Goal: Task Accomplishment & Management: Use online tool/utility

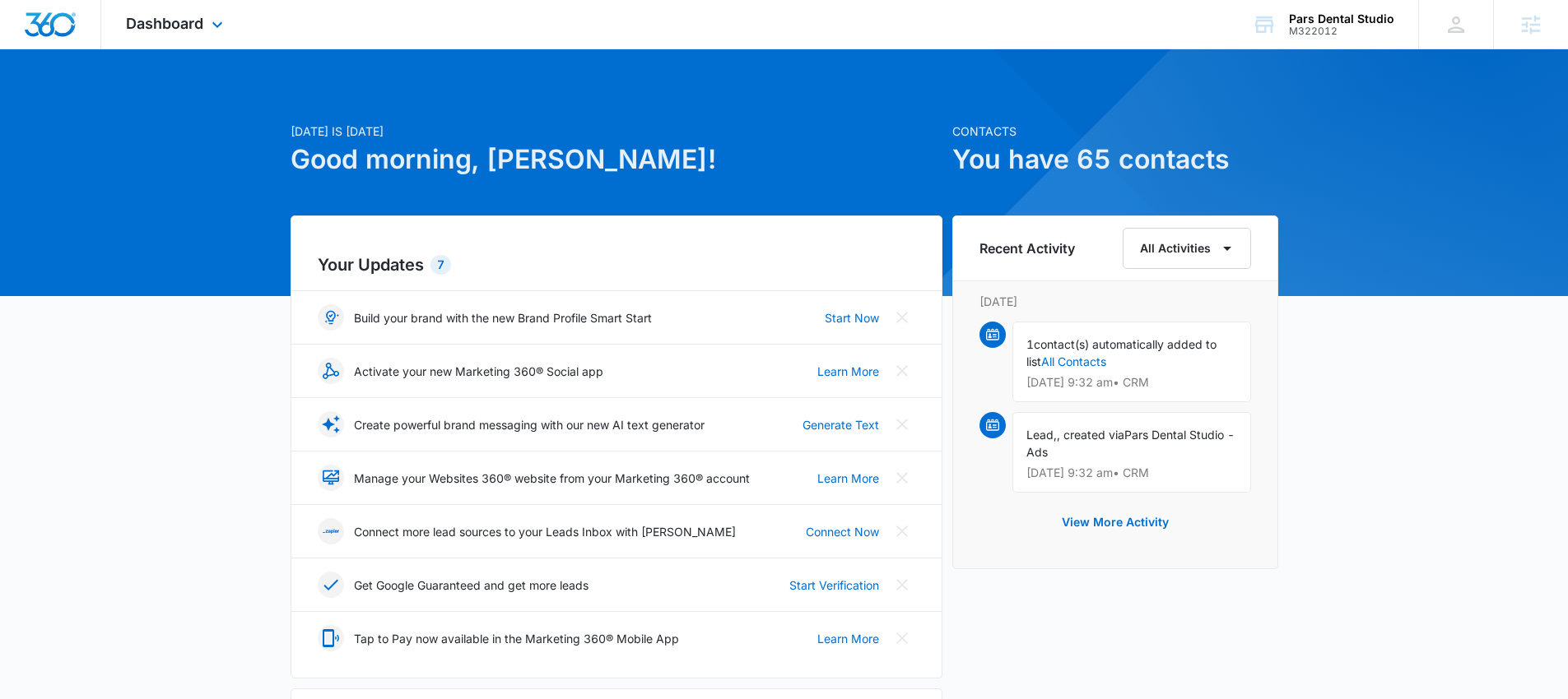
click at [206, 19] on div "Dashboard Apps Reputation Websites Forms CRM Email Social Payments POS Content …" at bounding box center [176, 24] width 151 height 49
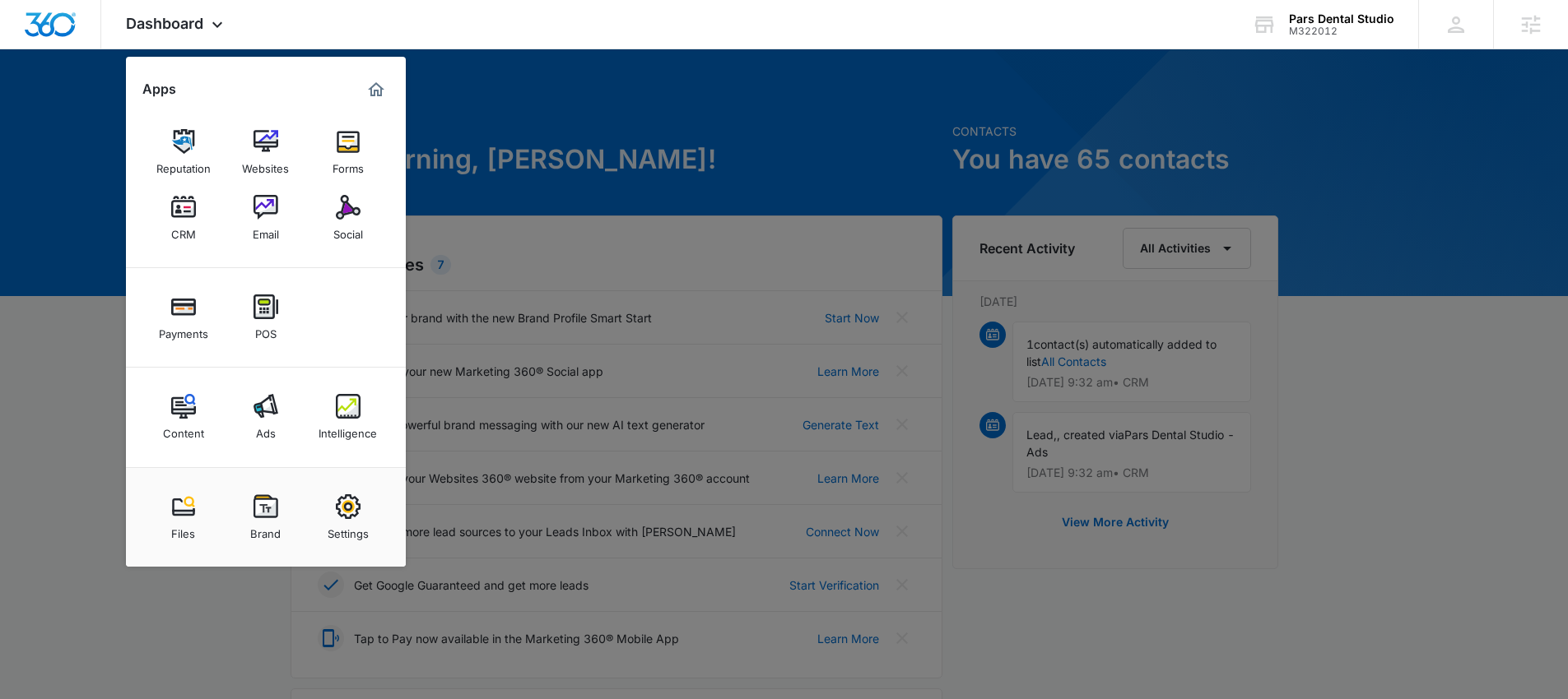
click at [268, 404] on img at bounding box center [266, 406] width 24 height 24
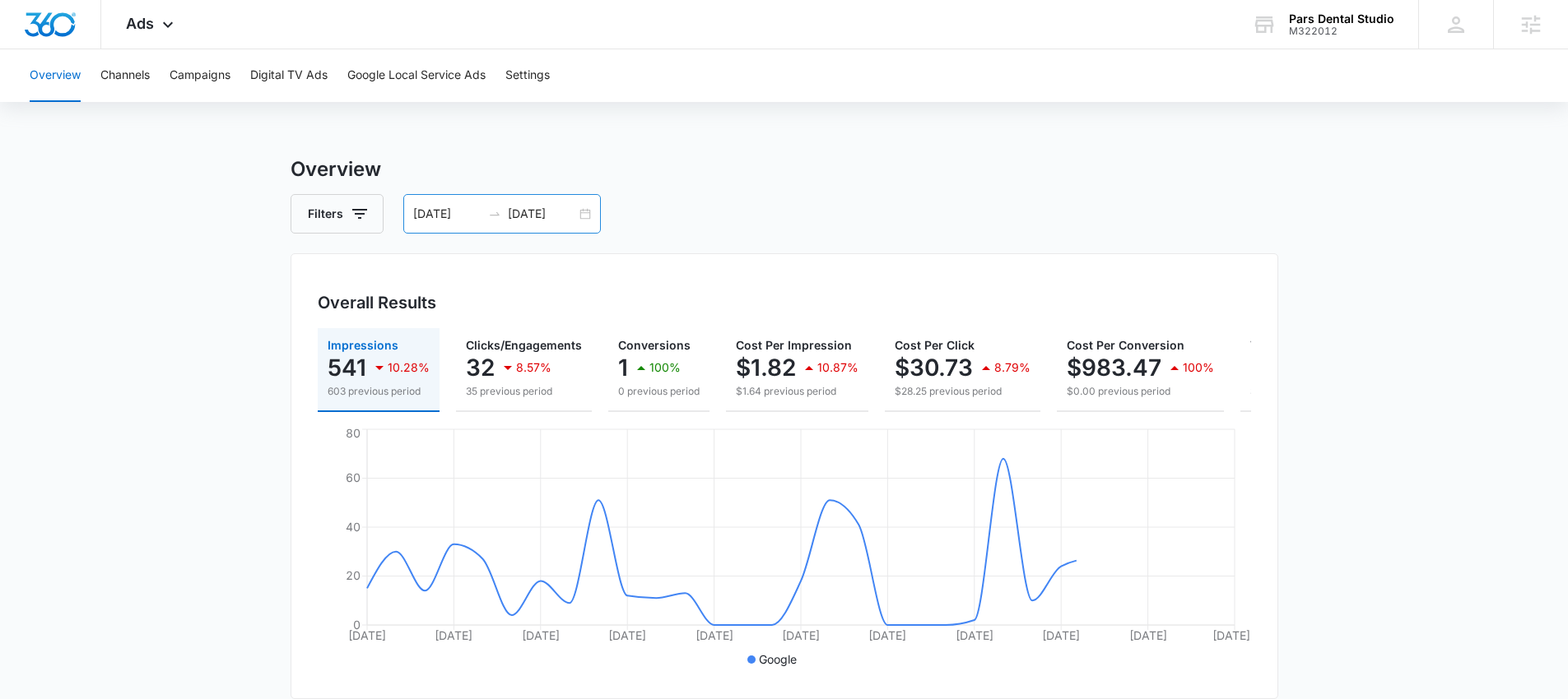
click at [500, 211] on div at bounding box center [495, 214] width 26 height 13
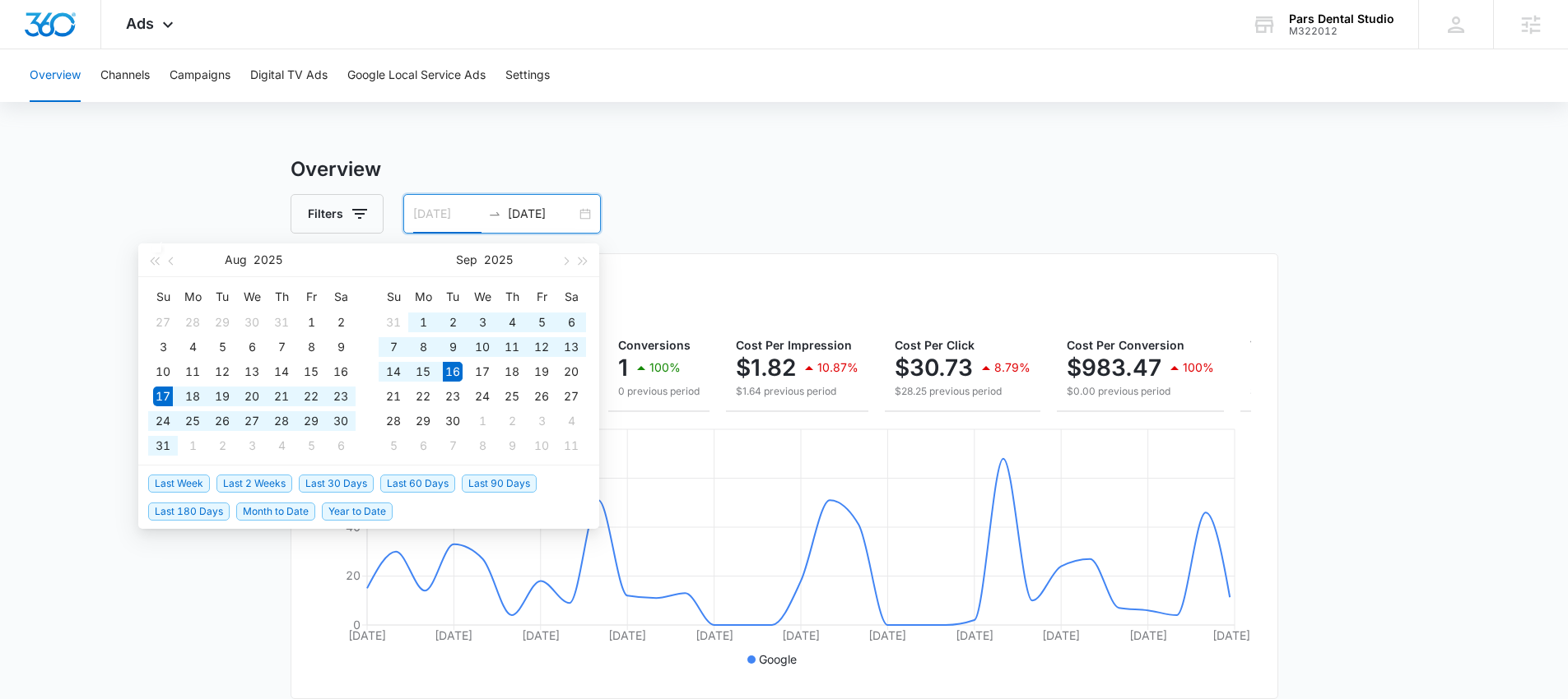
type input "[DATE]"
click at [337, 485] on span "Last 30 Days" at bounding box center [336, 483] width 75 height 18
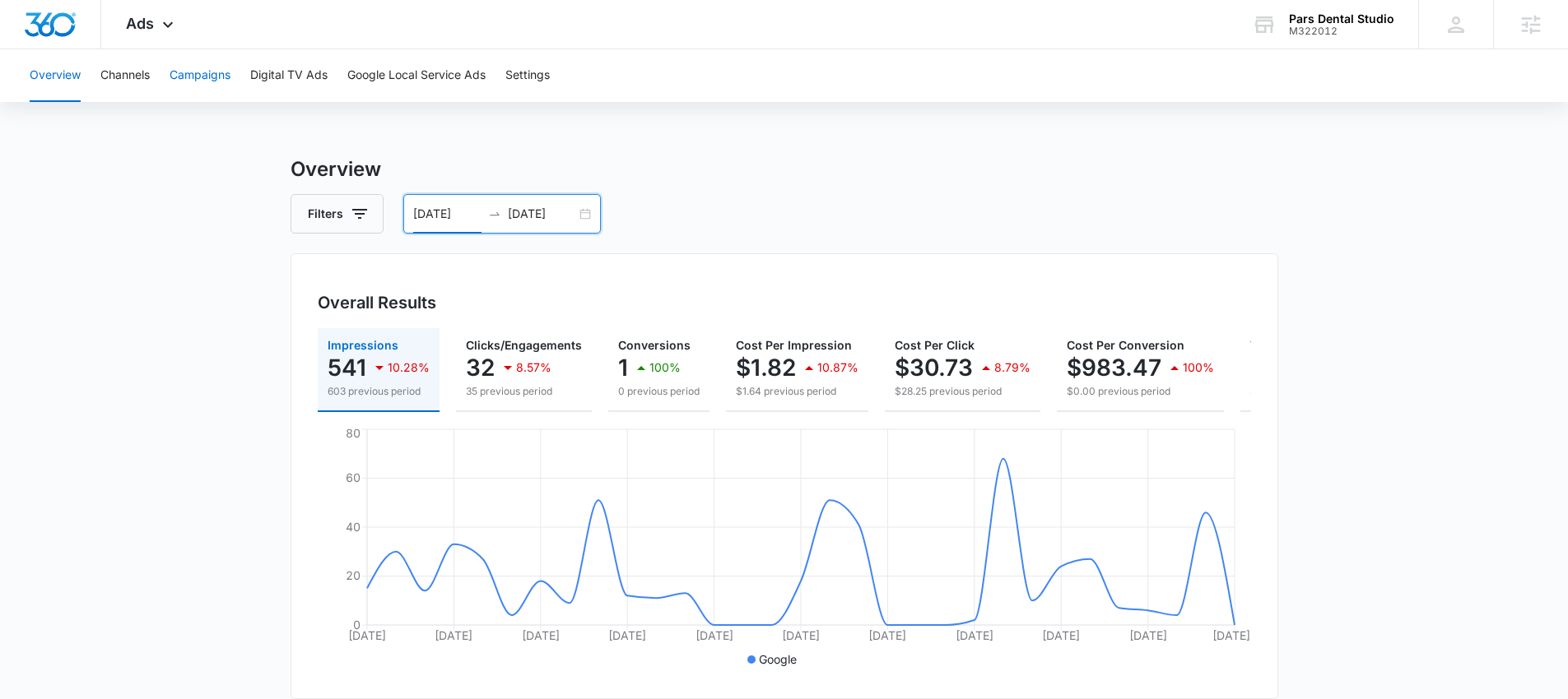
click at [229, 62] on button "Campaigns" at bounding box center [200, 76] width 61 height 53
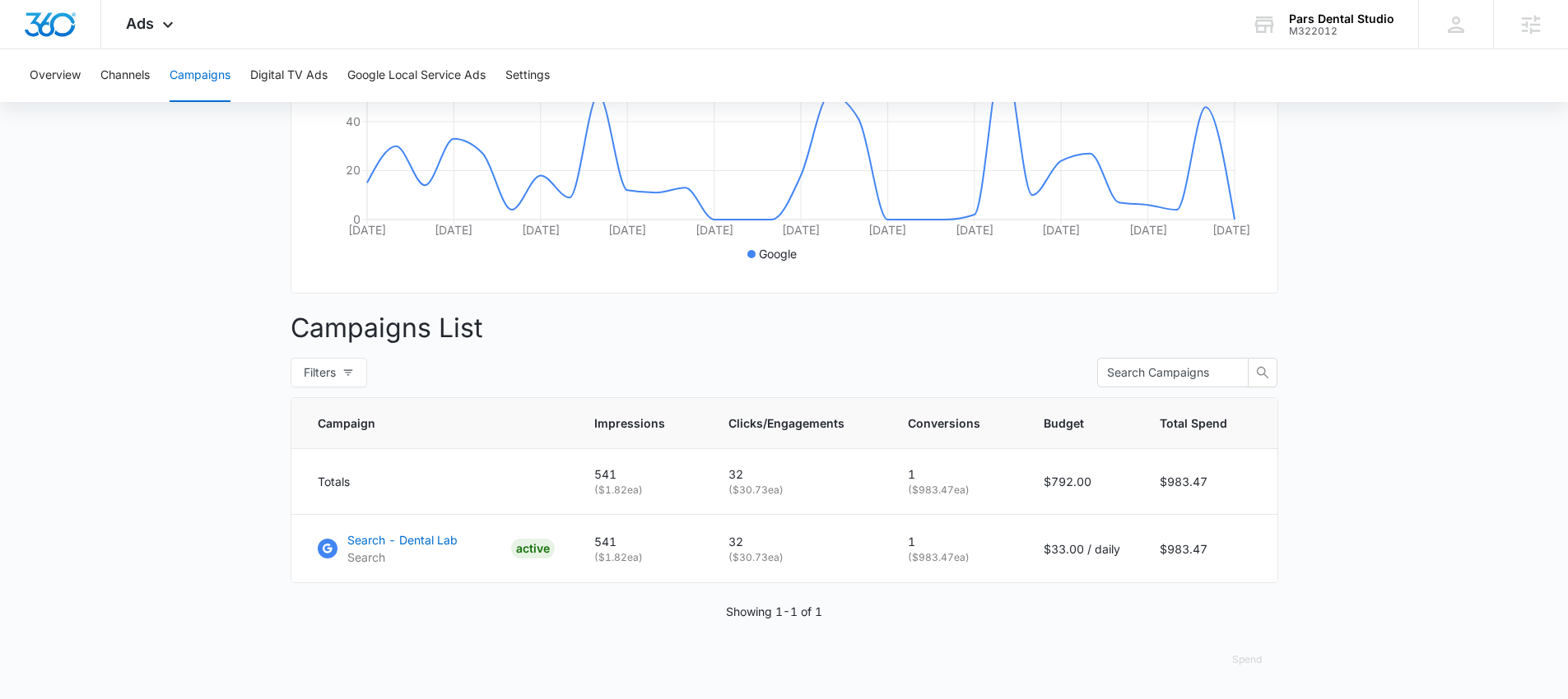
scroll to position [418, 0]
click at [396, 545] on p "Search - Dental Lab" at bounding box center [403, 540] width 111 height 17
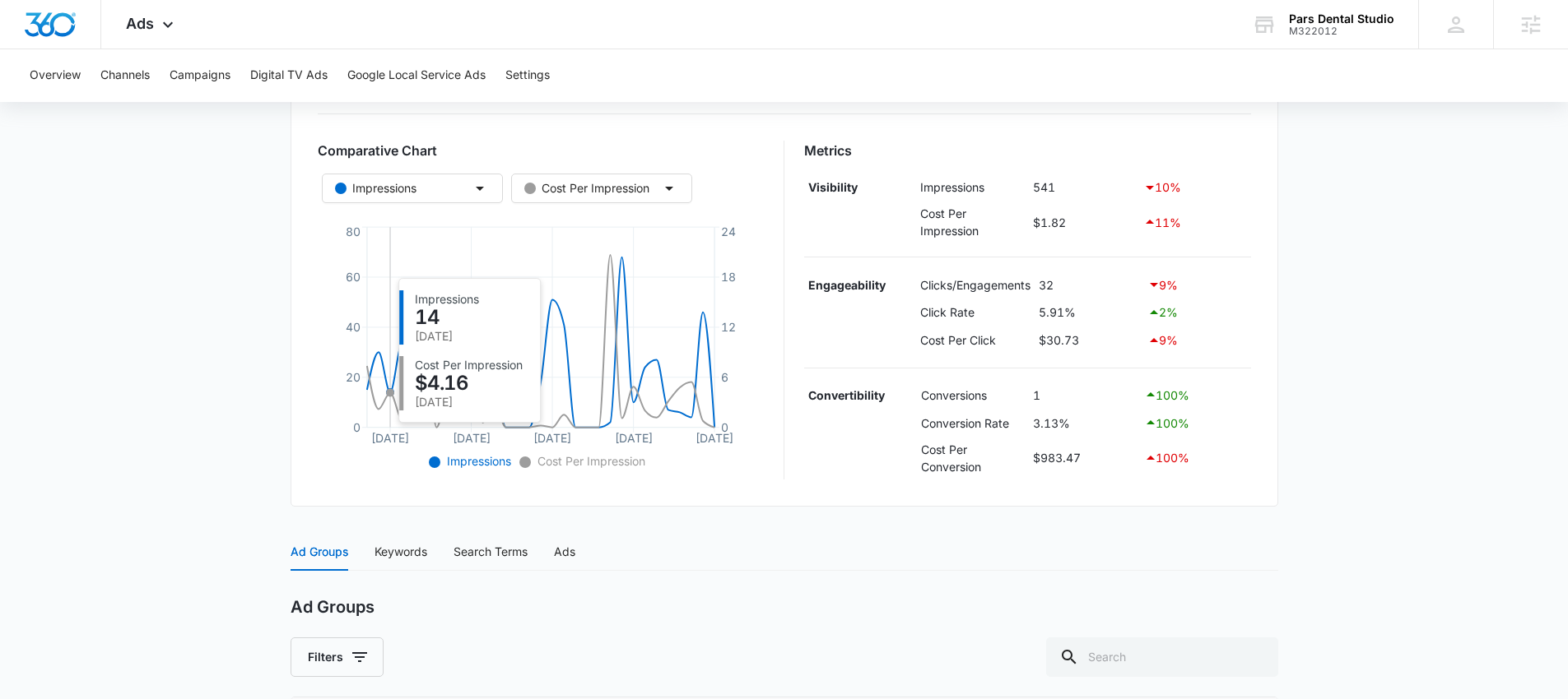
scroll to position [296, 0]
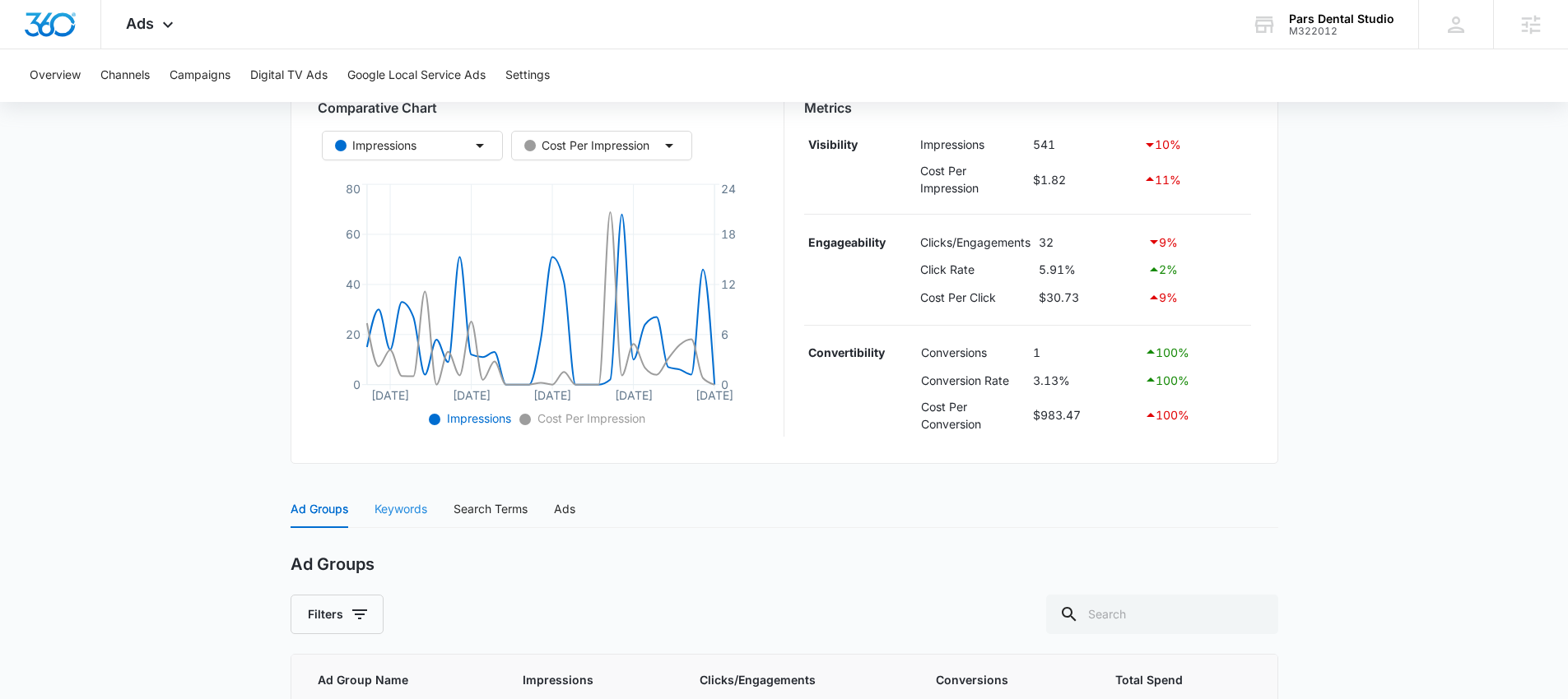
click at [381, 523] on div "Keywords" at bounding box center [401, 509] width 53 height 38
click at [170, 11] on div "Ads Apps Reputation Websites Forms CRM Email Social Payments POS Content Ads In…" at bounding box center [152, 24] width 101 height 49
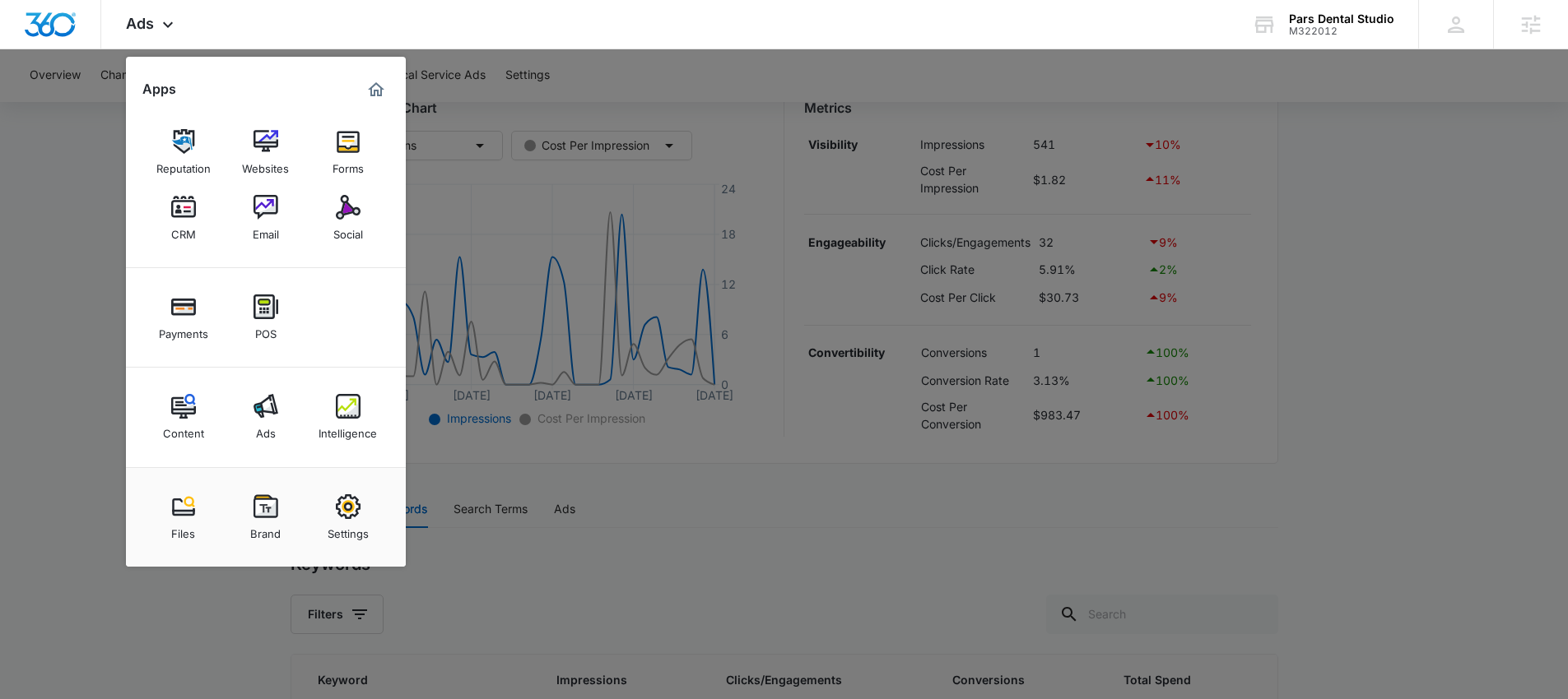
click at [597, 534] on div at bounding box center [784, 349] width 1568 height 699
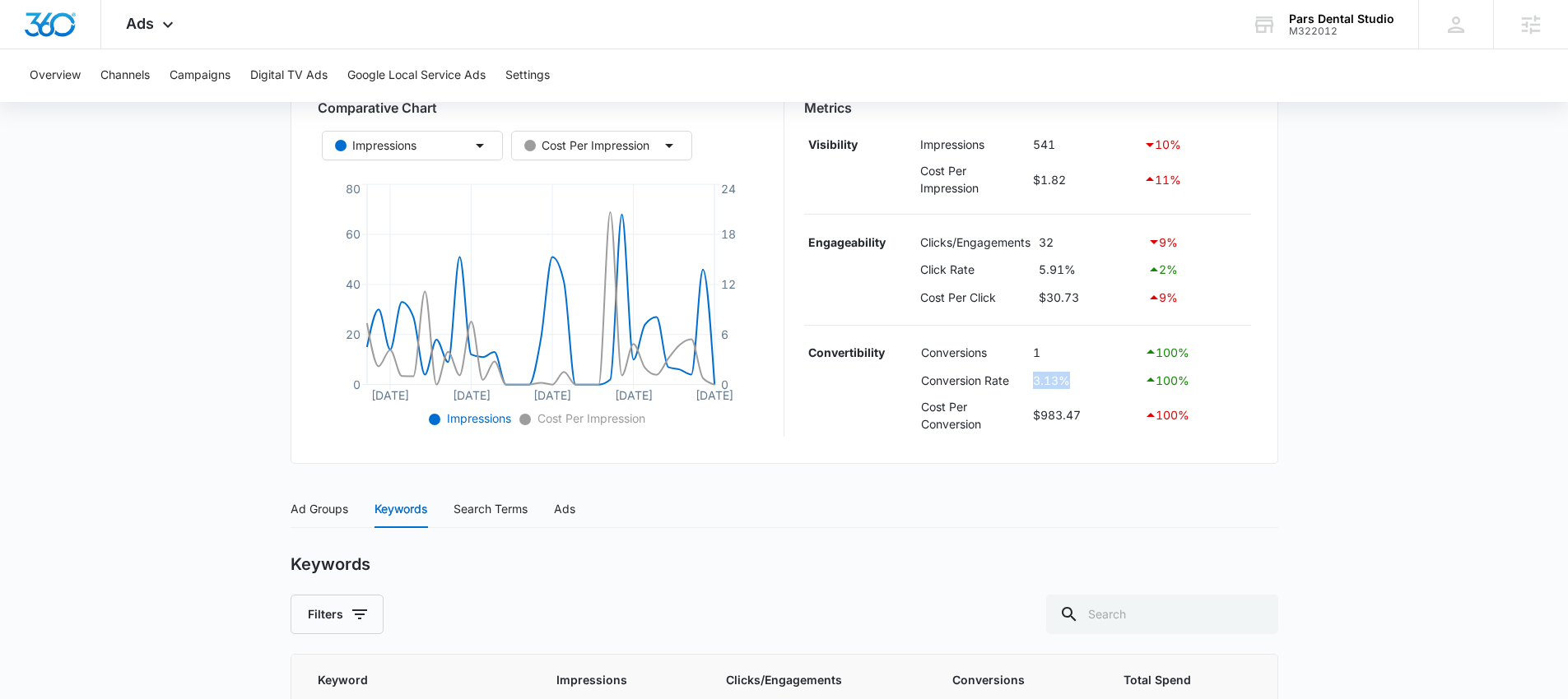
drag, startPoint x: 1103, startPoint y: 382, endPoint x: 1019, endPoint y: 382, distance: 84.0
click at [1019, 382] on tr "Conversion Rate 3.13% 100 %" at bounding box center [1028, 380] width 447 height 28
drag, startPoint x: 1033, startPoint y: 267, endPoint x: 1022, endPoint y: 267, distance: 11.0
click at [1022, 267] on tr "Click Rate 5.91% 2 %" at bounding box center [1028, 270] width 447 height 28
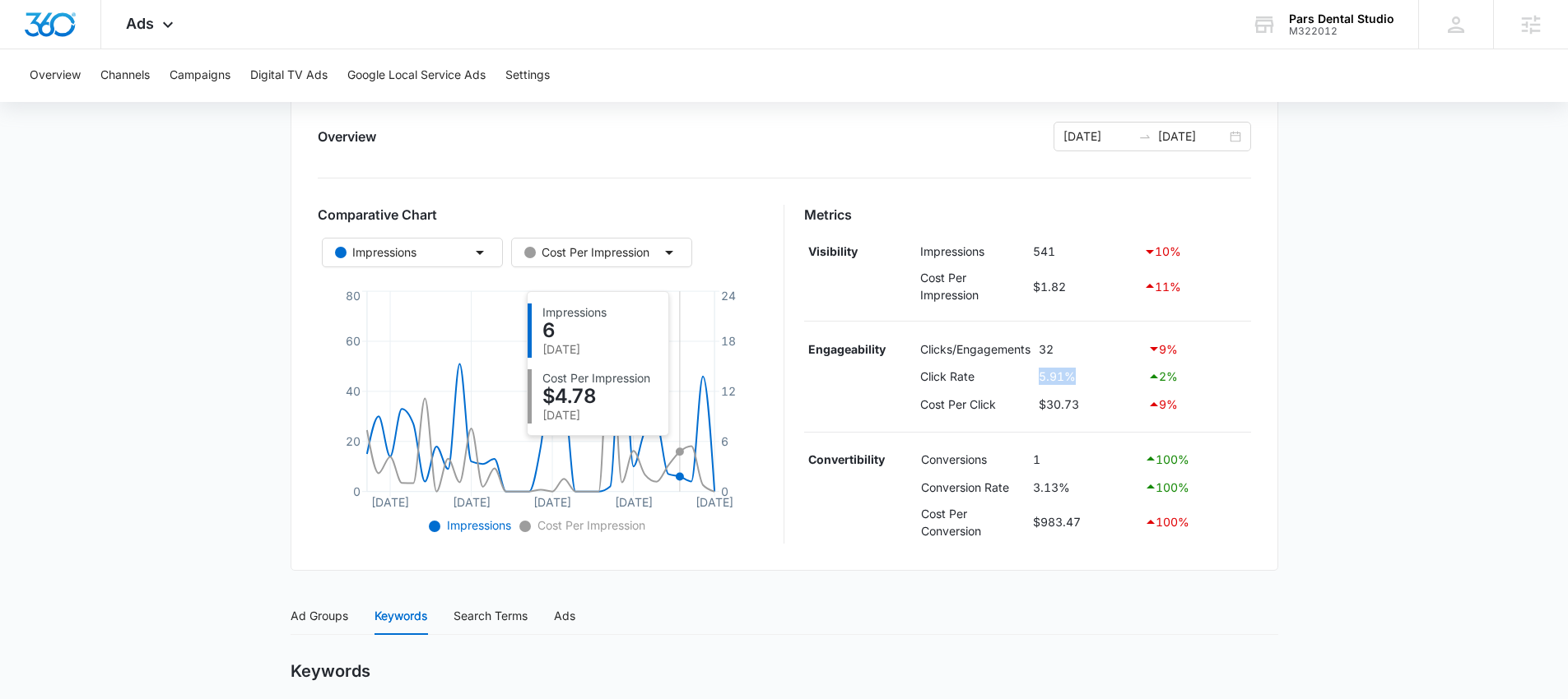
scroll to position [136, 0]
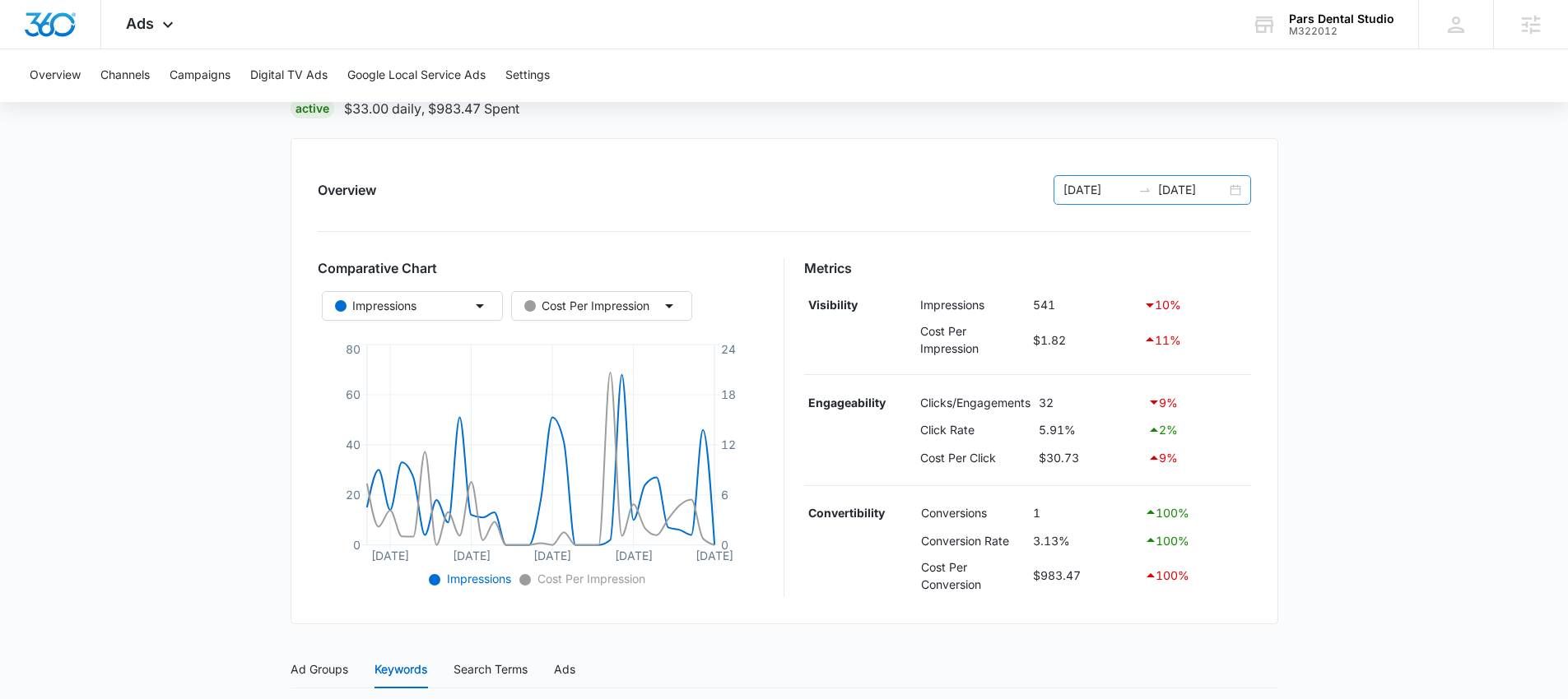
click at [1188, 186] on input "09/16/2025" at bounding box center [1192, 190] width 69 height 18
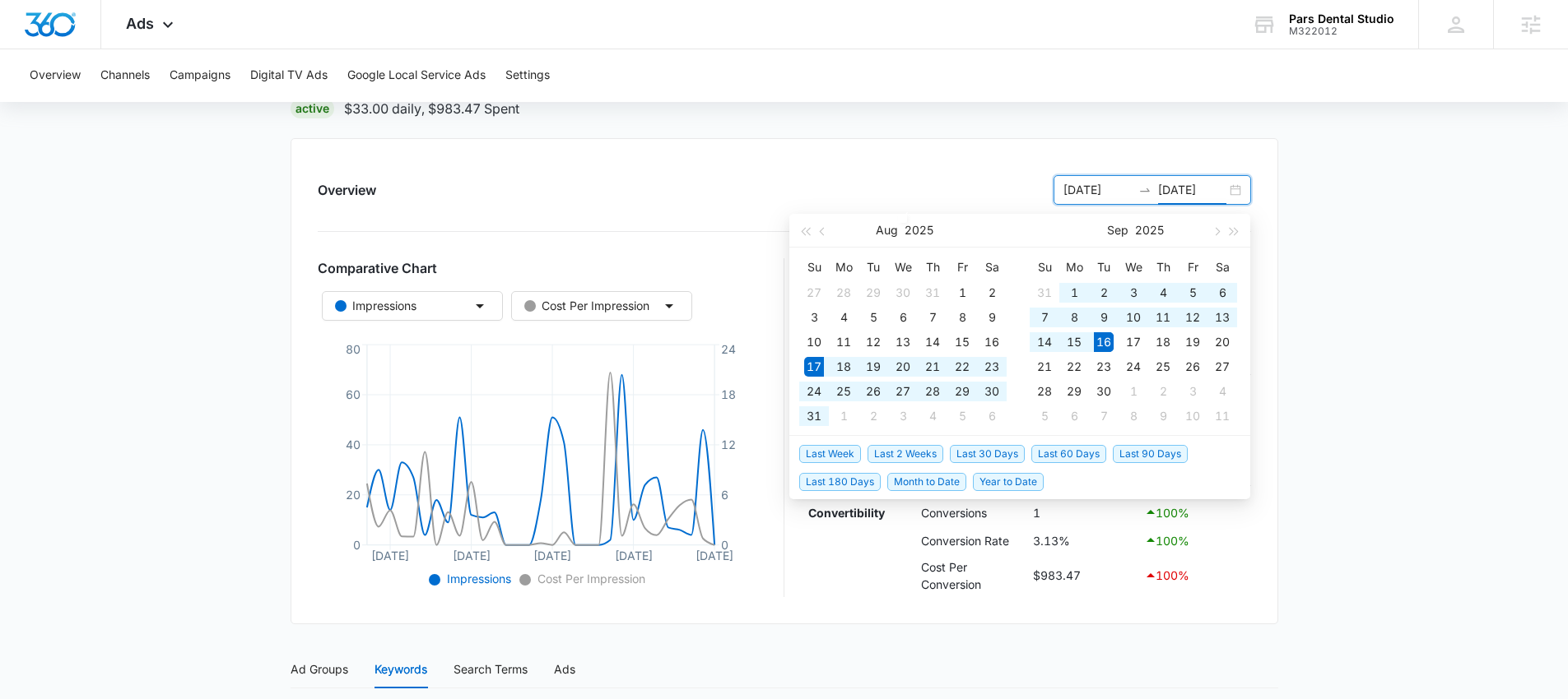
type input "09/16/2025"
click at [1089, 451] on span "Last 60 Days" at bounding box center [1069, 453] width 75 height 18
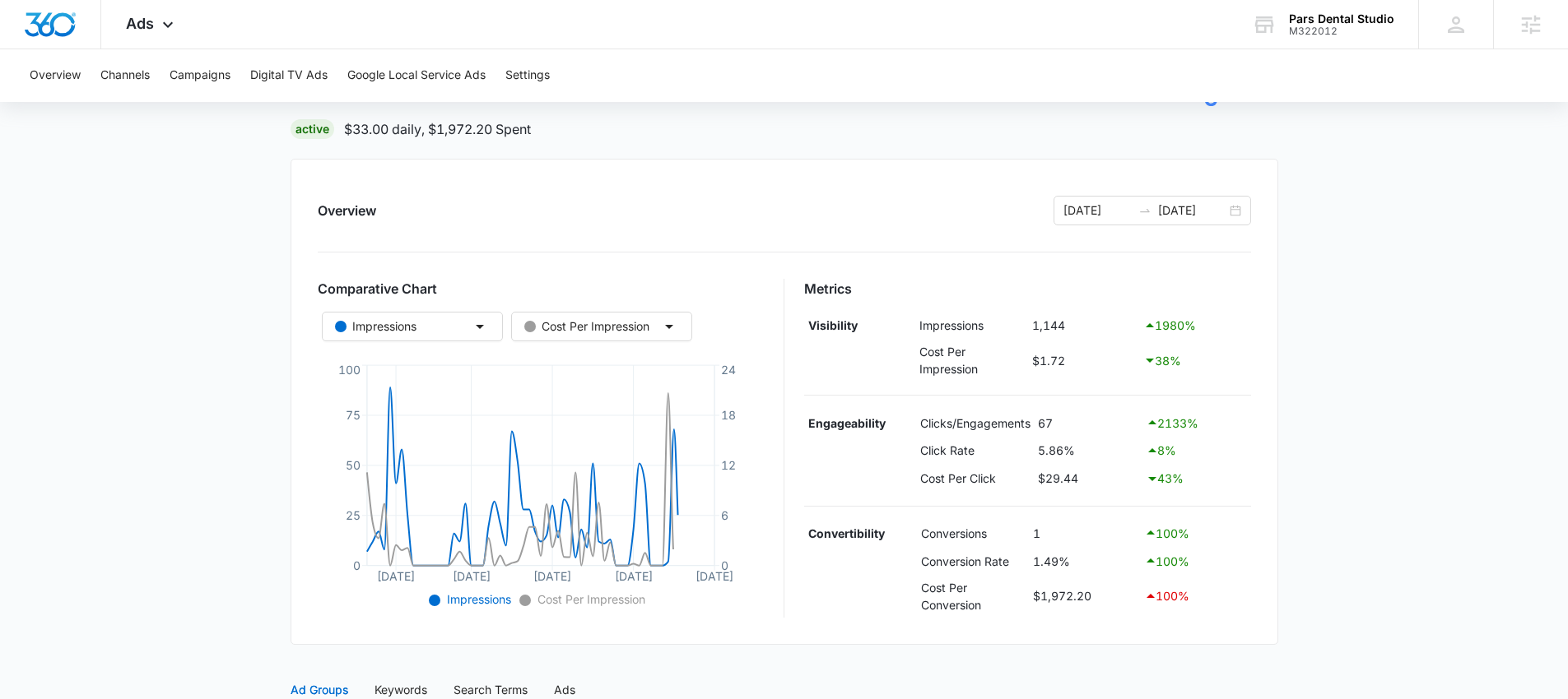
scroll to position [118, 0]
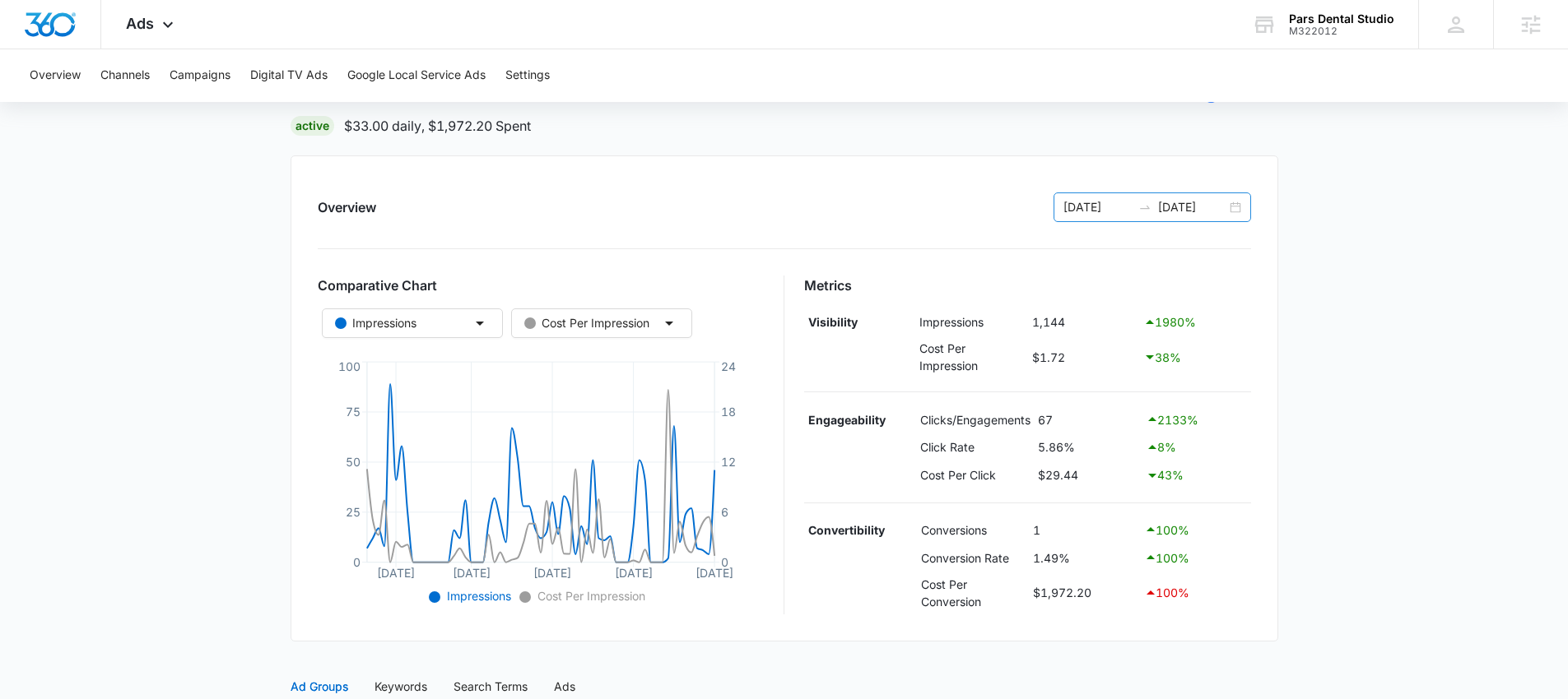
click at [1148, 205] on icon "swap-right" at bounding box center [1145, 207] width 13 height 13
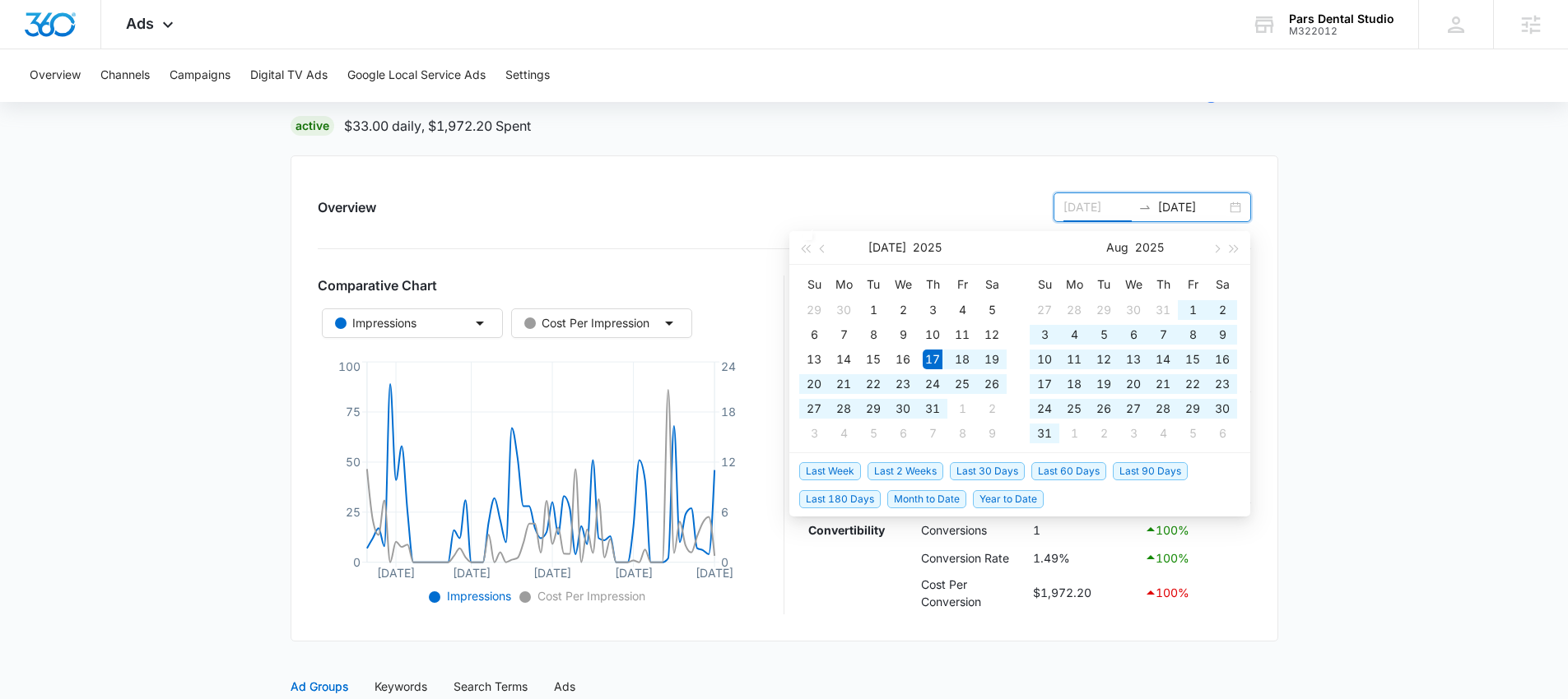
type input "07/17/2025"
click at [1147, 471] on span "Last 90 Days" at bounding box center [1150, 471] width 75 height 18
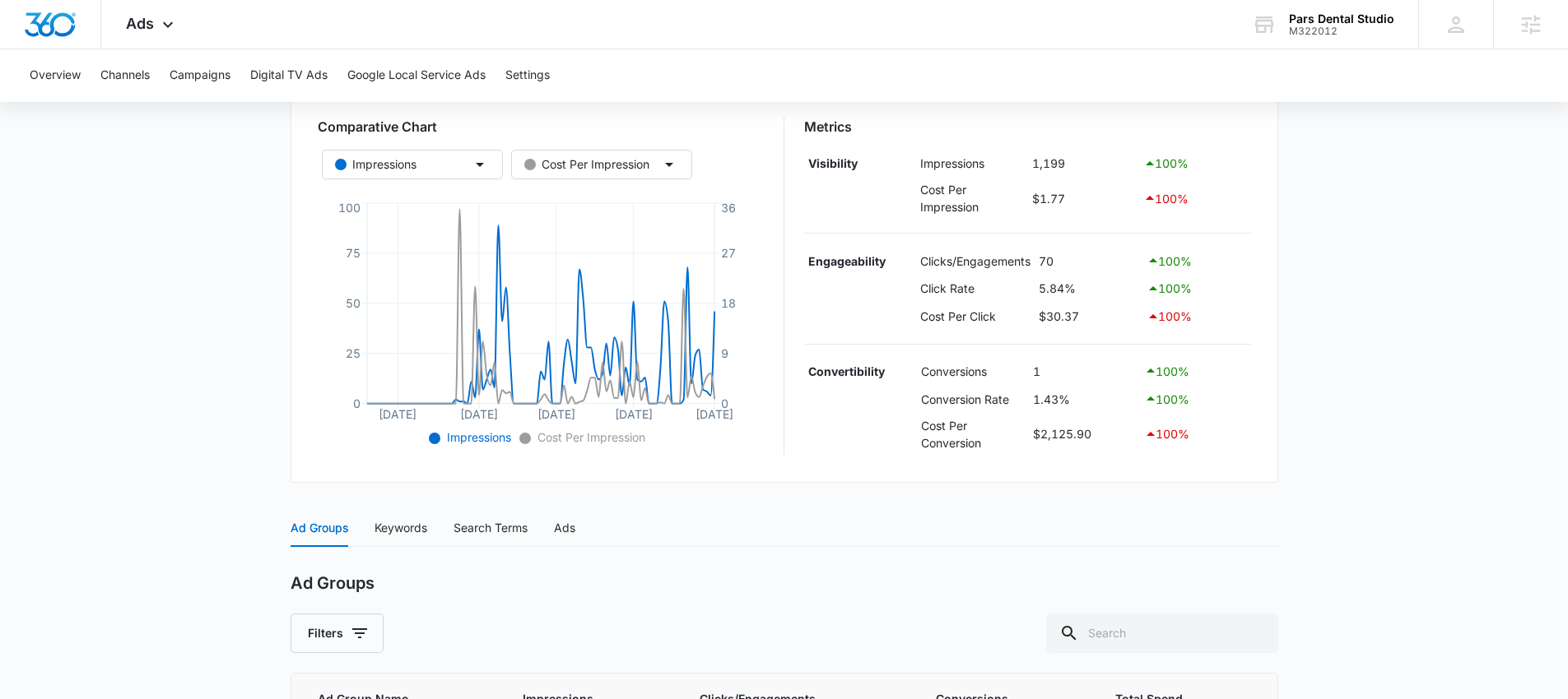
scroll to position [173, 0]
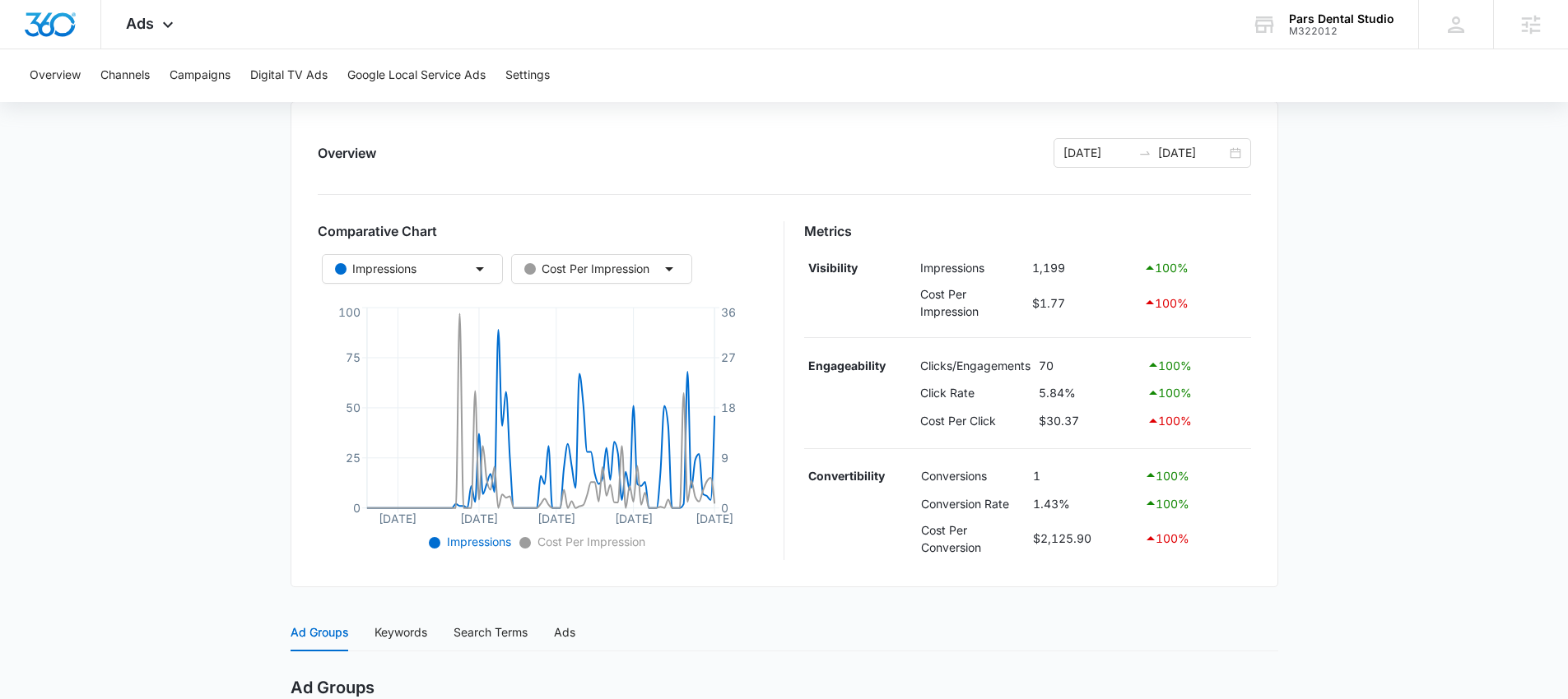
click at [1172, 171] on div "Overview 06/17/2025 09/15/2025 Comparative Chart Impressions Cost Per Impressio…" at bounding box center [784, 344] width 987 height 486
click at [1172, 163] on div "06/17/2025 09/15/2025" at bounding box center [1152, 153] width 197 height 30
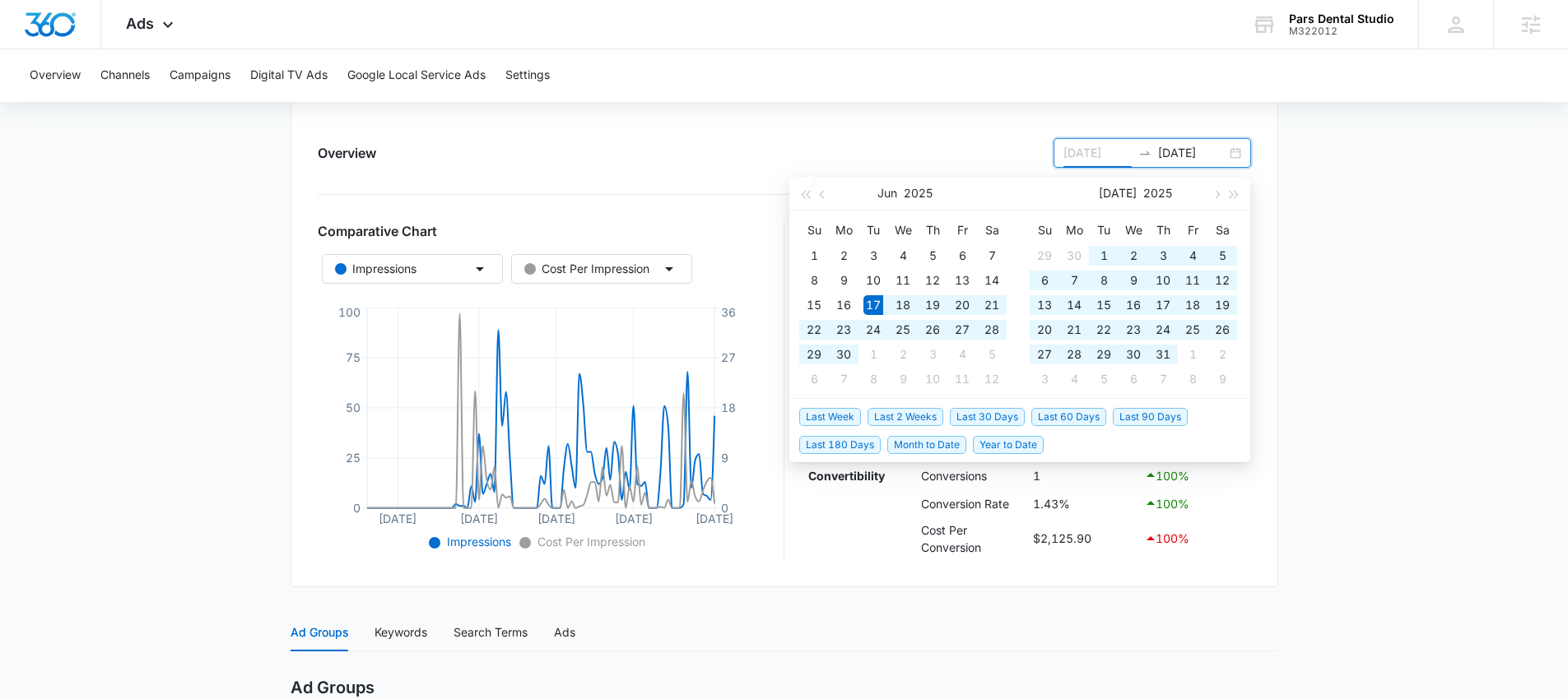
type input "06/17/2025"
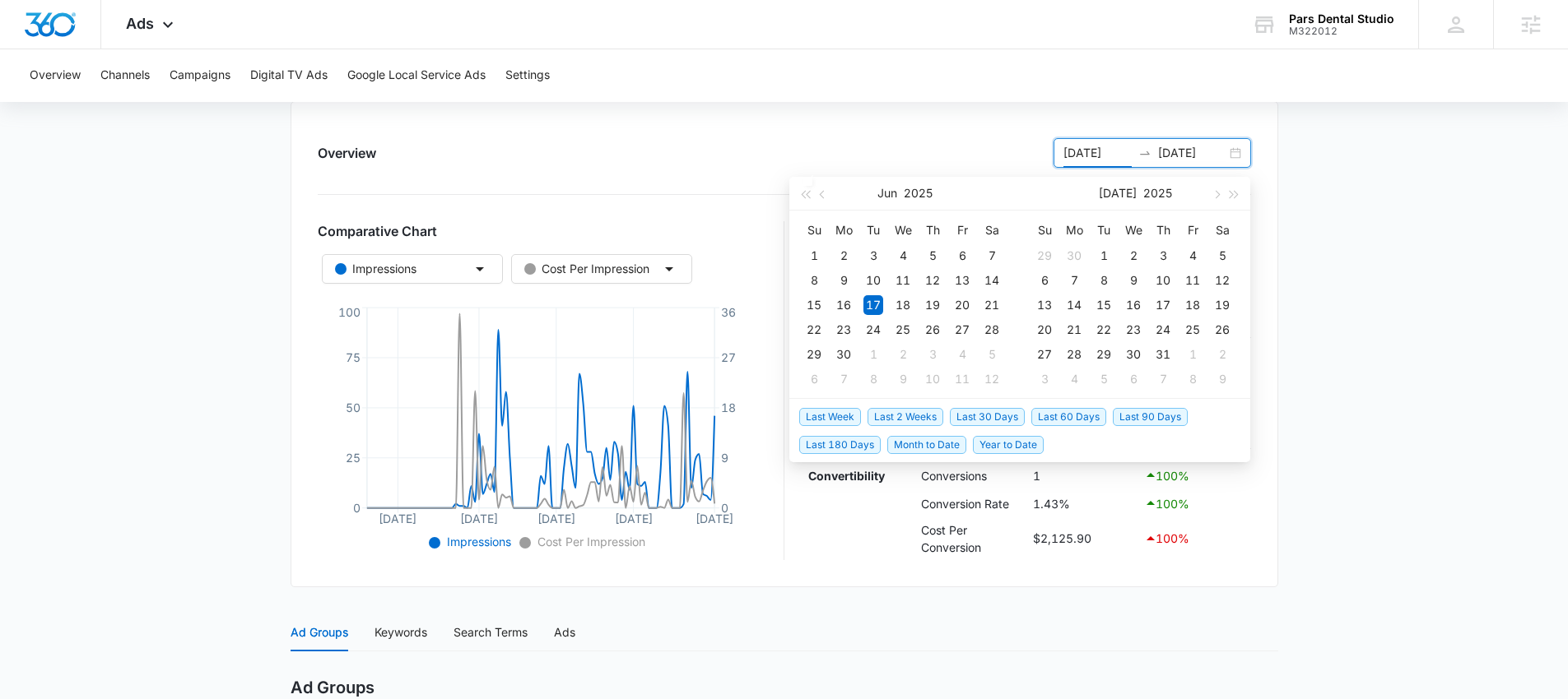
click at [985, 416] on span "Last 30 Days" at bounding box center [987, 417] width 75 height 18
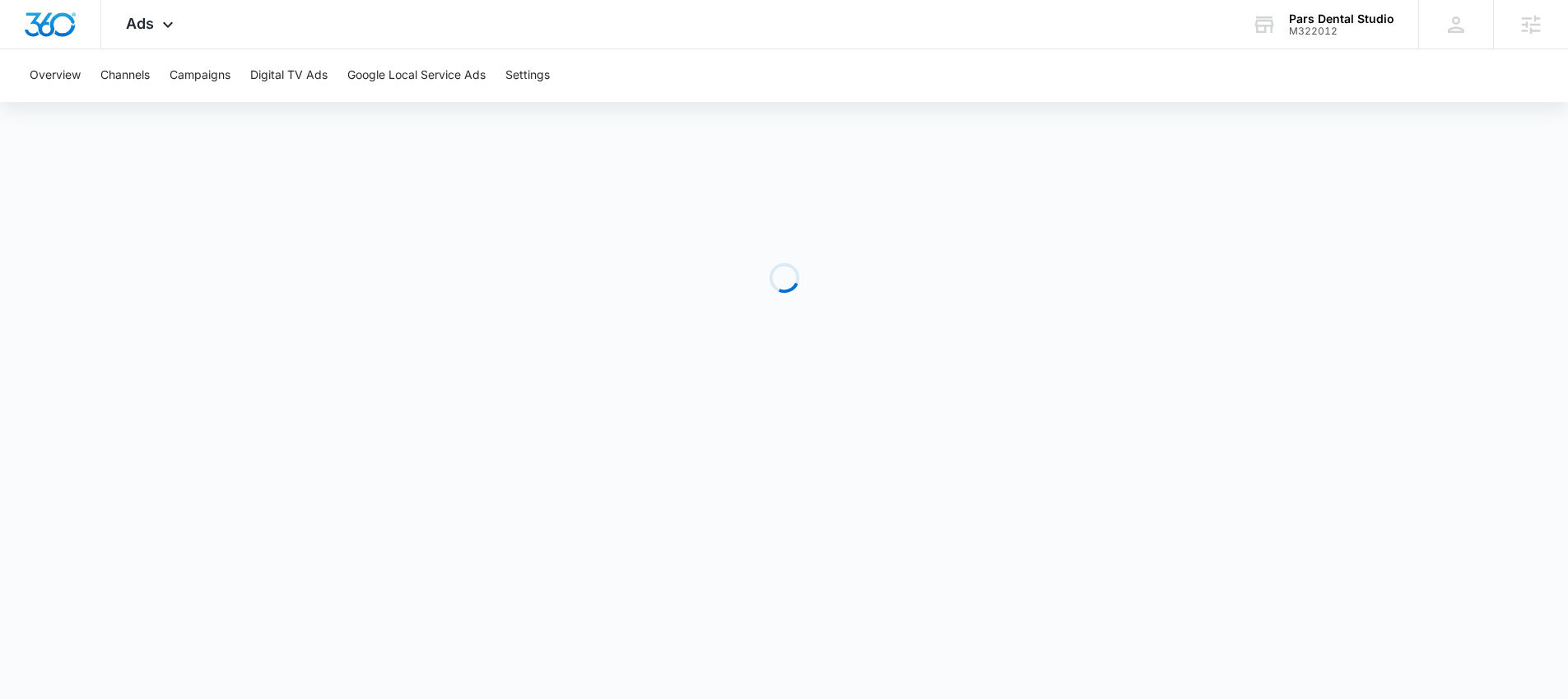
scroll to position [0, 0]
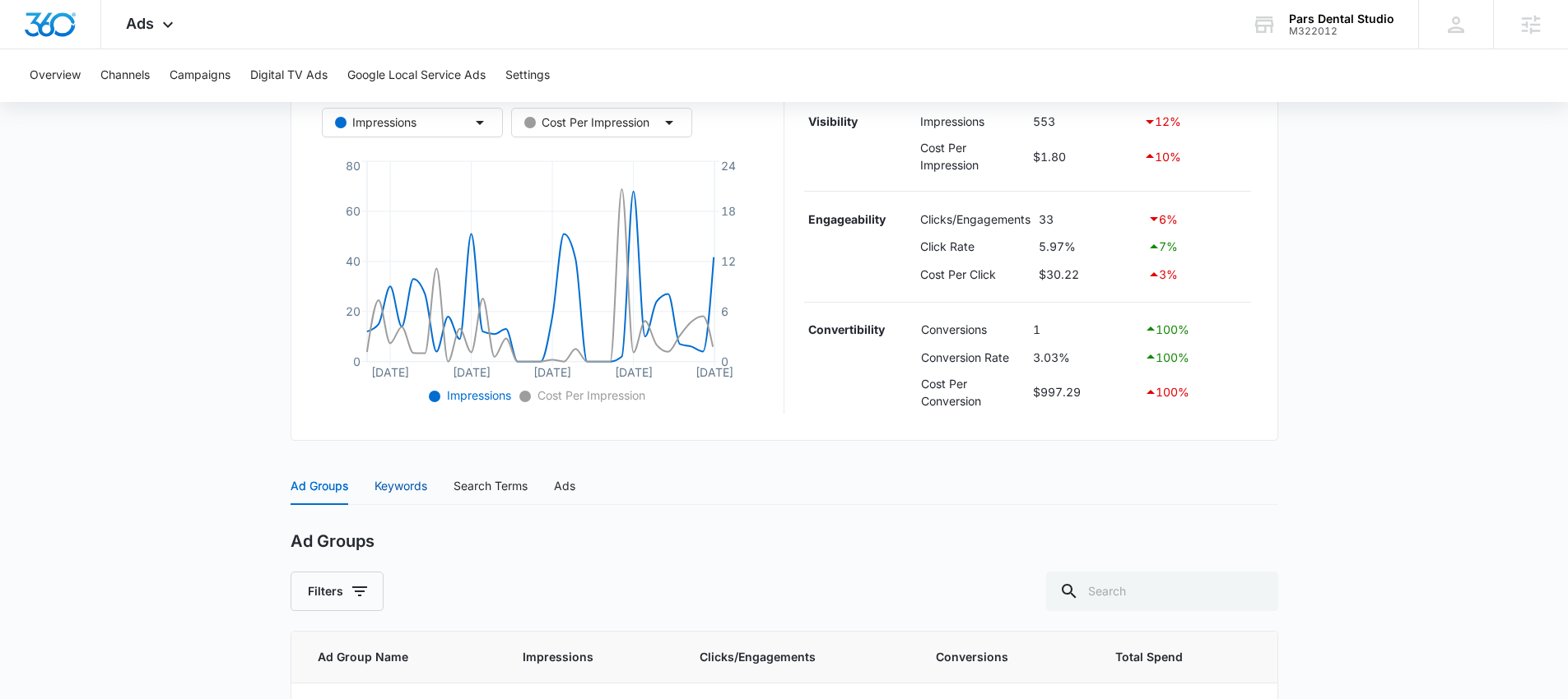
click at [406, 481] on div "Keywords" at bounding box center [401, 486] width 53 height 18
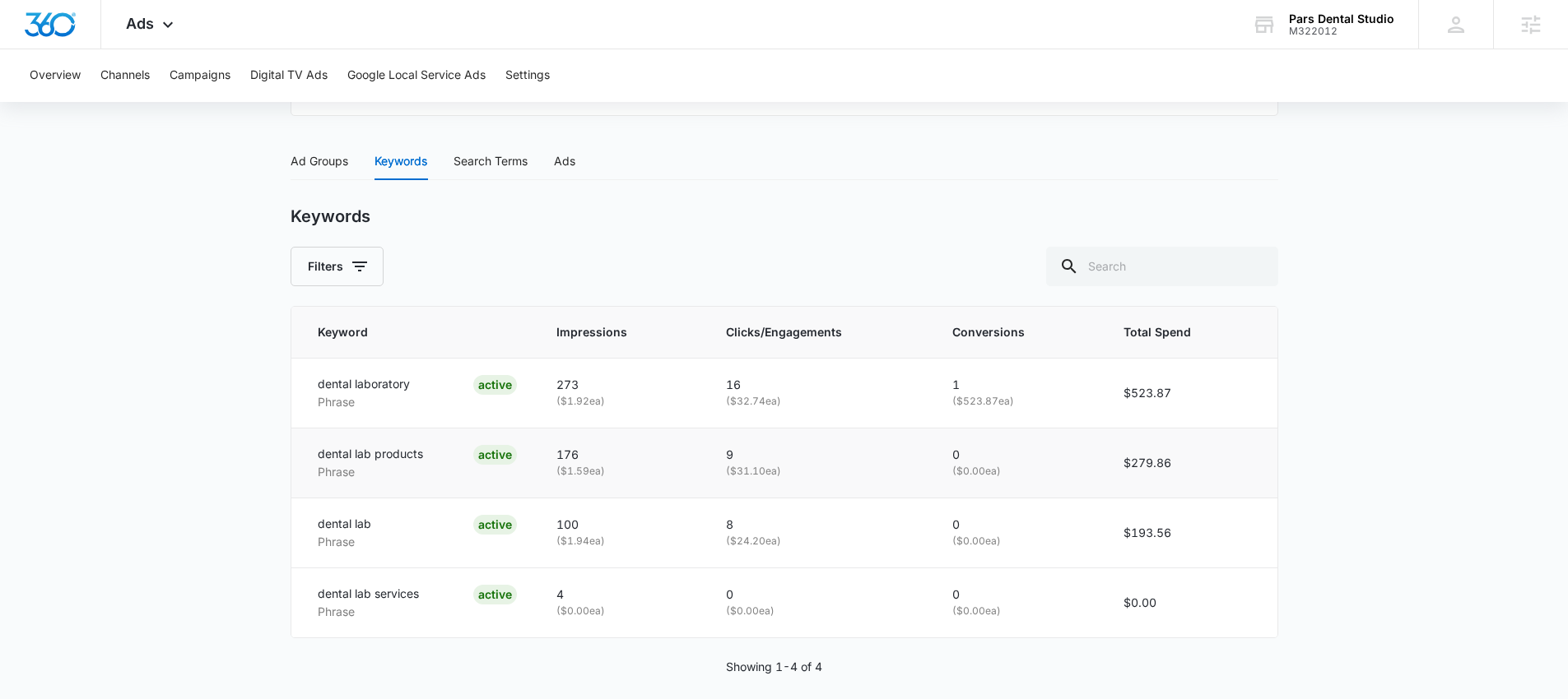
scroll to position [646, 0]
drag, startPoint x: 1034, startPoint y: 372, endPoint x: 922, endPoint y: 386, distance: 112.9
click at [921, 387] on tr "dental laboratory Phrase ACTIVE 273 ( $1.92 ea) 16 ( $32.74 ea) 1 ( $523.87 ea)…" at bounding box center [784, 390] width 986 height 70
click at [937, 249] on div "Filters" at bounding box center [784, 264] width 987 height 39
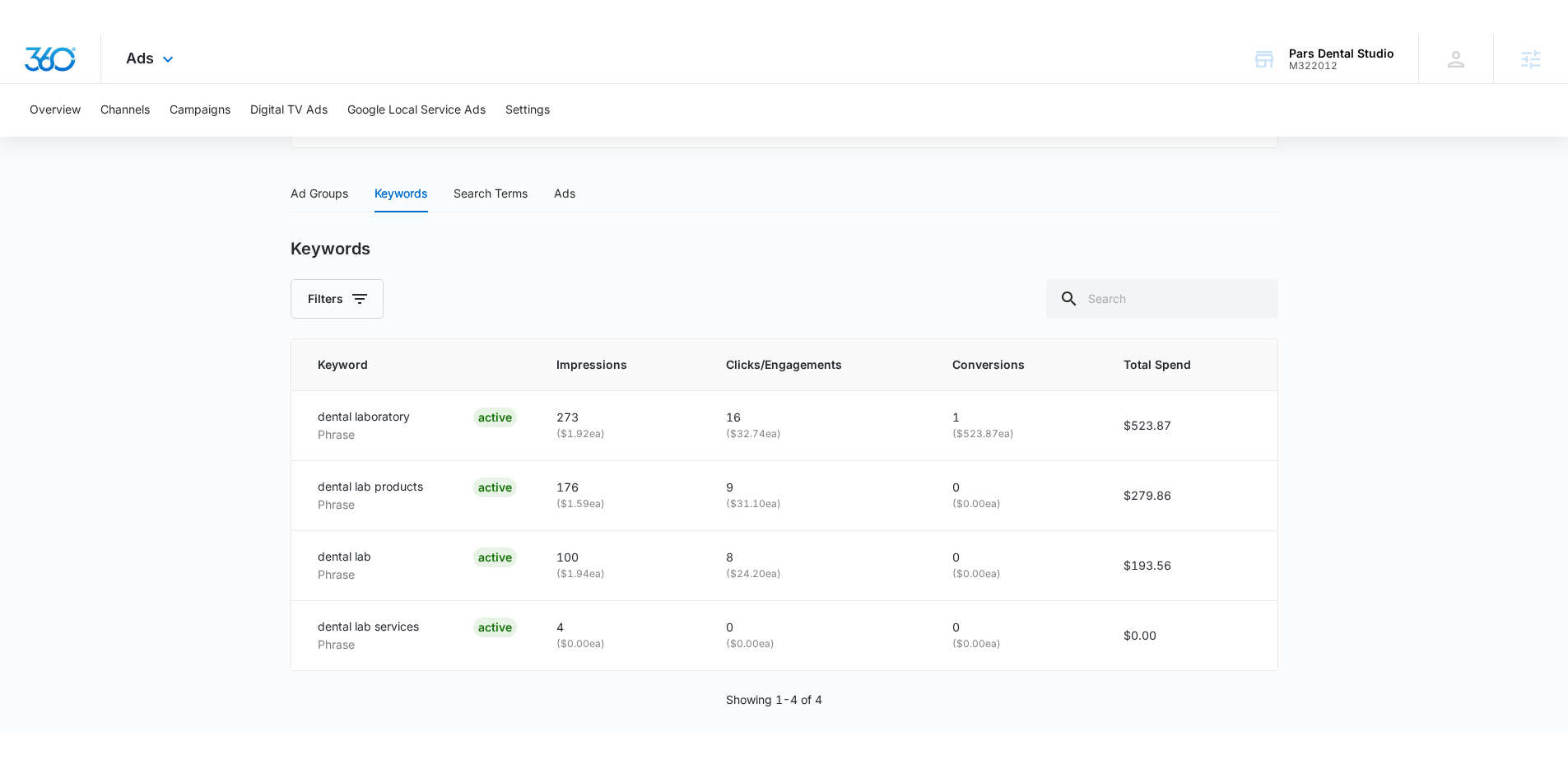
scroll to position [592, 0]
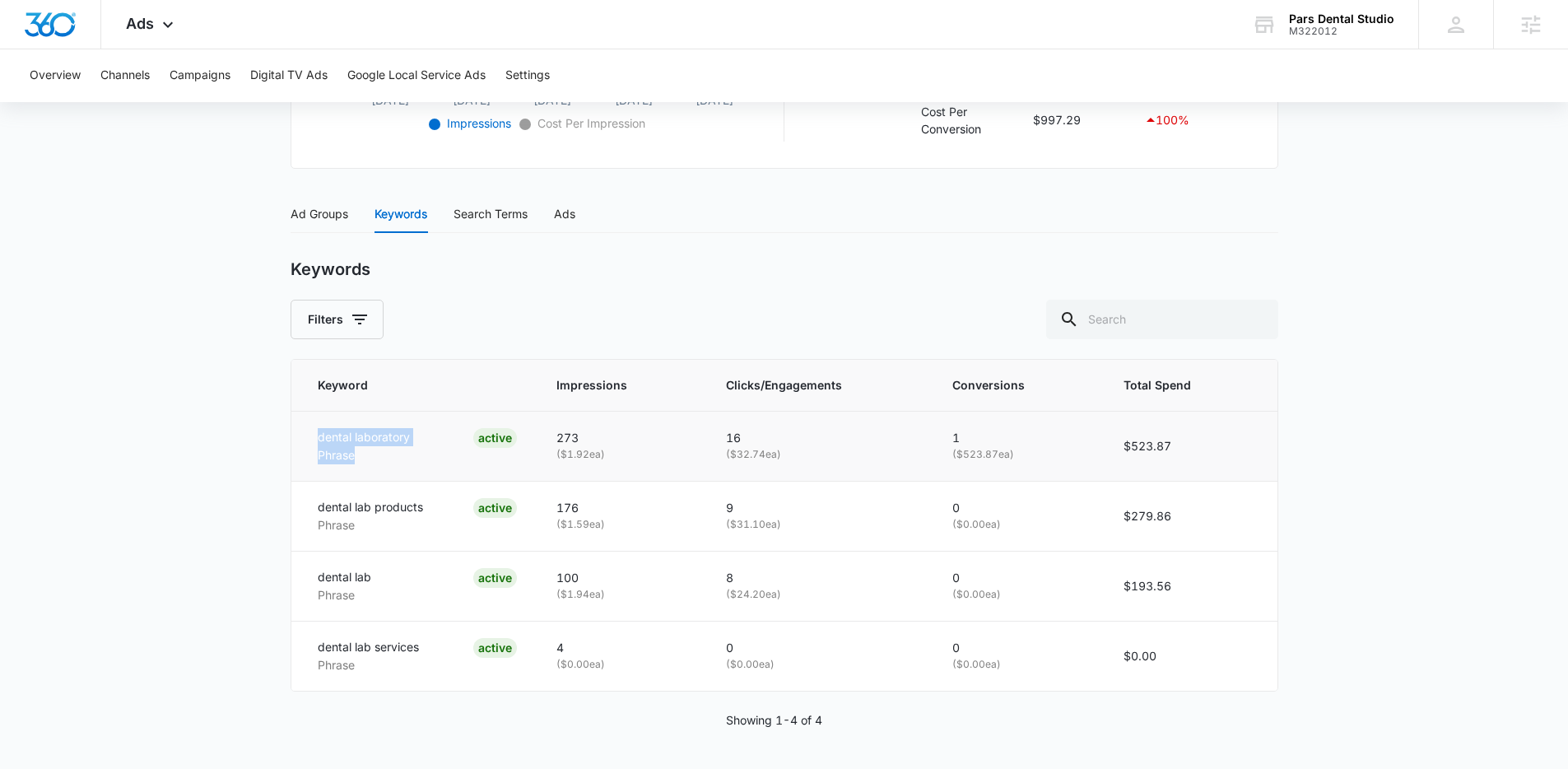
drag, startPoint x: 312, startPoint y: 438, endPoint x: 445, endPoint y: 391, distance: 141.1
click at [418, 449] on td "dental laboratory Phrase ACTIVE" at bounding box center [414, 446] width 246 height 70
click at [470, 222] on div "Search Terms" at bounding box center [490, 213] width 74 height 18
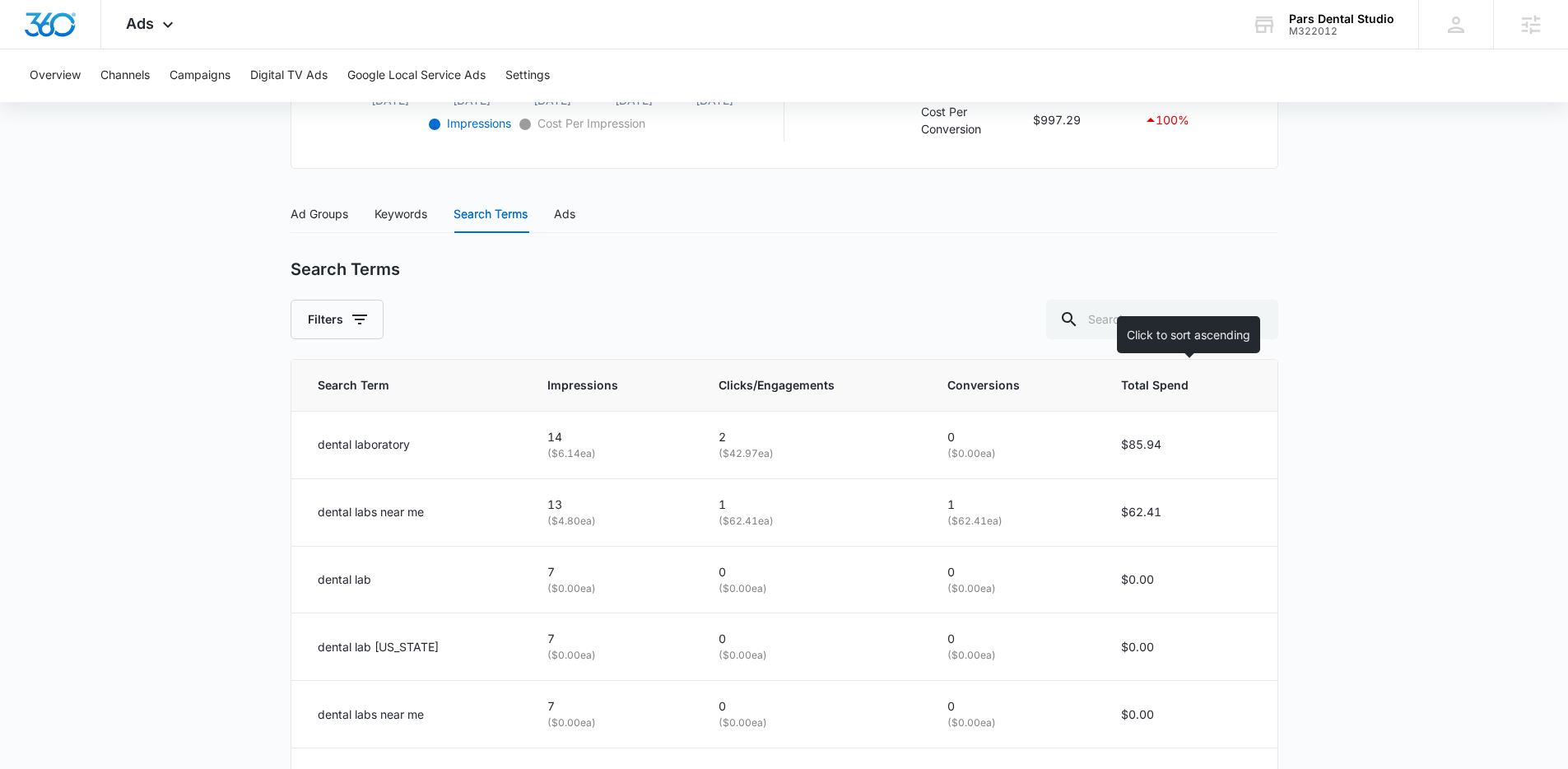
click at [1142, 388] on span "Total Spend" at bounding box center [1174, 385] width 105 height 18
click at [1142, 388] on span "Total Spend" at bounding box center [1177, 385] width 100 height 18
click at [1137, 391] on span "Total Spend" at bounding box center [1177, 385] width 100 height 18
click at [1141, 388] on span "Total Spend" at bounding box center [1175, 385] width 103 height 18
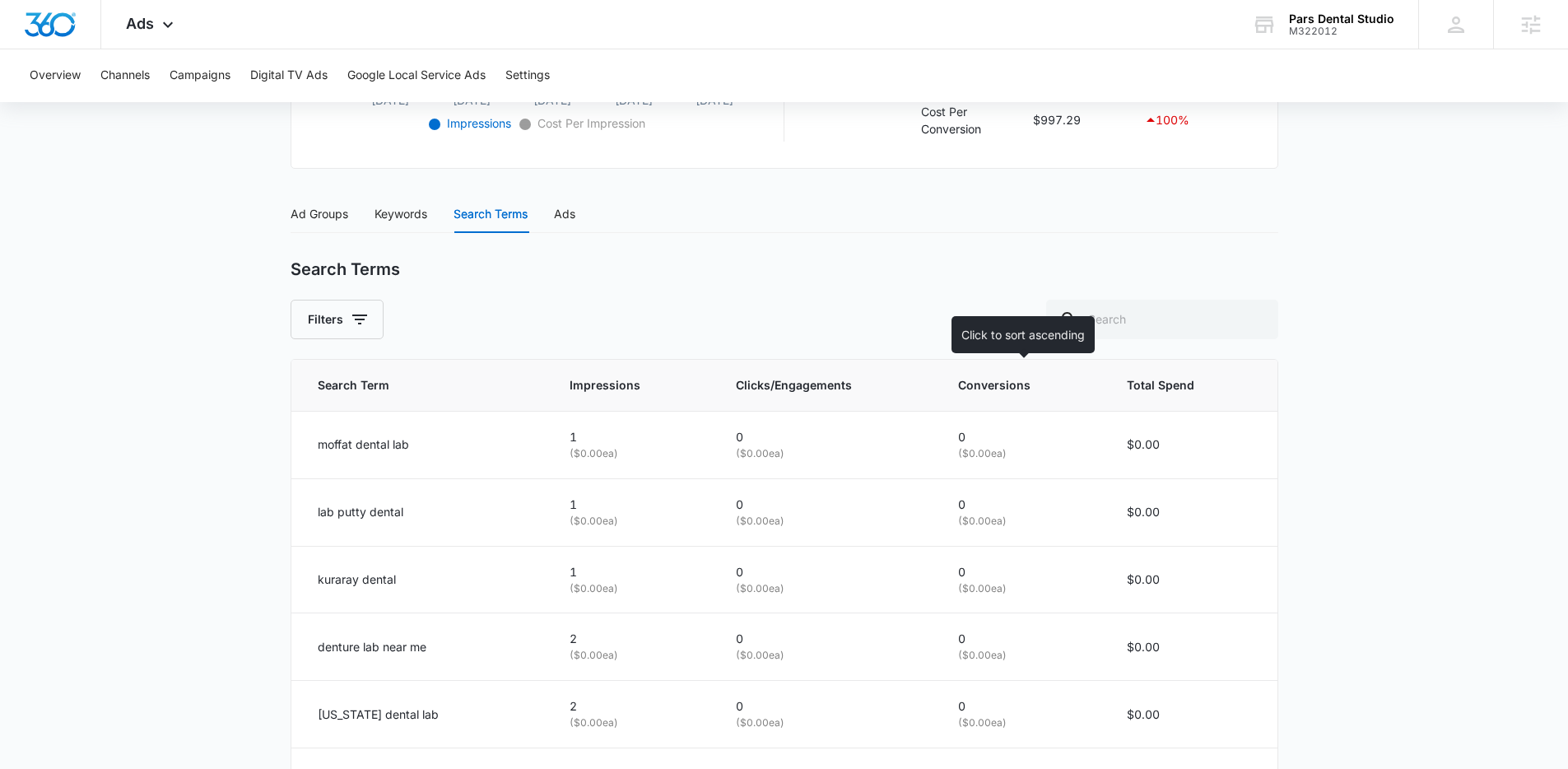
click at [982, 388] on span "Conversions" at bounding box center [1010, 385] width 104 height 18
click at [982, 388] on span "Conversions" at bounding box center [1002, 385] width 111 height 18
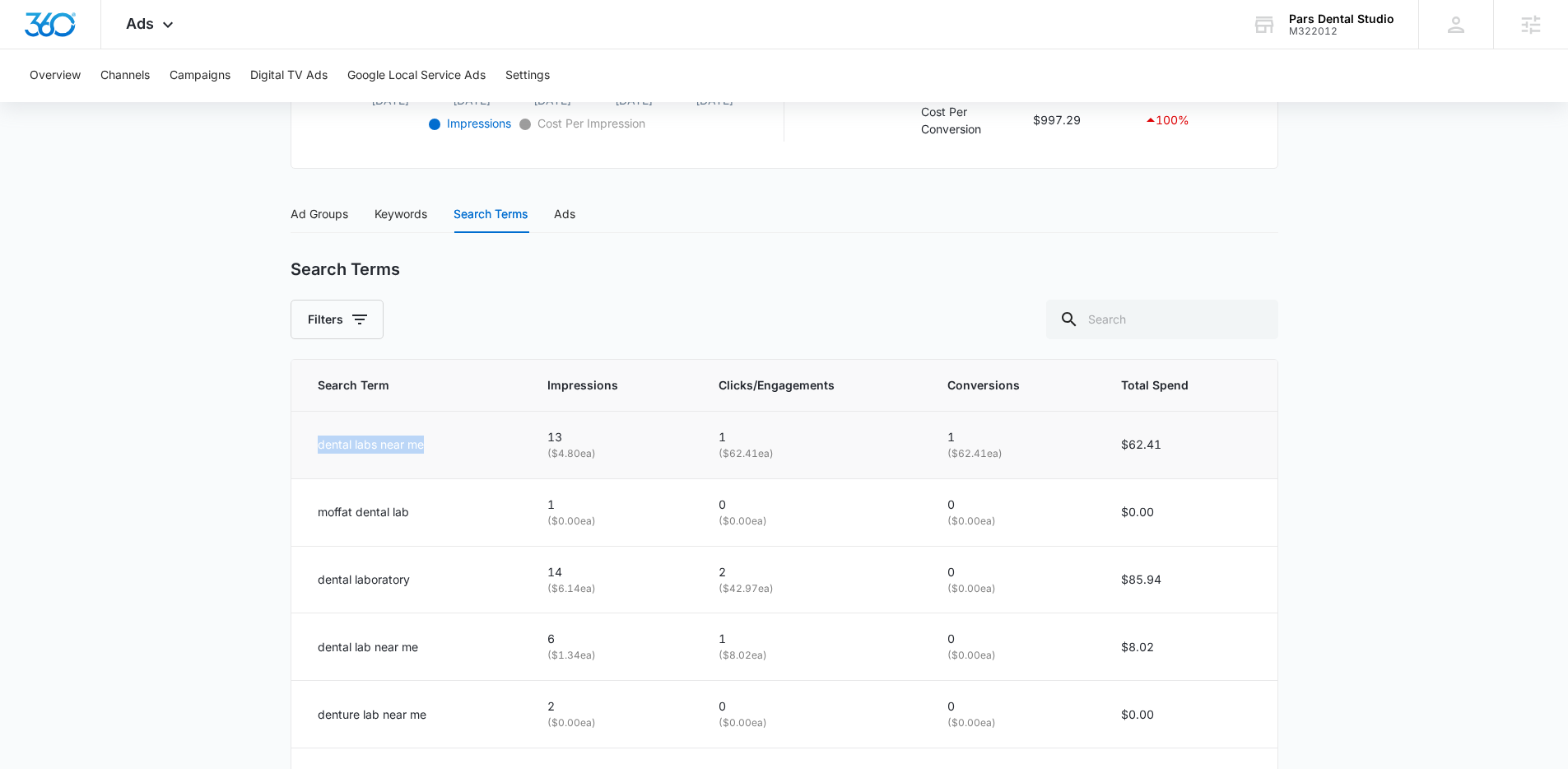
drag, startPoint x: 472, startPoint y: 444, endPoint x: 312, endPoint y: 449, distance: 160.1
click at [312, 451] on td "dental labs near me" at bounding box center [409, 445] width 236 height 68
click at [410, 229] on div "Keywords" at bounding box center [401, 214] width 53 height 38
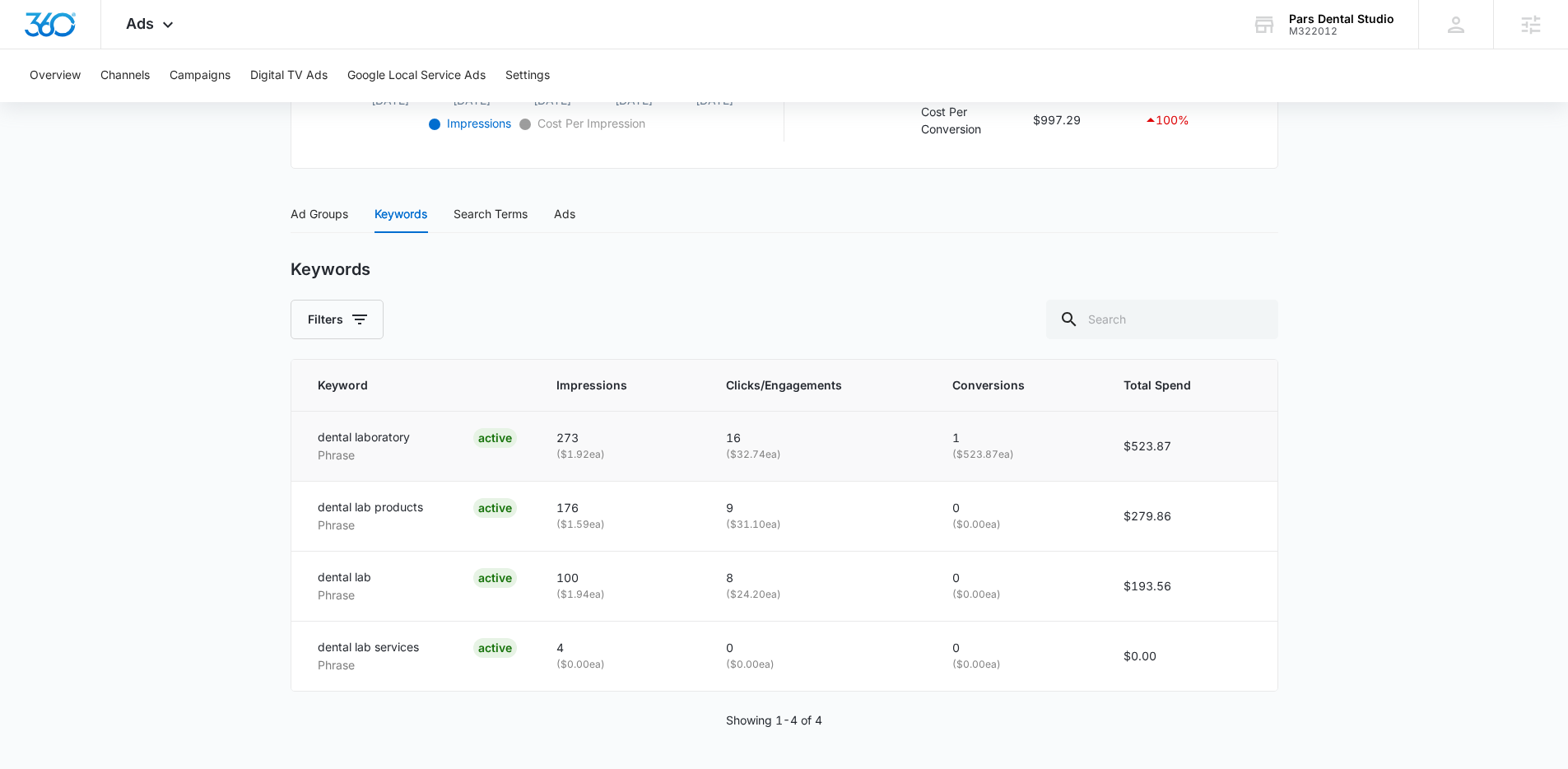
drag, startPoint x: 420, startPoint y: 427, endPoint x: 334, endPoint y: 427, distance: 86.0
click at [334, 428] on div "dental laboratory Phrase ACTIVE" at bounding box center [418, 446] width 200 height 37
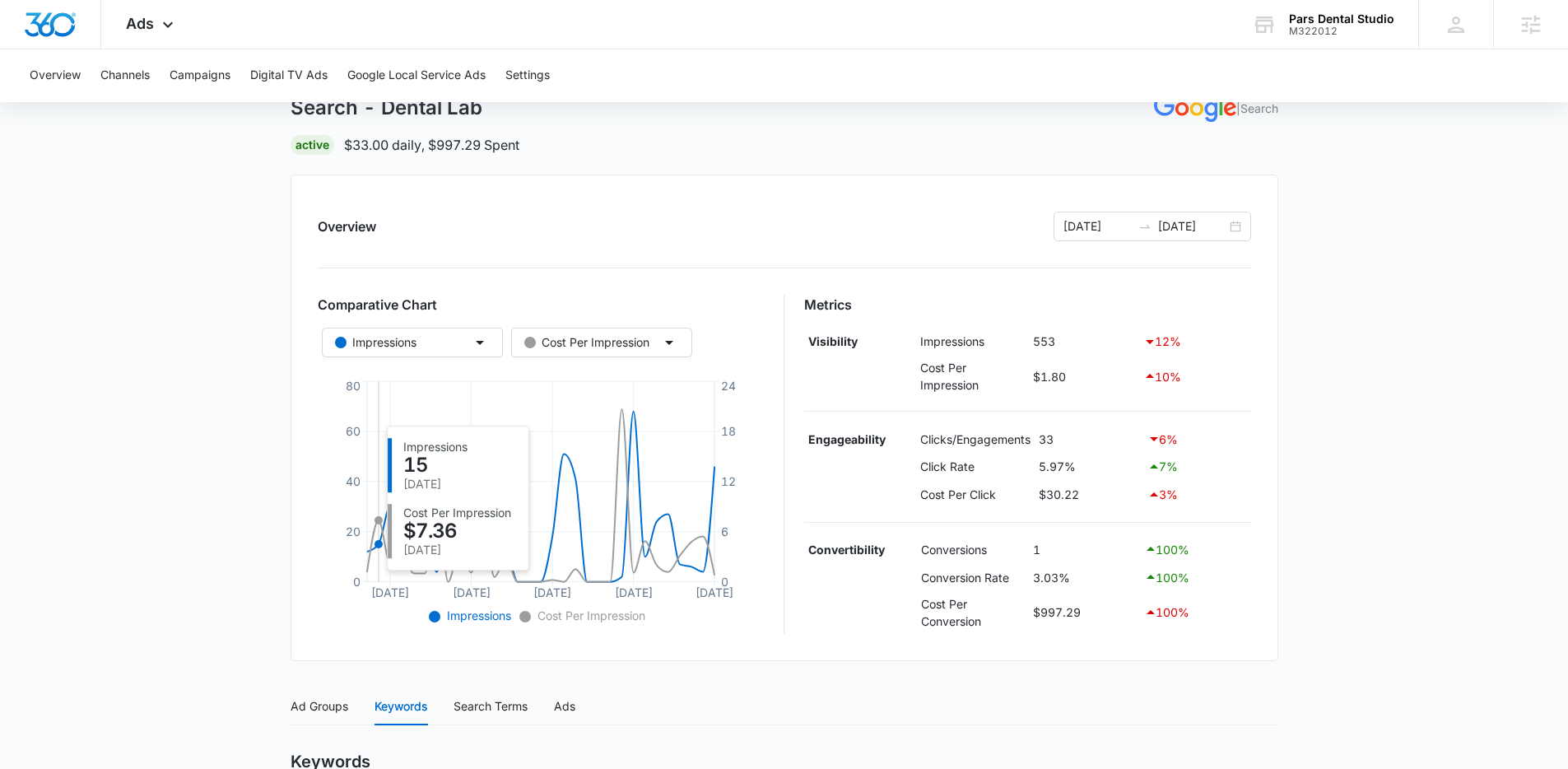
scroll to position [104, 0]
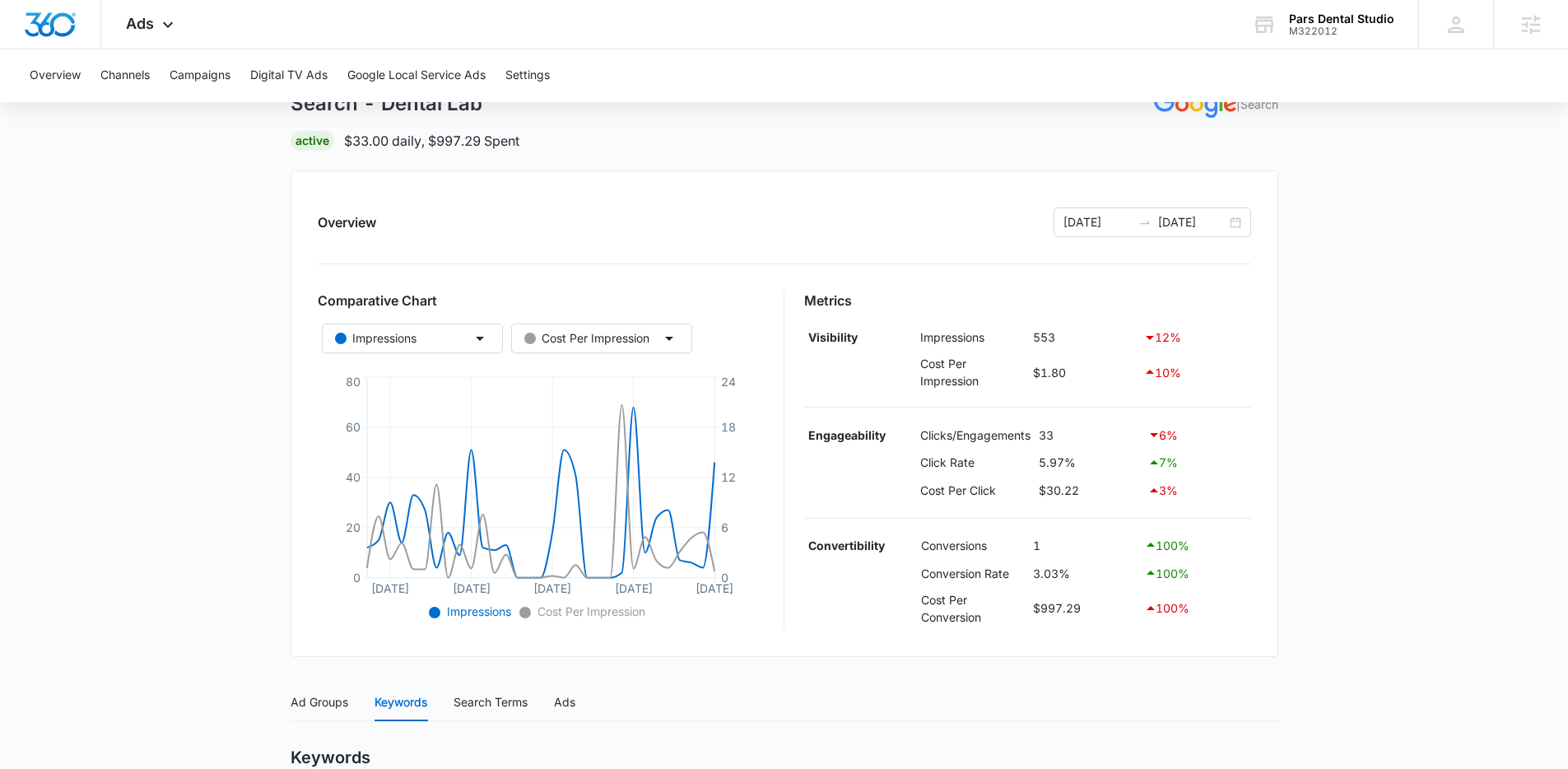
click at [1079, 466] on td "5.97%" at bounding box center [1088, 463] width 109 height 28
click at [1046, 466] on td "5.97%" at bounding box center [1088, 463] width 109 height 28
click at [1089, 467] on td "5.97%" at bounding box center [1088, 463] width 109 height 28
drag, startPoint x: 1089, startPoint y: 467, endPoint x: 1034, endPoint y: 466, distance: 55.0
click at [1034, 466] on tr "Click Rate 5.97% 7 %" at bounding box center [1028, 463] width 447 height 28
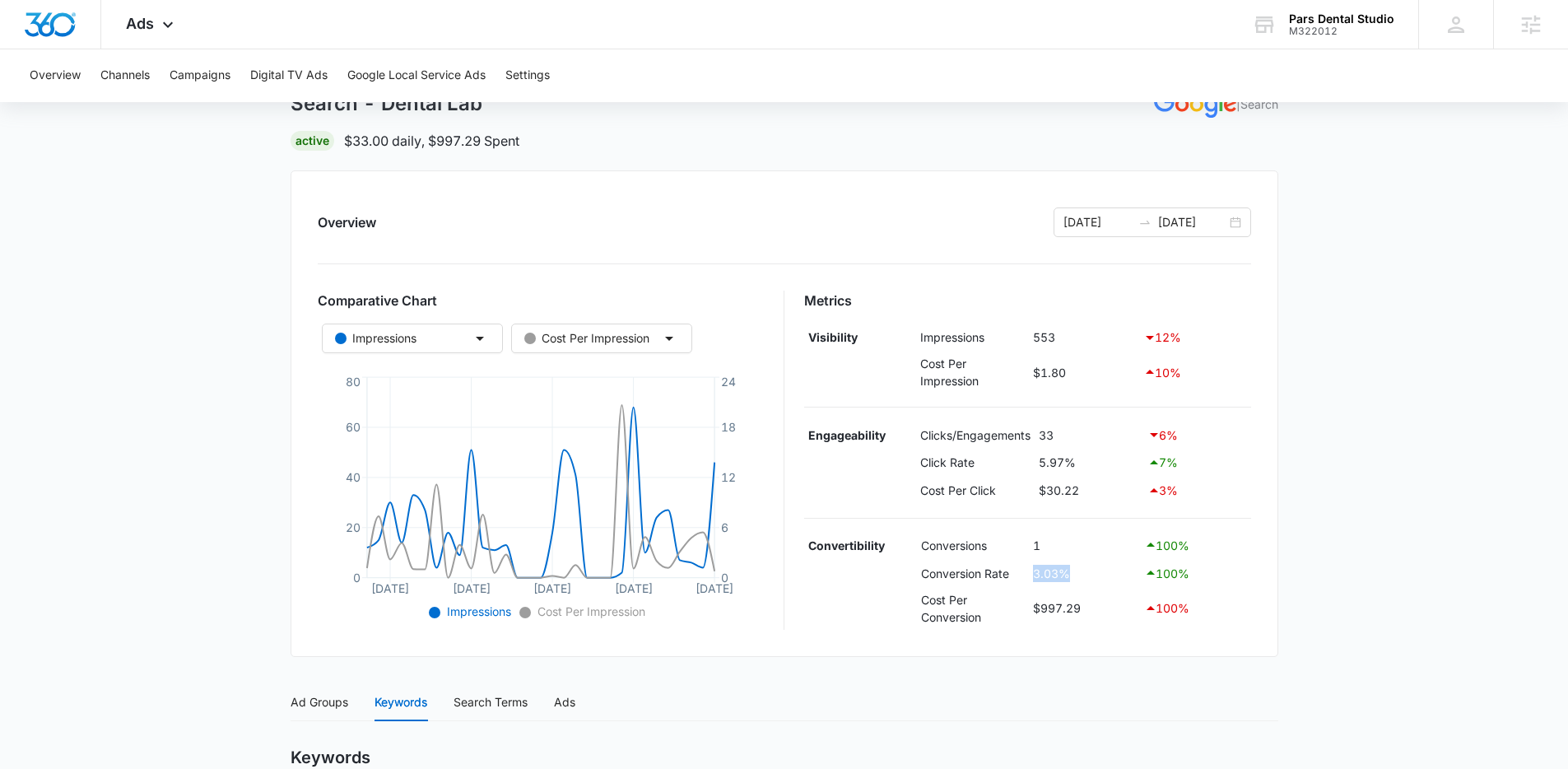
drag, startPoint x: 1038, startPoint y: 580, endPoint x: 1015, endPoint y: 579, distance: 23.0
click at [1015, 579] on tr "Conversion Rate 3.03% 100 %" at bounding box center [1028, 574] width 447 height 28
click at [1259, 580] on div "Overview 08/16/2025 09/15/2025 Comparative Chart Impressions Cost Per Impressio…" at bounding box center [784, 414] width 987 height 486
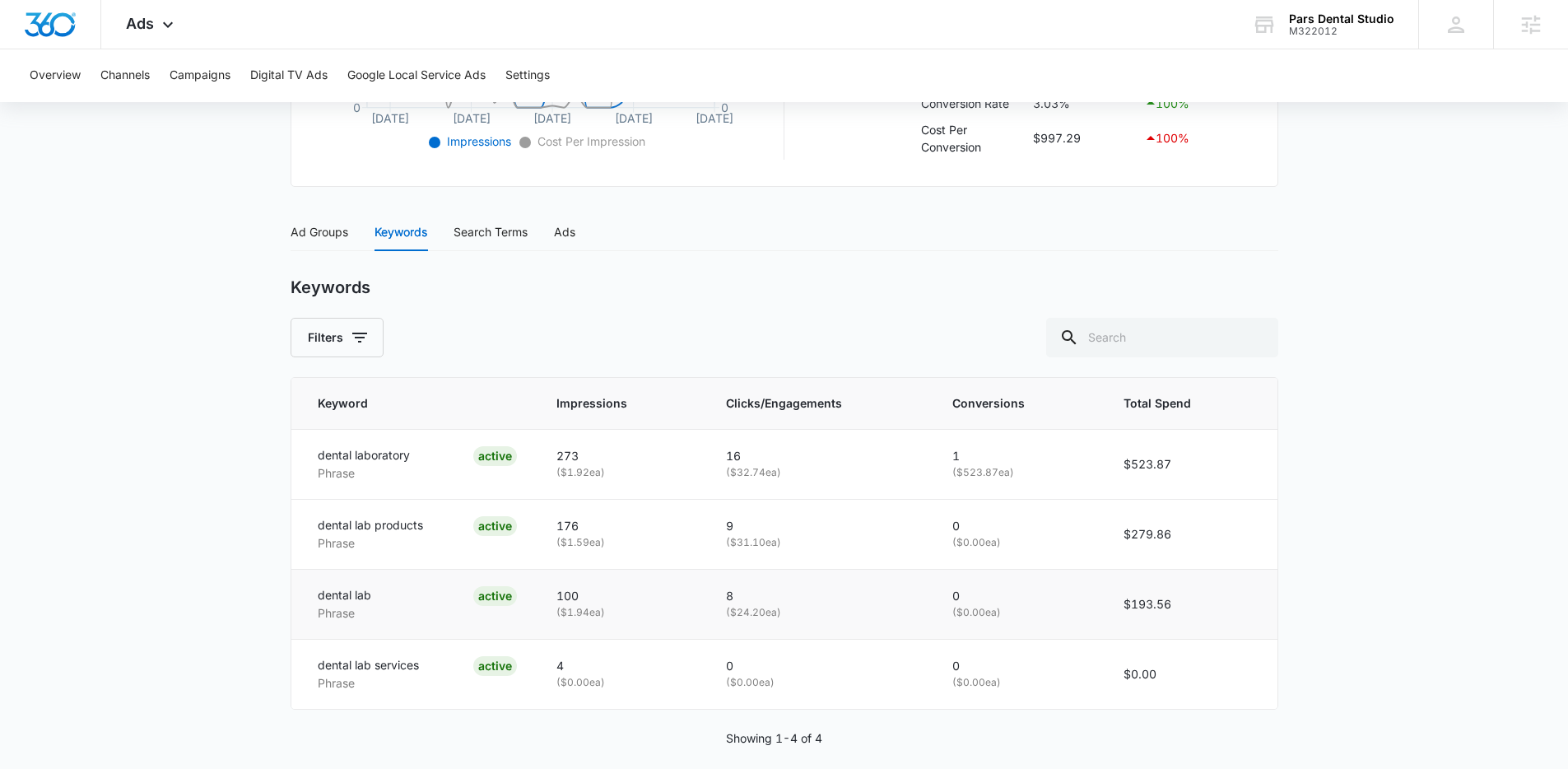
scroll to position [592, 0]
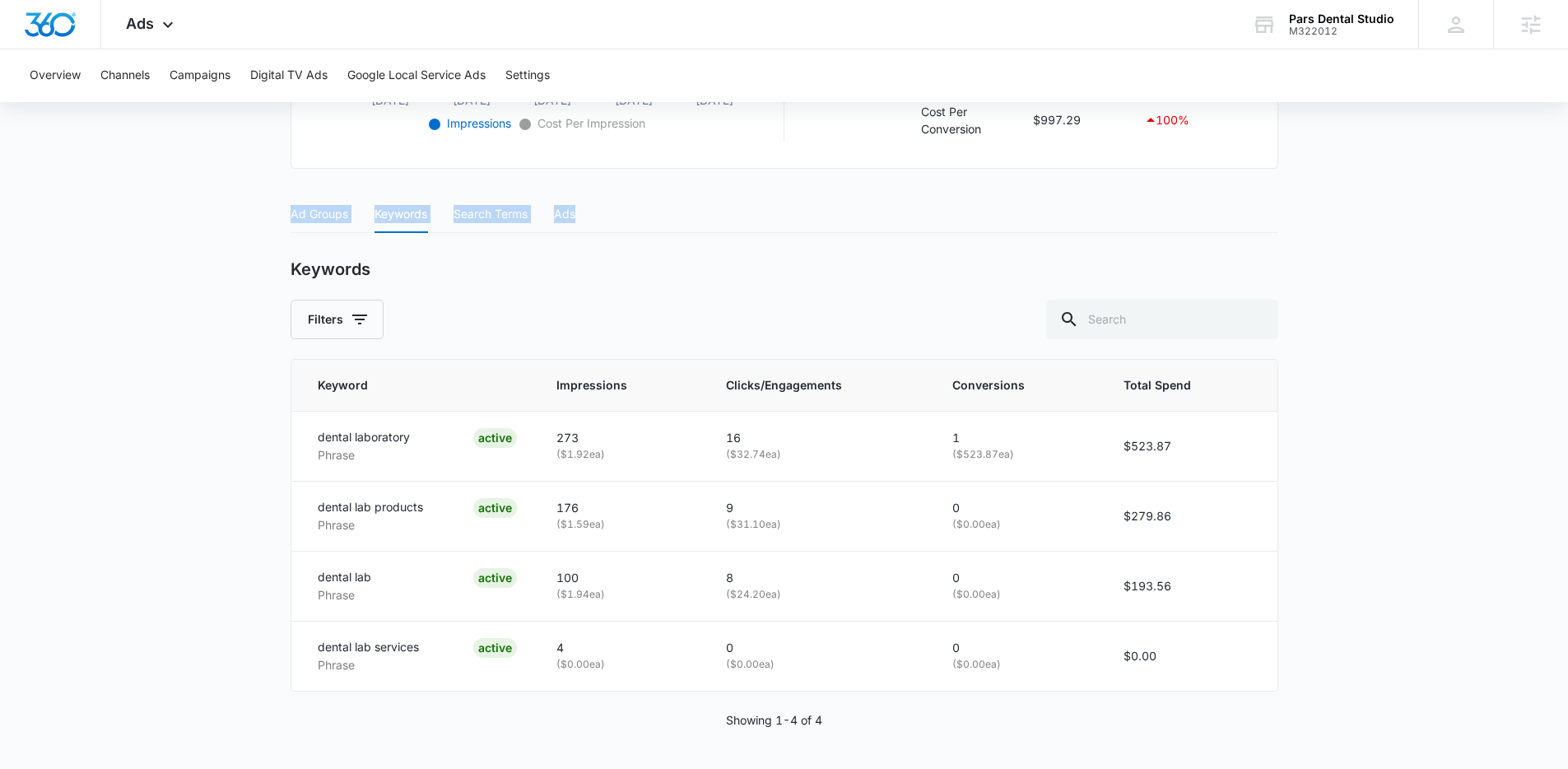
drag, startPoint x: 643, startPoint y: 212, endPoint x: 215, endPoint y: 212, distance: 428.0
click at [215, 212] on main "Search - Dental Lab | Search Active $33.00 daily , $997.29 Spent Overview 08/16…" at bounding box center [784, 165] width 1568 height 1207
drag, startPoint x: 439, startPoint y: 271, endPoint x: 1354, endPoint y: 578, distance: 965.1
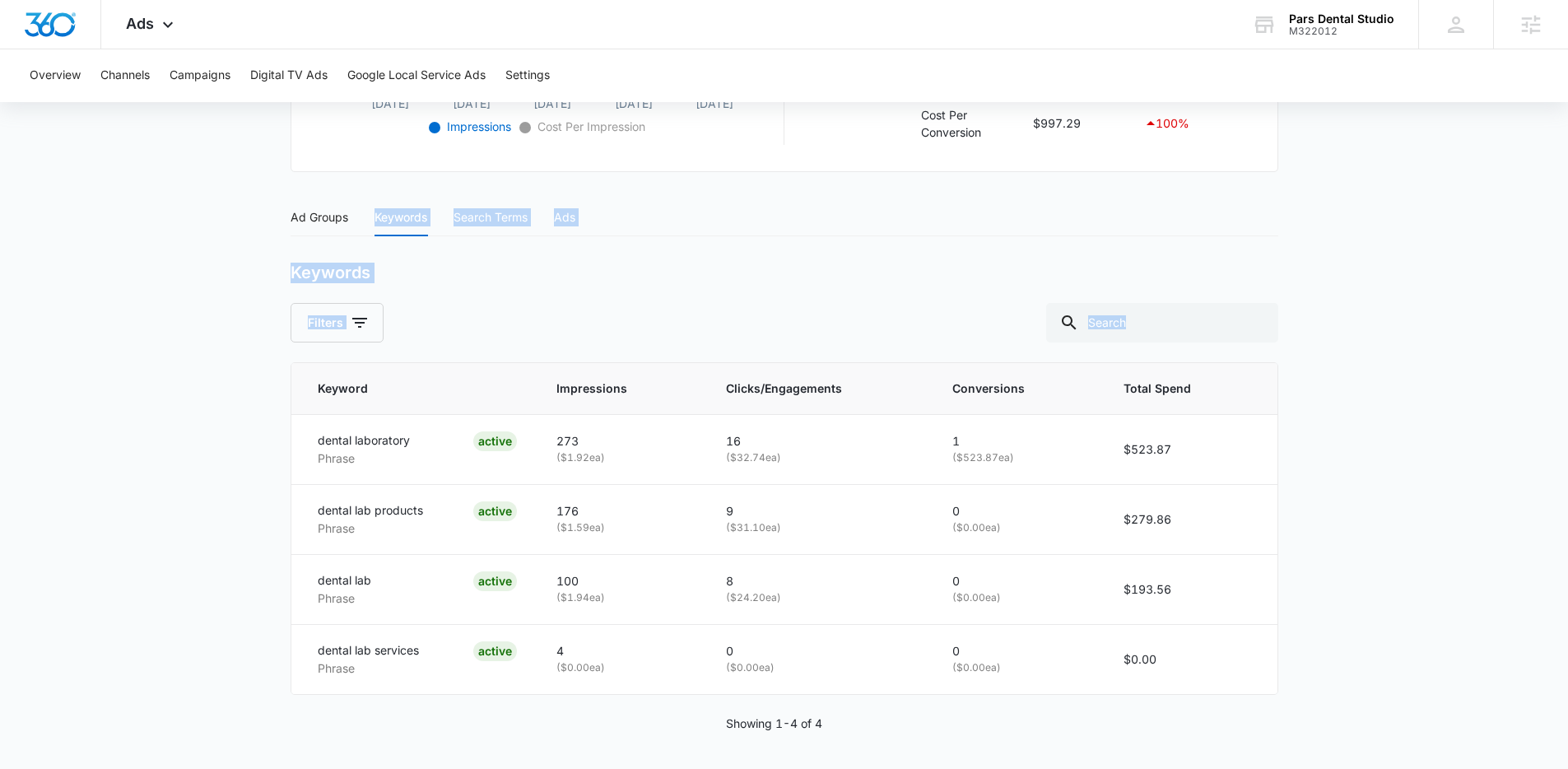
click at [1354, 578] on main "Search - Dental Lab | Search Active $33.00 daily , $997.29 Spent Overview 08/16…" at bounding box center [784, 169] width 1568 height 1207
drag, startPoint x: 1317, startPoint y: 477, endPoint x: 1338, endPoint y: 475, distance: 21.1
click at [1322, 476] on main "Search - Dental Lab | Search Active $33.00 daily , $997.29 Spent Overview 08/16…" at bounding box center [784, 169] width 1568 height 1207
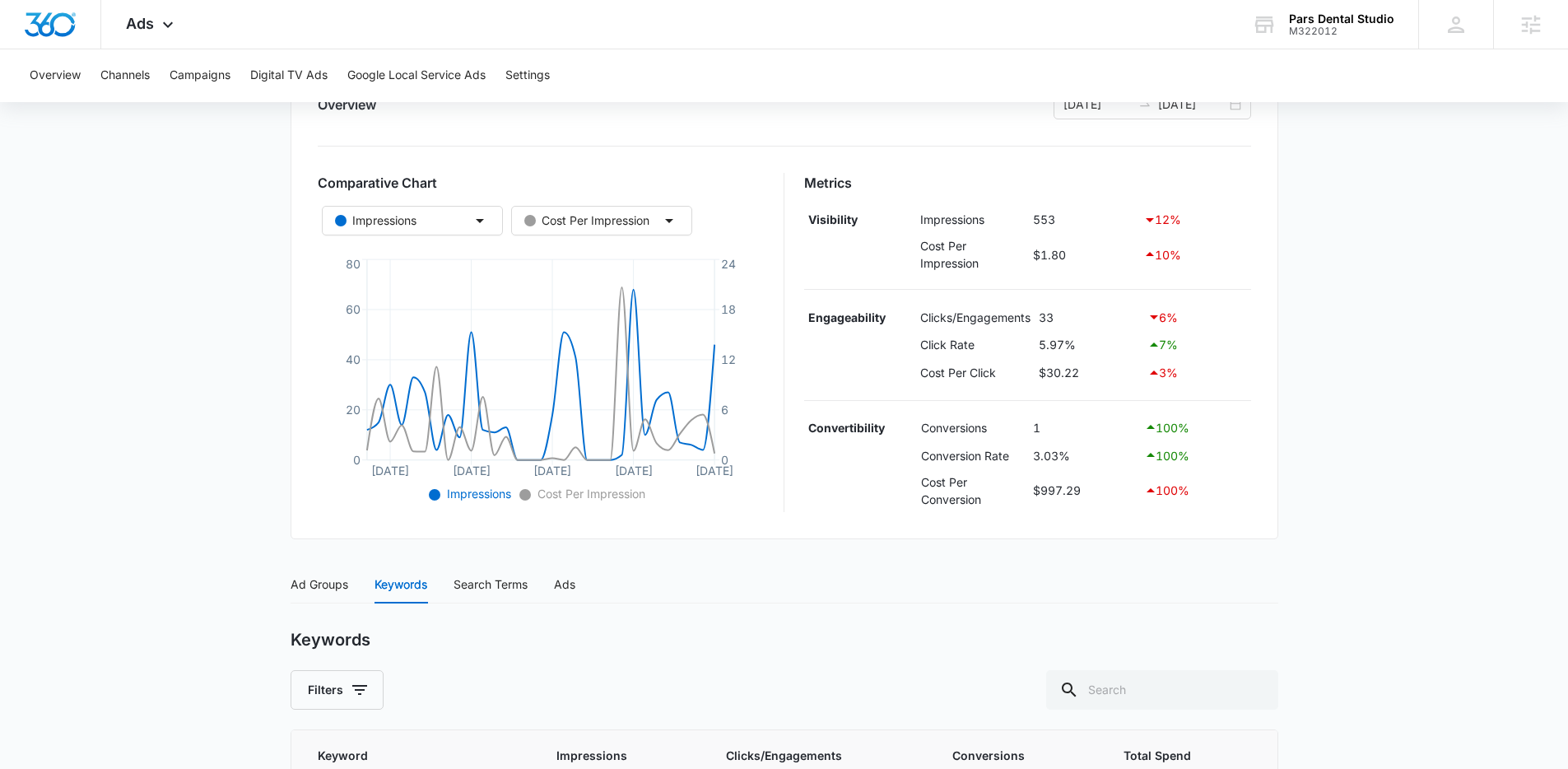
scroll to position [216, 0]
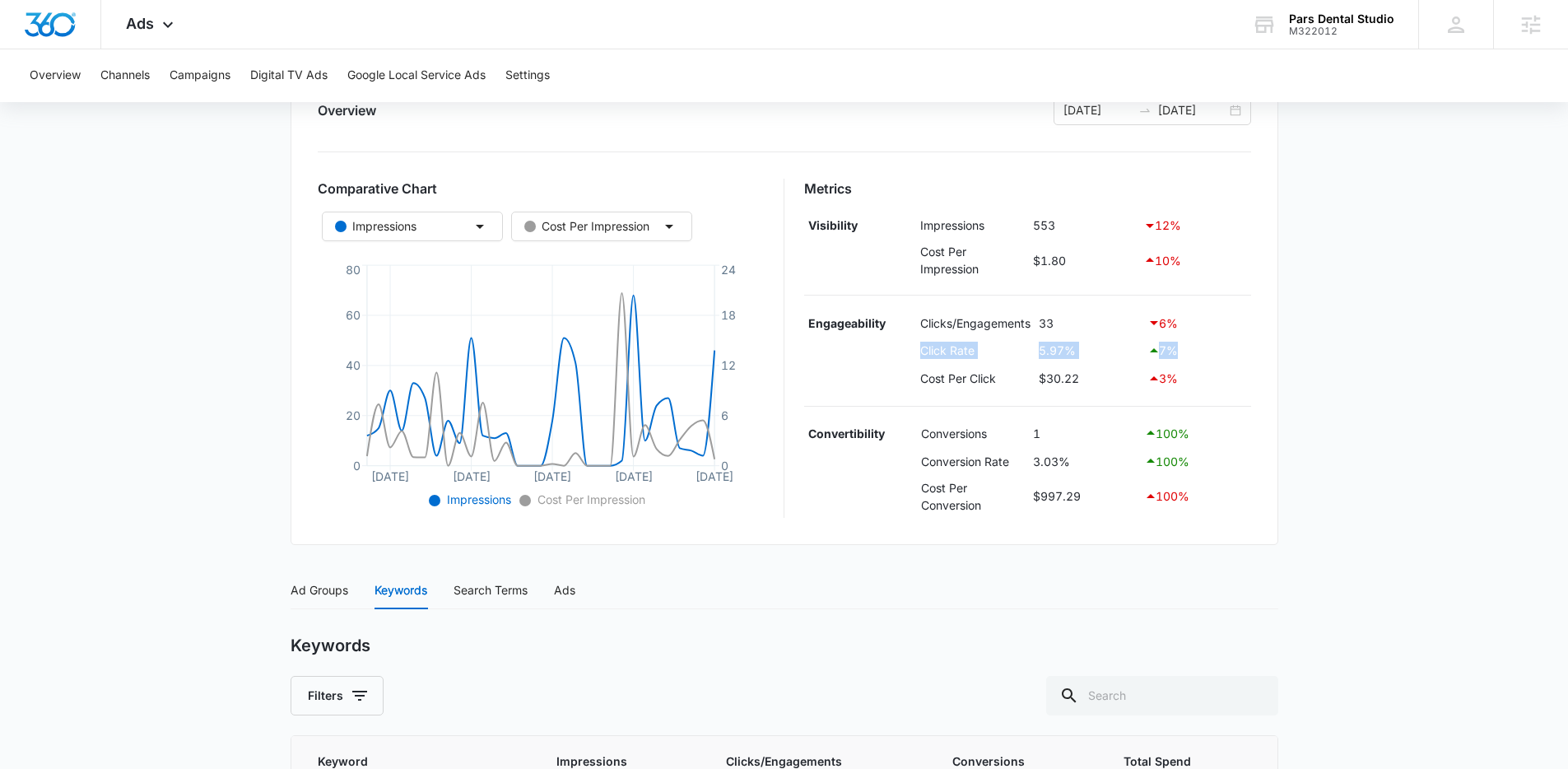
drag, startPoint x: 921, startPoint y: 357, endPoint x: 1176, endPoint y: 355, distance: 255.0
click at [1176, 355] on tr "Click Rate 5.97% 7 %" at bounding box center [1028, 351] width 447 height 28
drag, startPoint x: 907, startPoint y: 470, endPoint x: 1184, endPoint y: 461, distance: 277.1
click at [1184, 461] on tr "Conversion Rate 3.03% 100 %" at bounding box center [1028, 461] width 447 height 28
click at [1129, 459] on td "3.03%" at bounding box center [1084, 461] width 111 height 28
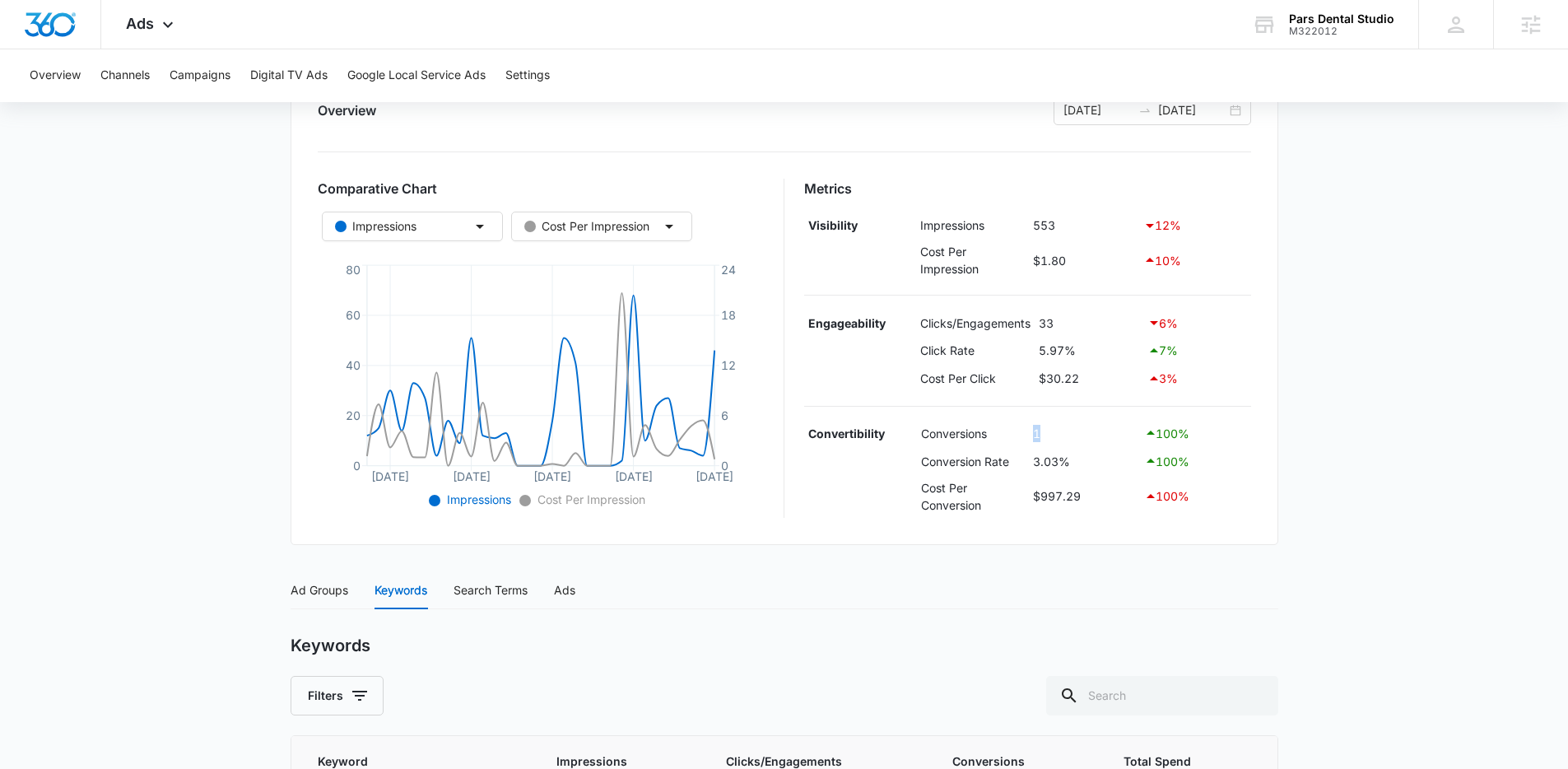
drag, startPoint x: 1053, startPoint y: 438, endPoint x: 1034, endPoint y: 434, distance: 19.4
click at [1034, 434] on td "1" at bounding box center [1084, 434] width 111 height 28
drag, startPoint x: 1062, startPoint y: 324, endPoint x: 1029, endPoint y: 321, distance: 33.1
click at [1029, 321] on tr "Engageability Clicks/Engagements 33 6 %" at bounding box center [1028, 323] width 447 height 28
click at [1072, 428] on td "1" at bounding box center [1084, 434] width 111 height 28
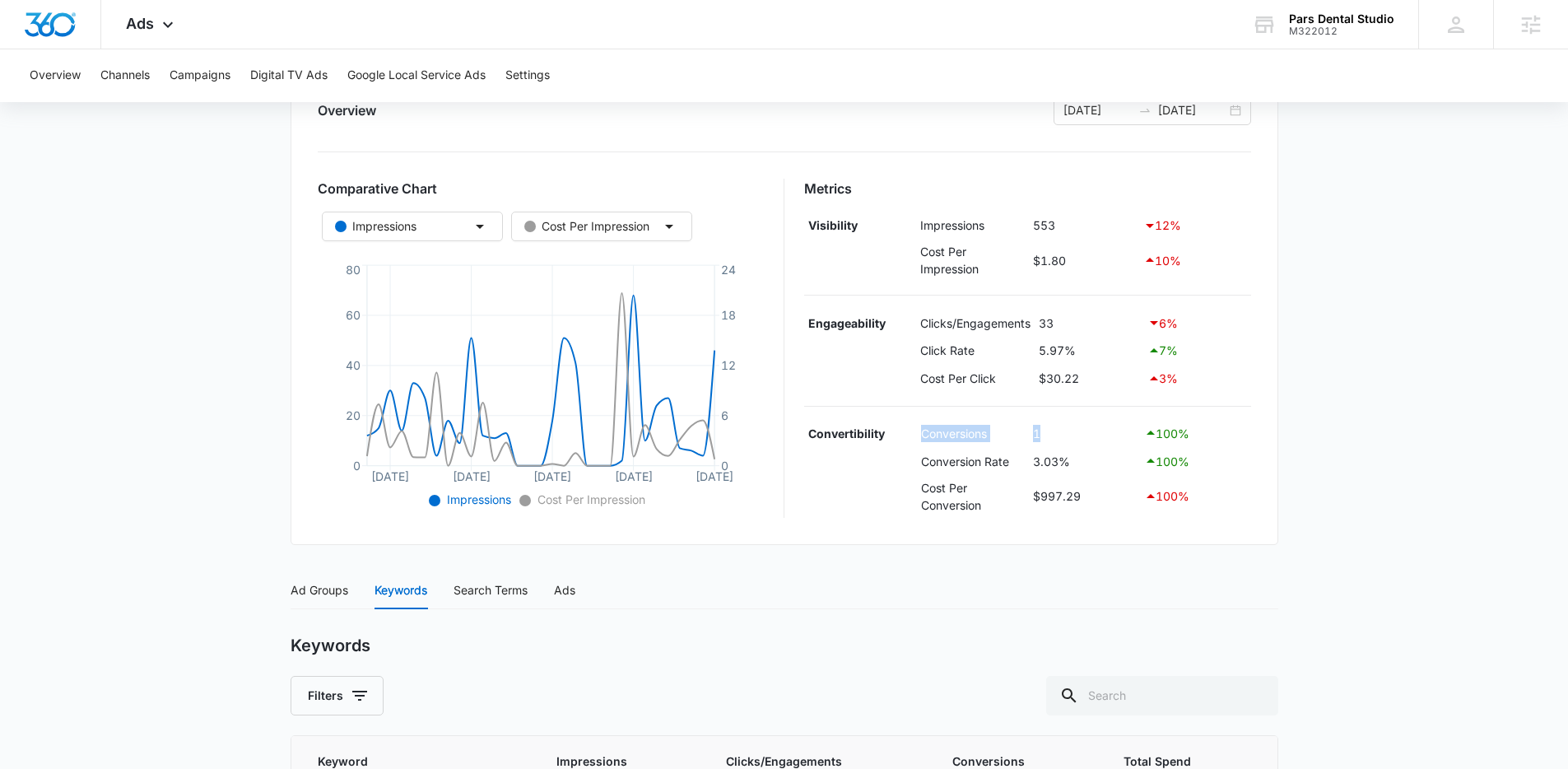
drag, startPoint x: 1053, startPoint y: 432, endPoint x: 921, endPoint y: 438, distance: 132.1
click at [921, 438] on tr "Convertibility Conversions 1 100 %" at bounding box center [1028, 434] width 447 height 28
click at [1067, 318] on td "33" at bounding box center [1088, 323] width 109 height 28
drag, startPoint x: 1067, startPoint y: 324, endPoint x: 918, endPoint y: 325, distance: 149.0
click at [918, 325] on tr "Engageability Clicks/Engagements 33 6 %" at bounding box center [1028, 323] width 447 height 28
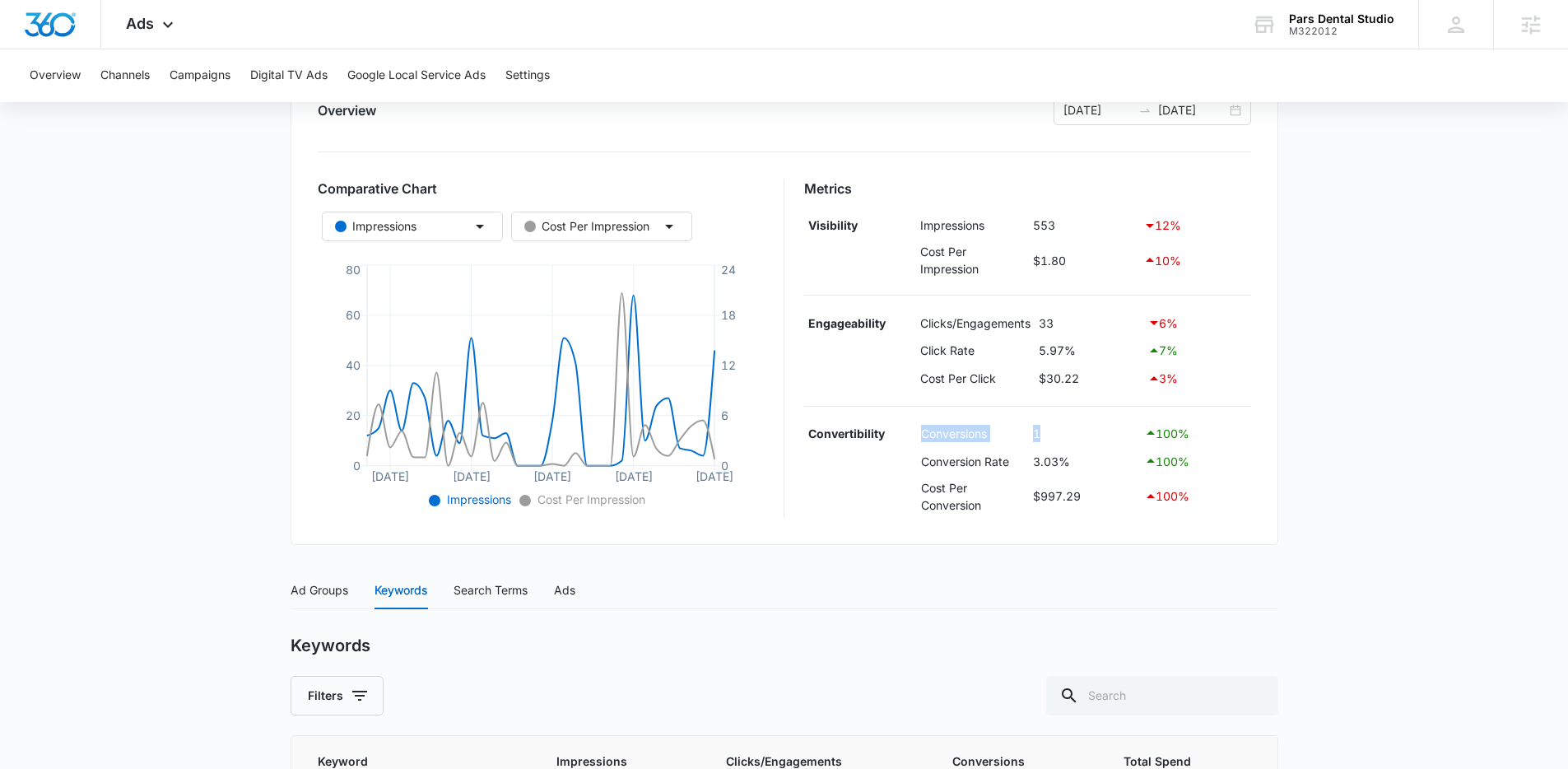
drag, startPoint x: 1050, startPoint y: 437, endPoint x: 922, endPoint y: 436, distance: 128.0
click at [922, 436] on tr "Convertibility Conversions 1 100 %" at bounding box center [1028, 434] width 447 height 28
drag, startPoint x: 1061, startPoint y: 318, endPoint x: 1040, endPoint y: 320, distance: 21.1
click at [1040, 320] on td "33" at bounding box center [1088, 323] width 109 height 28
drag, startPoint x: 1059, startPoint y: 431, endPoint x: 918, endPoint y: 438, distance: 141.2
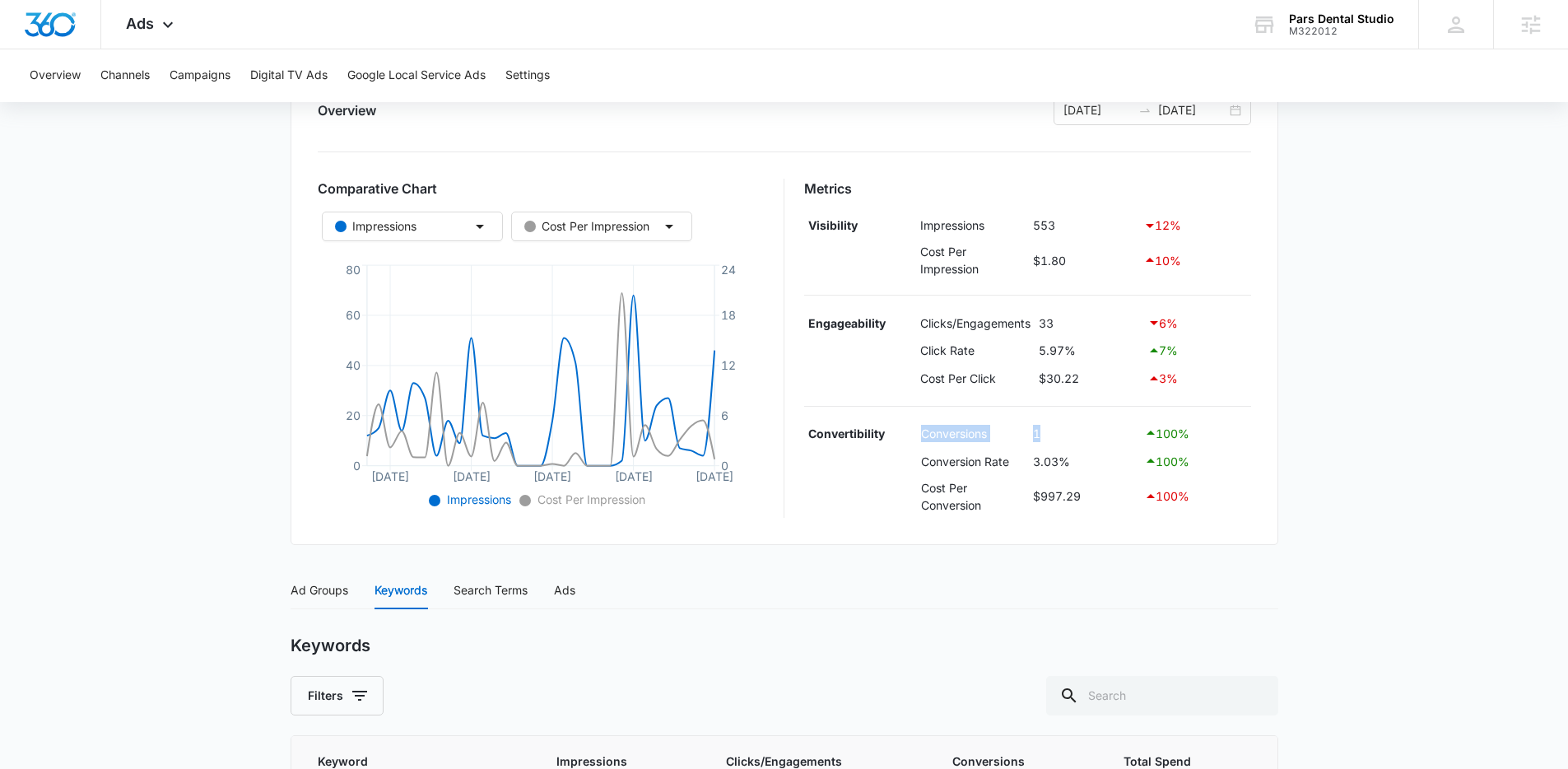
click at [918, 438] on tr "Convertibility Conversions 1 100 %" at bounding box center [1028, 434] width 447 height 28
drag, startPoint x: 919, startPoint y: 325, endPoint x: 1053, endPoint y: 325, distance: 134.0
click at [1047, 324] on tr "Engageability Clicks/Engagements 33 6 %" at bounding box center [1028, 323] width 447 height 28
drag, startPoint x: 1052, startPoint y: 321, endPoint x: 1028, endPoint y: 326, distance: 24.5
click at [1028, 326] on tr "Engageability Clicks/Engagements 33 6 %" at bounding box center [1028, 323] width 447 height 28
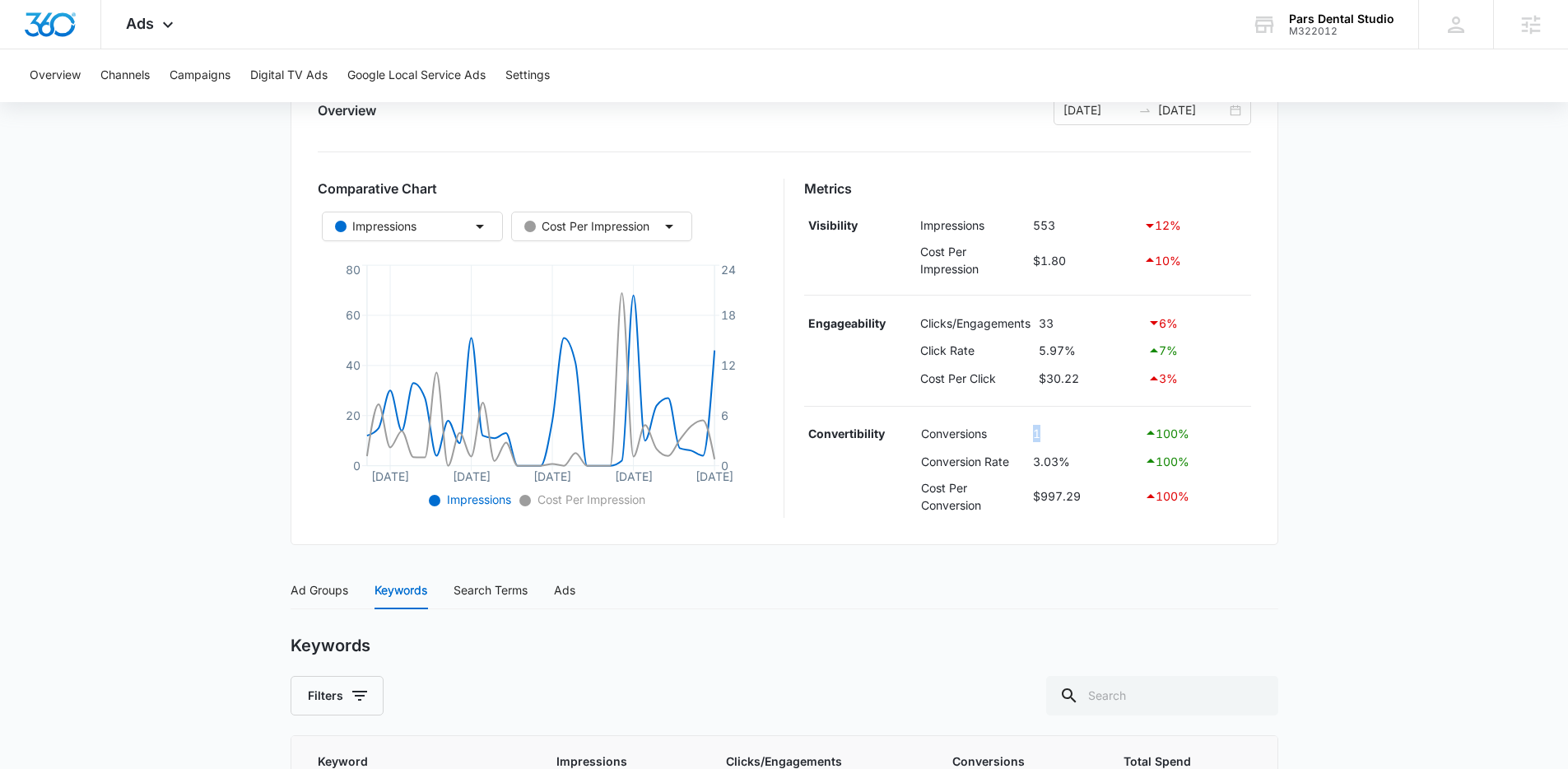
drag, startPoint x: 1056, startPoint y: 432, endPoint x: 1002, endPoint y: 432, distance: 54.0
click at [1002, 432] on tr "Convertibility Conversions 1 100 %" at bounding box center [1028, 434] width 447 height 28
click at [1083, 349] on td "5.97%" at bounding box center [1088, 351] width 109 height 28
drag, startPoint x: 1088, startPoint y: 345, endPoint x: 1034, endPoint y: 352, distance: 54.5
click at [1034, 352] on td "5.97%" at bounding box center [1088, 351] width 109 height 28
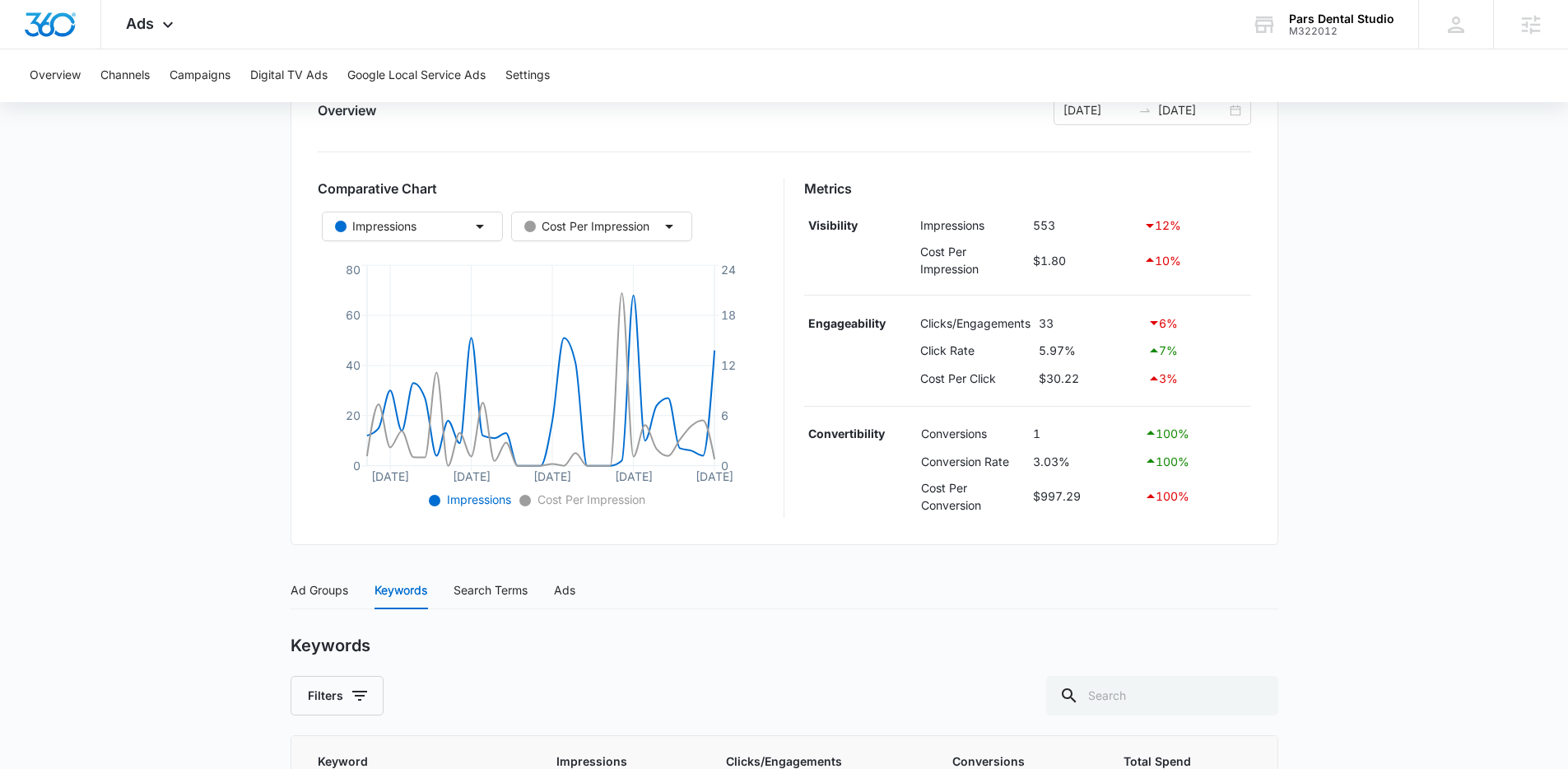
click at [1126, 425] on td "1" at bounding box center [1084, 434] width 111 height 28
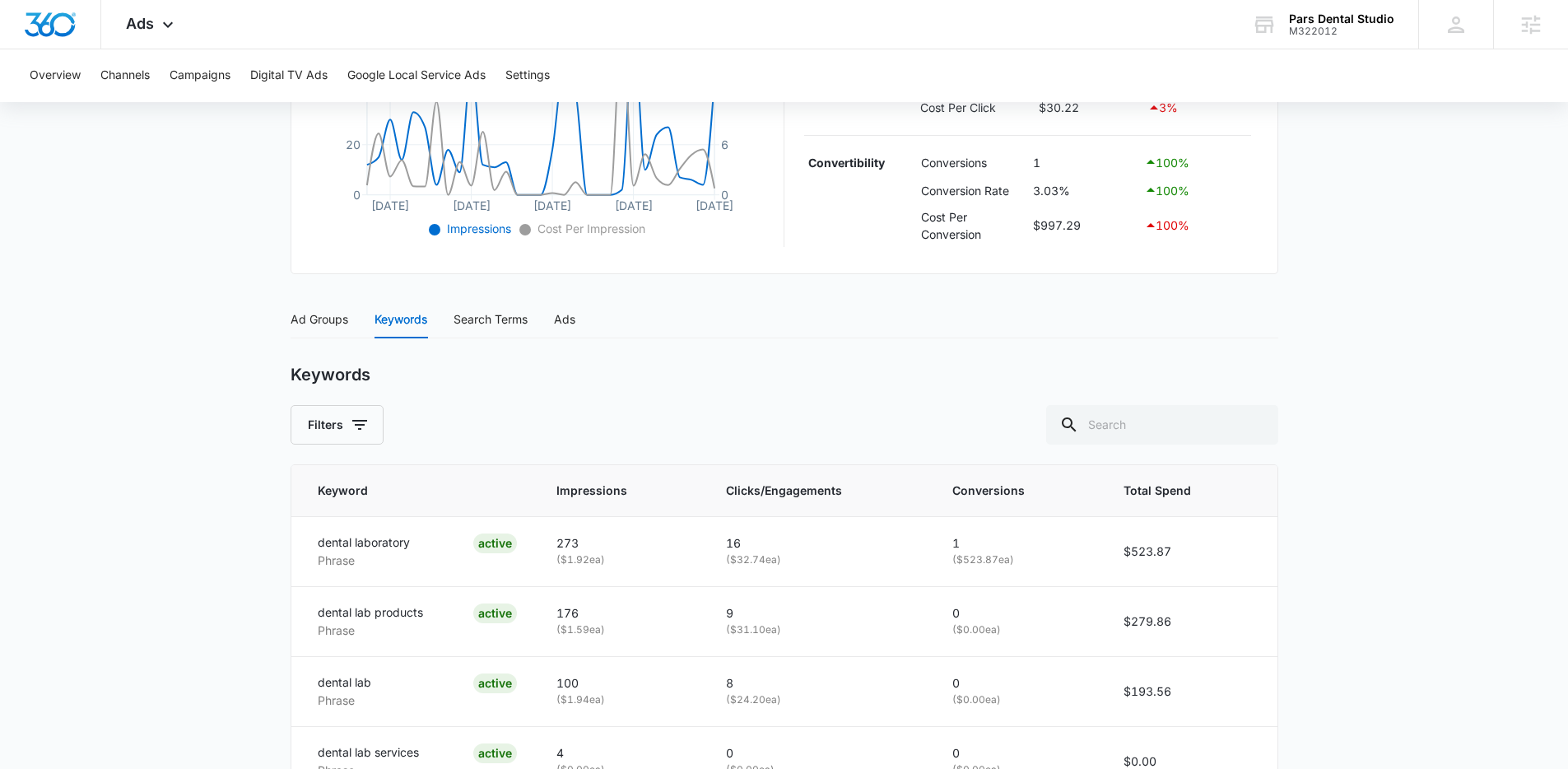
scroll to position [518, 0]
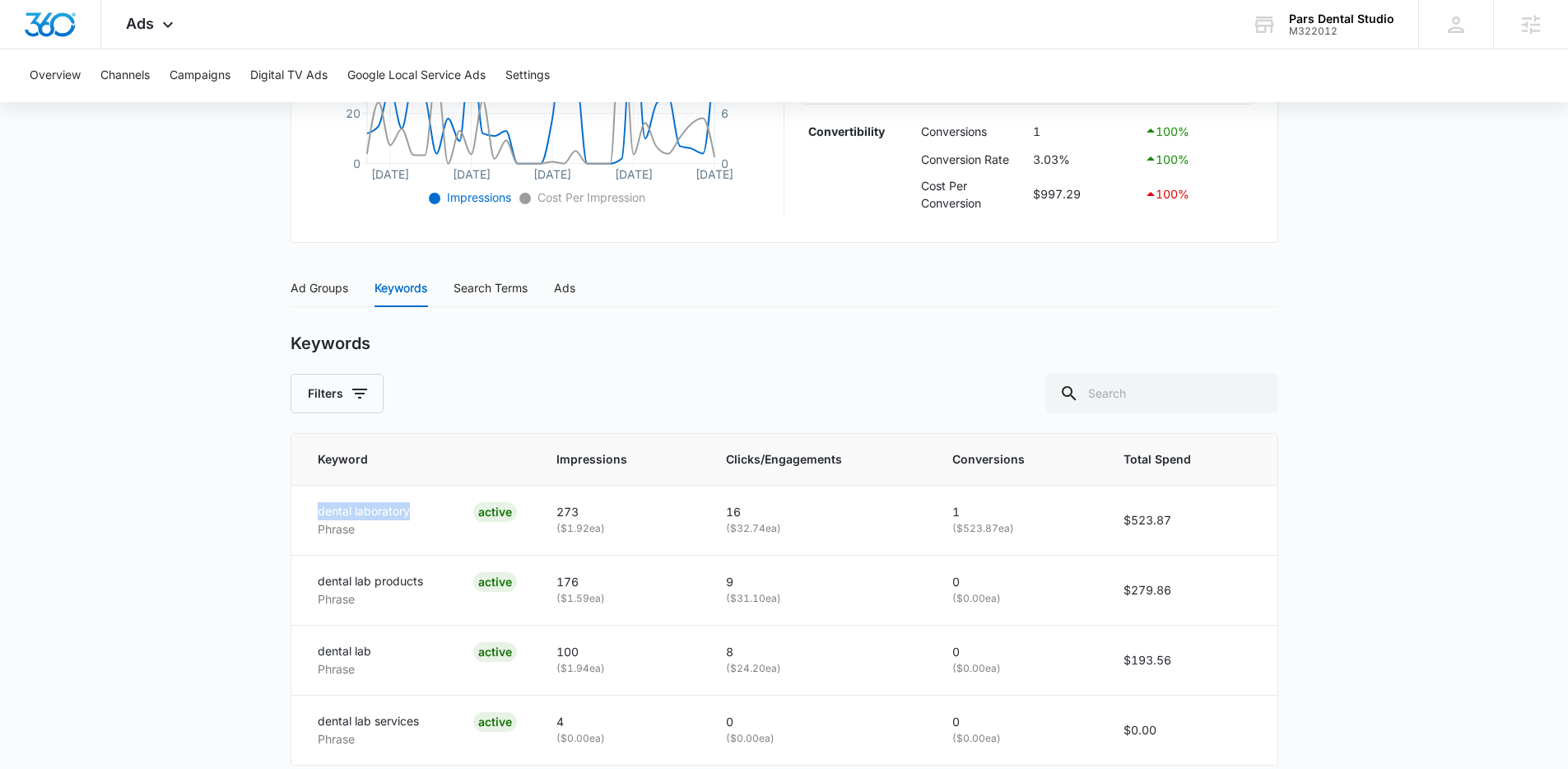
drag, startPoint x: 305, startPoint y: 510, endPoint x: 434, endPoint y: 441, distance: 146.3
click at [435, 519] on td "dental laboratory Phrase ACTIVE" at bounding box center [414, 520] width 246 height 70
click at [504, 296] on div "Search Terms" at bounding box center [490, 287] width 74 height 18
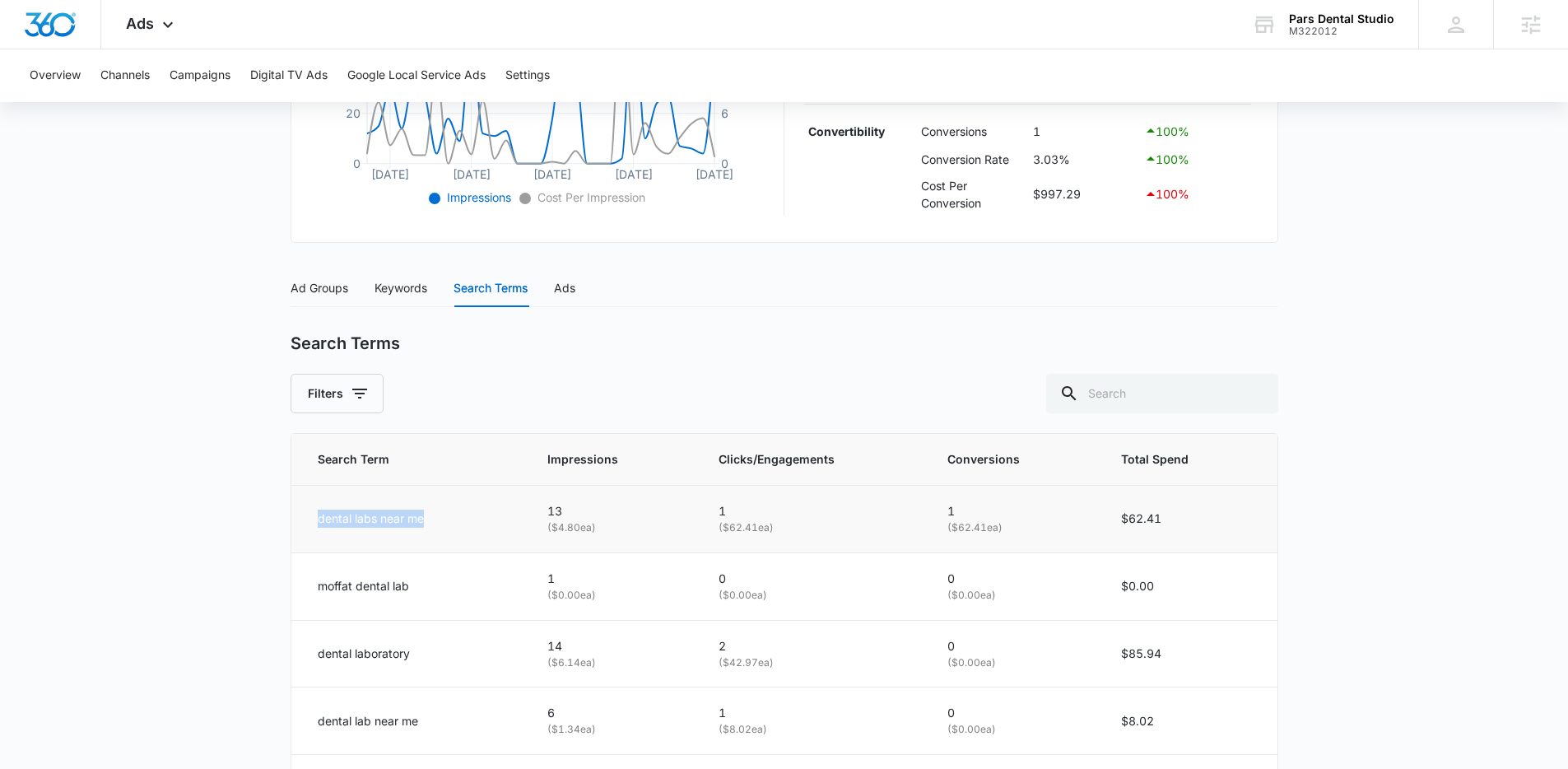
drag, startPoint x: 310, startPoint y: 513, endPoint x: 1074, endPoint y: 516, distance: 764.0
click at [542, 517] on tr "dental labs near me 13 ( $4.80 ea) 1 ( $62.41 ea) 1 ( $62.41 ea) $62.41" at bounding box center [784, 519] width 986 height 68
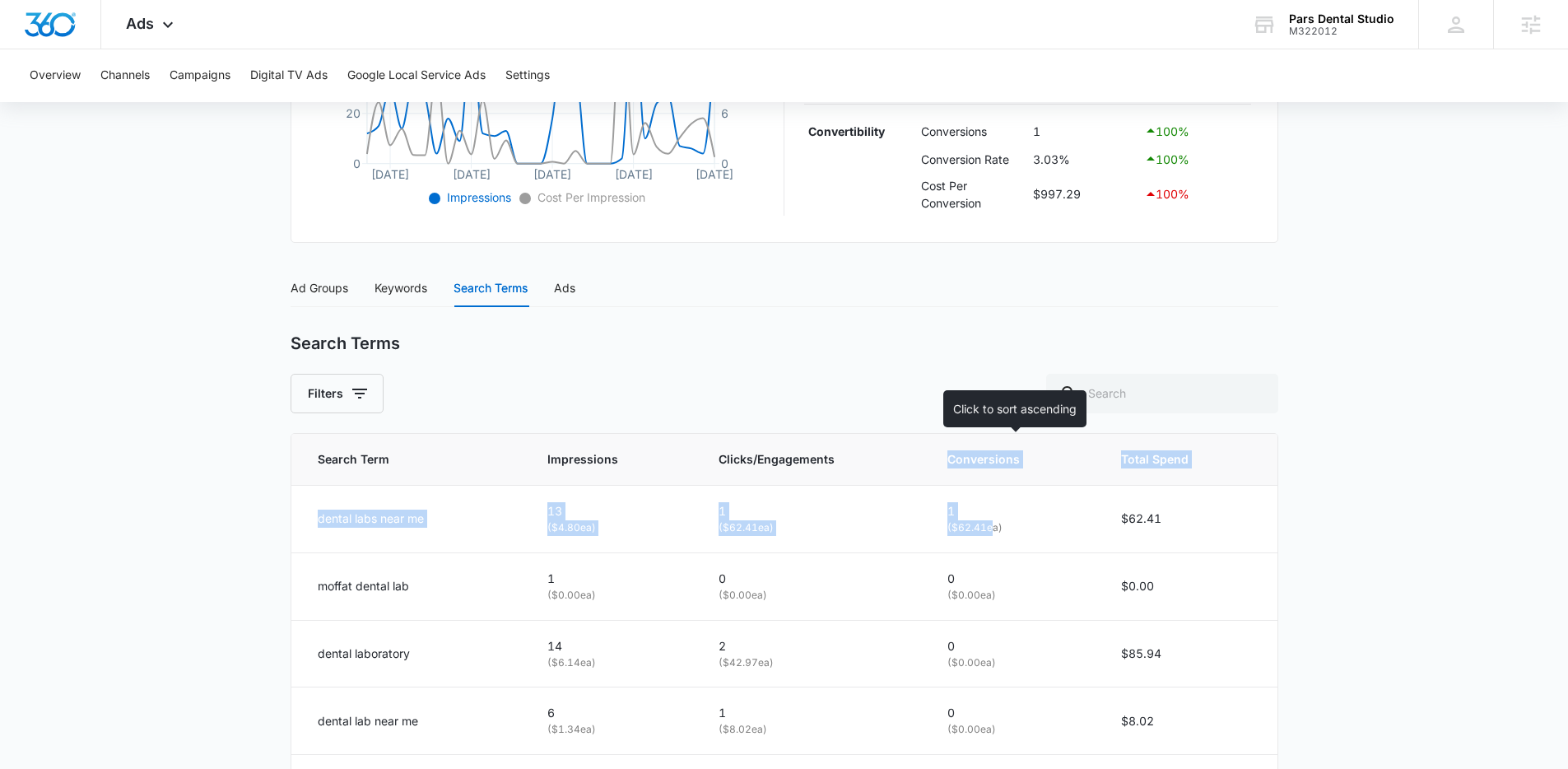
drag, startPoint x: 987, startPoint y: 521, endPoint x: 939, endPoint y: 455, distance: 81.6
click at [469, 521] on div "dental labs near me" at bounding box center [413, 518] width 190 height 18
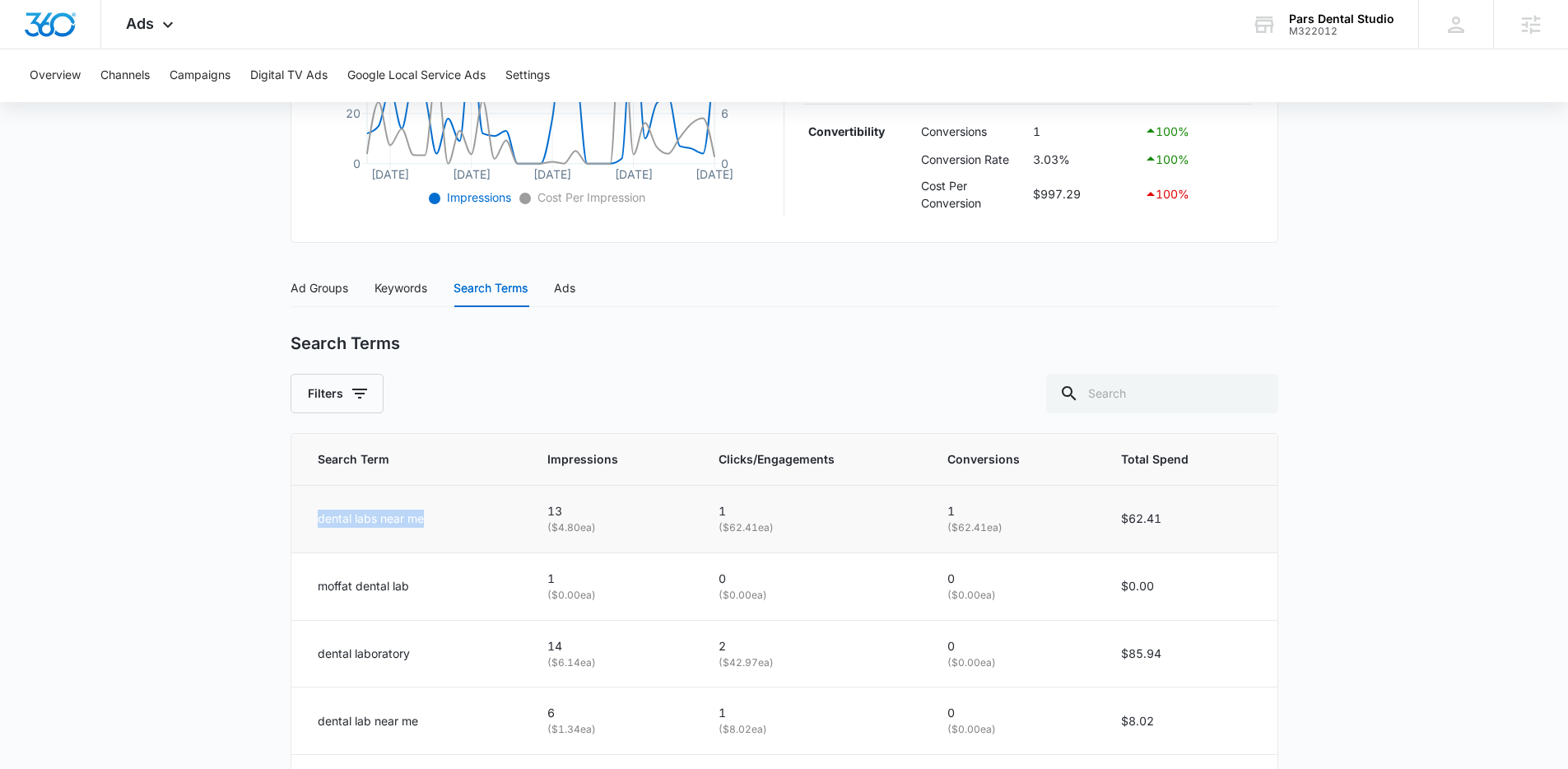
drag, startPoint x: 453, startPoint y: 519, endPoint x: 318, endPoint y: 523, distance: 135.1
click at [318, 523] on div "dental labs near me" at bounding box center [413, 518] width 190 height 18
click at [438, 516] on div "dental labs near me" at bounding box center [413, 518] width 190 height 18
click at [422, 298] on div "Keywords" at bounding box center [401, 288] width 53 height 38
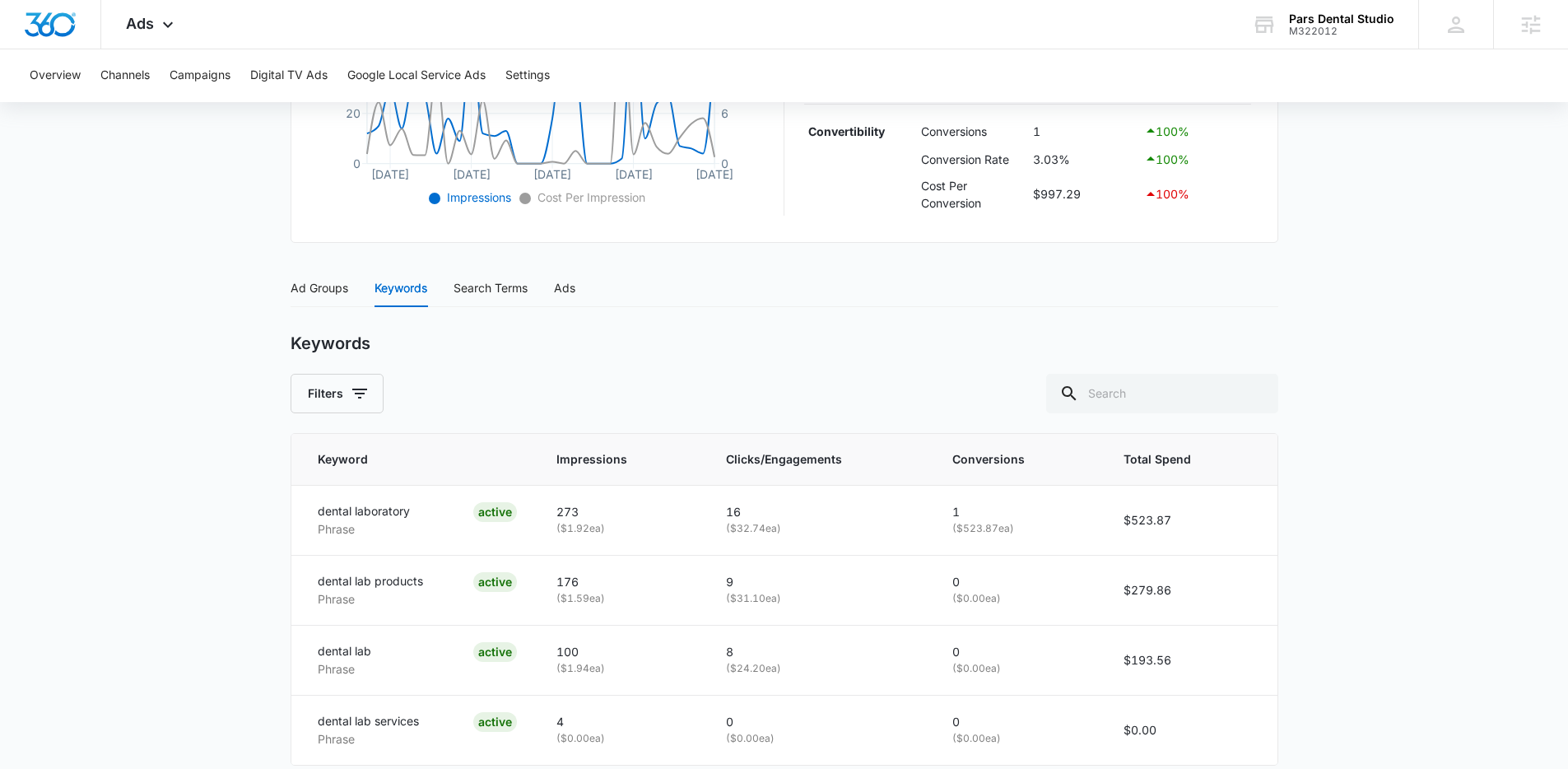
click at [459, 392] on div "Filters" at bounding box center [784, 393] width 987 height 39
click at [491, 303] on div "Search Terms" at bounding box center [490, 288] width 74 height 38
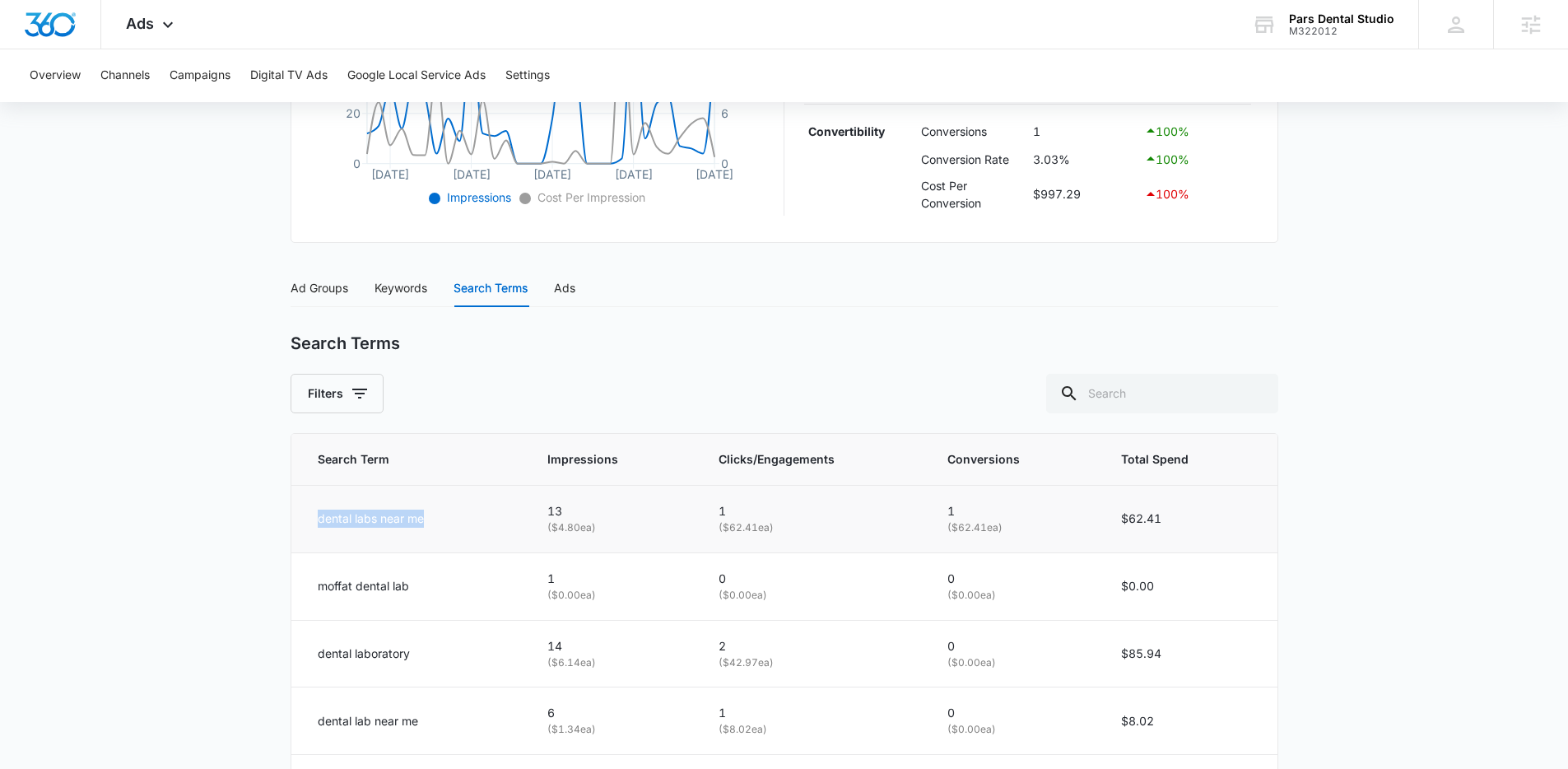
drag, startPoint x: 311, startPoint y: 514, endPoint x: 427, endPoint y: 515, distance: 116.0
click at [427, 515] on td "dental labs near me" at bounding box center [409, 519] width 236 height 68
click at [402, 288] on div "Keywords" at bounding box center [401, 287] width 53 height 18
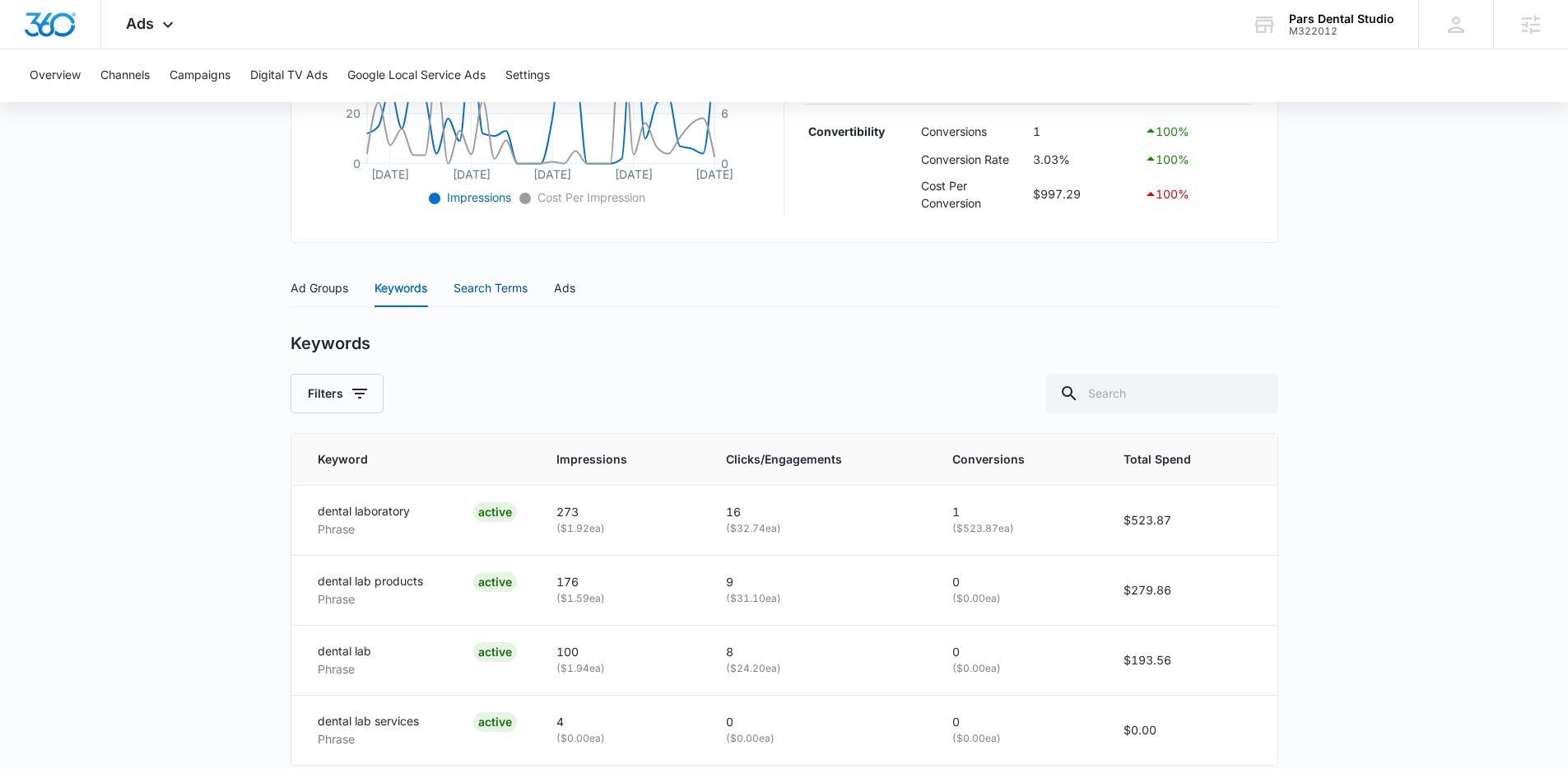
click at [523, 293] on div "Search Terms" at bounding box center [490, 287] width 74 height 18
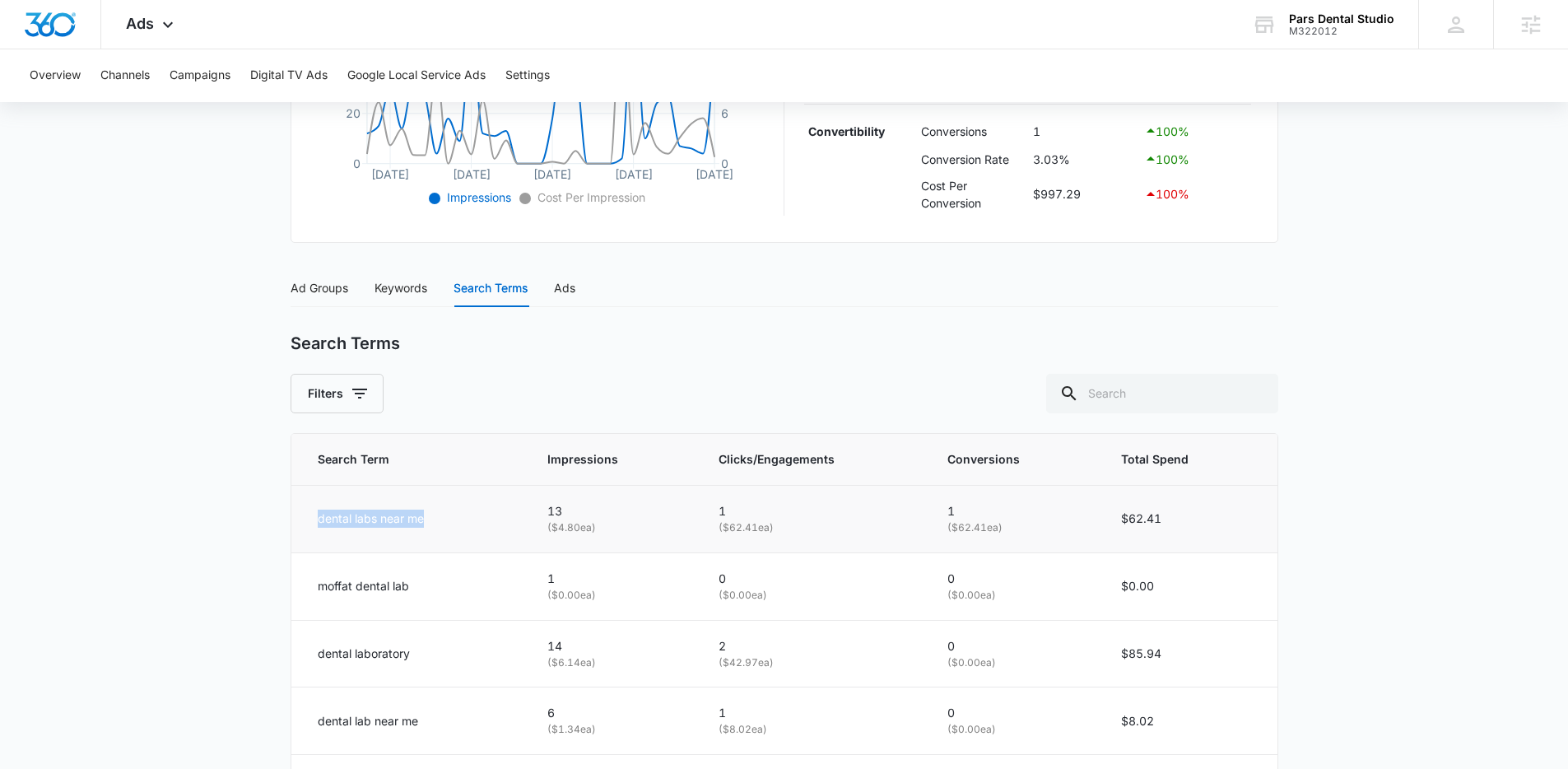
drag, startPoint x: 299, startPoint y: 519, endPoint x: 485, endPoint y: 521, distance: 186.0
click at [485, 521] on td "dental labs near me" at bounding box center [409, 519] width 236 height 68
click at [462, 331] on div "Ad Groups Keywords Search Terms Ads Ad Groups Filters Ad Group Name Impressions…" at bounding box center [784, 750] width 987 height 961
click at [409, 282] on div "Keywords" at bounding box center [401, 287] width 53 height 18
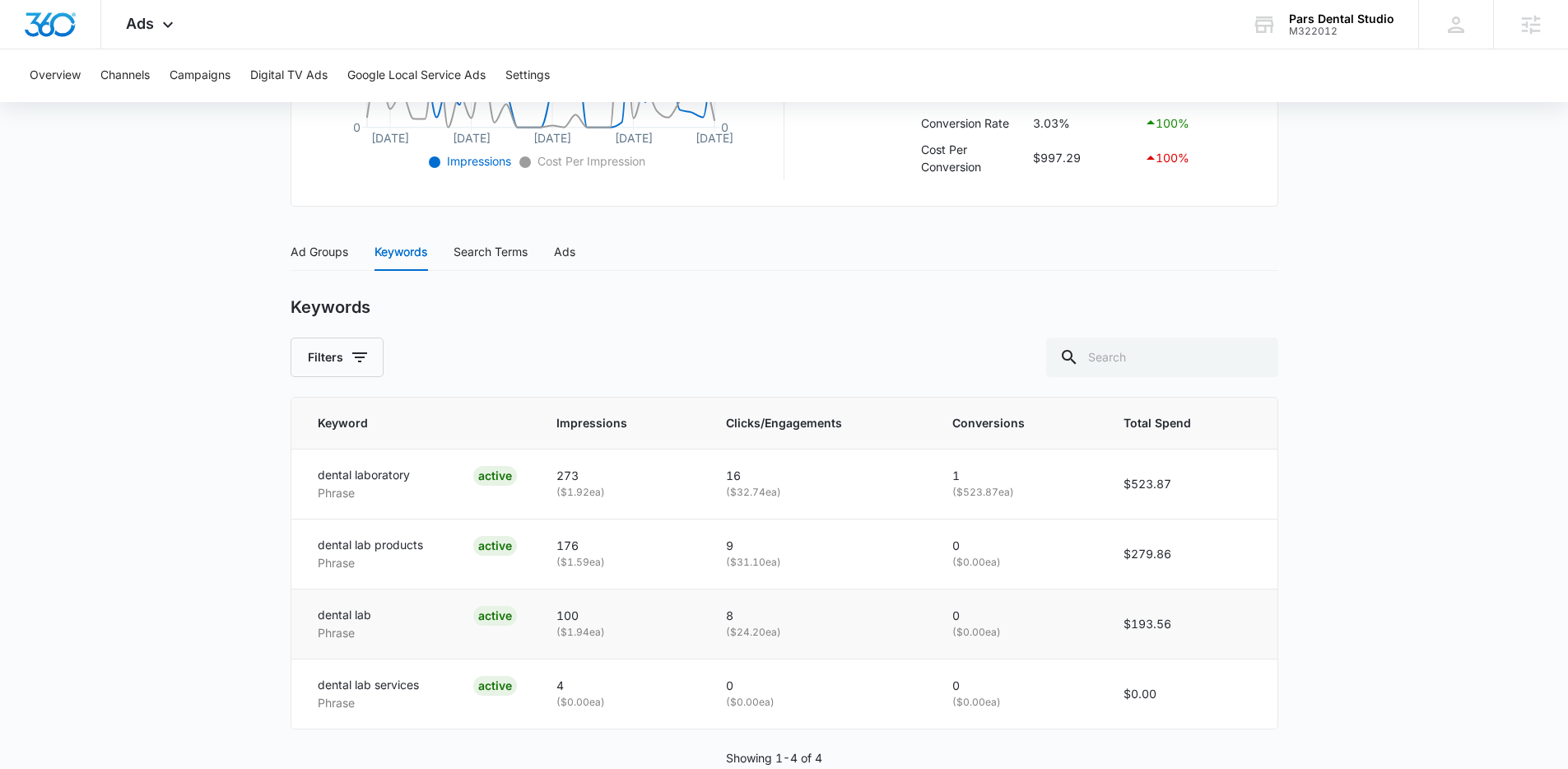
scroll to position [555, 0]
drag, startPoint x: 378, startPoint y: 607, endPoint x: 371, endPoint y: 561, distance: 46.5
click at [314, 593] on td "dental lab Phrase ACTIVE" at bounding box center [414, 623] width 246 height 70
drag, startPoint x: 349, startPoint y: 539, endPoint x: 338, endPoint y: 528, distance: 15.6
click at [338, 535] on p "dental lab products" at bounding box center [371, 544] width 105 height 18
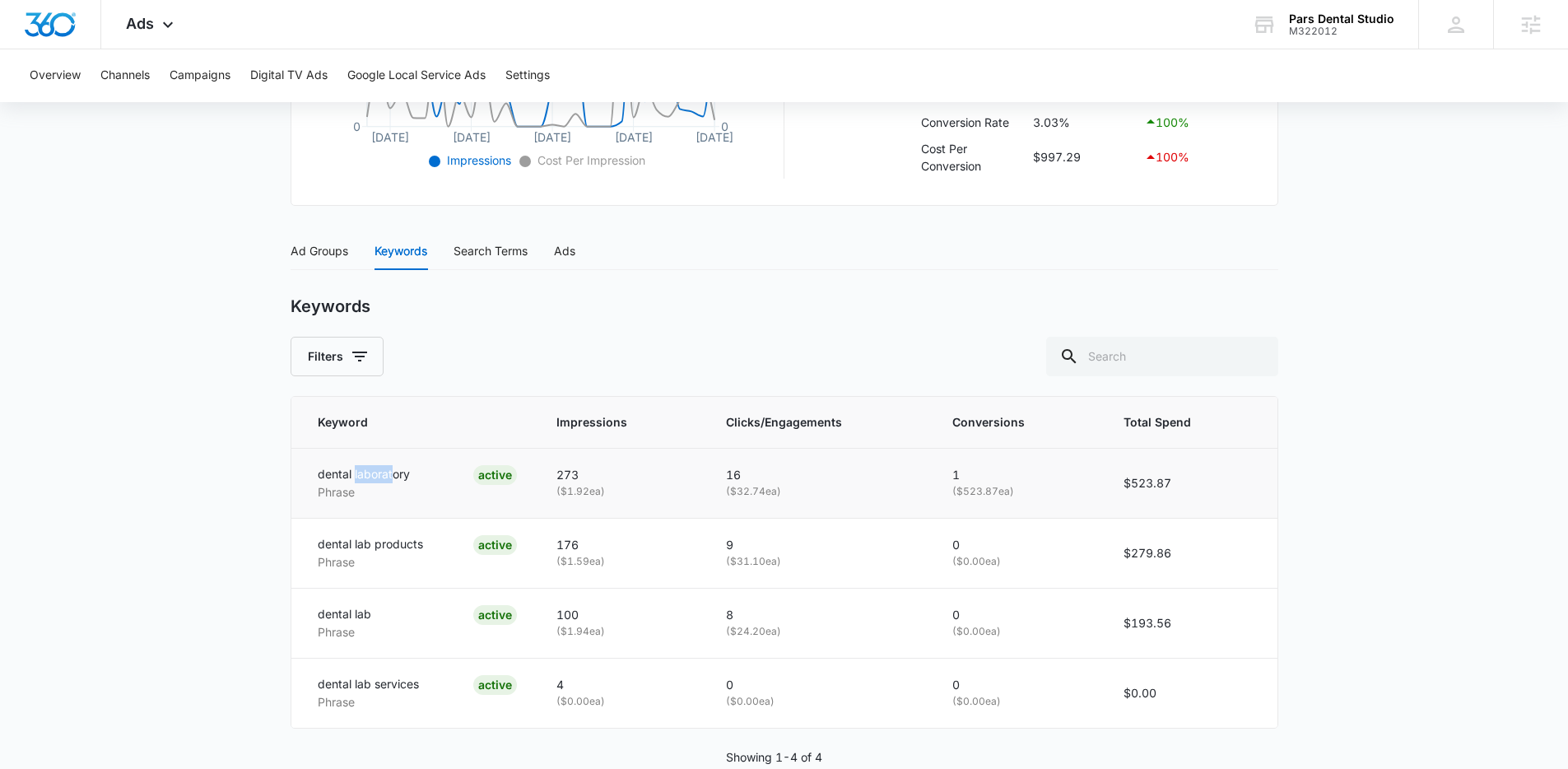
drag, startPoint x: 391, startPoint y: 469, endPoint x: 353, endPoint y: 468, distance: 38.0
click at [353, 468] on p "dental laboratory" at bounding box center [364, 474] width 92 height 18
click at [301, 475] on td "dental laboratory Phrase ACTIVE" at bounding box center [414, 483] width 246 height 70
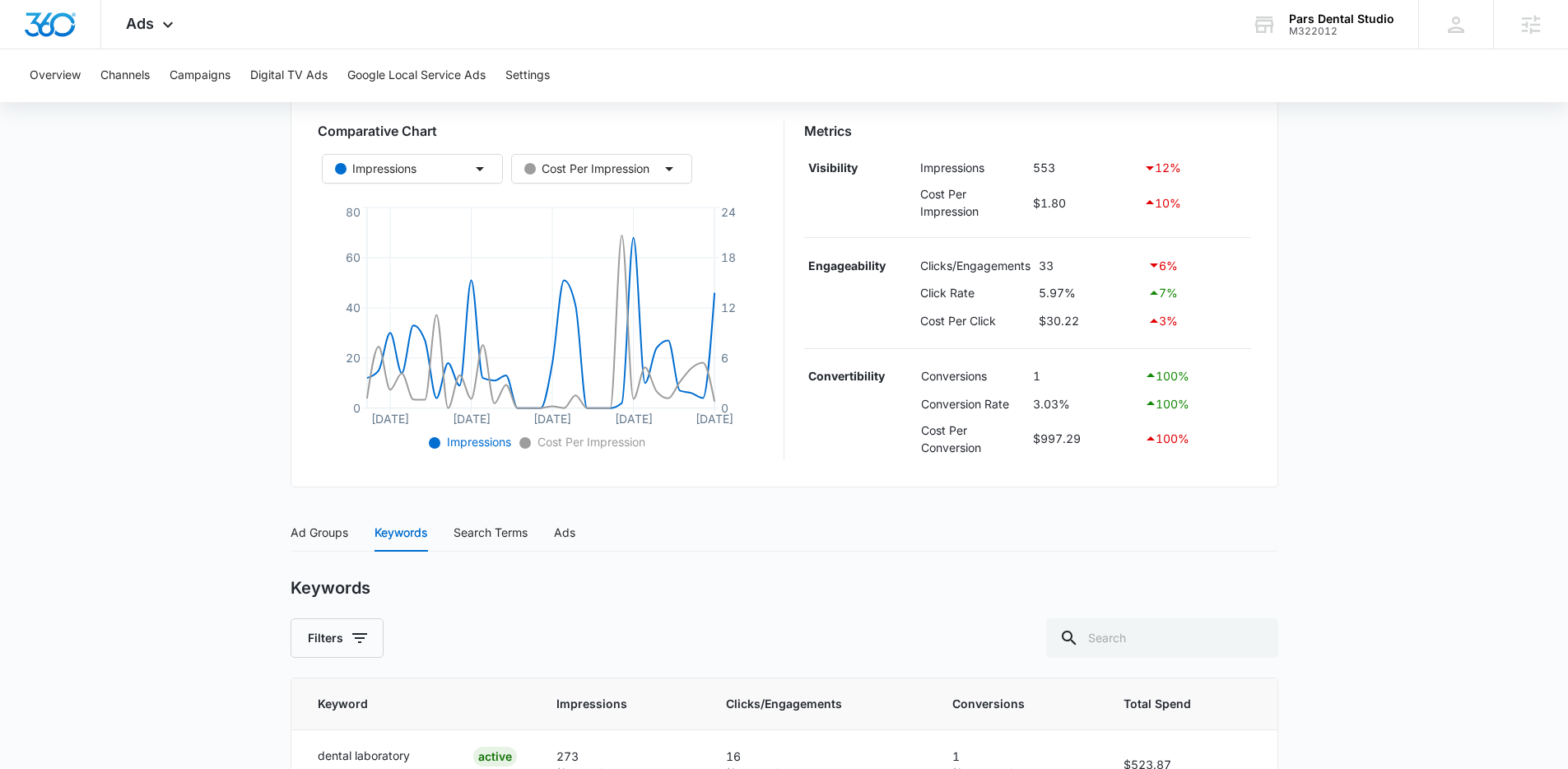
scroll to position [267, 0]
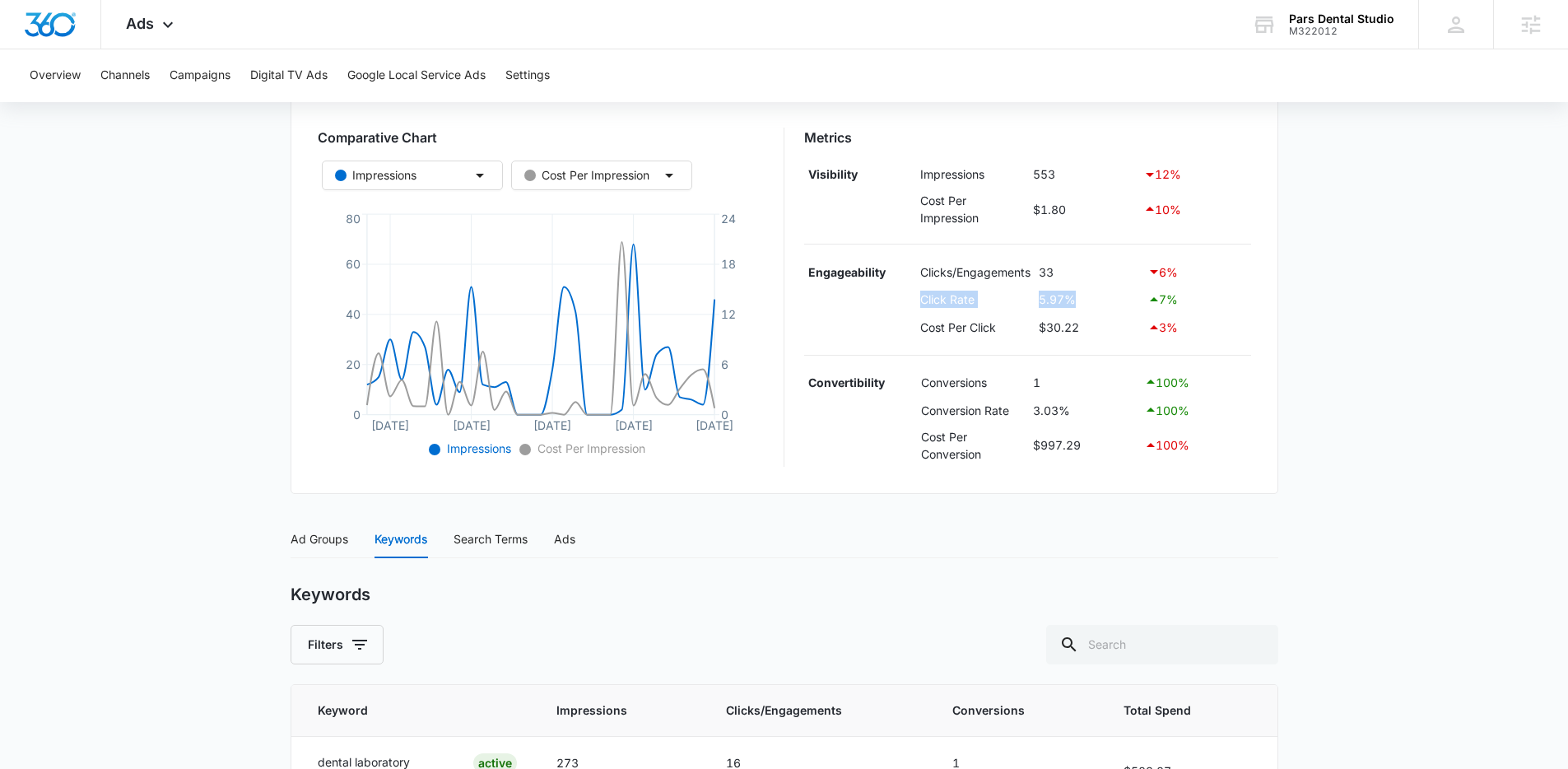
drag, startPoint x: 1082, startPoint y: 304, endPoint x: 921, endPoint y: 294, distance: 161.3
click at [921, 293] on tr "Click Rate 5.97% 7 %" at bounding box center [1028, 300] width 447 height 28
drag, startPoint x: 1043, startPoint y: 420, endPoint x: 1103, endPoint y: 420, distance: 60.0
click at [1103, 420] on tr "Conversion Rate 3.03% 100 %" at bounding box center [1028, 410] width 447 height 28
drag, startPoint x: 1075, startPoint y: 293, endPoint x: 919, endPoint y: 296, distance: 156.0
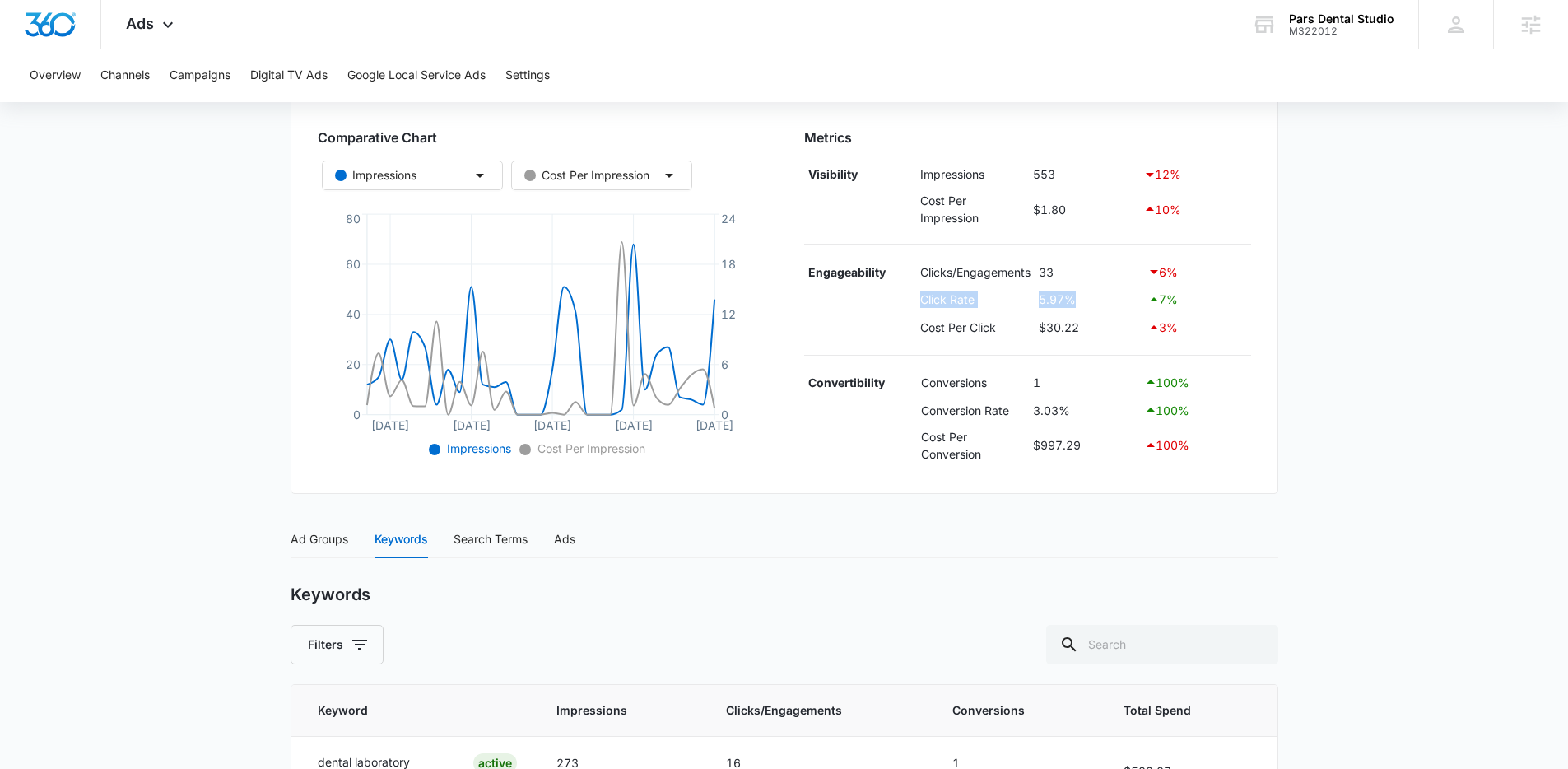
click at [919, 296] on tr "Click Rate 5.97% 7 %" at bounding box center [1028, 300] width 447 height 28
drag, startPoint x: 1077, startPoint y: 413, endPoint x: 1027, endPoint y: 414, distance: 50.0
click at [1027, 414] on tr "Conversion Rate 3.03% 100 %" at bounding box center [1028, 410] width 447 height 28
drag, startPoint x: 1069, startPoint y: 305, endPoint x: 920, endPoint y: 304, distance: 149.0
click at [920, 304] on tr "Click Rate 5.97% 7 %" at bounding box center [1028, 300] width 447 height 28
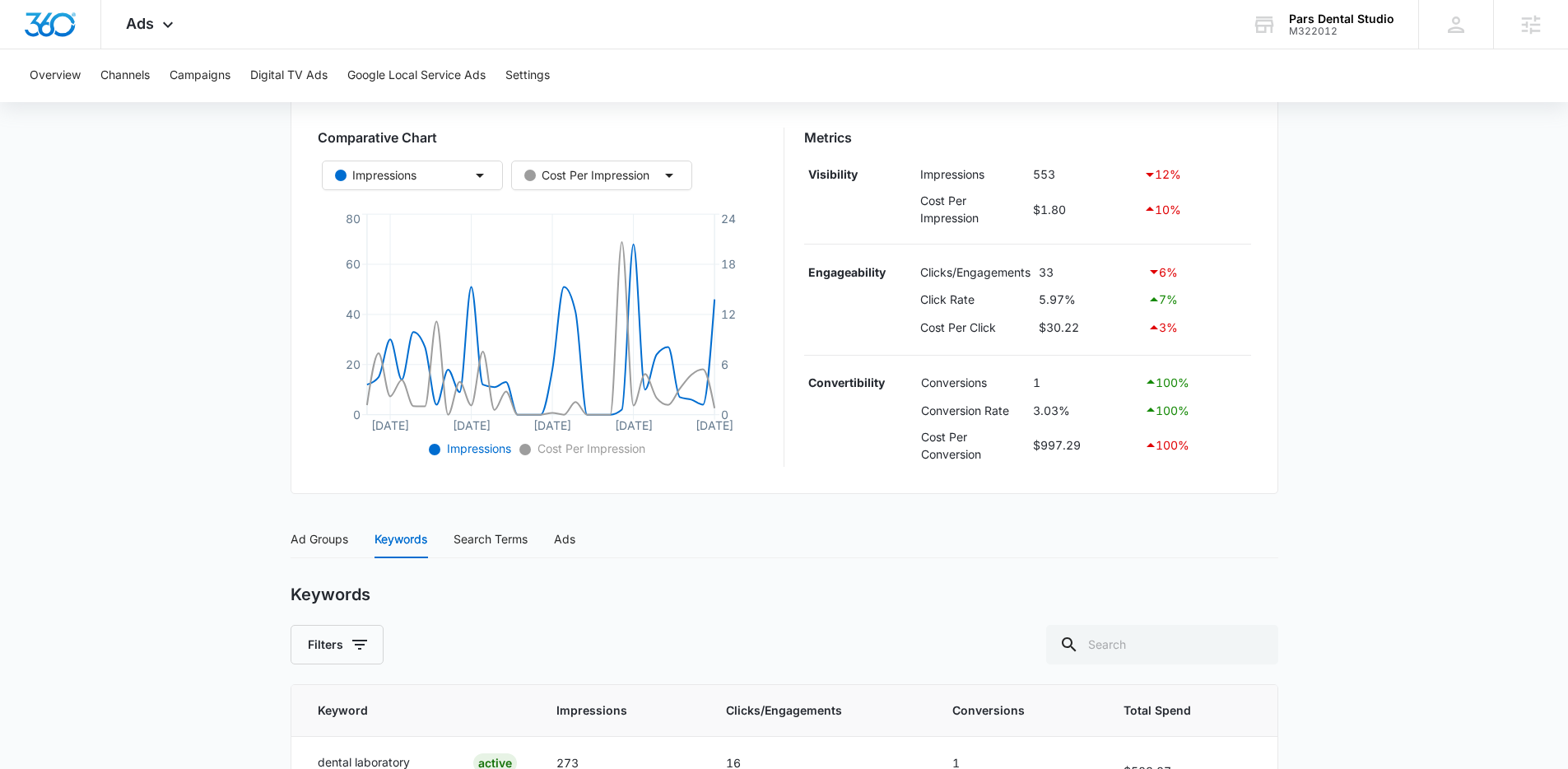
click at [1077, 314] on td "$30.22" at bounding box center [1088, 328] width 109 height 28
drag, startPoint x: 1089, startPoint y: 304, endPoint x: 929, endPoint y: 305, distance: 160.0
click at [929, 305] on tr "Click Rate 5.97% 7 %" at bounding box center [1028, 300] width 447 height 28
drag, startPoint x: 1050, startPoint y: 412, endPoint x: 922, endPoint y: 298, distance: 171.4
click at [922, 298] on div "Metrics Visibility Impressions 553 12 % Cost Per Impression $1.80 10 % Engageab…" at bounding box center [1028, 297] width 447 height 339
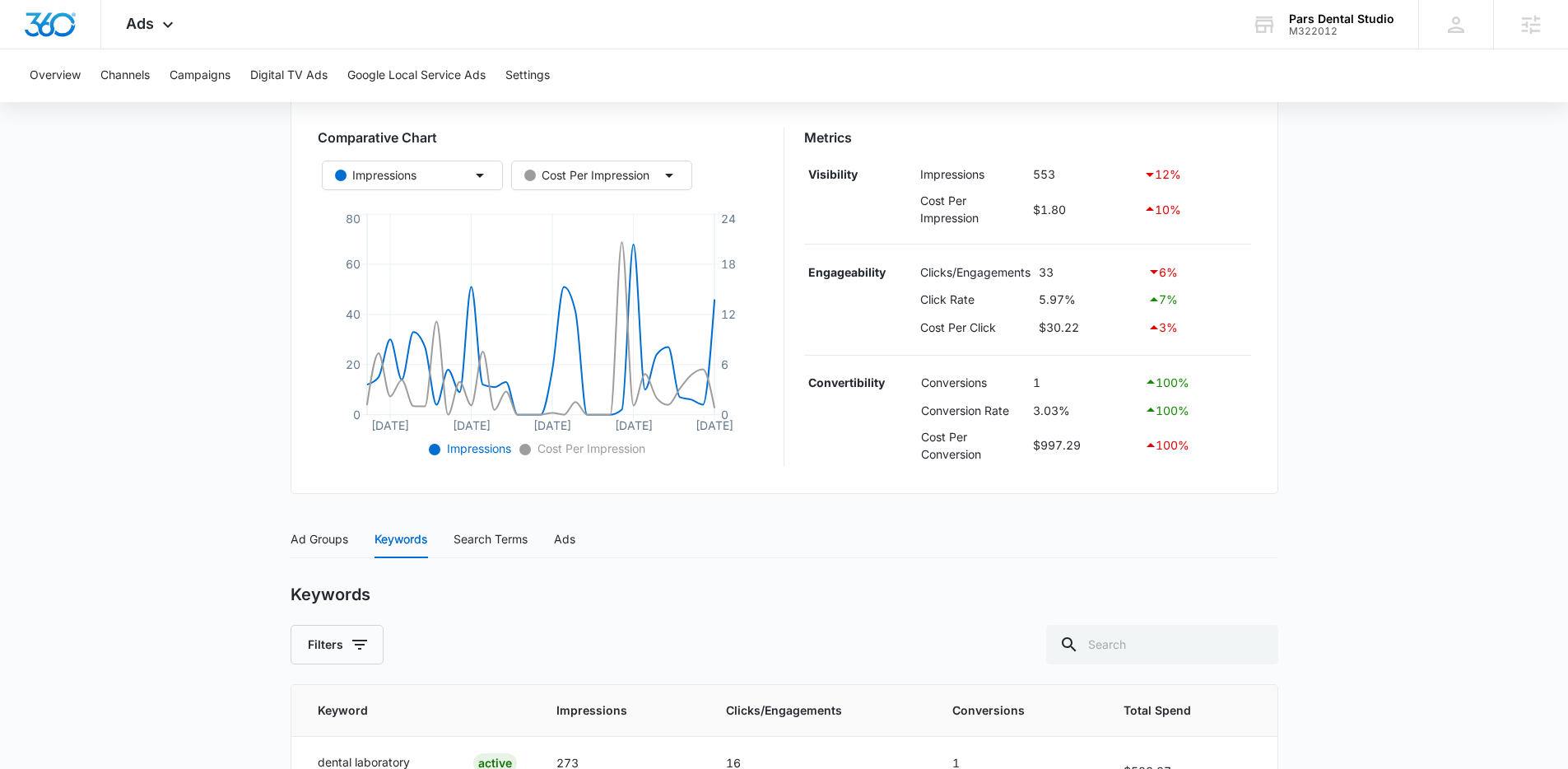
click at [1282, 359] on main "Search - Dental Lab | Search Active $33.00 daily , $997.29 Spent Overview 08/16…" at bounding box center [784, 491] width 1568 height 1207
click at [844, 499] on div "Search - Dental Lab | Search Active $33.00 daily , $997.29 Spent Overview 08/16…" at bounding box center [784, 482] width 987 height 1187
click at [170, 27] on icon at bounding box center [167, 28] width 20 height 20
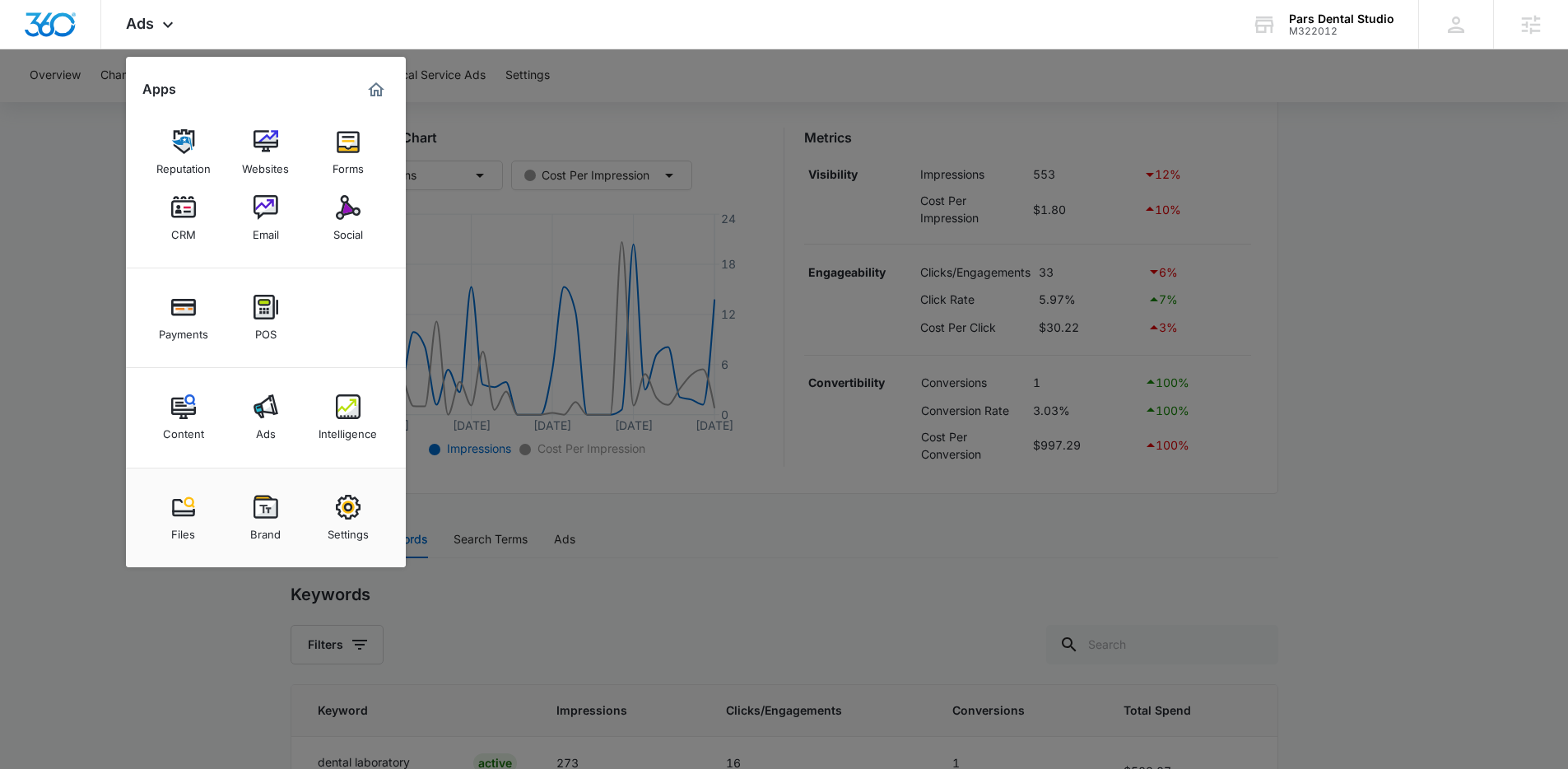
click at [521, 117] on div at bounding box center [784, 384] width 1568 height 769
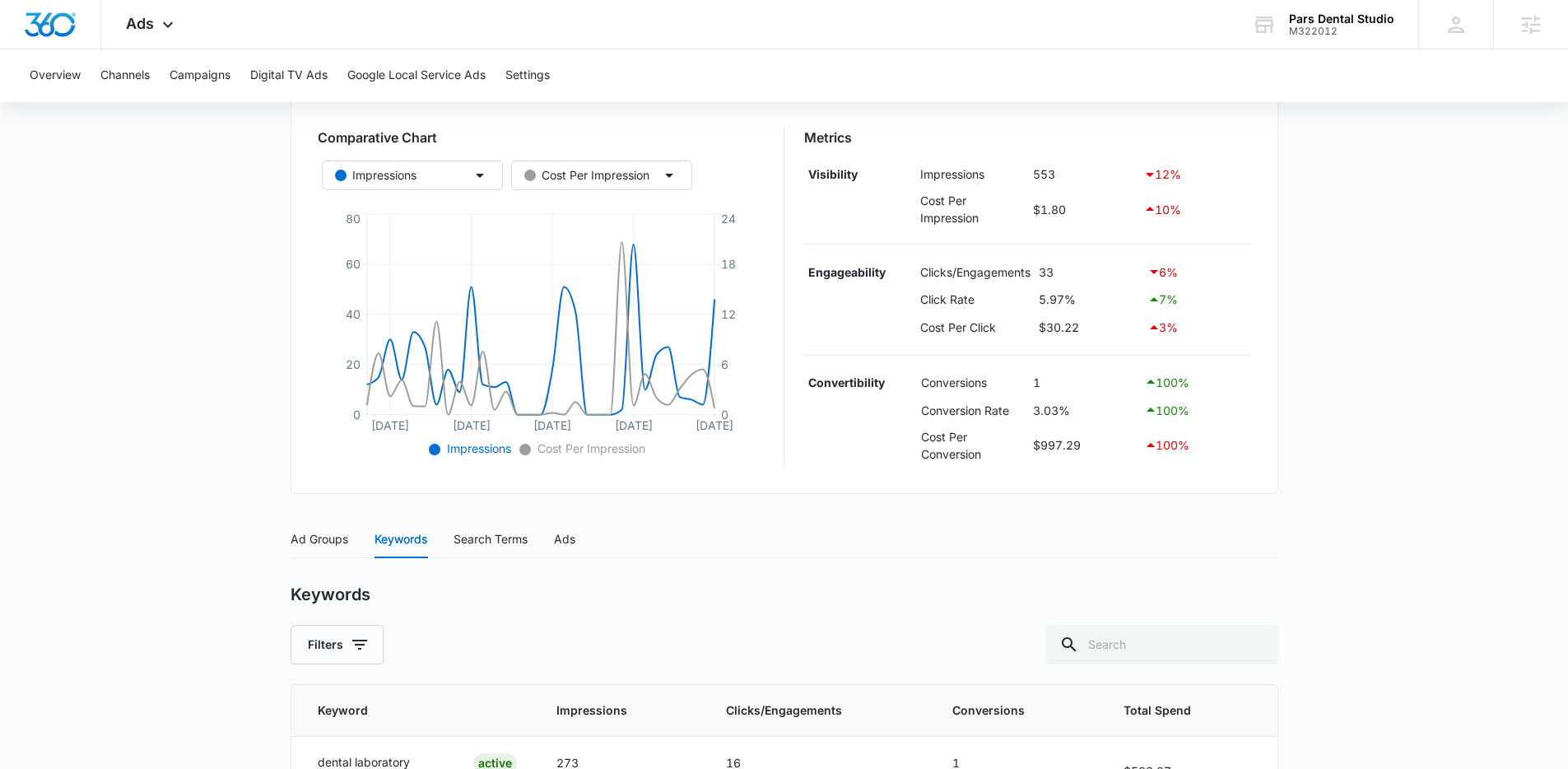
click at [274, 382] on main "Search - Dental Lab | Search Active $33.00 daily , $997.29 Spent Overview 08/16…" at bounding box center [784, 491] width 1568 height 1207
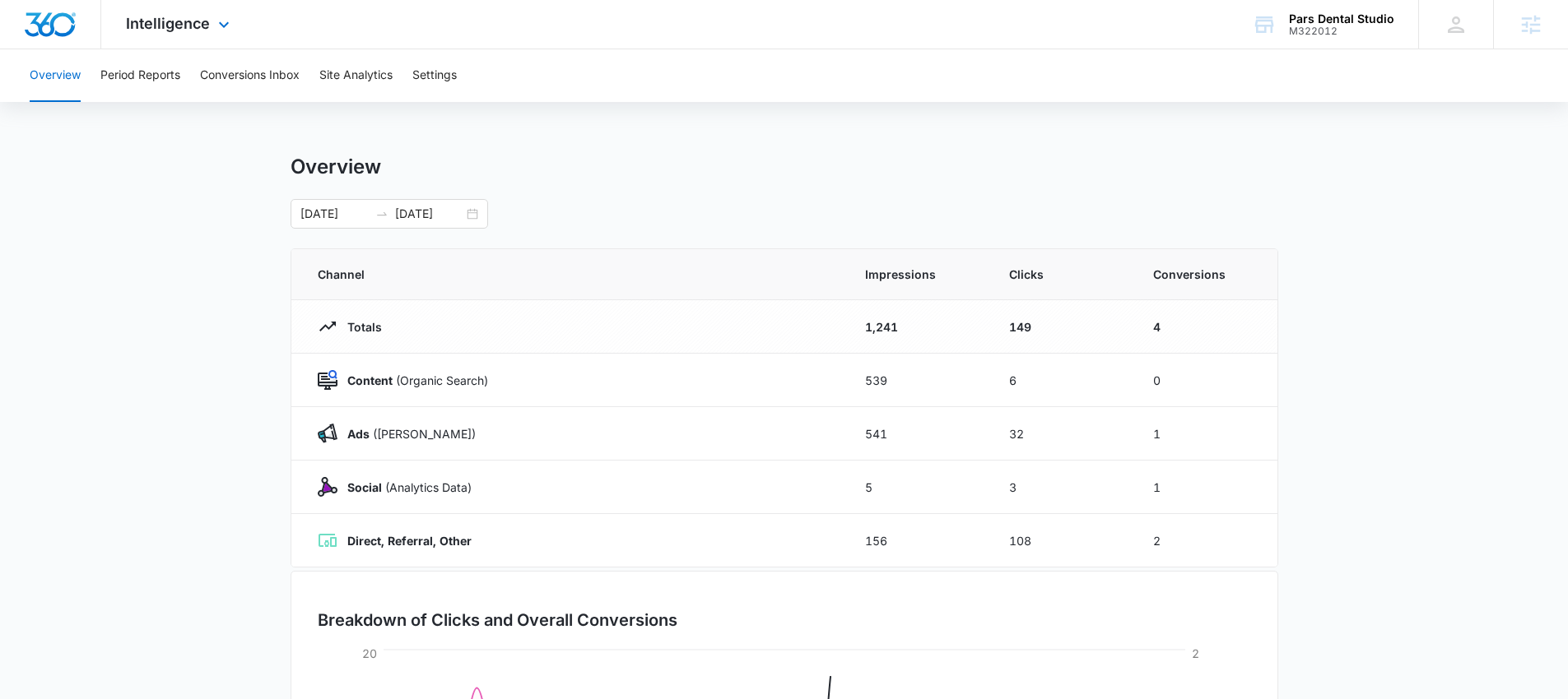
click at [280, 43] on div "Intelligence Apps Reputation Websites Forms CRM Email Social Payments POS Conte…" at bounding box center [784, 24] width 1568 height 50
click at [277, 60] on button "Conversions Inbox" at bounding box center [250, 76] width 99 height 53
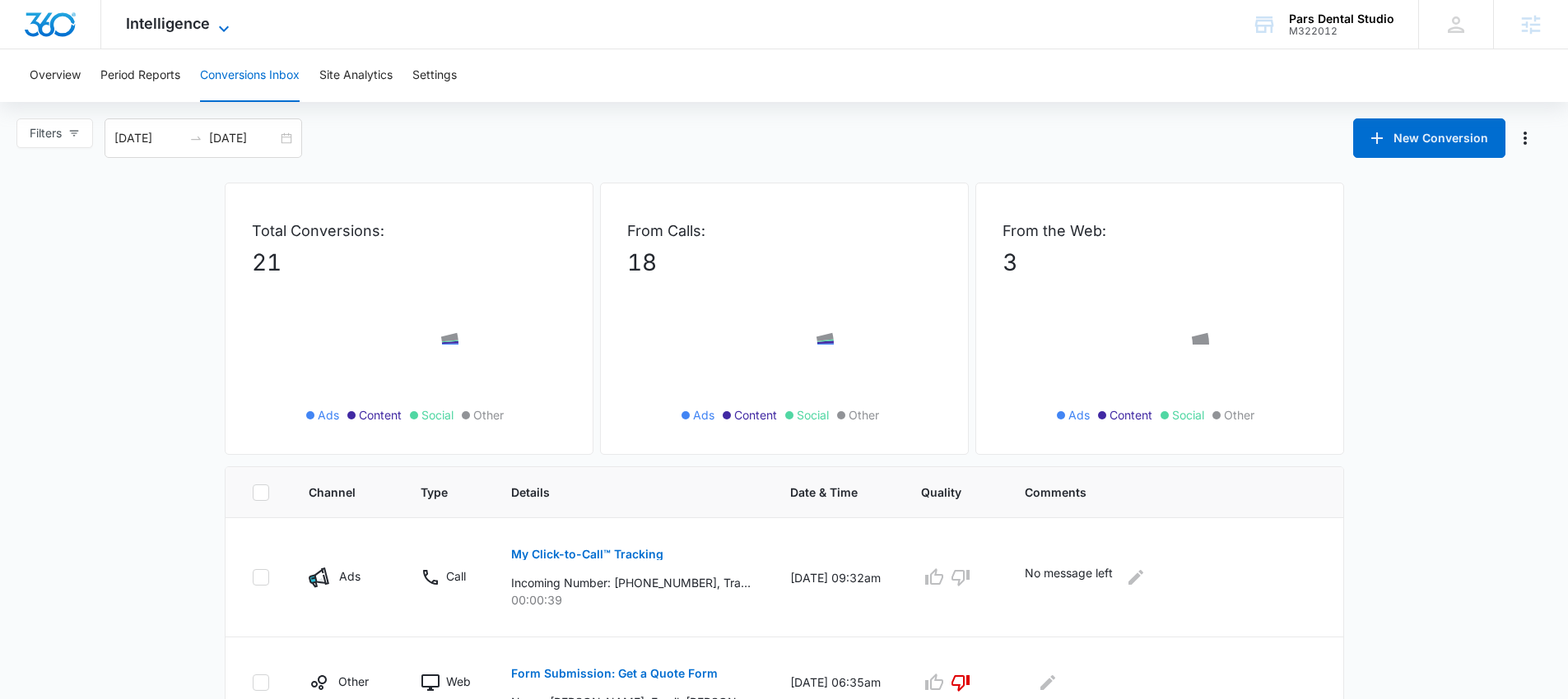
click at [221, 32] on icon at bounding box center [223, 28] width 20 height 20
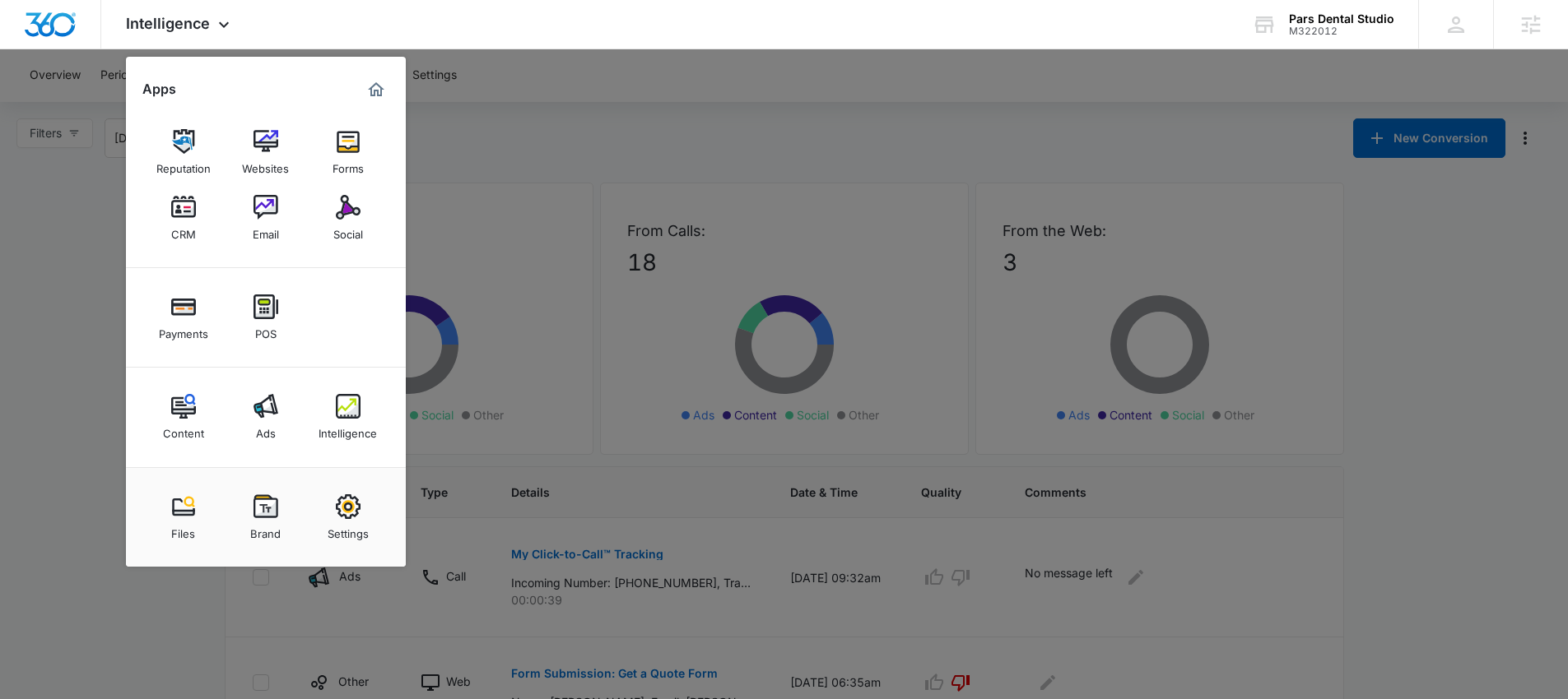
click at [540, 344] on div at bounding box center [784, 349] width 1568 height 699
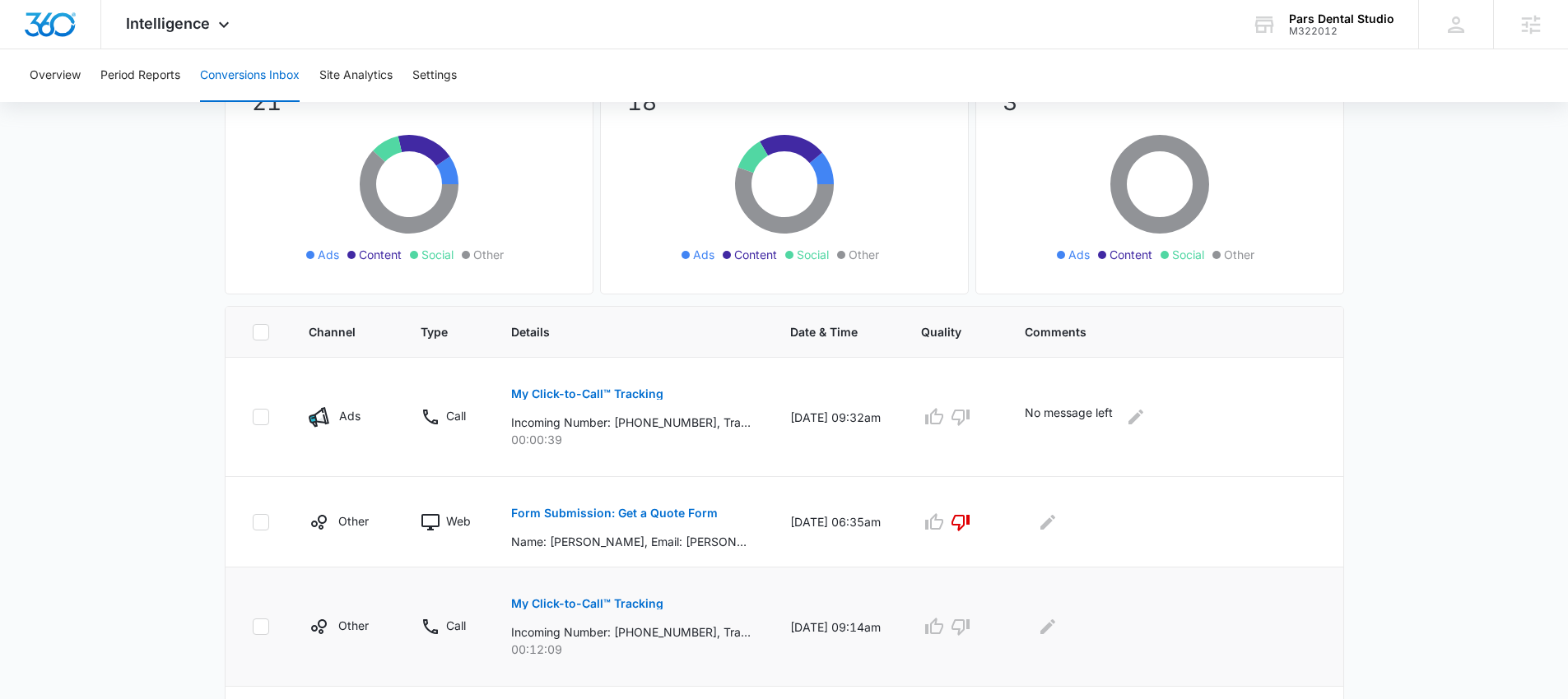
scroll to position [325, 0]
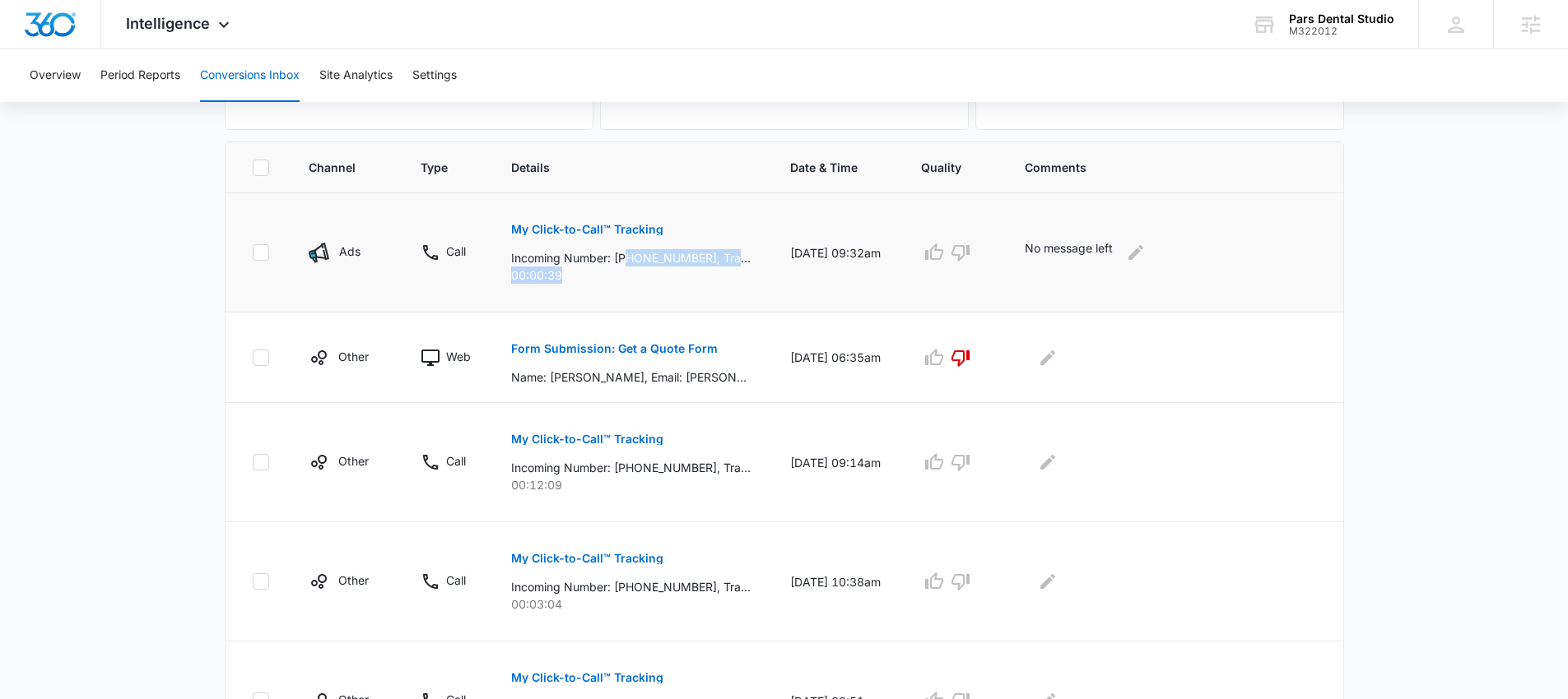
drag, startPoint x: 632, startPoint y: 256, endPoint x: 700, endPoint y: 266, distance: 68.7
click at [699, 266] on p "Incoming Number: +19289516982, Tracking Number: +18334050345, Ring To: +1833833…" at bounding box center [631, 258] width 239 height 17
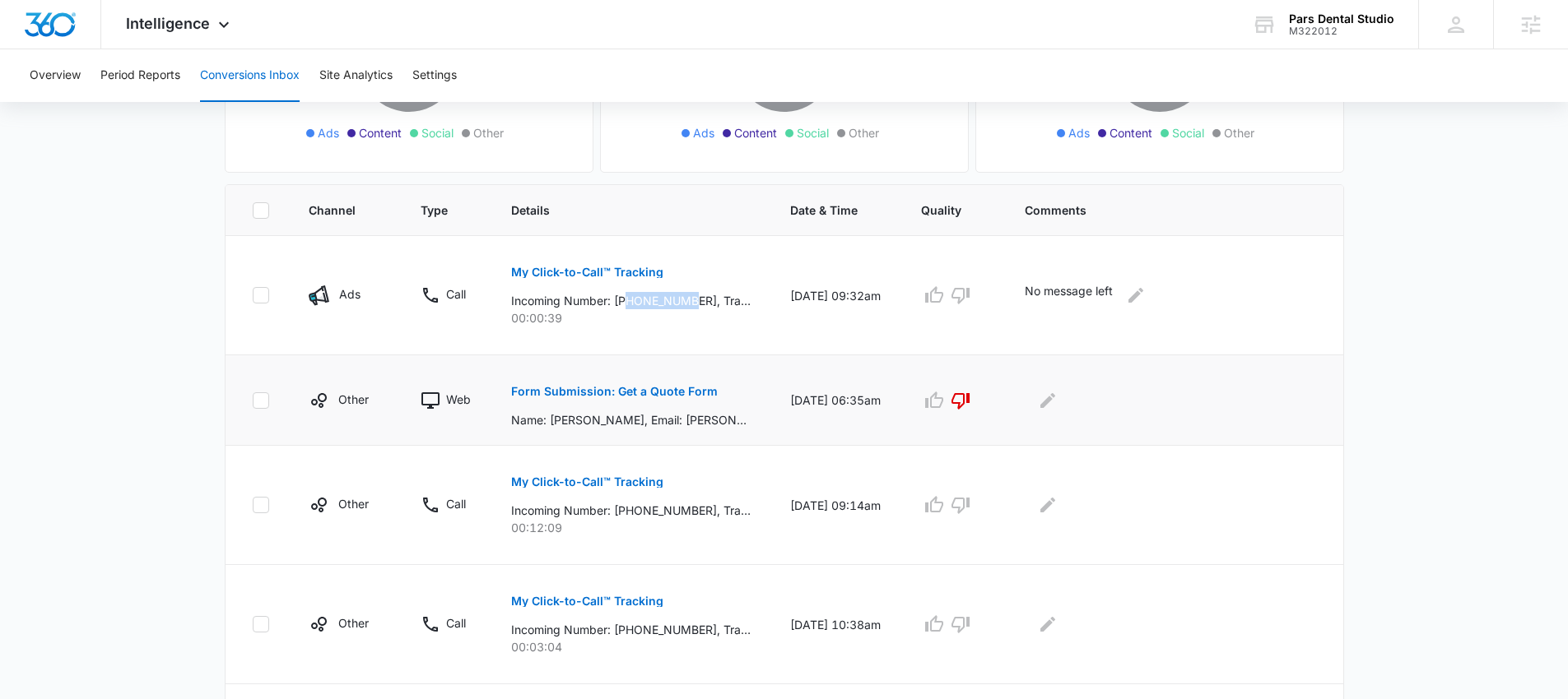
scroll to position [196, 0]
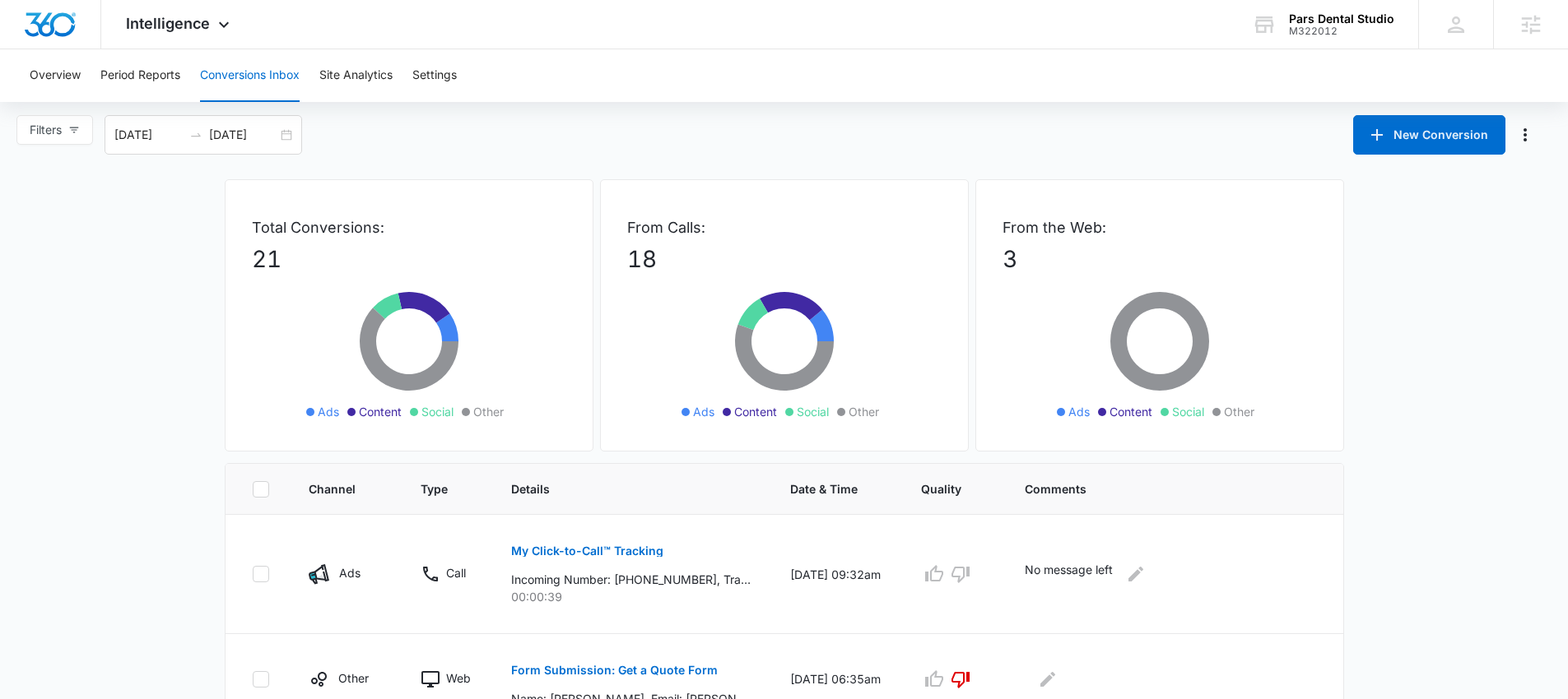
scroll to position [0, 0]
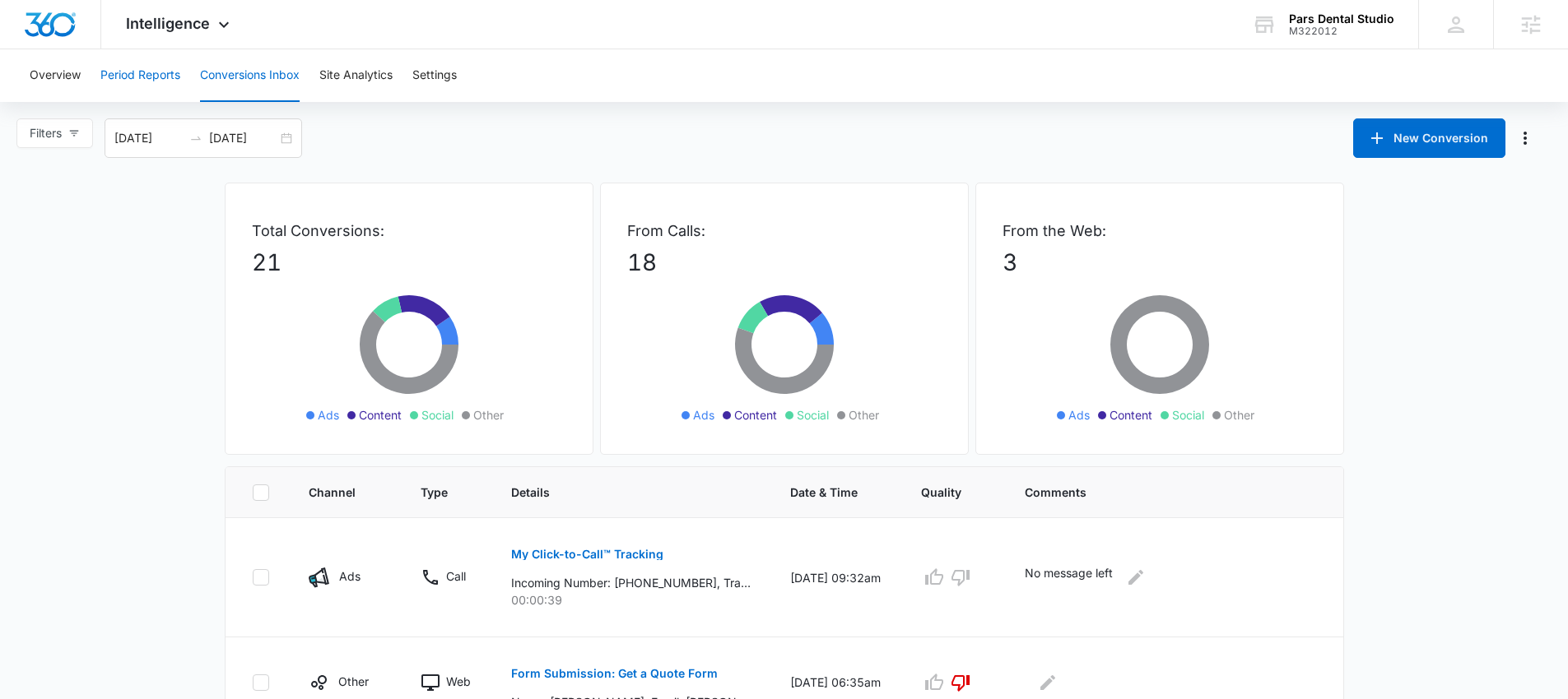
click at [165, 66] on button "Period Reports" at bounding box center [140, 76] width 80 height 53
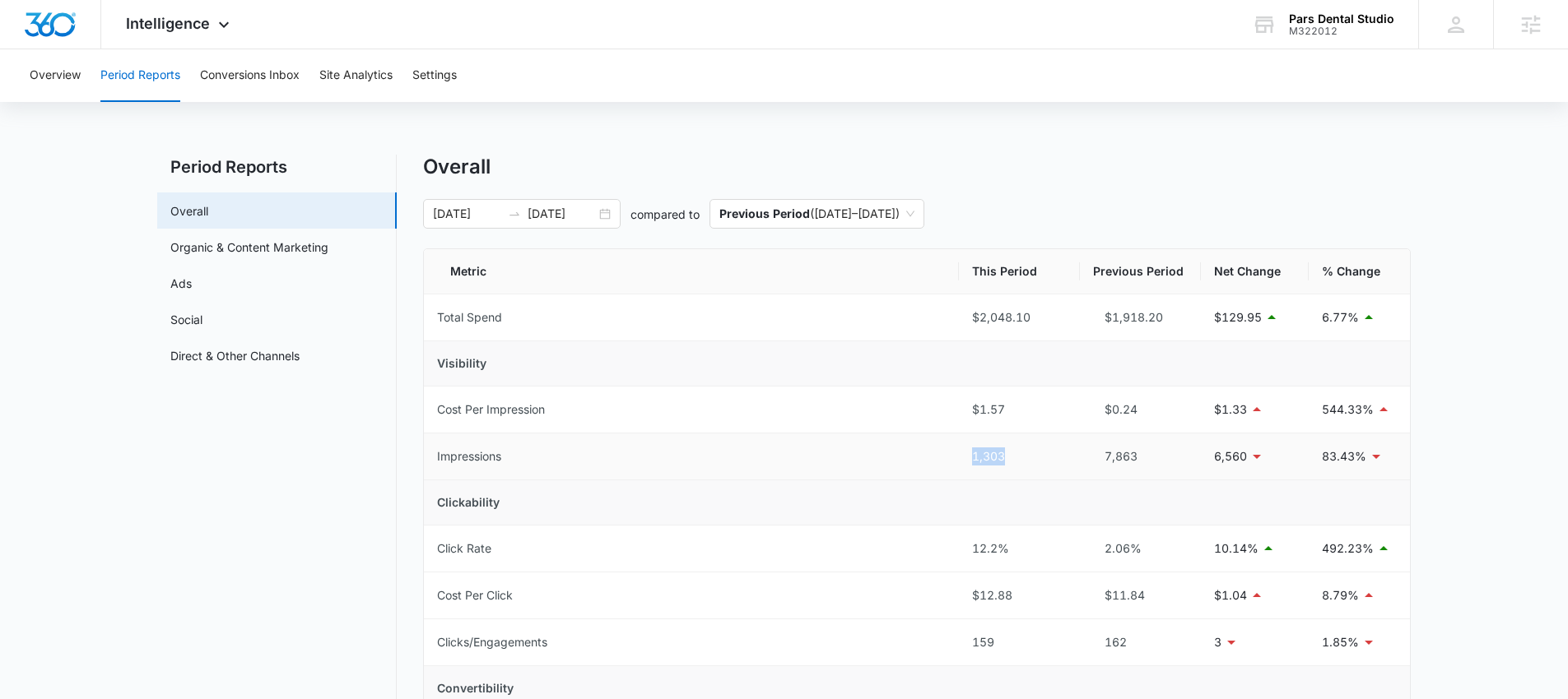
drag, startPoint x: 943, startPoint y: 457, endPoint x: 953, endPoint y: 479, distance: 24.2
click at [942, 456] on tr "Impressions 1,303 7,863 6,560 83.43%" at bounding box center [917, 457] width 986 height 47
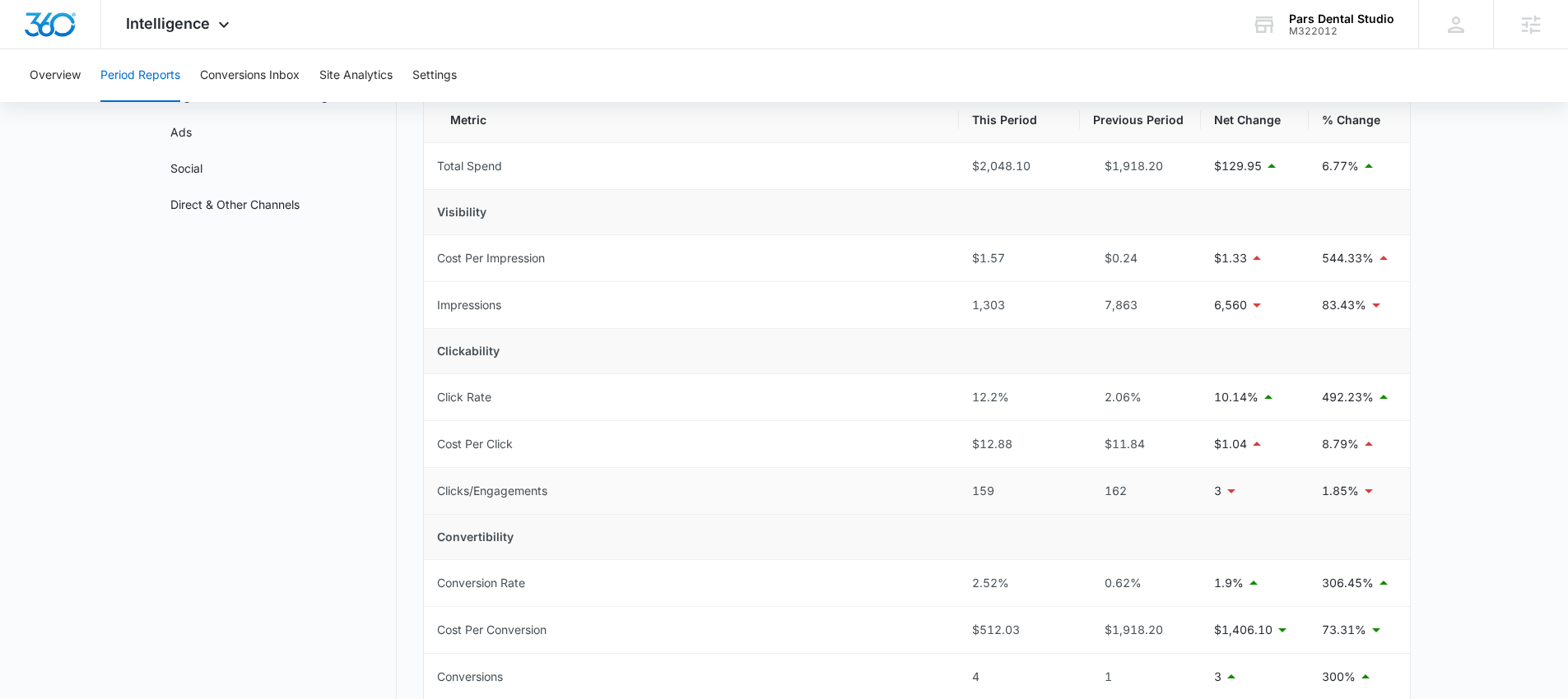
drag, startPoint x: 993, startPoint y: 503, endPoint x: 929, endPoint y: 499, distance: 64.1
click at [929, 499] on tr "Clicks/Engagements 159 162 3 1.85%" at bounding box center [917, 492] width 986 height 47
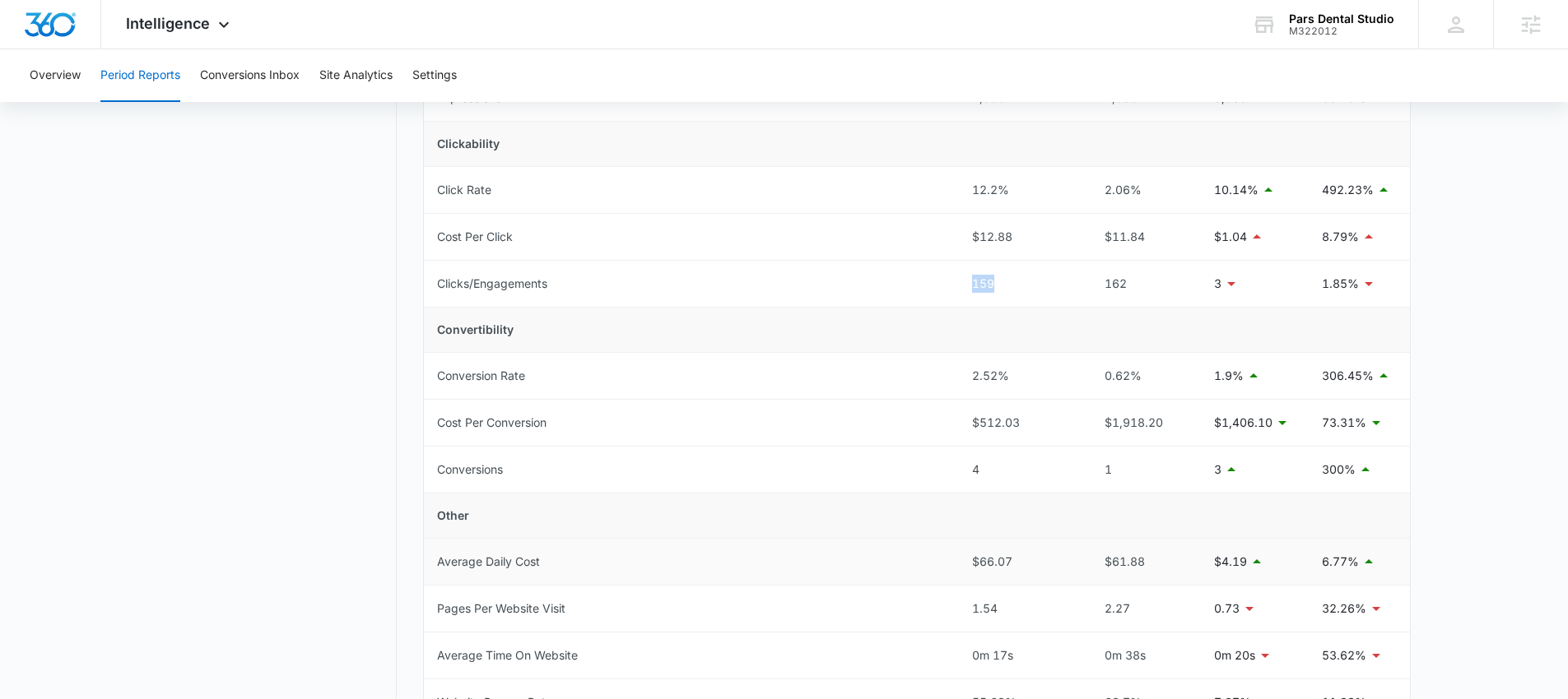
scroll to position [385, 0]
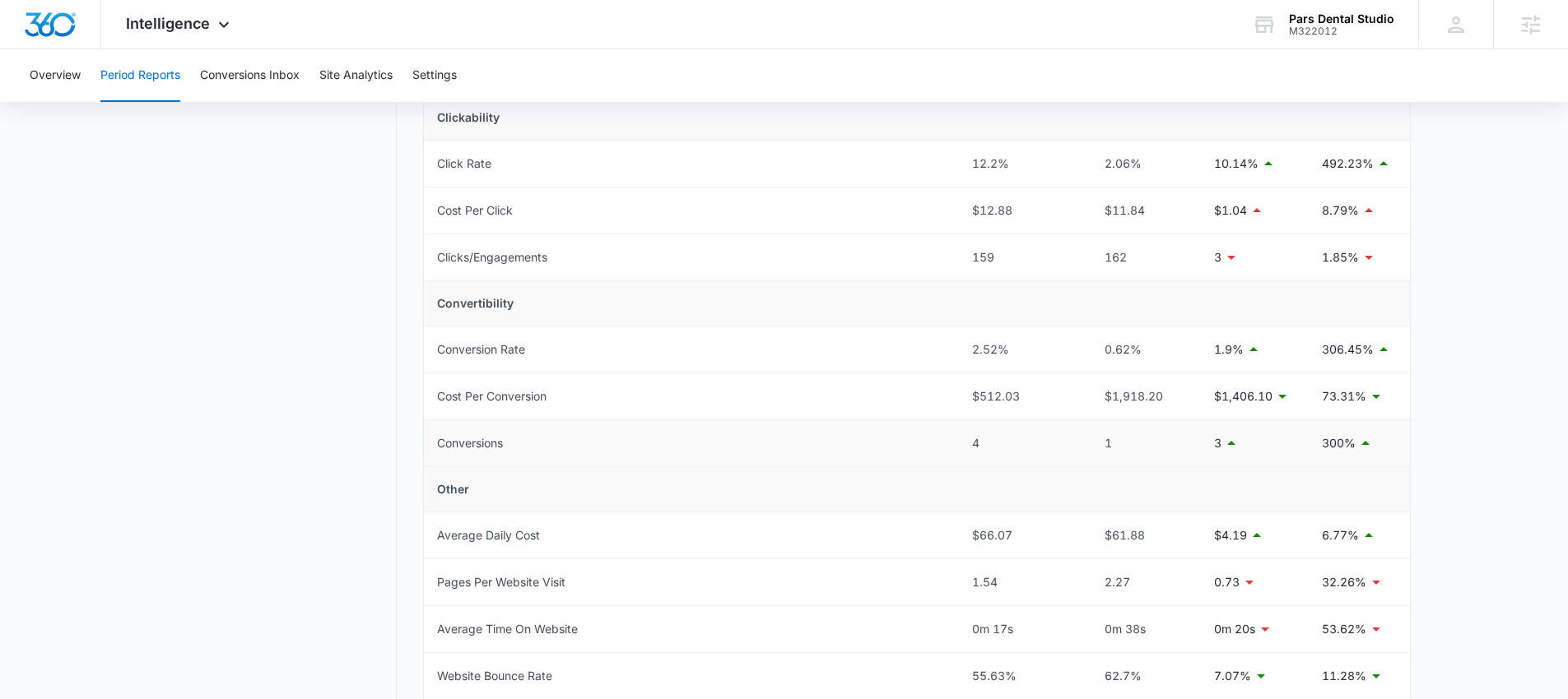
drag, startPoint x: 991, startPoint y: 456, endPoint x: 936, endPoint y: 456, distance: 55.0
click at [937, 456] on tr "Conversions 4 1 3 300%" at bounding box center [917, 444] width 986 height 47
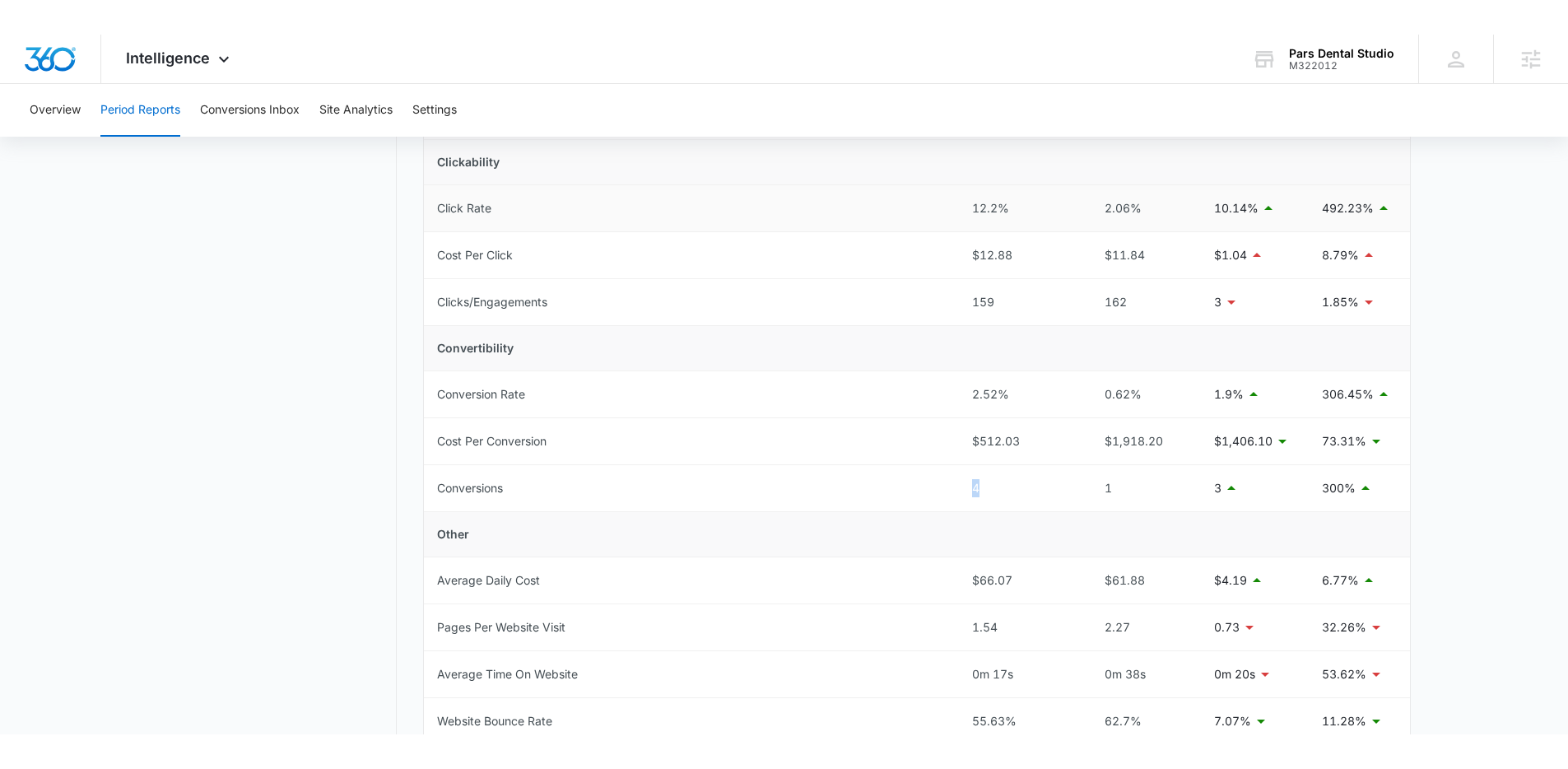
scroll to position [0, 0]
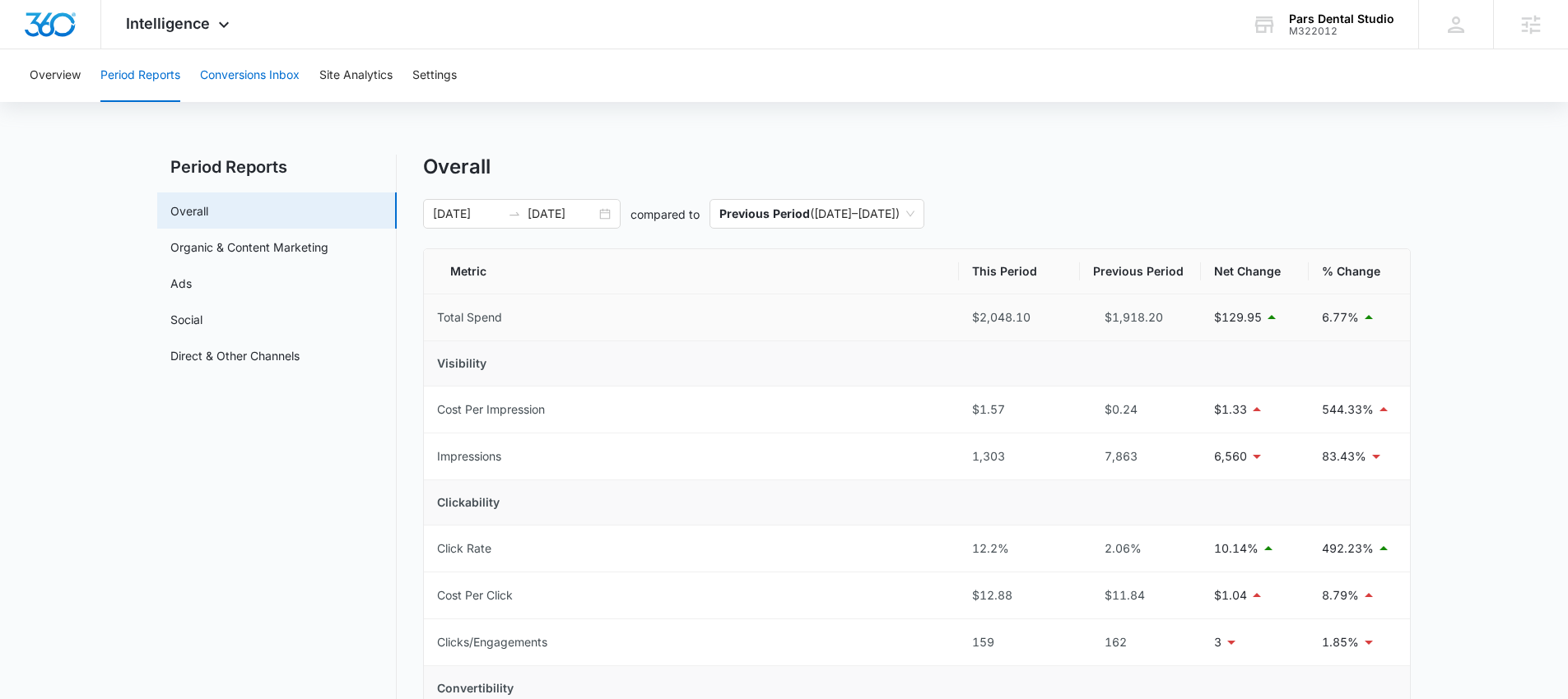
click at [282, 84] on button "Conversions Inbox" at bounding box center [250, 76] width 99 height 53
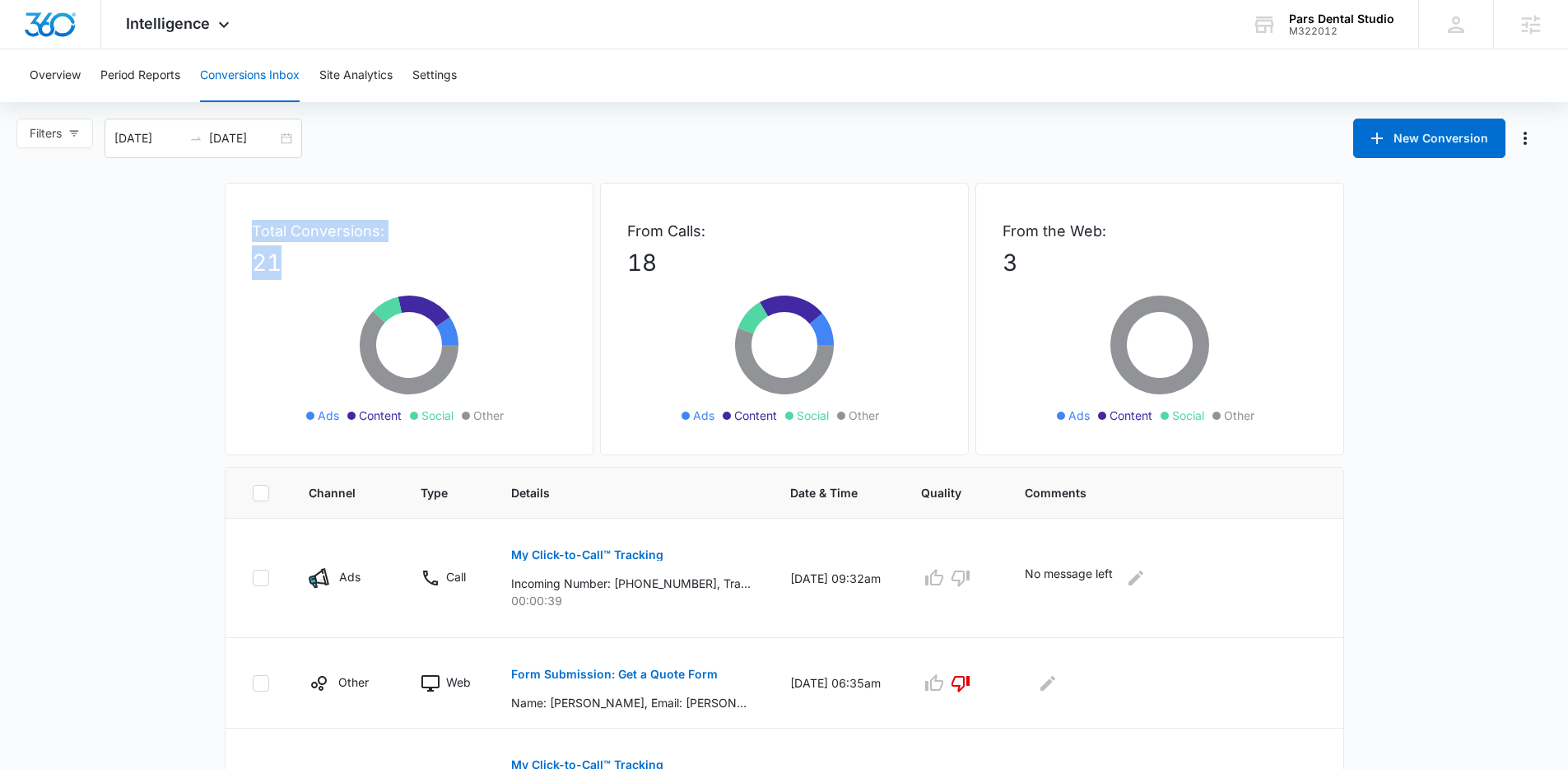
drag, startPoint x: 237, startPoint y: 230, endPoint x: 301, endPoint y: 261, distance: 71.1
click at [301, 261] on div "Total Conversions: 21 Ads Content Social Other" at bounding box center [408, 319] width 369 height 272
drag, startPoint x: 354, startPoint y: 541, endPoint x: 821, endPoint y: 608, distance: 471.8
click at [821, 608] on tr "Ads Call My Click-to-Call™ Tracking Incoming Number: +19289516982, Tracking Num…" at bounding box center [784, 578] width 1118 height 119
drag, startPoint x: 628, startPoint y: 586, endPoint x: 647, endPoint y: 584, distance: 19.1
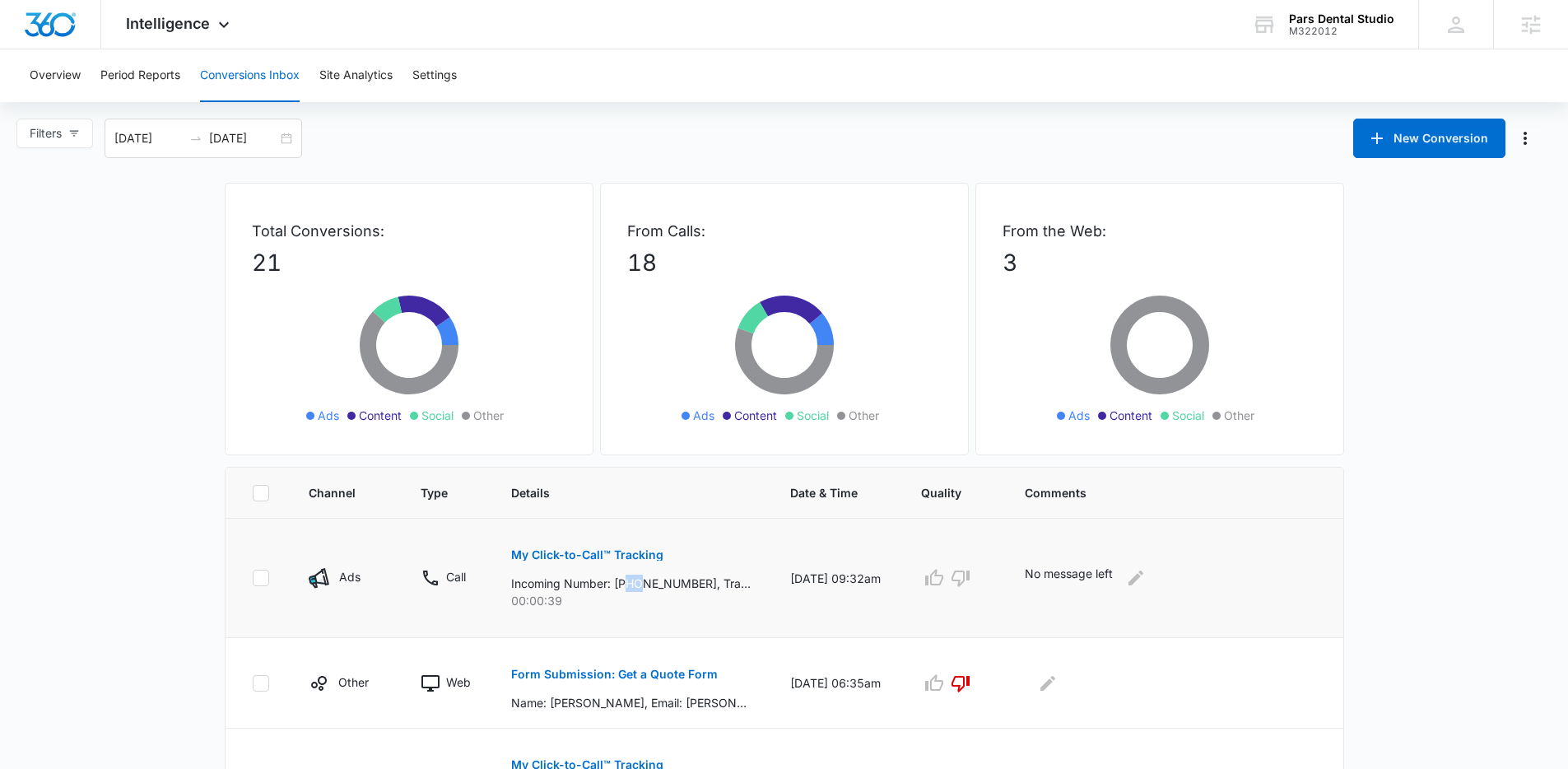
click at [647, 584] on p "Incoming Number: +19289516982, Tracking Number: +18334050345, Ring To: +1833833…" at bounding box center [631, 583] width 239 height 17
drag, startPoint x: 587, startPoint y: 621, endPoint x: 571, endPoint y: 605, distance: 22.6
click at [587, 620] on td "My Click-to-Call™ Tracking Incoming Number: +19289516982, Tracking Number: +183…" at bounding box center [631, 578] width 279 height 119
drag, startPoint x: 558, startPoint y: 604, endPoint x: 528, endPoint y: 603, distance: 30.0
click at [528, 603] on p "00:00:39" at bounding box center [631, 601] width 239 height 17
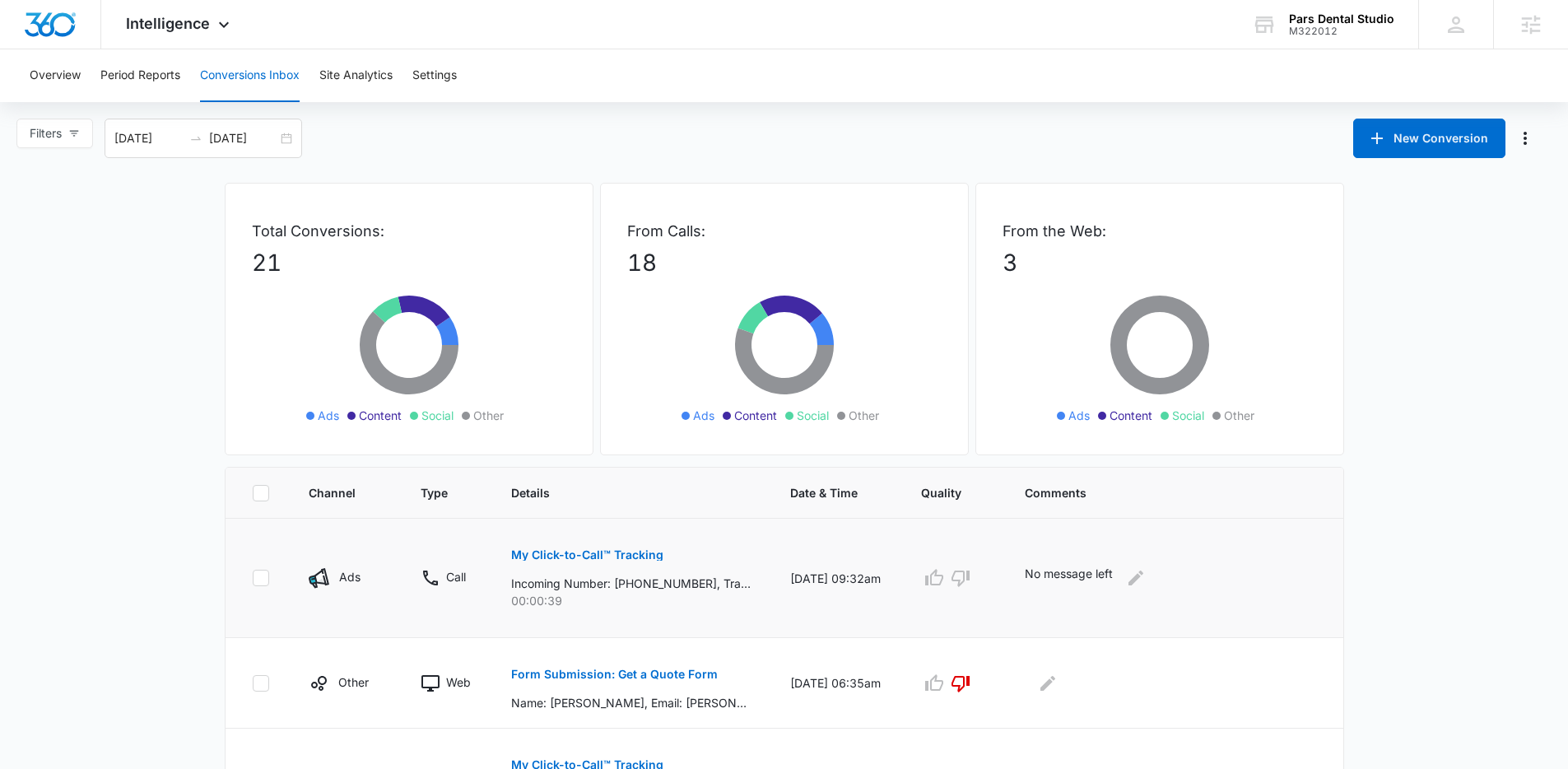
click at [629, 587] on p "Incoming Number: +19289516982, Tracking Number: +18334050345, Ring To: +1833833…" at bounding box center [631, 583] width 239 height 17
drag, startPoint x: 610, startPoint y: 597, endPoint x: 532, endPoint y: 605, distance: 78.4
click at [532, 605] on p "00:00:39" at bounding box center [631, 601] width 239 height 17
drag, startPoint x: 700, startPoint y: 584, endPoint x: 632, endPoint y: 585, distance: 68.0
click at [632, 585] on p "Incoming Number: +19289516982, Tracking Number: +18334050345, Ring To: +1833833…" at bounding box center [631, 583] width 239 height 17
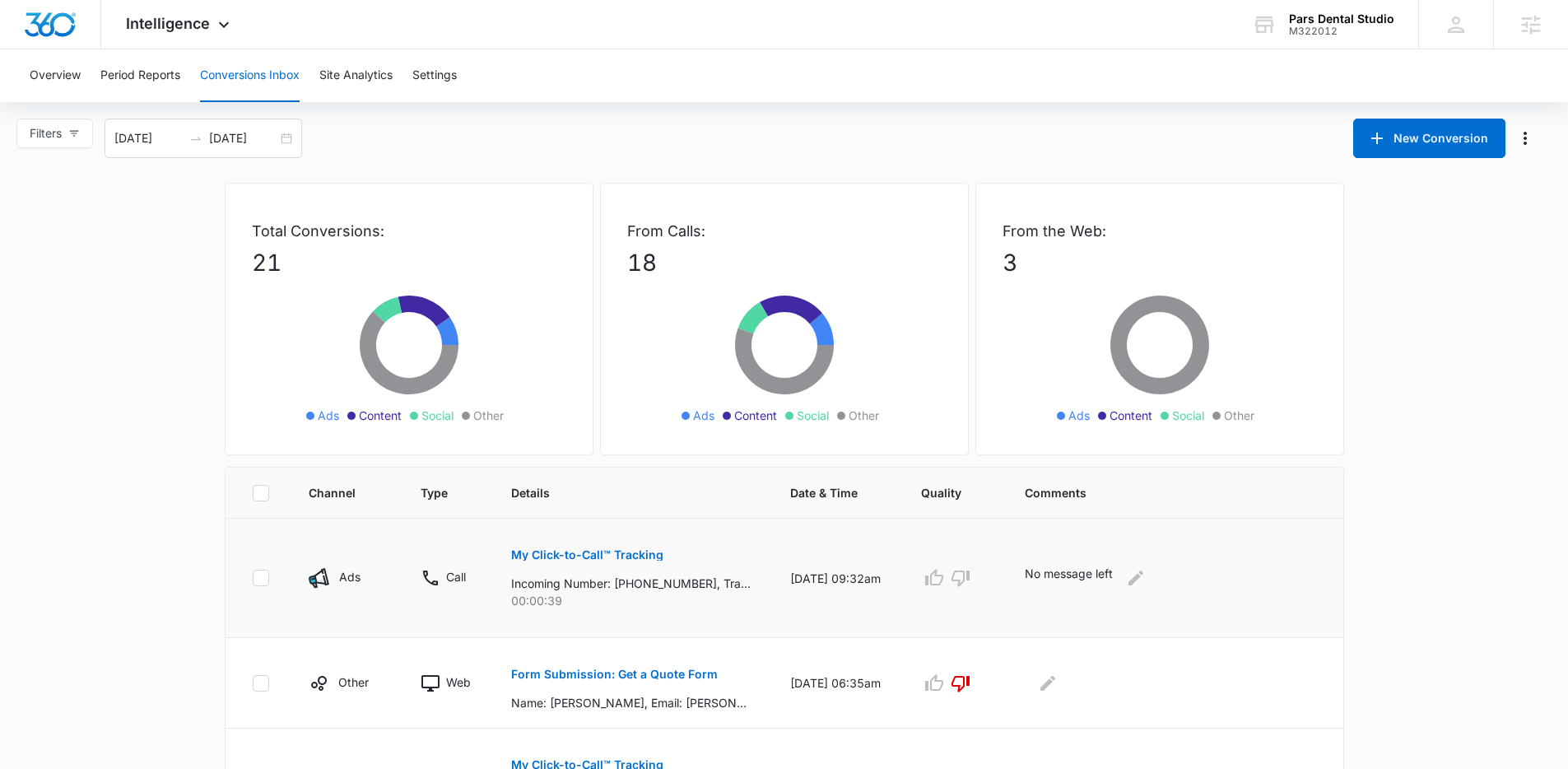
click at [631, 599] on p "00:00:39" at bounding box center [631, 601] width 239 height 17
drag, startPoint x: 855, startPoint y: 573, endPoint x: 791, endPoint y: 573, distance: 64.0
click at [791, 573] on td "09/14/25 at 09:32am" at bounding box center [835, 578] width 130 height 119
drag, startPoint x: 807, startPoint y: 591, endPoint x: 792, endPoint y: 589, distance: 15.1
click at [792, 589] on td "09/14/25 at 09:32am" at bounding box center [835, 578] width 130 height 119
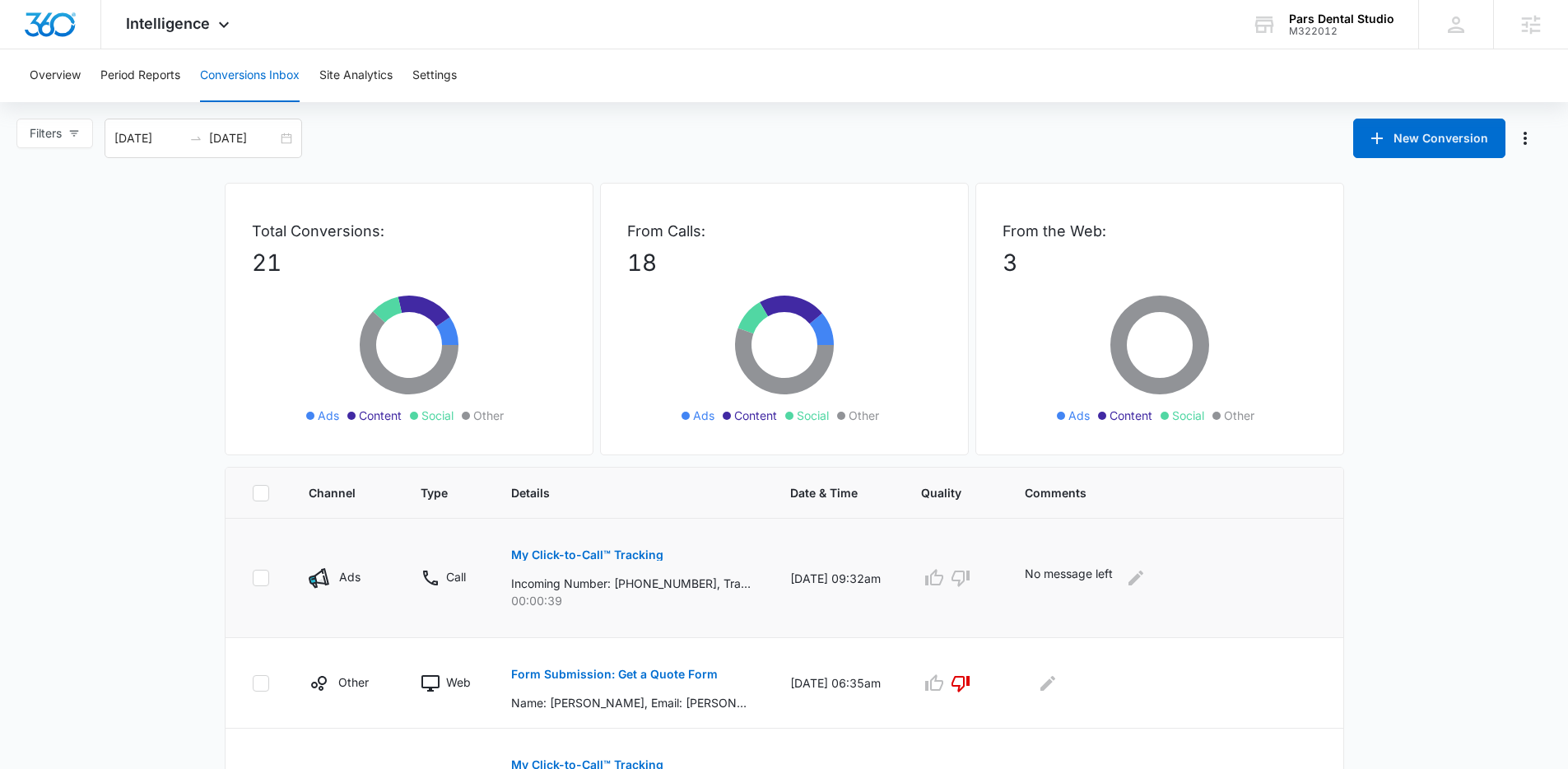
click at [775, 538] on td "09/14/25 at 09:32am" at bounding box center [835, 578] width 130 height 119
drag, startPoint x: 846, startPoint y: 591, endPoint x: 796, endPoint y: 575, distance: 52.5
click at [796, 575] on td "09/14/25 at 09:32am" at bounding box center [835, 578] width 130 height 119
drag, startPoint x: 790, startPoint y: 573, endPoint x: 842, endPoint y: 589, distance: 54.4
click at [842, 589] on td "09/14/25 at 09:32am" at bounding box center [835, 578] width 130 height 119
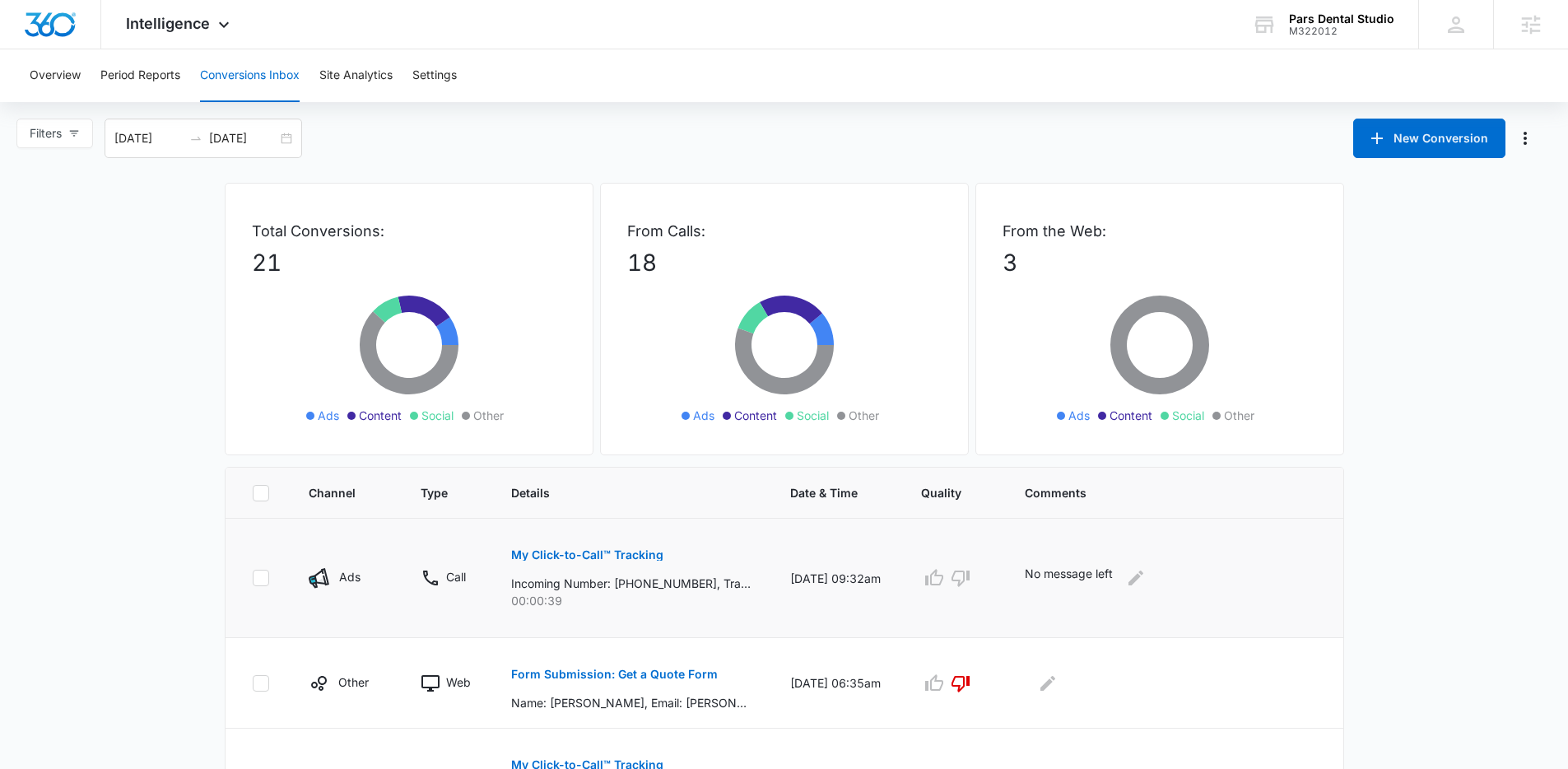
drag, startPoint x: 842, startPoint y: 589, endPoint x: 854, endPoint y: 589, distance: 12.0
click at [845, 589] on td "09/14/25 at 09:32am" at bounding box center [835, 578] width 130 height 119
drag, startPoint x: 651, startPoint y: 583, endPoint x: 700, endPoint y: 586, distance: 49.1
click at [700, 586] on p "Incoming Number: +19289516982, Tracking Number: +18334050345, Ring To: +1833833…" at bounding box center [631, 583] width 239 height 17
click at [693, 606] on p "00:00:39" at bounding box center [631, 601] width 239 height 17
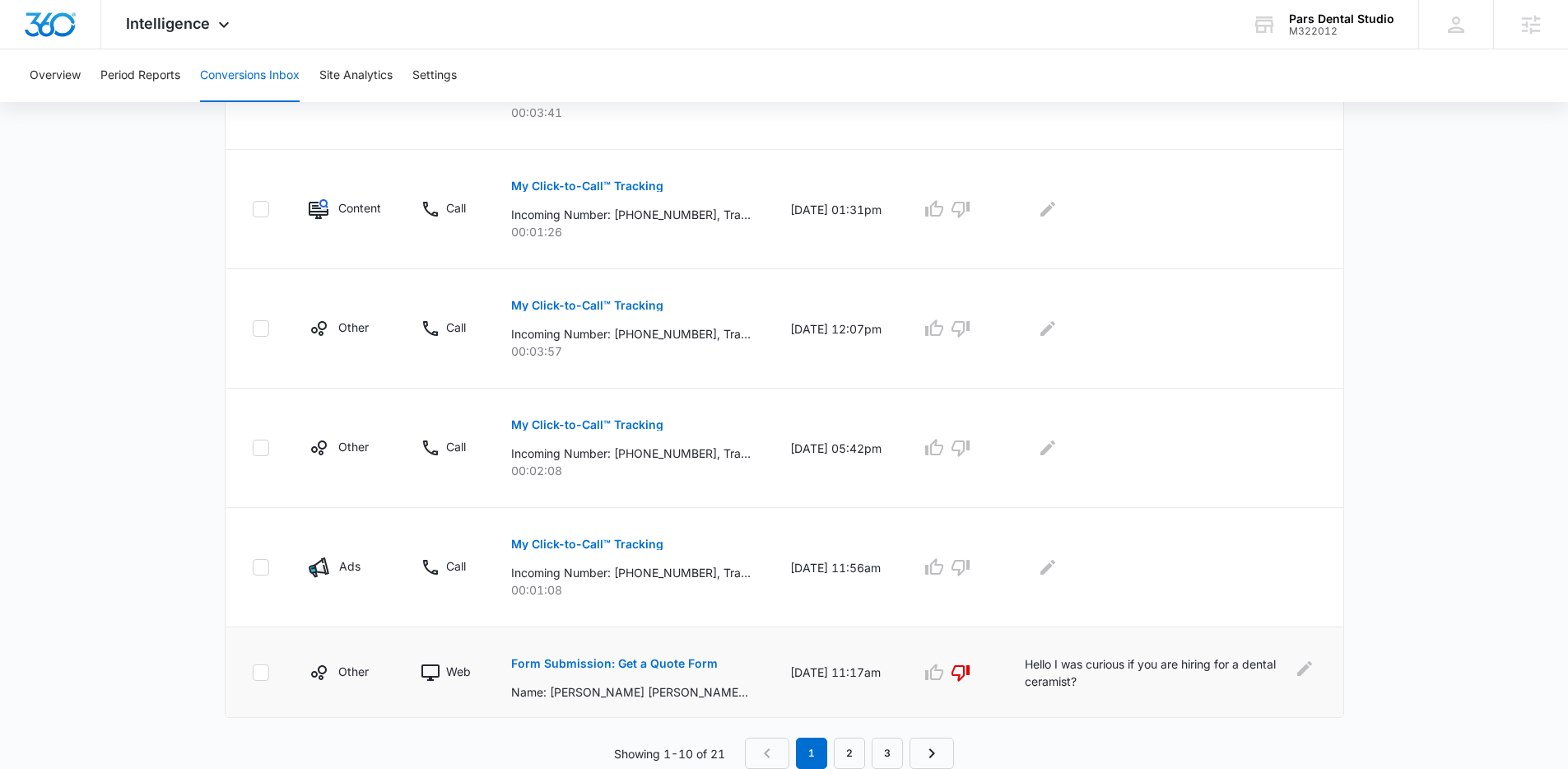
scroll to position [895, 0]
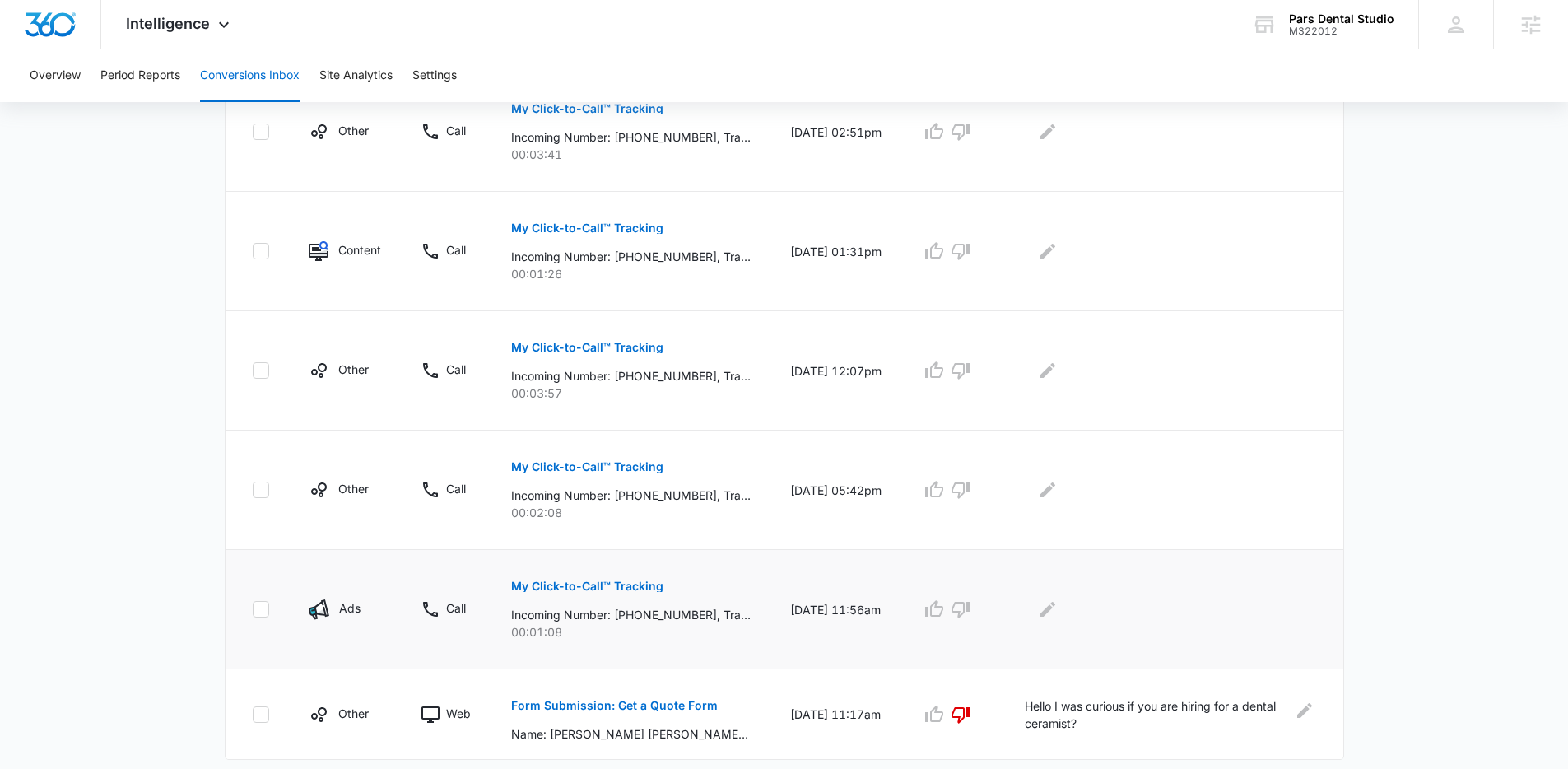
drag, startPoint x: 553, startPoint y: 613, endPoint x: 863, endPoint y: 635, distance: 310.8
click at [863, 635] on tr "Ads Call My Click-to-Call™ Tracking Incoming Number: +14805293841, Tracking Num…" at bounding box center [784, 609] width 1118 height 119
click at [338, 577] on td "Ads" at bounding box center [344, 609] width 112 height 119
drag, startPoint x: 261, startPoint y: 551, endPoint x: 885, endPoint y: 640, distance: 630.3
click at [885, 640] on tr "Ads Call My Click-to-Call™ Tracking Incoming Number: +14805293841, Tracking Num…" at bounding box center [784, 609] width 1118 height 119
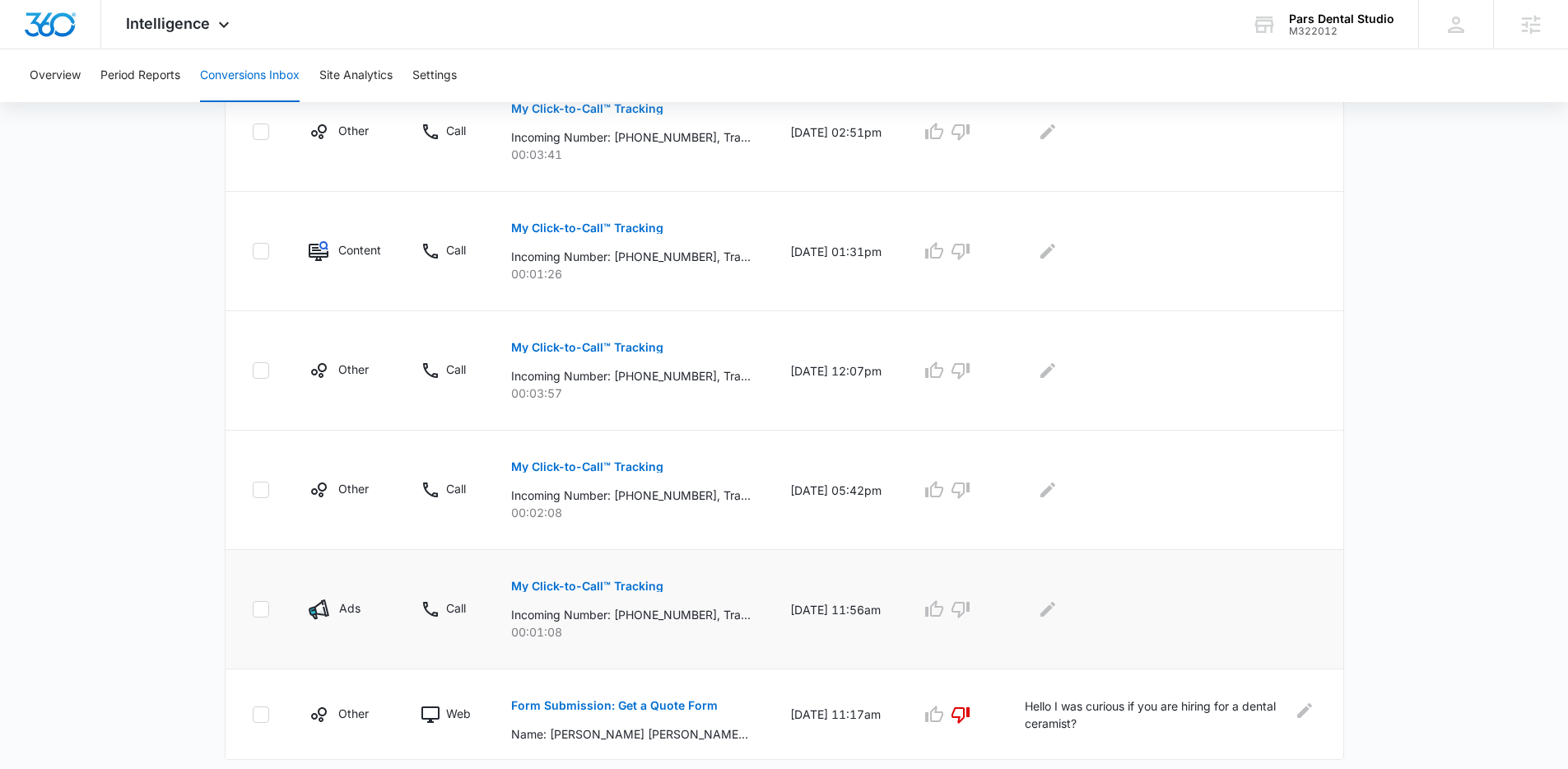
click at [321, 550] on td "Ads" at bounding box center [344, 609] width 112 height 119
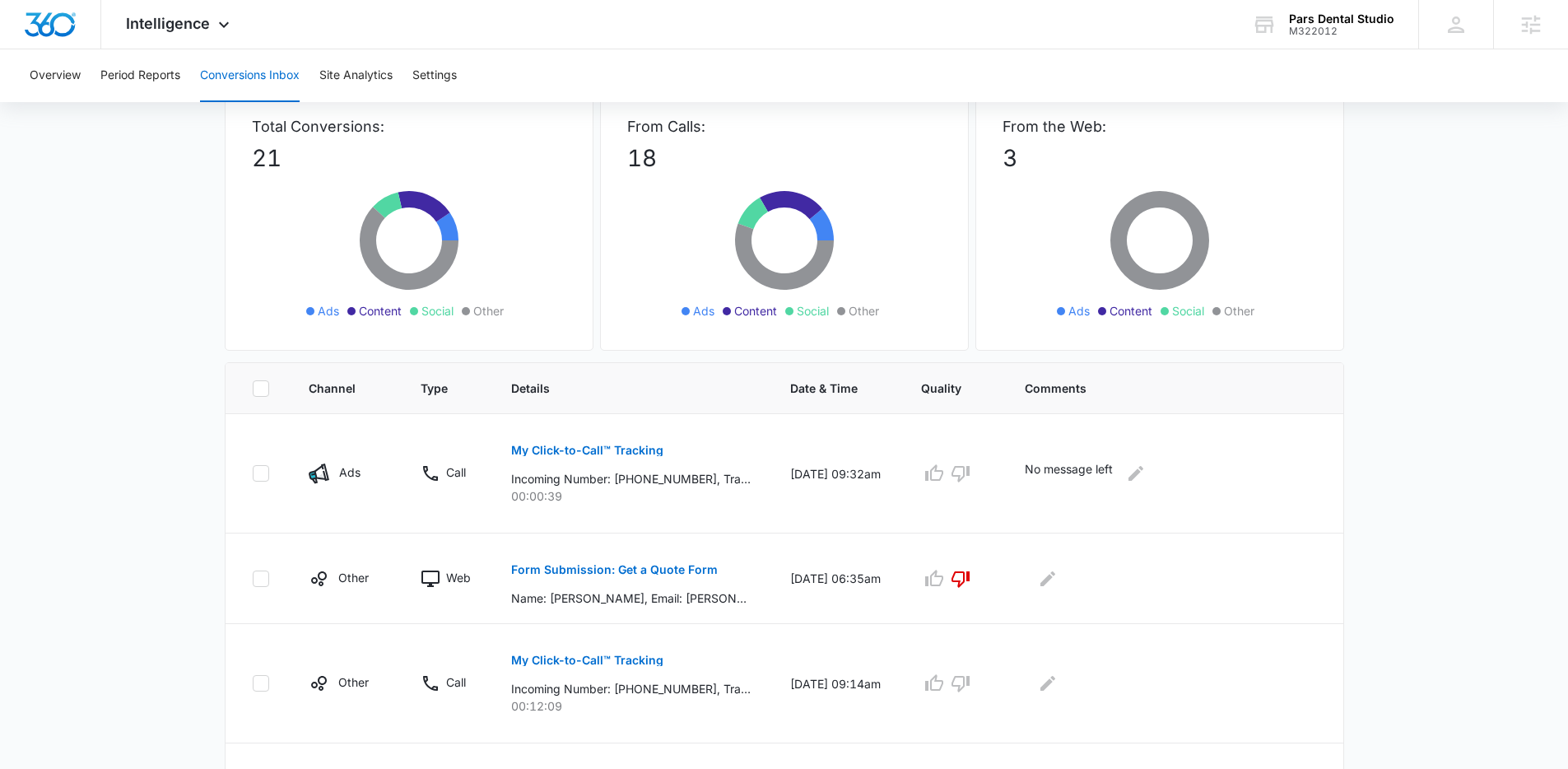
scroll to position [88, 0]
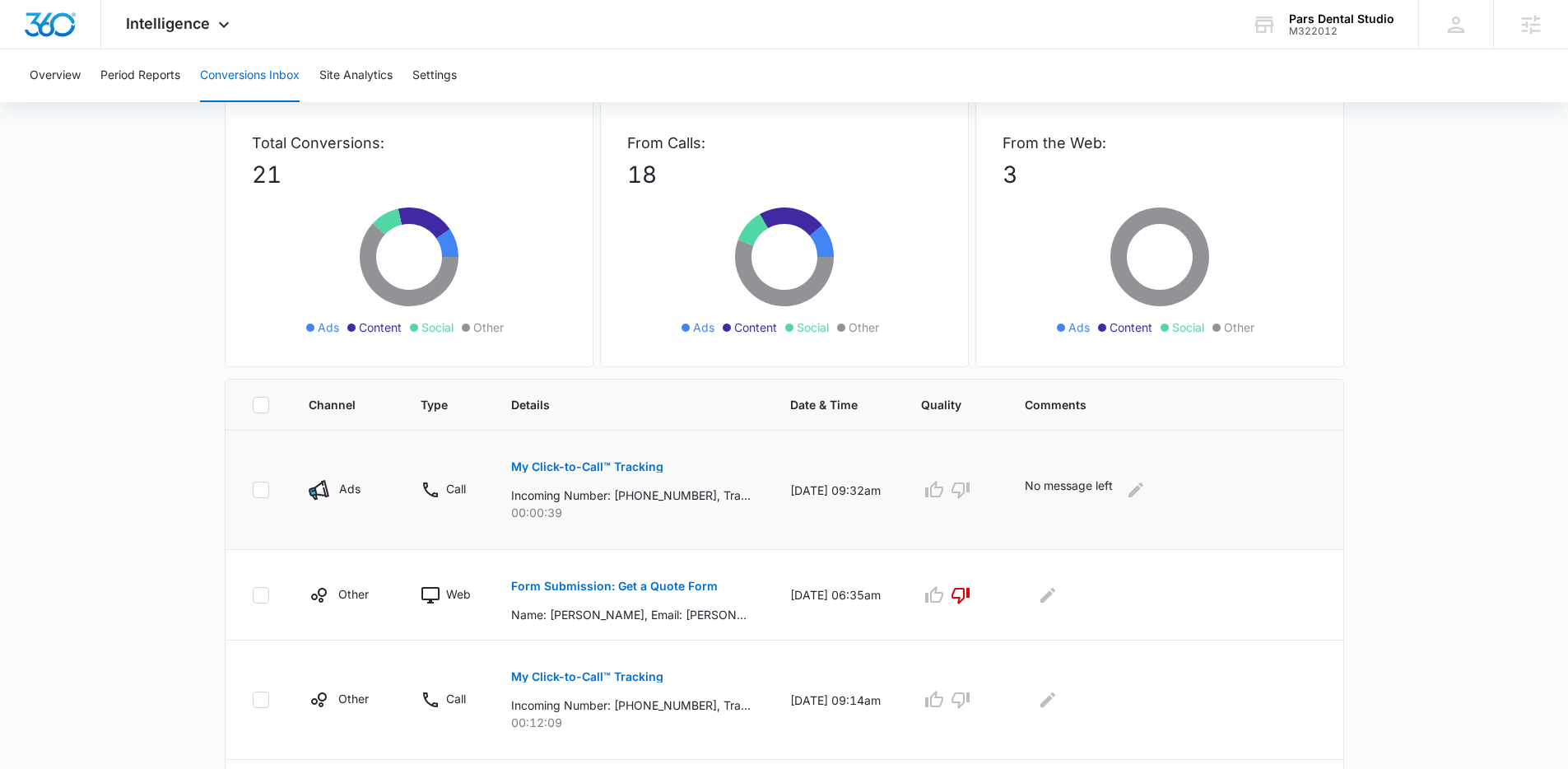
drag, startPoint x: 355, startPoint y: 455, endPoint x: 887, endPoint y: 515, distance: 535.4
click at [887, 515] on tr "Ads Call My Click-to-Call™ Tracking Incoming Number: +19289516982, Tracking Num…" at bounding box center [784, 490] width 1118 height 119
click at [389, 457] on td "Ads" at bounding box center [344, 490] width 112 height 119
drag, startPoint x: 629, startPoint y: 499, endPoint x: 708, endPoint y: 493, distance: 79.2
click at [708, 493] on p "Incoming Number: +19289516982, Tracking Number: +18334050345, Ring To: +1833833…" at bounding box center [631, 495] width 239 height 17
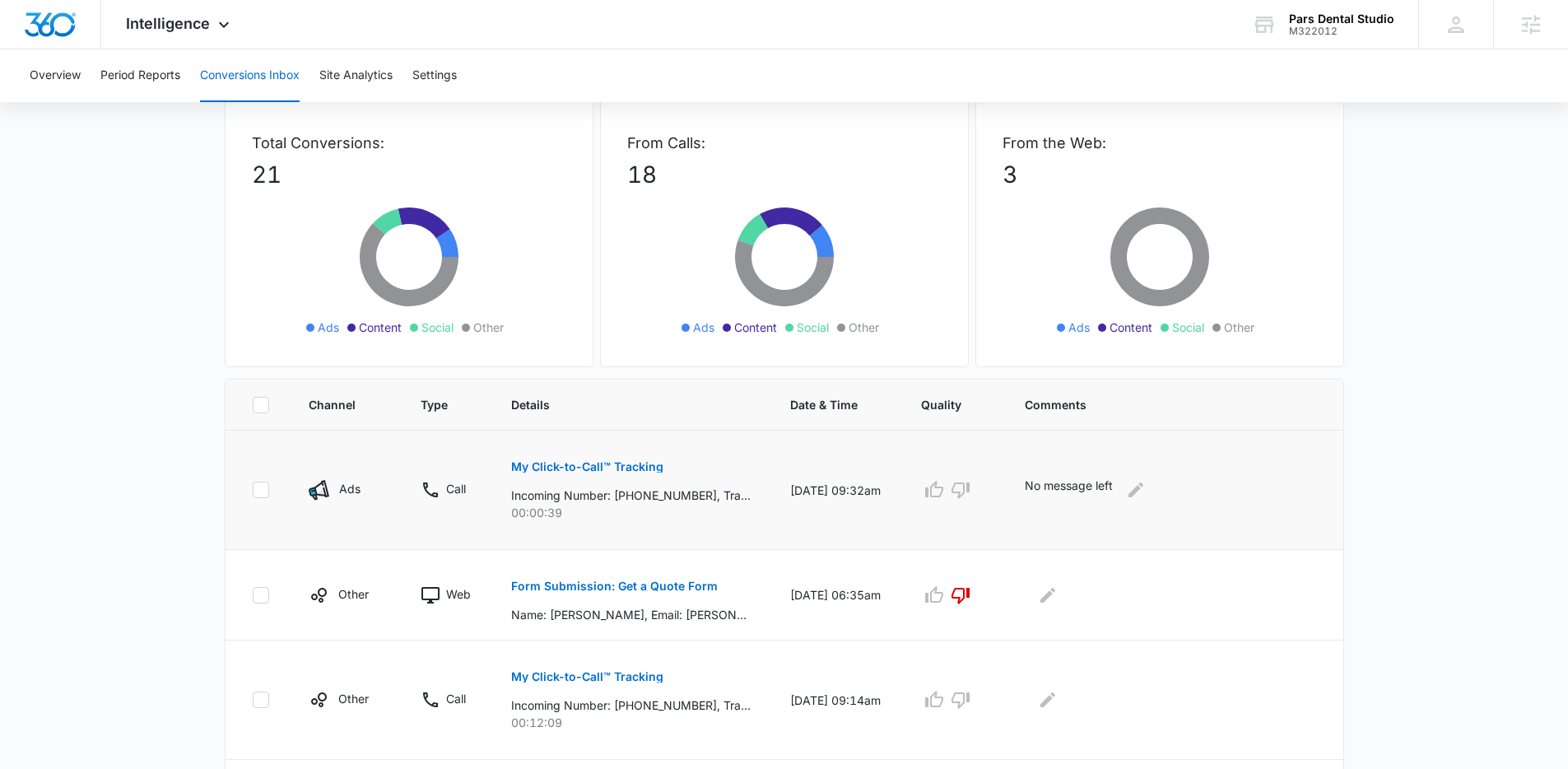
drag, startPoint x: 216, startPoint y: 451, endPoint x: 224, endPoint y: 443, distance: 11.3
drag, startPoint x: 626, startPoint y: 493, endPoint x: 699, endPoint y: 499, distance: 73.2
click at [699, 499] on p "Incoming Number: +19289516982, Tracking Number: +18334050345, Ring To: +1833833…" at bounding box center [631, 495] width 239 height 17
drag, startPoint x: 702, startPoint y: 498, endPoint x: 630, endPoint y: 495, distance: 72.1
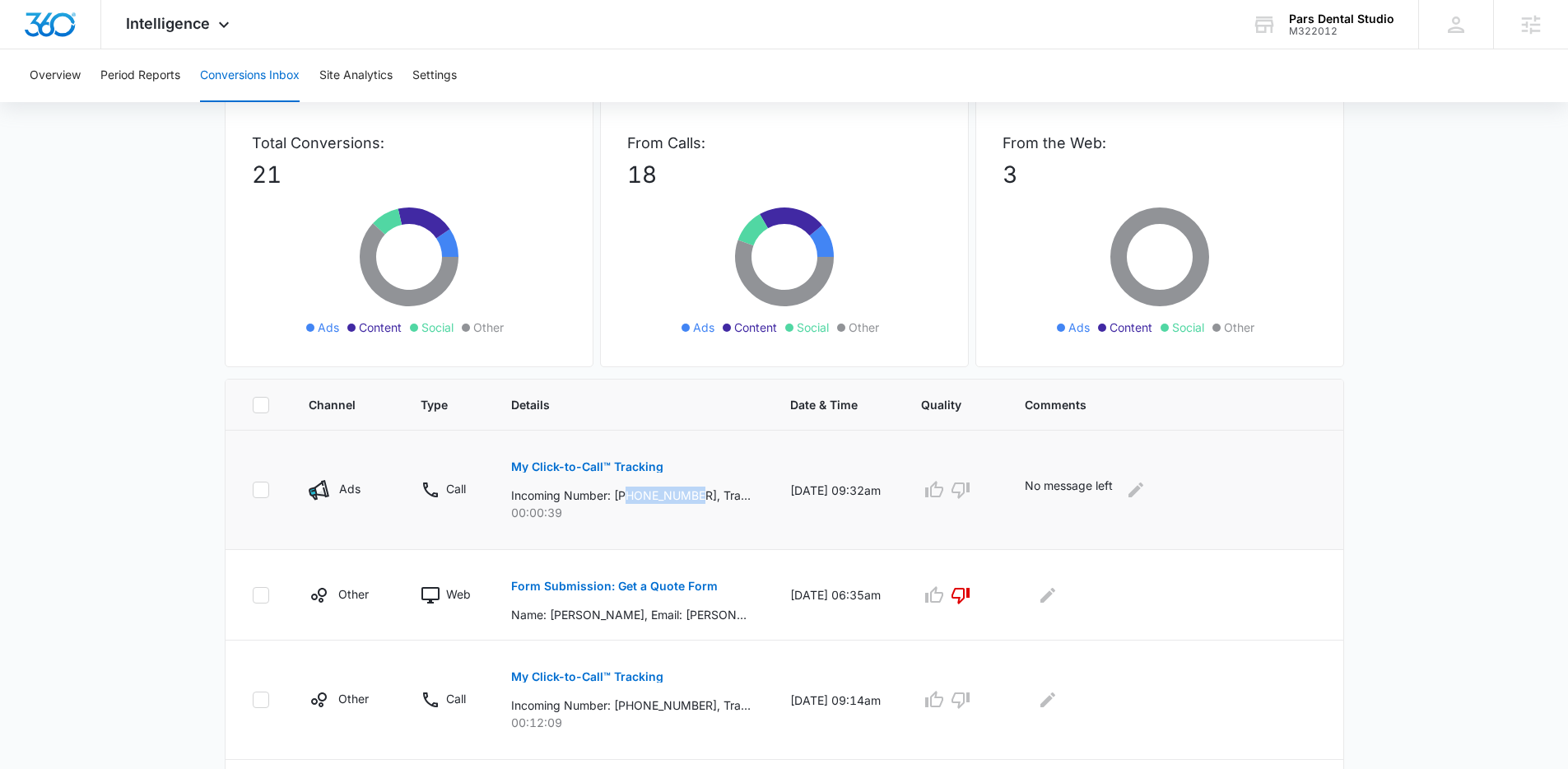
click at [630, 495] on p "Incoming Number: +19289516982, Tracking Number: +18334050345, Ring To: +1833833…" at bounding box center [631, 495] width 239 height 17
copy p "9289516982"
click at [428, 432] on td "Call" at bounding box center [446, 490] width 90 height 119
click at [430, 436] on td "Call" at bounding box center [446, 490] width 90 height 119
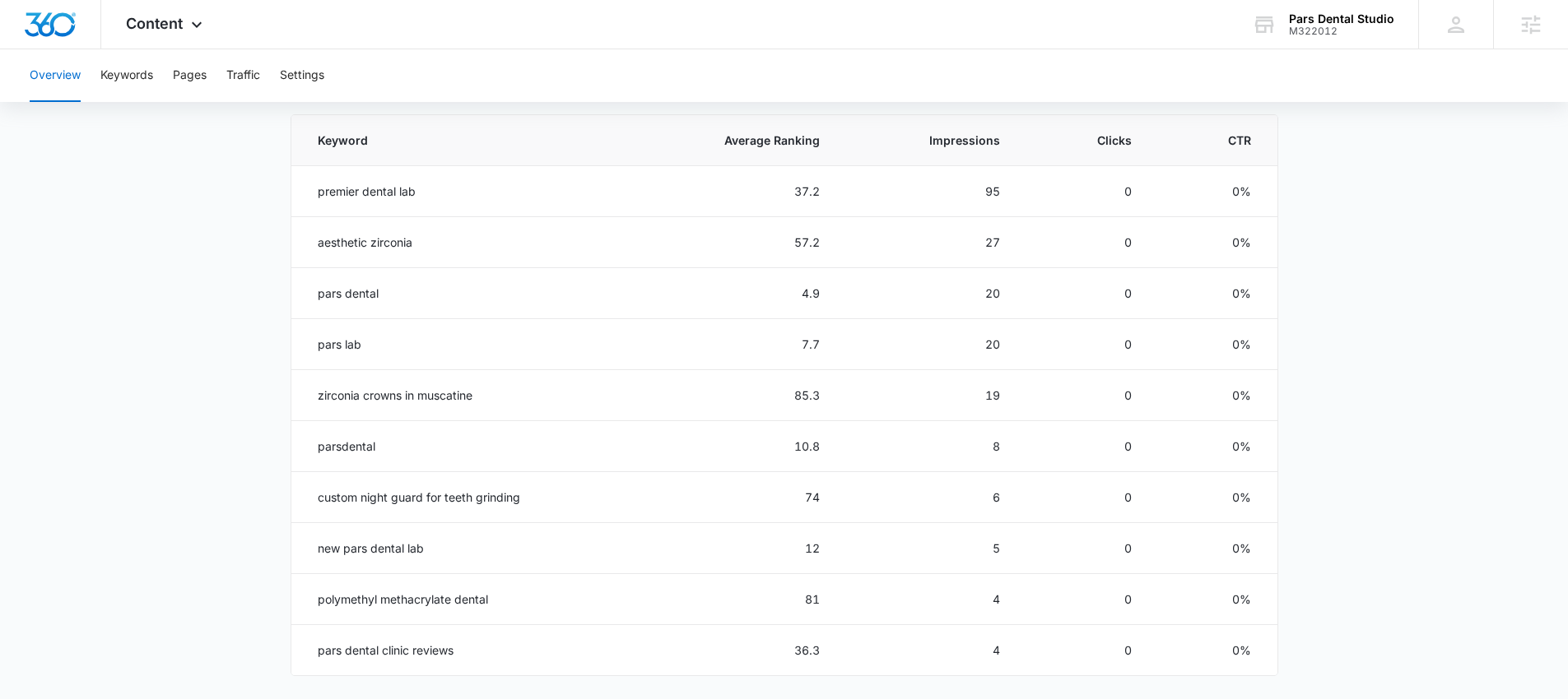
scroll to position [728, 0]
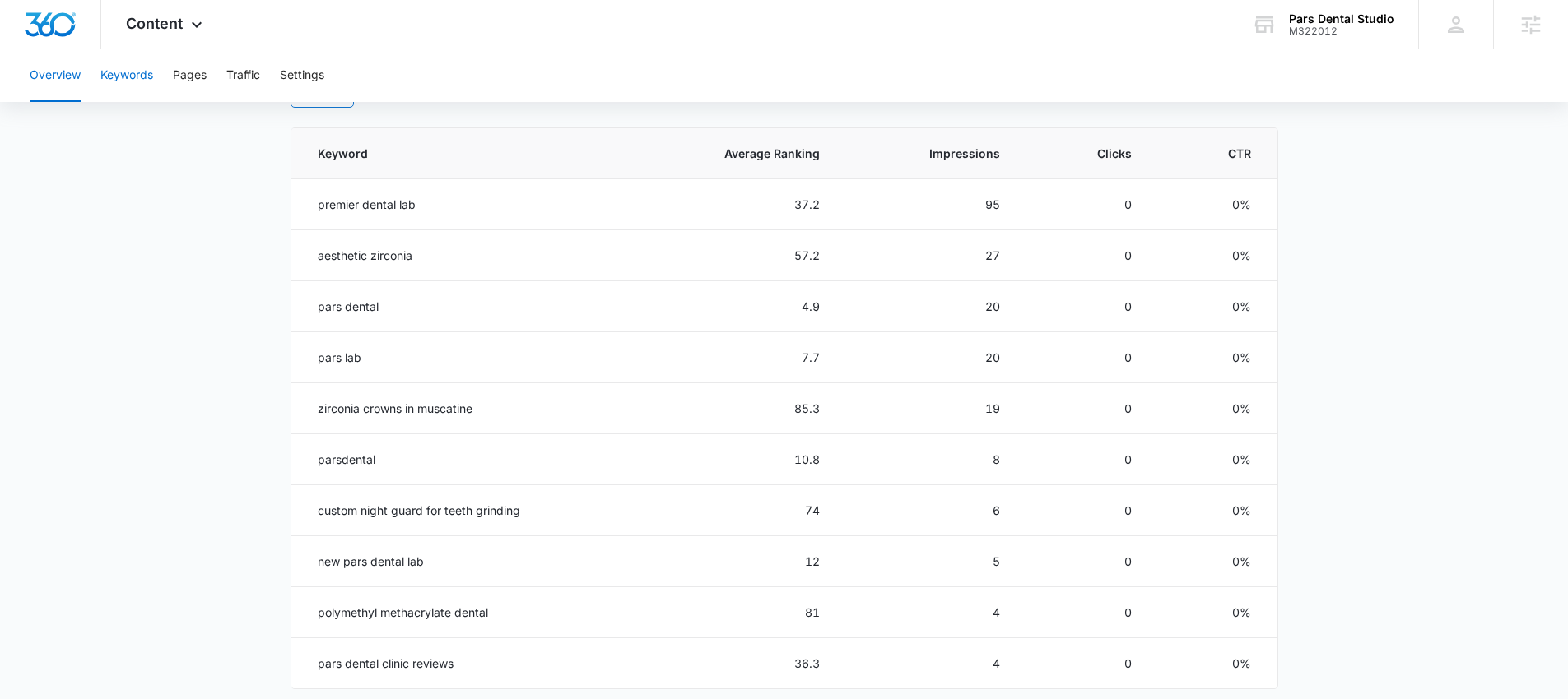
click at [133, 81] on button "Keywords" at bounding box center [127, 76] width 53 height 53
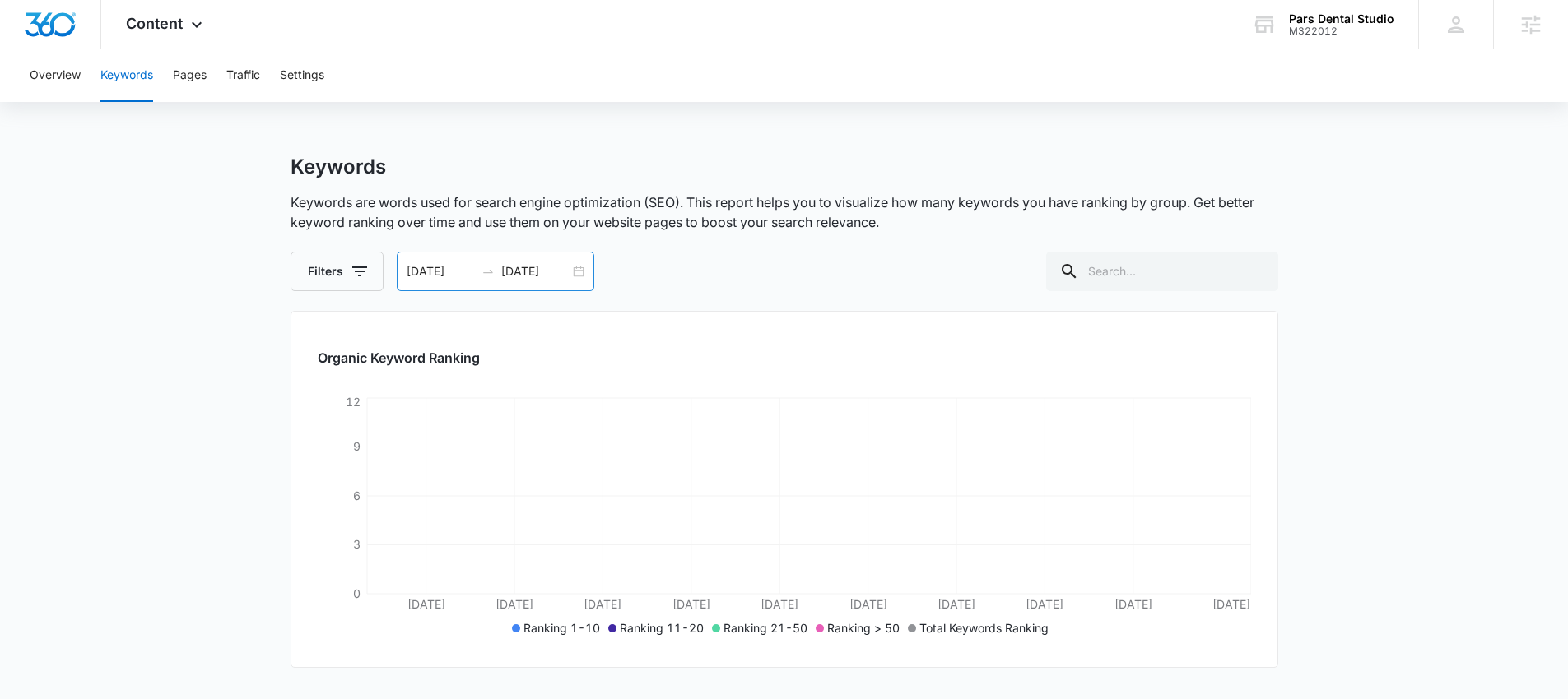
click at [550, 266] on input "09/15/2025" at bounding box center [535, 271] width 69 height 18
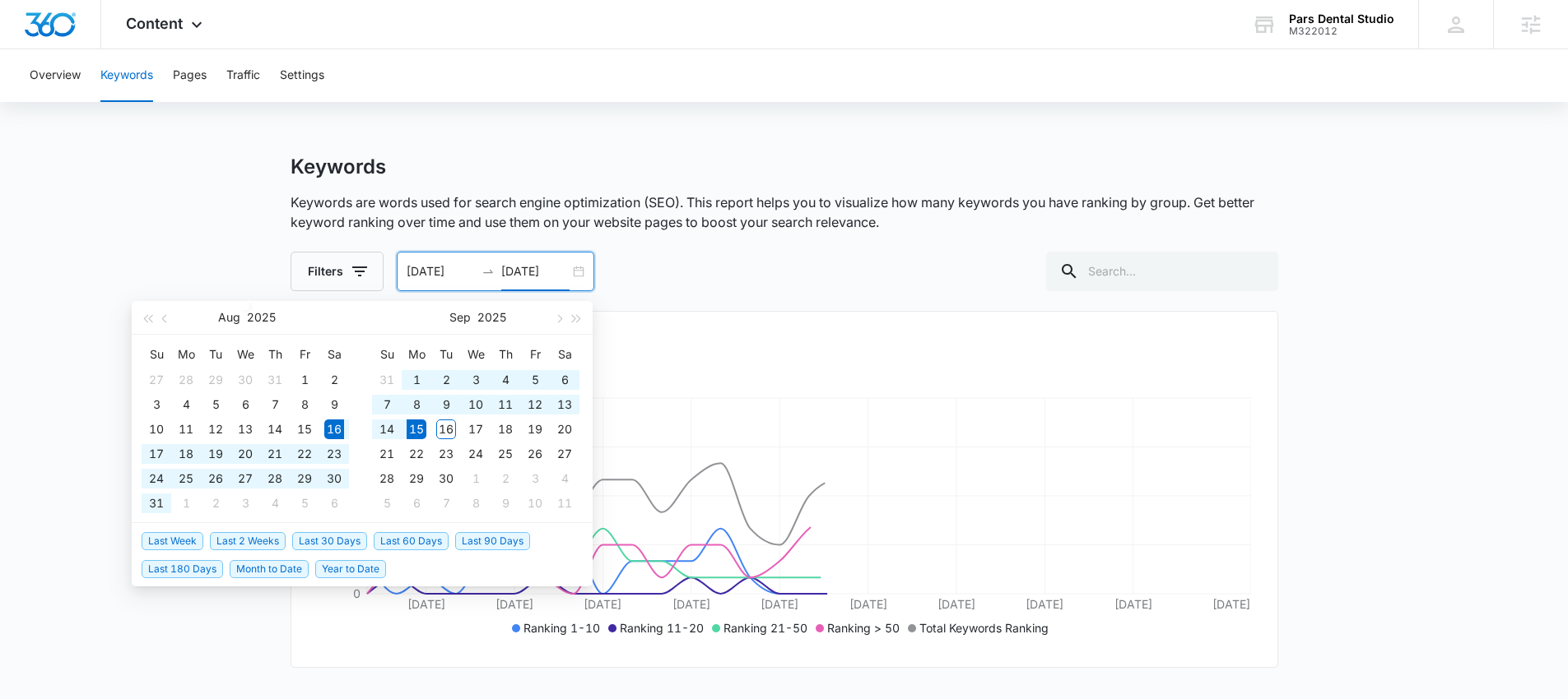
type input "09/15/2025"
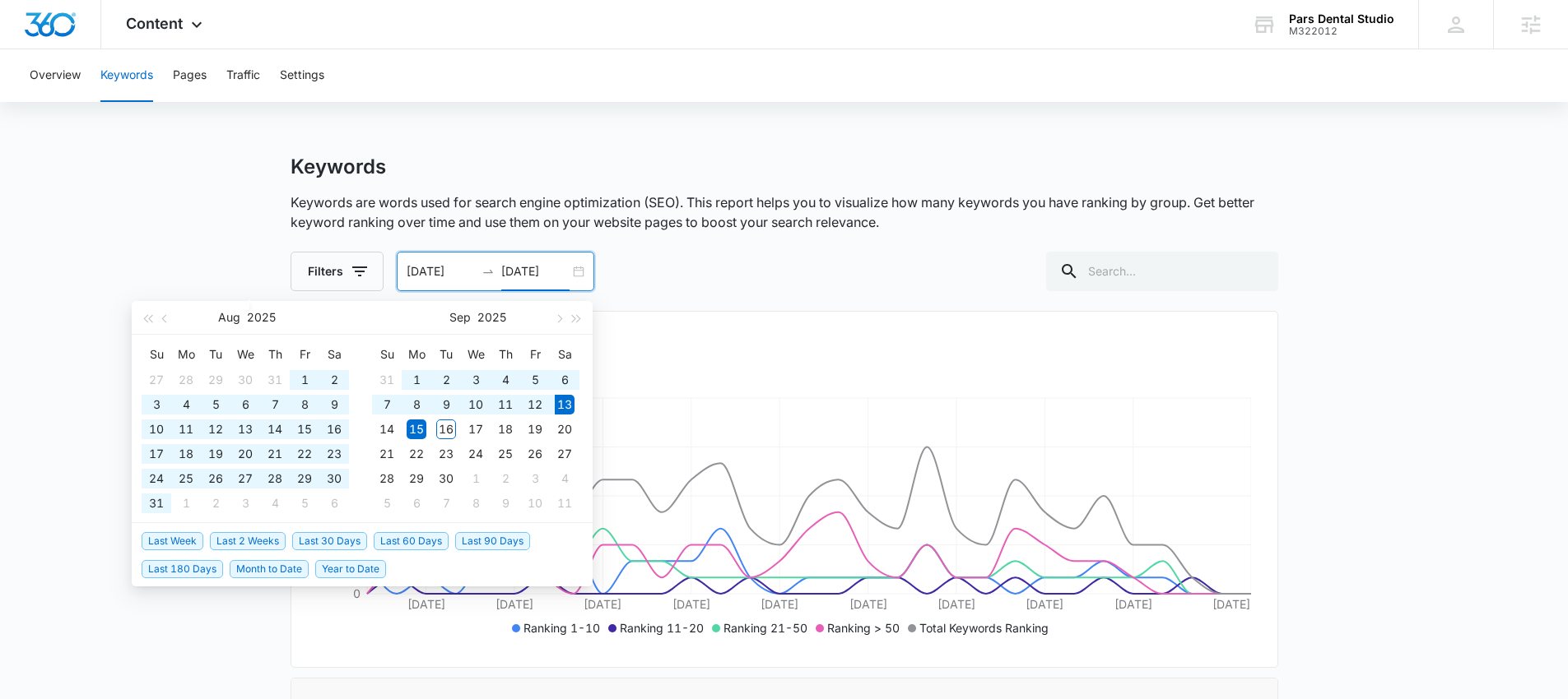
click at [197, 571] on span "Last 180 Days" at bounding box center [182, 569] width 82 height 18
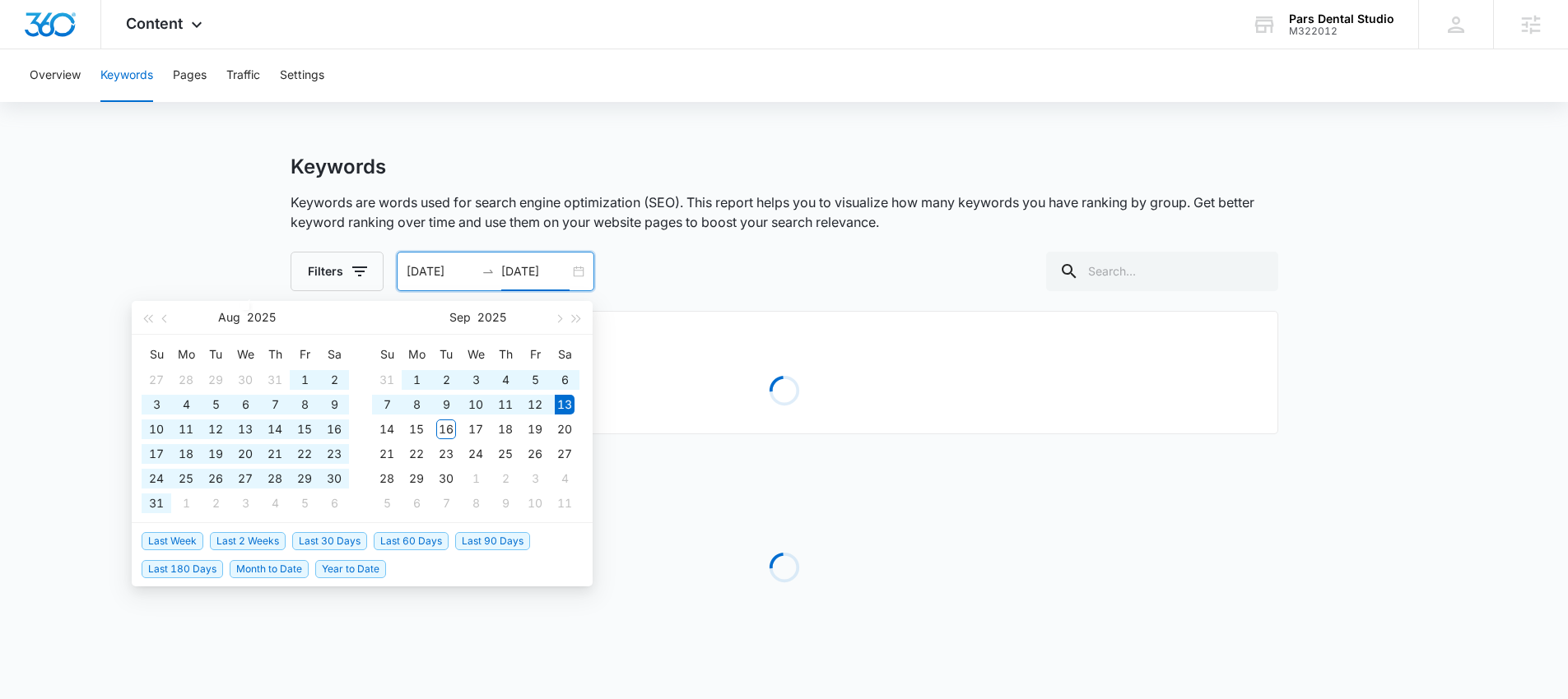
type input "03/17/2025"
type input "[DATE]"
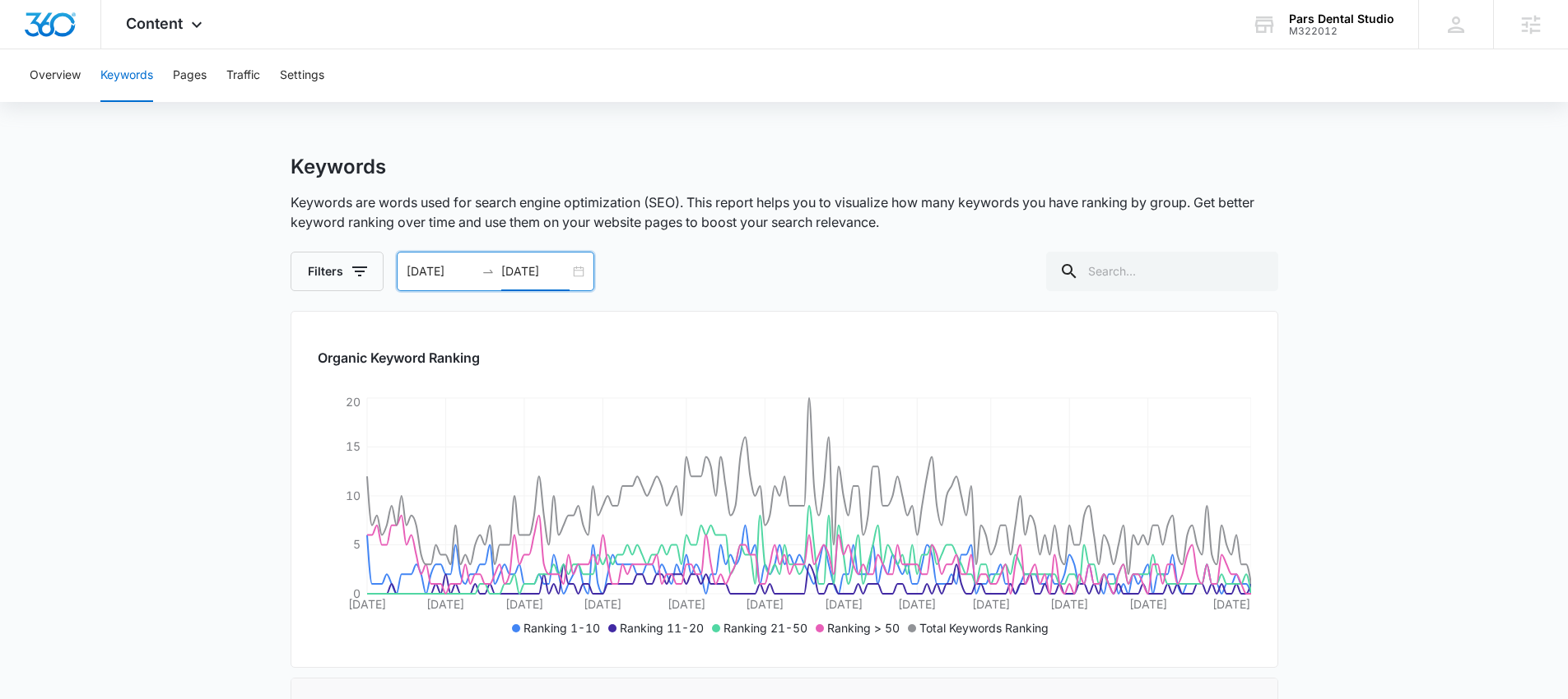
click at [516, 259] on div "03/17/2025 09/13/2025" at bounding box center [495, 271] width 197 height 39
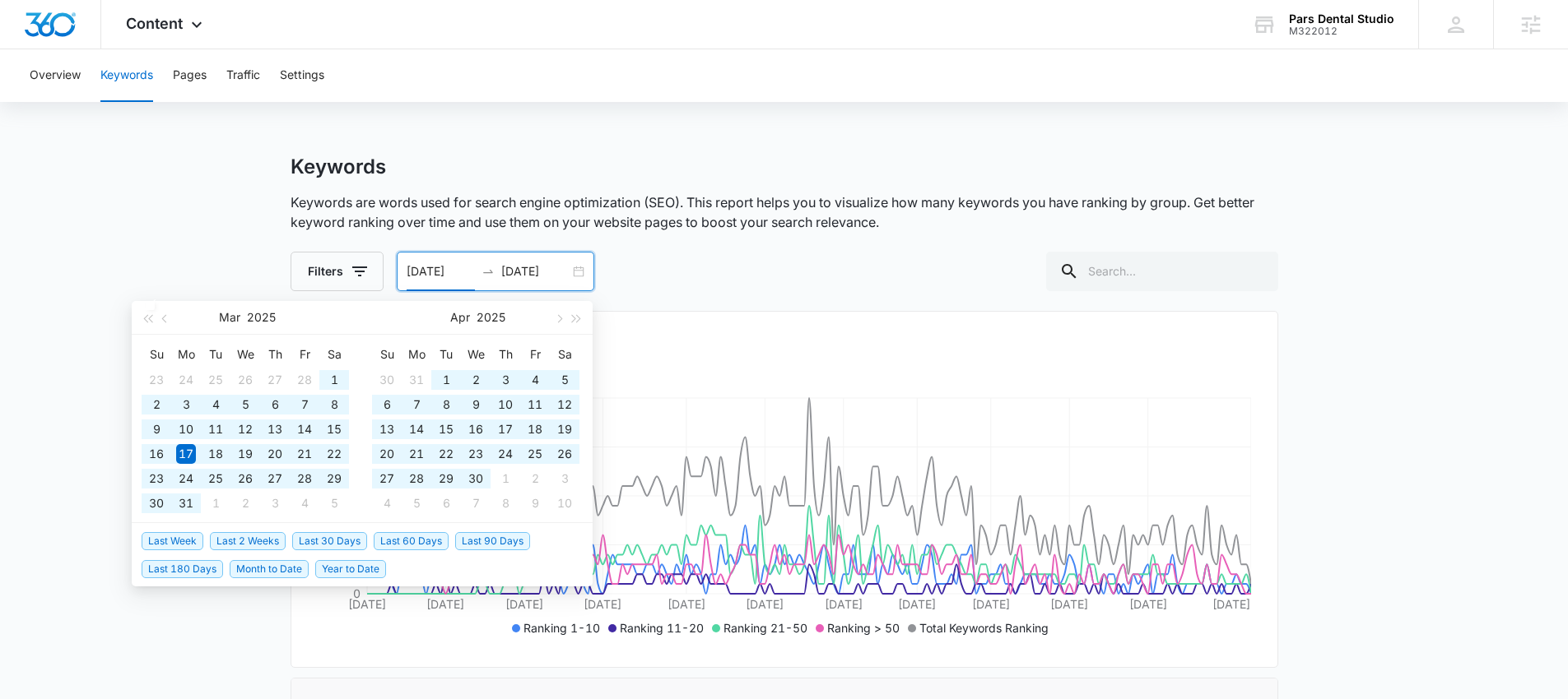
click at [362, 574] on span "Year to Date" at bounding box center [350, 569] width 70 height 18
type input "01/01/2025"
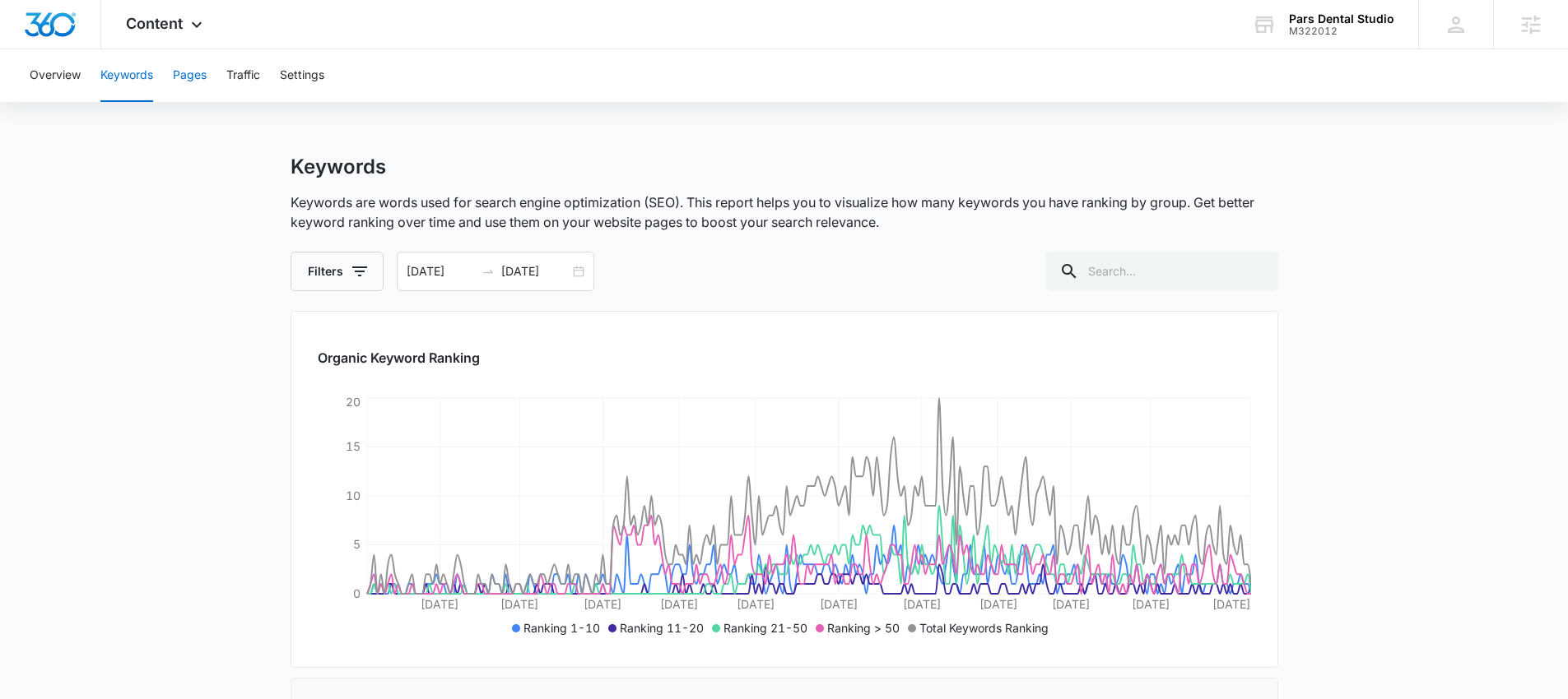
click at [190, 74] on button "Pages" at bounding box center [190, 76] width 34 height 53
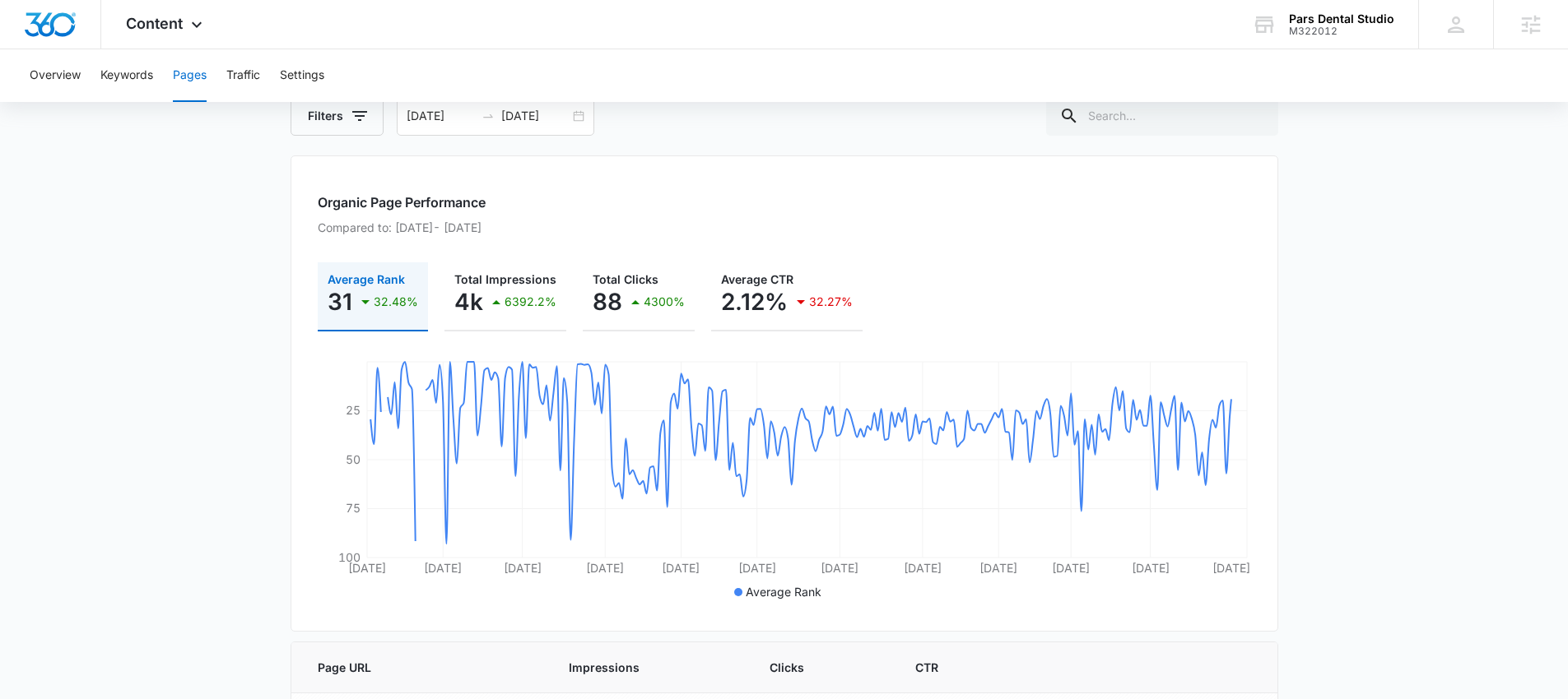
scroll to position [271, 0]
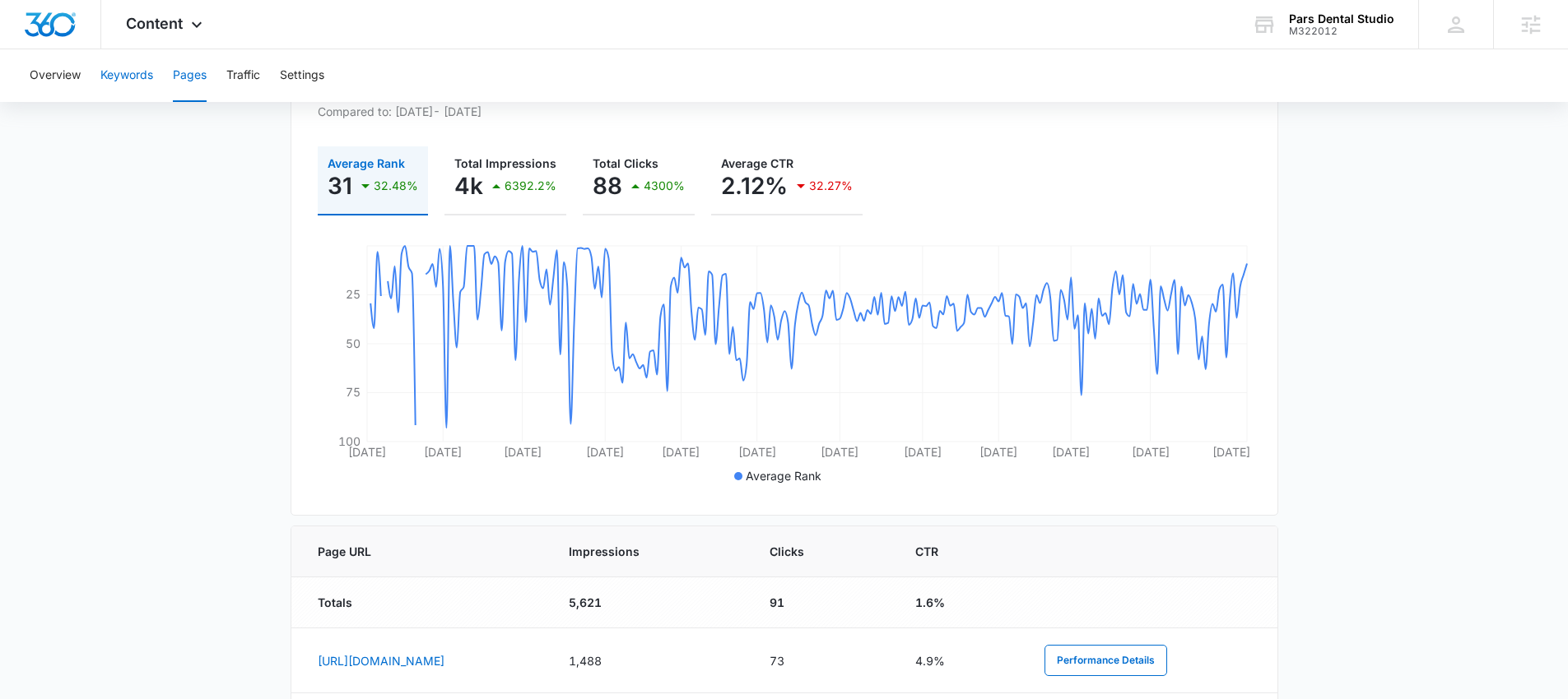
click at [107, 79] on button "Keywords" at bounding box center [127, 76] width 53 height 53
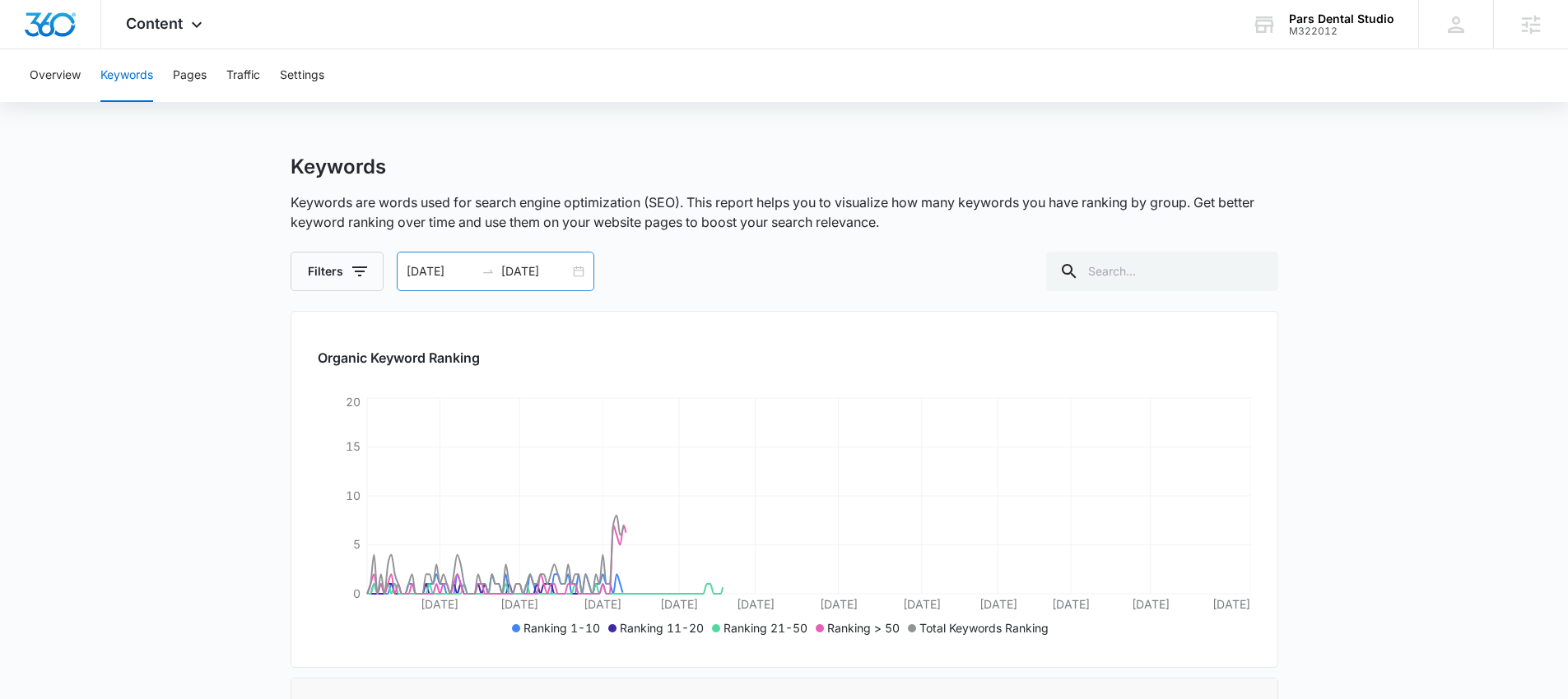
click at [492, 265] on icon "swap-right" at bounding box center [488, 271] width 13 height 13
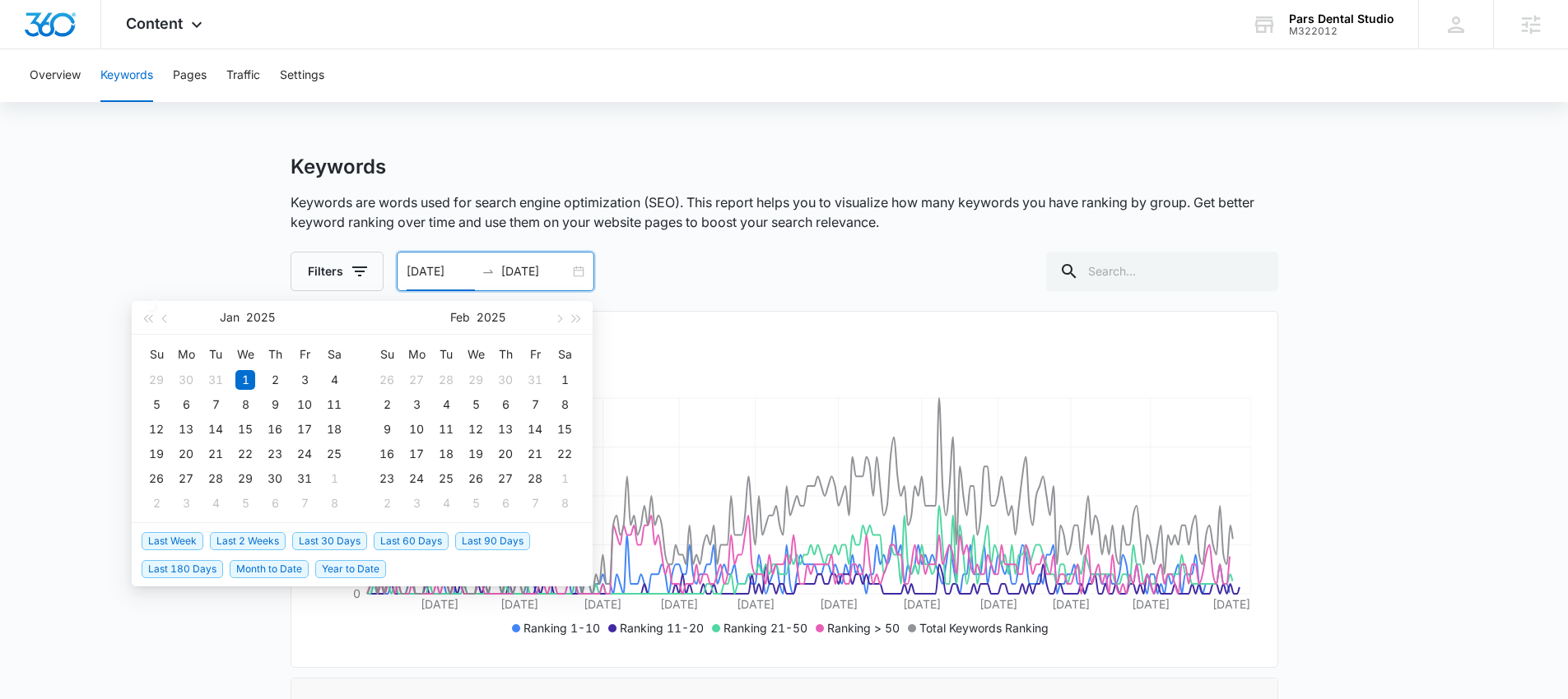
click at [342, 535] on span "Last 30 Days" at bounding box center [329, 540] width 75 height 18
type input "08/14/2025"
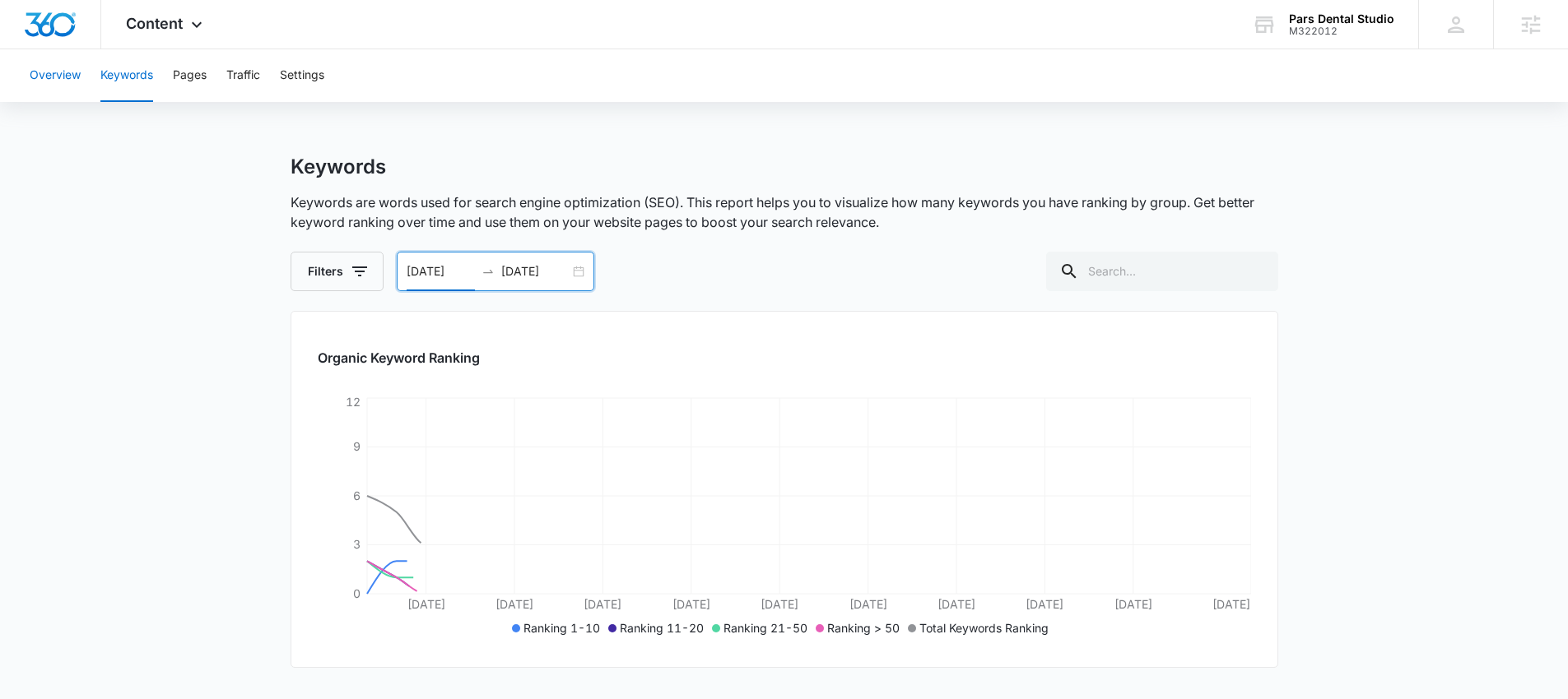
click at [61, 86] on button "Overview" at bounding box center [55, 76] width 51 height 53
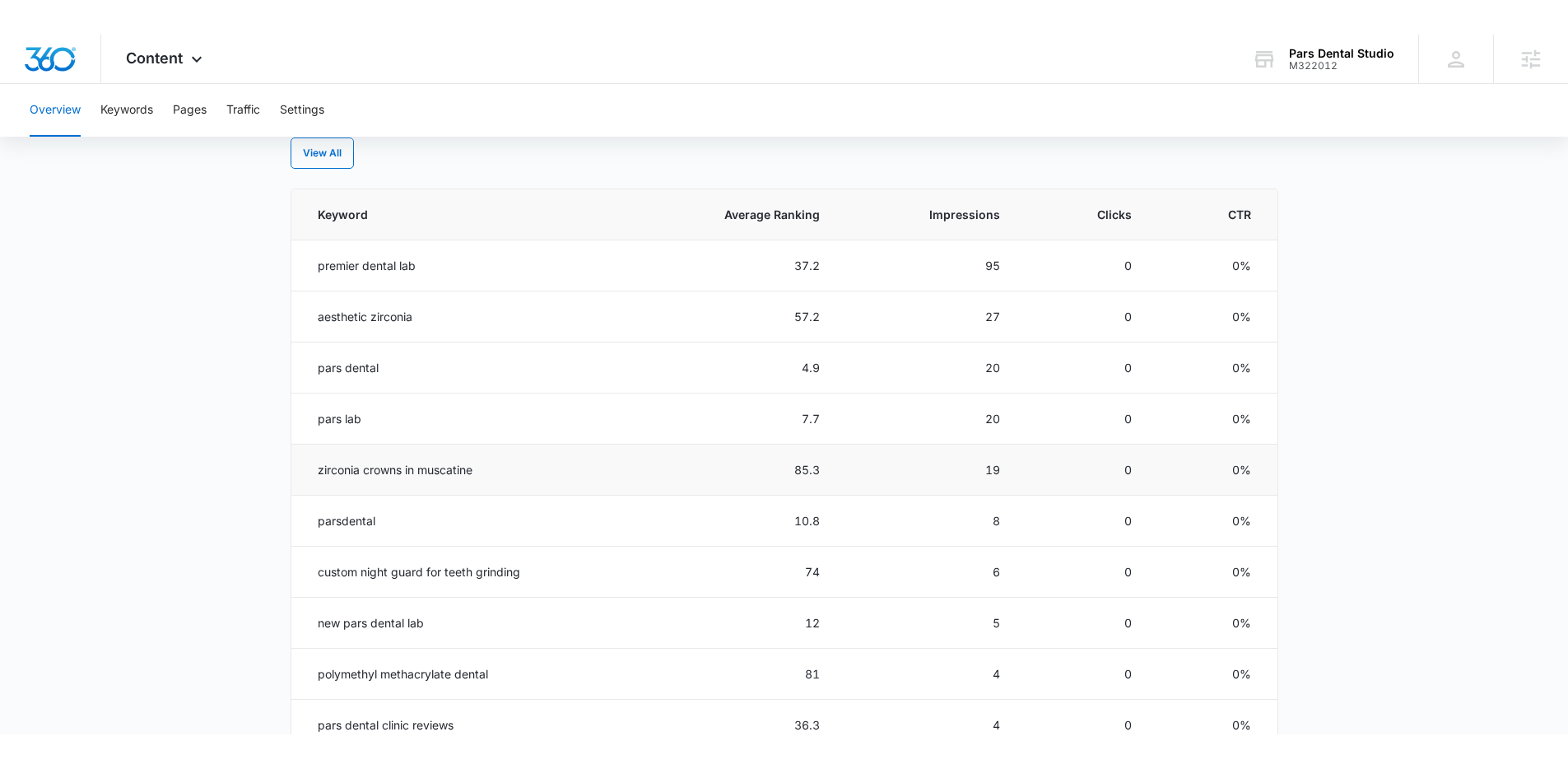
scroll to position [703, 0]
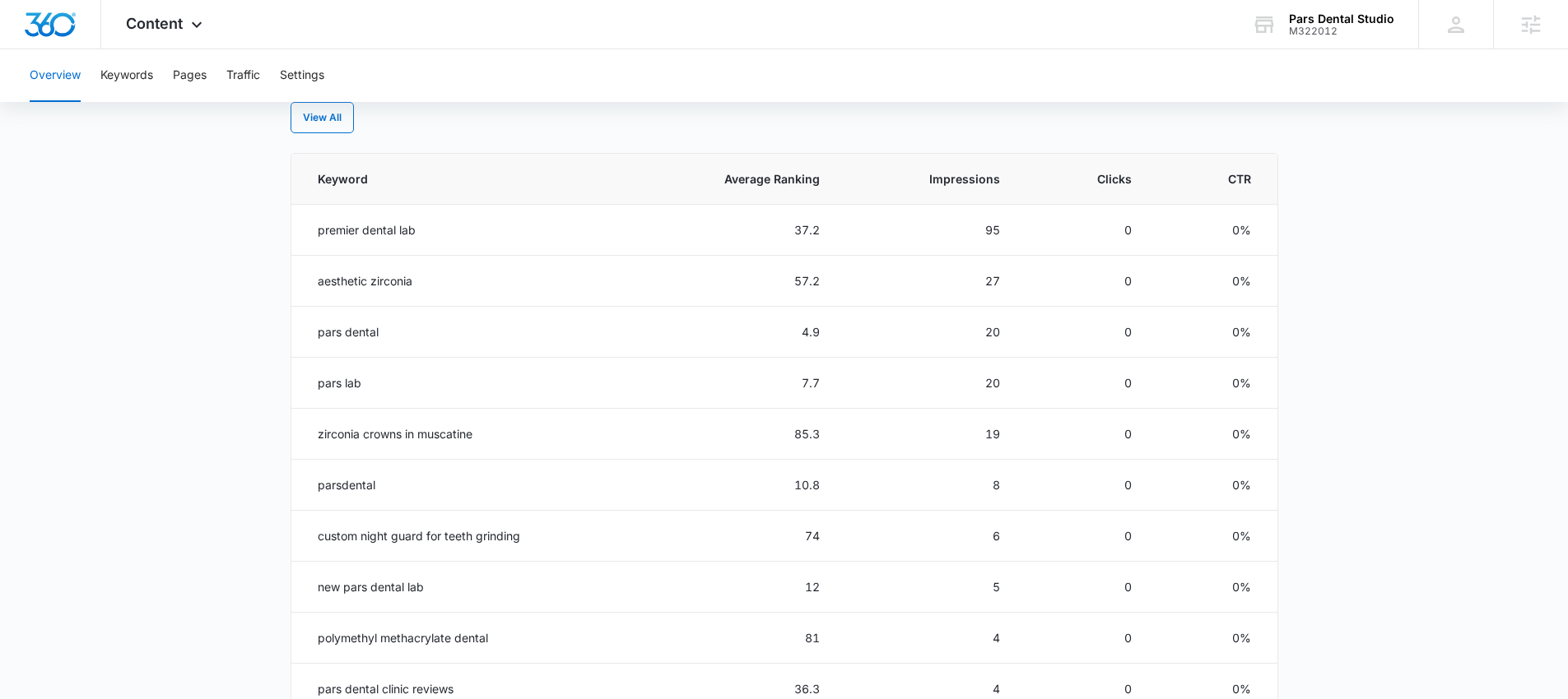
click at [195, 692] on main "Overview Overall Organic Performance (Last 30 Days) Compared to: Jul 18, 2025 -…" at bounding box center [784, 250] width 1568 height 1595
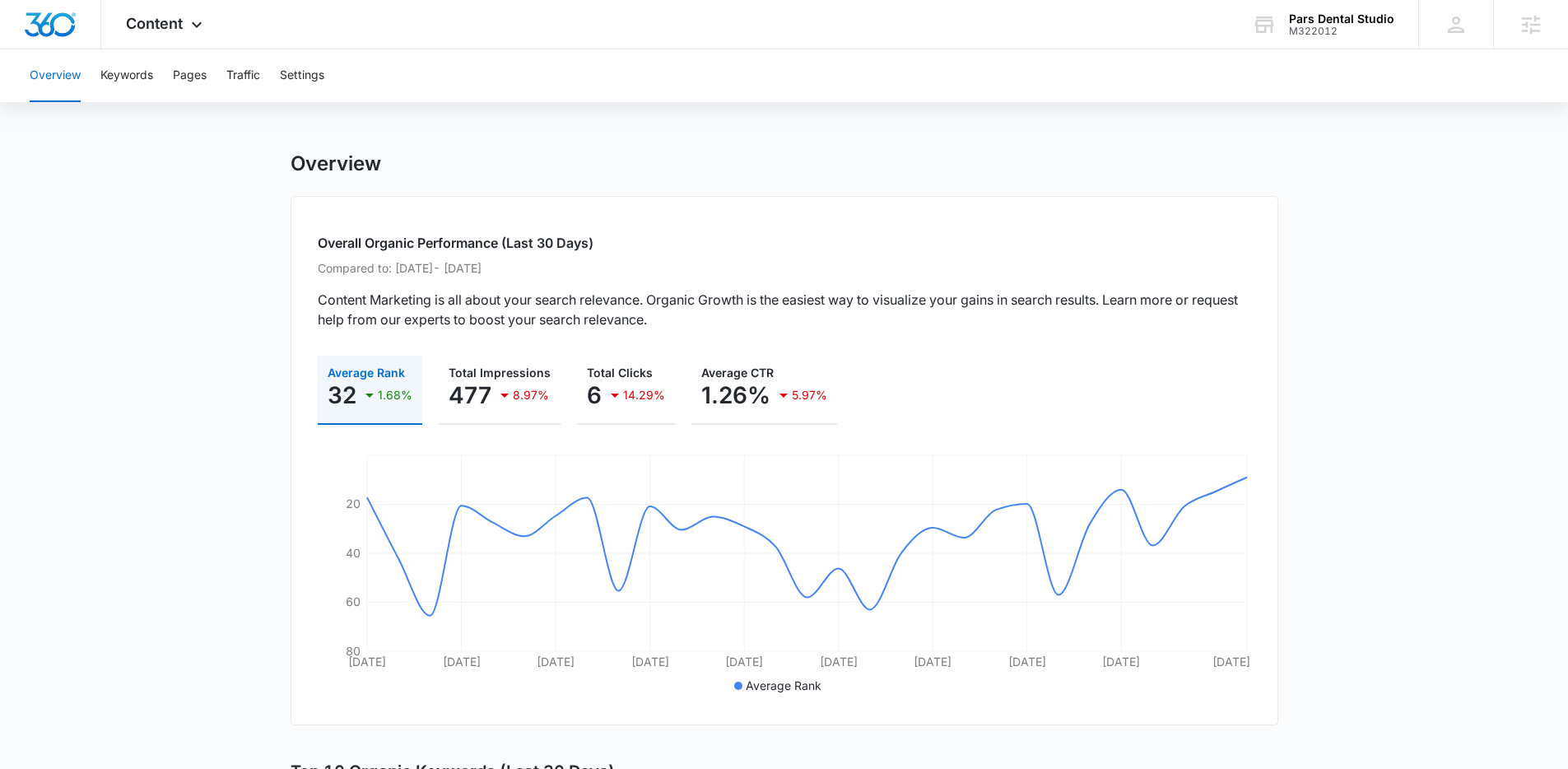
scroll to position [0, 0]
drag, startPoint x: 312, startPoint y: 249, endPoint x: 502, endPoint y: 244, distance: 190.1
click at [502, 244] on div "Overall Organic Performance (Last 30 Days) Compared to: Jul 18, 2025 - Aug 15, …" at bounding box center [784, 464] width 987 height 530
click at [404, 218] on div "Overall Organic Performance (Last 30 Days) Compared to: Jul 18, 2025 - Aug 15, …" at bounding box center [784, 464] width 987 height 530
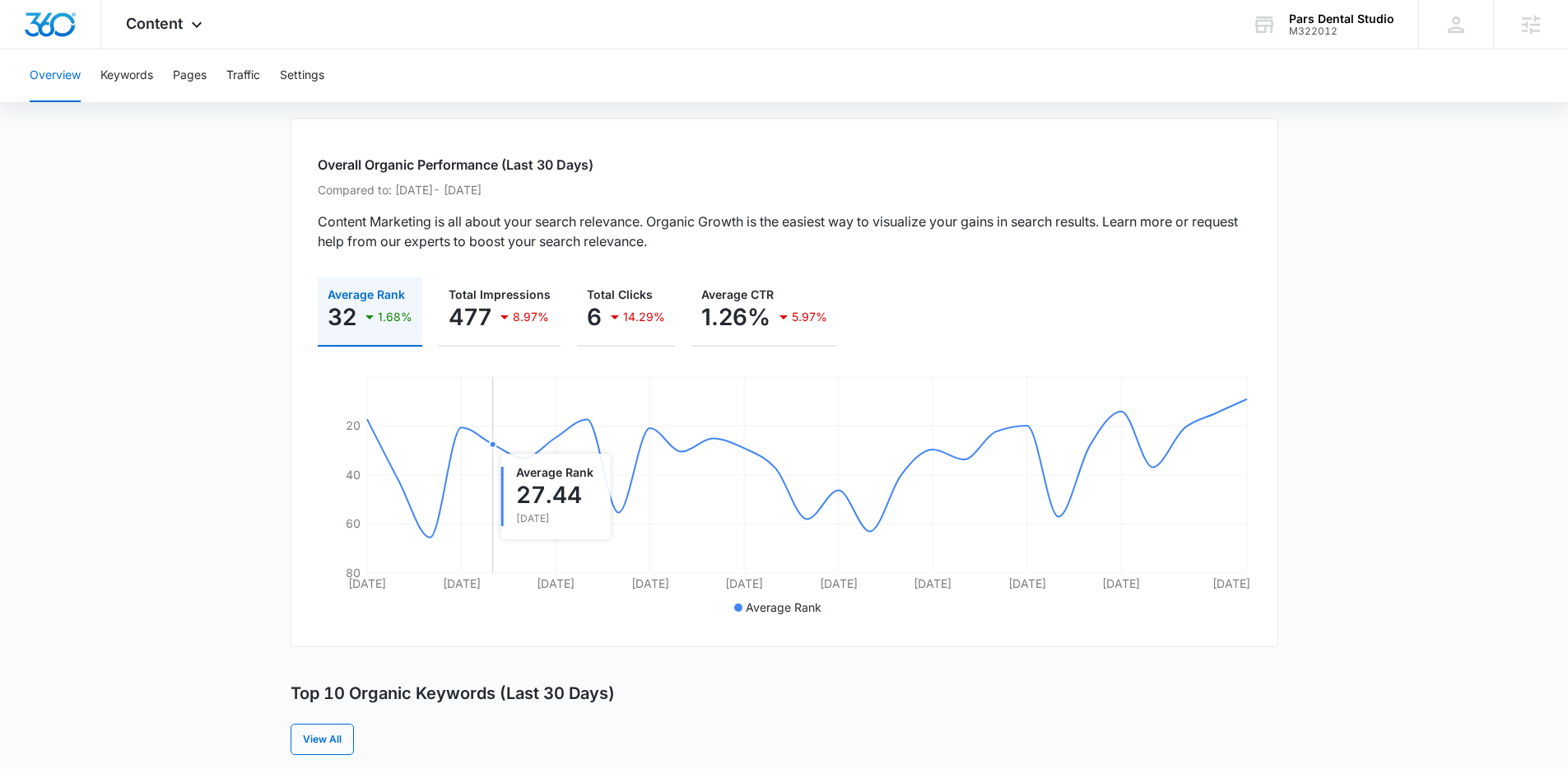
scroll to position [95, 0]
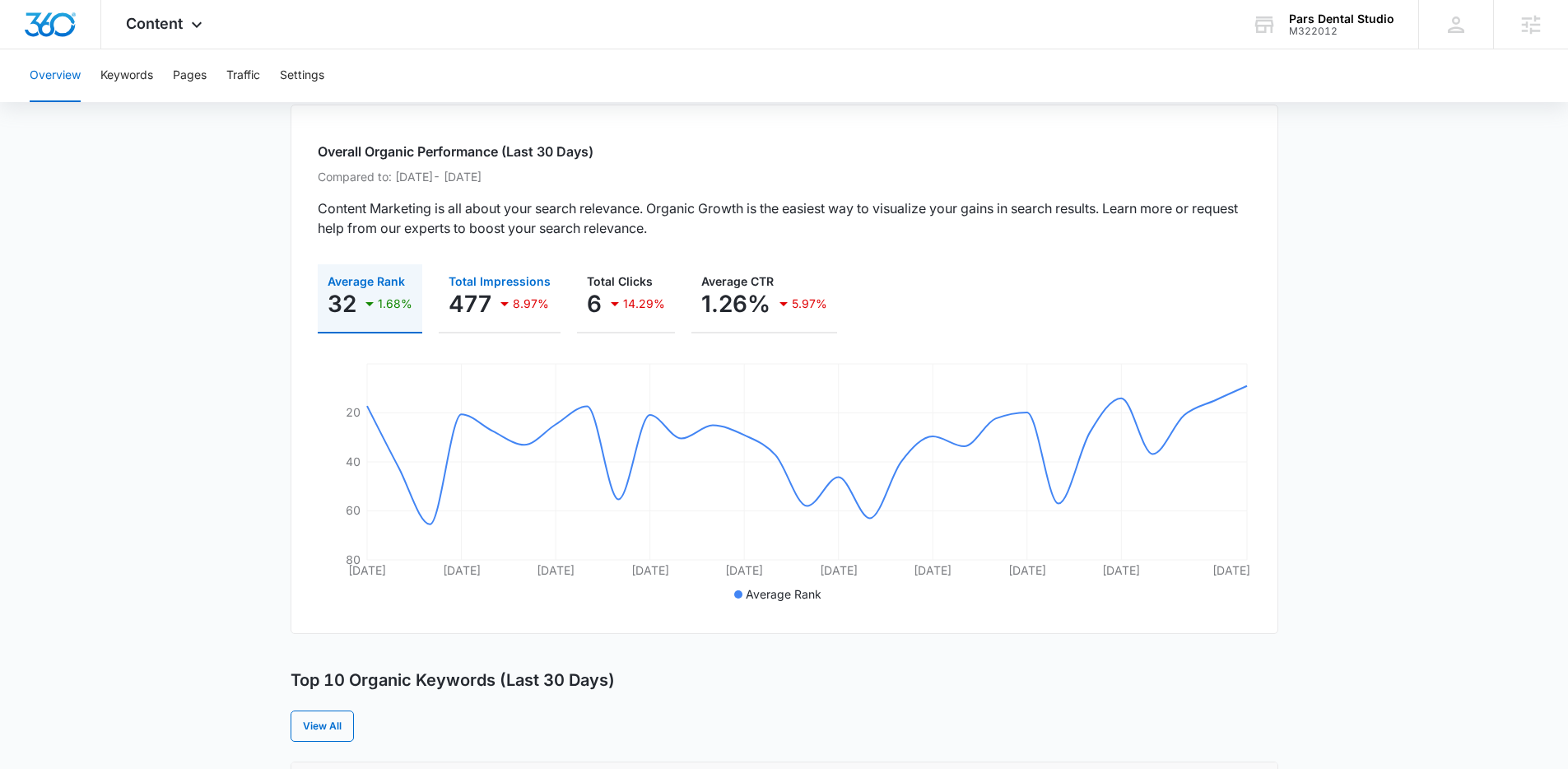
click at [530, 310] on p "8.97%" at bounding box center [530, 303] width 37 height 11
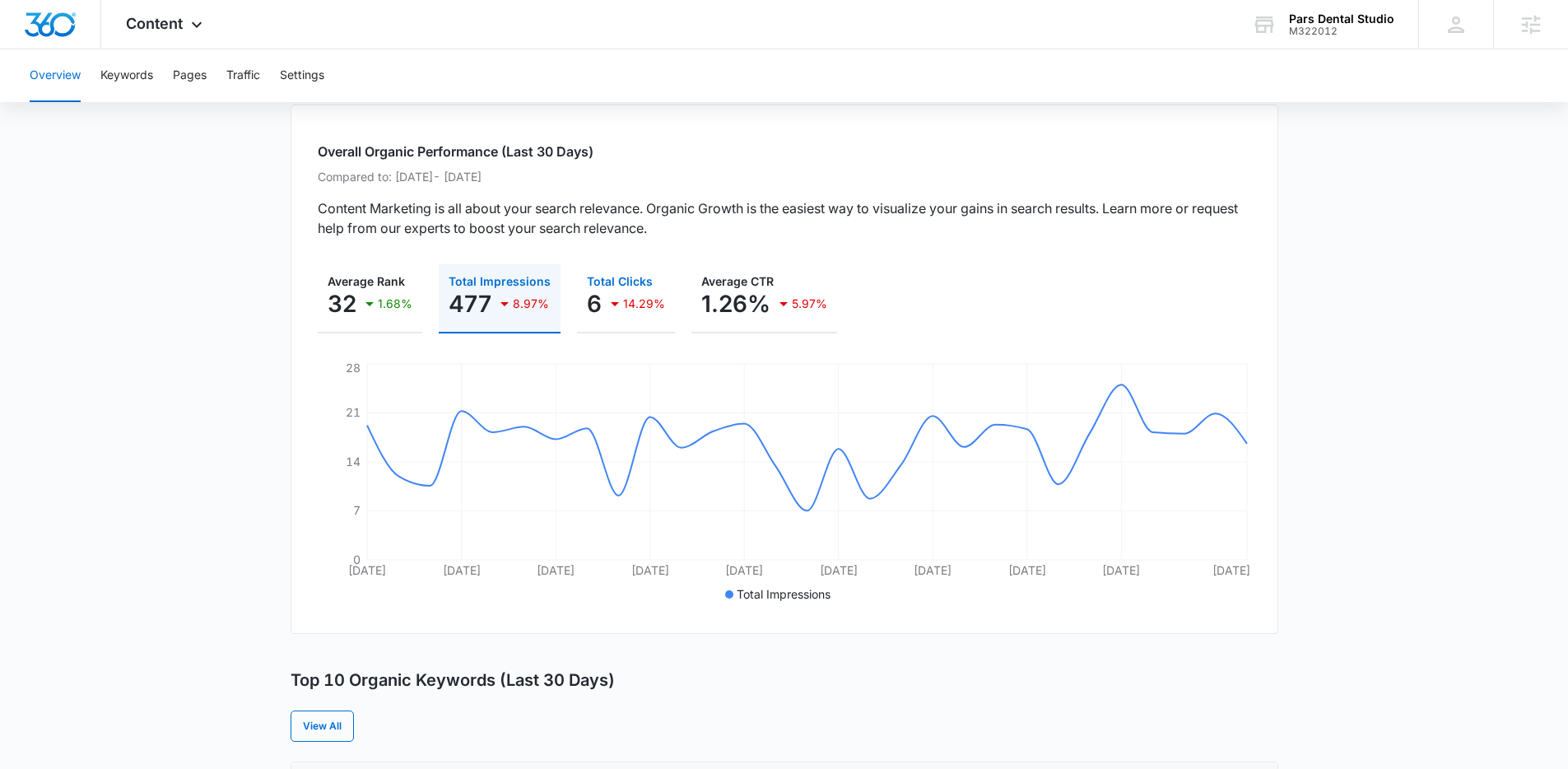
click at [605, 312] on icon "button" at bounding box center [615, 303] width 20 height 20
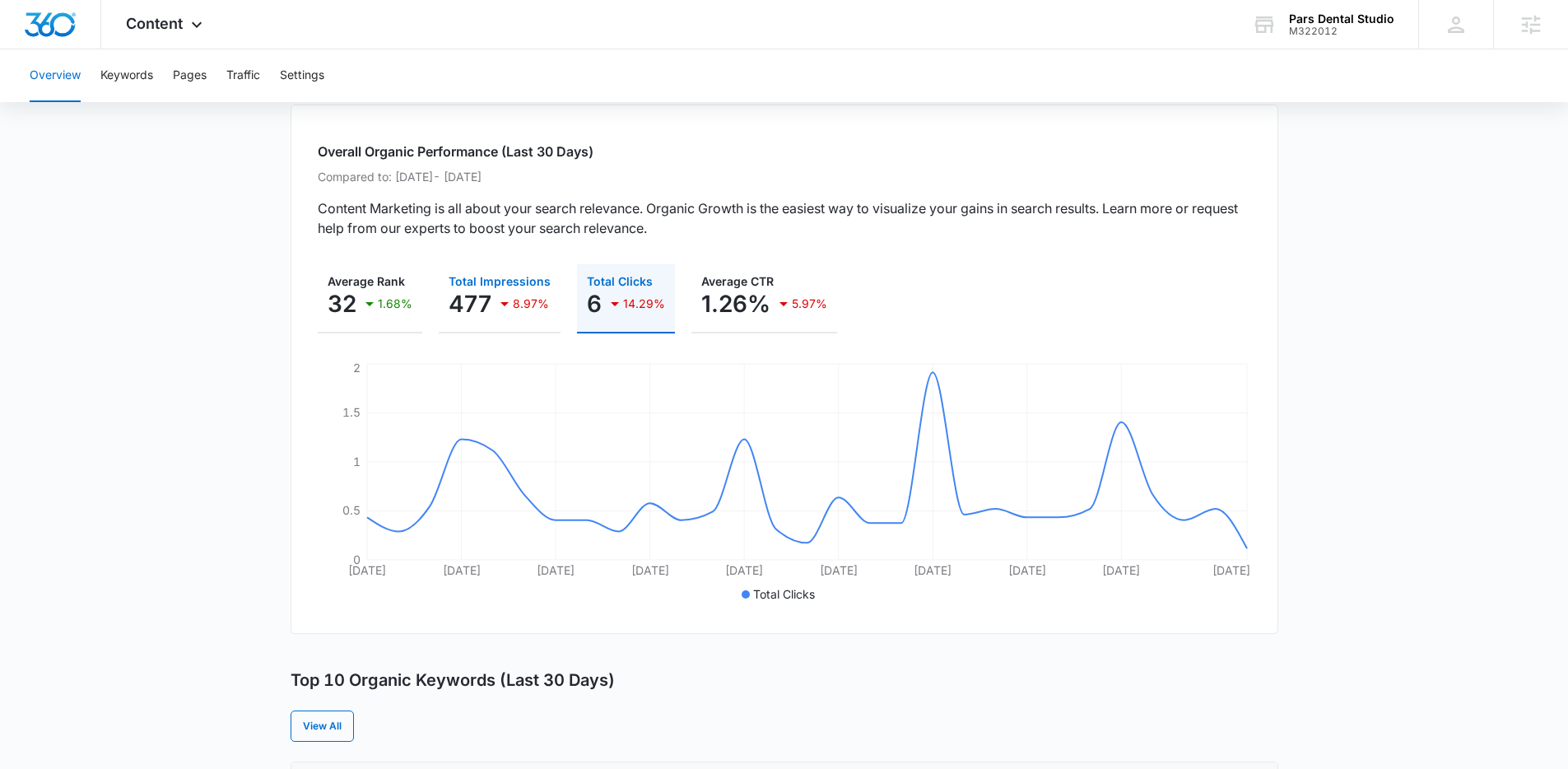
click at [512, 310] on p "8.97%" at bounding box center [530, 303] width 37 height 11
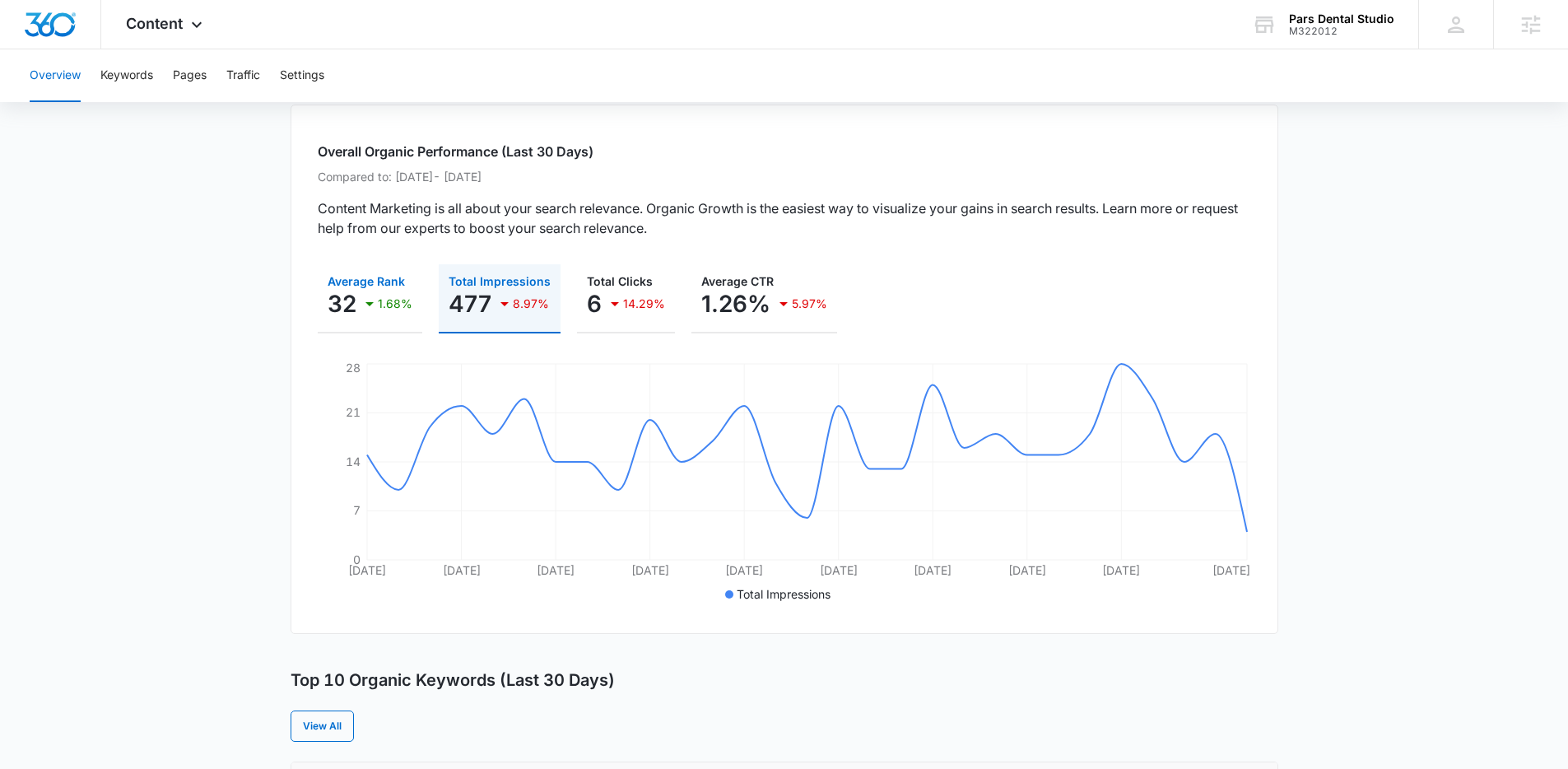
click at [391, 315] on div "1.68%" at bounding box center [386, 303] width 53 height 33
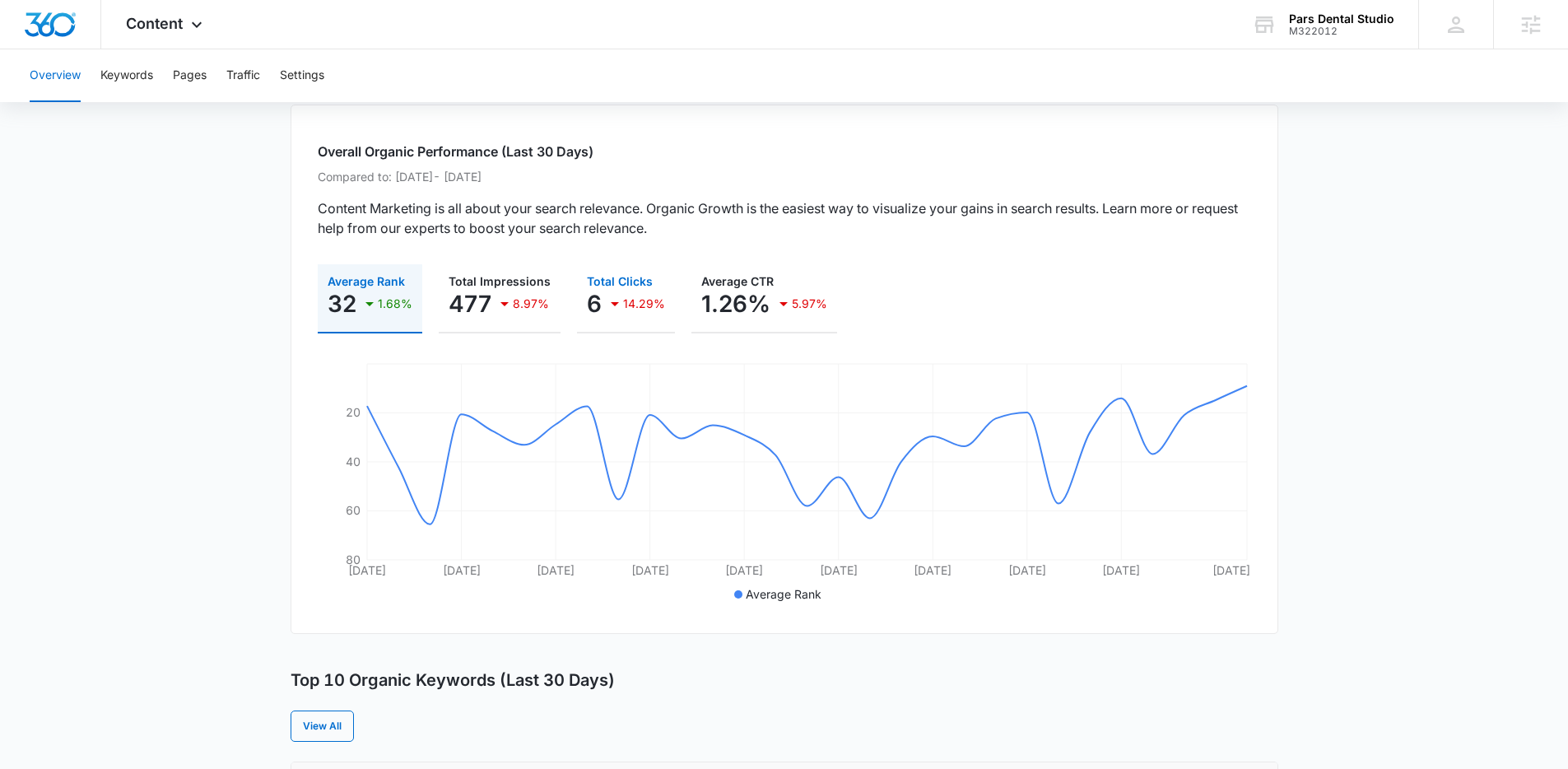
click at [599, 309] on div "6 14.29%" at bounding box center [625, 303] width 78 height 33
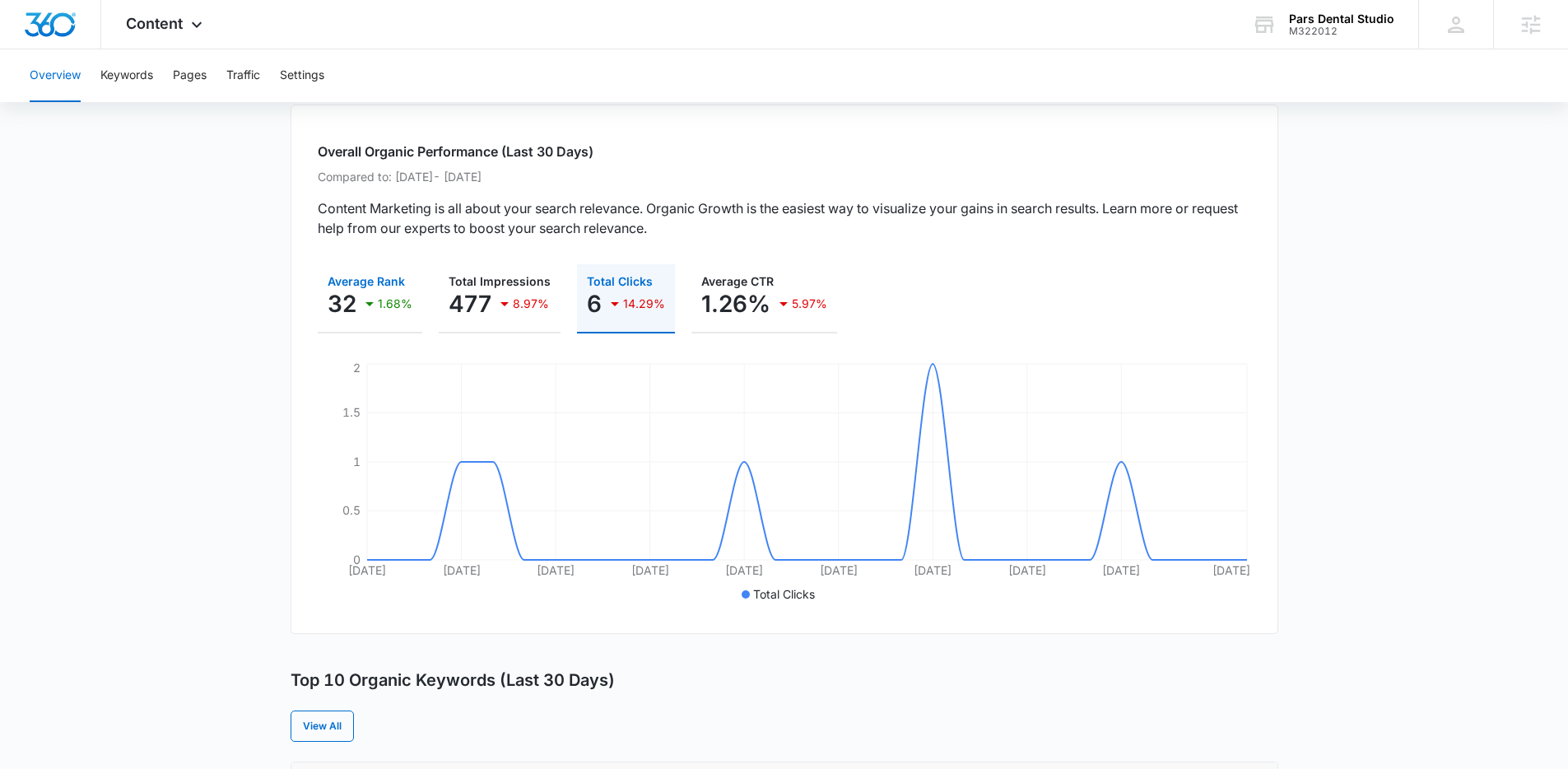
click at [355, 317] on p "32" at bounding box center [342, 304] width 29 height 26
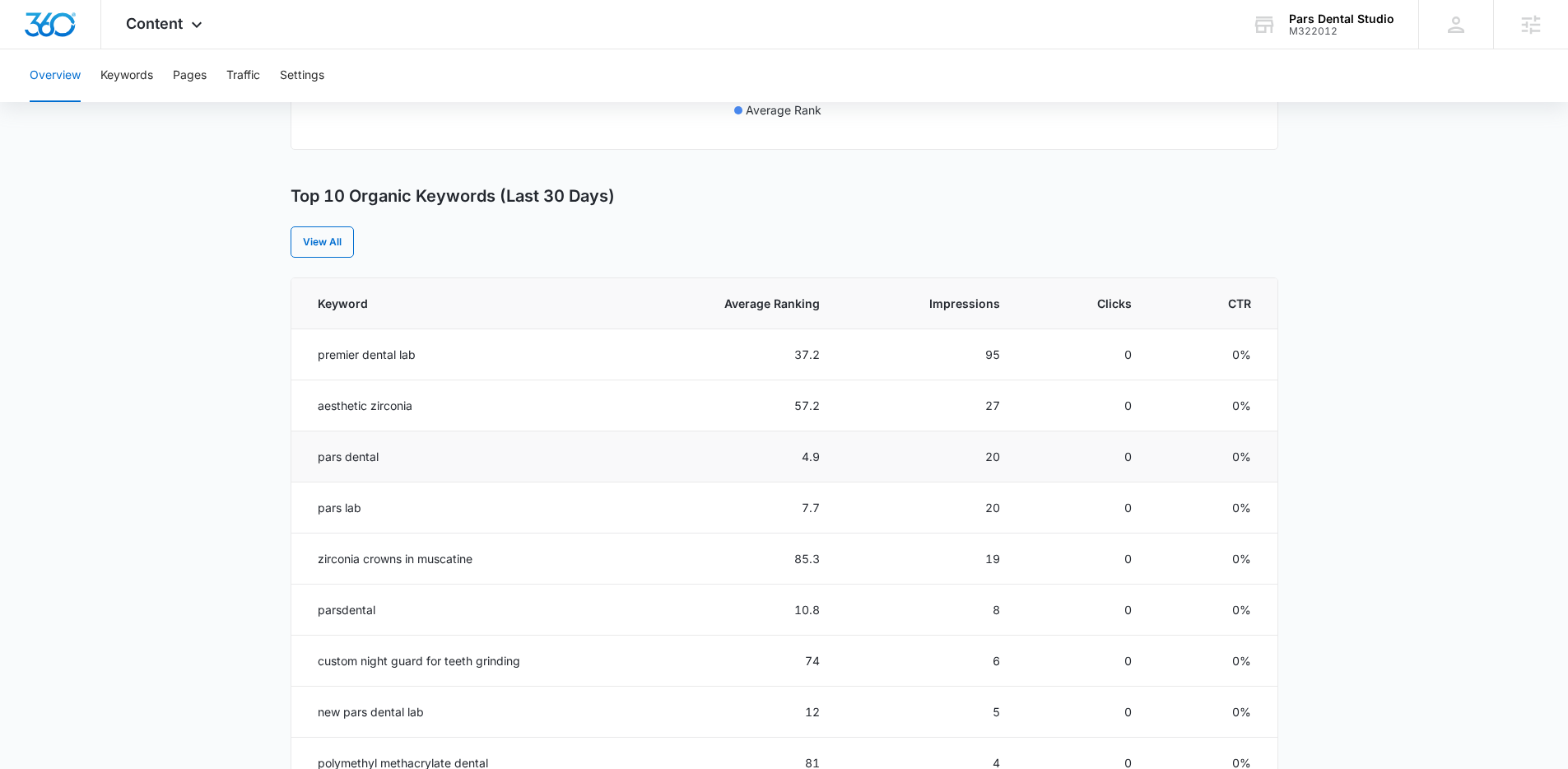
scroll to position [579, 0]
drag, startPoint x: 735, startPoint y: 350, endPoint x: 441, endPoint y: 370, distance: 294.7
click at [820, 353] on td "37.2" at bounding box center [733, 354] width 214 height 51
drag, startPoint x: 327, startPoint y: 360, endPoint x: 425, endPoint y: 369, distance: 98.4
click at [425, 369] on td "premier dental lab" at bounding box center [458, 354] width 335 height 51
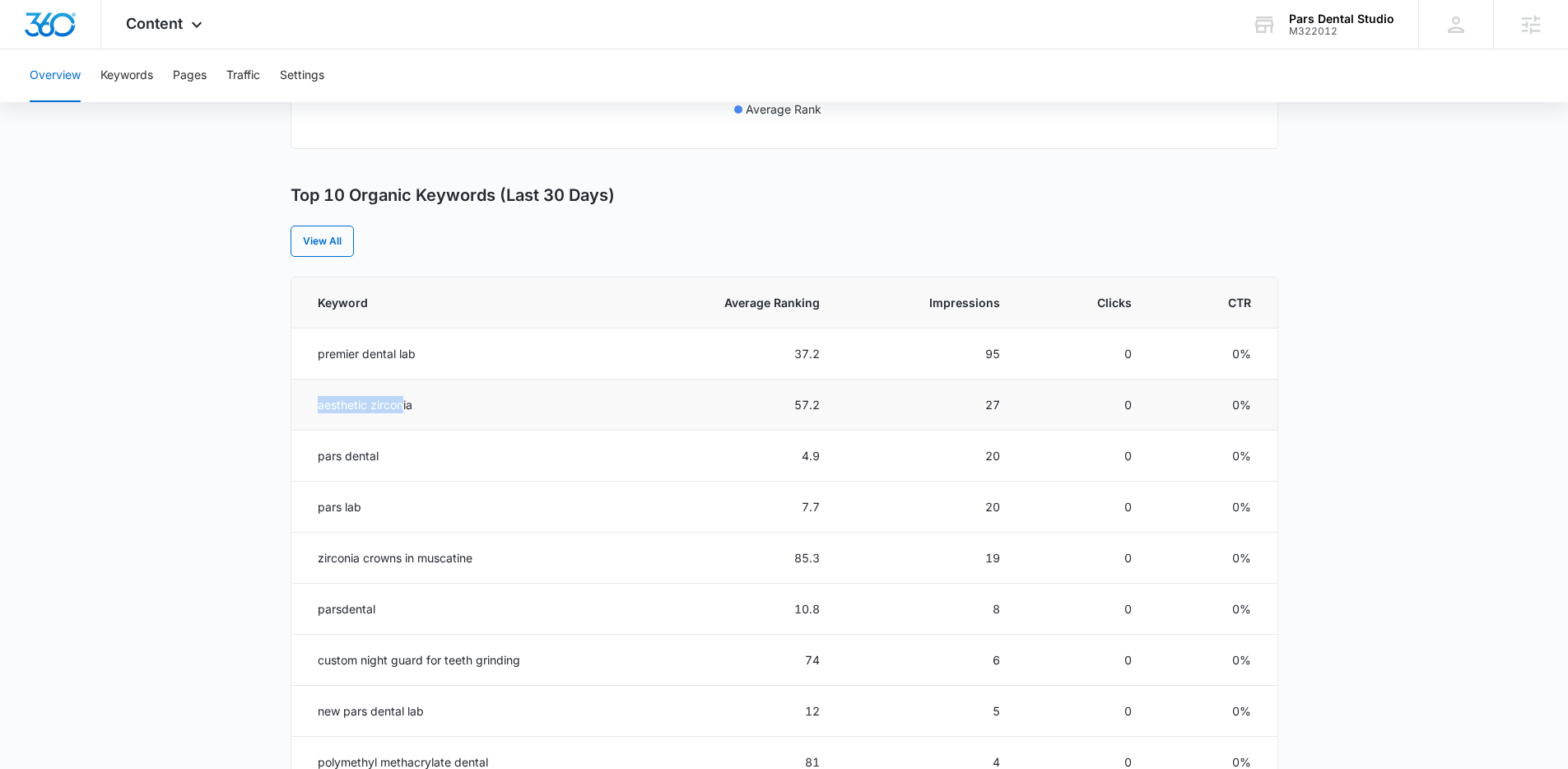
drag, startPoint x: 317, startPoint y: 412, endPoint x: 405, endPoint y: 413, distance: 88.0
click at [405, 412] on td "aesthetic zirconia" at bounding box center [458, 405] width 335 height 51
drag, startPoint x: 307, startPoint y: 460, endPoint x: 325, endPoint y: 492, distance: 36.7
click at [338, 464] on td "pars dental" at bounding box center [458, 456] width 335 height 51
drag, startPoint x: 328, startPoint y: 500, endPoint x: 449, endPoint y: 497, distance: 121.0
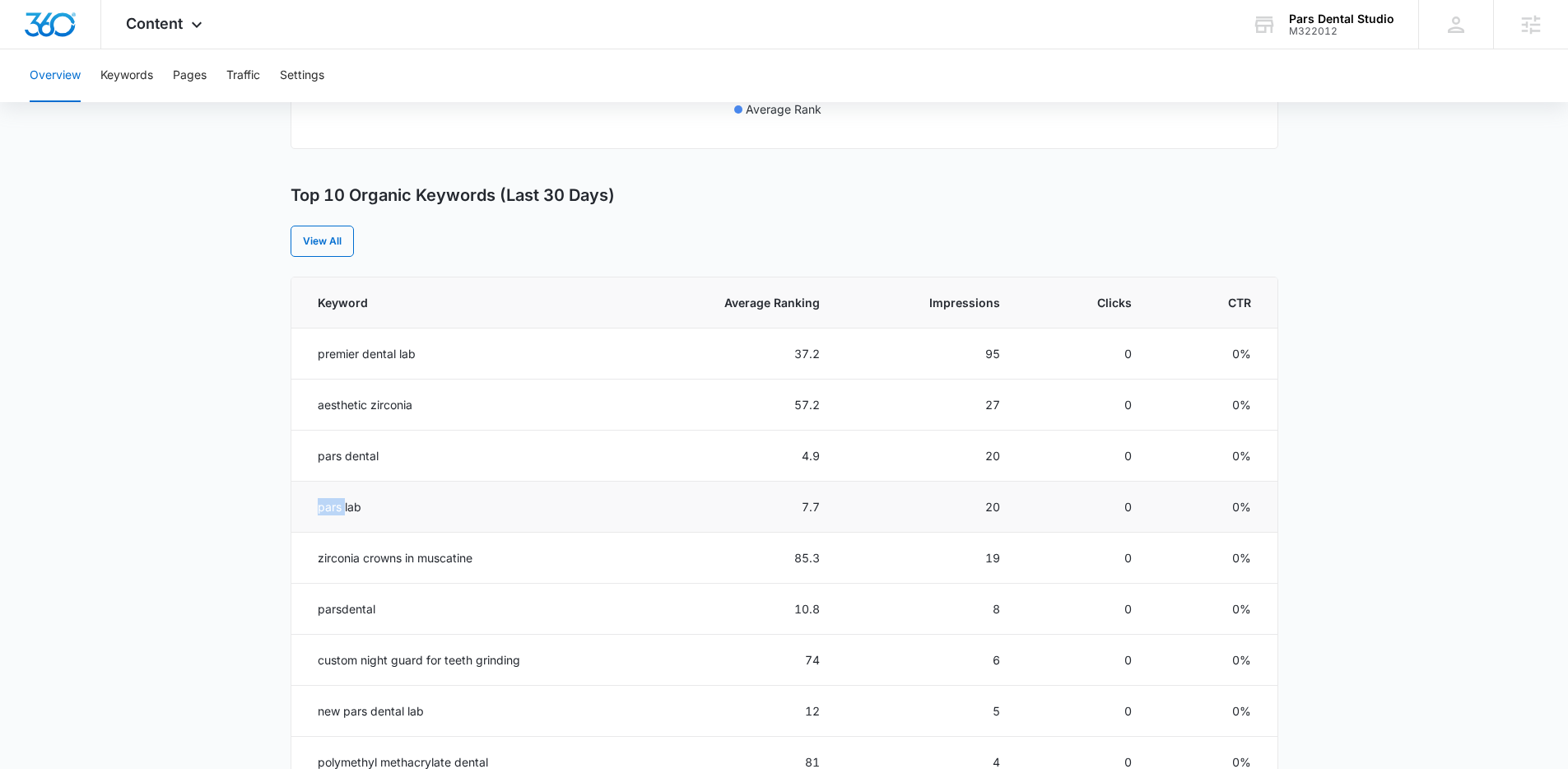
click at [391, 500] on td "pars lab" at bounding box center [458, 507] width 335 height 51
drag, startPoint x: 793, startPoint y: 361, endPoint x: 811, endPoint y: 405, distance: 47.5
click at [810, 406] on tbody "premier dental lab 37.2 95 0 0% aesthetic zirconia 57.2 27 0 0% pars dental 4.9…" at bounding box center [784, 584] width 986 height 511
drag, startPoint x: 836, startPoint y: 400, endPoint x: 791, endPoint y: 406, distance: 45.4
click at [789, 407] on td "57.2" at bounding box center [733, 405] width 214 height 51
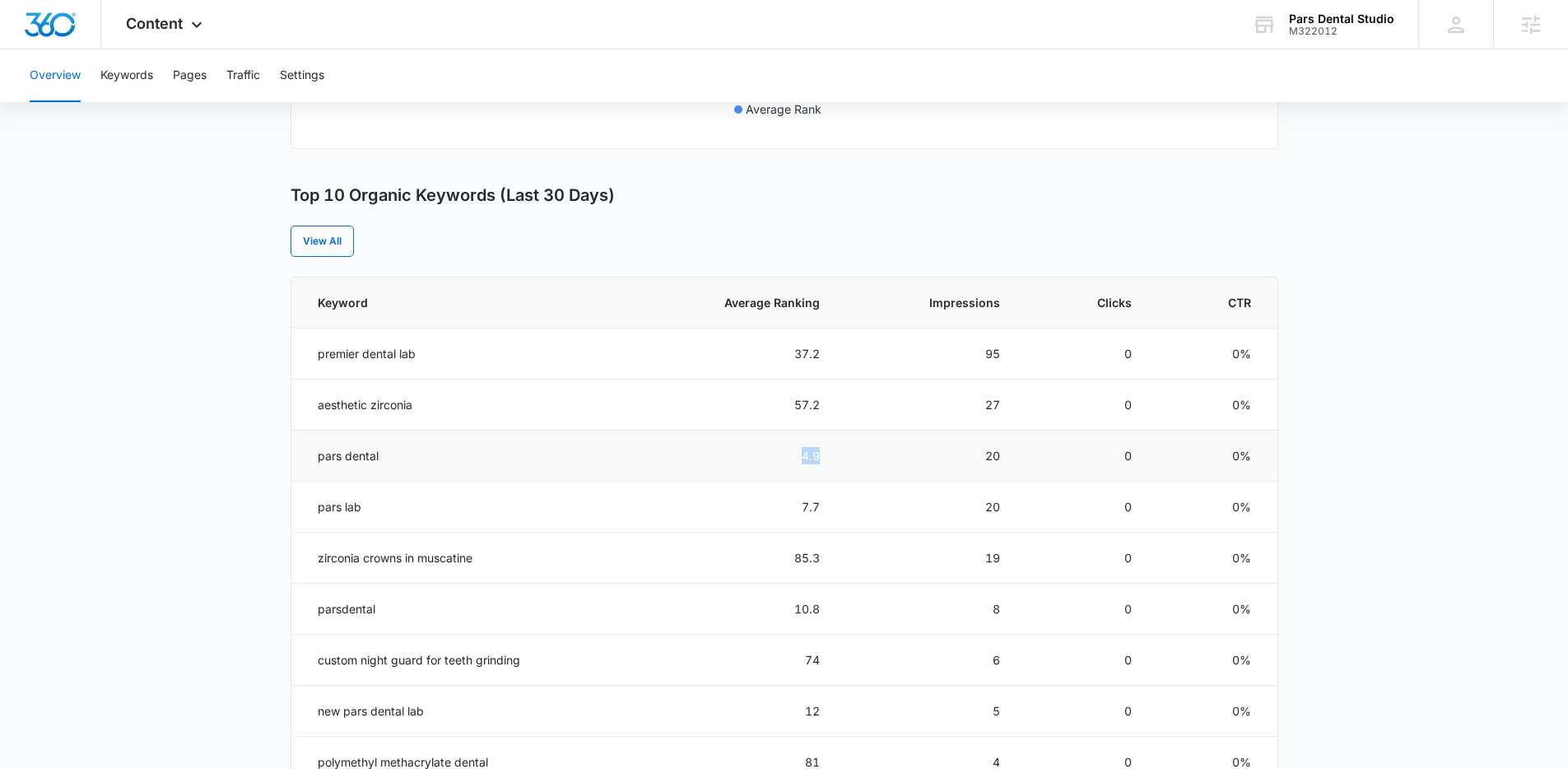
click at [798, 456] on td "4.9" at bounding box center [733, 456] width 214 height 51
drag, startPoint x: 827, startPoint y: 519, endPoint x: 814, endPoint y: 520, distance: 13.0
click at [814, 520] on tr "pars lab 7.7 20 0 0%" at bounding box center [784, 507] width 986 height 51
drag, startPoint x: 827, startPoint y: 578, endPoint x: 808, endPoint y: 580, distance: 19.1
click at [808, 580] on td "85.3" at bounding box center [733, 558] width 214 height 51
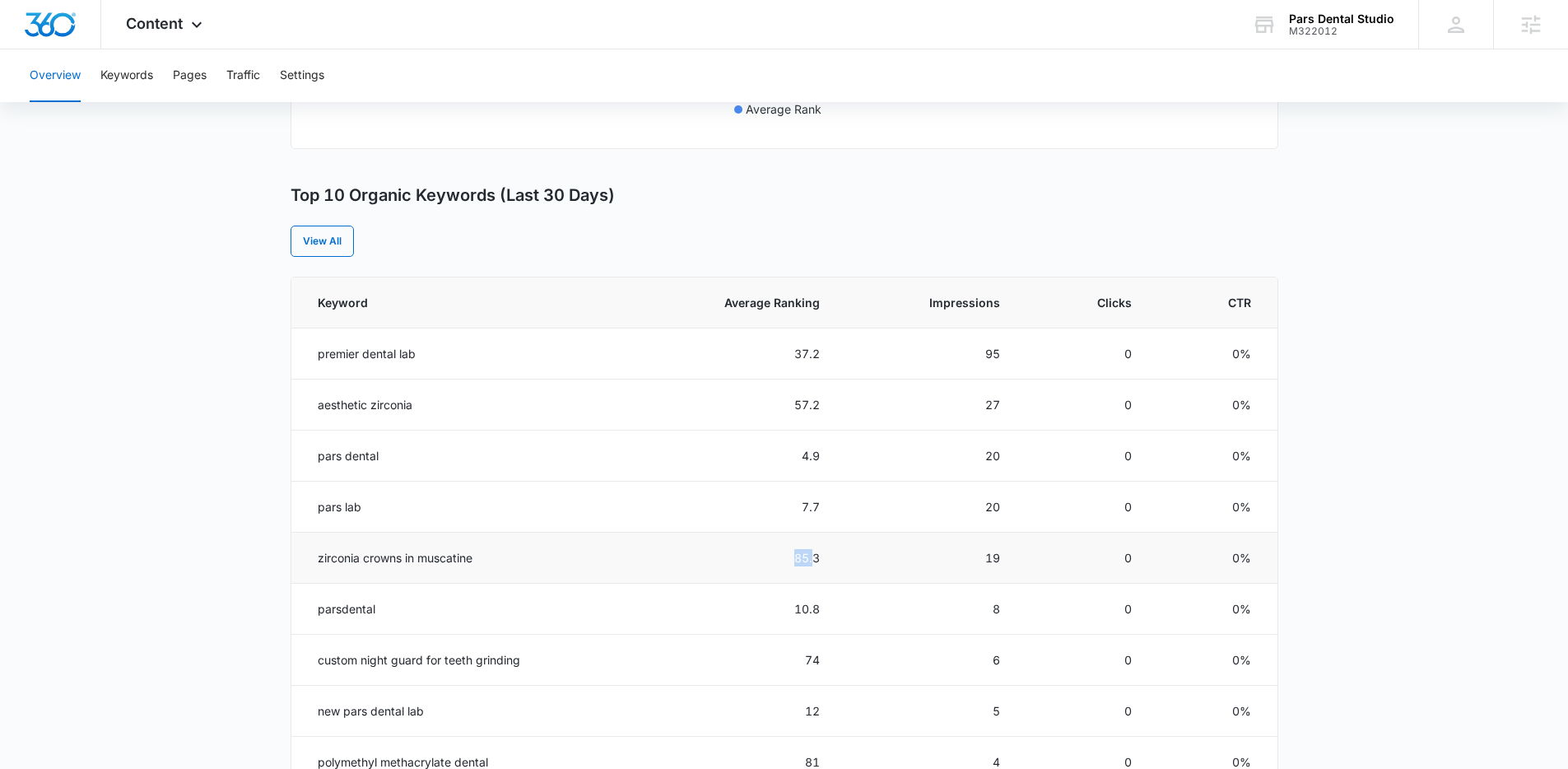
drag, startPoint x: 774, startPoint y: 561, endPoint x: 812, endPoint y: 579, distance: 42.0
click at [773, 562] on td "85.3" at bounding box center [733, 558] width 214 height 51
drag, startPoint x: 799, startPoint y: 613, endPoint x: 793, endPoint y: 606, distance: 9.2
click at [795, 611] on td "10.8" at bounding box center [733, 609] width 214 height 51
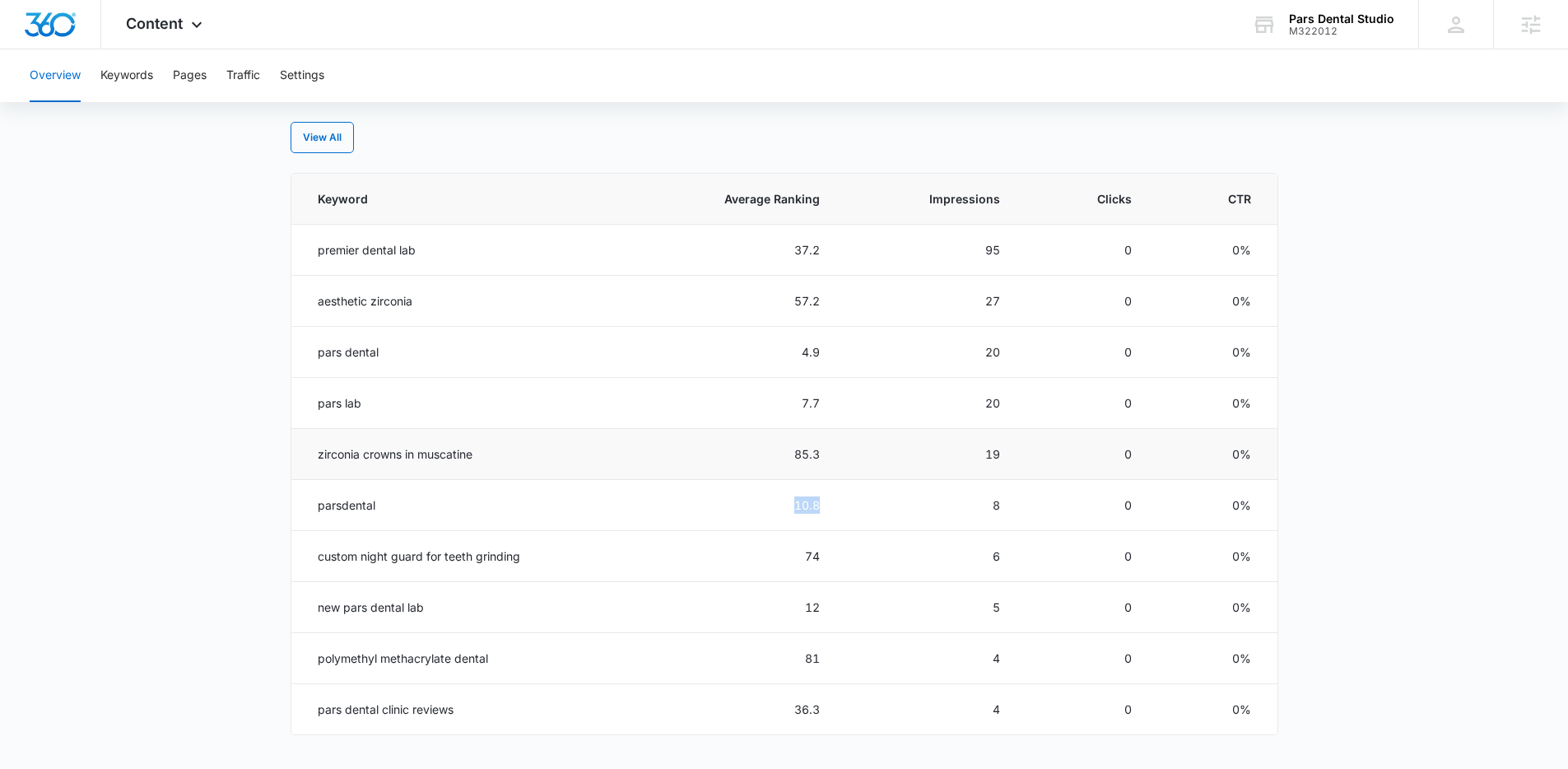
scroll to position [697, 0]
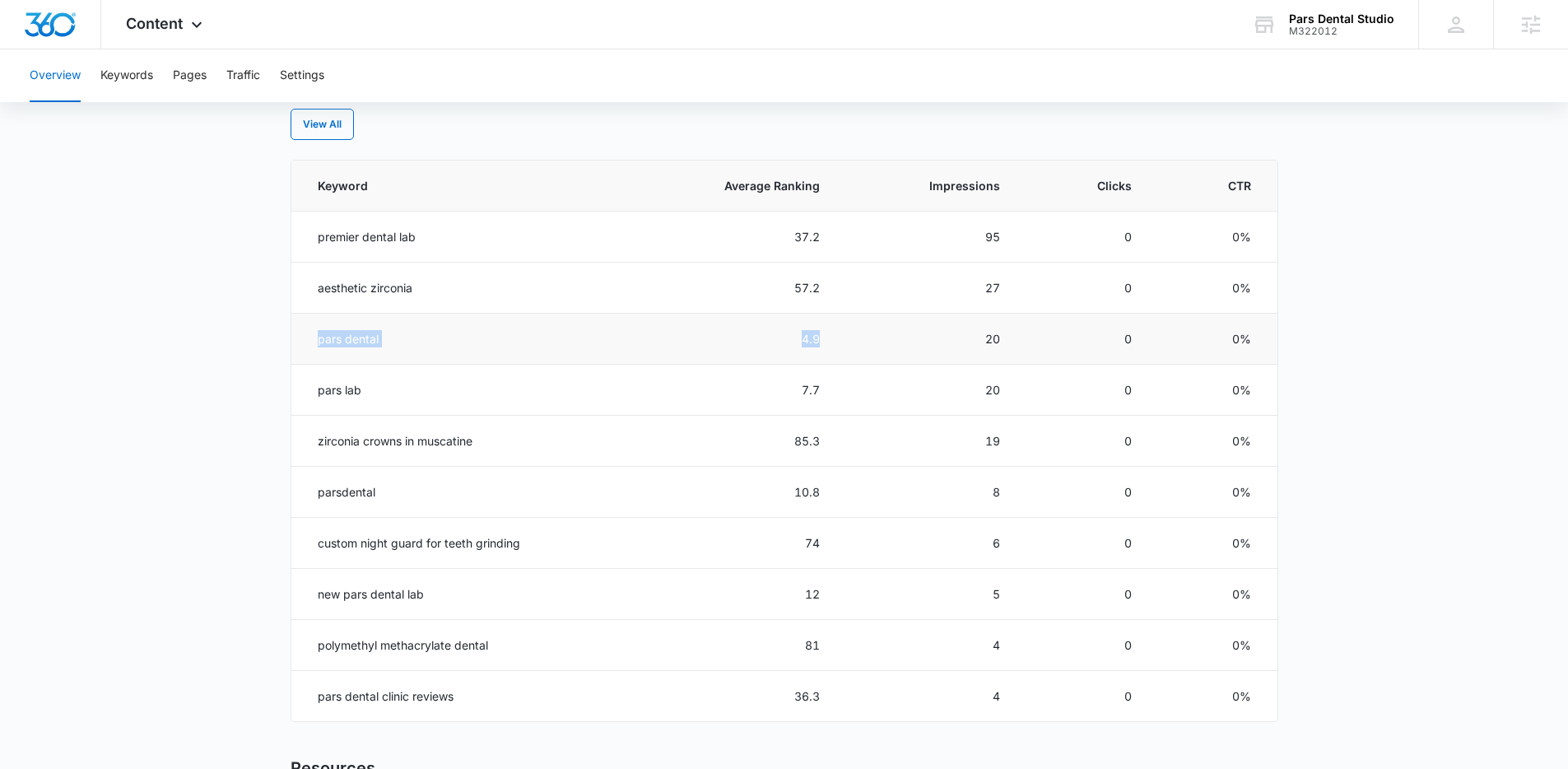
drag, startPoint x: 827, startPoint y: 339, endPoint x: 314, endPoint y: 340, distance: 513.0
click at [314, 340] on tr "pars dental 4.9 20 0 0%" at bounding box center [784, 339] width 986 height 51
click at [857, 345] on td "20" at bounding box center [930, 339] width 180 height 51
drag, startPoint x: 817, startPoint y: 345, endPoint x: 798, endPoint y: 345, distance: 19.0
click at [798, 345] on tr "pars dental 4.9 20 0 0%" at bounding box center [784, 339] width 986 height 51
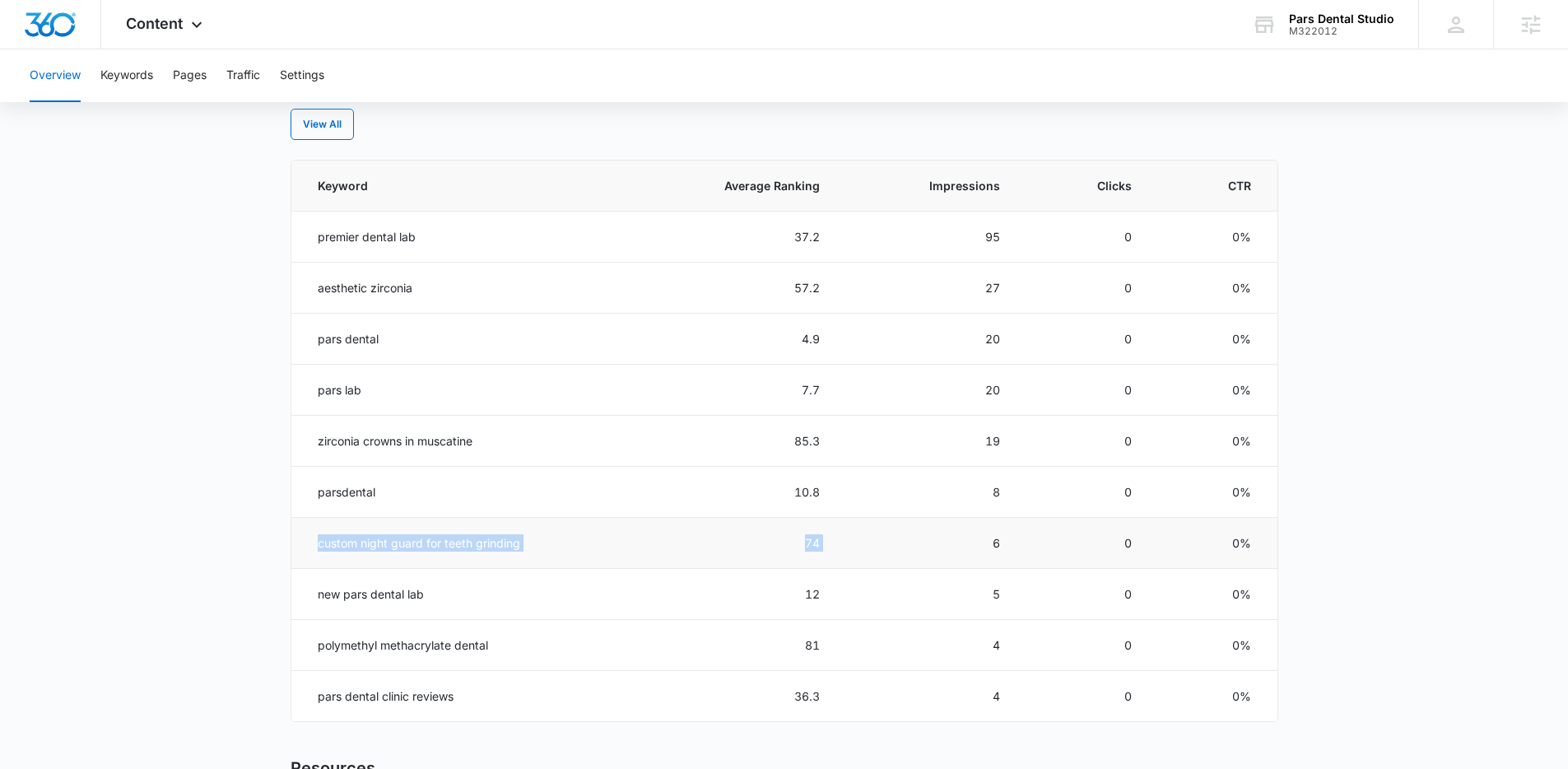
drag, startPoint x: 840, startPoint y: 545, endPoint x: 314, endPoint y: 544, distance: 526.0
click at [314, 544] on tr "custom night guard for teeth grinding 74 6 0 0%" at bounding box center [784, 544] width 986 height 51
drag, startPoint x: 831, startPoint y: 653, endPoint x: 305, endPoint y: 651, distance: 526.0
click at [305, 651] on tr "polymethyl methacrylate dental 81 4 0 0%" at bounding box center [784, 645] width 986 height 51
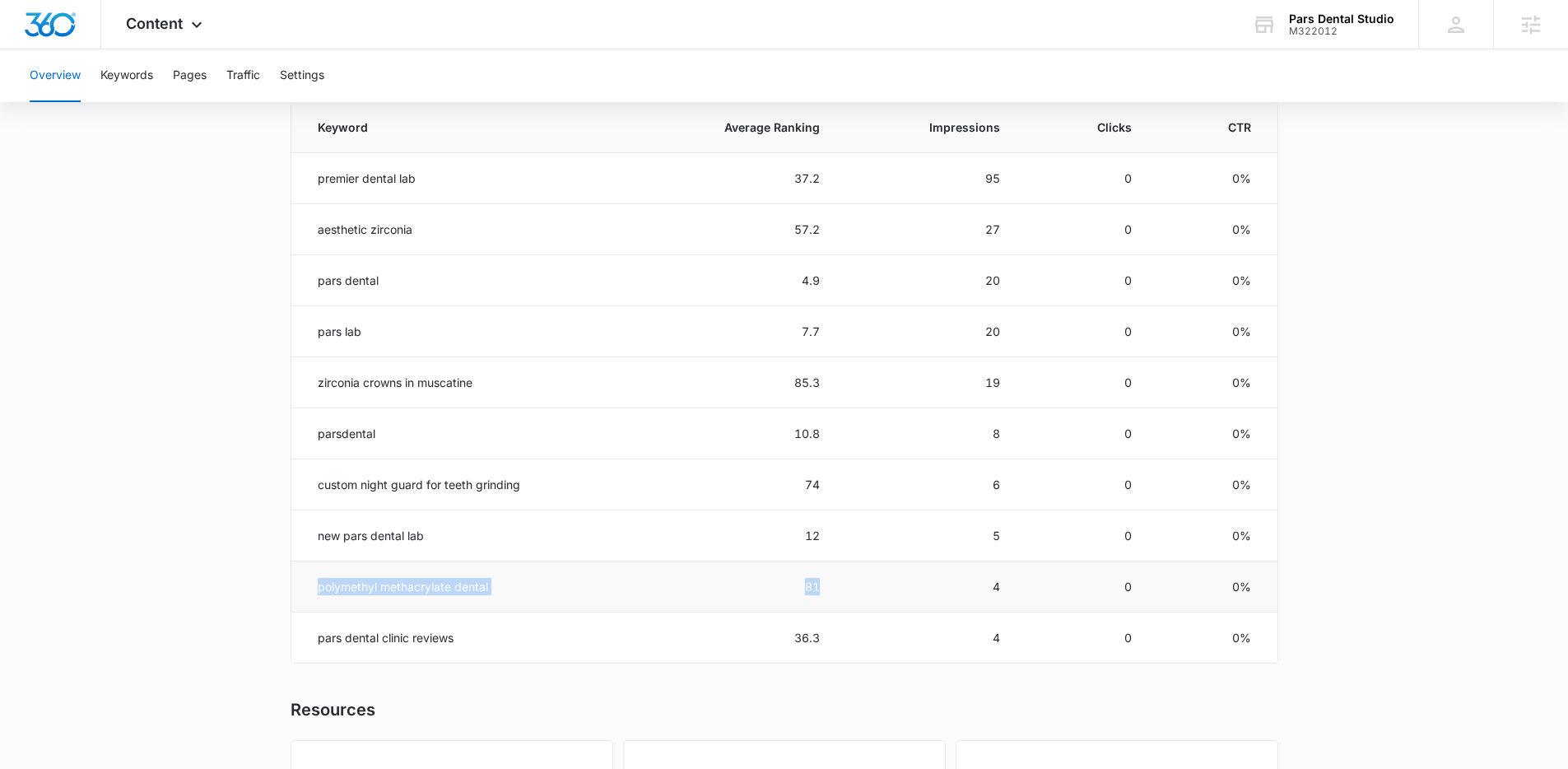
scroll to position [752, 0]
drag, startPoint x: 612, startPoint y: 379, endPoint x: 284, endPoint y: 340, distance: 330.3
click at [312, 371] on tr "zirconia crowns in muscatine 85.3 19 0 0%" at bounding box center [784, 386] width 986 height 51
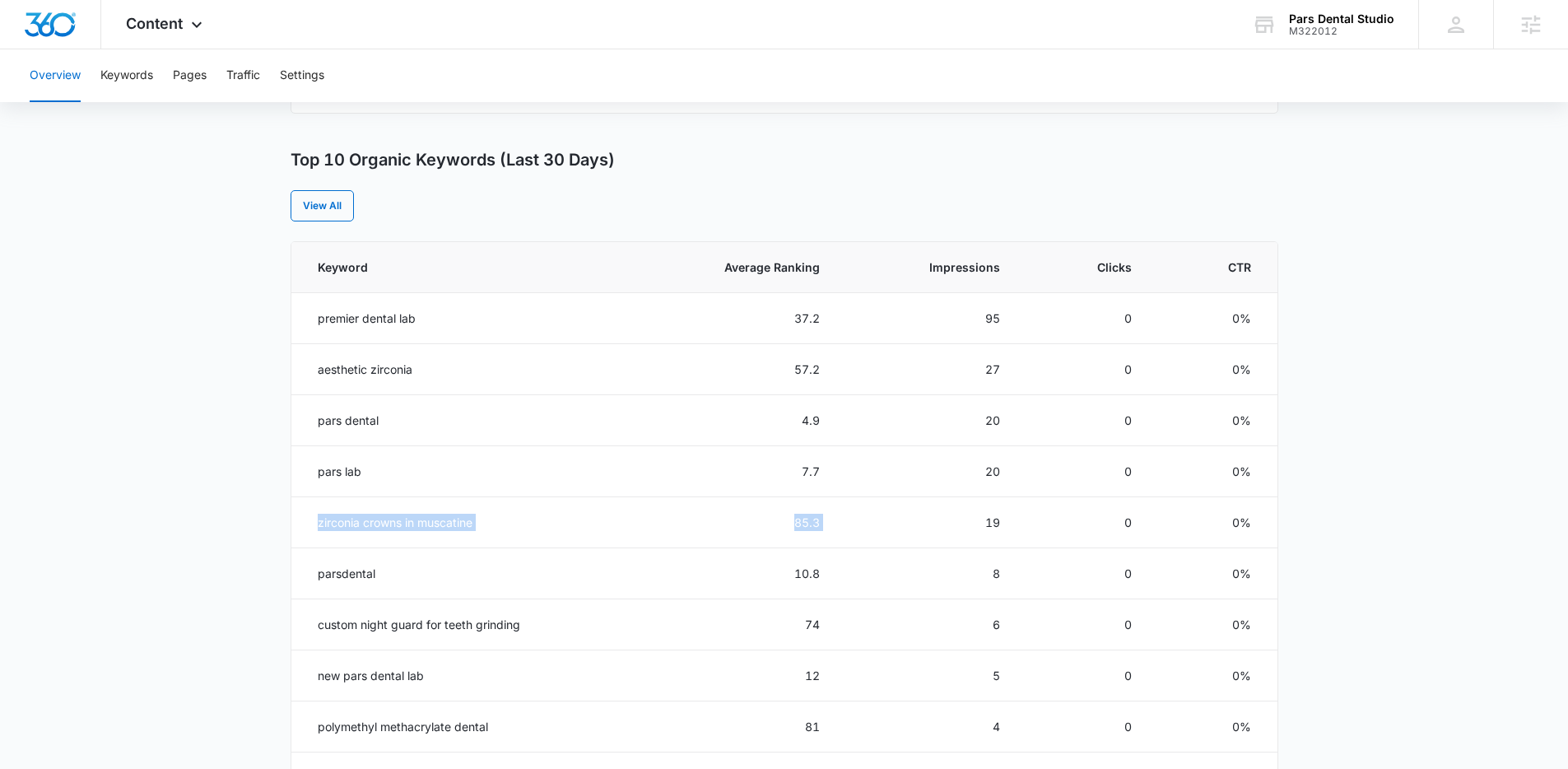
scroll to position [604, 0]
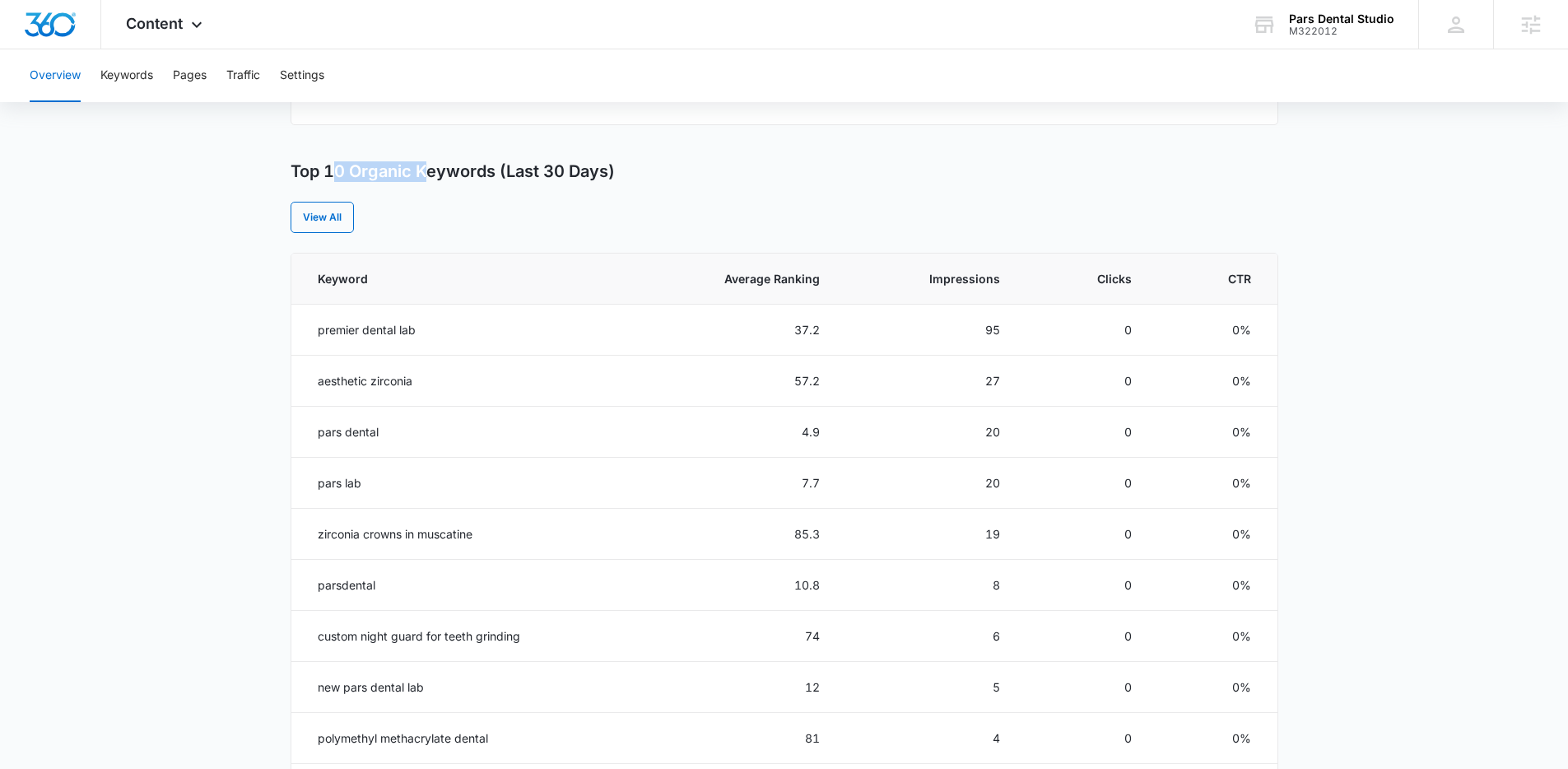
drag, startPoint x: 335, startPoint y: 165, endPoint x: 425, endPoint y: 173, distance: 90.4
click at [425, 173] on h3 "Top 10 Organic Keywords (Last 30 Days)" at bounding box center [453, 172] width 325 height 21
click at [150, 87] on button "Keywords" at bounding box center [127, 76] width 53 height 53
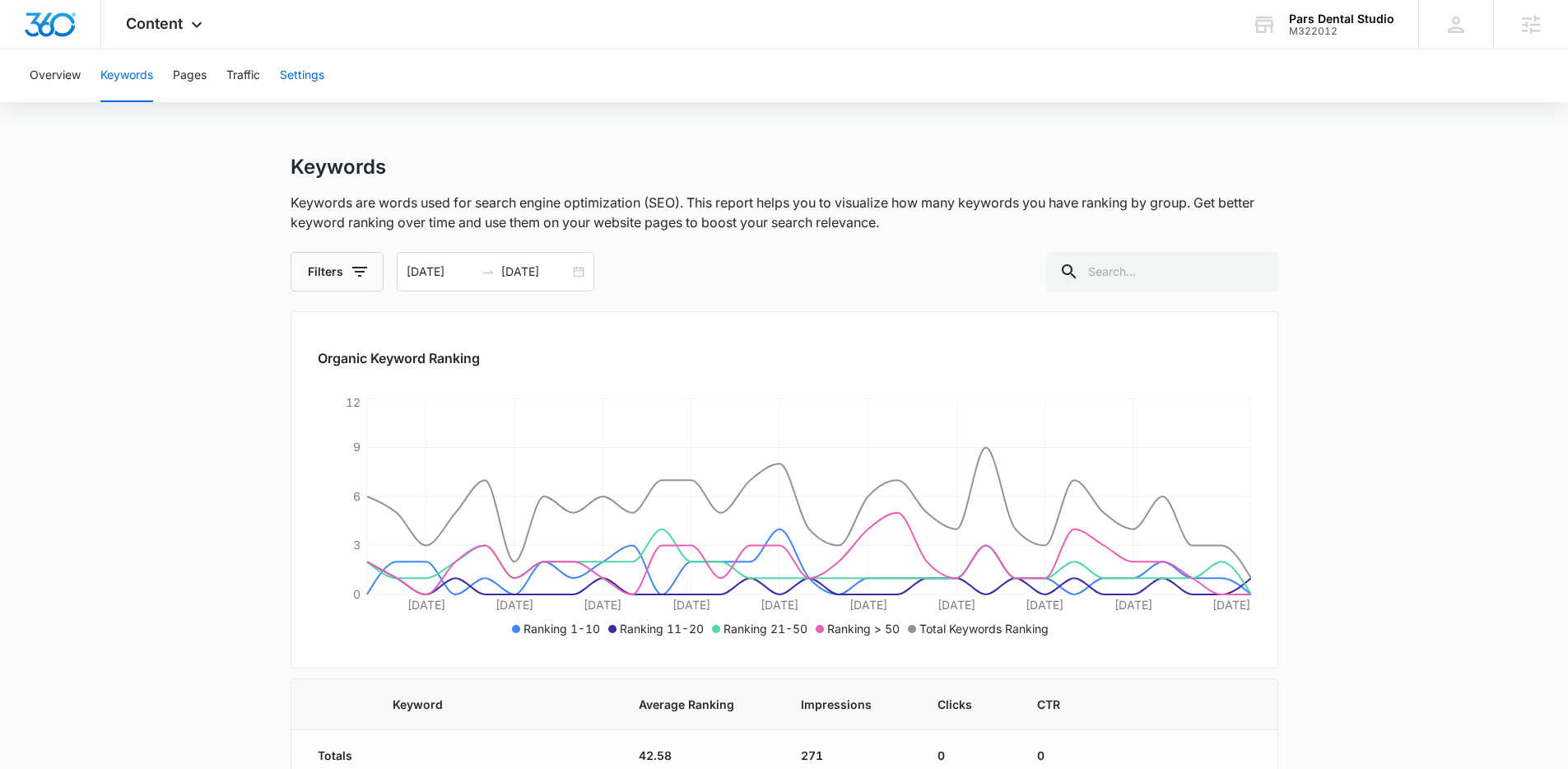
drag, startPoint x: 308, startPoint y: 82, endPoint x: 417, endPoint y: 71, distance: 109.6
click at [412, 71] on div "Overview Keywords Pages Traffic Settings" at bounding box center [784, 76] width 1529 height 53
drag, startPoint x: 348, startPoint y: 73, endPoint x: 29, endPoint y: 73, distance: 319.0
click at [29, 73] on div "Overview Keywords Pages Traffic Settings" at bounding box center [784, 76] width 1529 height 53
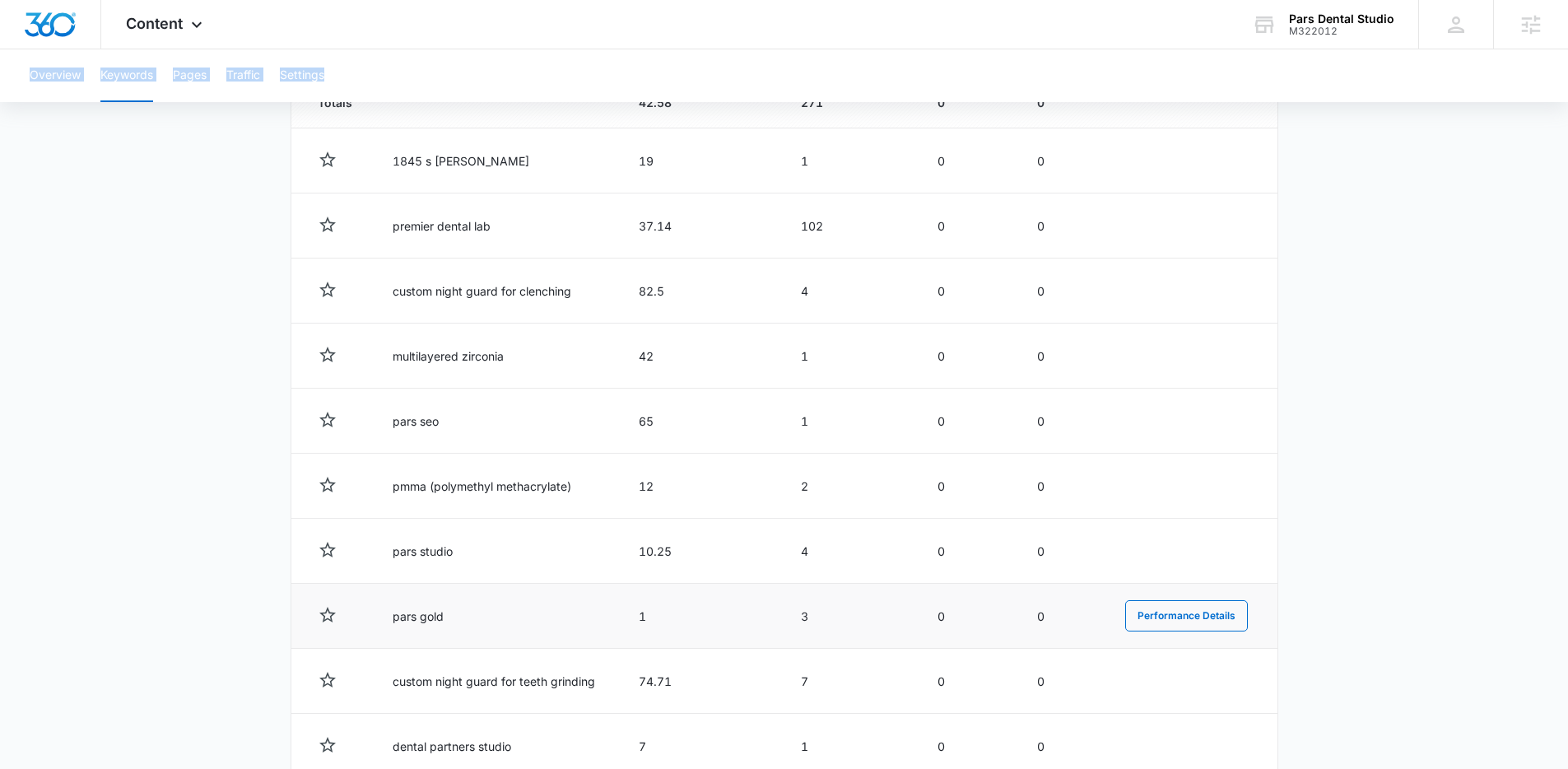
scroll to position [754, 0]
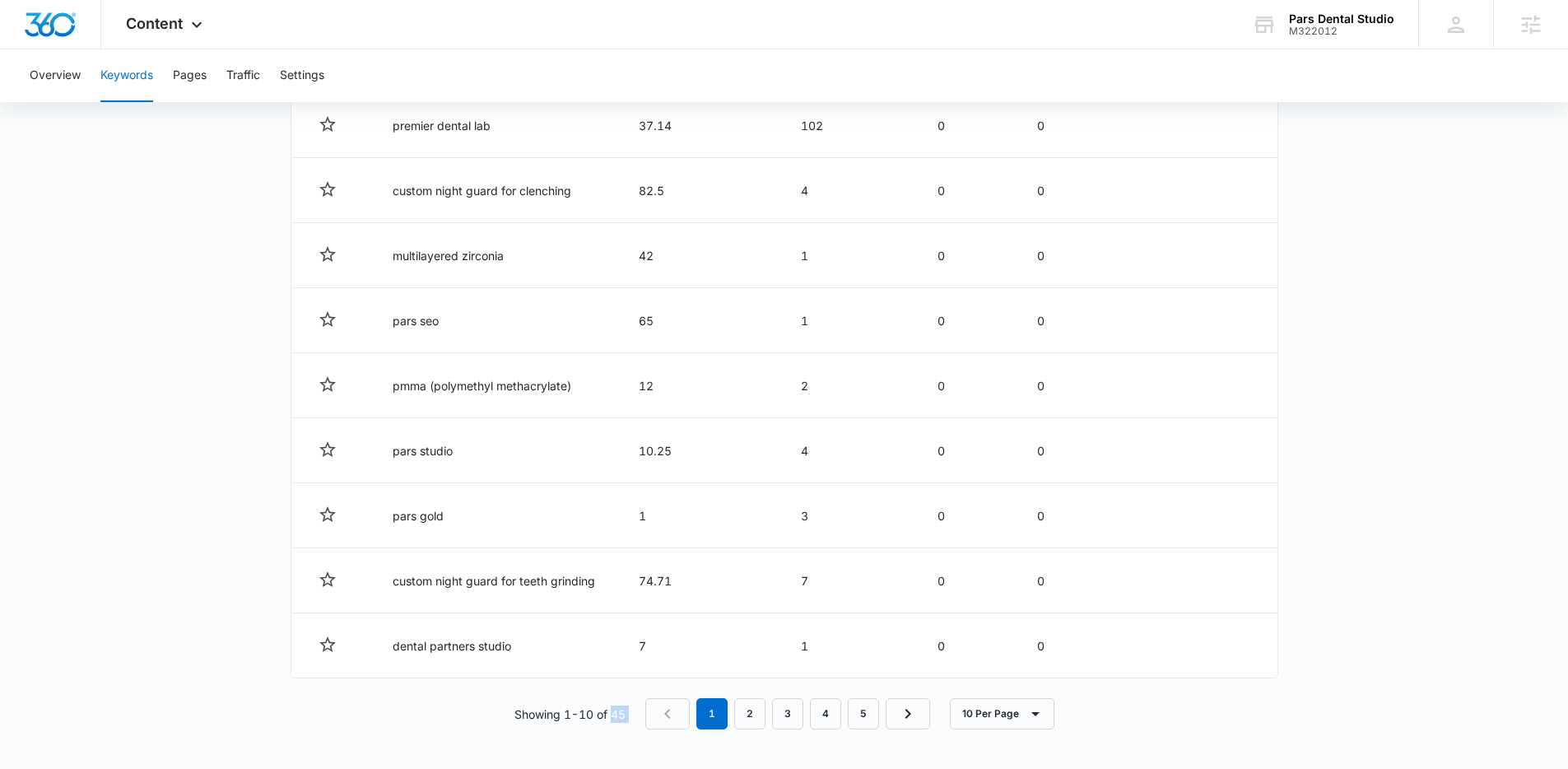
drag, startPoint x: 630, startPoint y: 715, endPoint x: 617, endPoint y: 715, distance: 13.0
click at [613, 700] on div "Showing 1-10 of 45 1 2 3 4 5 10 Per Page" at bounding box center [784, 714] width 987 height 31
click at [1027, 700] on icon "button" at bounding box center [1035, 714] width 20 height 20
click at [1001, 667] on div "100 Per Page" at bounding box center [1007, 666] width 72 height 11
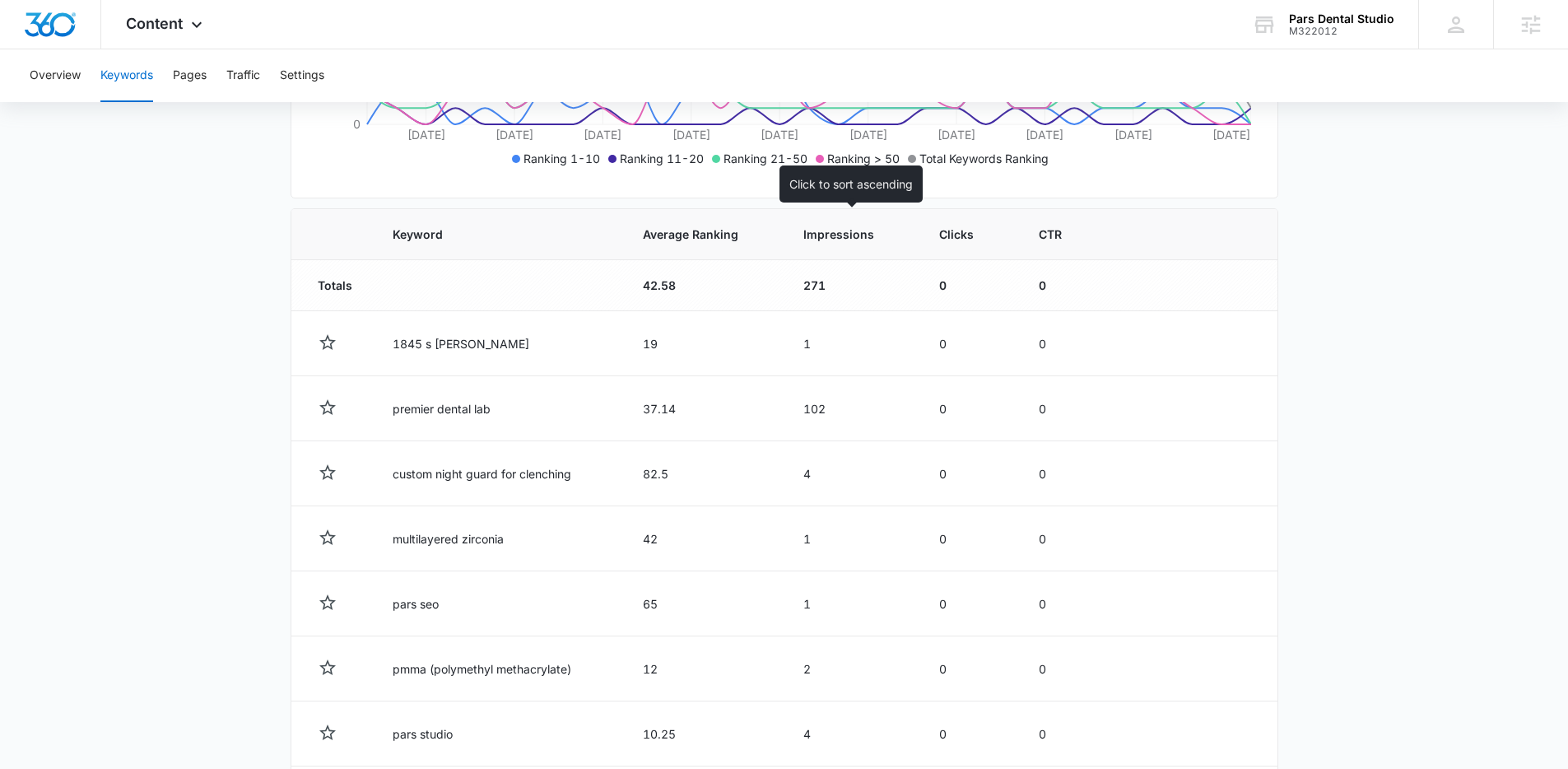
click at [814, 246] on th "Impressions" at bounding box center [851, 235] width 136 height 51
click at [825, 237] on span "Impressions" at bounding box center [839, 234] width 72 height 17
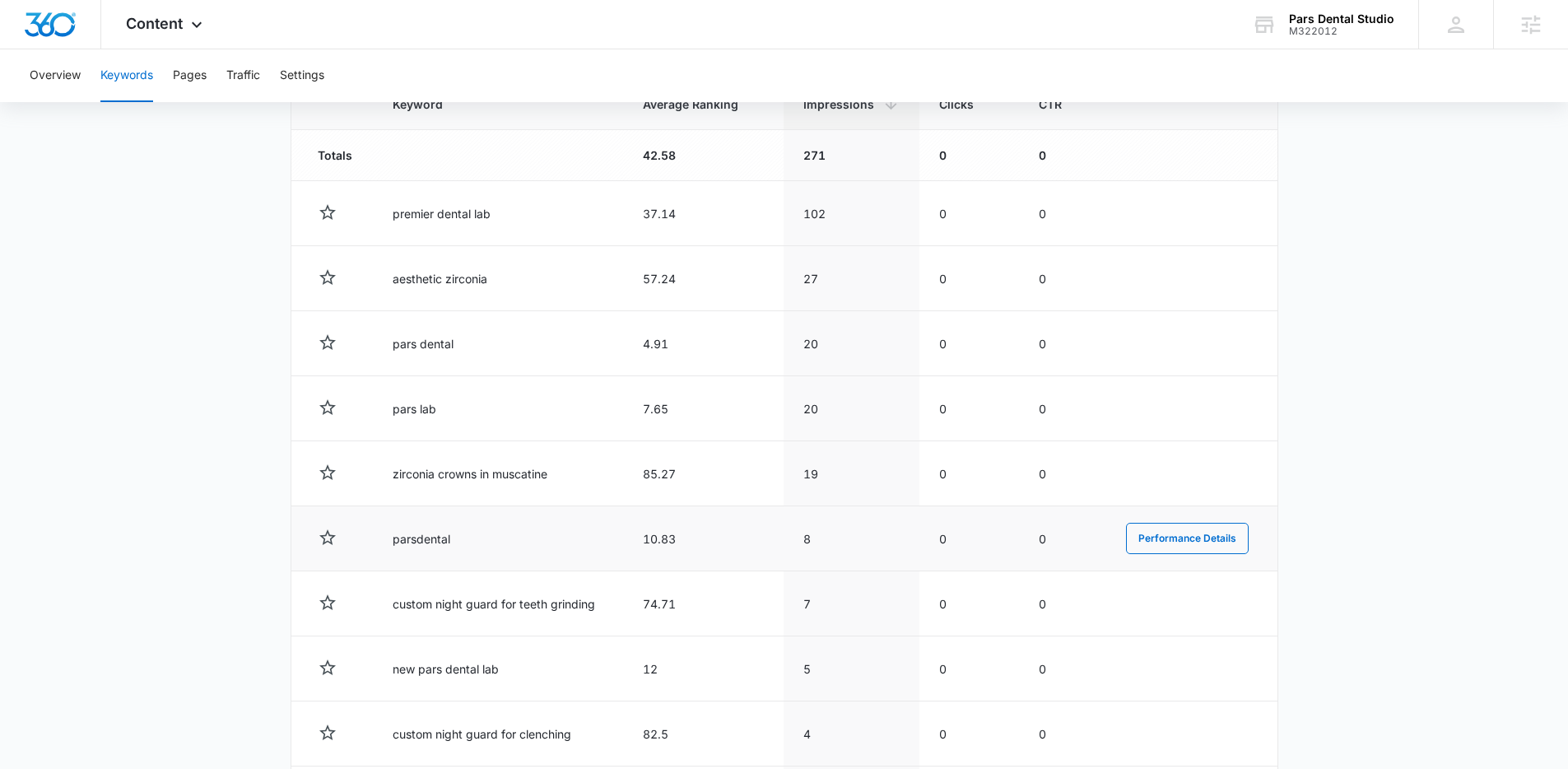
scroll to position [608, 0]
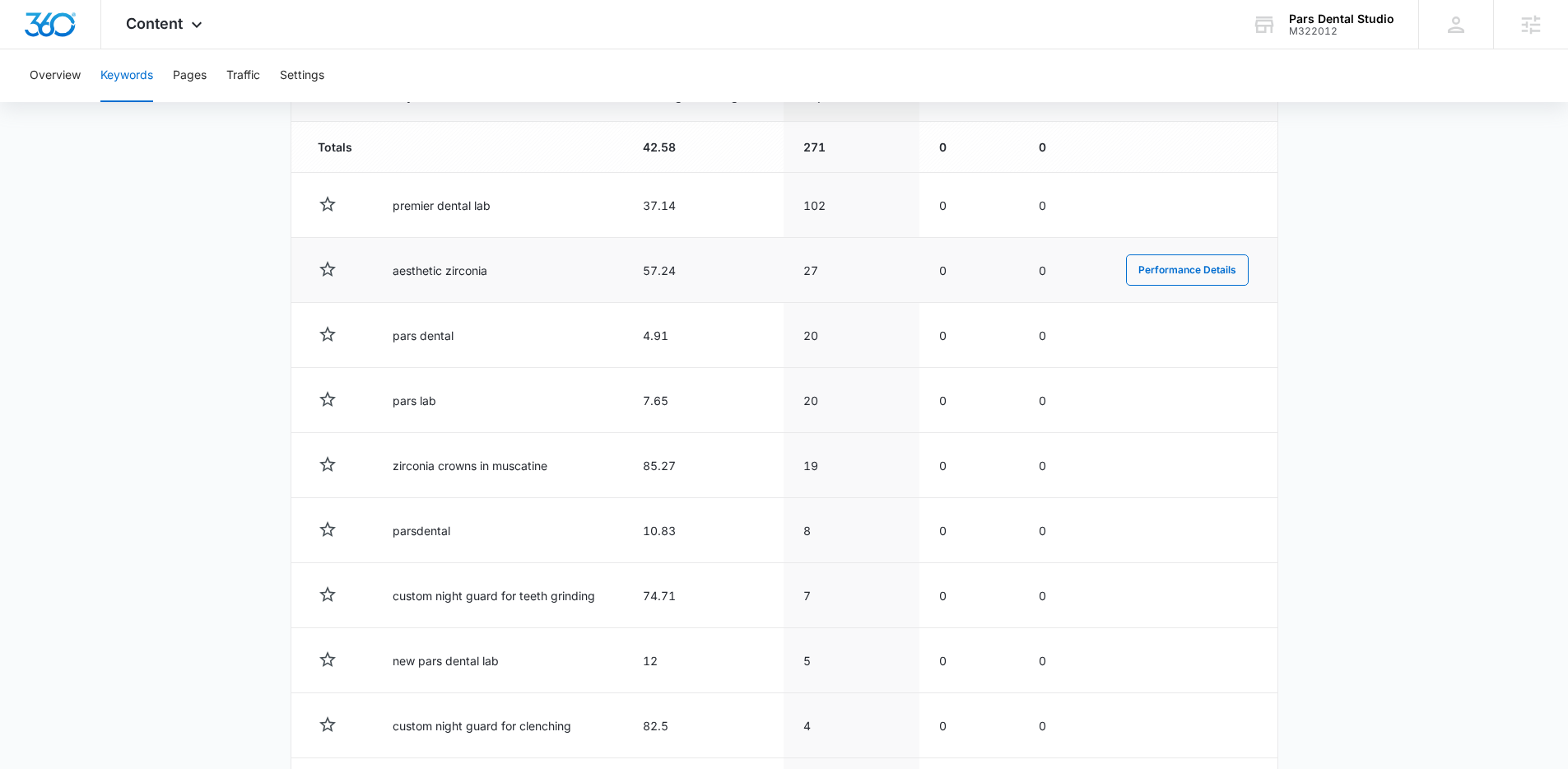
drag, startPoint x: 483, startPoint y: 258, endPoint x: 405, endPoint y: 261, distance: 78.1
click at [405, 261] on td "aesthetic zirconia" at bounding box center [498, 269] width 251 height 65
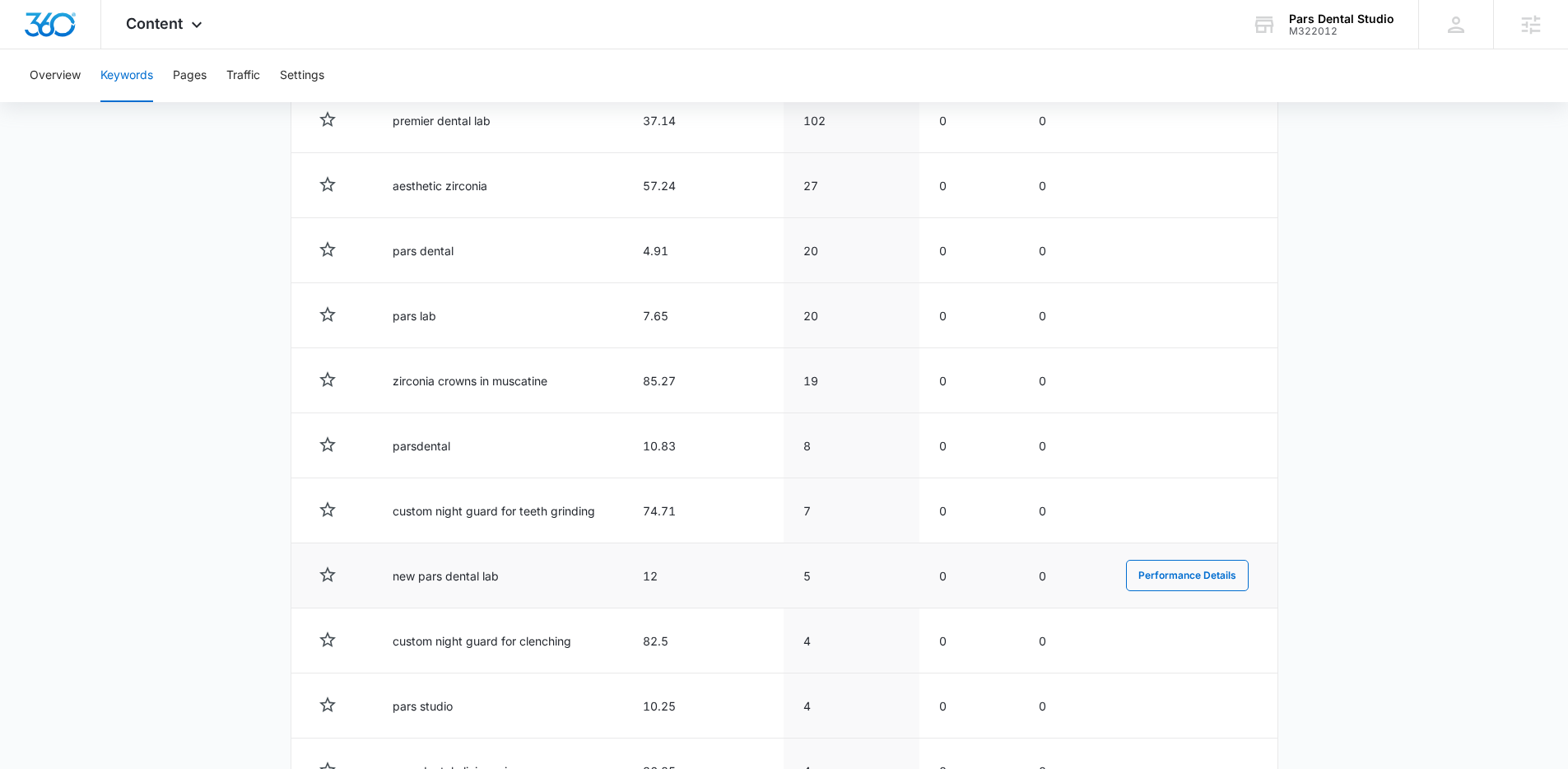
scroll to position [712, 0]
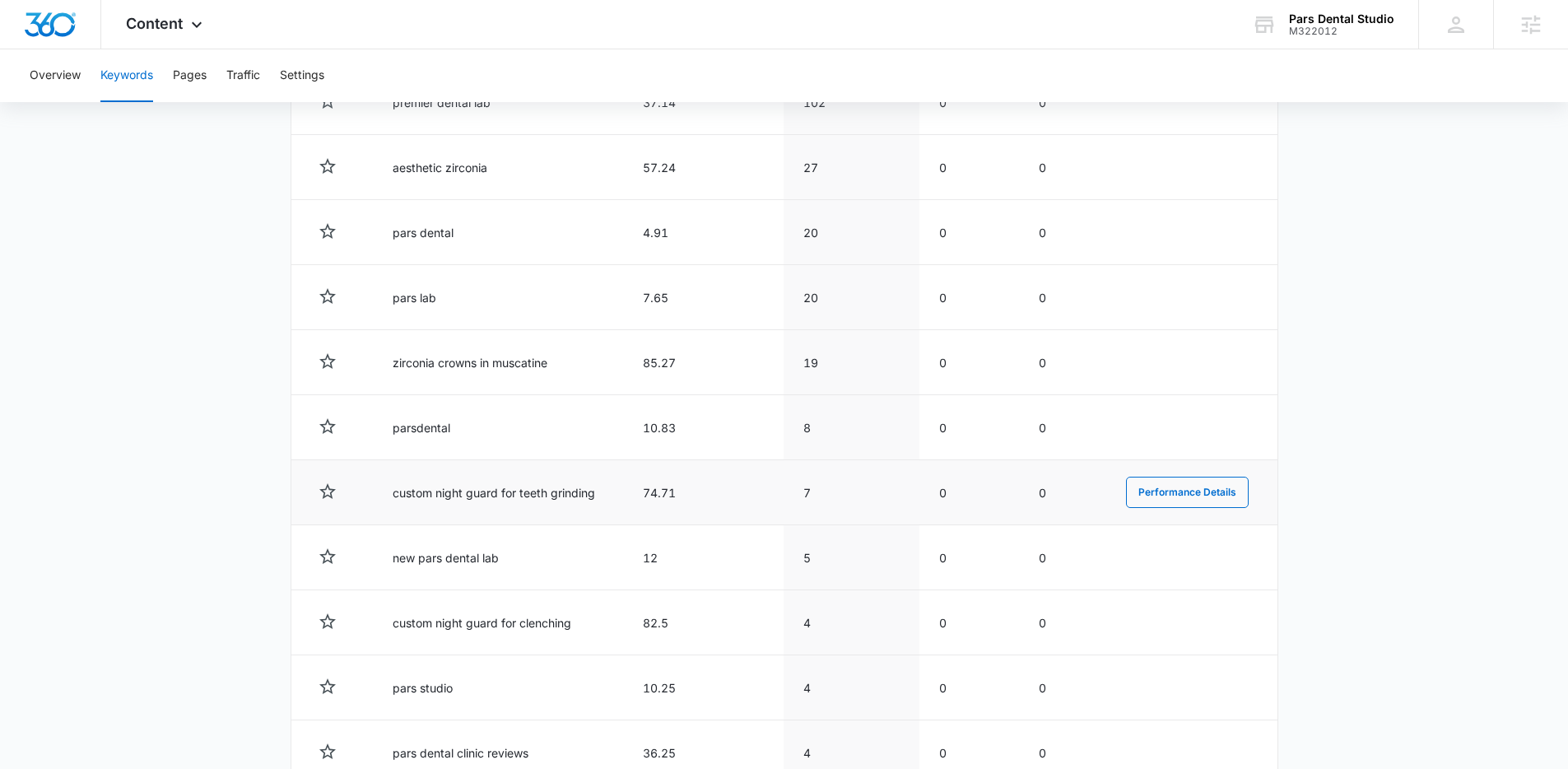
drag, startPoint x: 617, startPoint y: 492, endPoint x: 402, endPoint y: 510, distance: 215.8
click at [403, 510] on td "custom night guard for teeth grinding" at bounding box center [498, 492] width 251 height 65
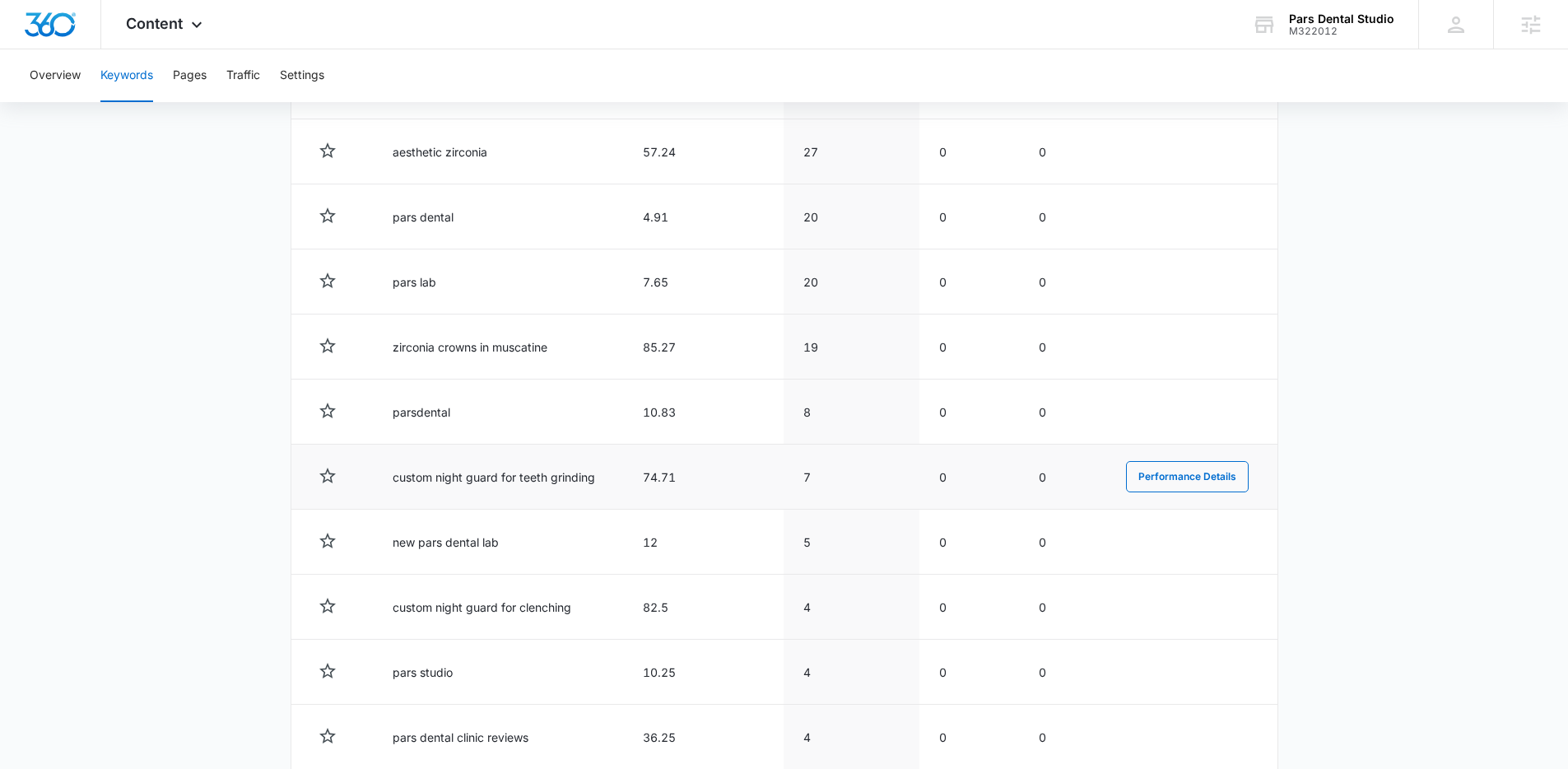
scroll to position [746, 0]
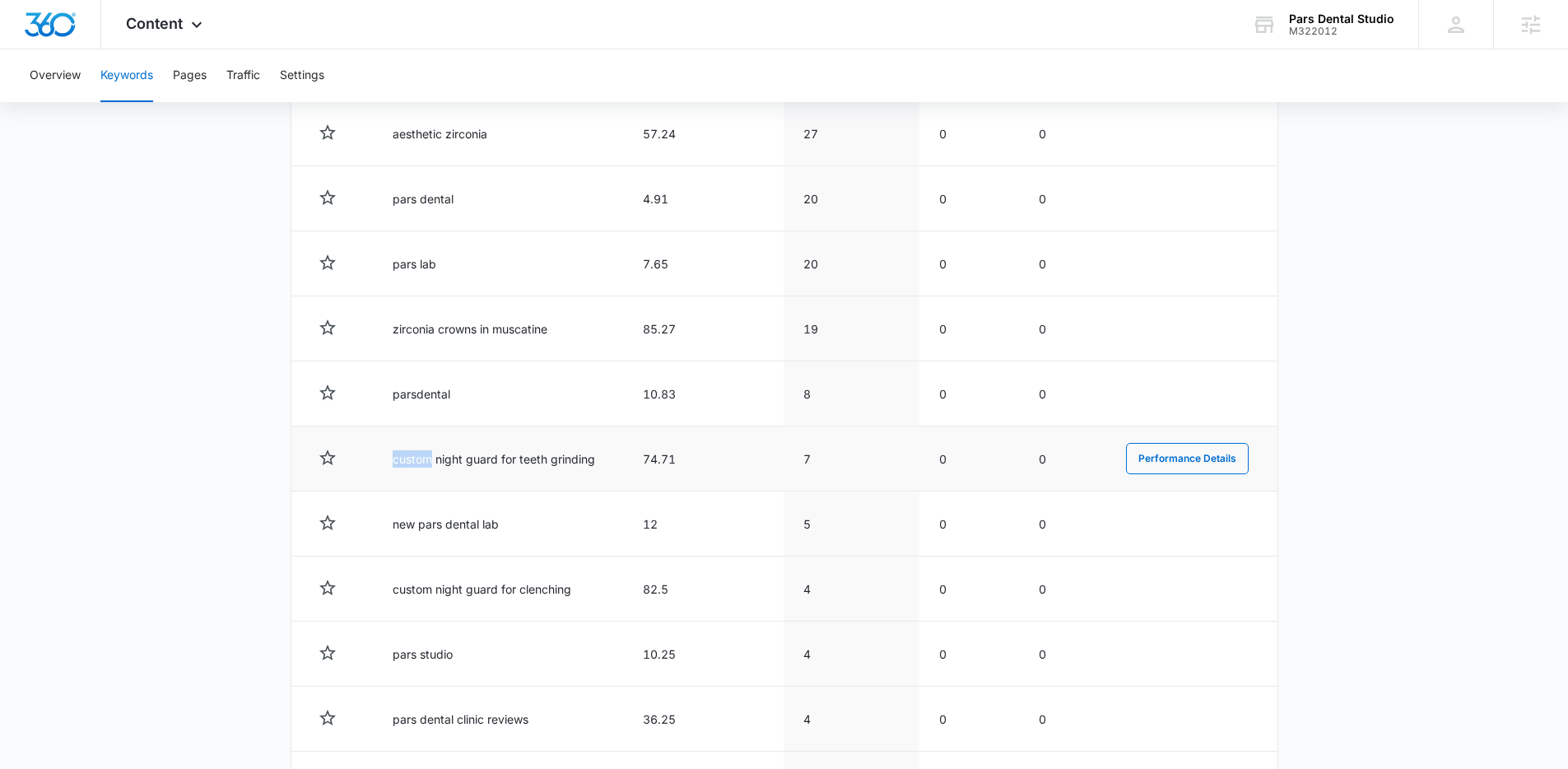
drag, startPoint x: 565, startPoint y: 445, endPoint x: 431, endPoint y: 466, distance: 135.6
click at [432, 466] on td "custom night guard for teeth grinding" at bounding box center [498, 458] width 251 height 65
drag, startPoint x: 697, startPoint y: 452, endPoint x: 617, endPoint y: 466, distance: 81.2
click at [617, 466] on tr "custom night guard for teeth grinding 74.71 7 0 0 Performance Details" at bounding box center [784, 458] width 986 height 65
click at [614, 536] on tr "new pars dental lab 12 5 0 0 Performance Details" at bounding box center [784, 524] width 986 height 65
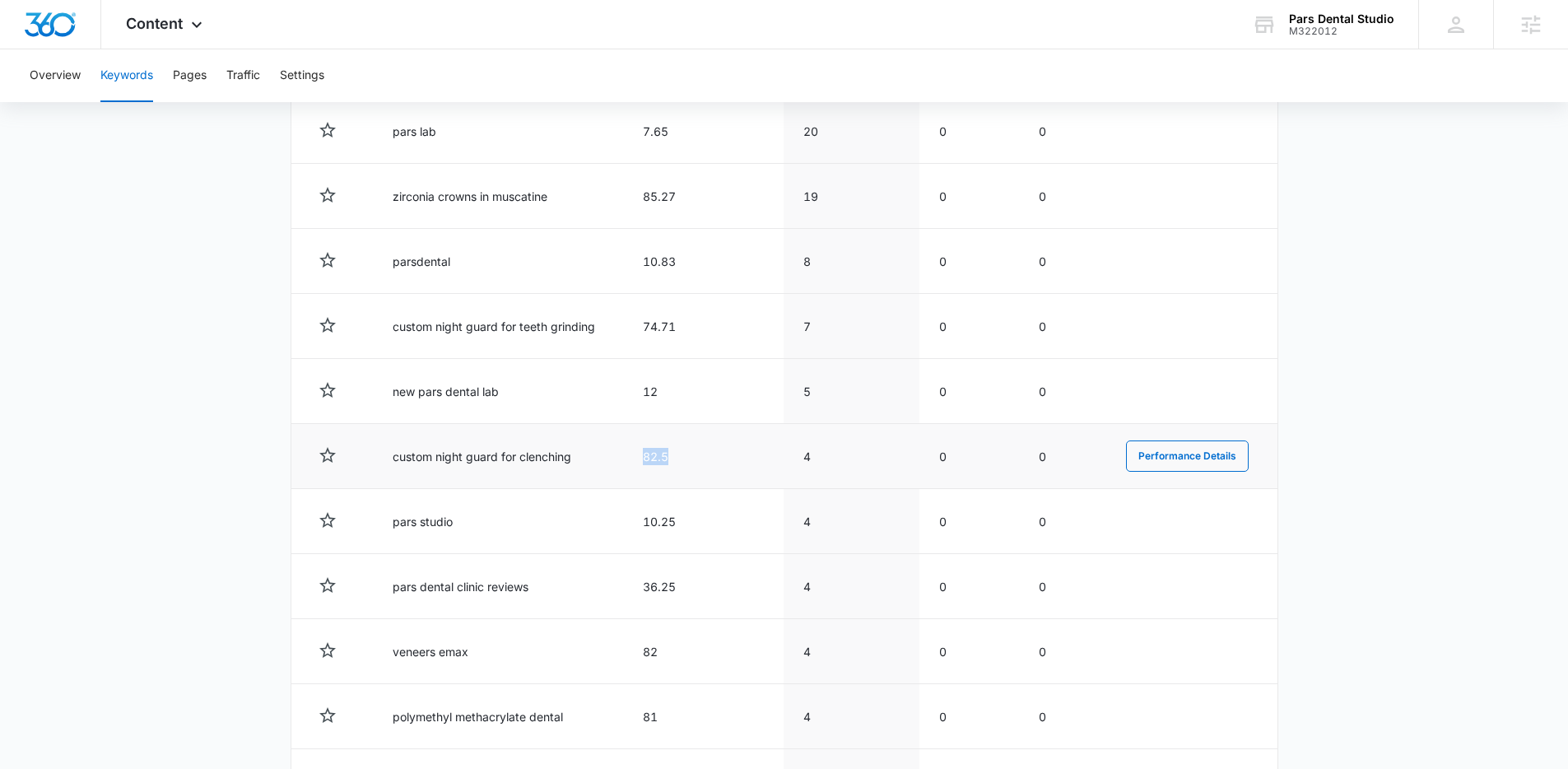
drag, startPoint x: 671, startPoint y: 463, endPoint x: 625, endPoint y: 462, distance: 46.0
click at [625, 462] on td "82.5" at bounding box center [703, 456] width 160 height 65
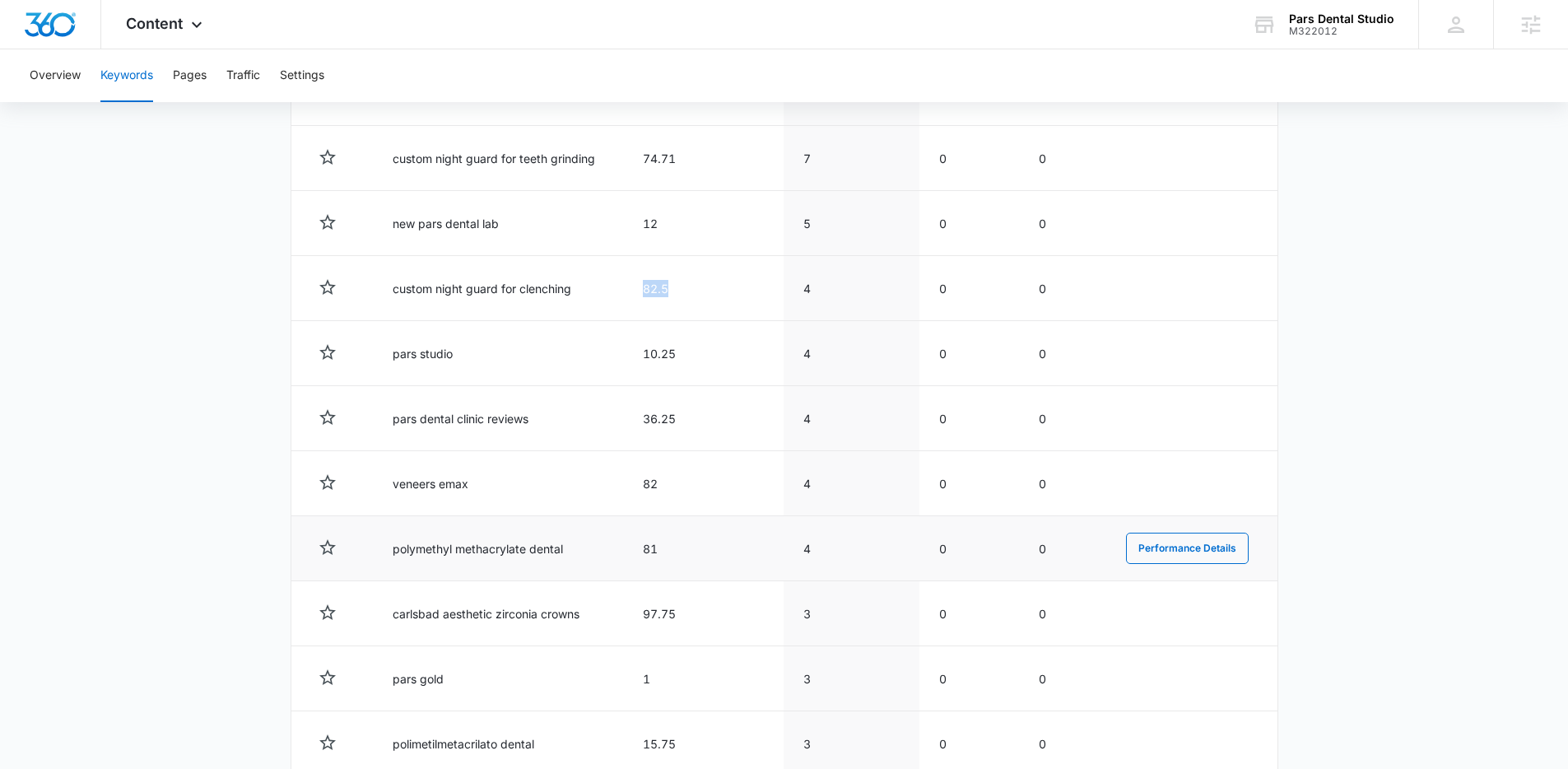
scroll to position [1049, 0]
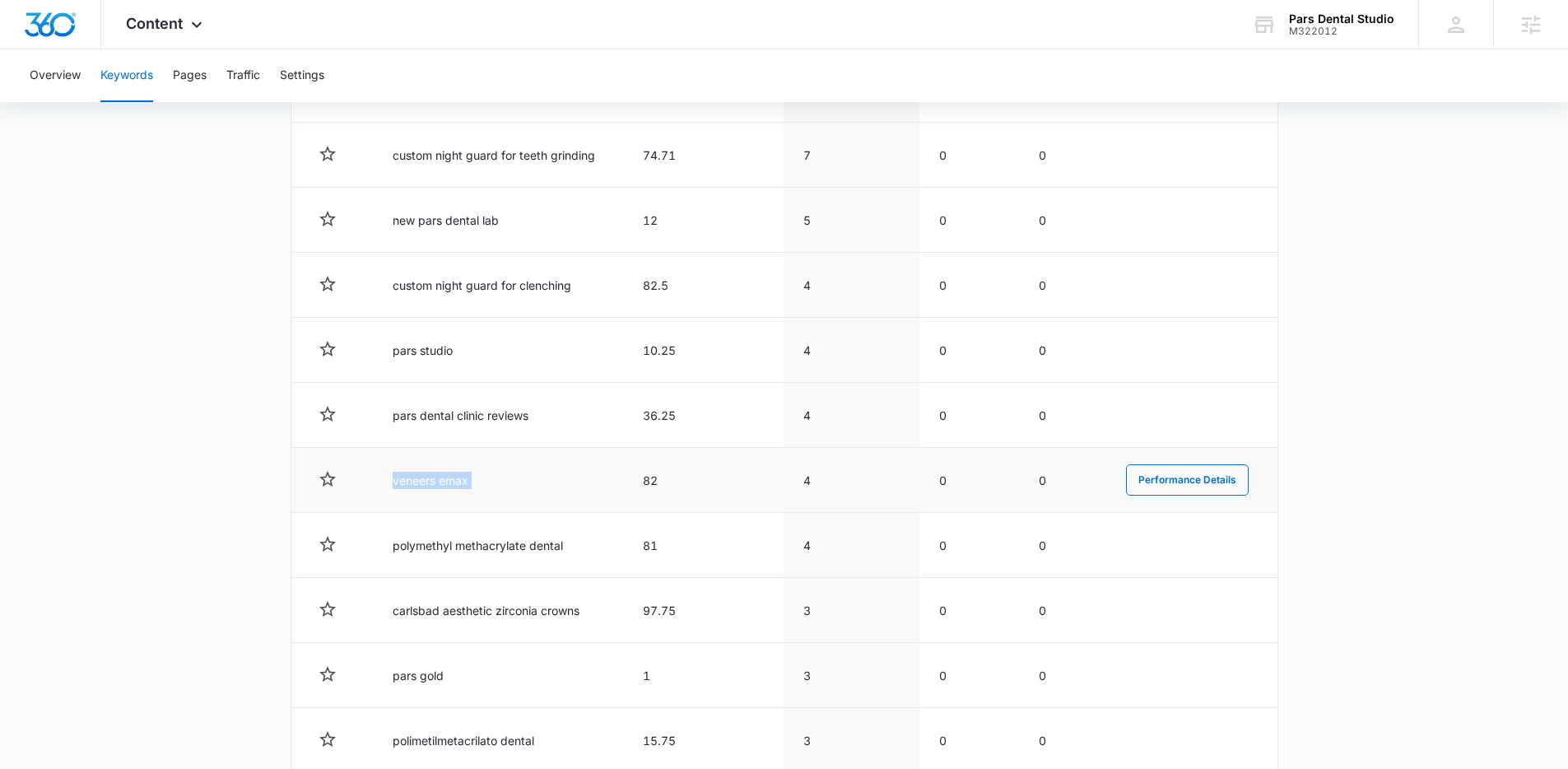
drag, startPoint x: 632, startPoint y: 477, endPoint x: 353, endPoint y: 480, distance: 279.0
click at [353, 480] on tr "veneers emax 82 4 0 0 Performance Details" at bounding box center [784, 480] width 986 height 65
drag, startPoint x: 686, startPoint y: 537, endPoint x: 432, endPoint y: 559, distance: 255.0
click at [436, 559] on tr "polymethyl methacrylate dental 81 4 0 0 Performance Details" at bounding box center [784, 545] width 986 height 65
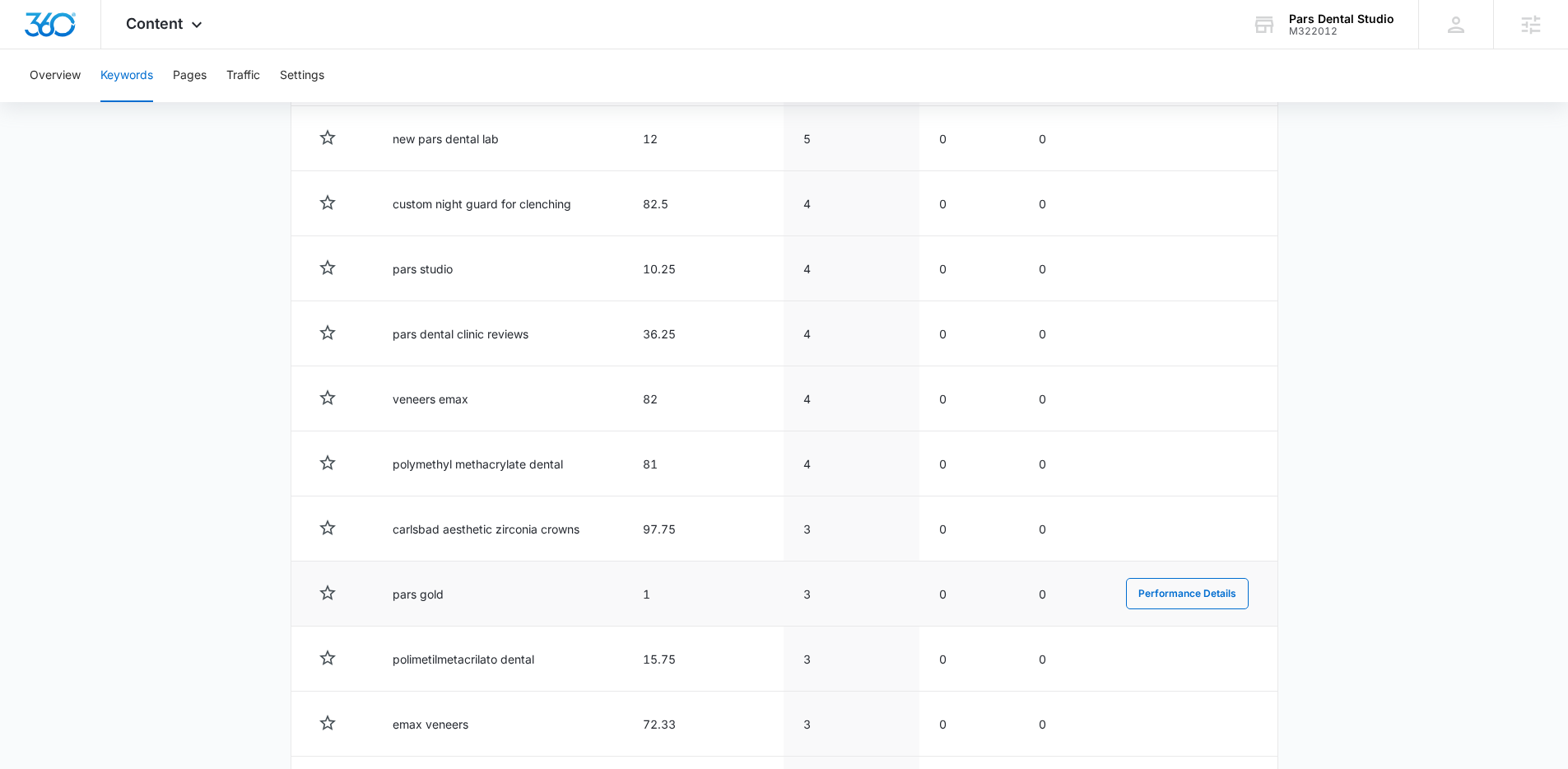
scroll to position [1201, 0]
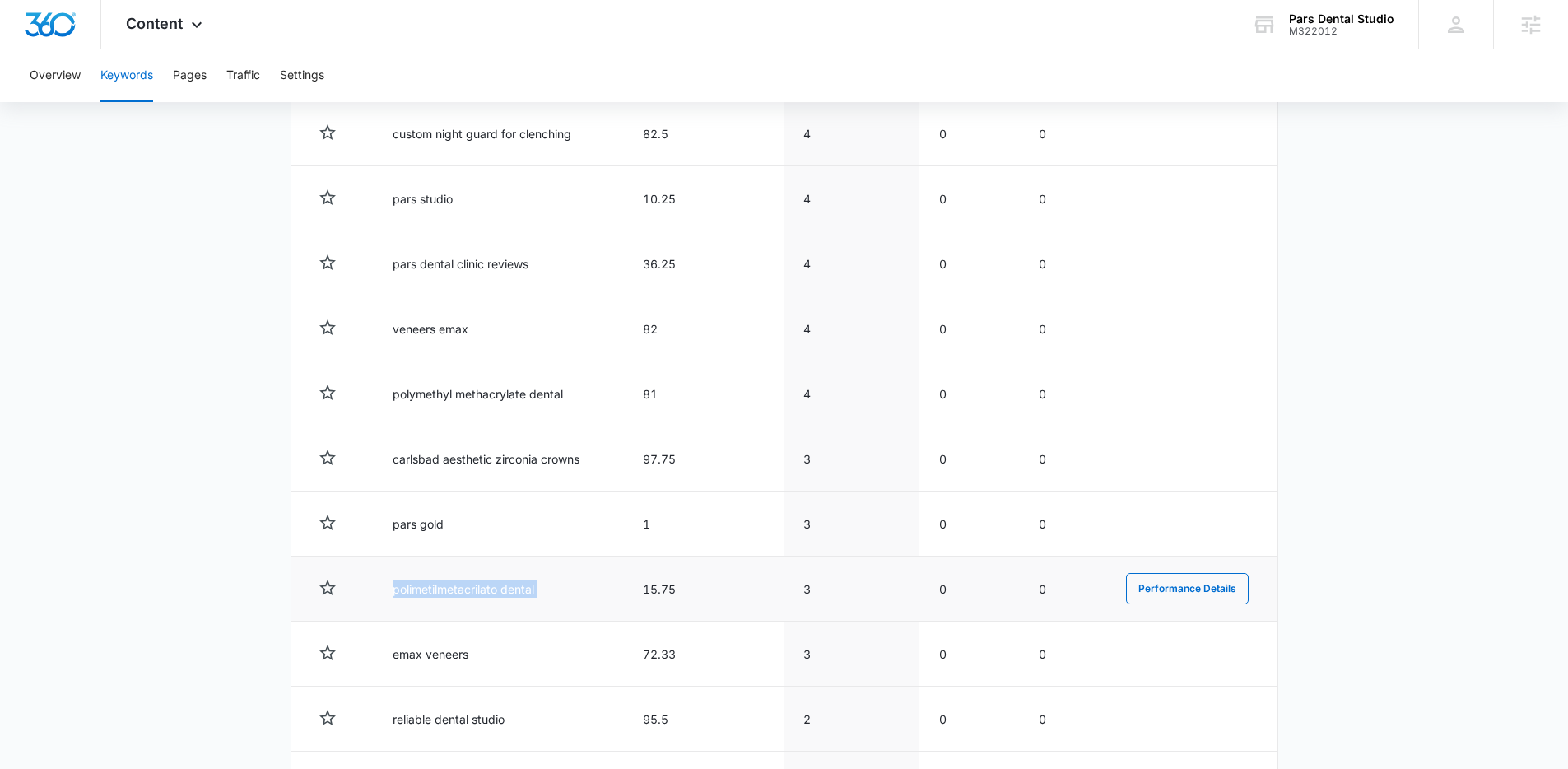
drag, startPoint x: 739, startPoint y: 568, endPoint x: 390, endPoint y: 596, distance: 350.1
click at [391, 596] on tr "polimetilmetacrilato dental 15.75 3 0 0 Performance Details" at bounding box center [784, 589] width 986 height 65
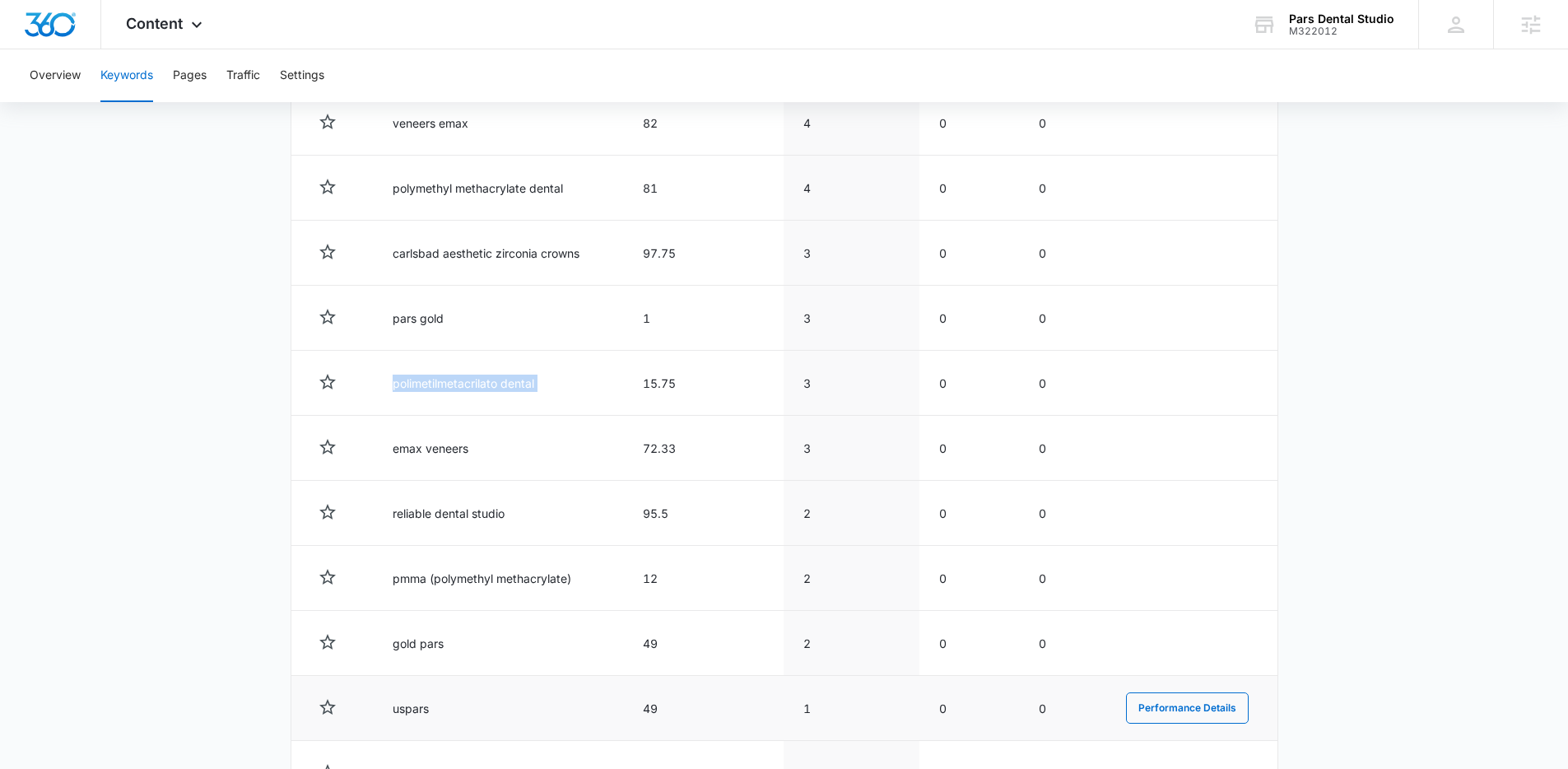
scroll to position [1465, 0]
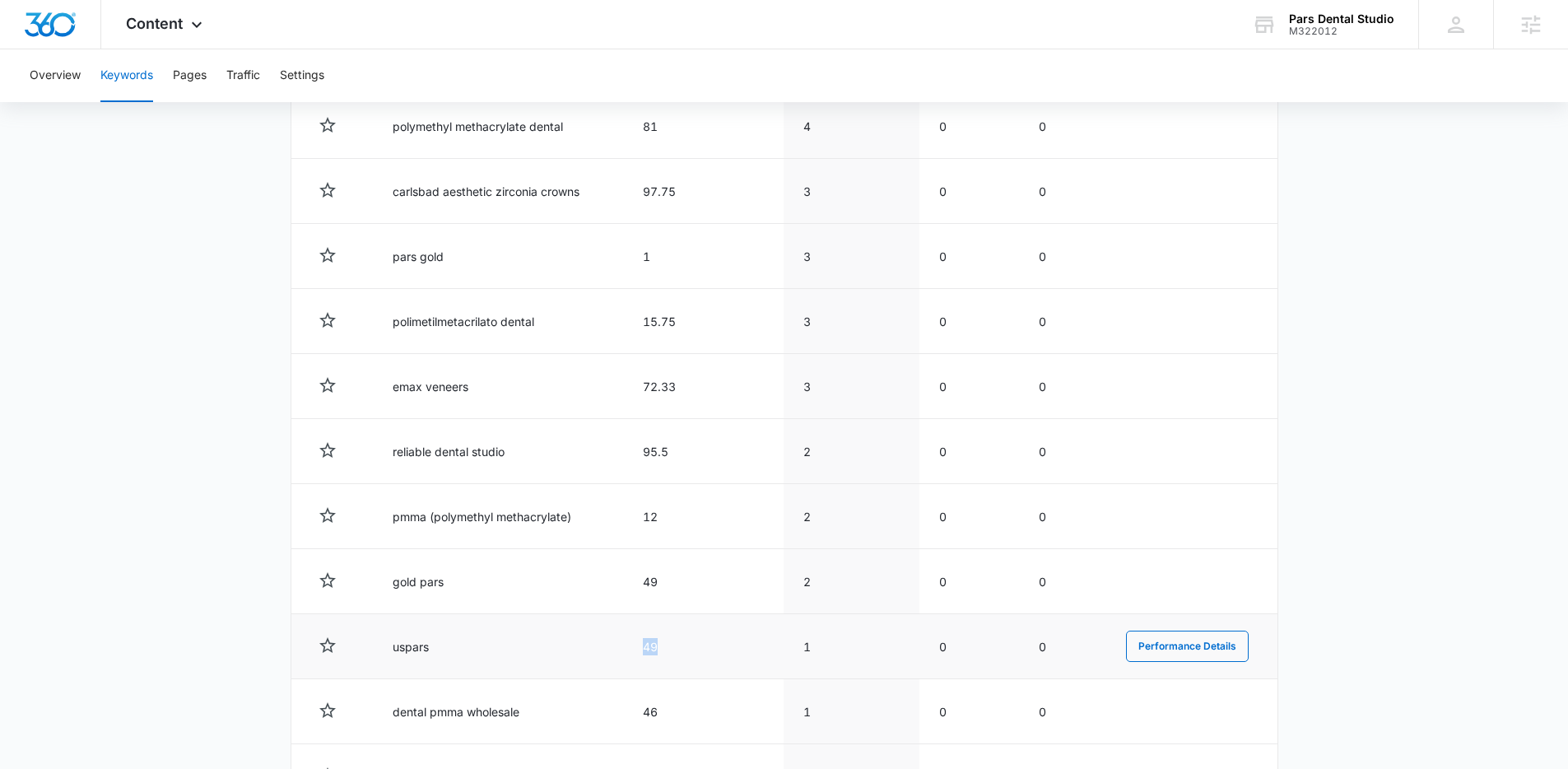
click at [399, 649] on tr "uspars 49 1 0 0 Performance Details" at bounding box center [784, 646] width 986 height 65
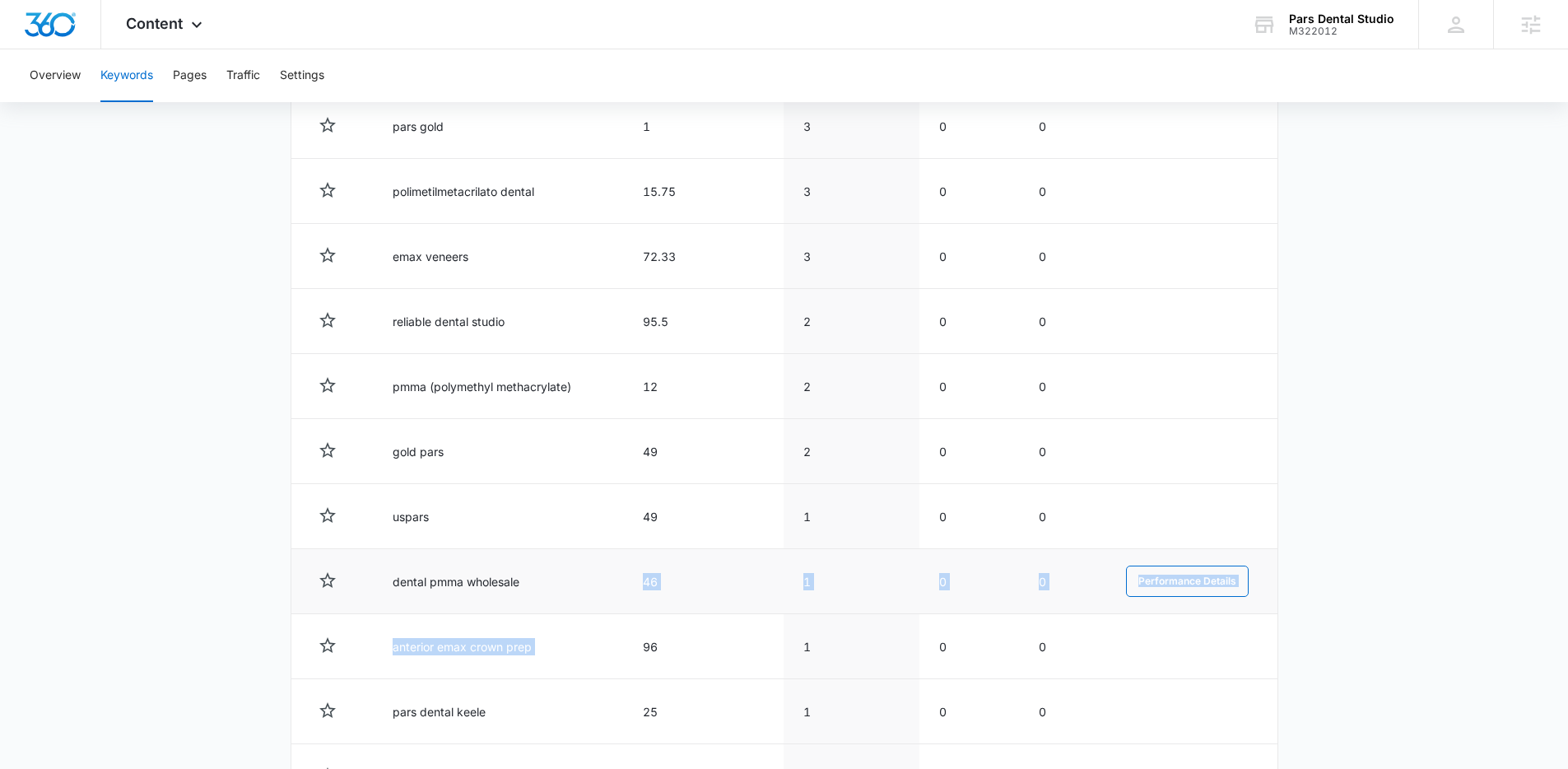
drag, startPoint x: 660, startPoint y: 610, endPoint x: 559, endPoint y: 596, distance: 102.0
click at [540, 609] on tbody "Totals 42.58 271 0 0 premier dental lab 37.14 102 0 0 Performance Details aesth…" at bounding box center [784, 622] width 986 height 2978
click at [563, 594] on td "dental pmma wholesale" at bounding box center [498, 581] width 251 height 65
drag, startPoint x: 684, startPoint y: 580, endPoint x: 390, endPoint y: 586, distance: 294.1
click at [389, 586] on tr "dental pmma wholesale 46 1 0 0 Performance Details" at bounding box center [784, 581] width 986 height 65
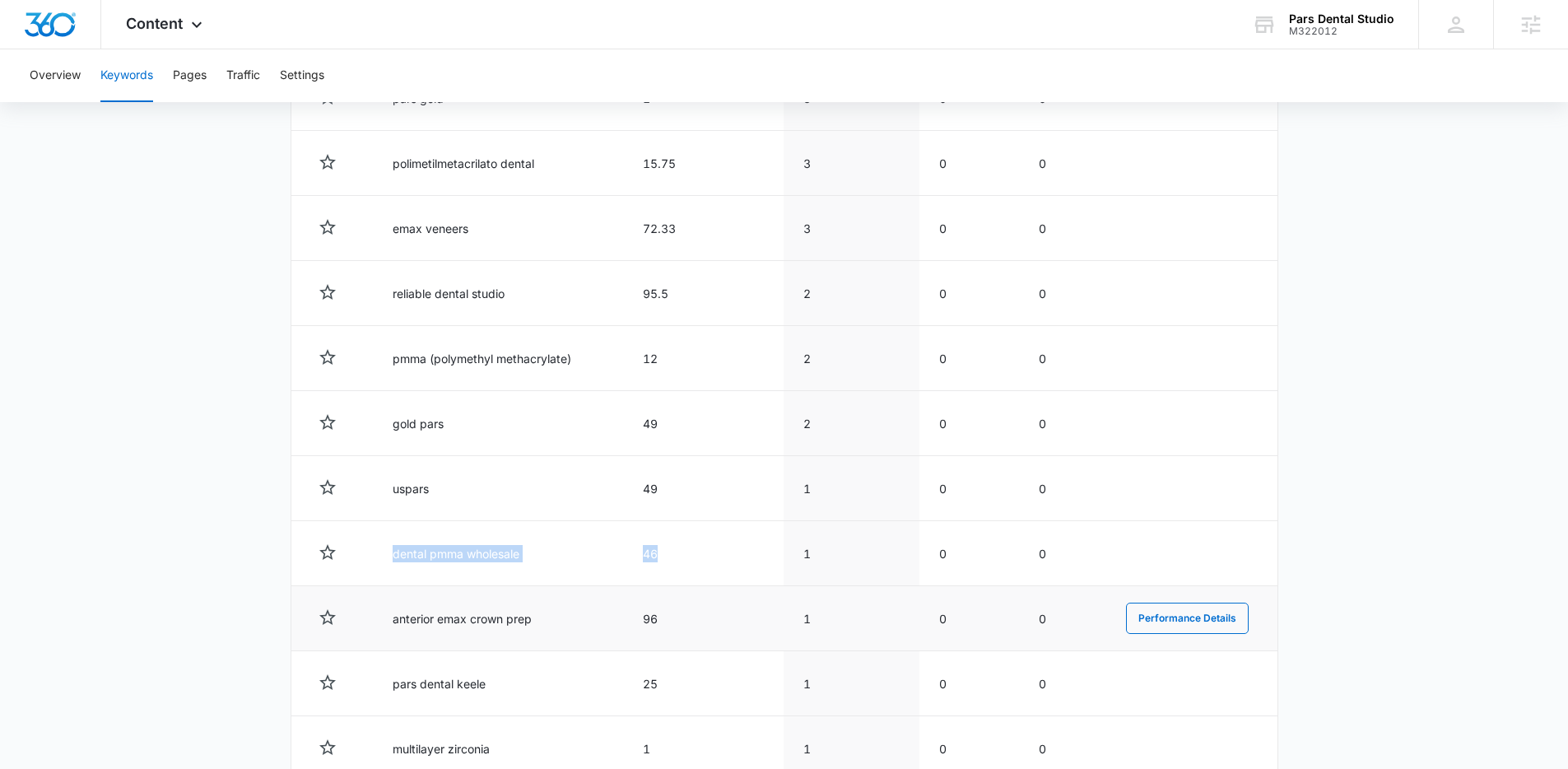
scroll to position [1635, 0]
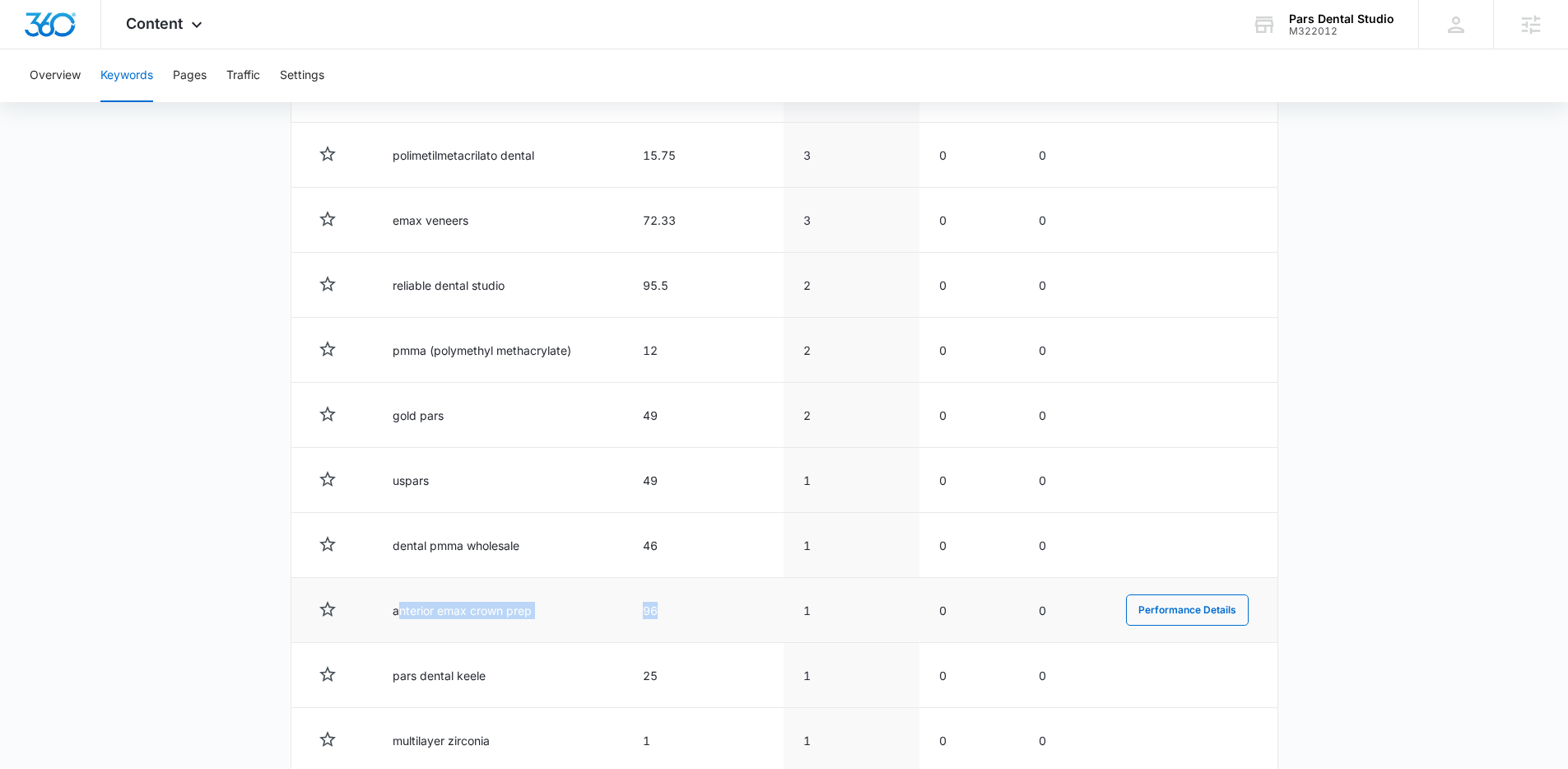
drag, startPoint x: 690, startPoint y: 613, endPoint x: 400, endPoint y: 615, distance: 290.0
click at [400, 616] on tr "anterior emax crown prep 96 1 0 0 Performance Details" at bounding box center [784, 610] width 986 height 65
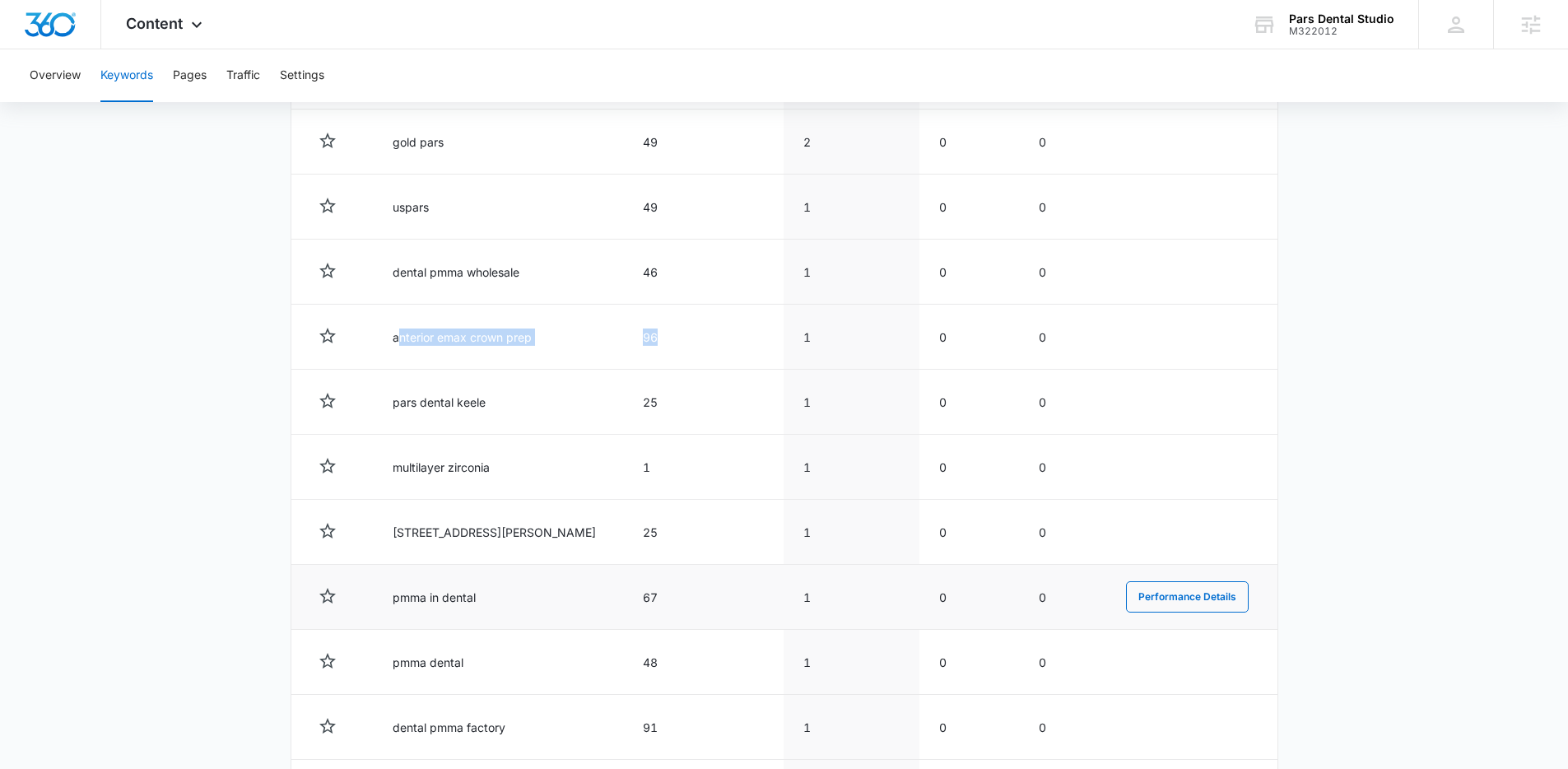
scroll to position [1909, 0]
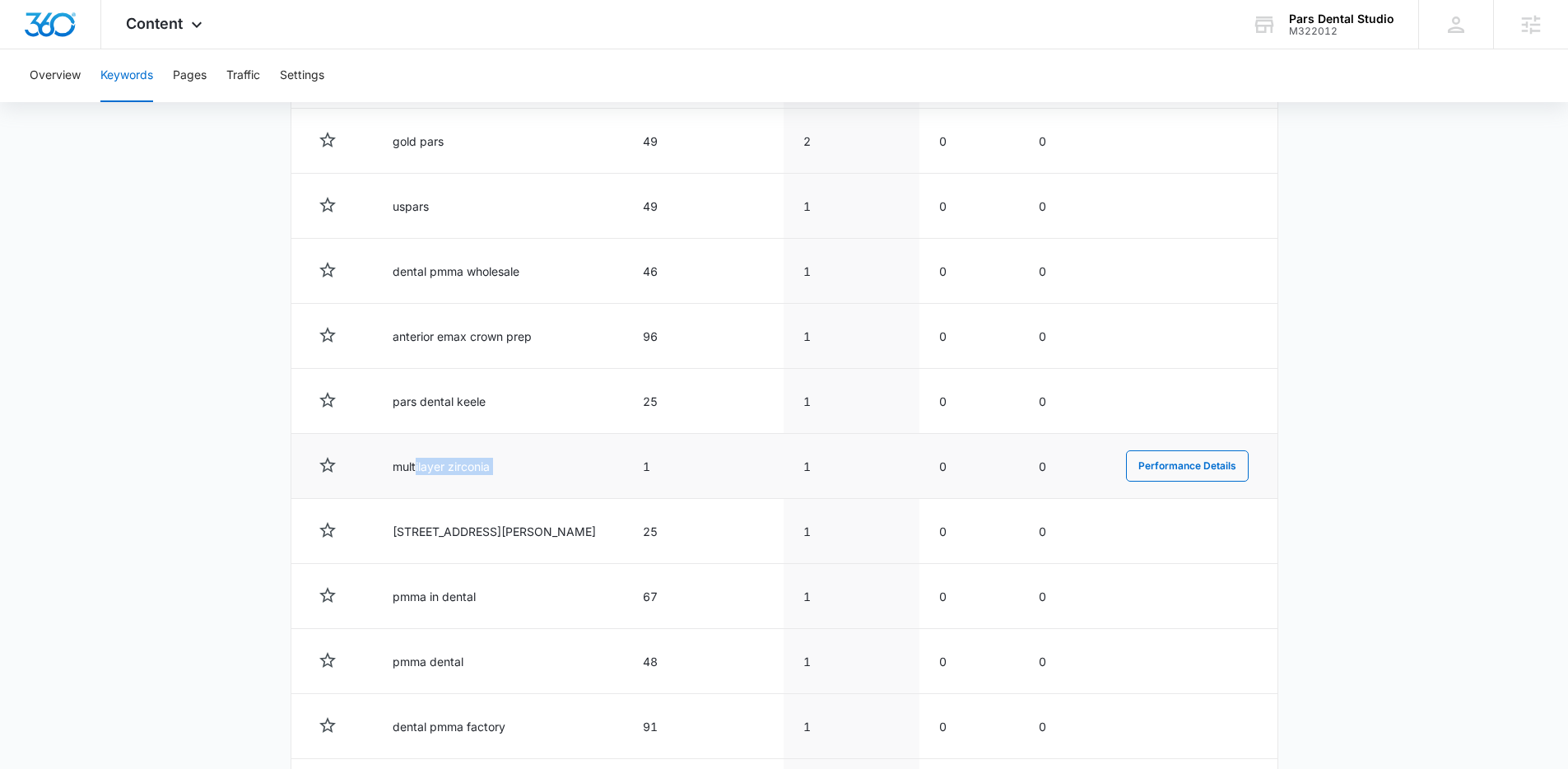
drag, startPoint x: 668, startPoint y: 453, endPoint x: 414, endPoint y: 472, distance: 254.7
click at [414, 472] on tr "multilayer zirconia 1 1 0 0 Performance Details" at bounding box center [784, 466] width 986 height 65
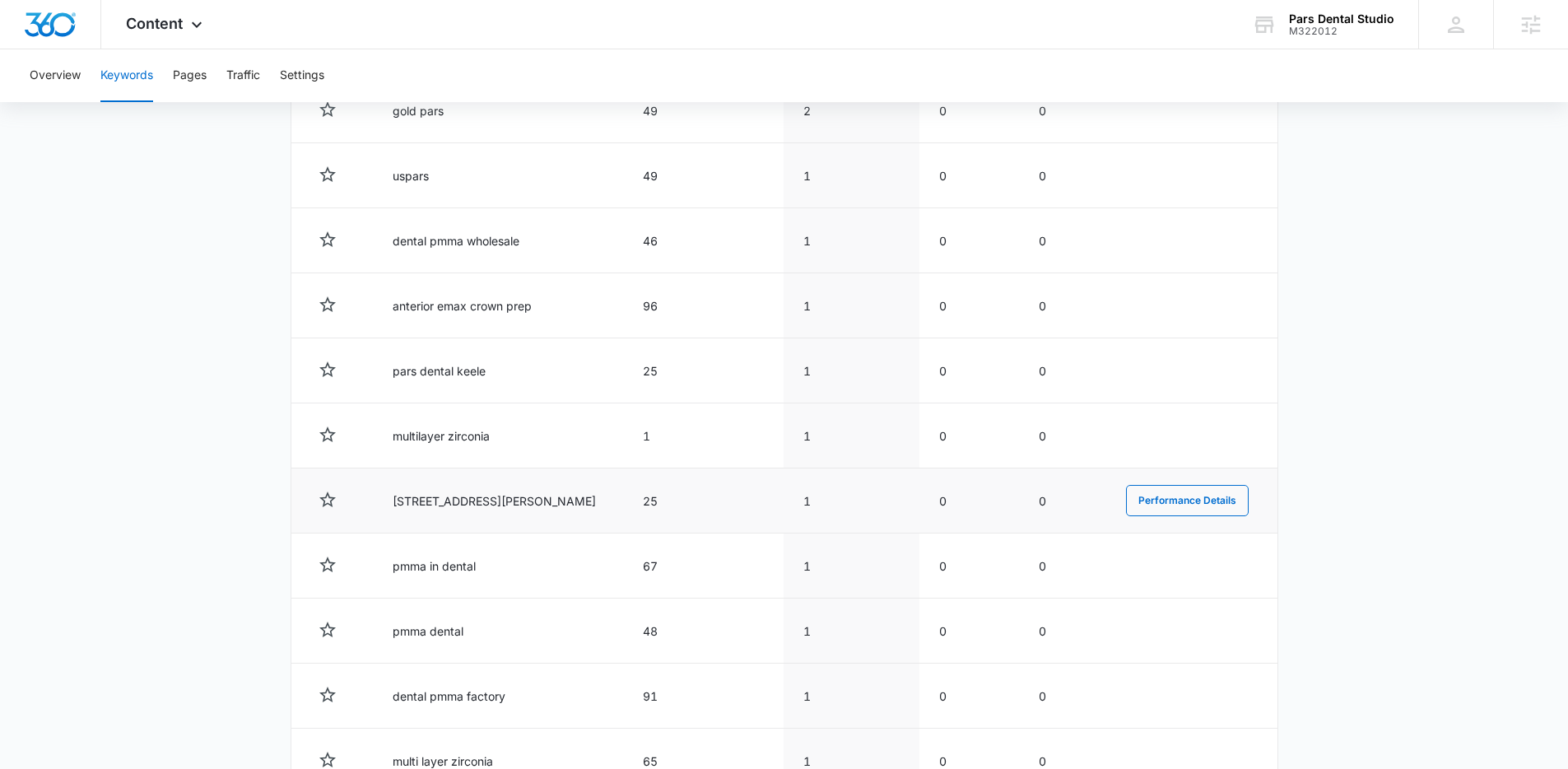
click at [396, 470] on td "1845 s dobson rd mesa az 85202" at bounding box center [498, 500] width 251 height 65
click at [183, 500] on main "Keywords Keywords are words used for search engine optimization (SEO). This rep…" at bounding box center [784, 38] width 1568 height 3645
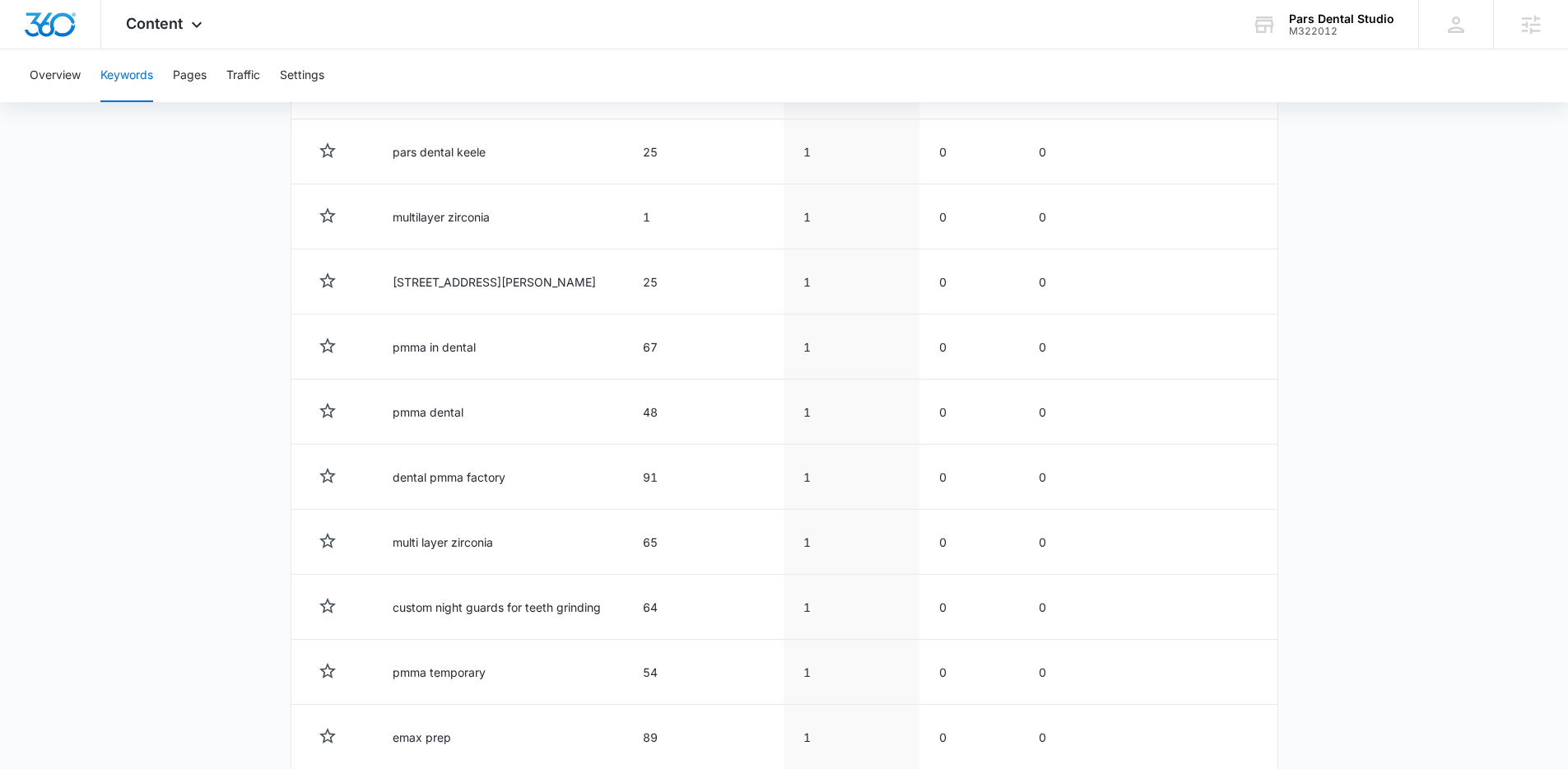
scroll to position [2167, 0]
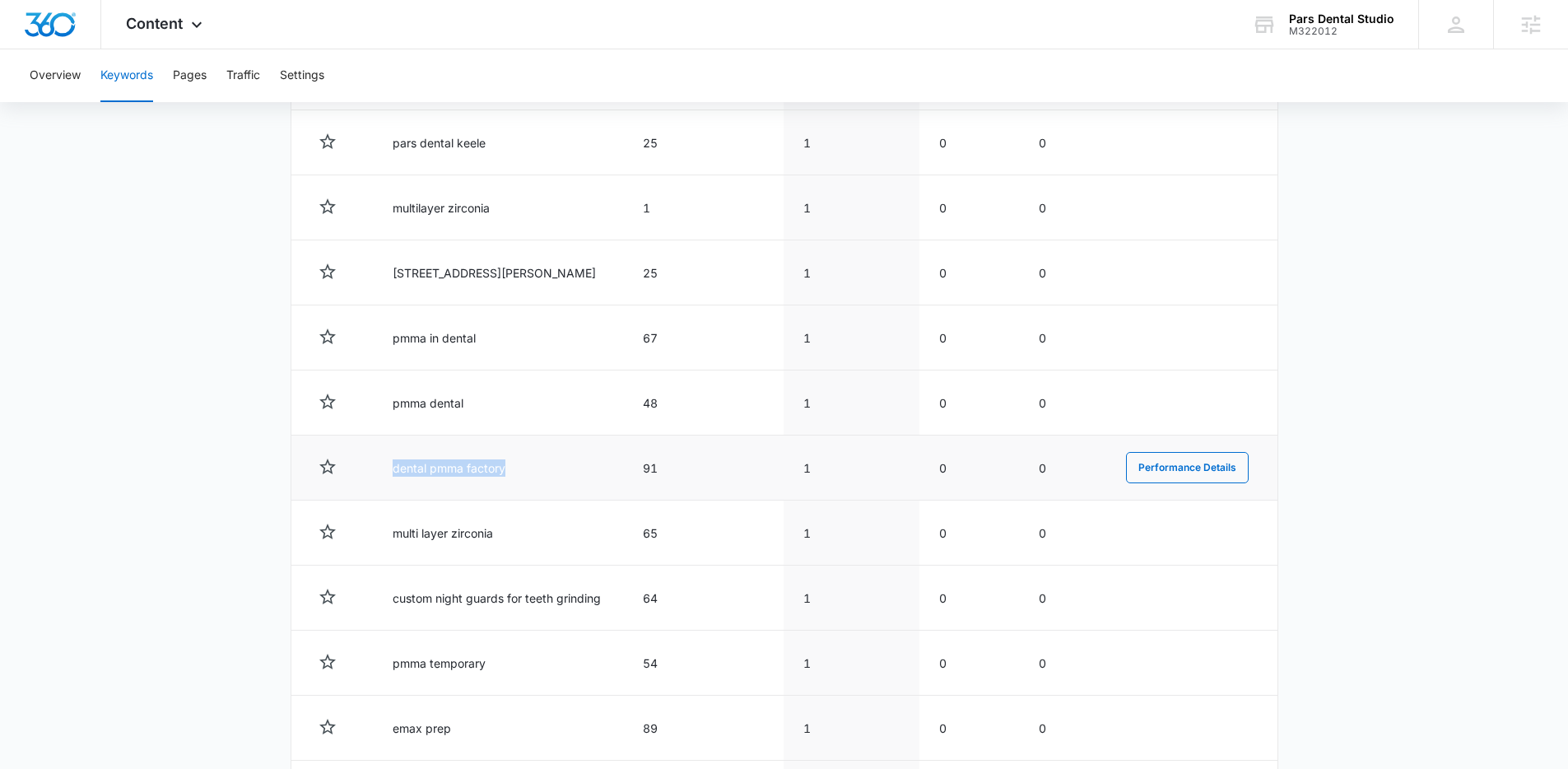
drag, startPoint x: 539, startPoint y: 474, endPoint x: 571, endPoint y: 470, distance: 32.2
click at [369, 472] on tr "dental pmma factory 91 1 0 0 Performance Details" at bounding box center [784, 468] width 986 height 65
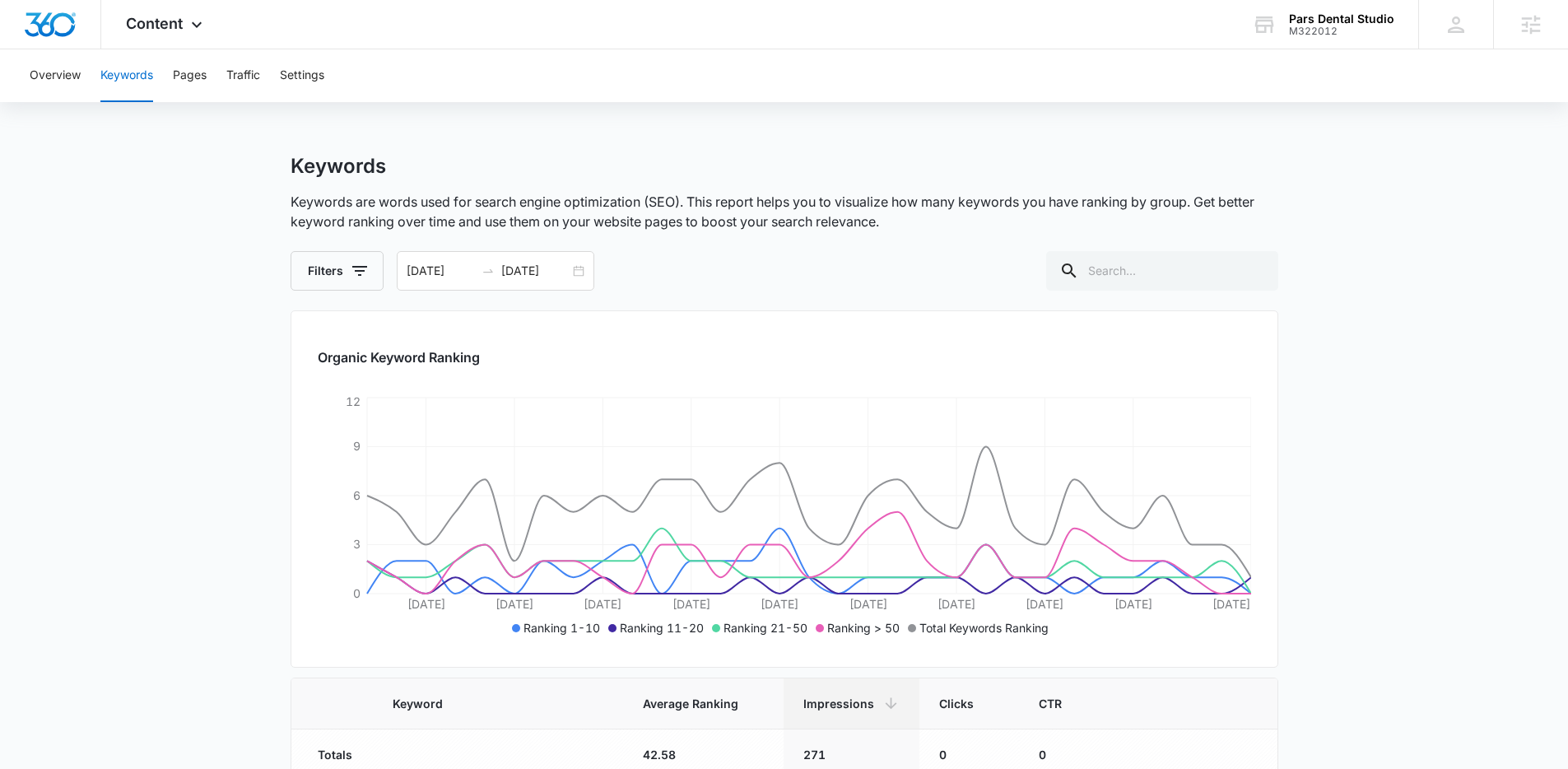
scroll to position [0, 0]
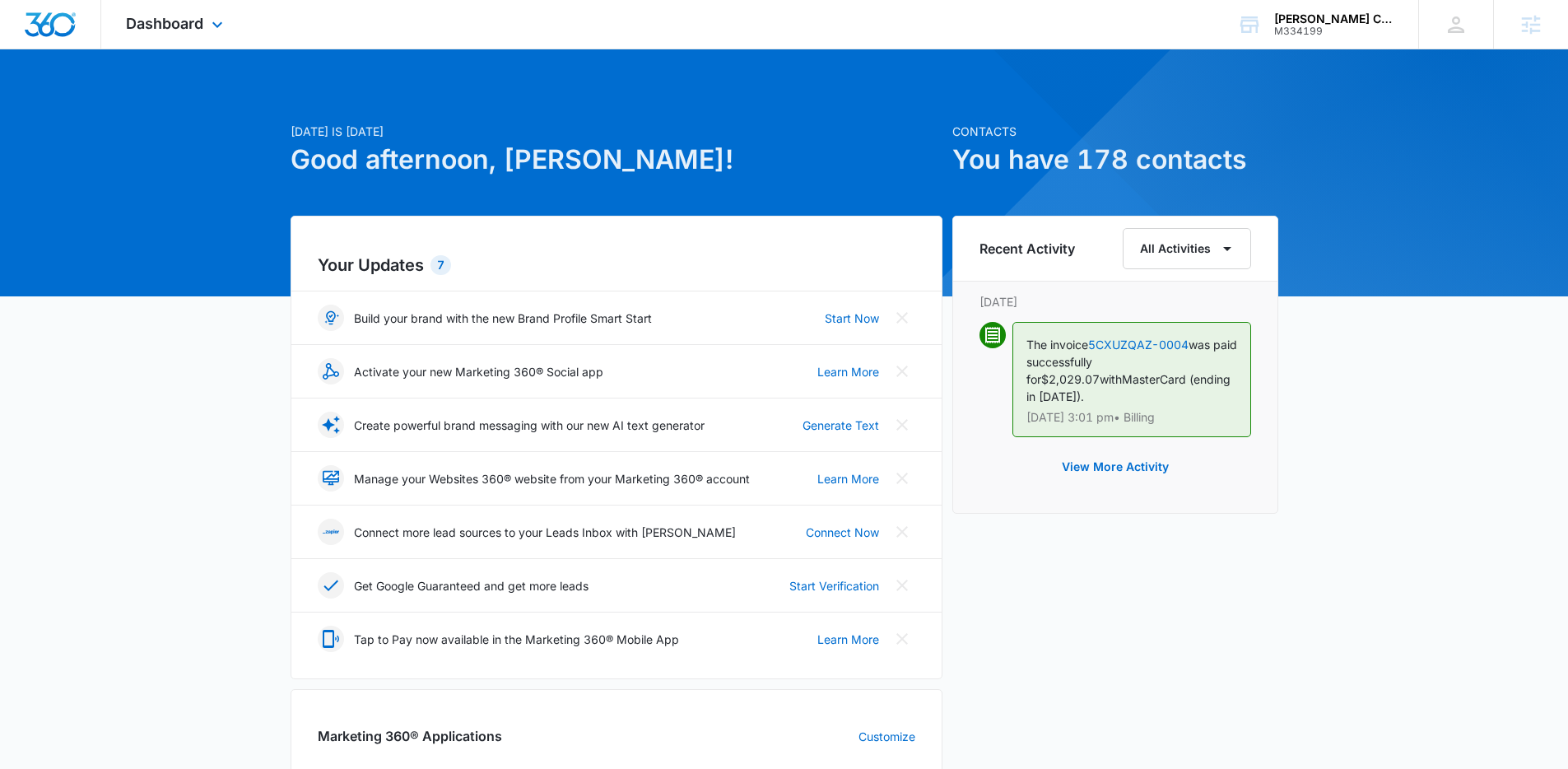
click at [164, 32] on div "Dashboard Apps Reputation Websites Forms CRM Email Social Payments POS Content …" at bounding box center [176, 24] width 151 height 49
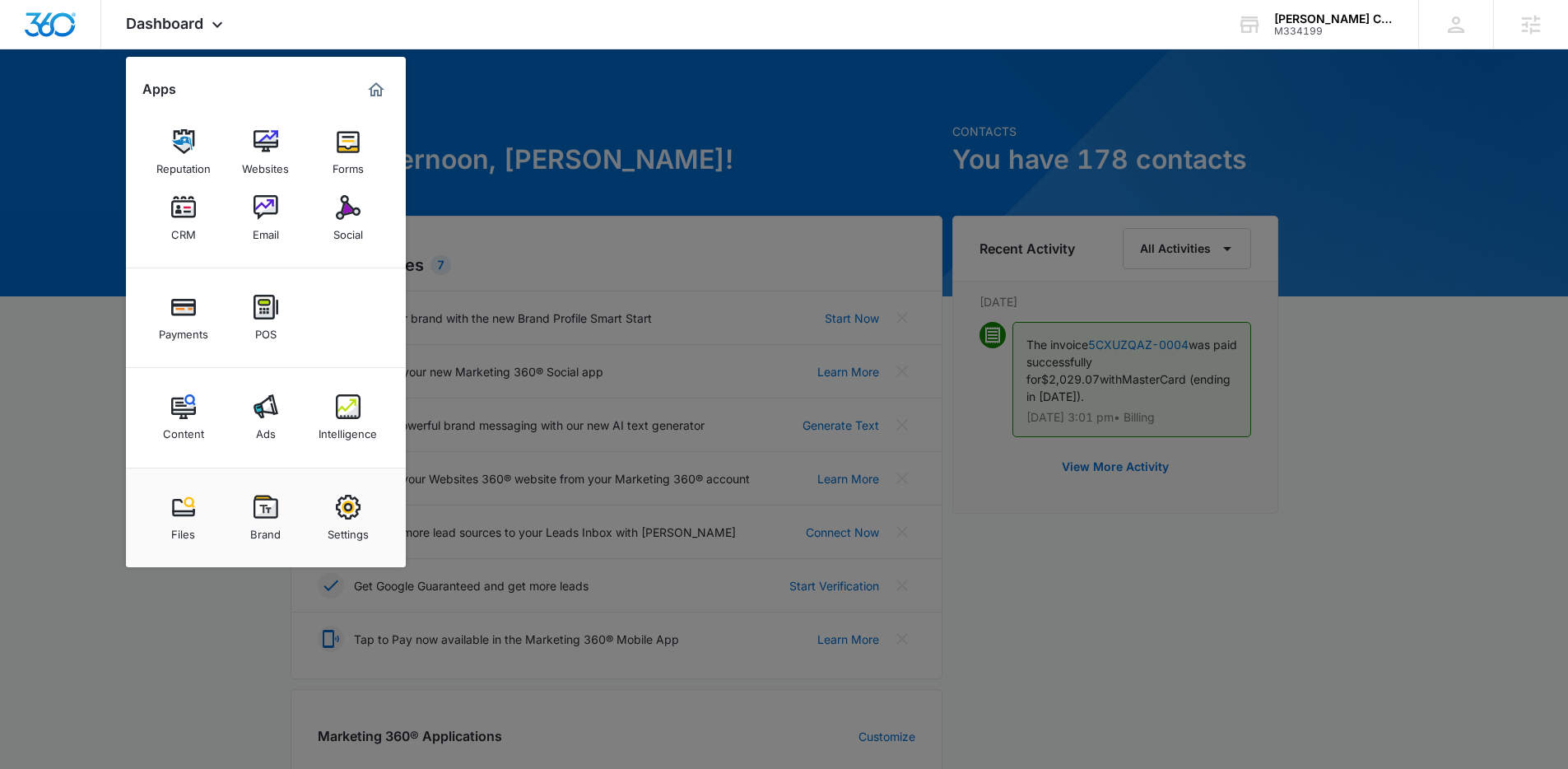
drag, startPoint x: 355, startPoint y: 437, endPoint x: 291, endPoint y: 480, distance: 77.1
click at [355, 437] on div "Intelligence" at bounding box center [347, 429] width 58 height 22
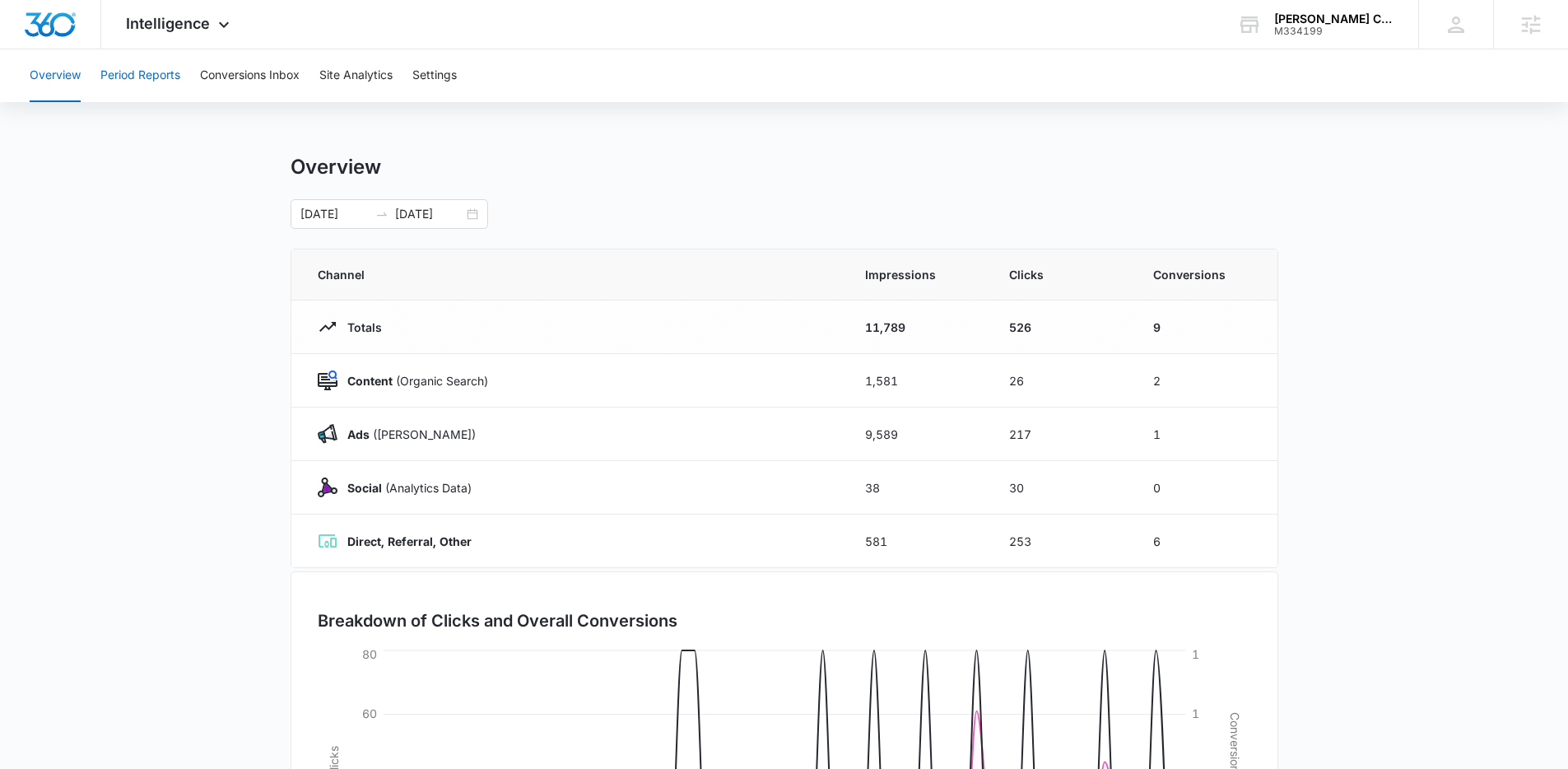
click at [180, 77] on button "Period Reports" at bounding box center [140, 76] width 80 height 53
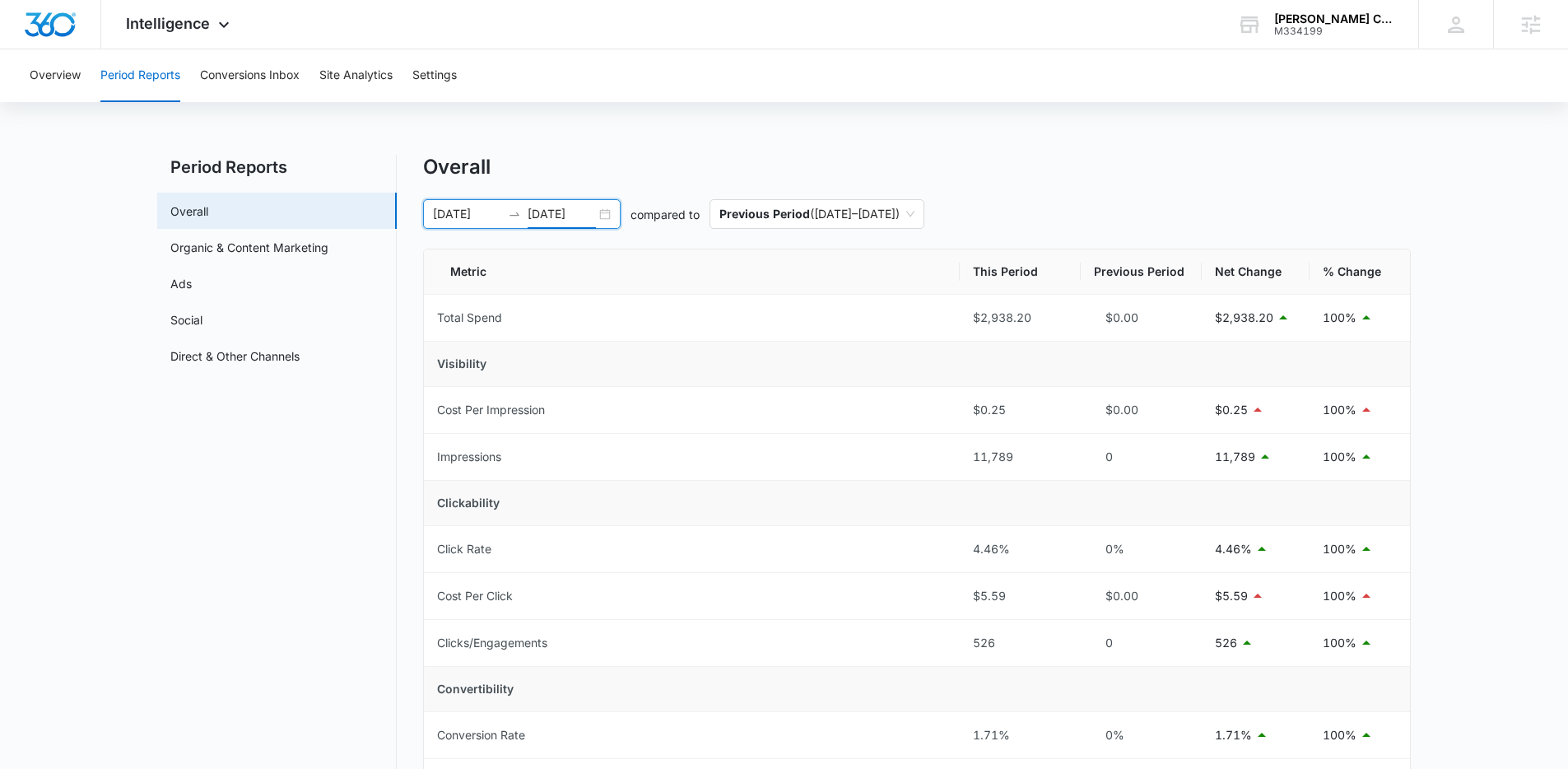
click at [550, 218] on input "09/13/2025" at bounding box center [561, 213] width 69 height 18
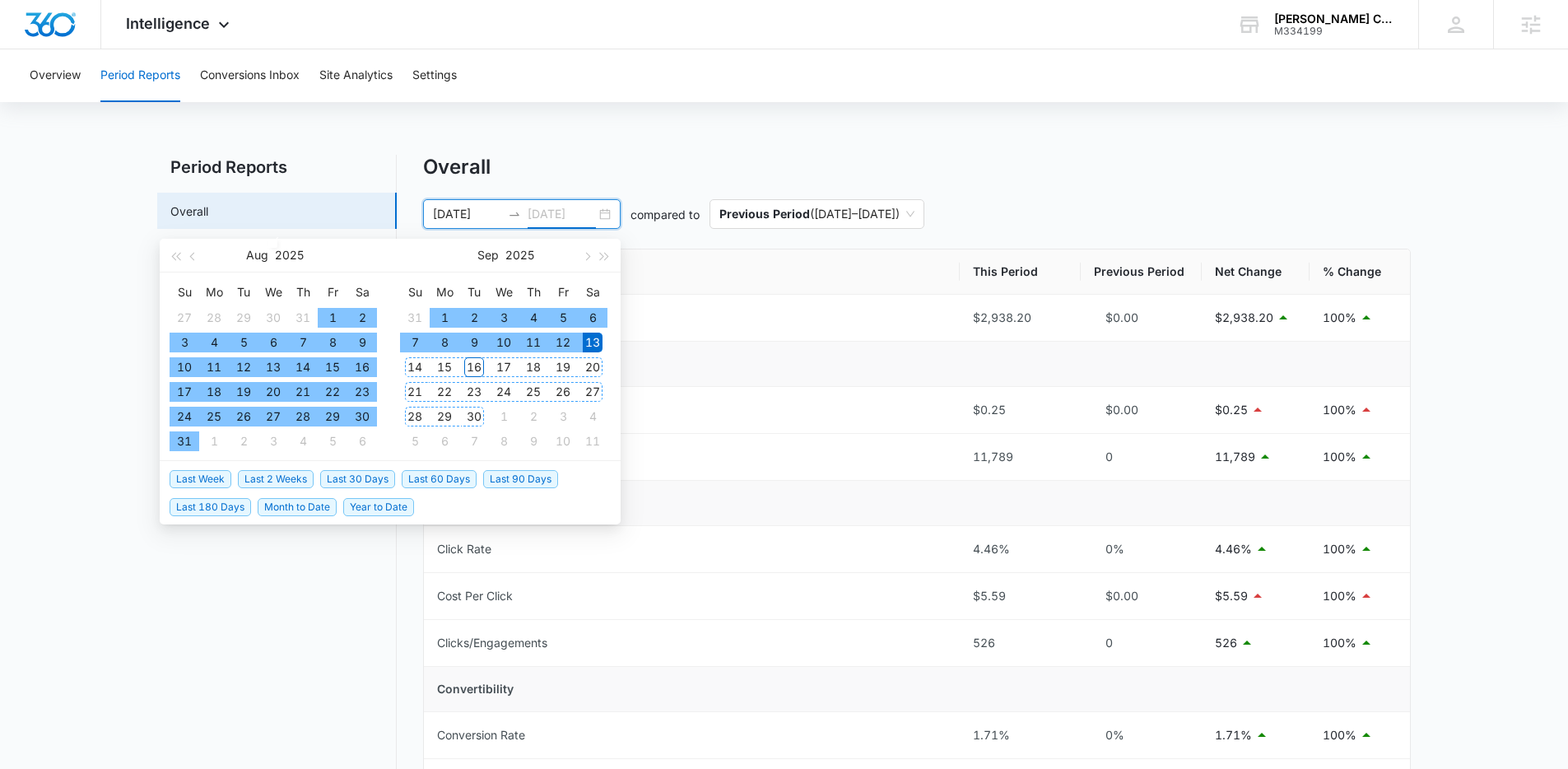
type input "09/13/2025"
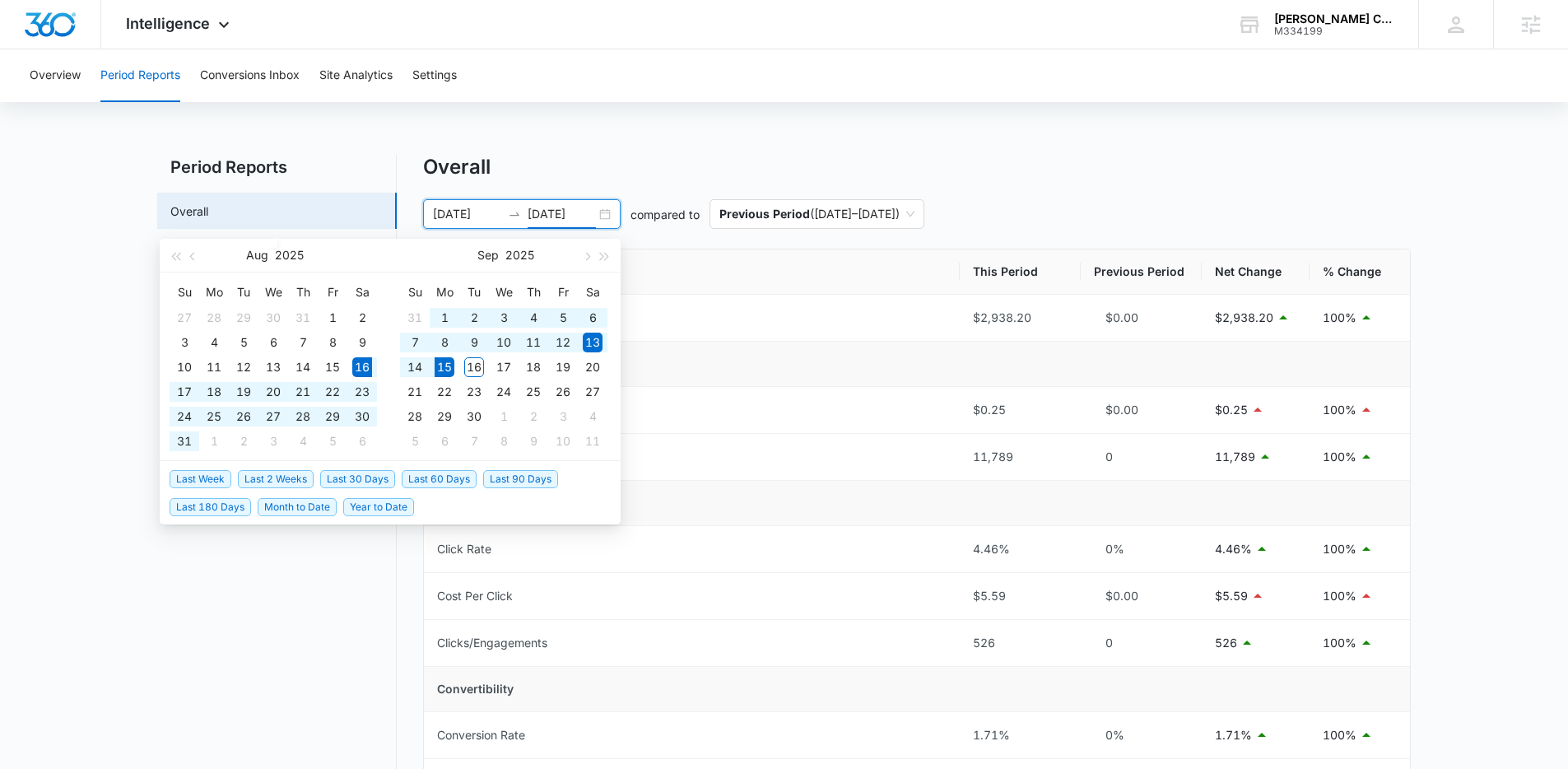
click at [375, 476] on span "Last 30 Days" at bounding box center [358, 479] width 75 height 18
type input "[DATE]"
type input "09/15/2025"
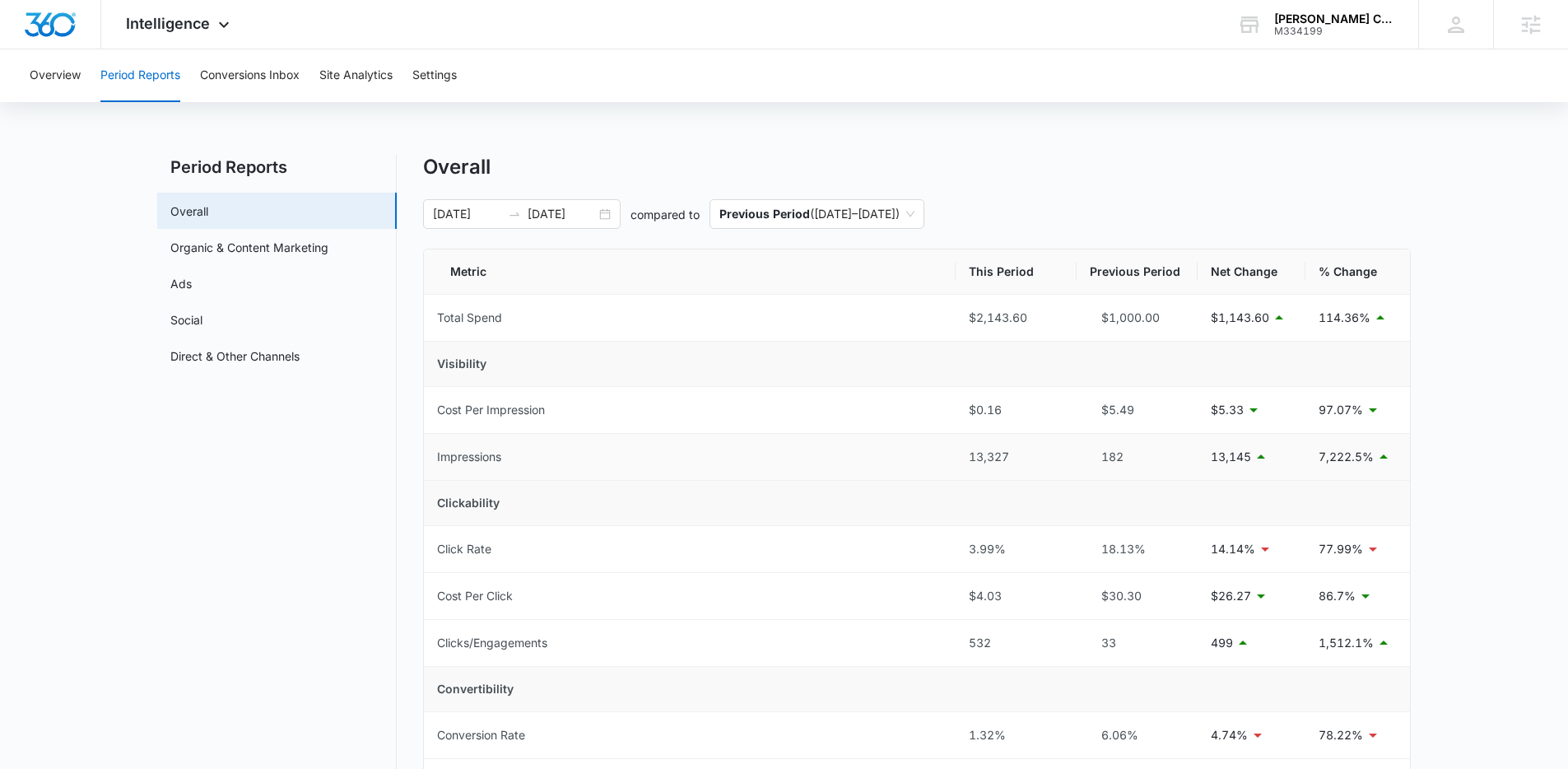
drag, startPoint x: 1012, startPoint y: 468, endPoint x: 940, endPoint y: 459, distance: 72.6
click at [953, 462] on tr "Impressions 13,327 182 13,145 7,222.5%" at bounding box center [917, 457] width 986 height 47
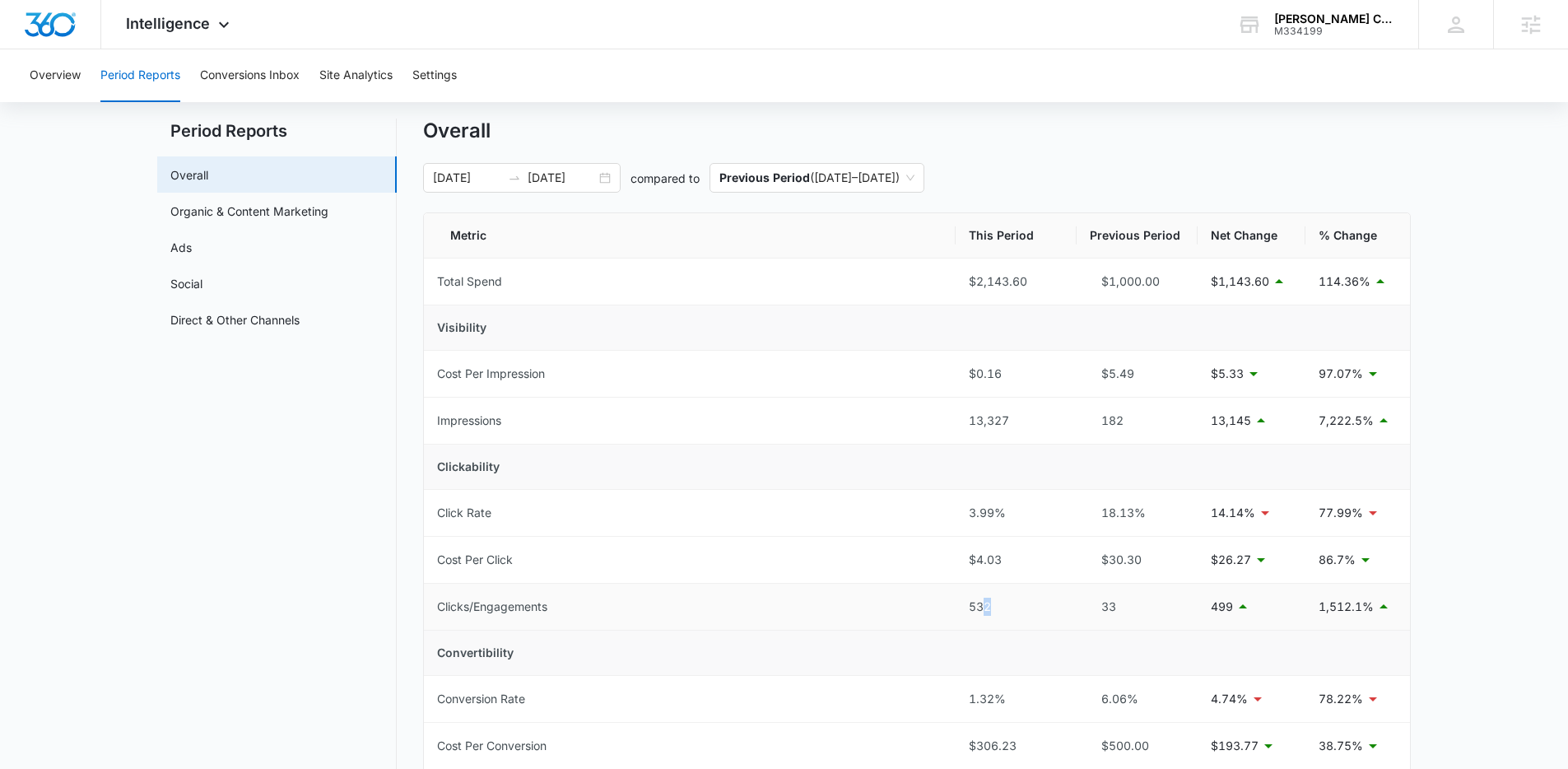
click at [957, 613] on td "532" at bounding box center [1015, 608] width 121 height 47
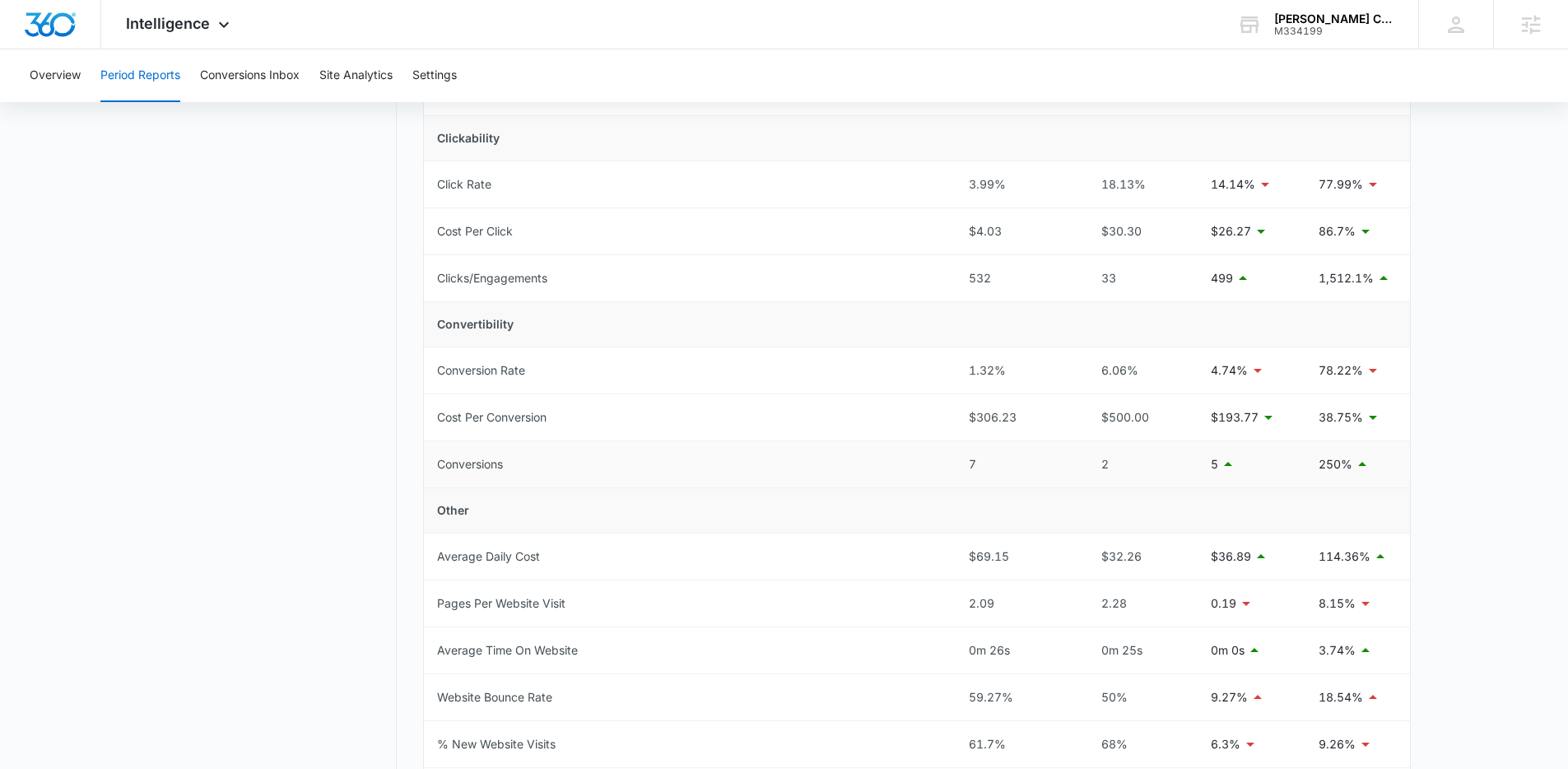
drag, startPoint x: 1016, startPoint y: 470, endPoint x: 946, endPoint y: 472, distance: 70.0
click at [946, 472] on tr "Conversions 7 2 5 250%" at bounding box center [917, 465] width 986 height 47
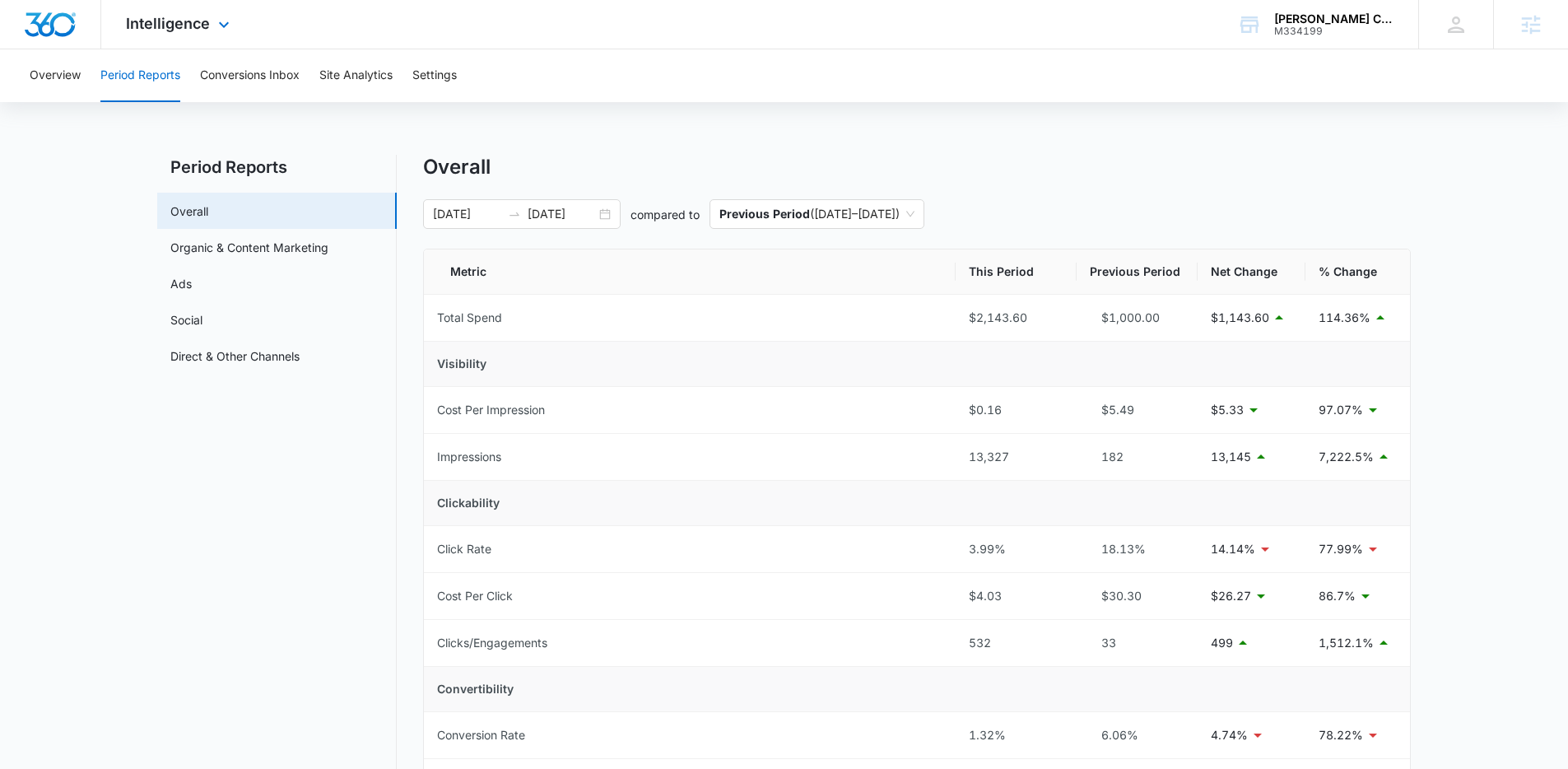
click at [211, 11] on div "Intelligence Apps Reputation Websites Forms CRM Email Social Payments POS Conte…" at bounding box center [180, 24] width 158 height 49
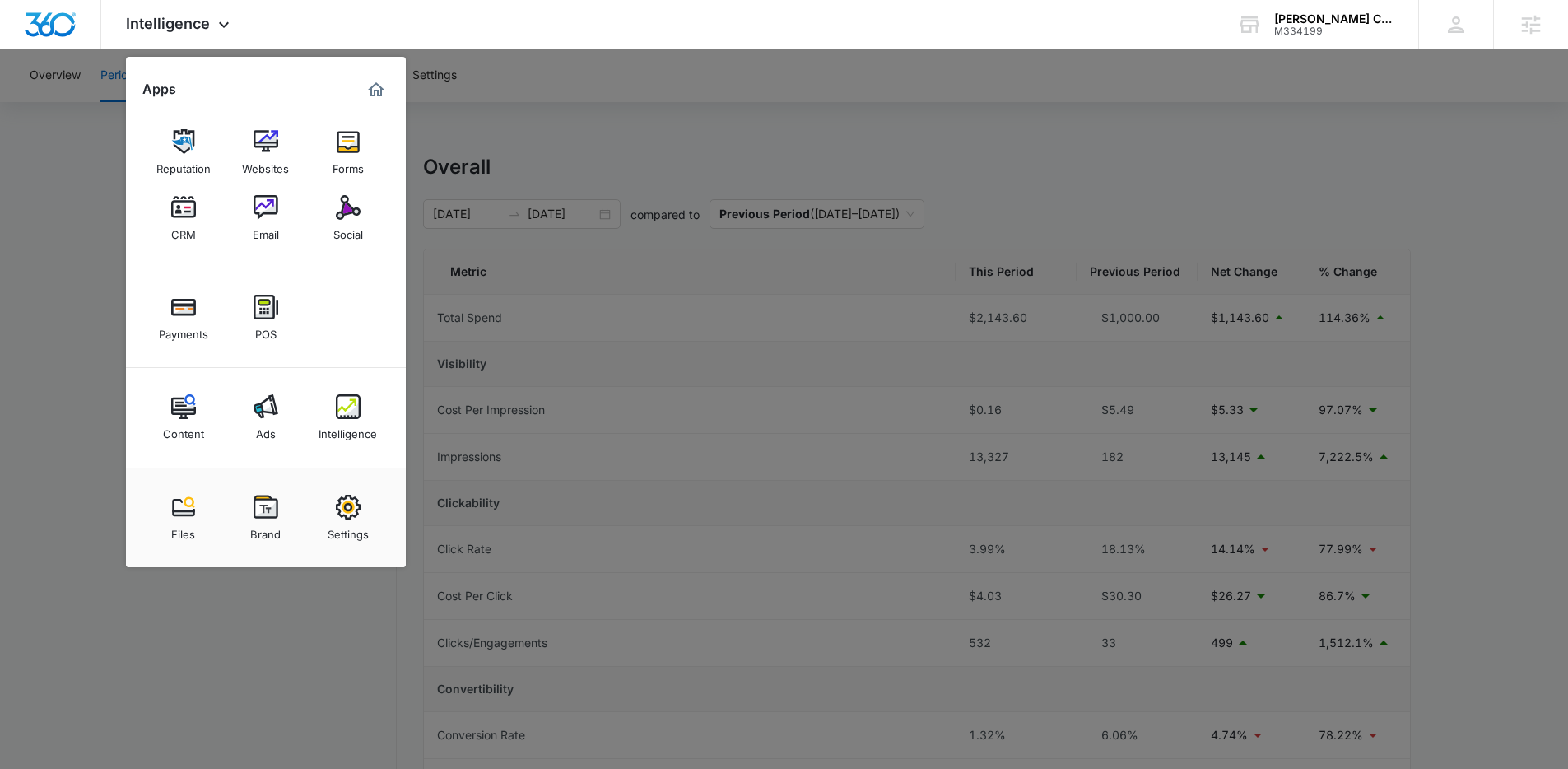
click at [106, 158] on div at bounding box center [784, 384] width 1568 height 769
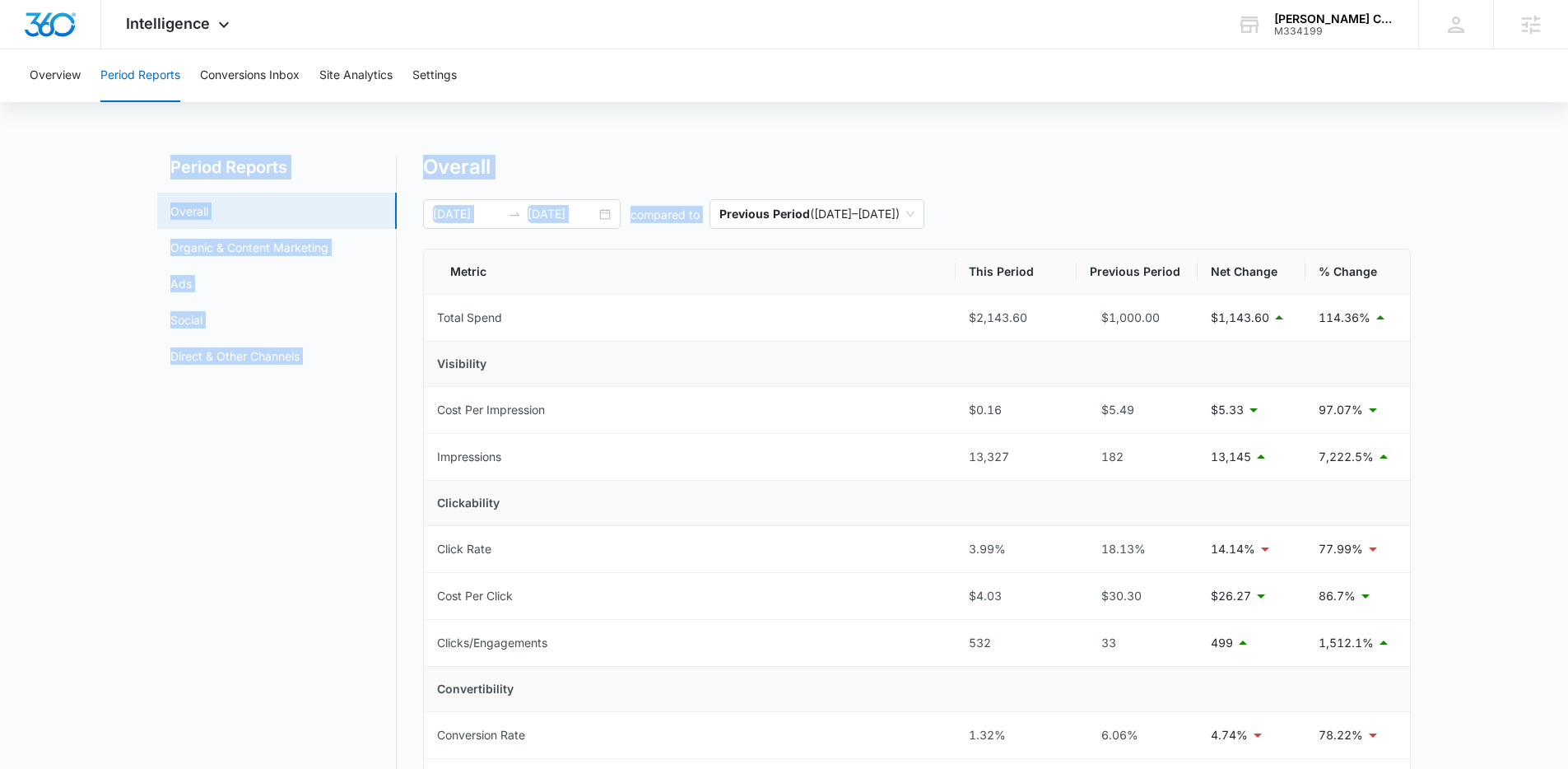
drag, startPoint x: 140, startPoint y: 137, endPoint x: 1457, endPoint y: 611, distance: 1399.7
click at [1457, 611] on div "Overview Period Reports Conversions Inbox Site Analytics Settings Period Report…" at bounding box center [784, 746] width 1568 height 1394
click at [873, 145] on div "Overview Period Reports Conversions Inbox Site Analytics Settings Period Report…" at bounding box center [784, 746] width 1568 height 1394
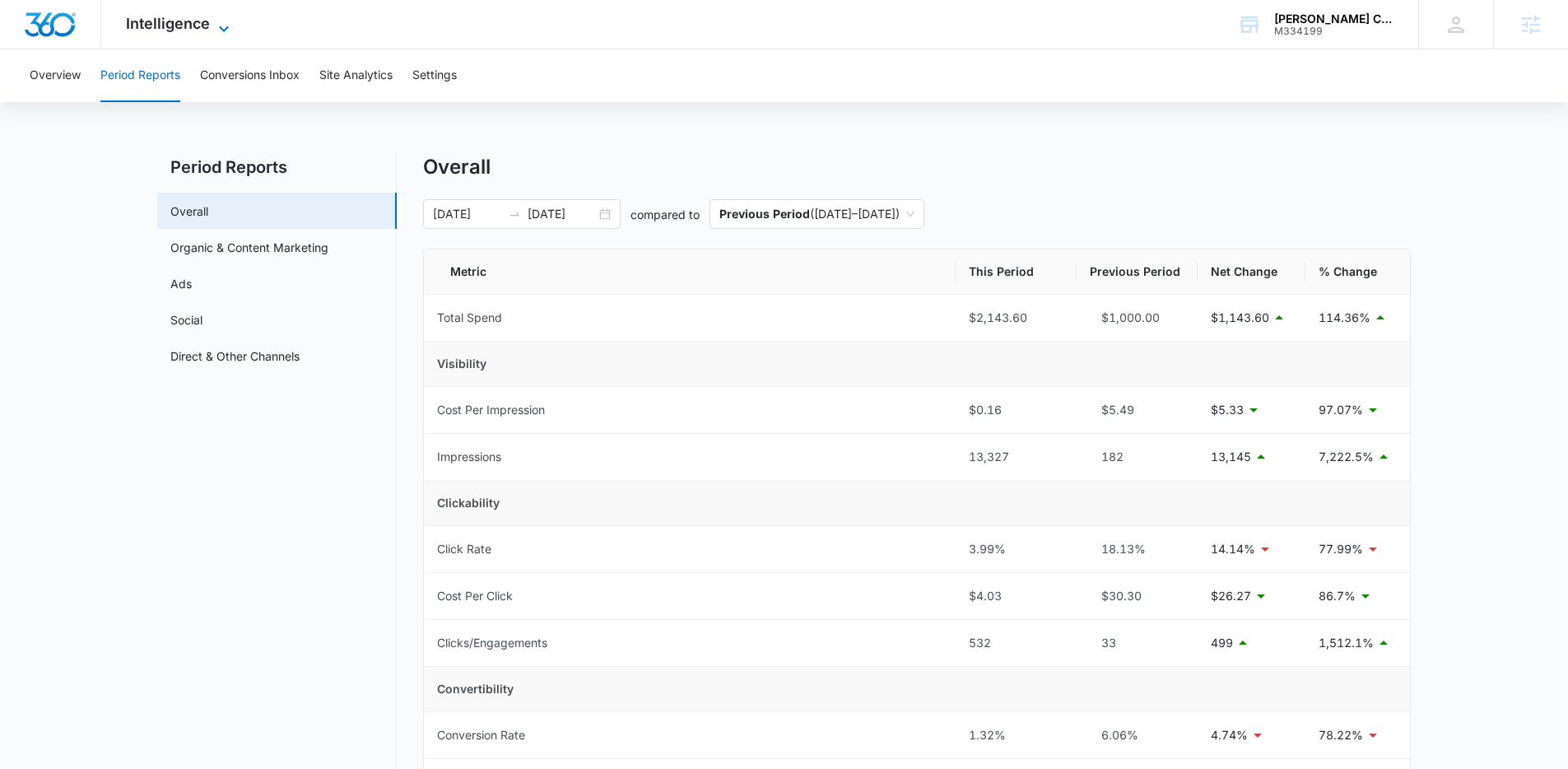
click at [167, 26] on span "Intelligence" at bounding box center [167, 23] width 84 height 17
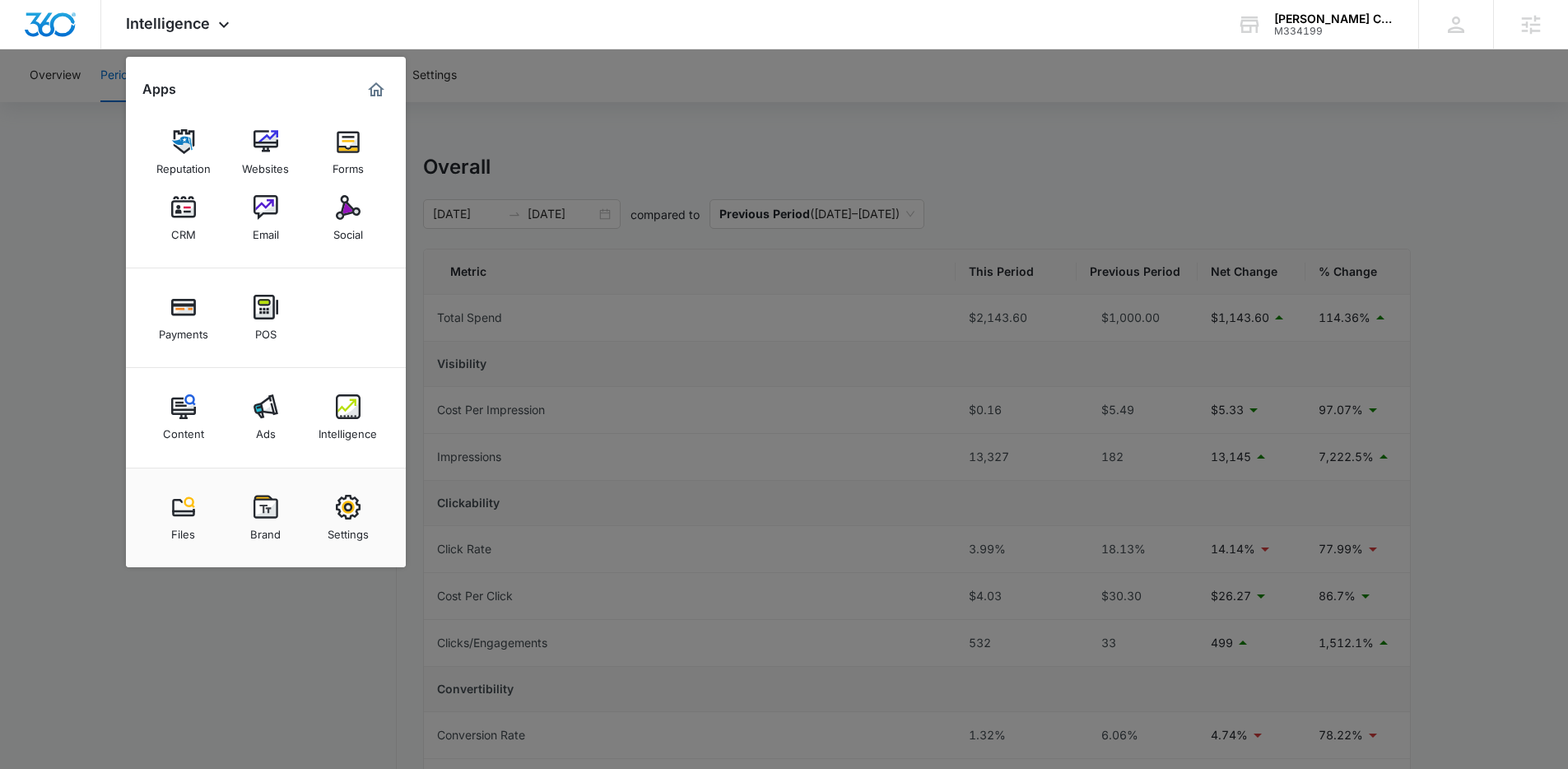
click at [525, 164] on div at bounding box center [784, 384] width 1568 height 769
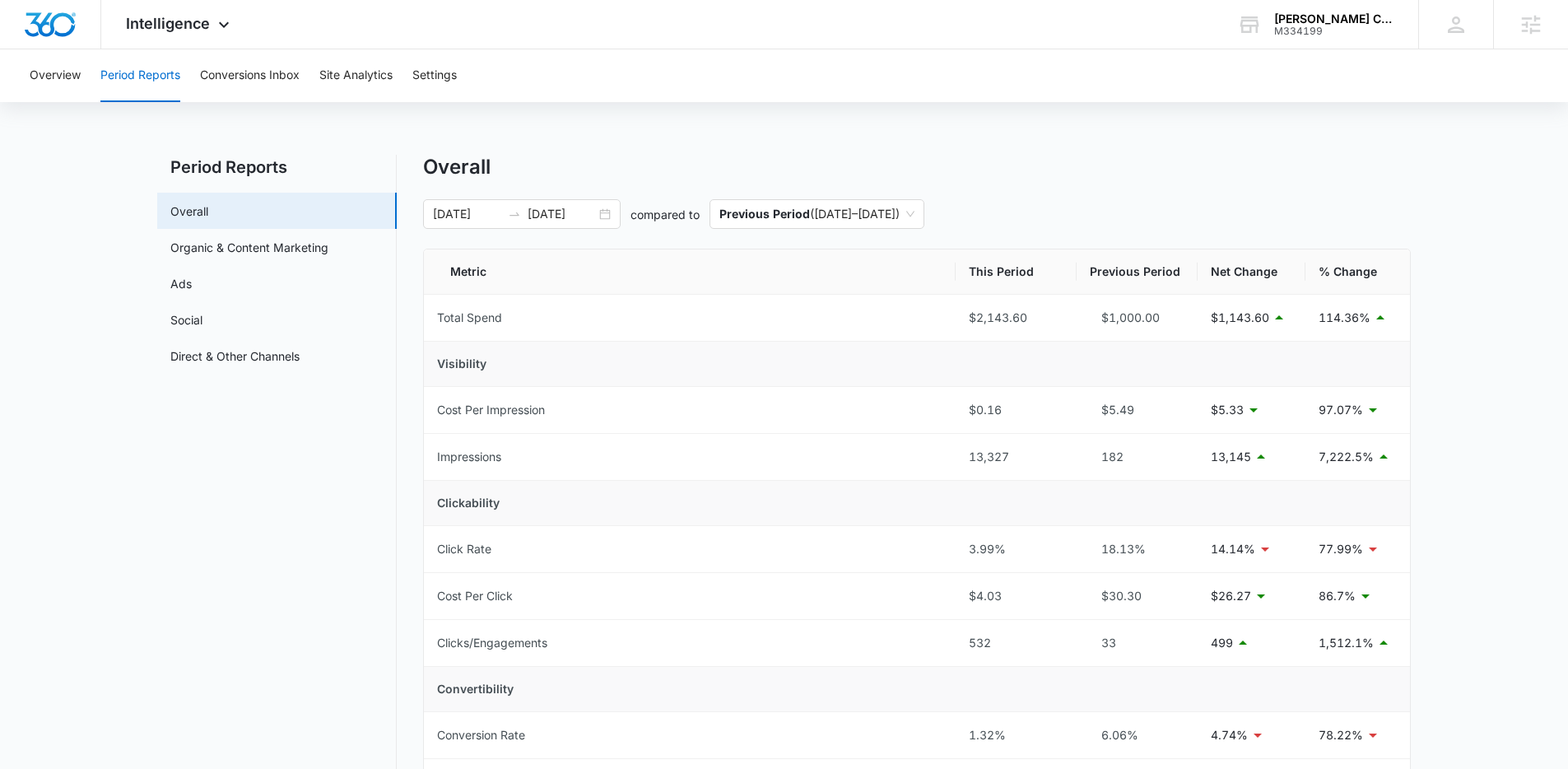
click at [571, 161] on div "Overall" at bounding box center [917, 167] width 987 height 24
drag, startPoint x: 164, startPoint y: 161, endPoint x: 278, endPoint y: 184, distance: 116.3
click at [291, 162] on h2 "Period Reports" at bounding box center [277, 163] width 239 height 24
click at [538, 156] on div "Overall" at bounding box center [917, 163] width 987 height 24
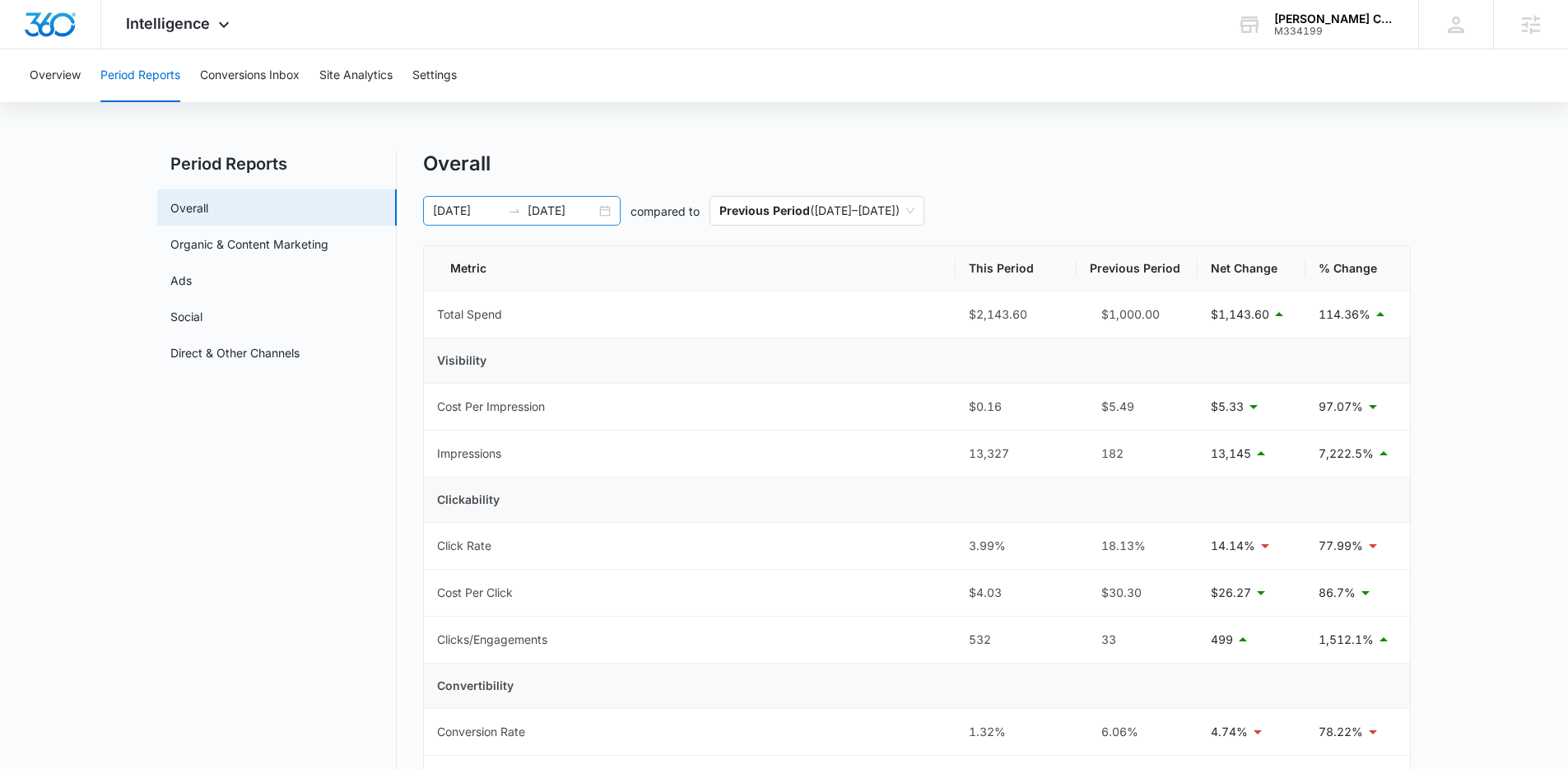
click at [518, 209] on icon "swap-right" at bounding box center [514, 211] width 13 height 13
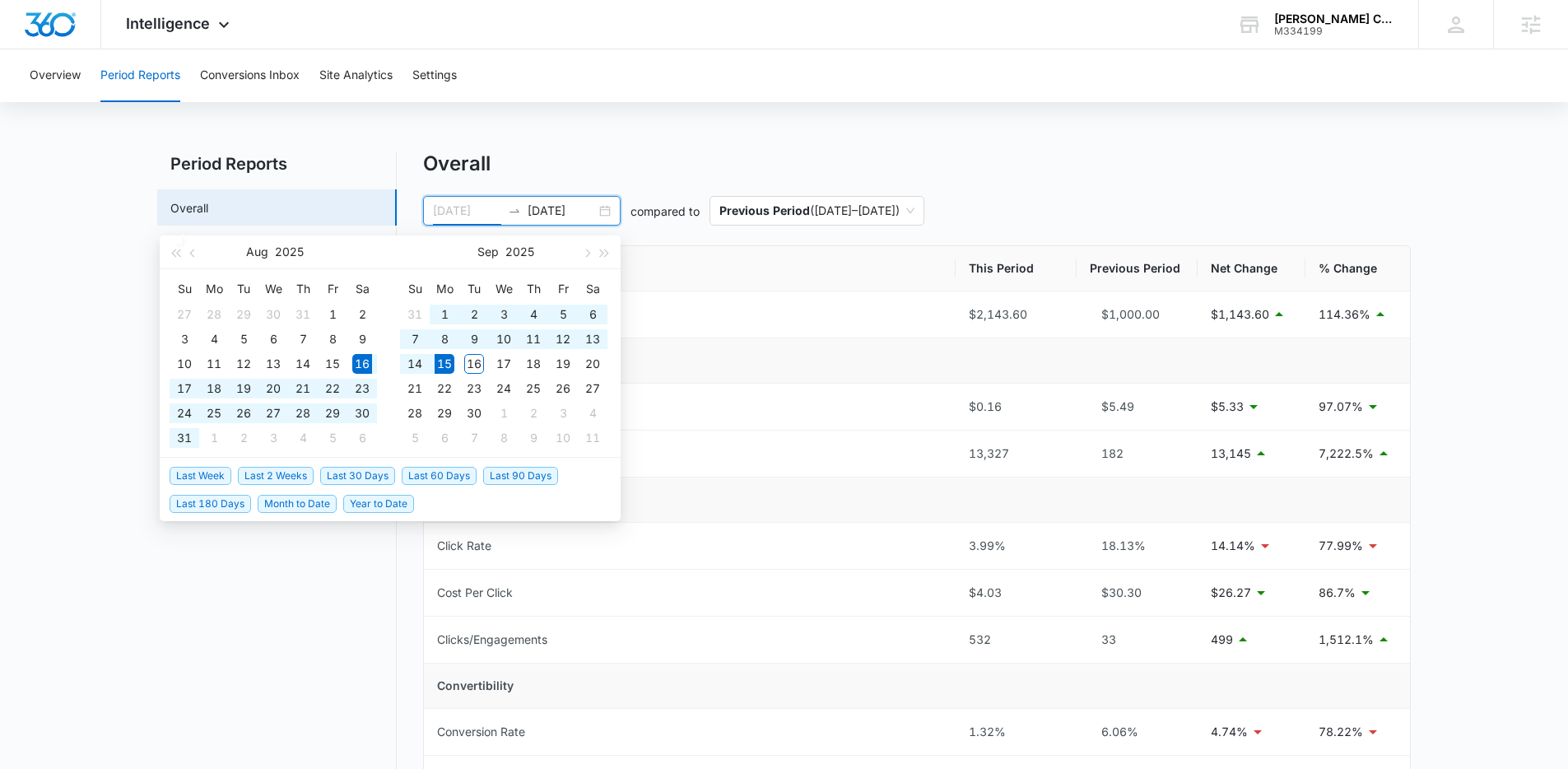
type input "08/16/2025"
click at [365, 482] on span "Last 30 Days" at bounding box center [358, 475] width 75 height 18
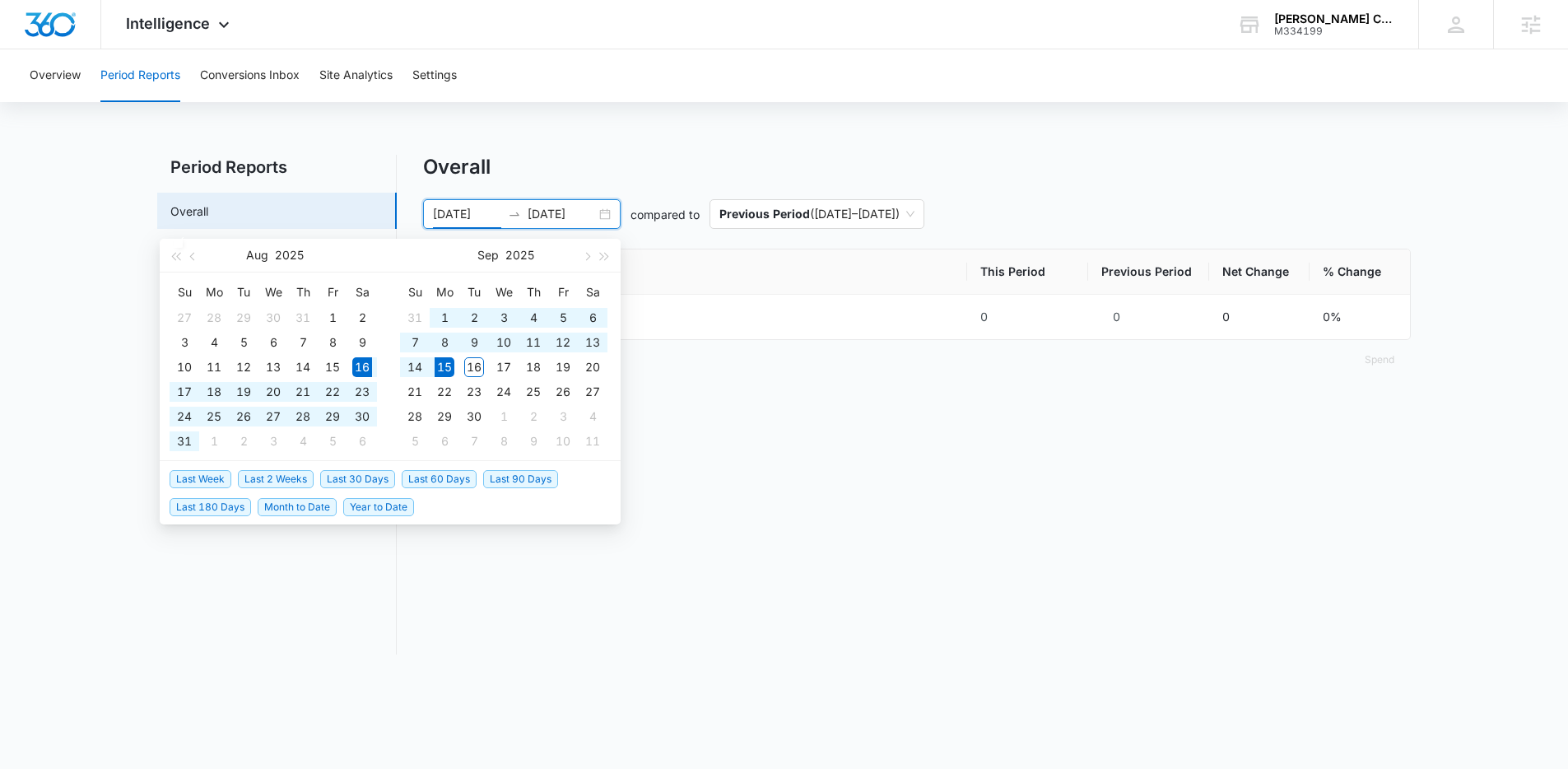
scroll to position [0, 0]
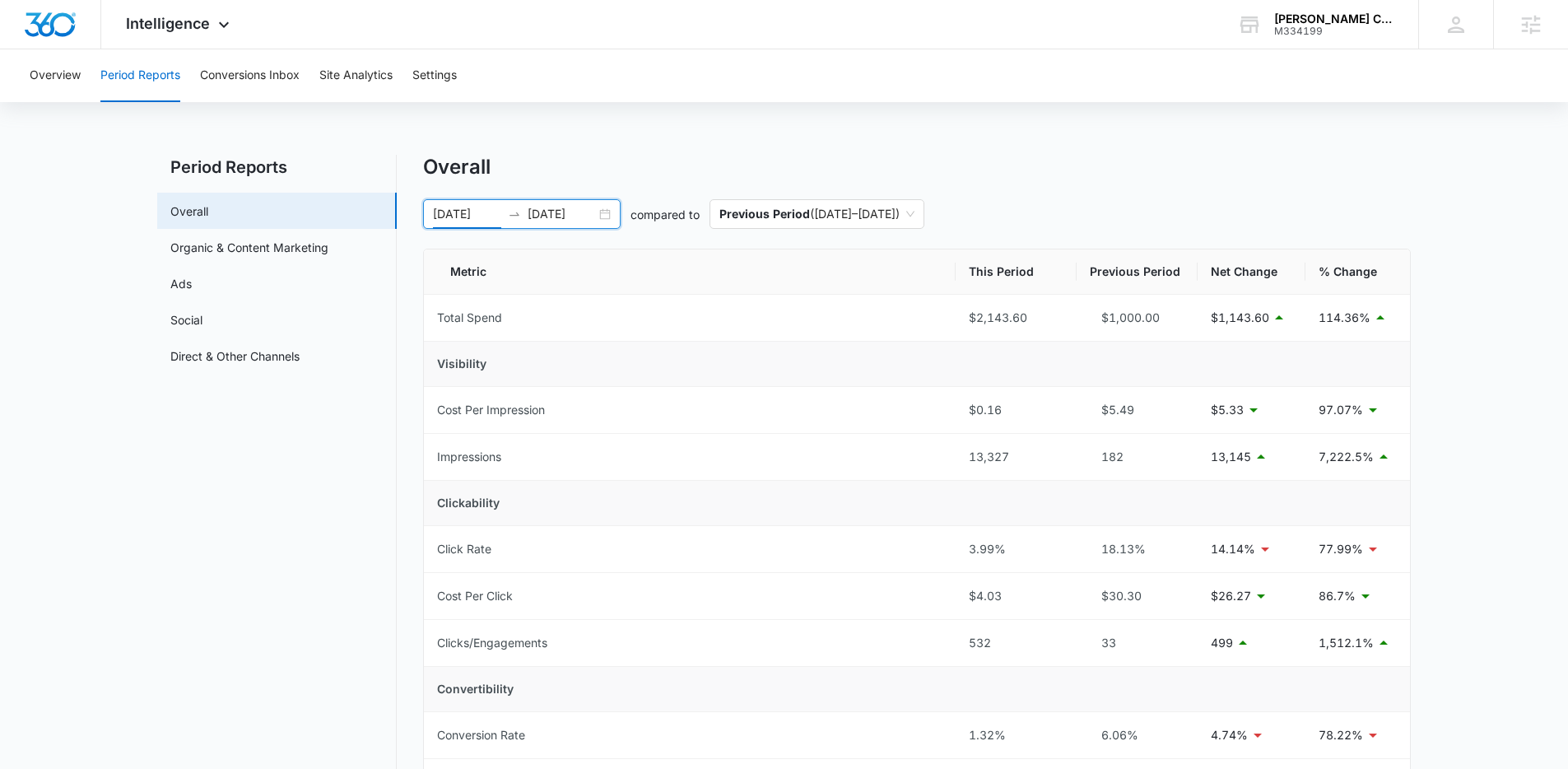
click at [532, 169] on div "Overall" at bounding box center [917, 167] width 987 height 24
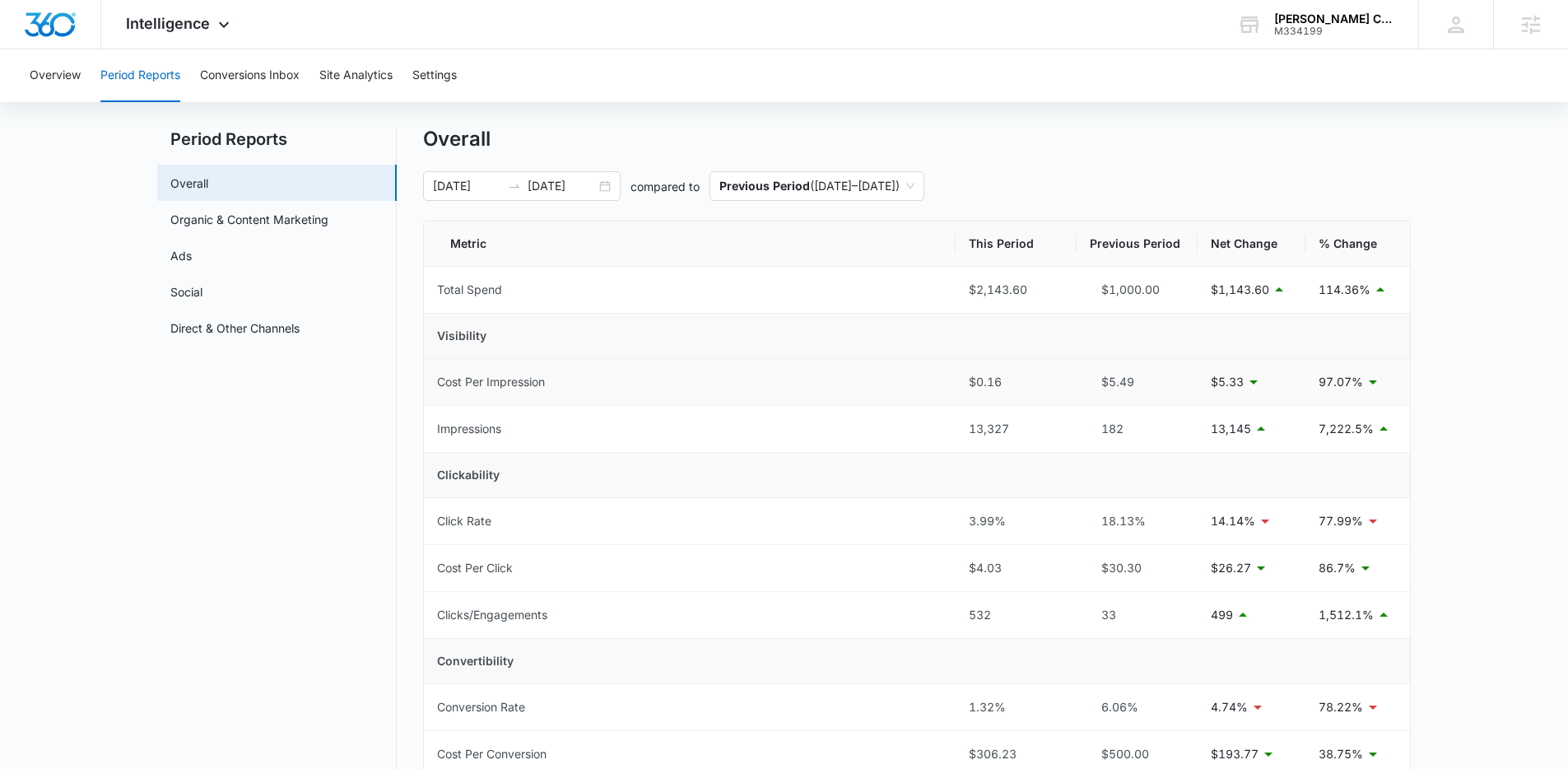
scroll to position [57, 0]
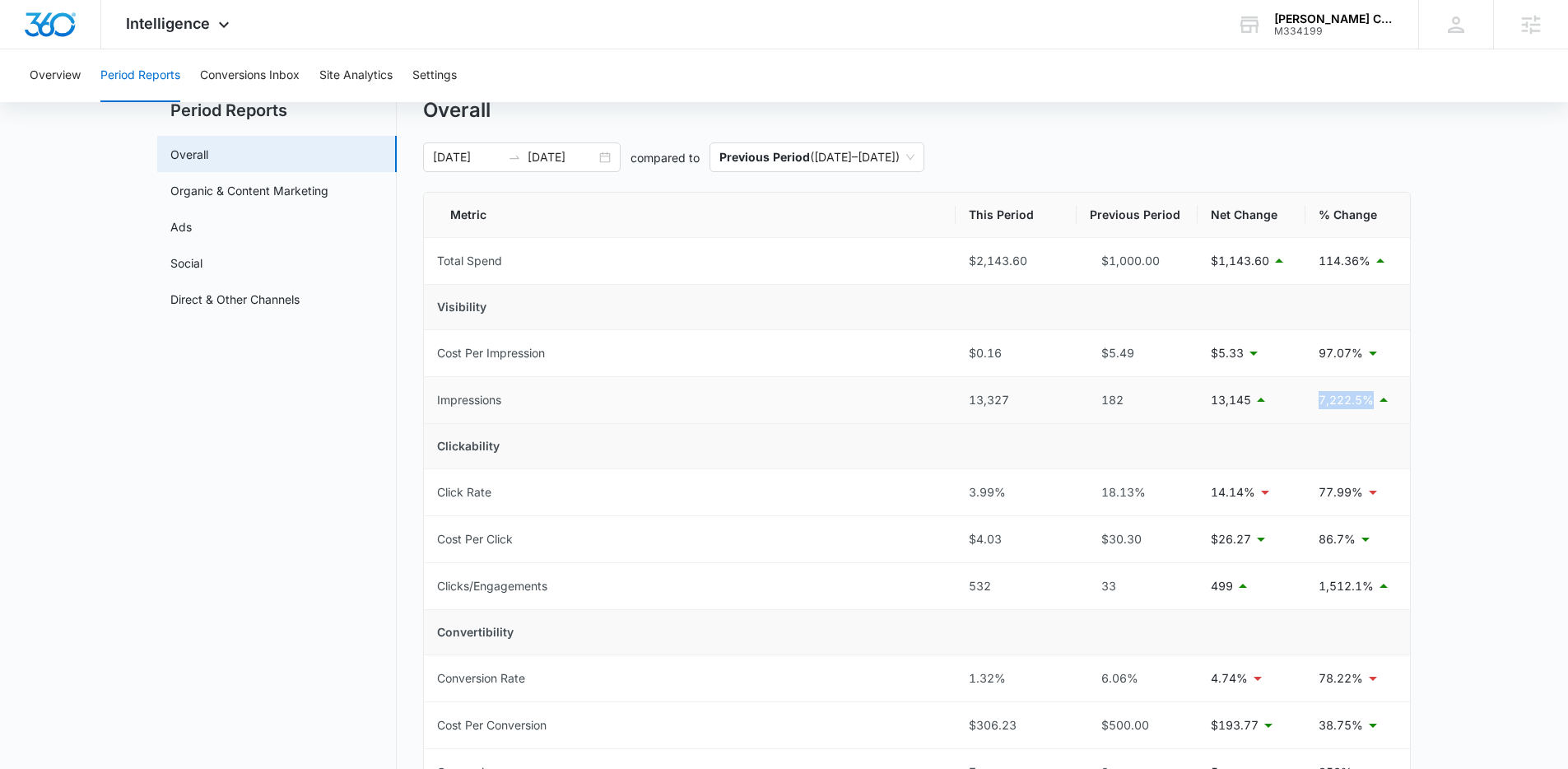
drag, startPoint x: 1313, startPoint y: 406, endPoint x: 1371, endPoint y: 403, distance: 58.1
click at [1371, 403] on td "7,222.5%" at bounding box center [1357, 401] width 104 height 47
drag, startPoint x: 1014, startPoint y: 406, endPoint x: 965, endPoint y: 400, distance: 49.4
click at [965, 400] on td "13,327" at bounding box center [1015, 401] width 121 height 47
drag, startPoint x: 635, startPoint y: 158, endPoint x: 958, endPoint y: 159, distance: 323.0
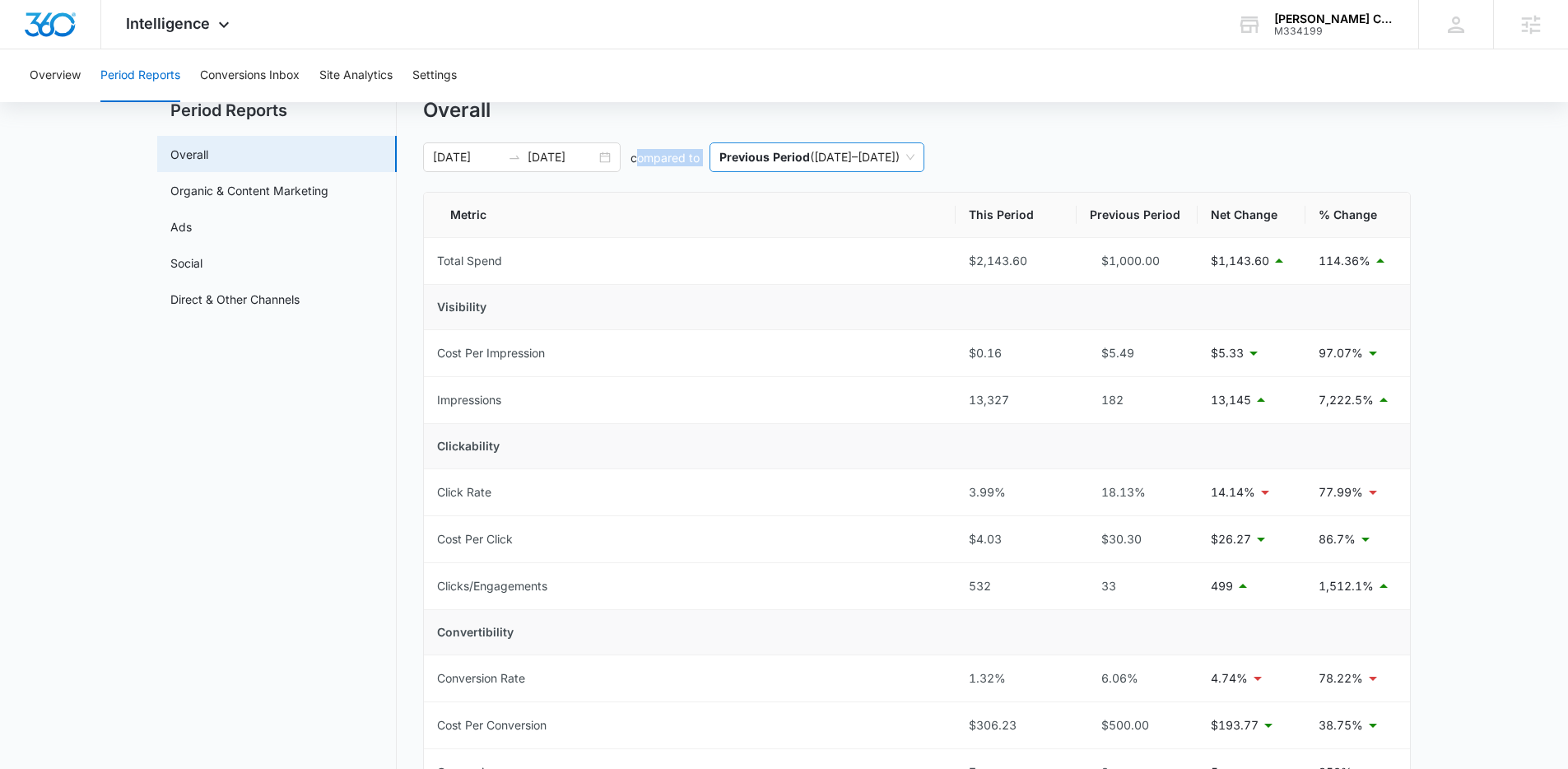
click at [953, 159] on div "08/16/2025 09/15/2025 compared to Previous Period ( 07/16/2025 – 08/15/2025 )" at bounding box center [917, 158] width 987 height 30
click at [1042, 151] on div "08/16/2025 09/15/2025 compared to Previous Period ( 07/16/2025 – 08/15/2025 )" at bounding box center [917, 158] width 987 height 30
drag, startPoint x: 429, startPoint y: 312, endPoint x: 493, endPoint y: 310, distance: 64.0
click at [493, 310] on td "Visibility" at bounding box center [917, 307] width 986 height 45
click at [495, 311] on td "Visibility" at bounding box center [917, 307] width 986 height 45
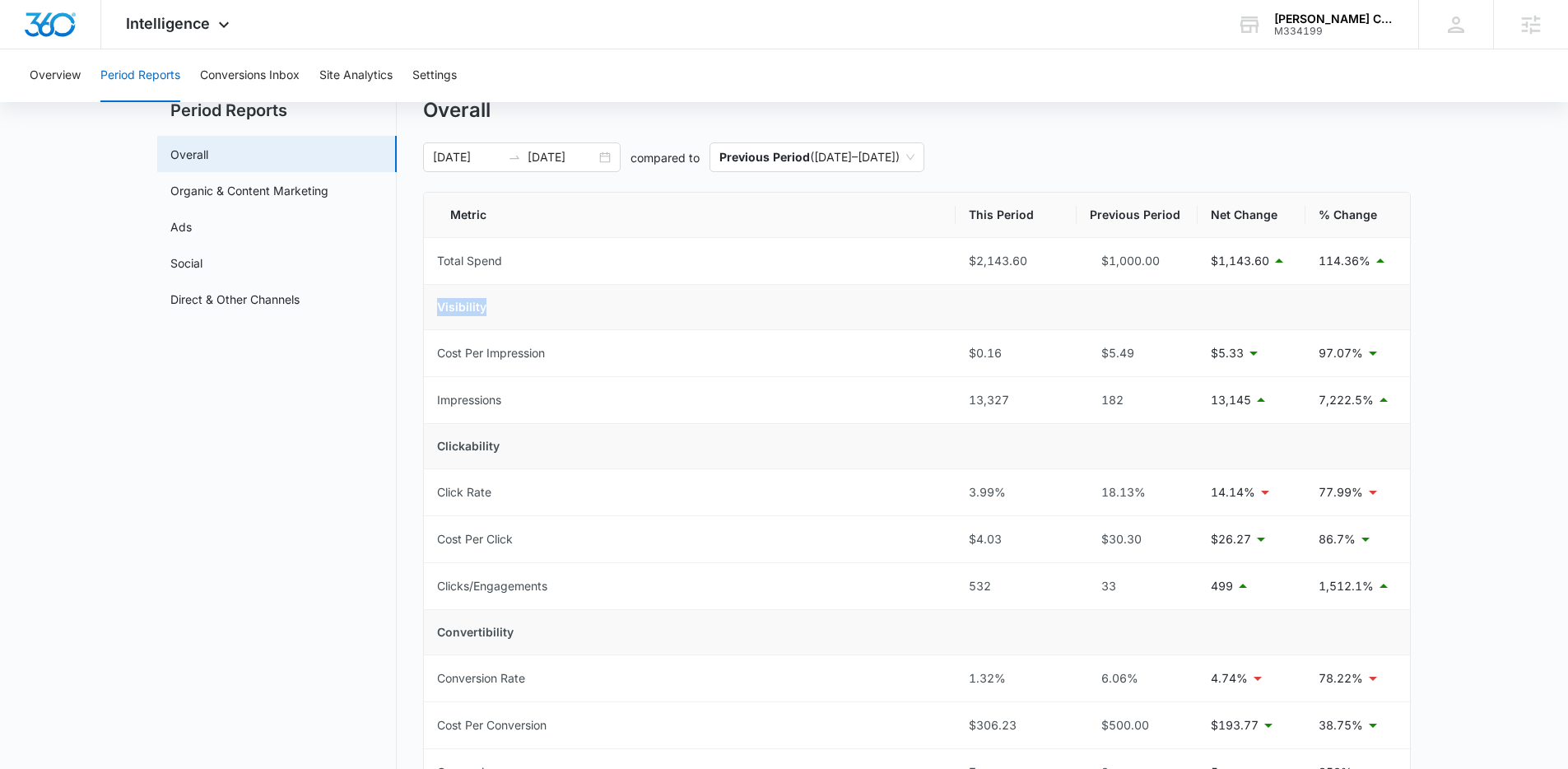
drag, startPoint x: 432, startPoint y: 307, endPoint x: 490, endPoint y: 312, distance: 58.2
click at [490, 312] on td "Visibility" at bounding box center [917, 307] width 986 height 45
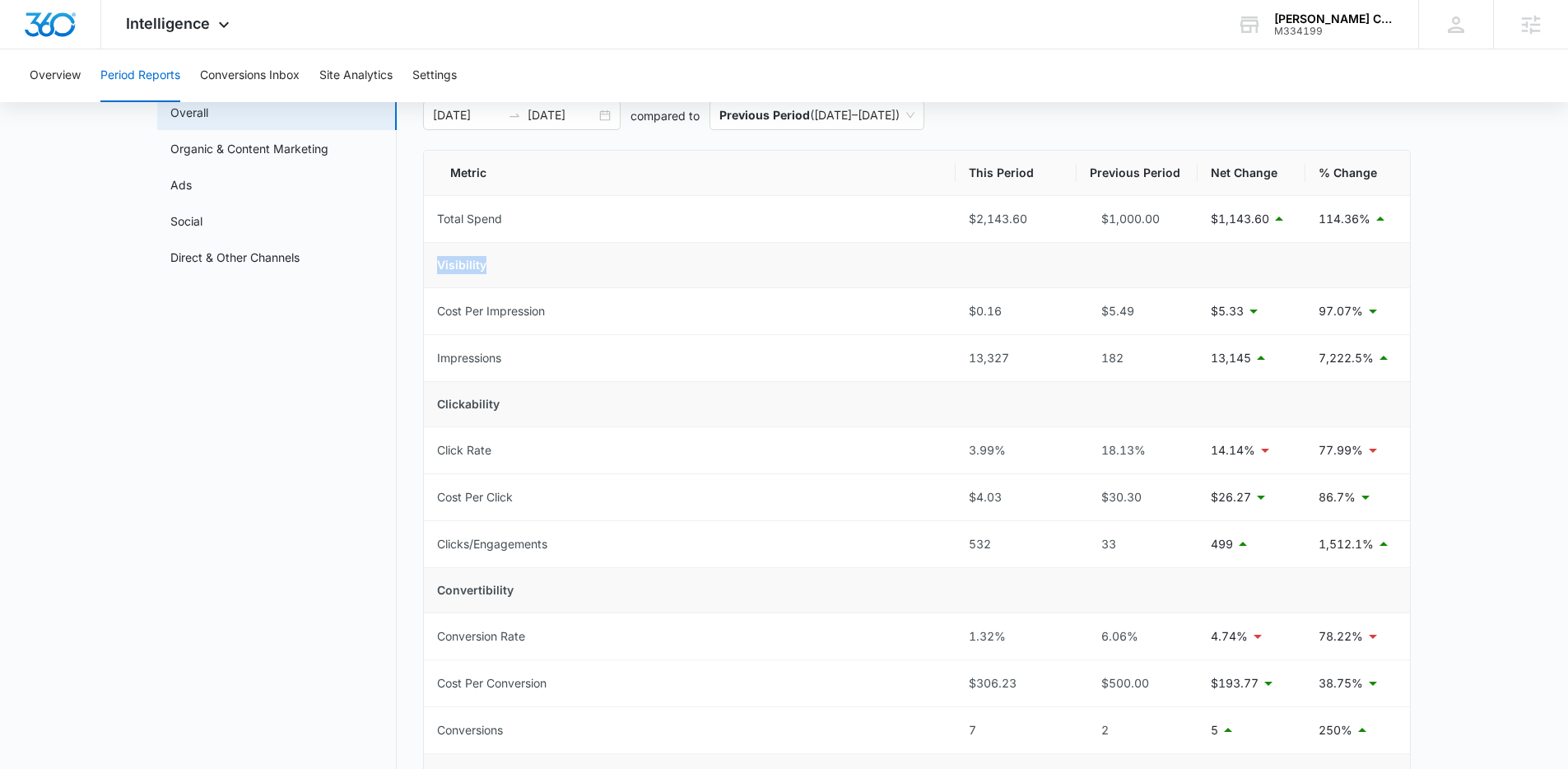
scroll to position [100, 0]
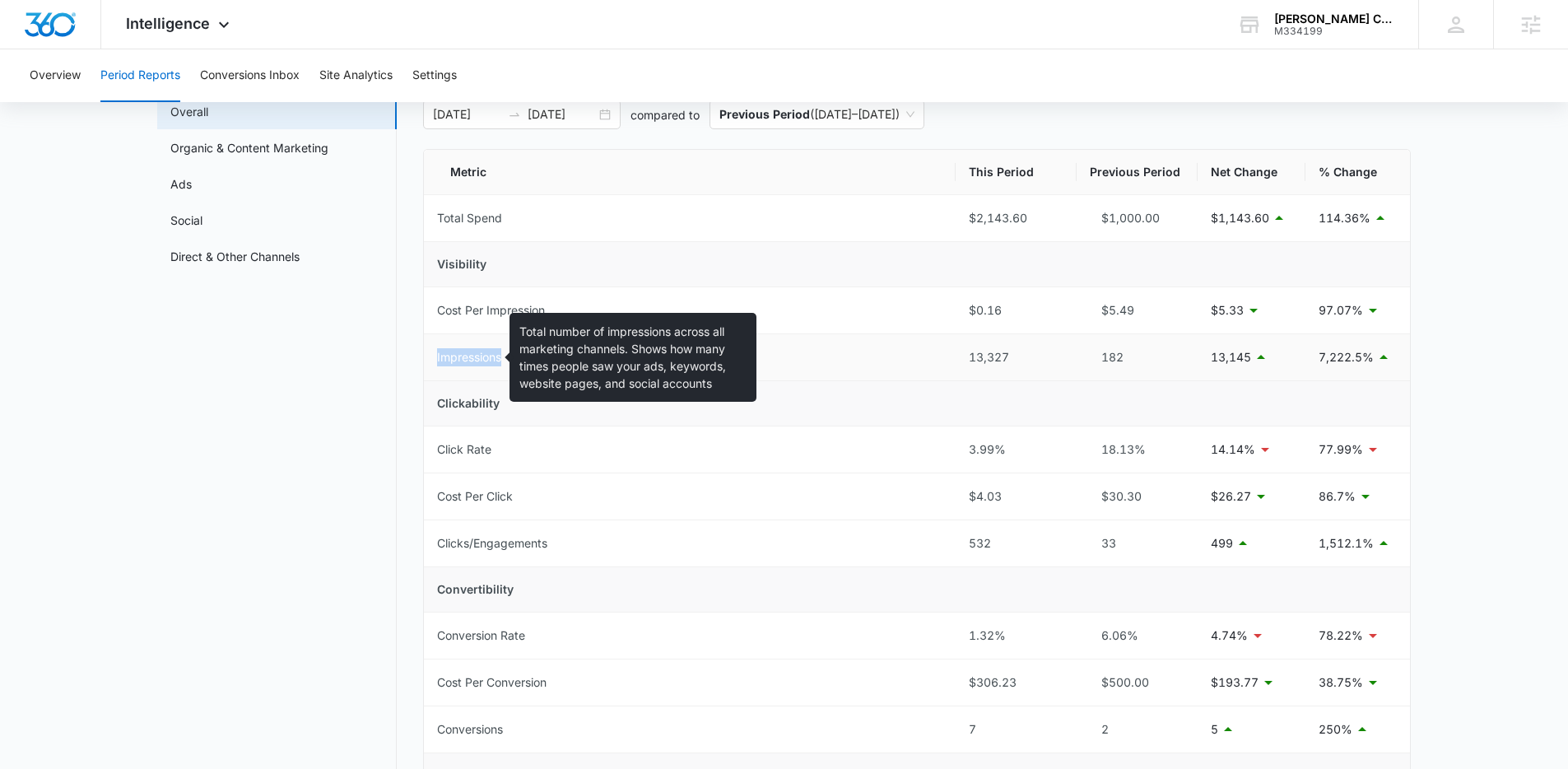
drag, startPoint x: 436, startPoint y: 361, endPoint x: 501, endPoint y: 361, distance: 65.0
click at [501, 361] on div "Impressions" at bounding box center [469, 357] width 64 height 18
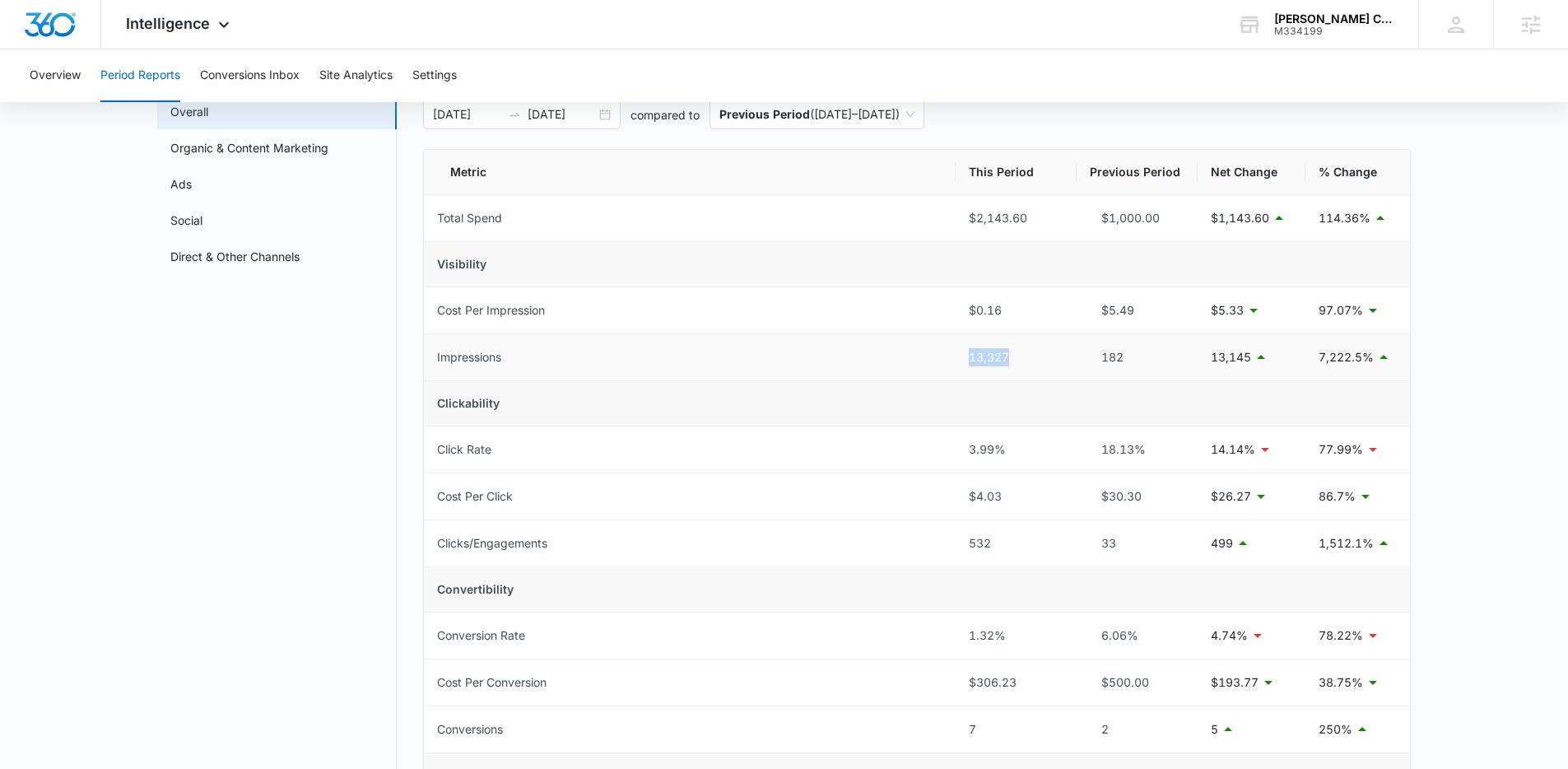
drag, startPoint x: 967, startPoint y: 361, endPoint x: 1008, endPoint y: 361, distance: 41.0
click at [1008, 361] on td "13,327" at bounding box center [1015, 358] width 121 height 47
click at [1019, 368] on td "13,327" at bounding box center [1015, 358] width 121 height 47
drag, startPoint x: 1007, startPoint y: 359, endPoint x: 956, endPoint y: 359, distance: 51.0
click at [956, 359] on td "13,327" at bounding box center [1015, 358] width 121 height 47
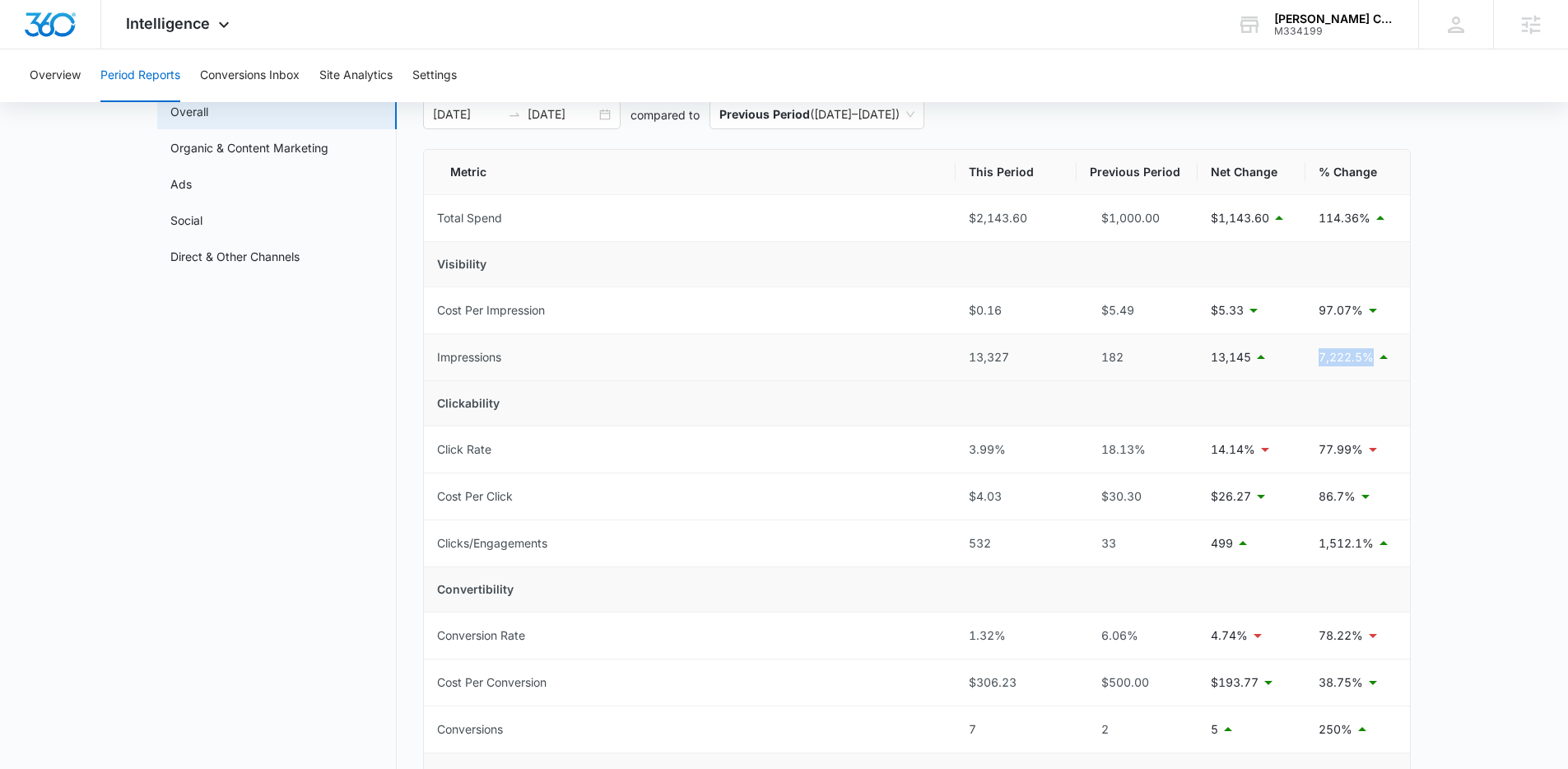
drag, startPoint x: 1313, startPoint y: 358, endPoint x: 1369, endPoint y: 363, distance: 56.2
click at [1369, 363] on td "7,222.5%" at bounding box center [1357, 358] width 104 height 47
drag, startPoint x: 1126, startPoint y: 364, endPoint x: 1103, endPoint y: 363, distance: 23.0
click at [1103, 363] on div "182" at bounding box center [1136, 357] width 95 height 18
drag, startPoint x: 934, startPoint y: 362, endPoint x: 1009, endPoint y: 363, distance: 75.0
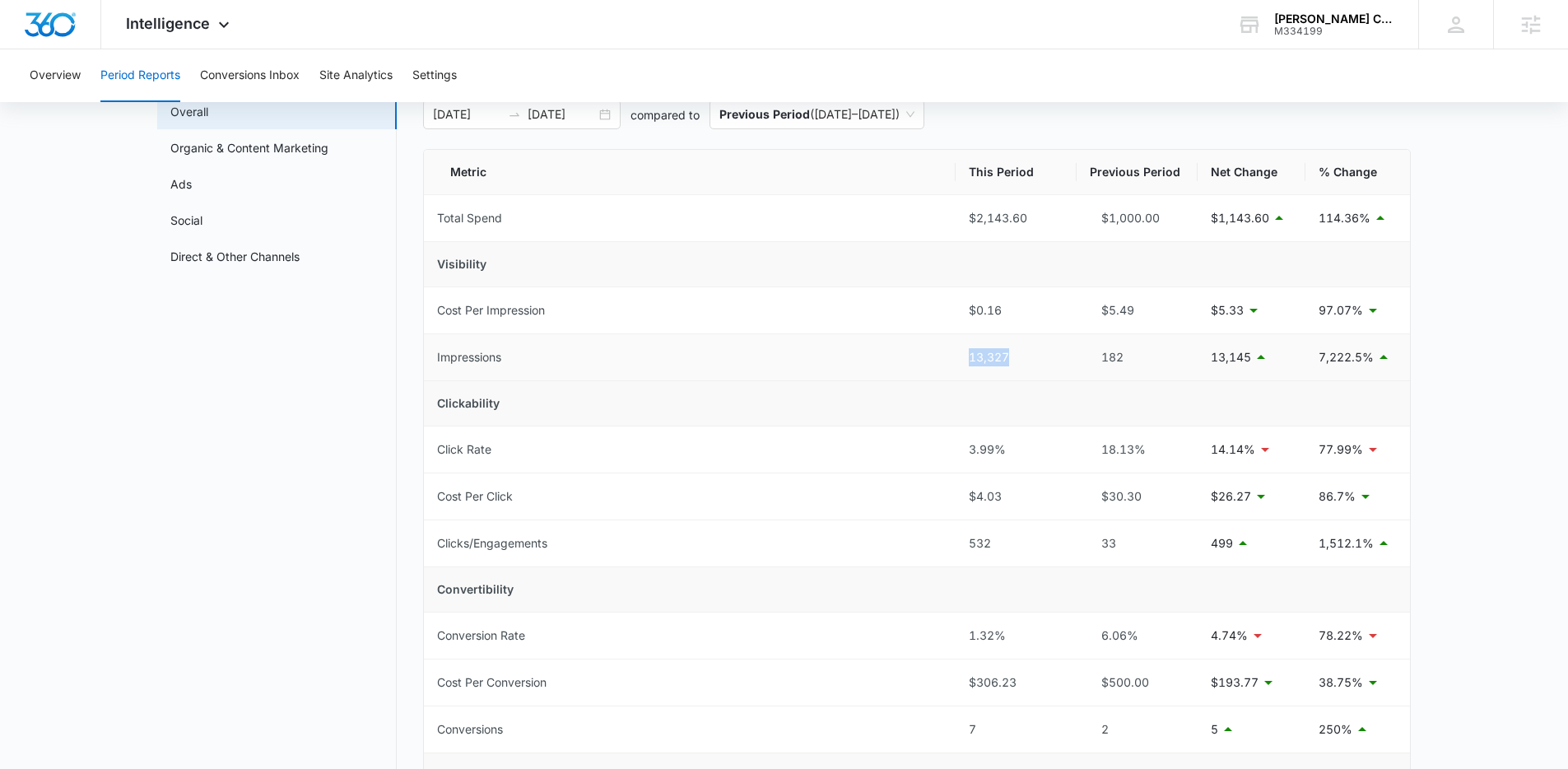
click at [1009, 363] on tr "Impressions 13,327 182 13,145 7,222.5%" at bounding box center [917, 358] width 986 height 47
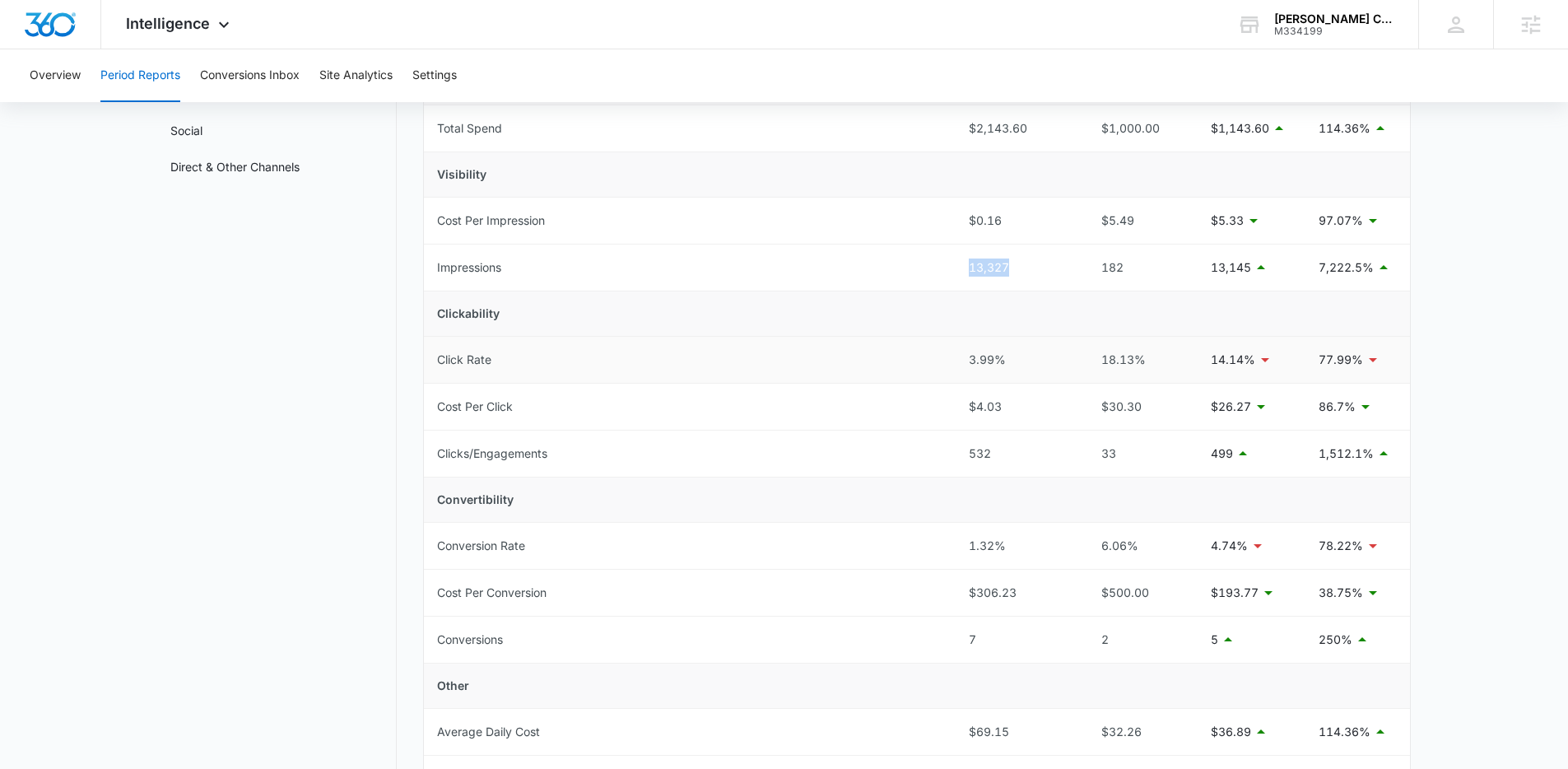
scroll to position [205, 0]
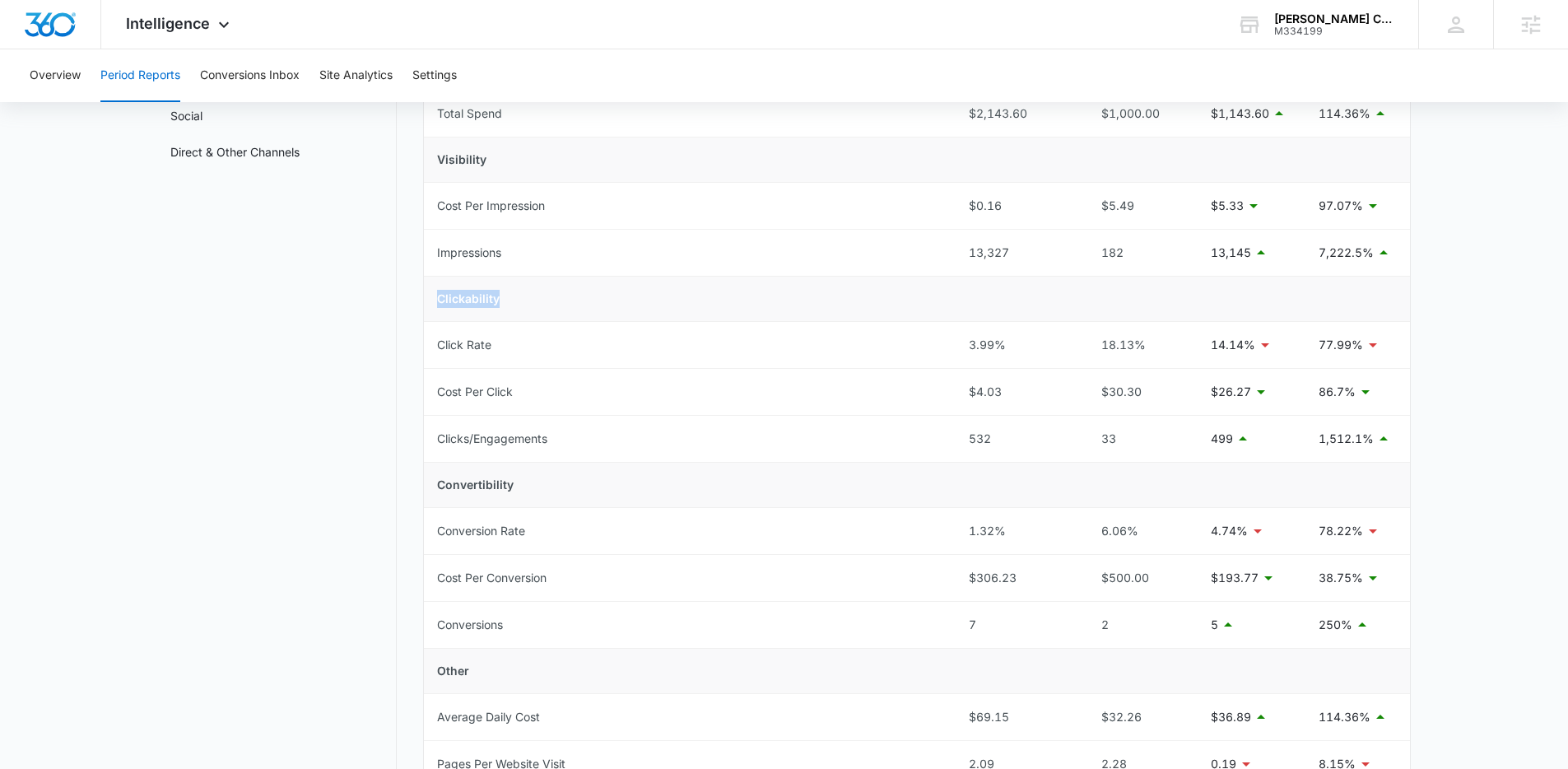
drag, startPoint x: 514, startPoint y: 304, endPoint x: 436, endPoint y: 298, distance: 78.2
click at [436, 298] on td "Clickability" at bounding box center [917, 300] width 986 height 45
click at [419, 300] on div "Period Reports Overall Organic & Content Marketing Ads Social Direct & Other Ch…" at bounding box center [784, 585] width 1254 height 1269
drag, startPoint x: 433, startPoint y: 258, endPoint x: 1016, endPoint y: 252, distance: 583.0
click at [1016, 252] on tr "Impressions 13,327 182 13,145 7,222.5%" at bounding box center [917, 254] width 986 height 47
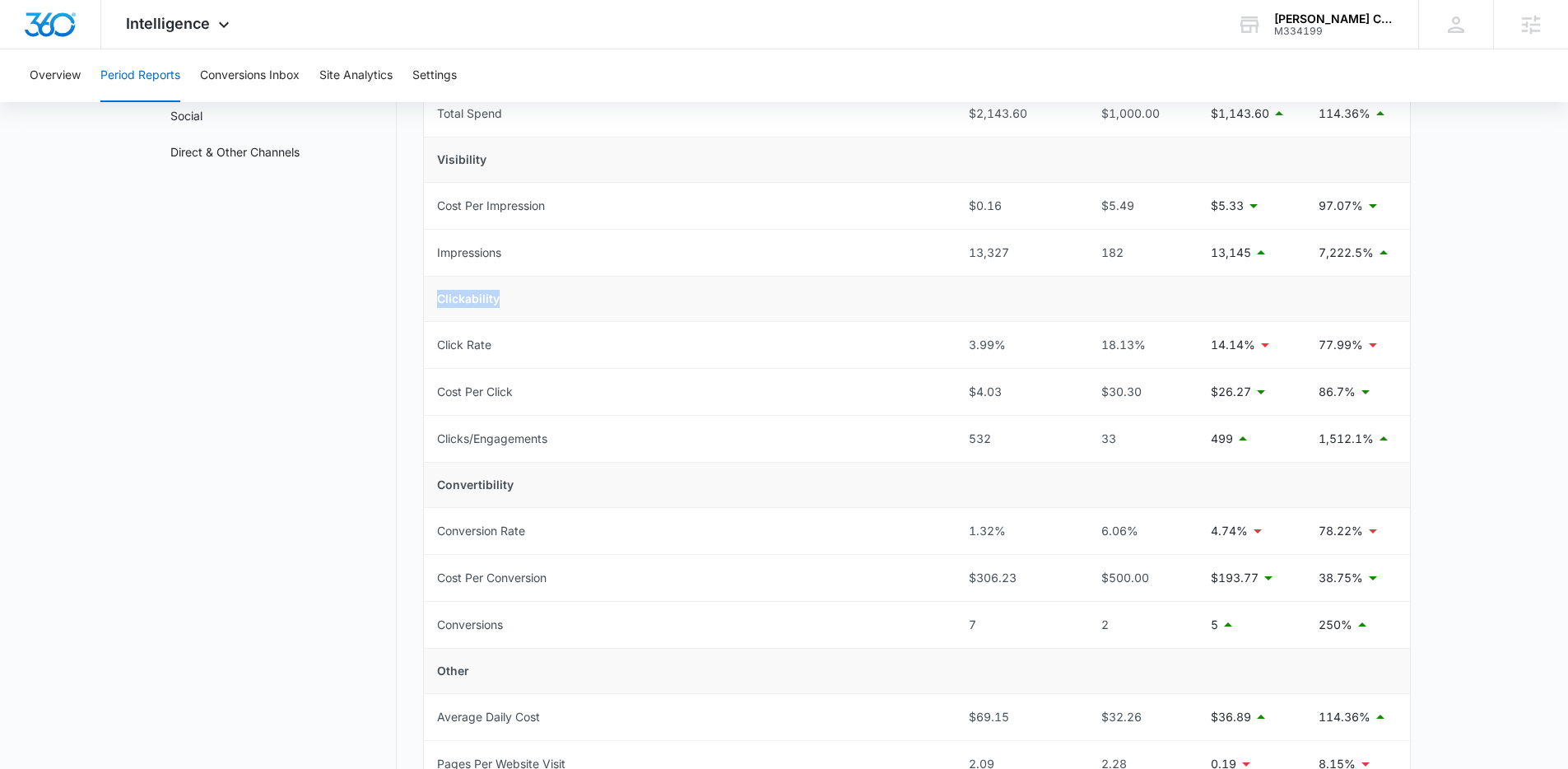
drag, startPoint x: 434, startPoint y: 304, endPoint x: 509, endPoint y: 303, distance: 75.0
click at [509, 303] on td "Clickability" at bounding box center [917, 300] width 986 height 45
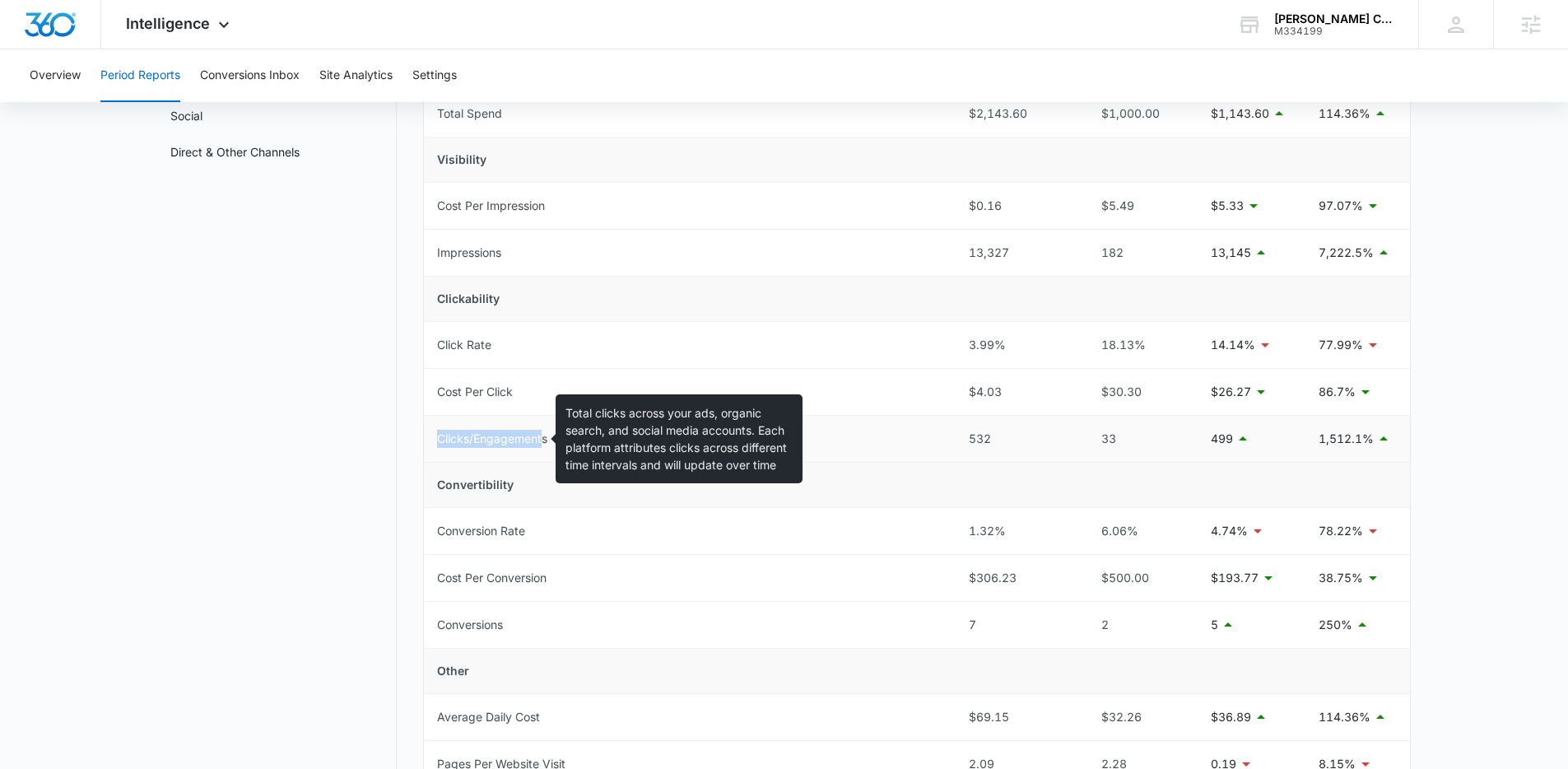
drag, startPoint x: 433, startPoint y: 440, endPoint x: 544, endPoint y: 442, distance: 111.0
click at [544, 442] on td "Clicks/Engagements" at bounding box center [690, 439] width 532 height 47
click at [546, 442] on div "Clicks/Engagements" at bounding box center [493, 438] width 111 height 18
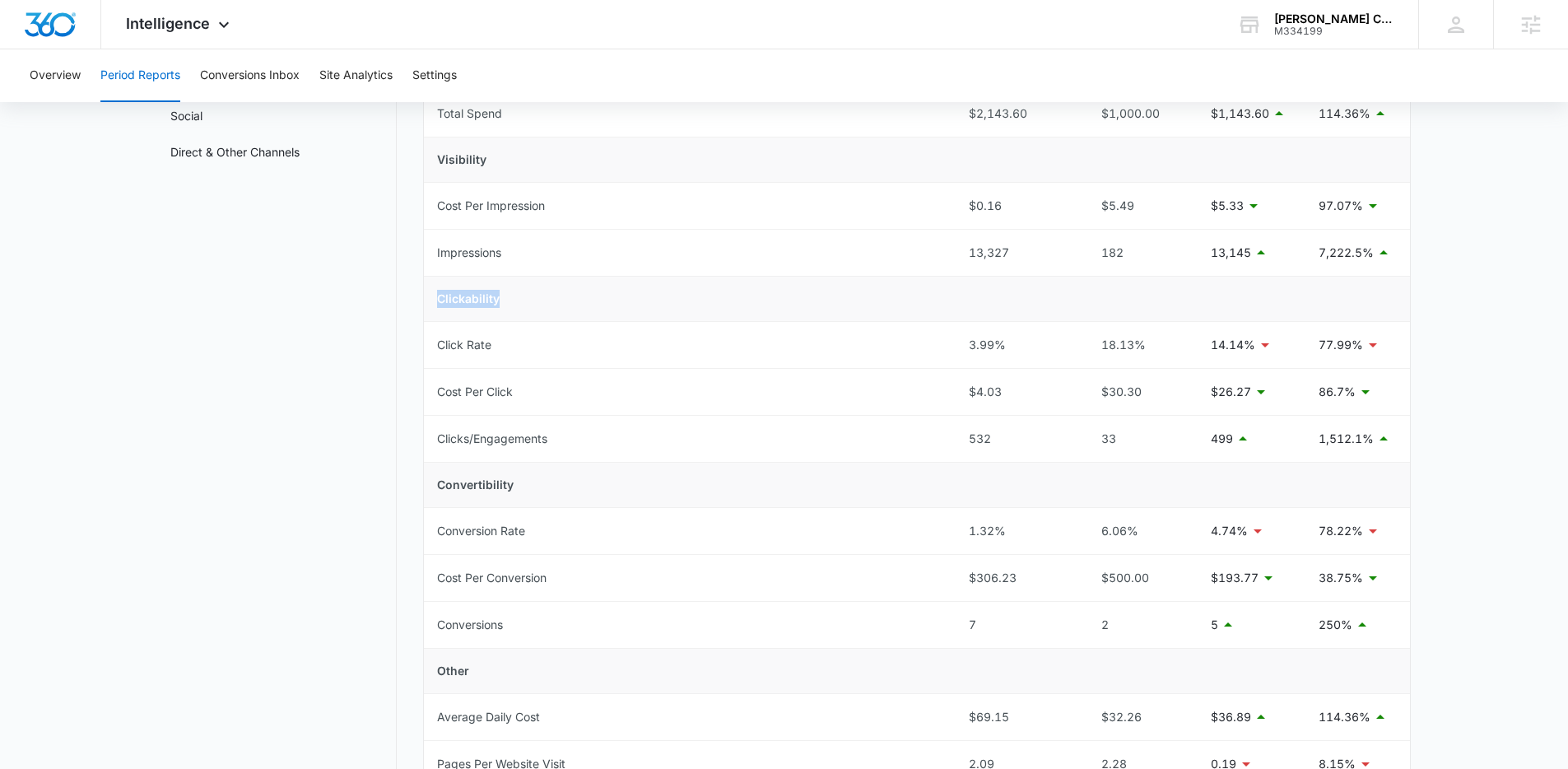
drag, startPoint x: 437, startPoint y: 298, endPoint x: 499, endPoint y: 299, distance: 62.0
click at [499, 299] on td "Clickability" at bounding box center [917, 300] width 986 height 45
drag, startPoint x: 1022, startPoint y: 251, endPoint x: 966, endPoint y: 256, distance: 56.2
click at [966, 256] on td "13,327" at bounding box center [1015, 254] width 121 height 47
click at [1011, 262] on td "13,327" at bounding box center [1015, 254] width 121 height 47
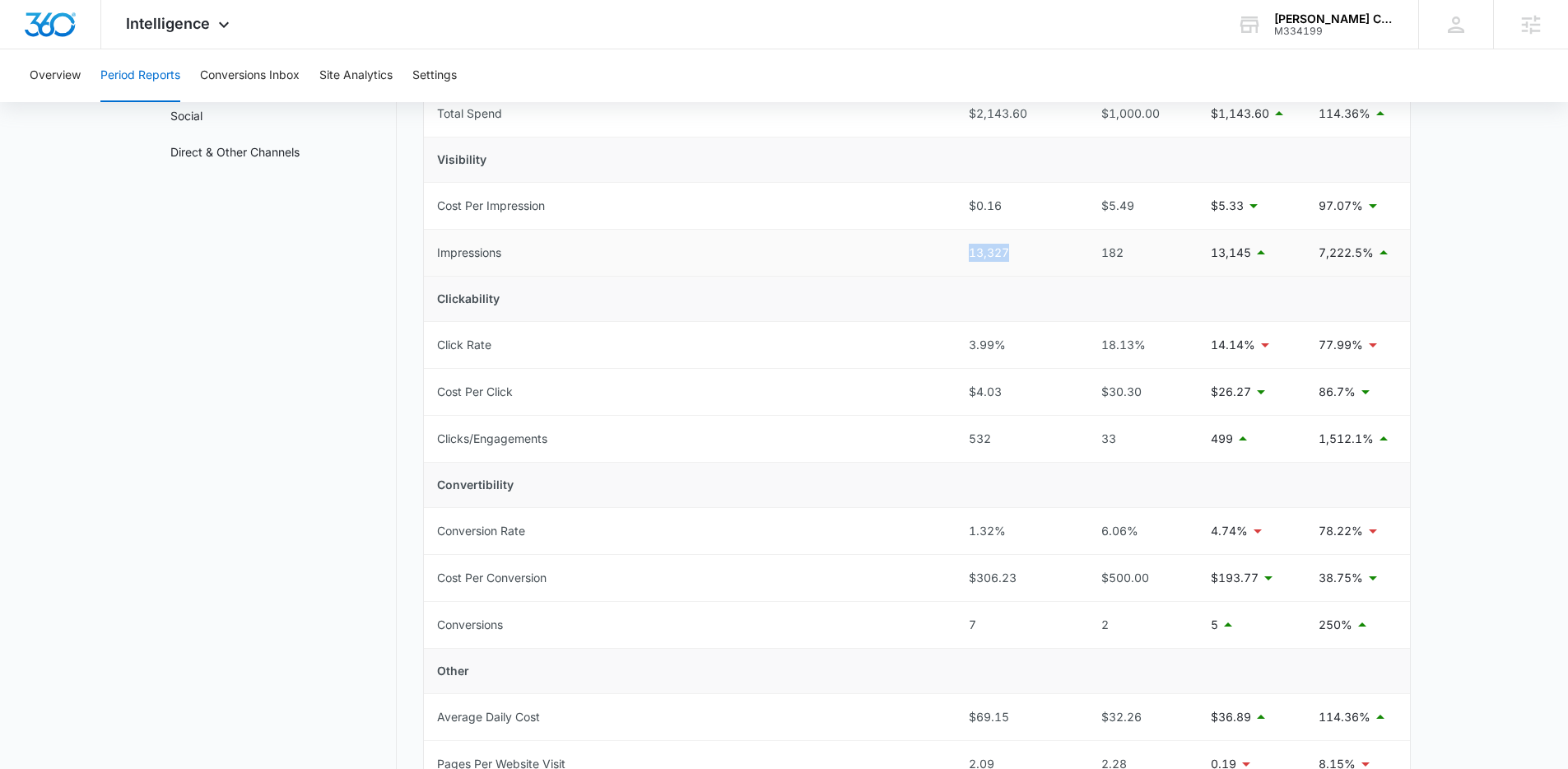
drag, startPoint x: 1012, startPoint y: 259, endPoint x: 968, endPoint y: 256, distance: 44.1
click at [968, 256] on div "13,327" at bounding box center [1015, 253] width 95 height 18
drag, startPoint x: 1017, startPoint y: 438, endPoint x: 968, endPoint y: 434, distance: 49.2
click at [968, 434] on div "532" at bounding box center [1015, 438] width 95 height 18
drag, startPoint x: 967, startPoint y: 348, endPoint x: 1001, endPoint y: 346, distance: 34.1
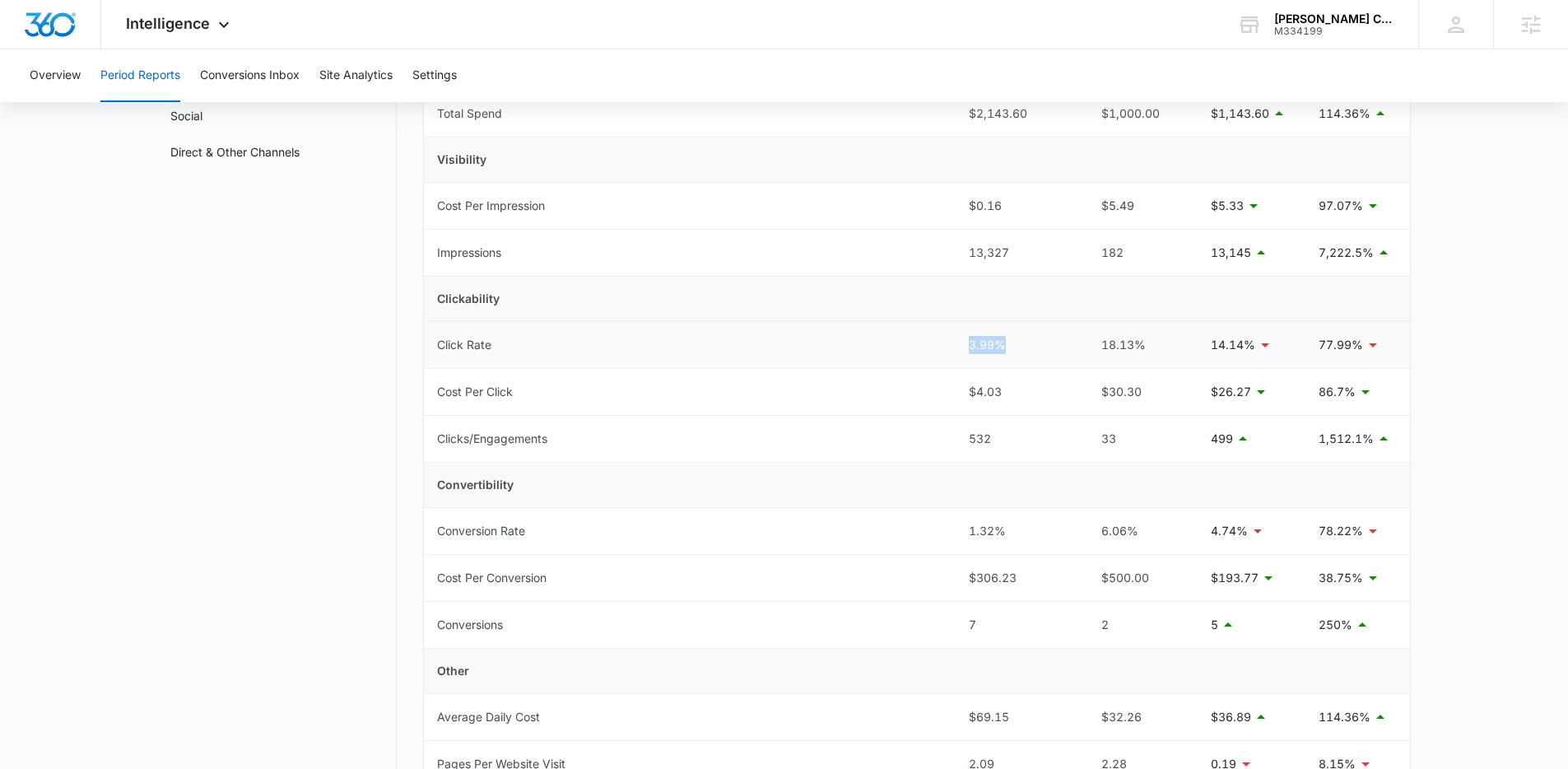
click at [1001, 346] on td "3.99%" at bounding box center [1015, 346] width 121 height 47
drag, startPoint x: 1014, startPoint y: 392, endPoint x: 962, endPoint y: 389, distance: 52.1
click at [962, 389] on td "$4.03" at bounding box center [1015, 392] width 121 height 47
drag, startPoint x: 1320, startPoint y: 392, endPoint x: 1343, endPoint y: 392, distance: 23.0
click at [1343, 392] on p "86.7%" at bounding box center [1336, 392] width 37 height 18
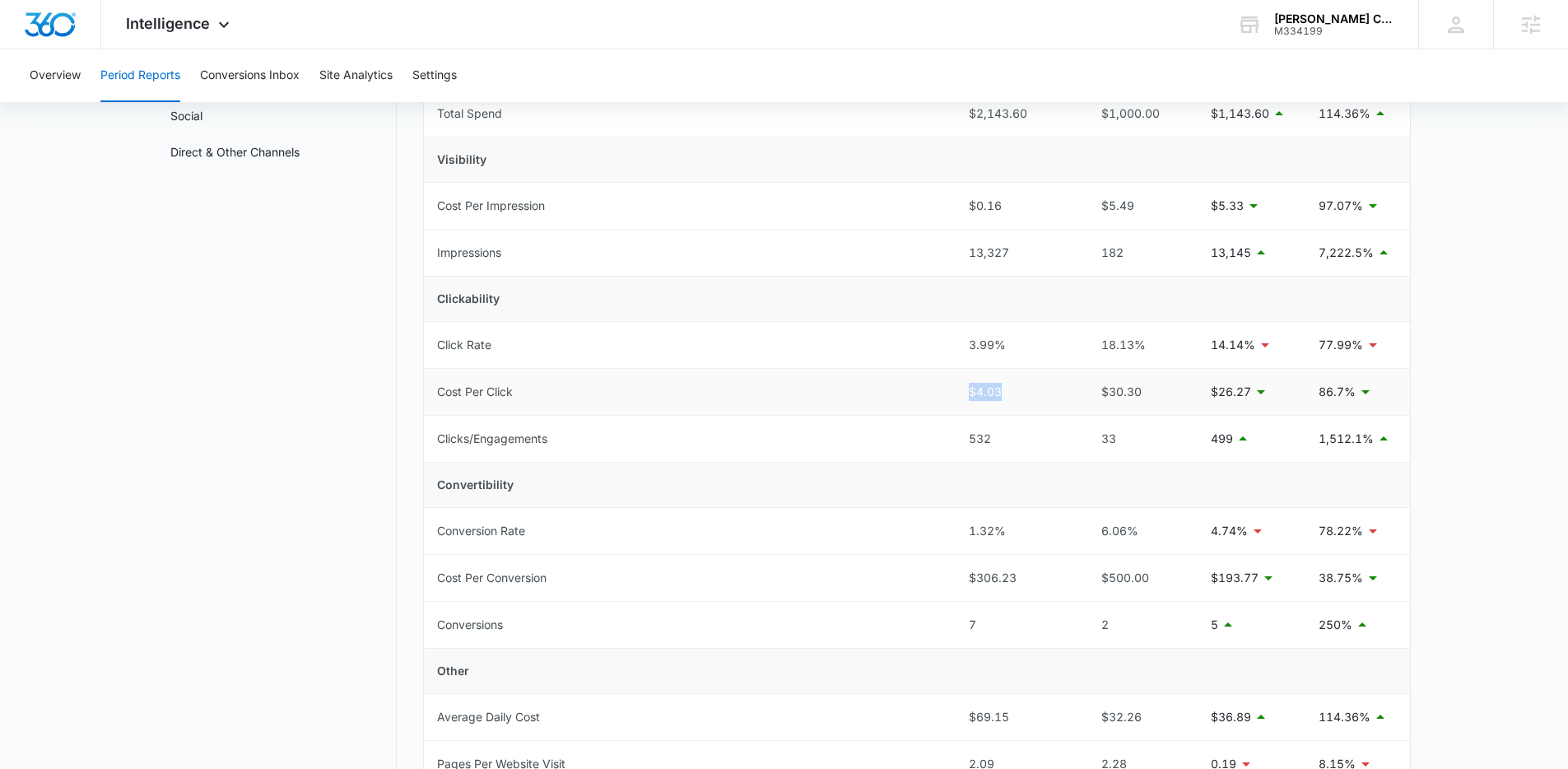
drag, startPoint x: 1013, startPoint y: 397, endPoint x: 967, endPoint y: 393, distance: 46.2
click at [967, 393] on td "$4.03" at bounding box center [1015, 392] width 121 height 47
drag, startPoint x: 962, startPoint y: 348, endPoint x: 1007, endPoint y: 348, distance: 45.0
click at [1007, 348] on td "3.99%" at bounding box center [1015, 346] width 121 height 47
click at [993, 307] on td "Clickability" at bounding box center [917, 300] width 986 height 45
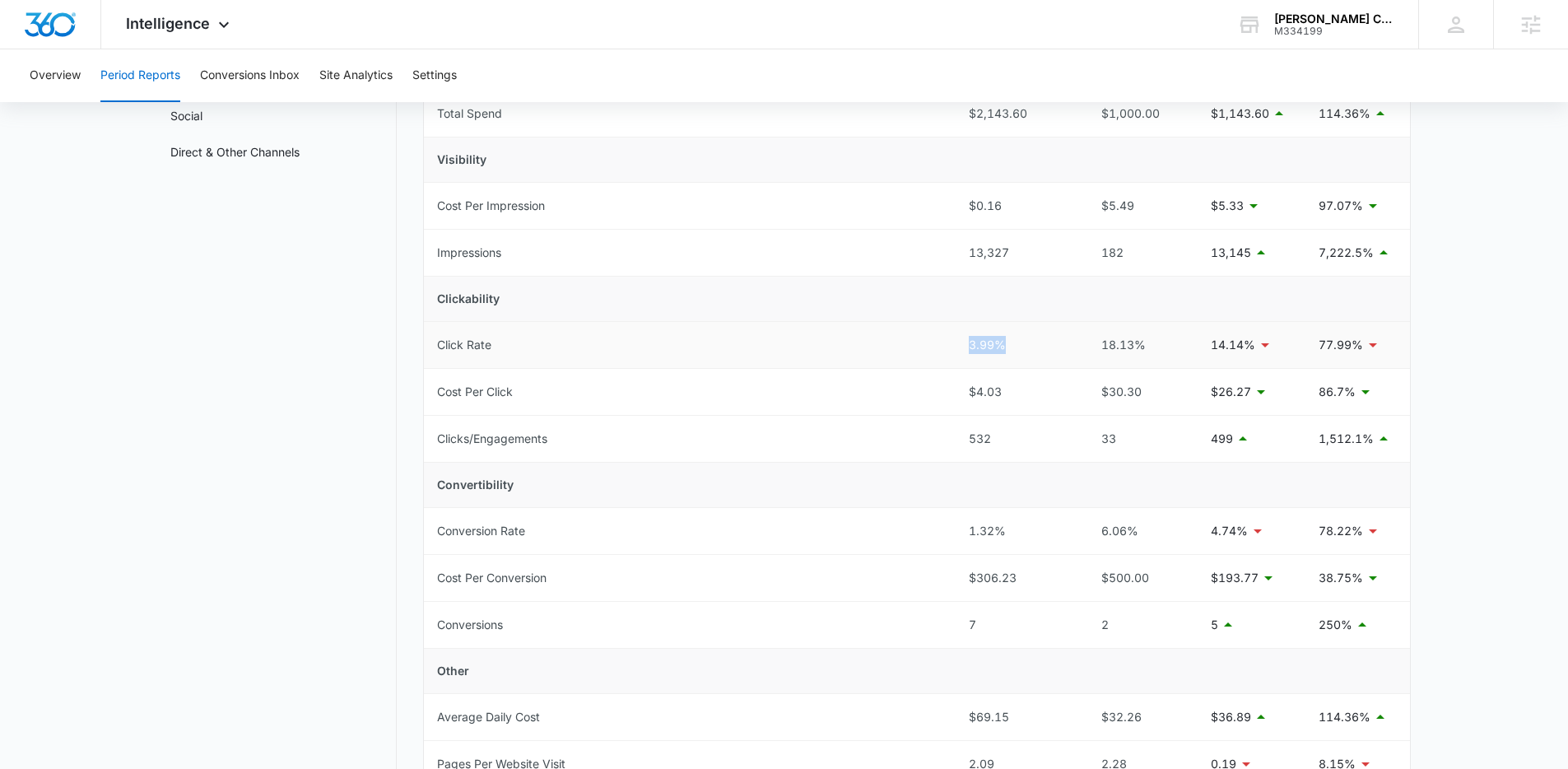
drag, startPoint x: 947, startPoint y: 345, endPoint x: 1008, endPoint y: 342, distance: 61.1
click at [1008, 342] on tr "Click Rate 3.99% 18.13% 14.14% 77.99%" at bounding box center [917, 346] width 986 height 47
click at [998, 313] on td "Clickability" at bounding box center [917, 300] width 986 height 45
drag, startPoint x: 1004, startPoint y: 353, endPoint x: 949, endPoint y: 352, distance: 55.0
click at [948, 352] on tr "Click Rate 3.99% 18.13% 14.14% 77.99%" at bounding box center [917, 346] width 986 height 47
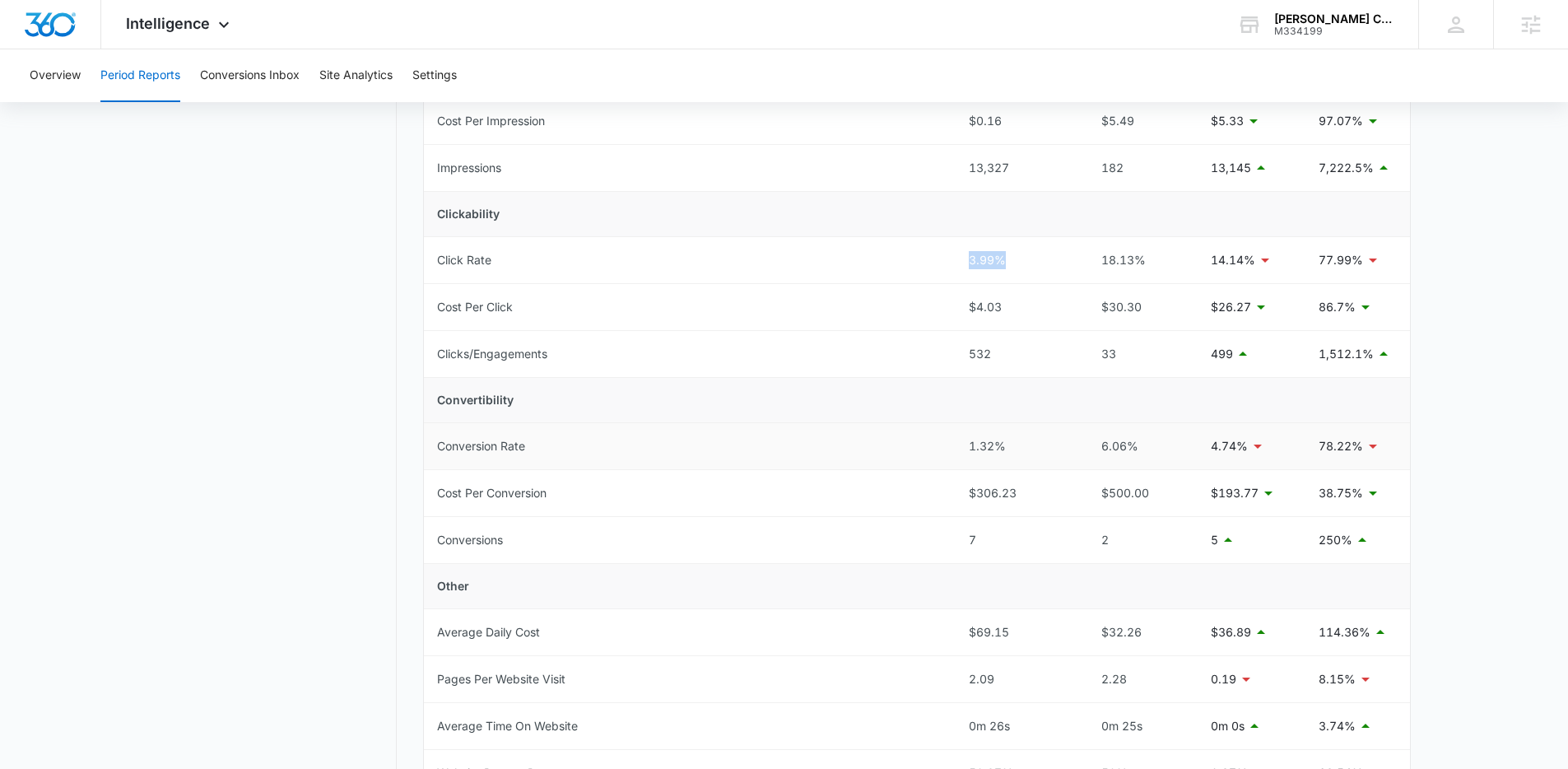
scroll to position [303, 0]
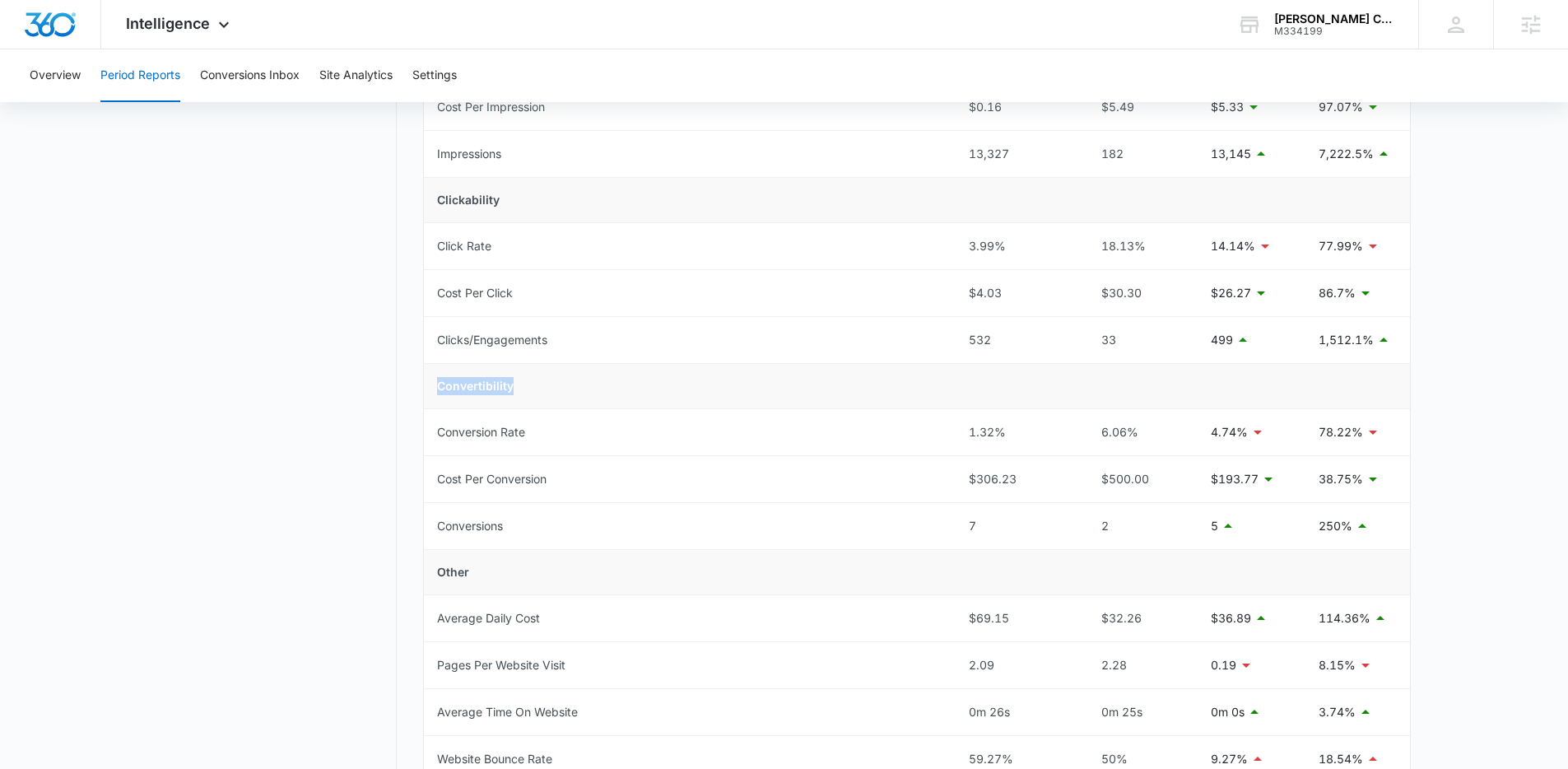
drag, startPoint x: 436, startPoint y: 395, endPoint x: 437, endPoint y: 385, distance: 10.0
click at [437, 385] on td "Convertibility" at bounding box center [917, 387] width 986 height 45
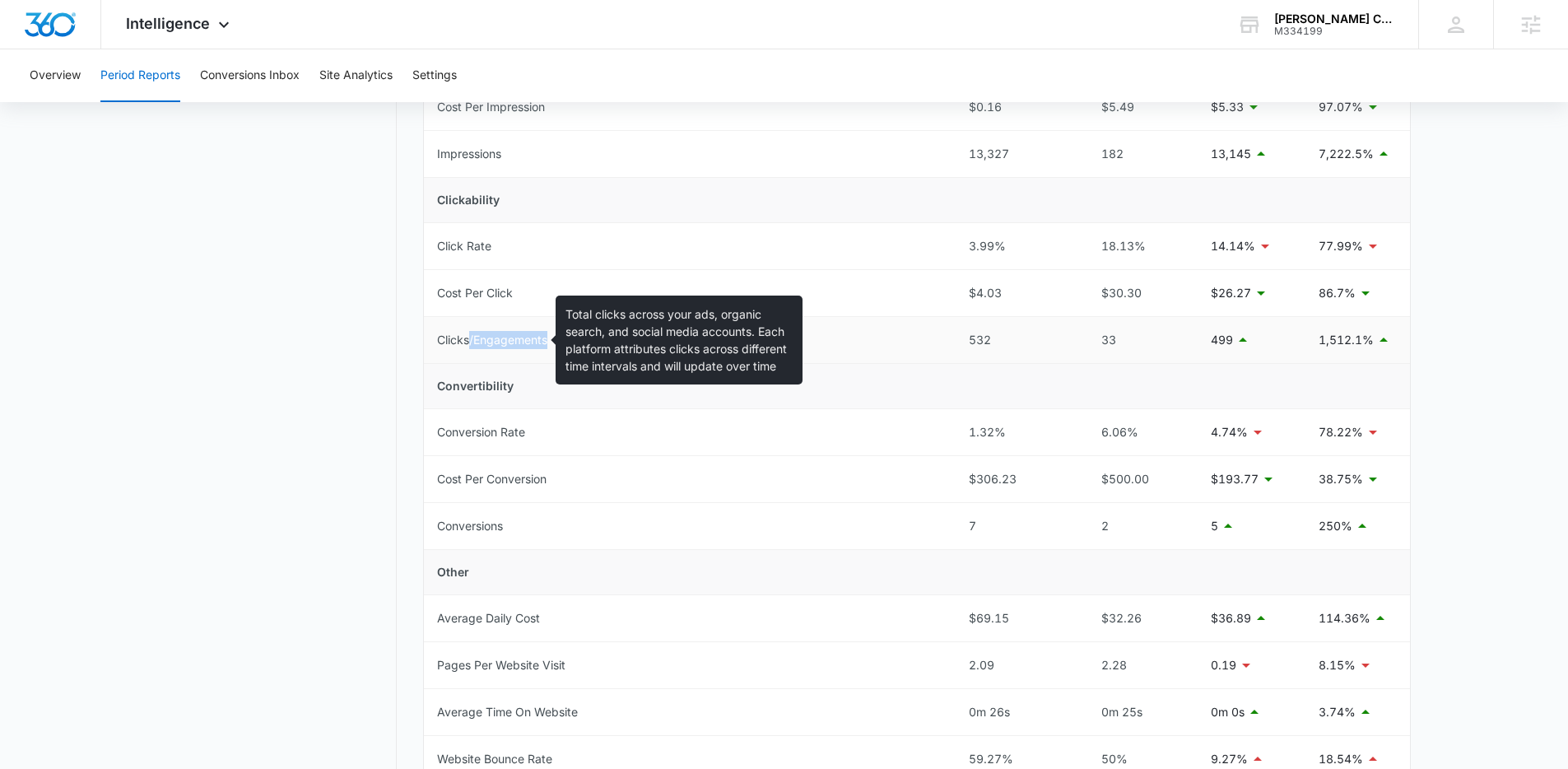
drag, startPoint x: 438, startPoint y: 349, endPoint x: 471, endPoint y: 343, distance: 33.5
click at [471, 343] on td "Clicks/Engagements" at bounding box center [690, 341] width 532 height 47
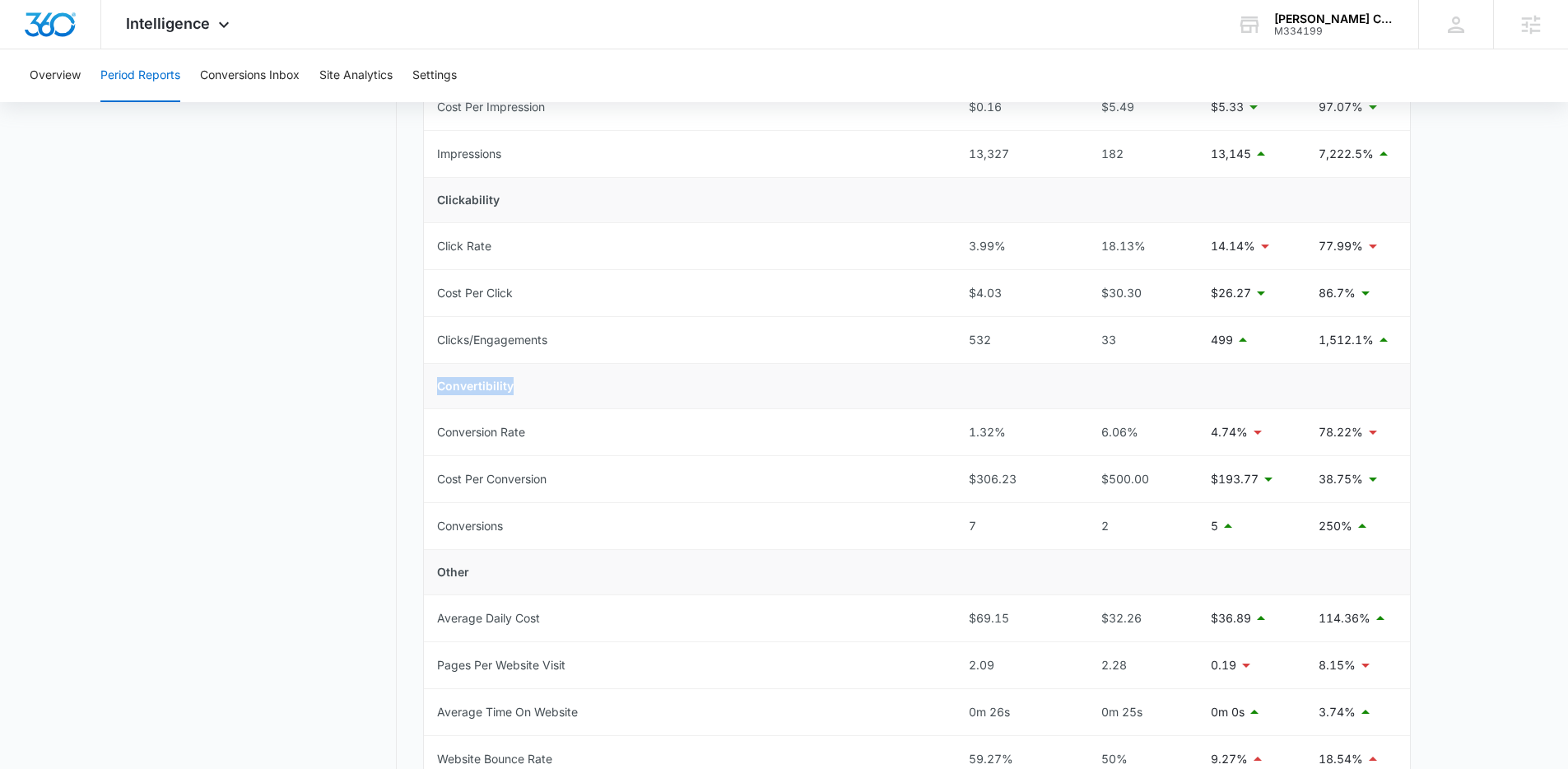
drag, startPoint x: 426, startPoint y: 383, endPoint x: 540, endPoint y: 383, distance: 114.0
click at [540, 383] on td "Convertibility" at bounding box center [917, 387] width 986 height 45
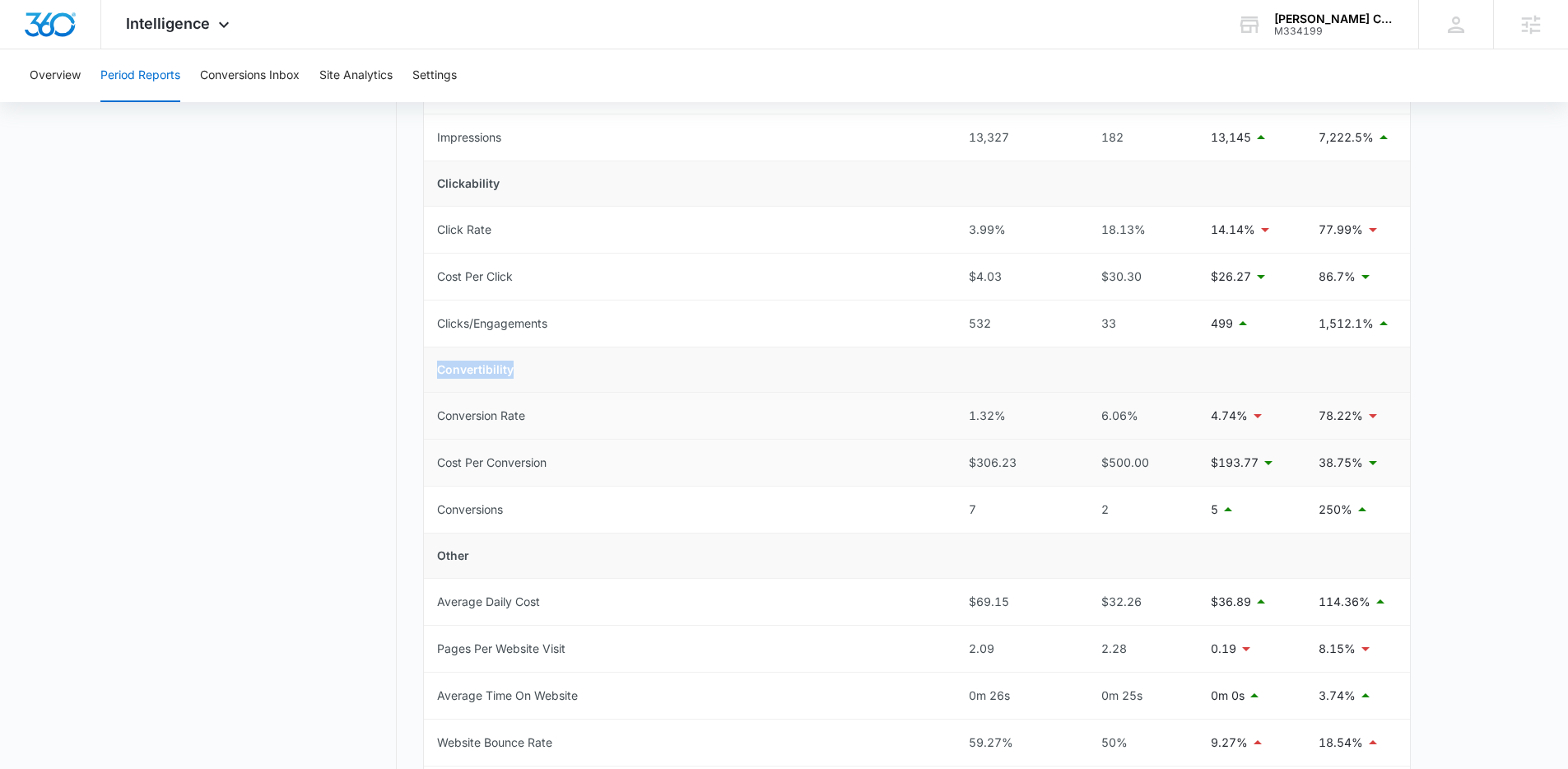
scroll to position [320, 0]
drag, startPoint x: 898, startPoint y: 322, endPoint x: 994, endPoint y: 323, distance: 96.0
click at [994, 323] on tr "Clicks/Engagements 532 33 499 1,512.1%" at bounding box center [917, 323] width 986 height 47
click at [729, 479] on td "Cost Per Conversion" at bounding box center [690, 462] width 532 height 47
drag, startPoint x: 967, startPoint y: 412, endPoint x: 1004, endPoint y: 413, distance: 37.0
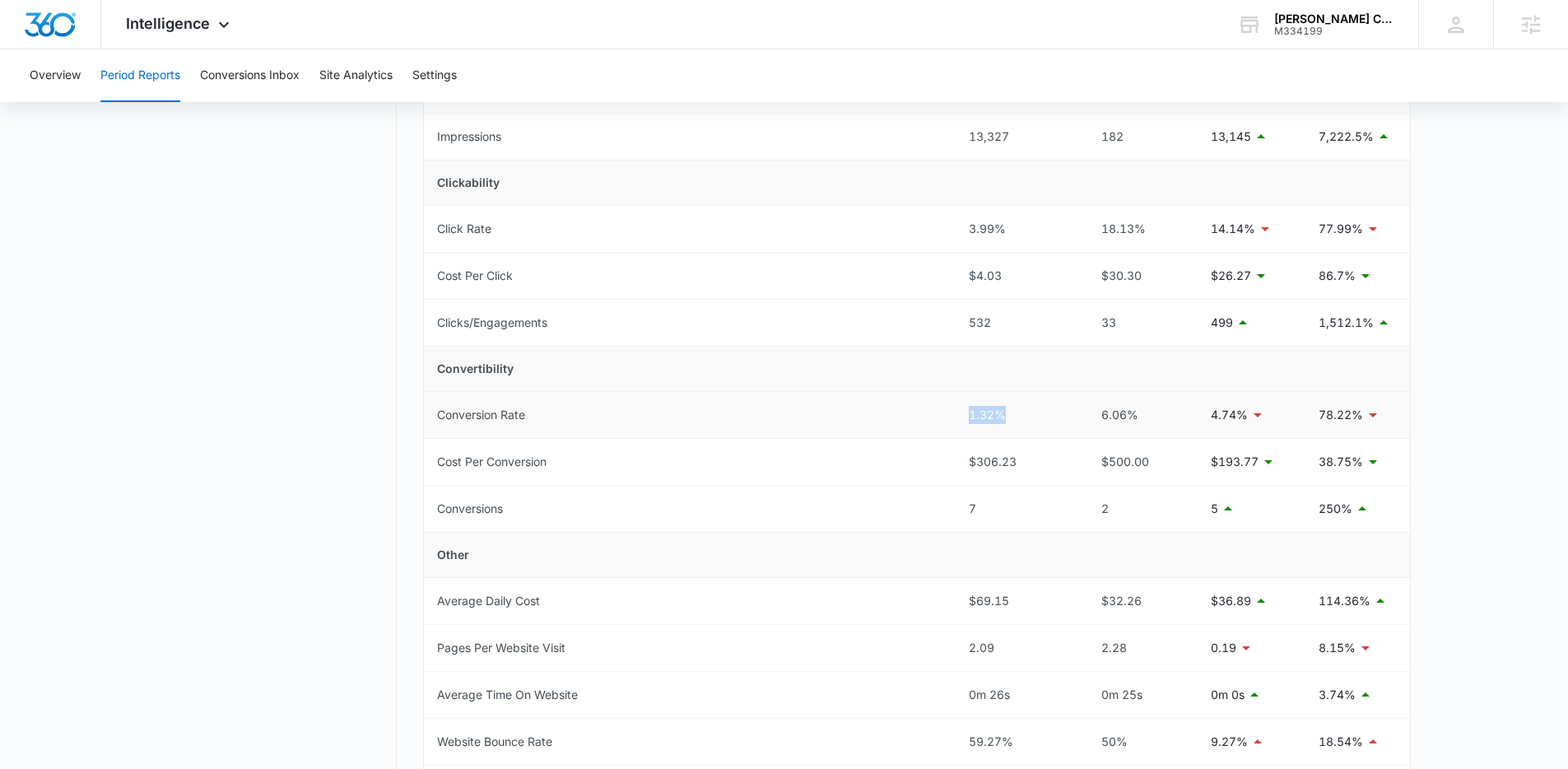
click at [1004, 413] on td "1.32%" at bounding box center [1015, 415] width 121 height 47
drag, startPoint x: 995, startPoint y: 315, endPoint x: 434, endPoint y: 324, distance: 561.1
click at [434, 324] on tr "Clicks/Engagements 532 33 499 1,512.1%" at bounding box center [917, 323] width 986 height 47
drag, startPoint x: 987, startPoint y: 509, endPoint x: 958, endPoint y: 511, distance: 29.1
click at [958, 511] on td "7" at bounding box center [1015, 509] width 121 height 47
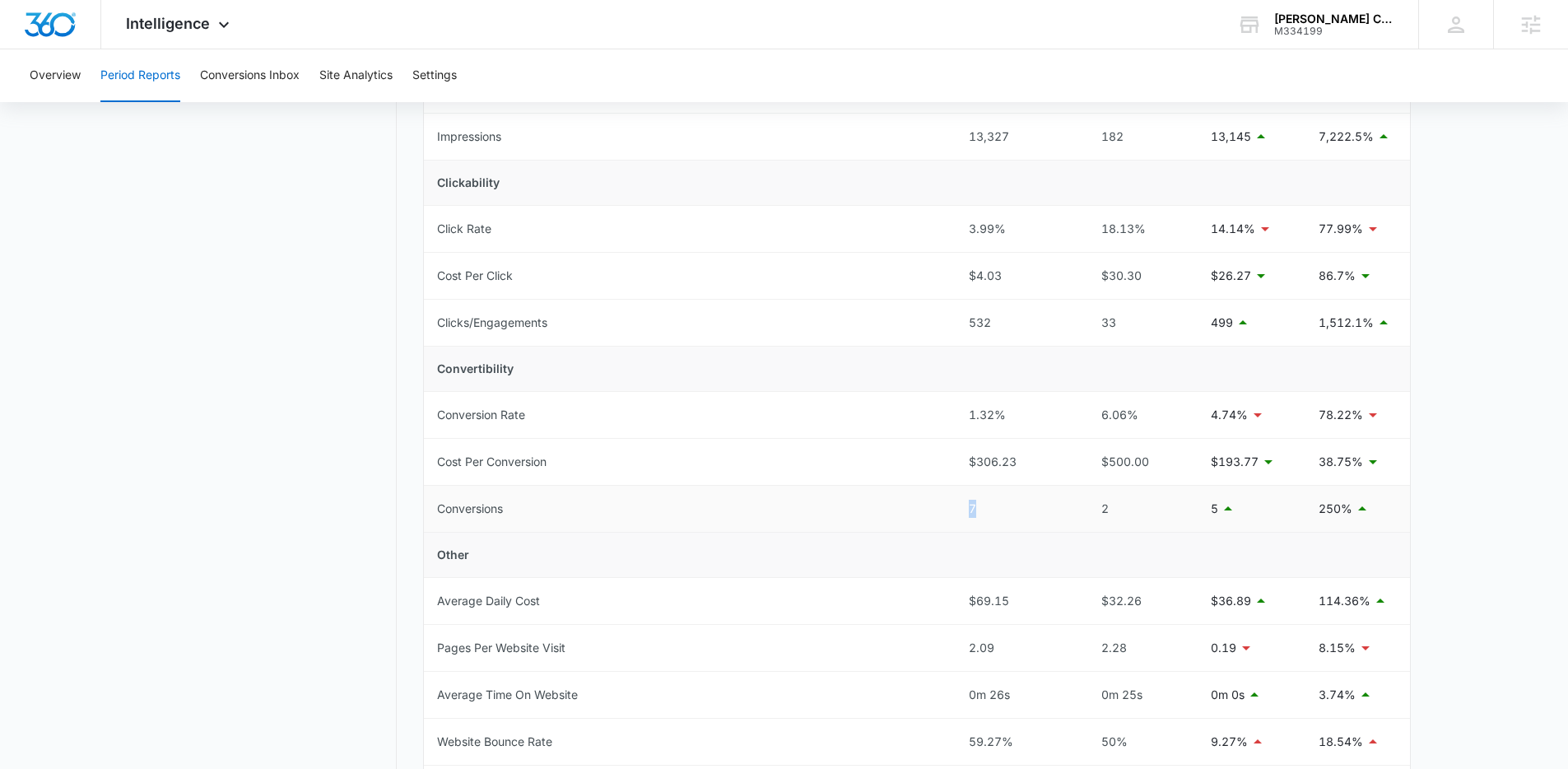
click at [991, 520] on td "7" at bounding box center [1015, 509] width 121 height 47
drag, startPoint x: 989, startPoint y: 517, endPoint x: 966, endPoint y: 516, distance: 23.0
click at [966, 516] on td "7" at bounding box center [1015, 509] width 121 height 47
click at [955, 515] on td "7" at bounding box center [1015, 509] width 121 height 47
drag, startPoint x: 978, startPoint y: 513, endPoint x: 958, endPoint y: 513, distance: 20.0
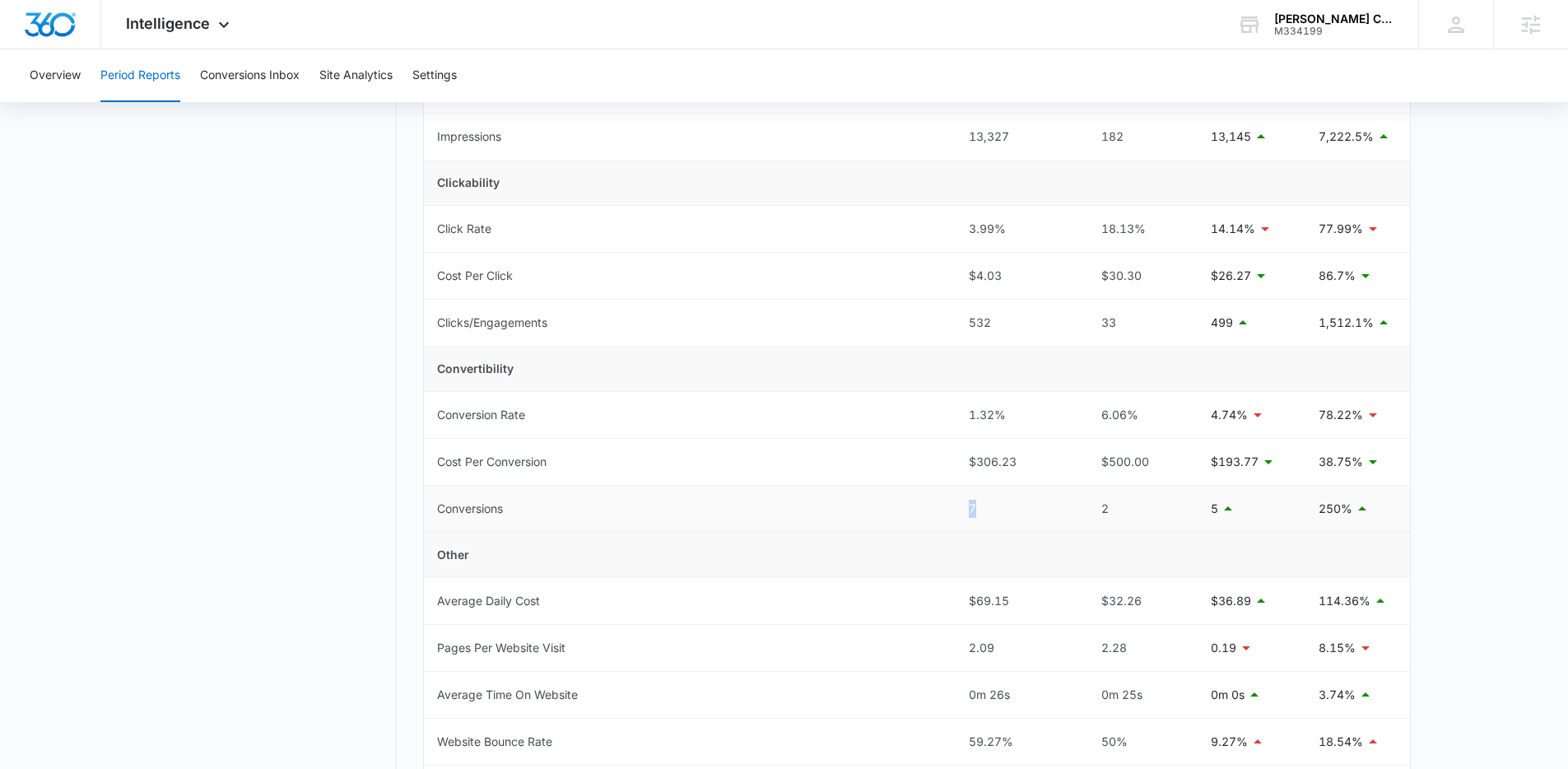
click at [958, 513] on td "7" at bounding box center [1015, 509] width 121 height 47
drag, startPoint x: 1316, startPoint y: 509, endPoint x: 1346, endPoint y: 510, distance: 30.0
click at [1346, 510] on td "250%" at bounding box center [1357, 509] width 104 height 47
drag, startPoint x: 984, startPoint y: 508, endPoint x: 965, endPoint y: 511, distance: 19.2
click at [965, 511] on td "7" at bounding box center [1015, 509] width 121 height 47
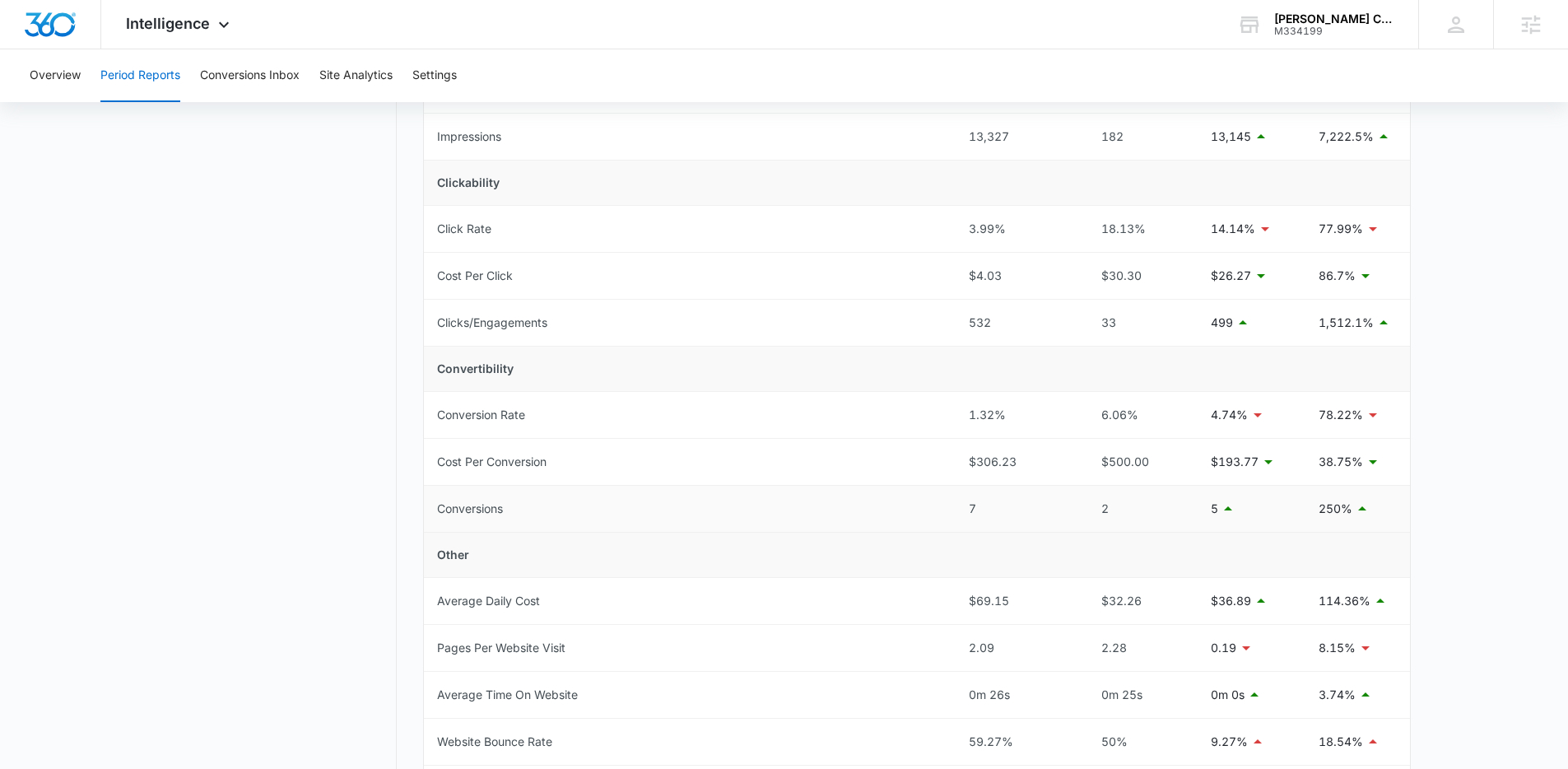
drag, startPoint x: 899, startPoint y: 512, endPoint x: 928, endPoint y: 503, distance: 30.4
click at [900, 512] on td "Conversions" at bounding box center [690, 509] width 532 height 47
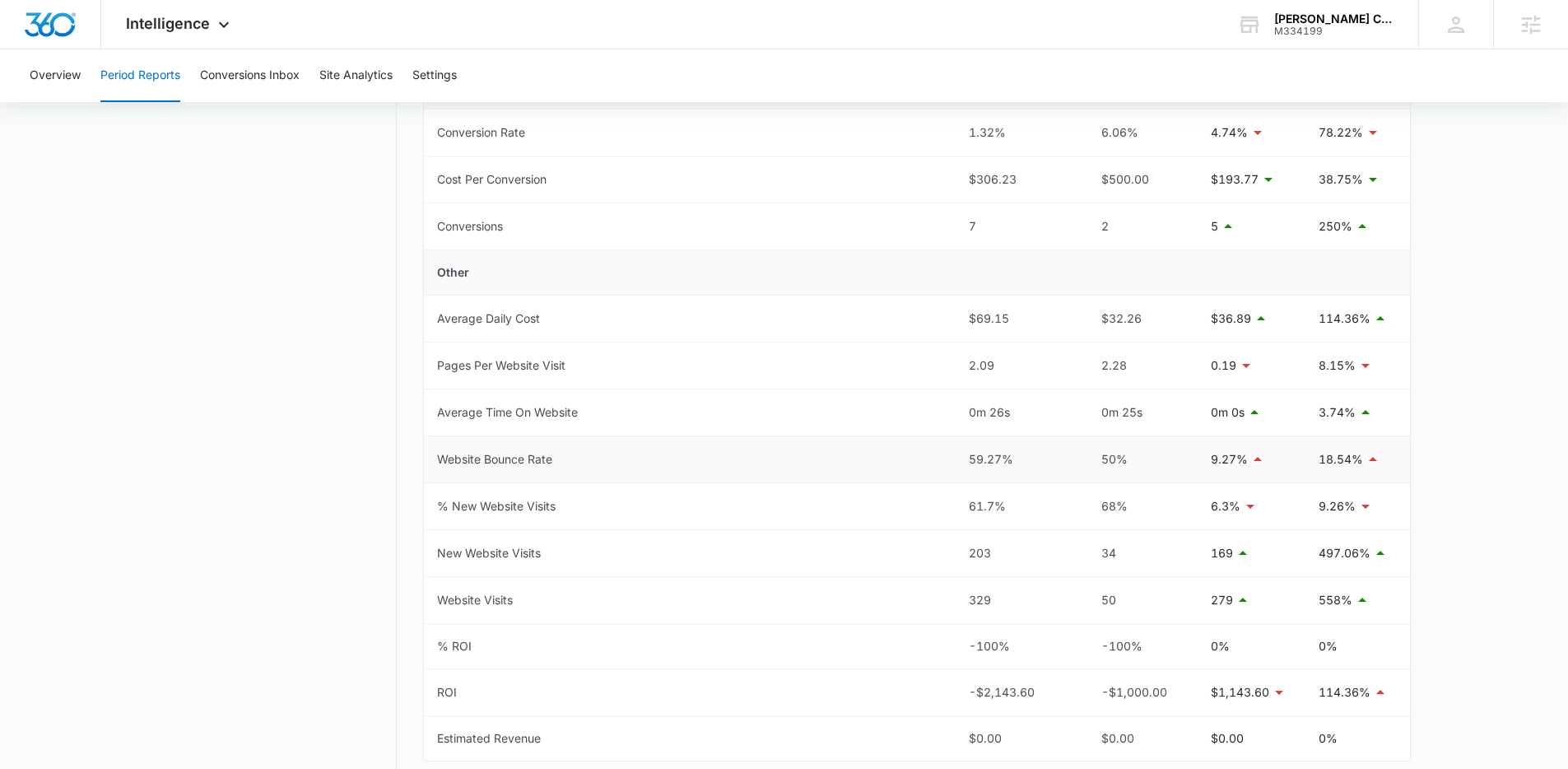
scroll to position [623, 0]
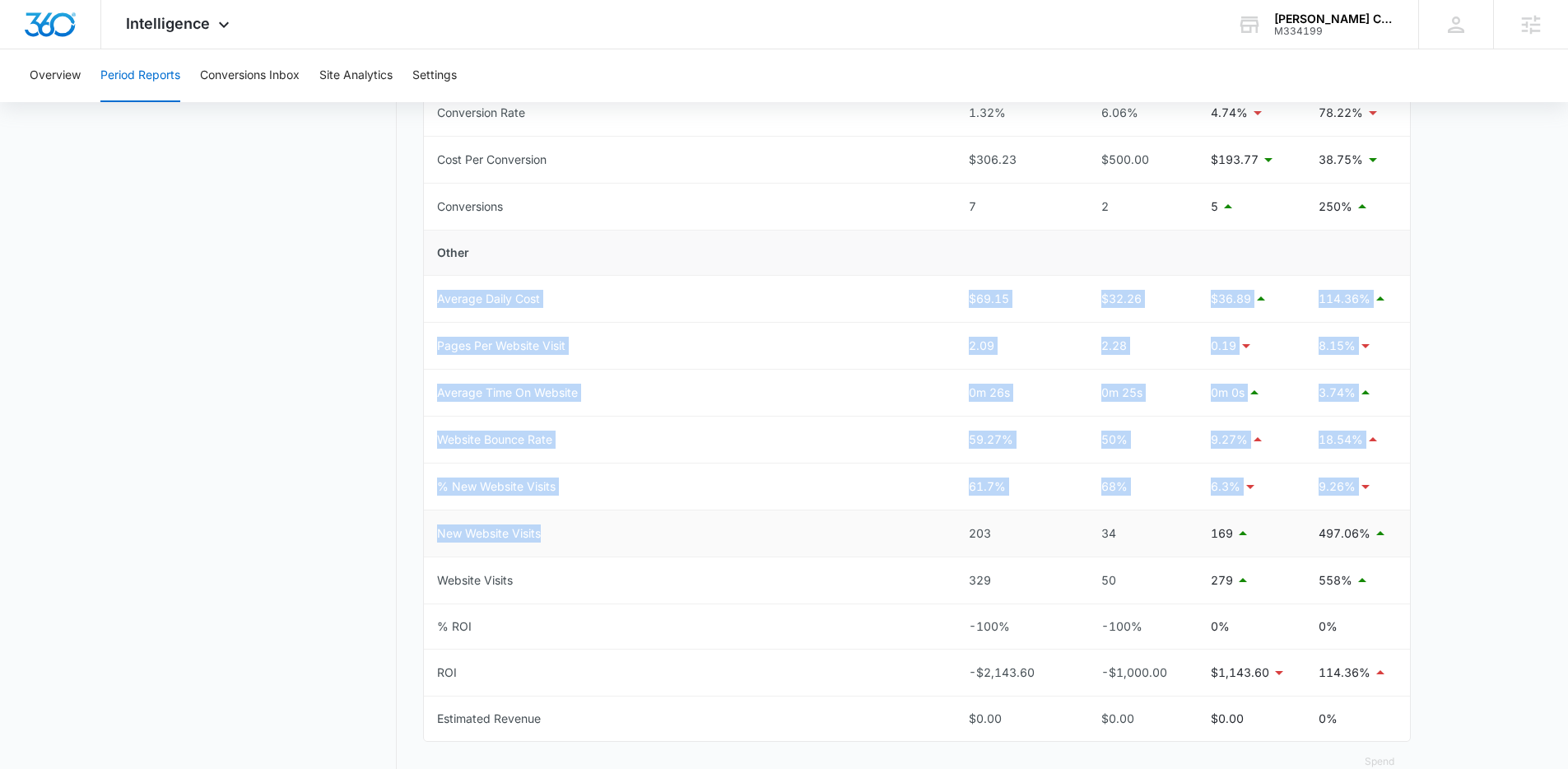
drag, startPoint x: 432, startPoint y: 298, endPoint x: 588, endPoint y: 544, distance: 291.3
click at [588, 544] on tbody "Total Spend $2,143.60 $1,000.00 $1,143.60 114.36% Visibility Cost Per Impressio…" at bounding box center [917, 207] width 986 height 1069
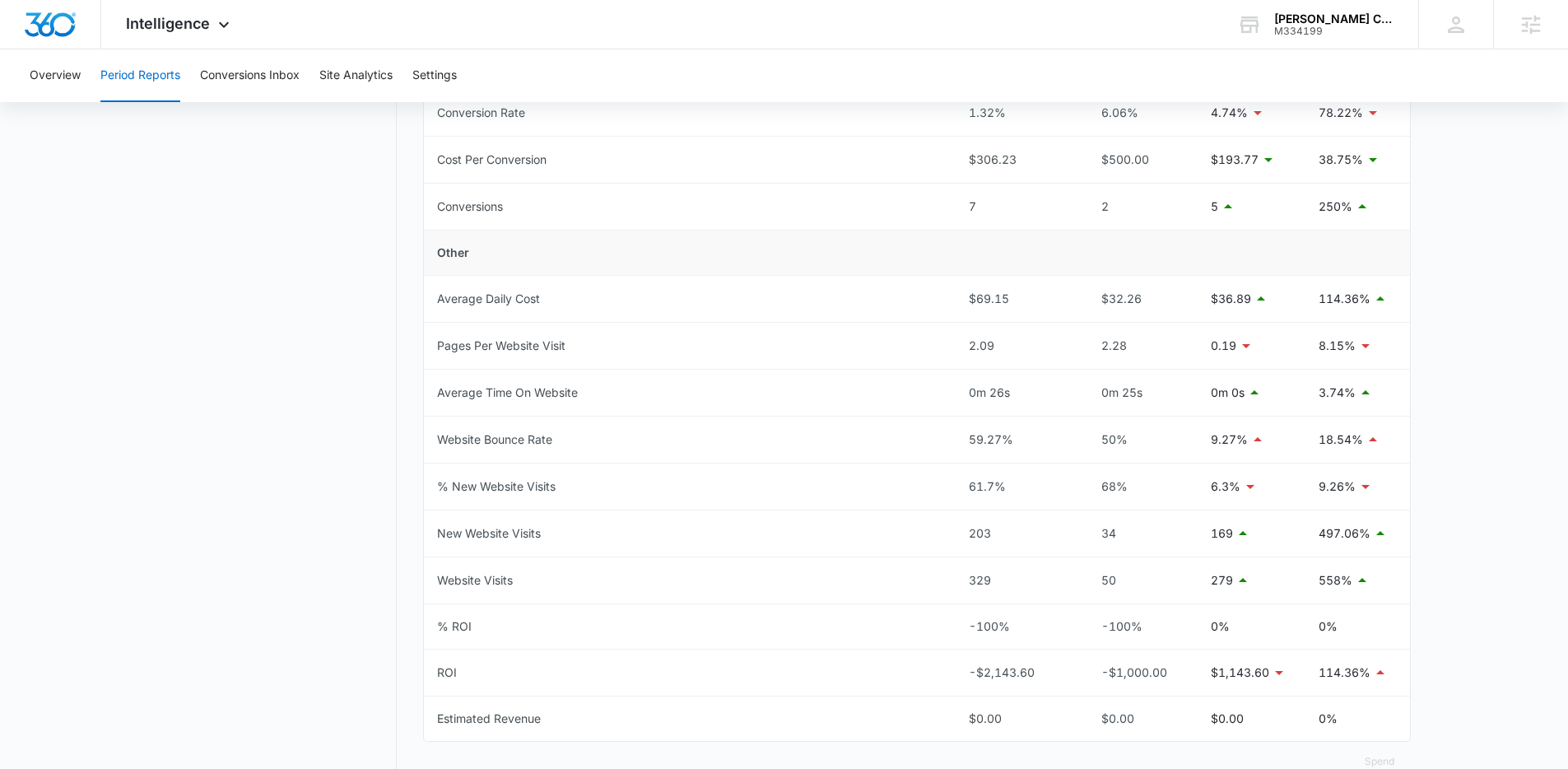
click at [385, 578] on nav "Period Reports Overall Organic & Content Marketing Ads Social Direct & Other Ch…" at bounding box center [277, 167] width 239 height 1269
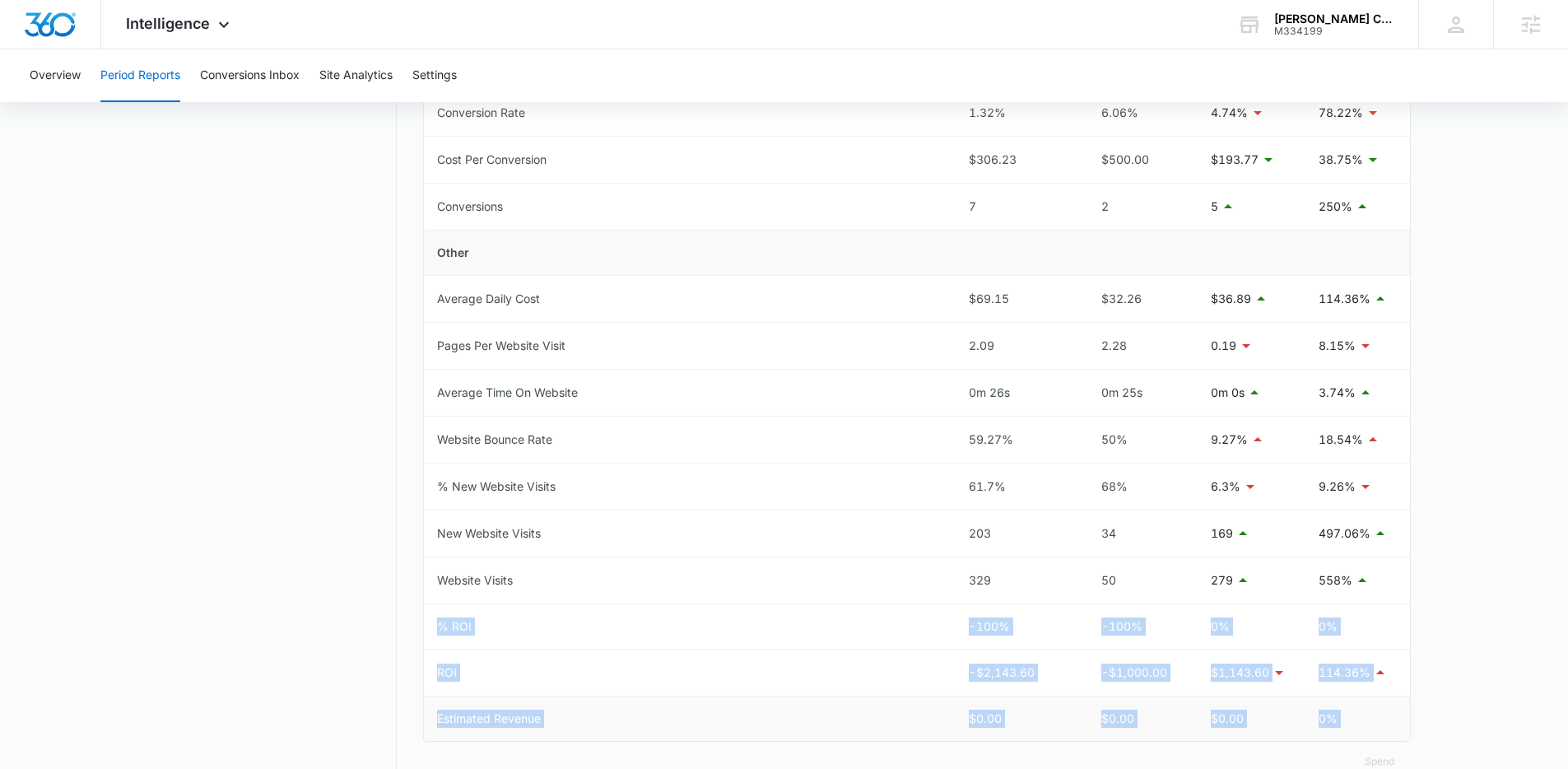
drag, startPoint x: 435, startPoint y: 626, endPoint x: 585, endPoint y: 737, distance: 186.6
click at [584, 745] on div "Metric This Period Previous Period Net Change % Change Total Spend $2,143.60 $1…" at bounding box center [917, 204] width 987 height 1156
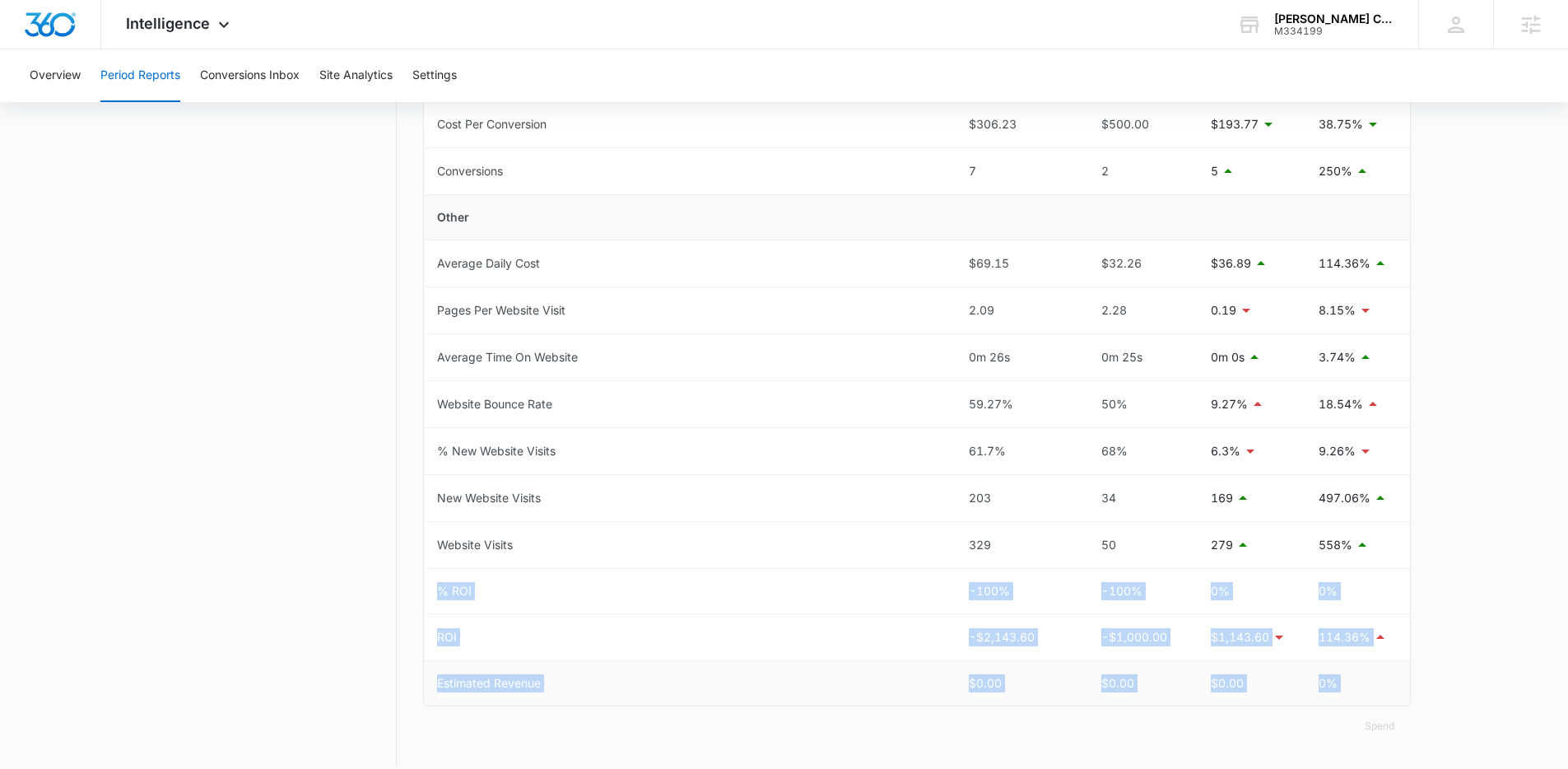
scroll to position [674, 0]
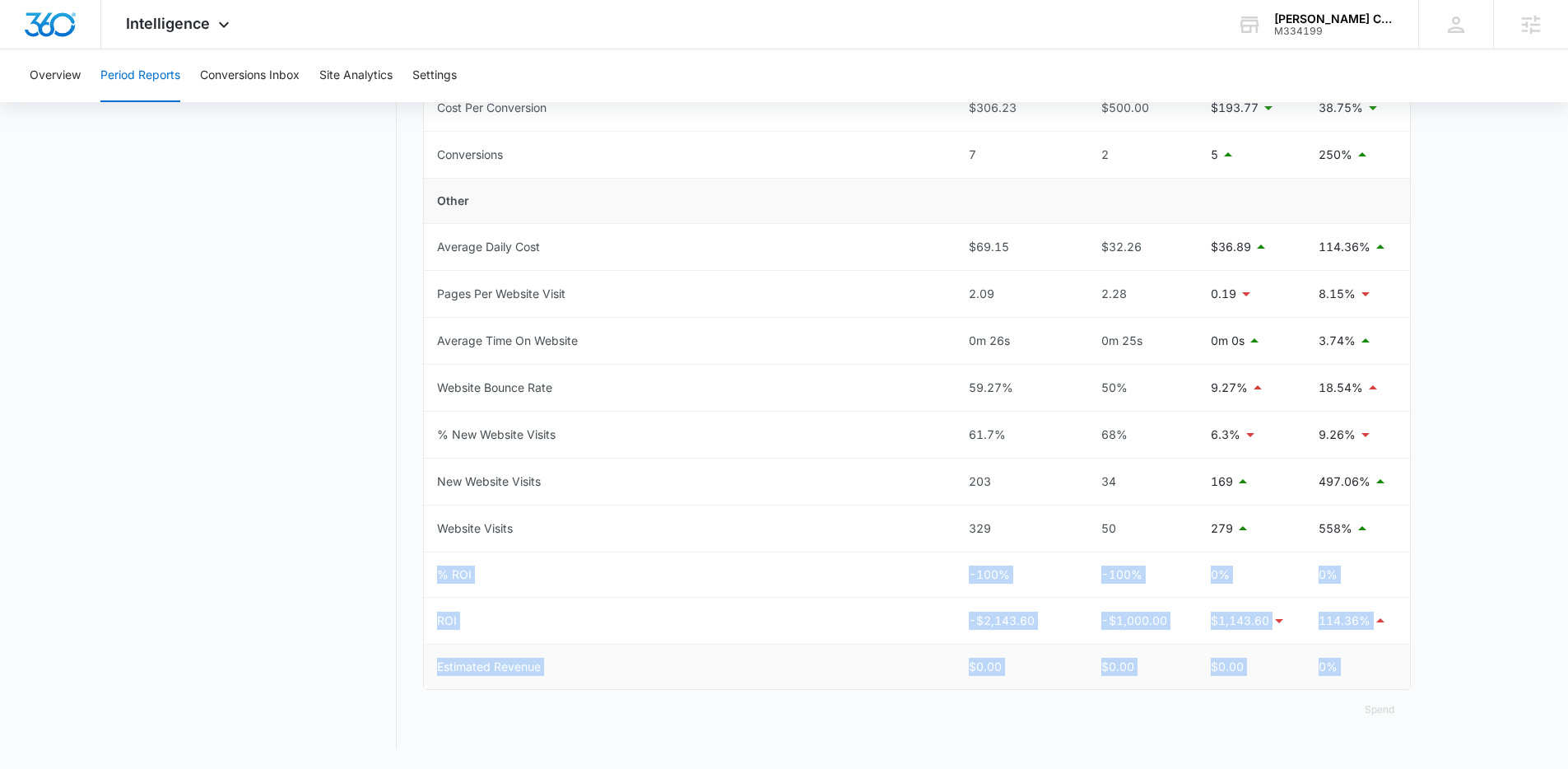
click at [1017, 671] on div "$0.00" at bounding box center [1015, 667] width 95 height 18
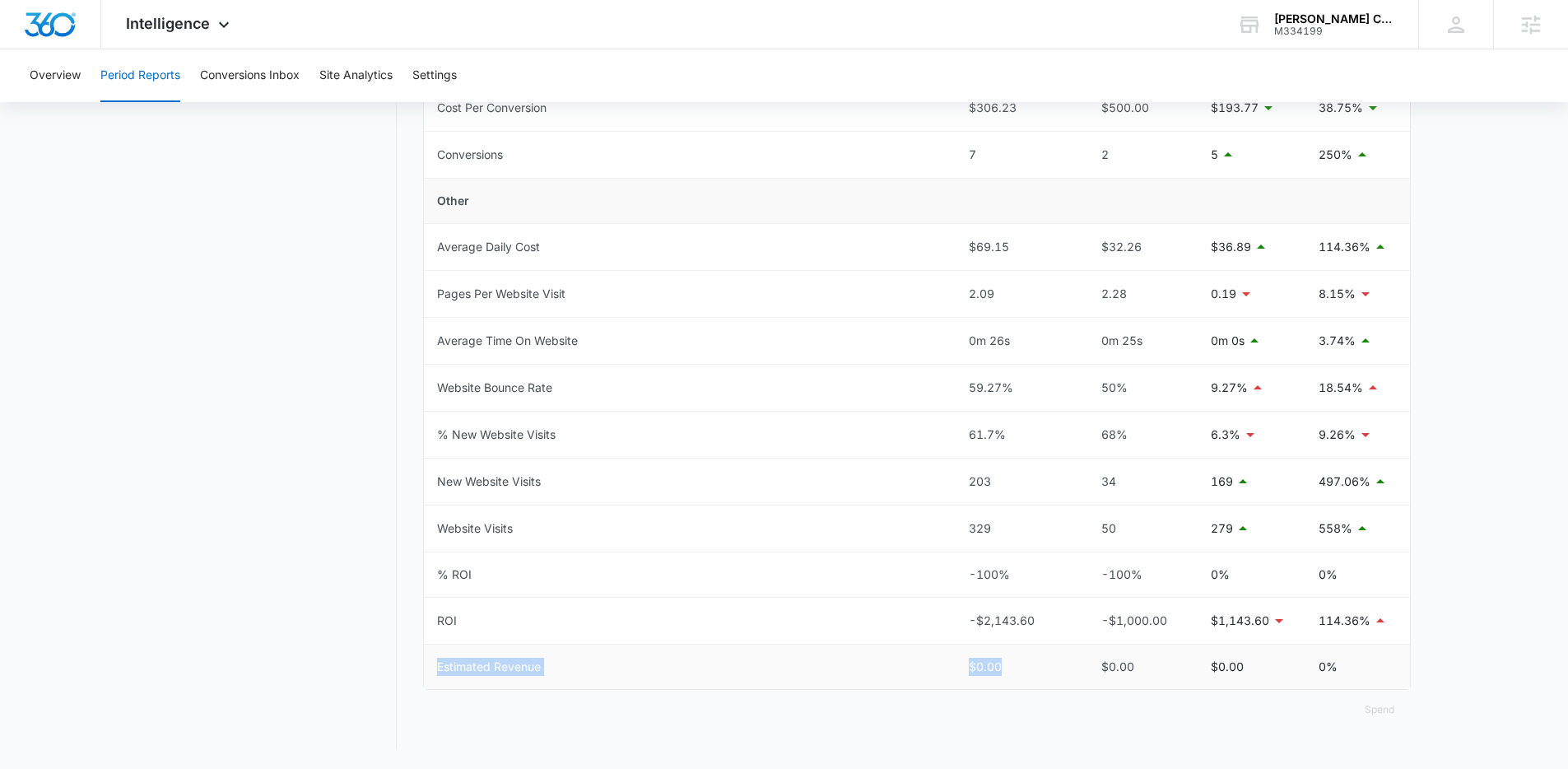
drag, startPoint x: 1008, startPoint y: 669, endPoint x: 429, endPoint y: 672, distance: 579.0
click at [429, 672] on tr "Estimated Revenue $0.00 $0.00 $0.00 0%" at bounding box center [917, 667] width 986 height 44
click at [1028, 668] on div "$0.00" at bounding box center [1015, 667] width 95 height 18
drag, startPoint x: 1025, startPoint y: 667, endPoint x: 966, endPoint y: 634, distance: 67.6
click at [966, 634] on tbody "Total Spend $2,143.60 $1,000.00 $1,143.60 114.36% Visibility Cost Per Impressio…" at bounding box center [917, 155] width 986 height 1069
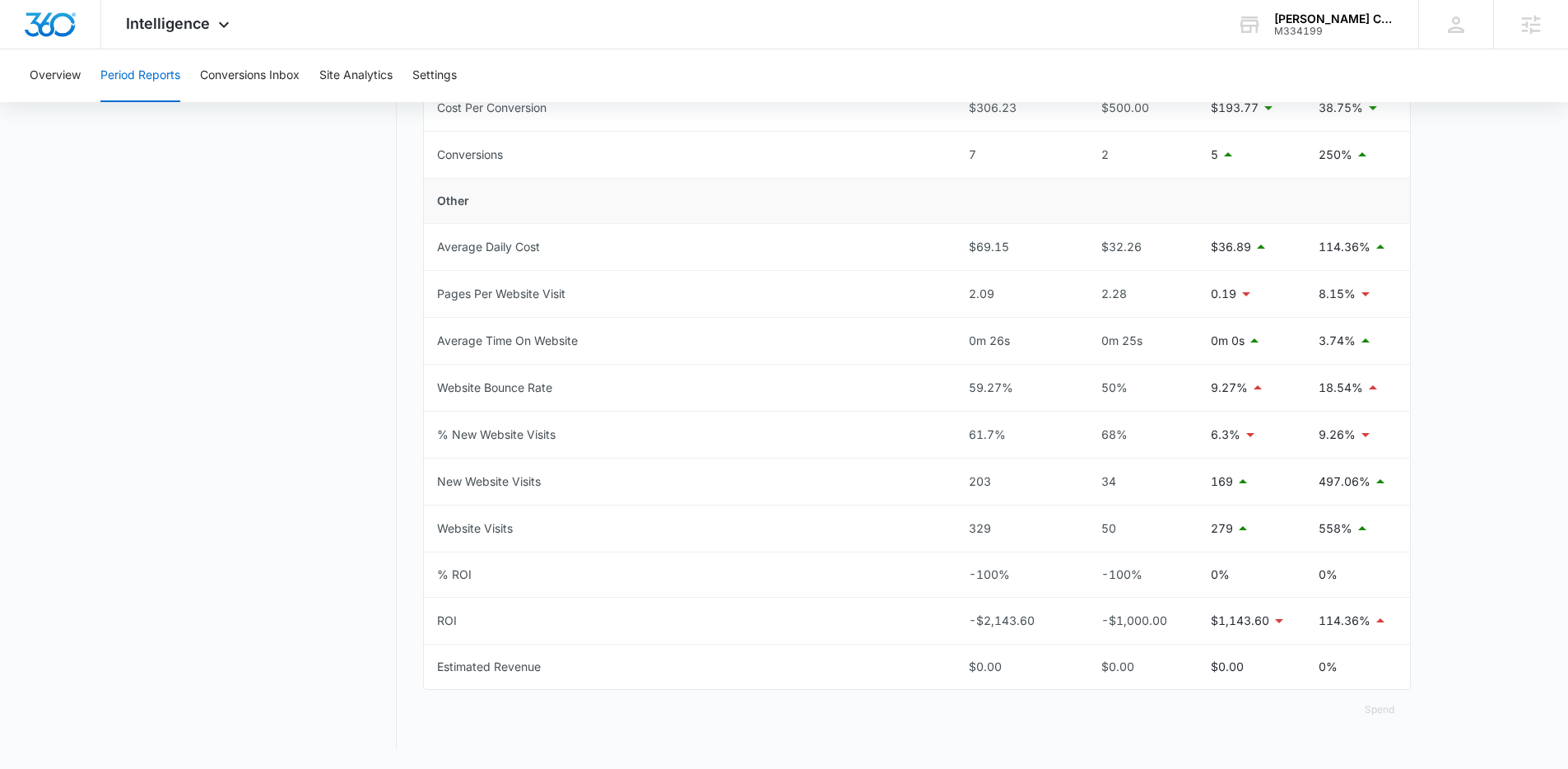
click at [399, 646] on div "Period Reports Overall Organic & Content Marketing Ads Social Direct & Other Ch…" at bounding box center [784, 115] width 1254 height 1269
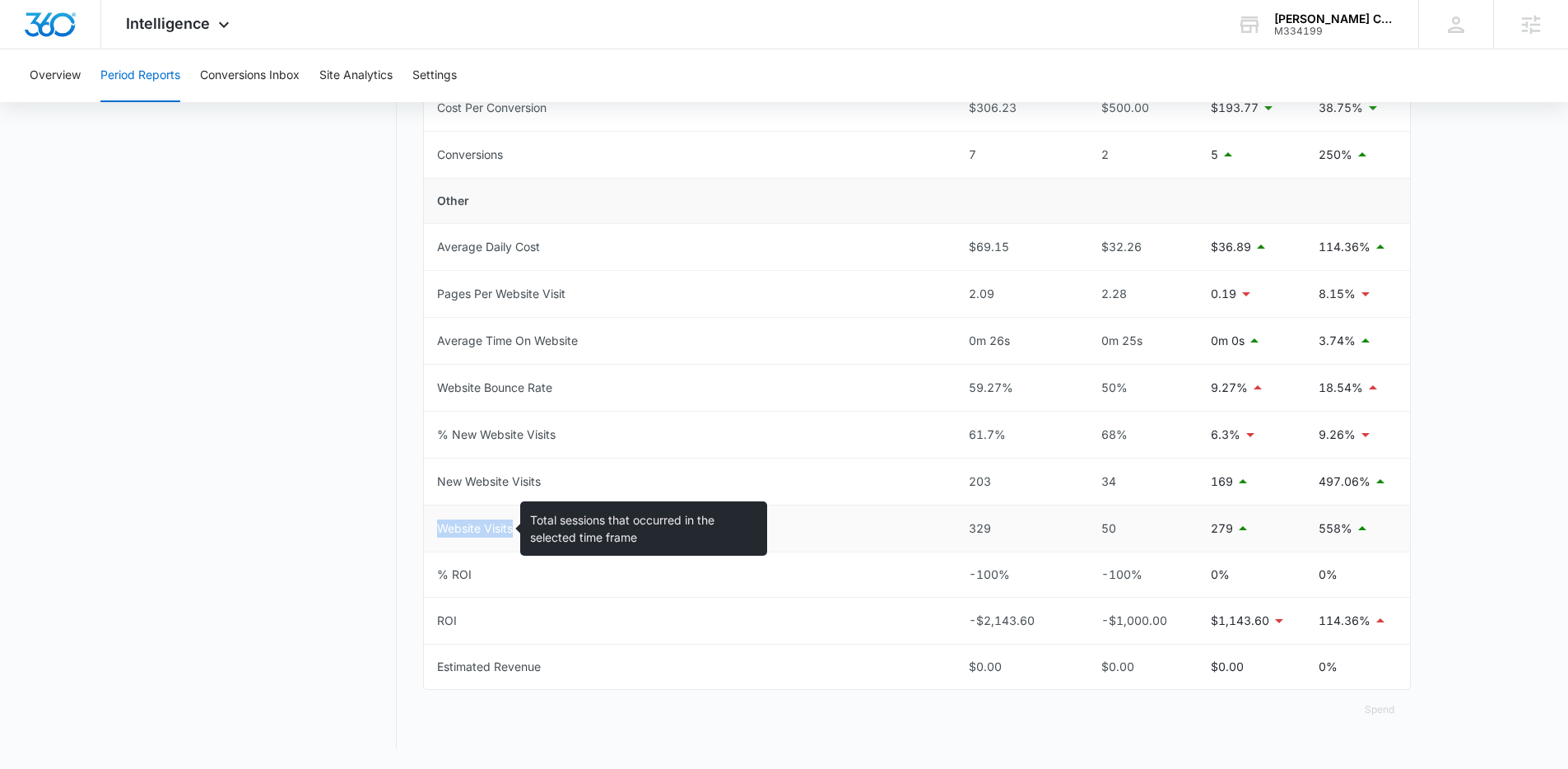
drag, startPoint x: 525, startPoint y: 526, endPoint x: 438, endPoint y: 531, distance: 87.1
click at [438, 531] on td "Website Visits" at bounding box center [690, 530] width 532 height 47
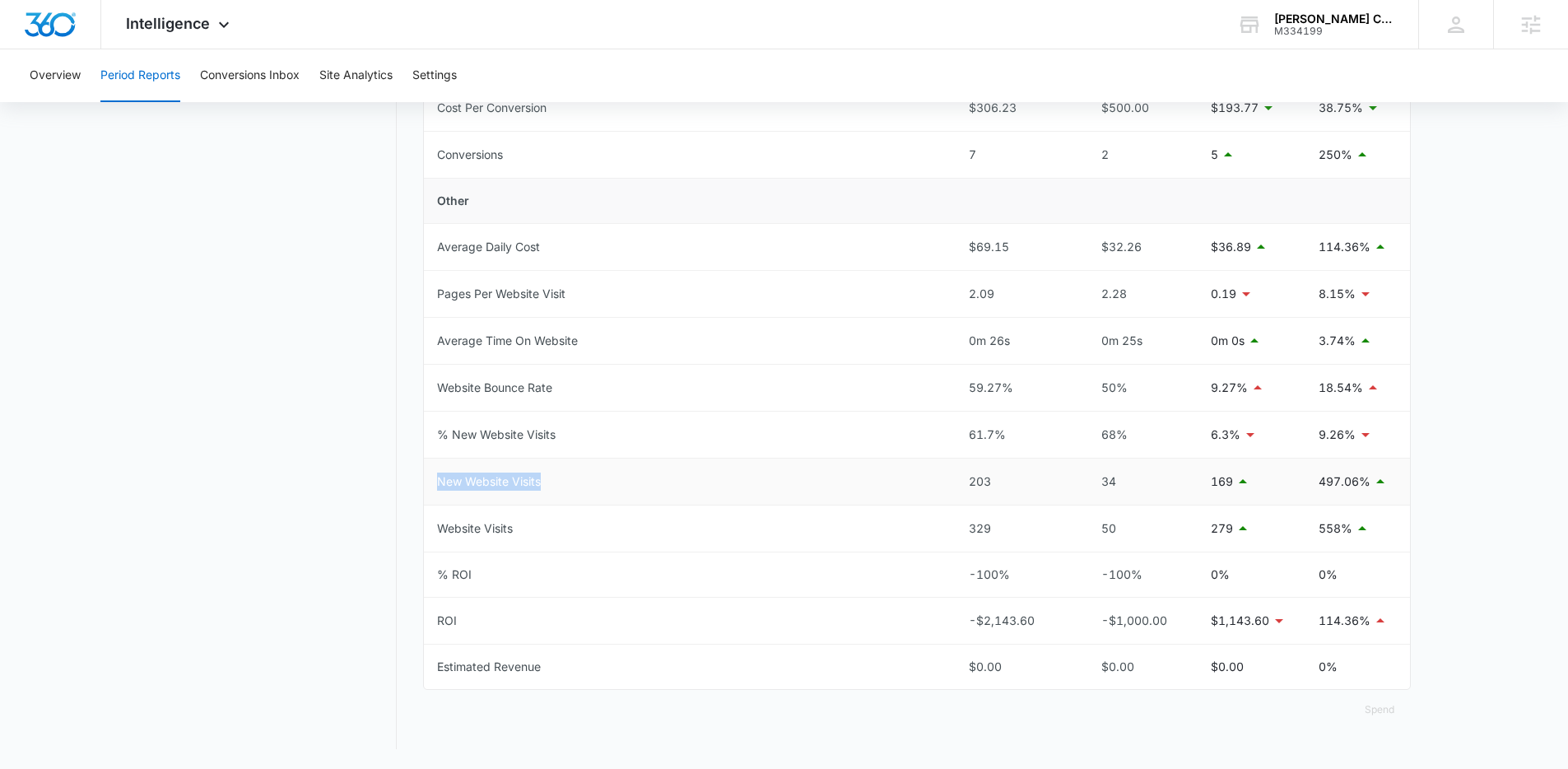
drag, startPoint x: 545, startPoint y: 486, endPoint x: 434, endPoint y: 484, distance: 111.0
click at [434, 484] on td "New Website Visits" at bounding box center [690, 483] width 532 height 47
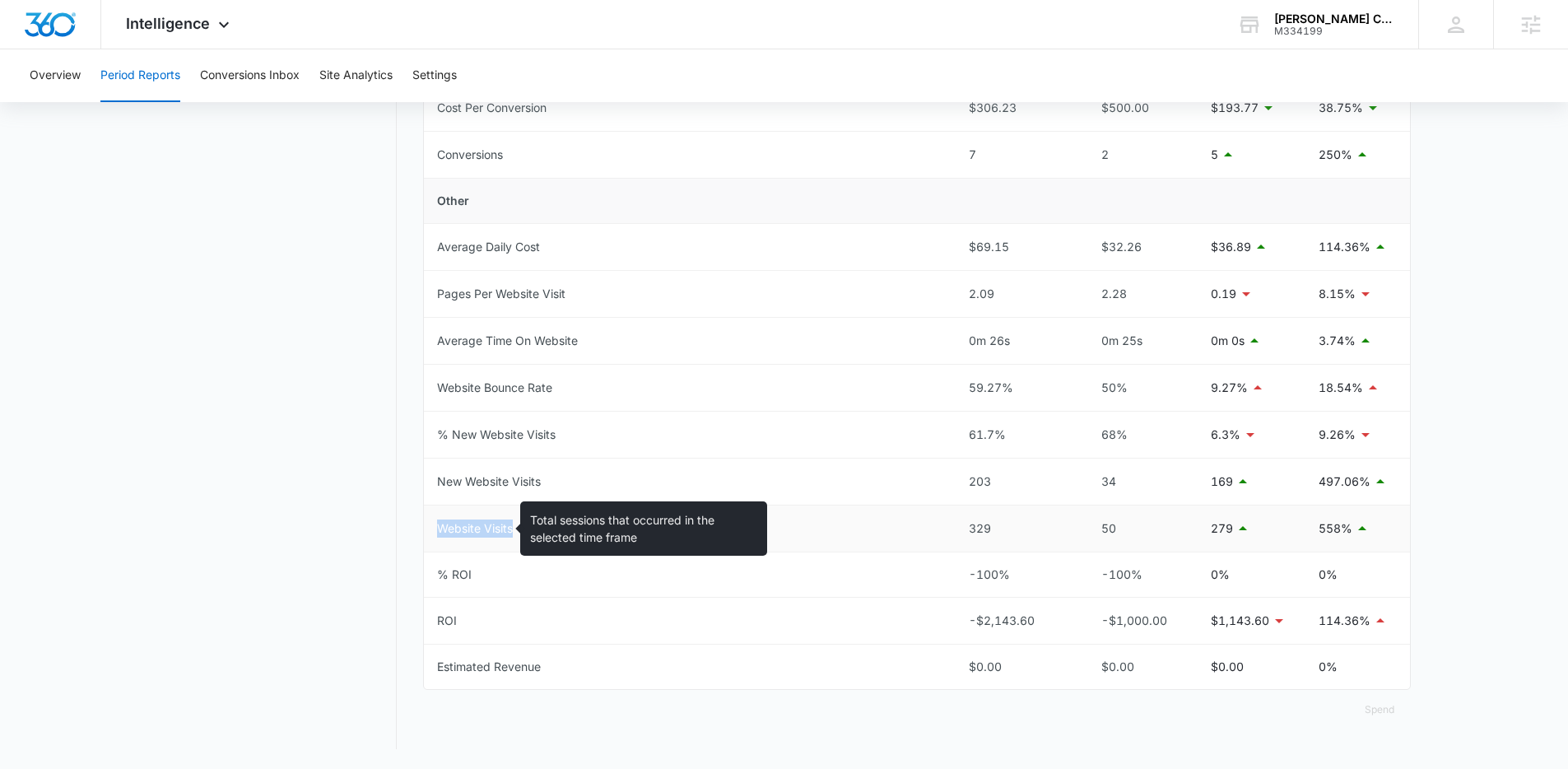
drag, startPoint x: 532, startPoint y: 540, endPoint x: 436, endPoint y: 534, distance: 96.2
click at [436, 534] on td "Website Visits" at bounding box center [690, 530] width 532 height 47
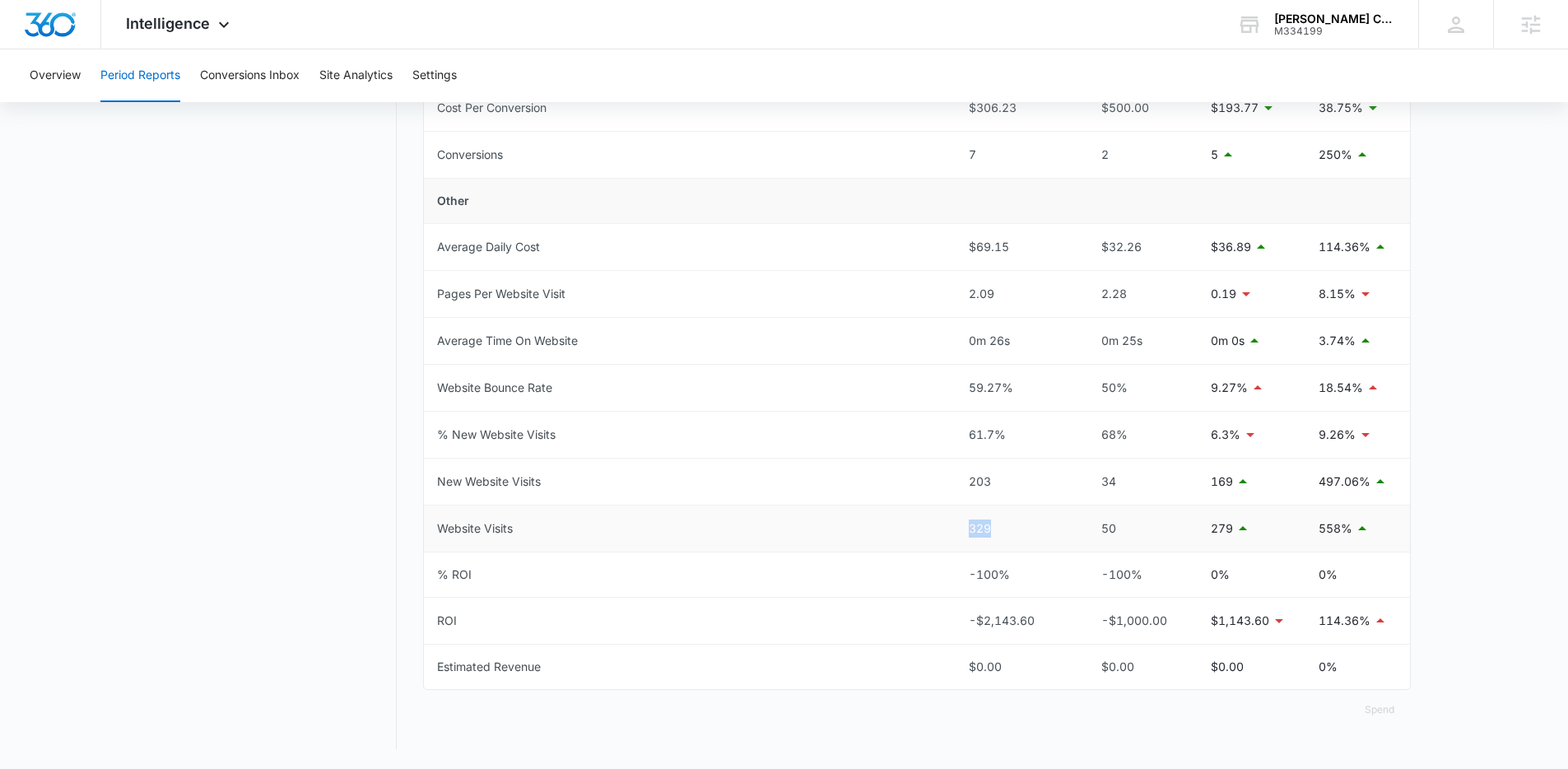
drag, startPoint x: 996, startPoint y: 532, endPoint x: 971, endPoint y: 531, distance: 25.0
click at [971, 531] on div "329" at bounding box center [1015, 528] width 95 height 18
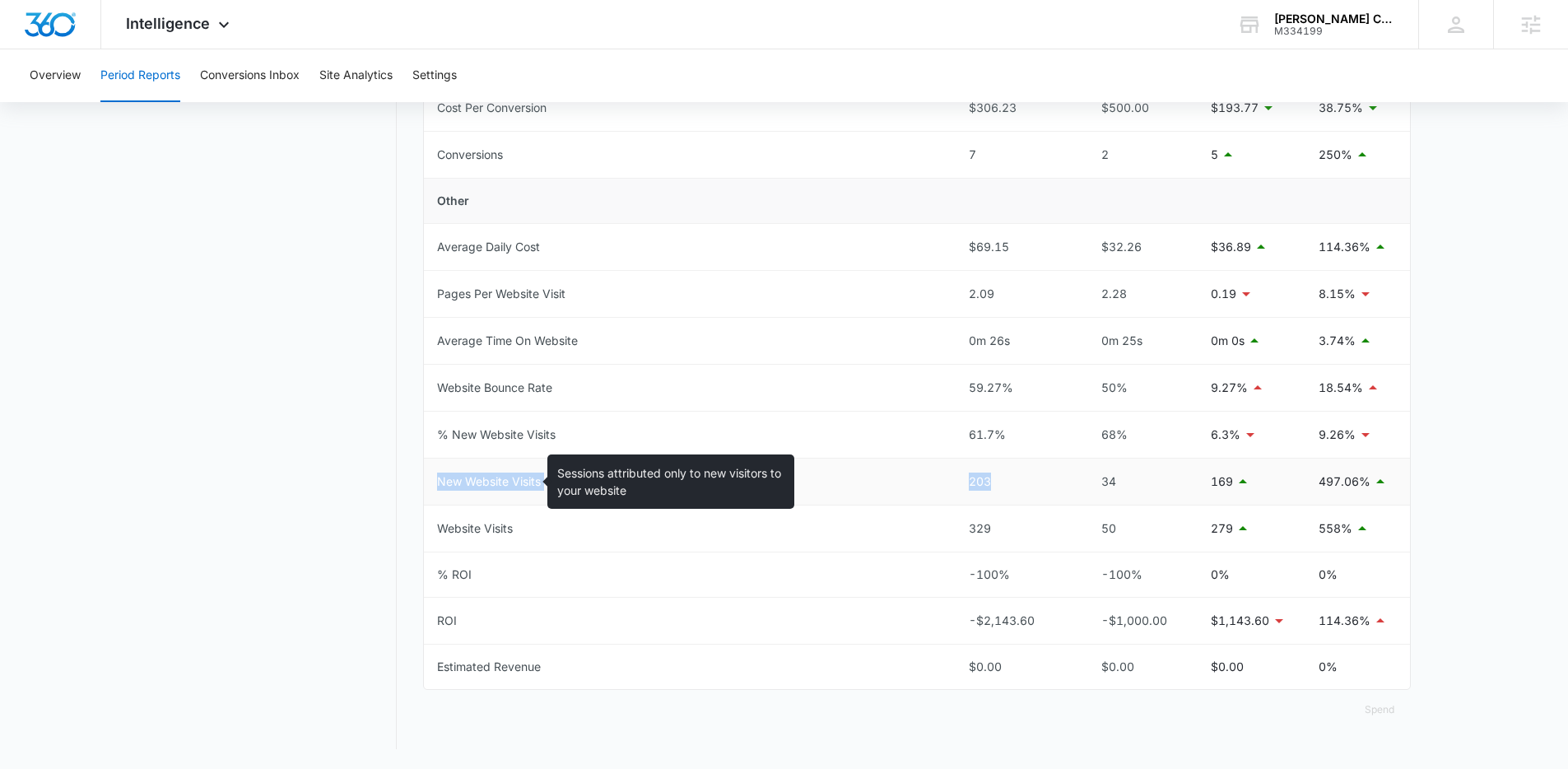
drag, startPoint x: 1009, startPoint y: 477, endPoint x: 439, endPoint y: 484, distance: 570.0
click at [439, 484] on tr "New Website Visits 203 34 169 497.06%" at bounding box center [917, 483] width 986 height 47
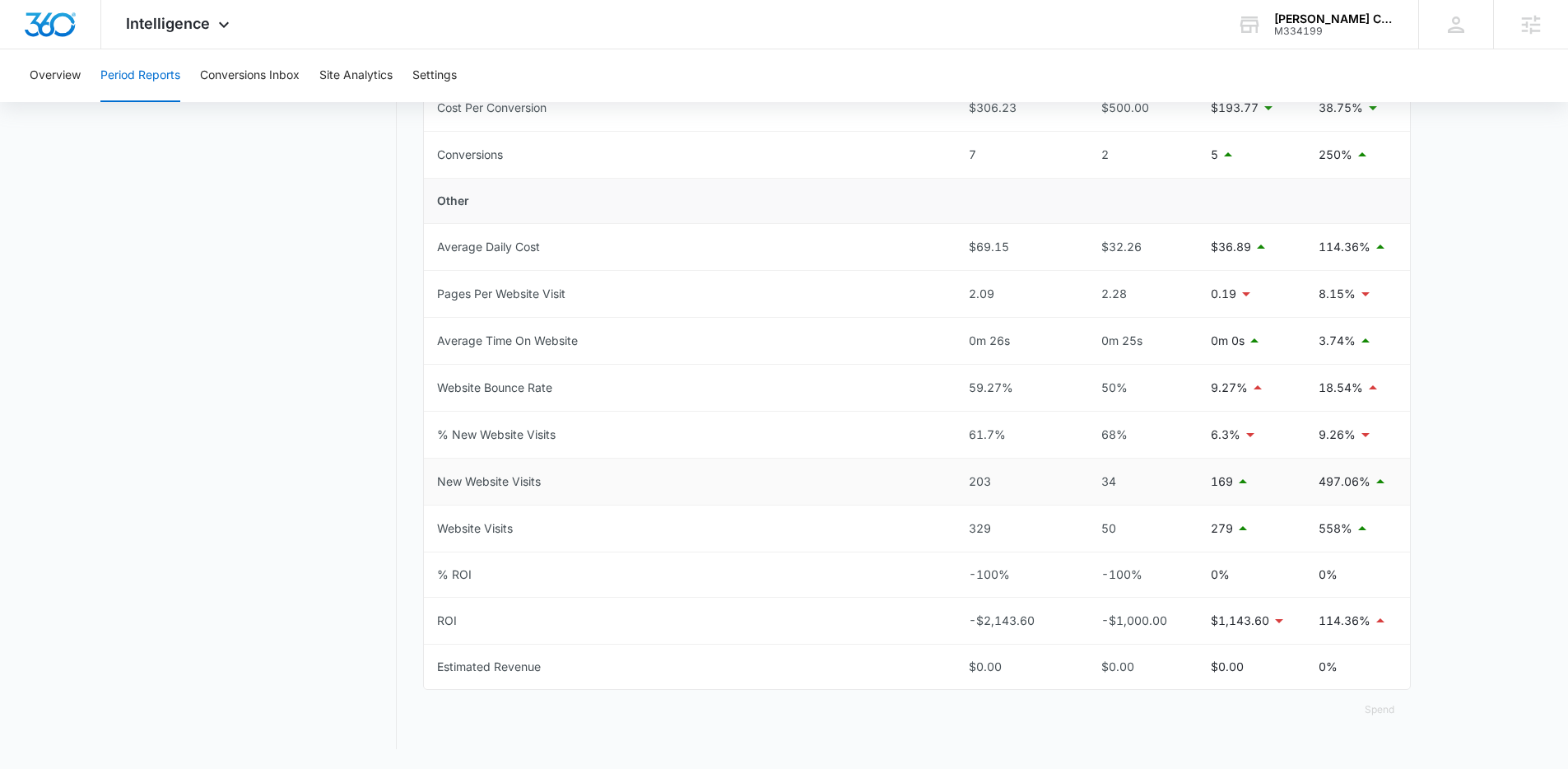
click at [433, 477] on td "New Website Visits" at bounding box center [690, 483] width 532 height 47
drag, startPoint x: 1005, startPoint y: 477, endPoint x: 966, endPoint y: 479, distance: 39.1
click at [966, 479] on td "203" at bounding box center [1015, 483] width 121 height 47
click at [908, 486] on td "New Website Visits" at bounding box center [690, 483] width 532 height 47
drag, startPoint x: 1000, startPoint y: 487, endPoint x: 960, endPoint y: 484, distance: 40.1
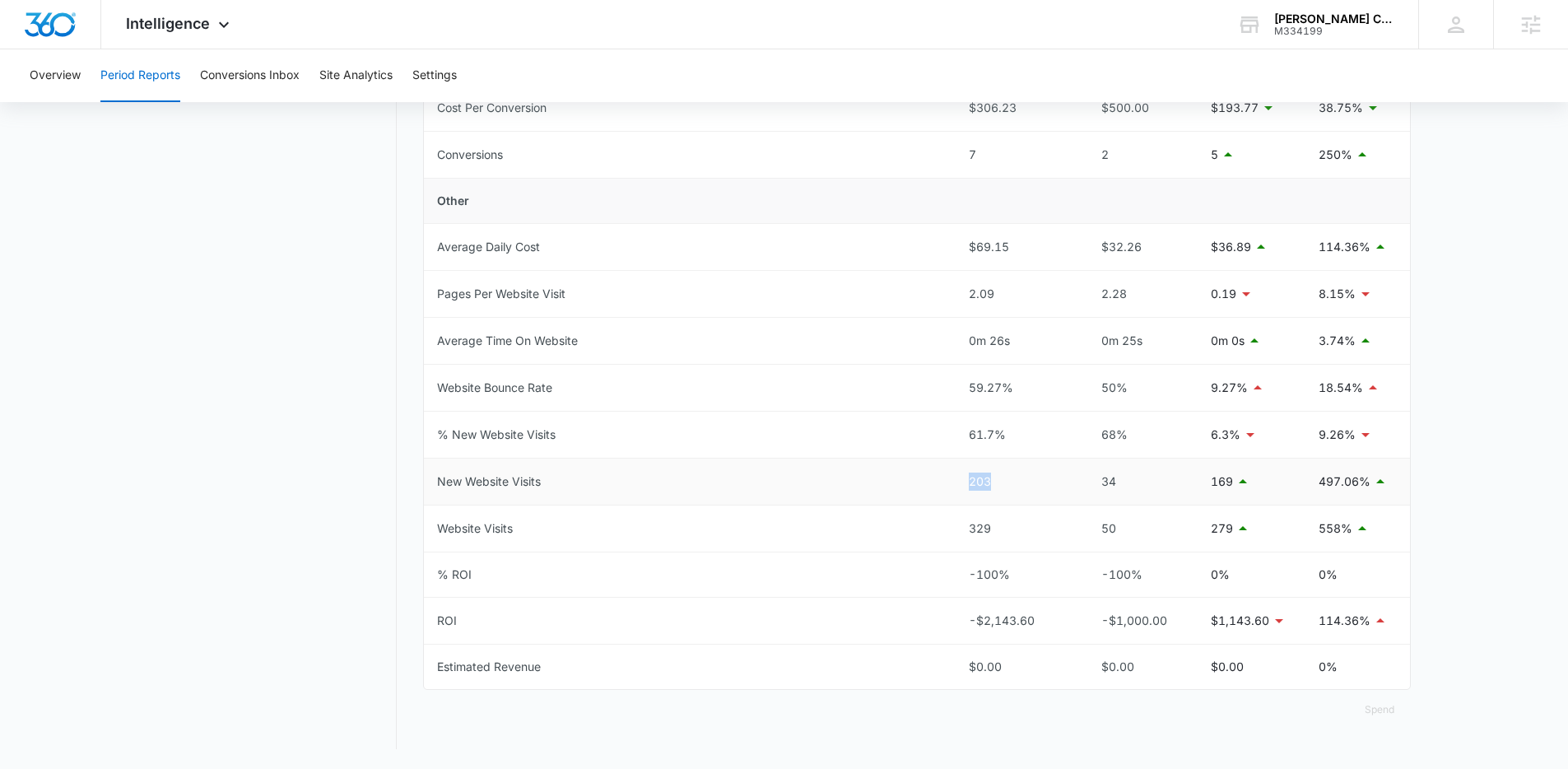
click at [960, 484] on td "203" at bounding box center [1015, 483] width 121 height 47
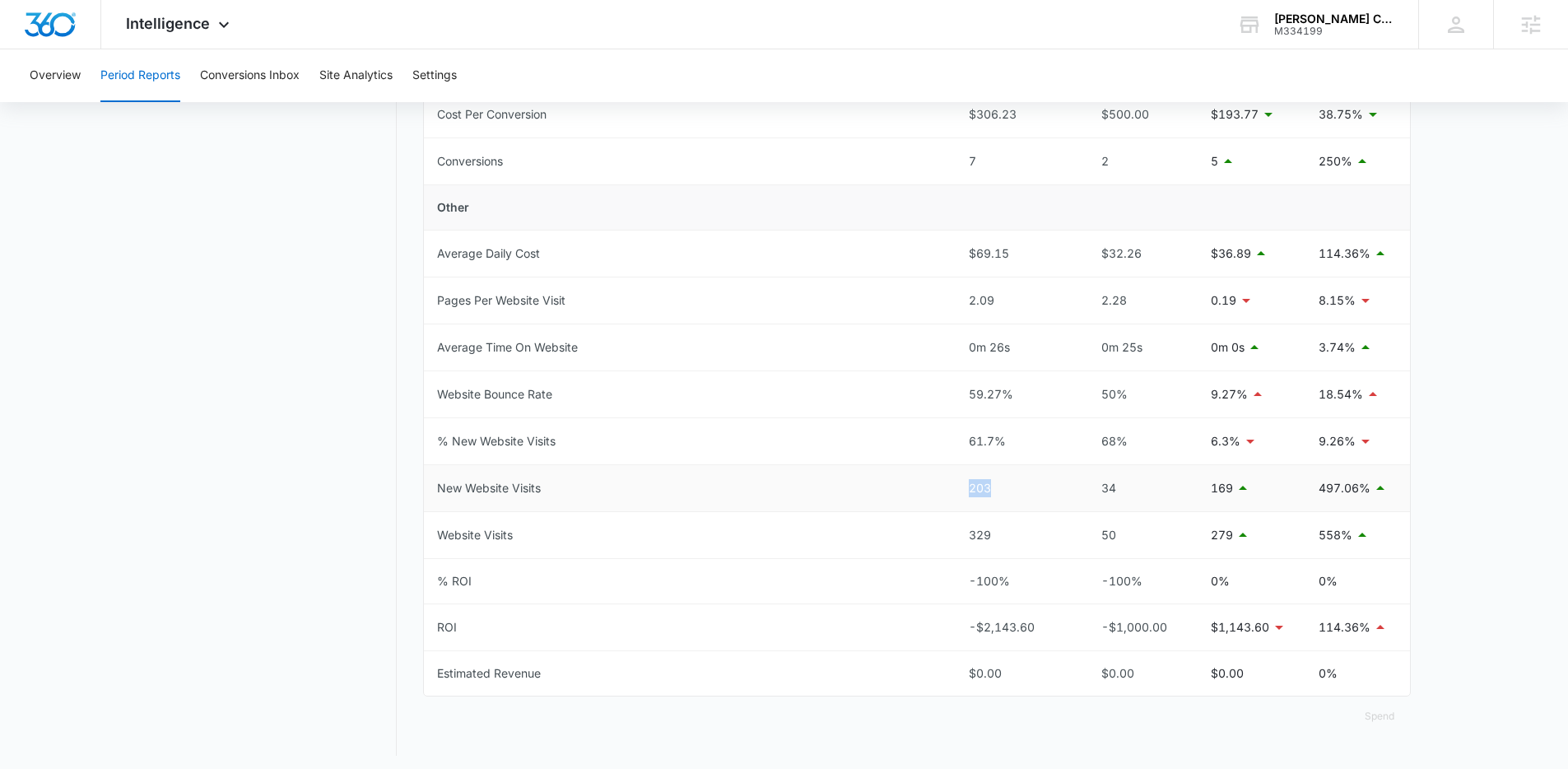
click at [961, 490] on td "203" at bounding box center [1015, 489] width 121 height 47
drag, startPoint x: 1008, startPoint y: 489, endPoint x: 960, endPoint y: 490, distance: 48.0
click at [960, 490] on td "203" at bounding box center [1015, 489] width 121 height 47
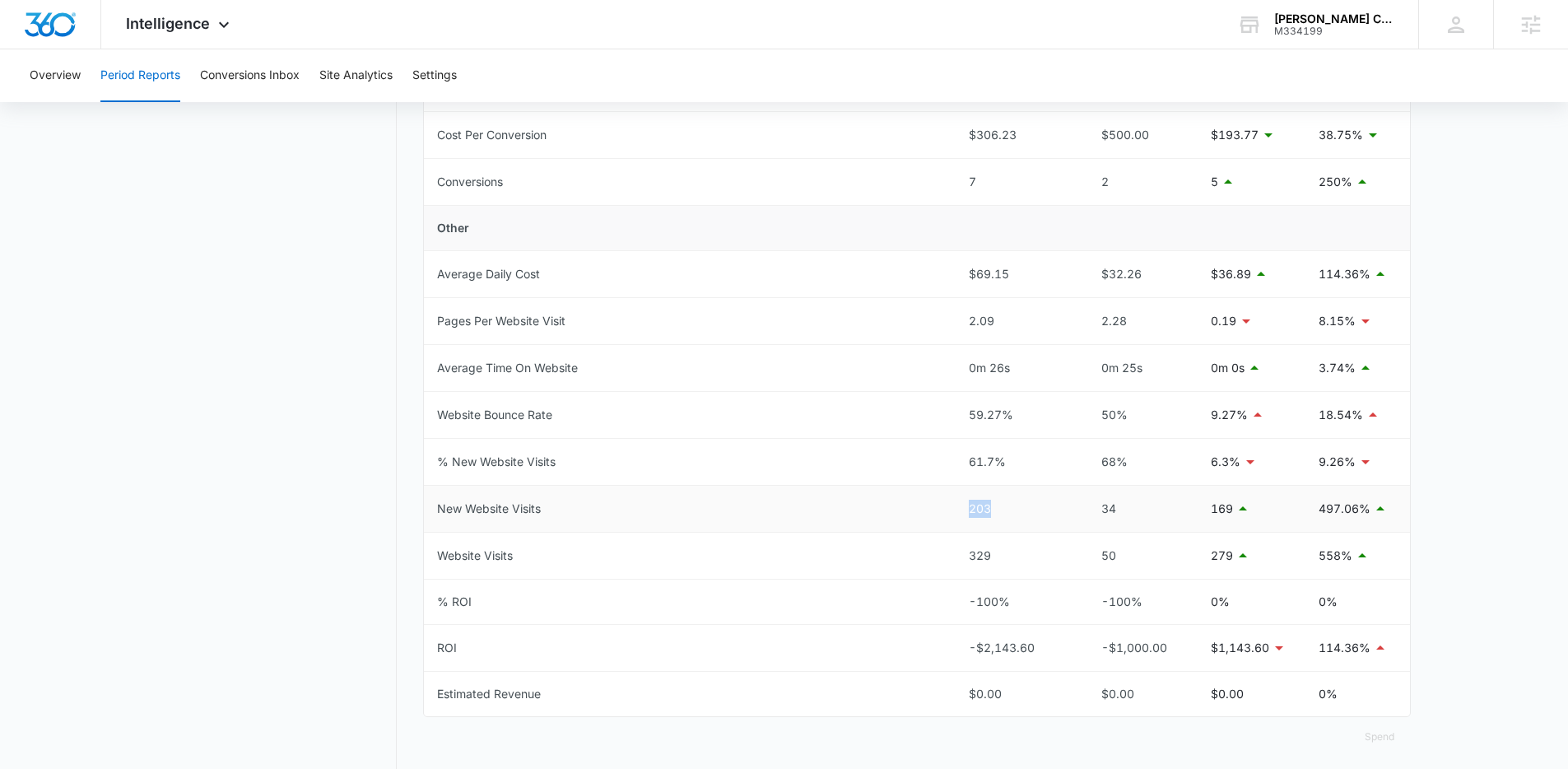
scroll to position [644, 0]
click at [1015, 510] on div "203" at bounding box center [1015, 512] width 95 height 18
drag, startPoint x: 1009, startPoint y: 509, endPoint x: 944, endPoint y: 514, distance: 65.2
click at [944, 514] on tr "New Website Visits 203 34 169 497.06%" at bounding box center [917, 513] width 986 height 47
click at [1017, 519] on div "203" at bounding box center [1015, 512] width 95 height 18
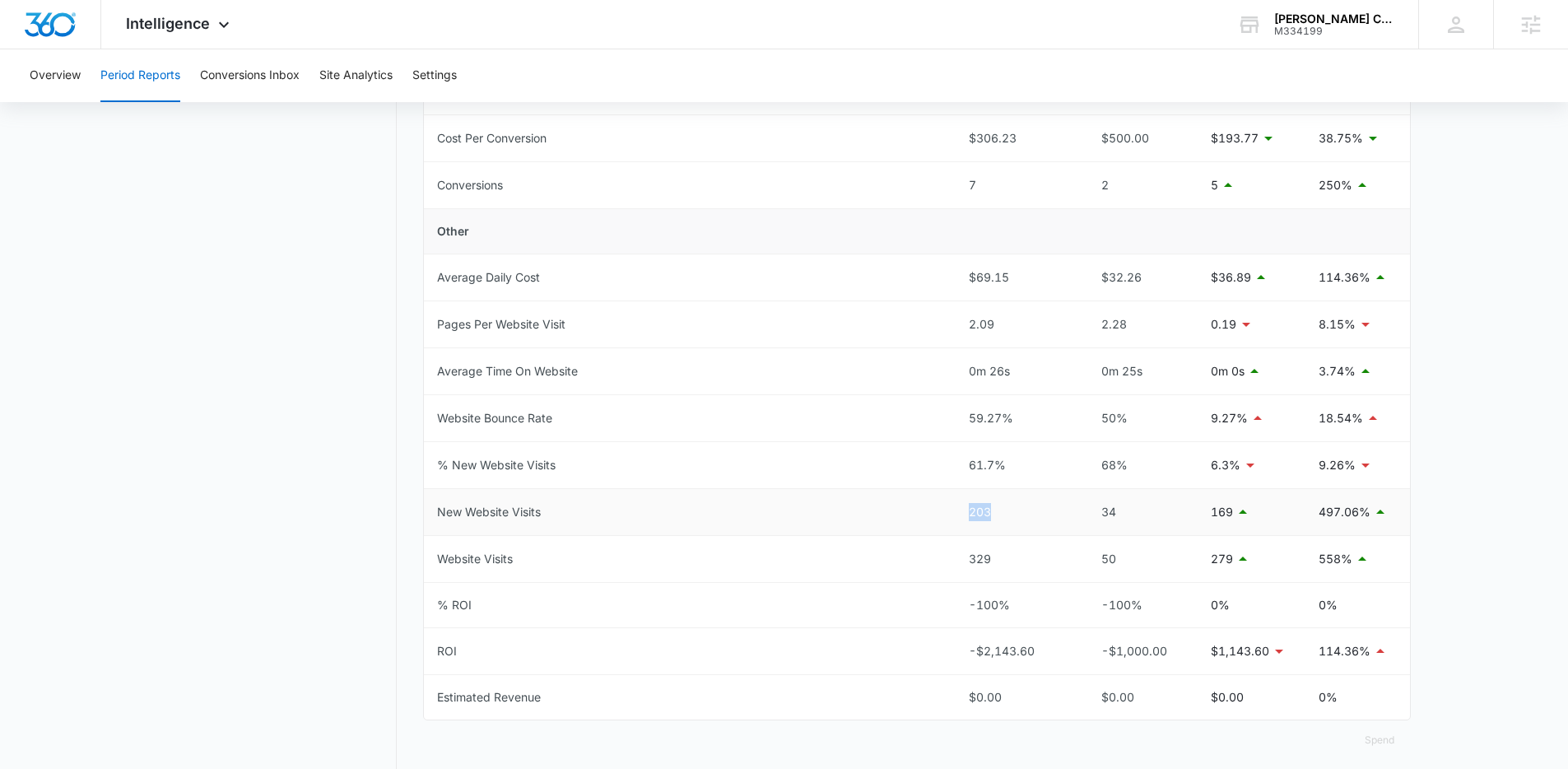
drag, startPoint x: 1013, startPoint y: 519, endPoint x: 940, endPoint y: 515, distance: 73.1
click at [940, 515] on tr "New Website Visits 203 34 169 497.06%" at bounding box center [917, 513] width 986 height 47
click at [940, 515] on td "New Website Visits" at bounding box center [690, 513] width 532 height 47
drag, startPoint x: 1000, startPoint y: 512, endPoint x: 969, endPoint y: 515, distance: 31.1
click at [969, 515] on div "203" at bounding box center [1015, 512] width 95 height 18
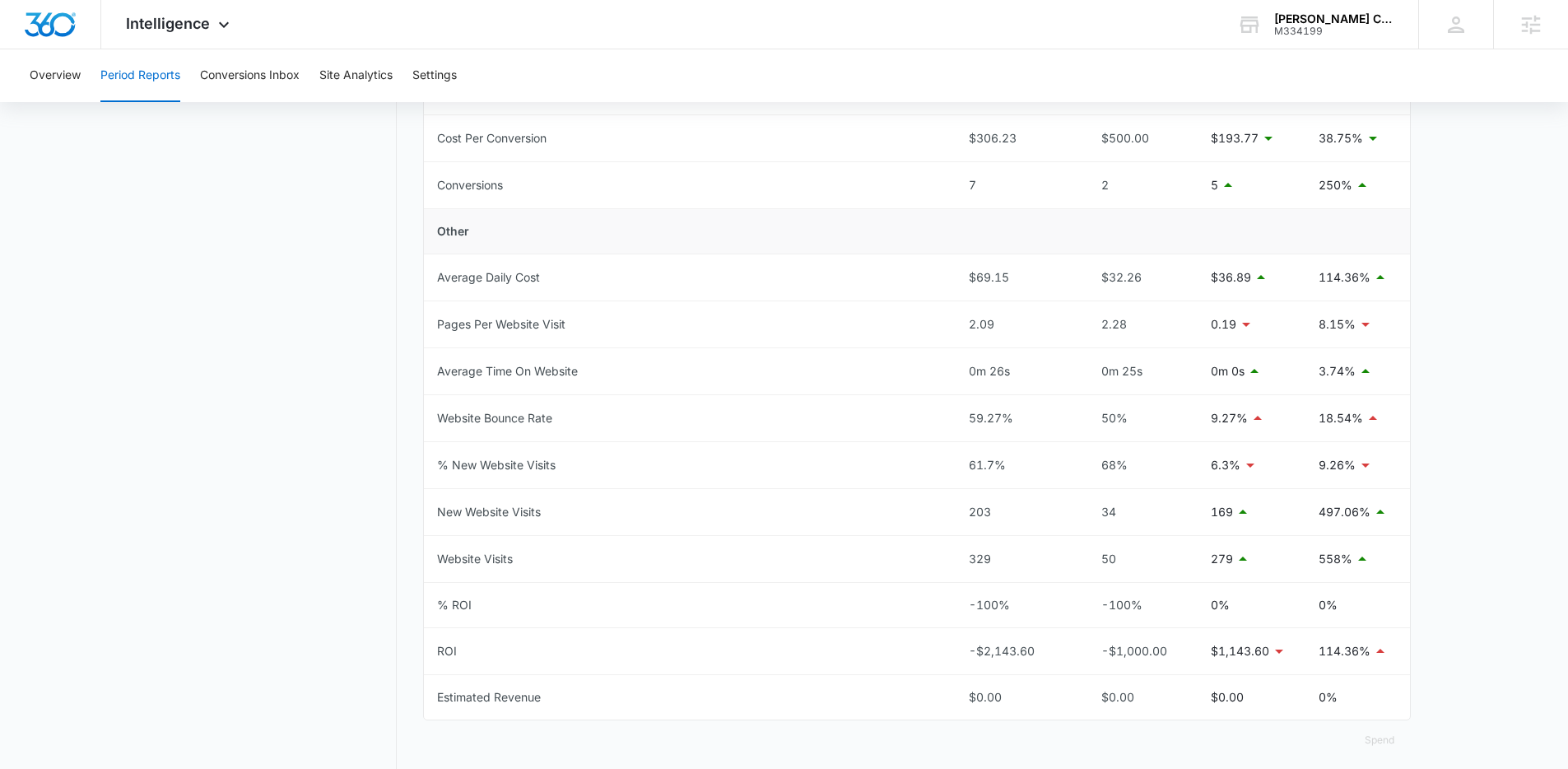
click at [418, 513] on div "Period Reports Overall Organic & Content Marketing Ads Social Direct & Other Ch…" at bounding box center [784, 146] width 1254 height 1269
click at [211, 10] on div "Intelligence Apps Reputation Websites Forms CRM Email Social Payments POS Conte…" at bounding box center [180, 24] width 158 height 49
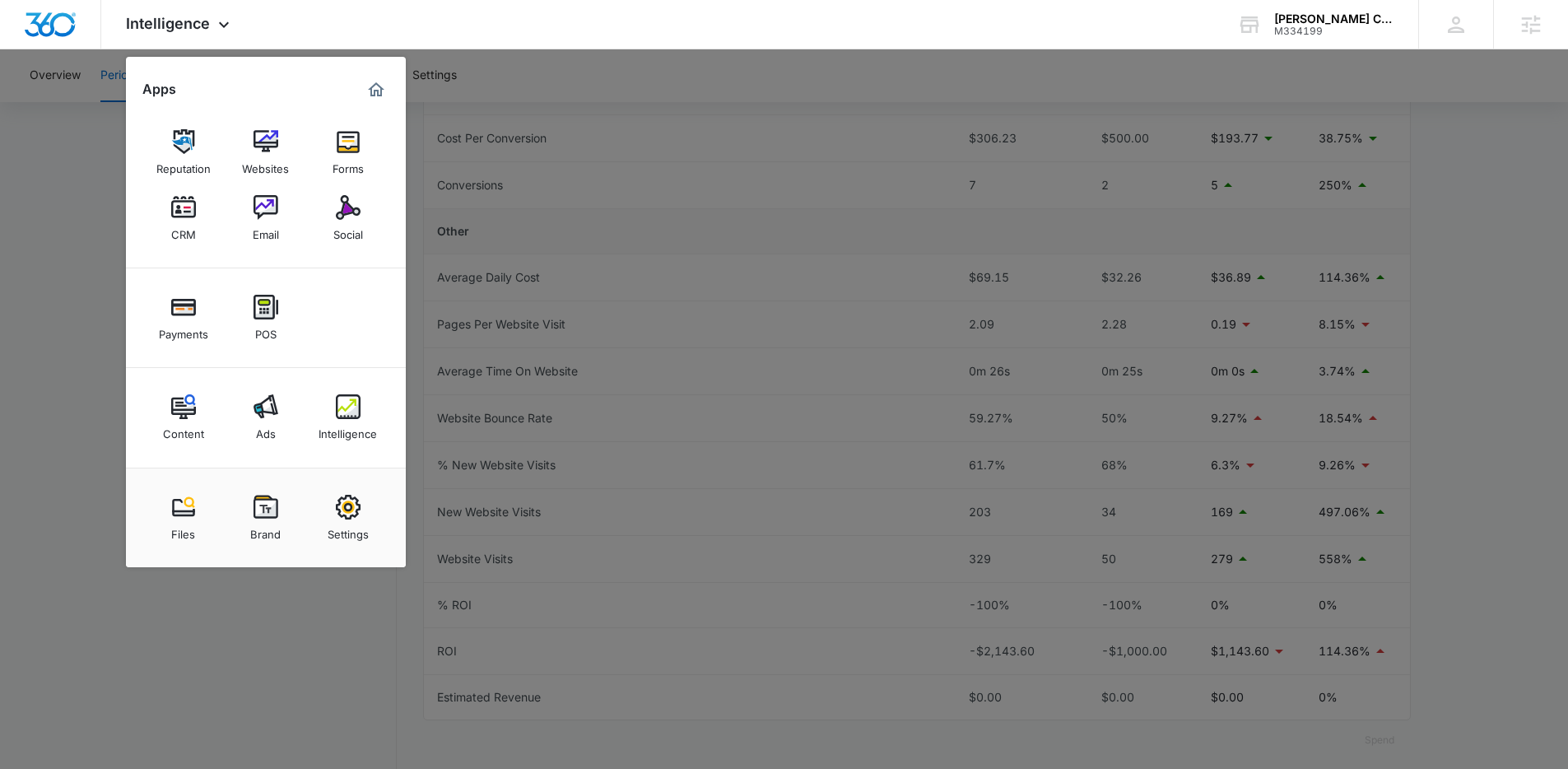
click at [425, 379] on div at bounding box center [784, 384] width 1568 height 769
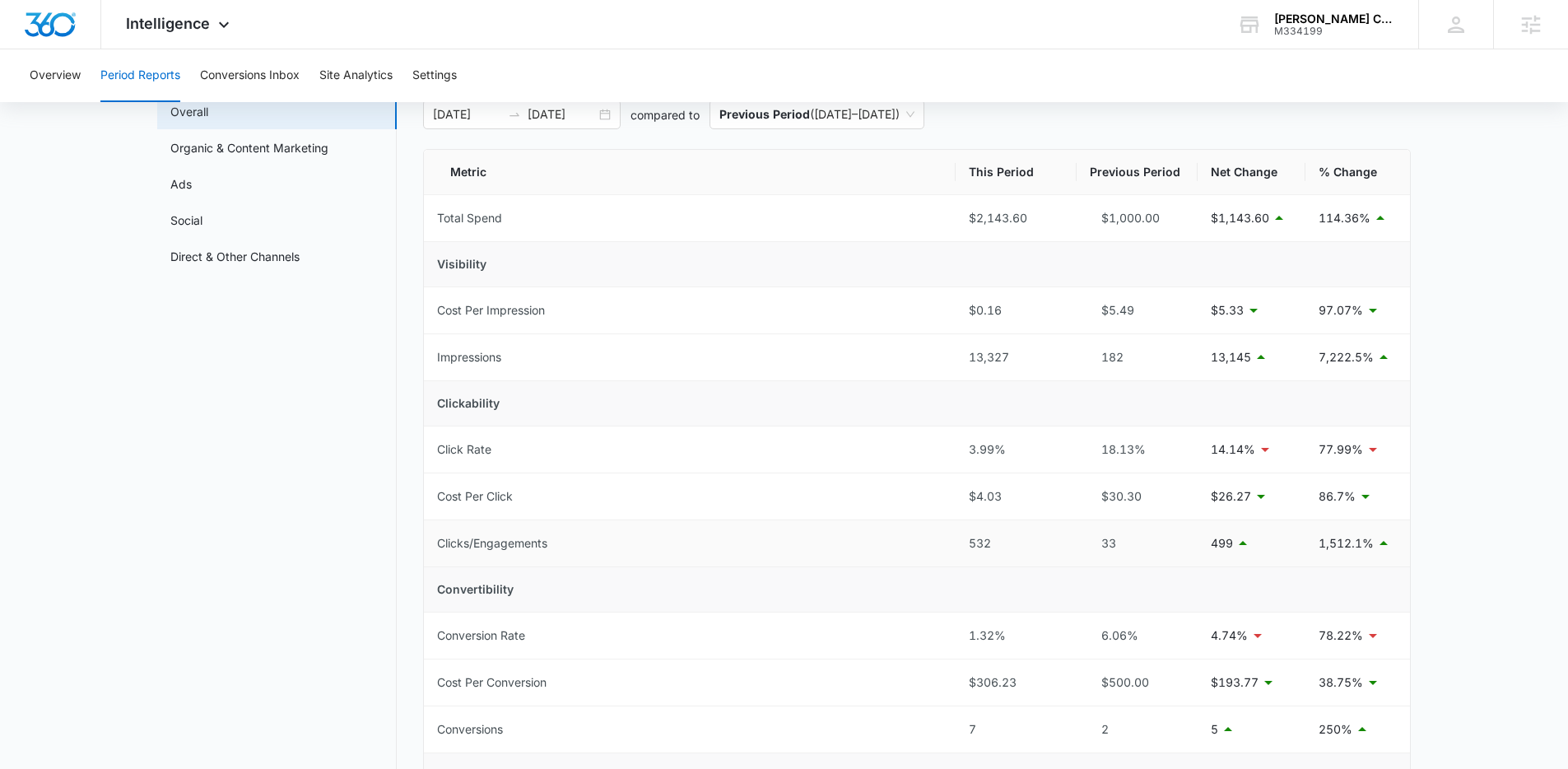
scroll to position [125, 0]
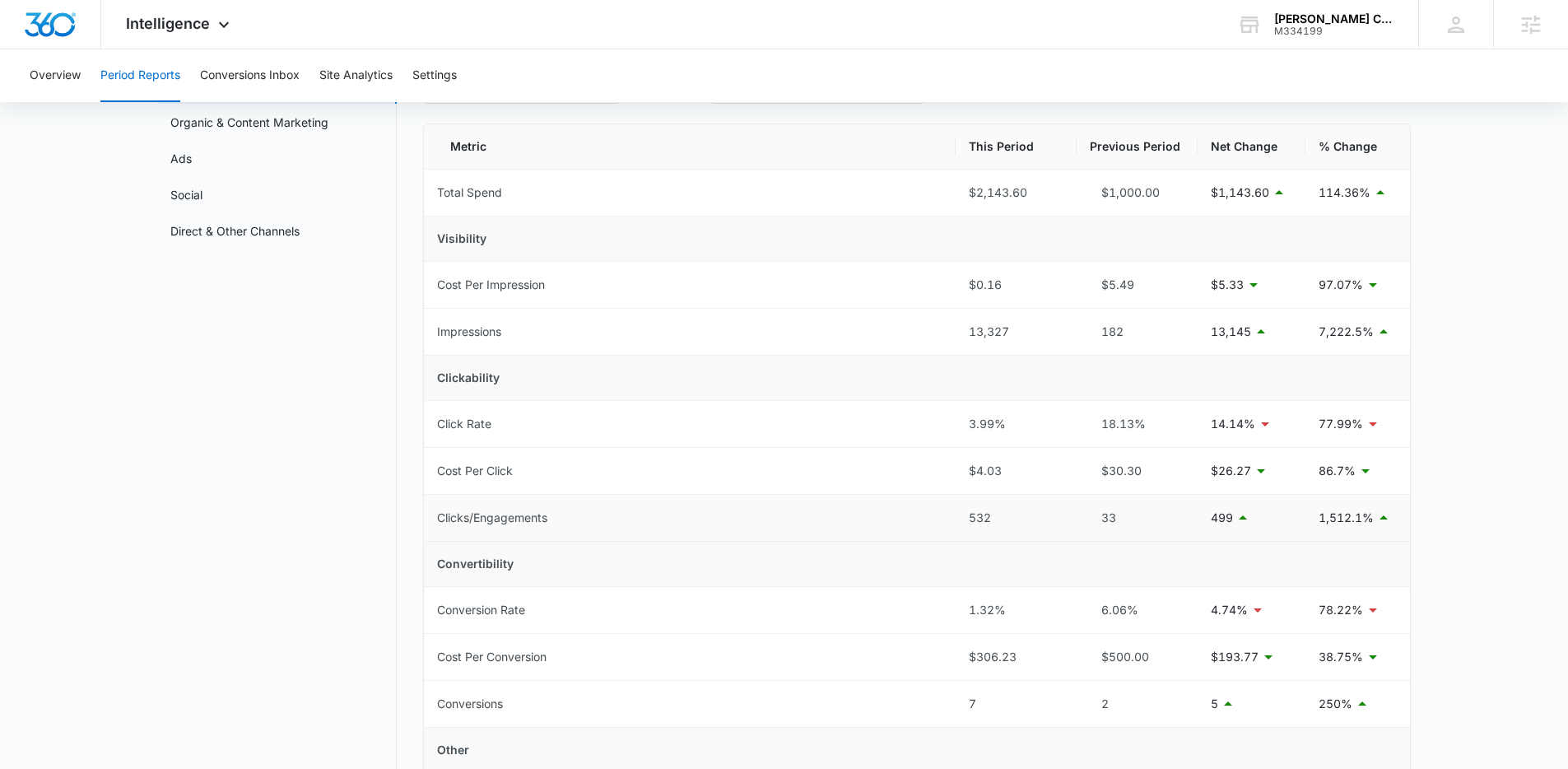
drag, startPoint x: 1307, startPoint y: 532, endPoint x: 1372, endPoint y: 528, distance: 65.1
click at [1371, 528] on td "1,512.1%" at bounding box center [1357, 518] width 104 height 47
drag, startPoint x: 1347, startPoint y: 525, endPoint x: 1316, endPoint y: 523, distance: 31.1
click at [1316, 523] on td "1,512.1%" at bounding box center [1357, 518] width 104 height 47
drag, startPoint x: 1316, startPoint y: 523, endPoint x: 1375, endPoint y: 522, distance: 59.0
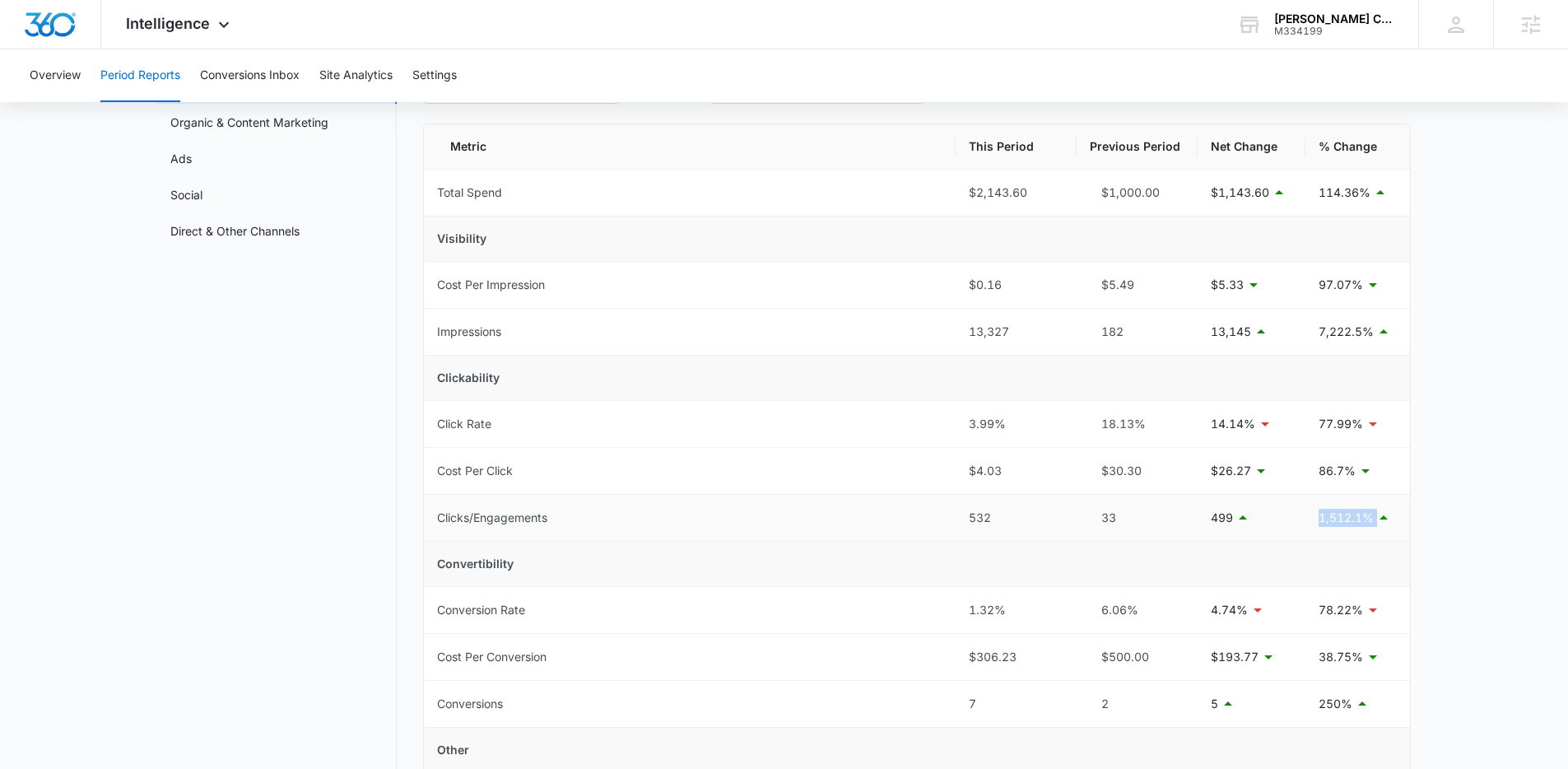
click at [1375, 522] on td "1,512.1%" at bounding box center [1357, 518] width 104 height 47
click at [962, 519] on td "532" at bounding box center [1015, 518] width 121 height 47
drag, startPoint x: 1308, startPoint y: 522, endPoint x: 1374, endPoint y: 520, distance: 66.0
click at [1373, 519] on td "1,512.1%" at bounding box center [1357, 518] width 104 height 47
click at [1427, 522] on main "Period Reports Overall Organic & Content Marketing Ads Social Direct & Other Ch…" at bounding box center [784, 674] width 1568 height 1289
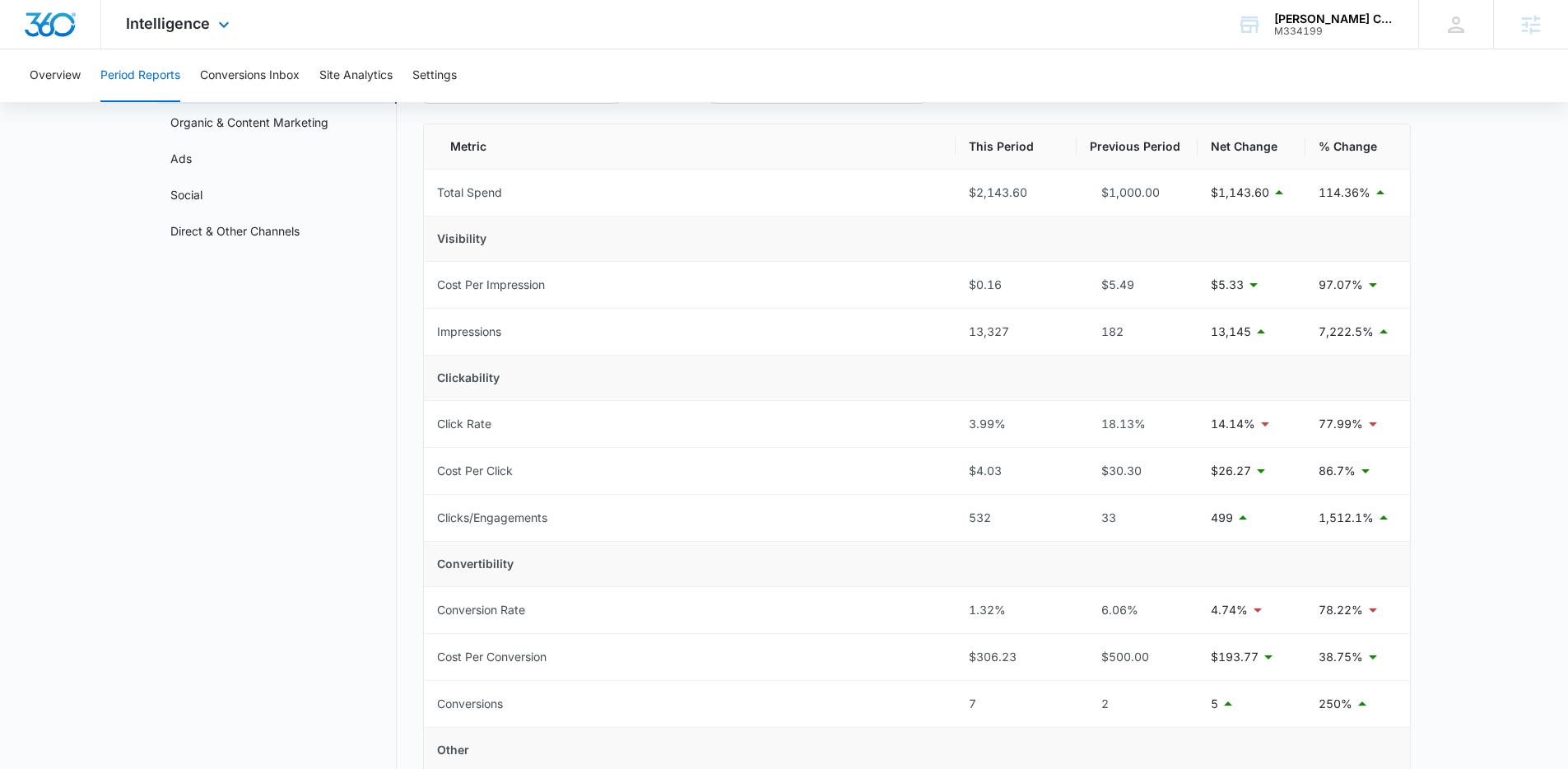
click at [233, 34] on div "Intelligence Apps Reputation Websites Forms CRM Email Social Payments POS Conte…" at bounding box center [180, 24] width 158 height 49
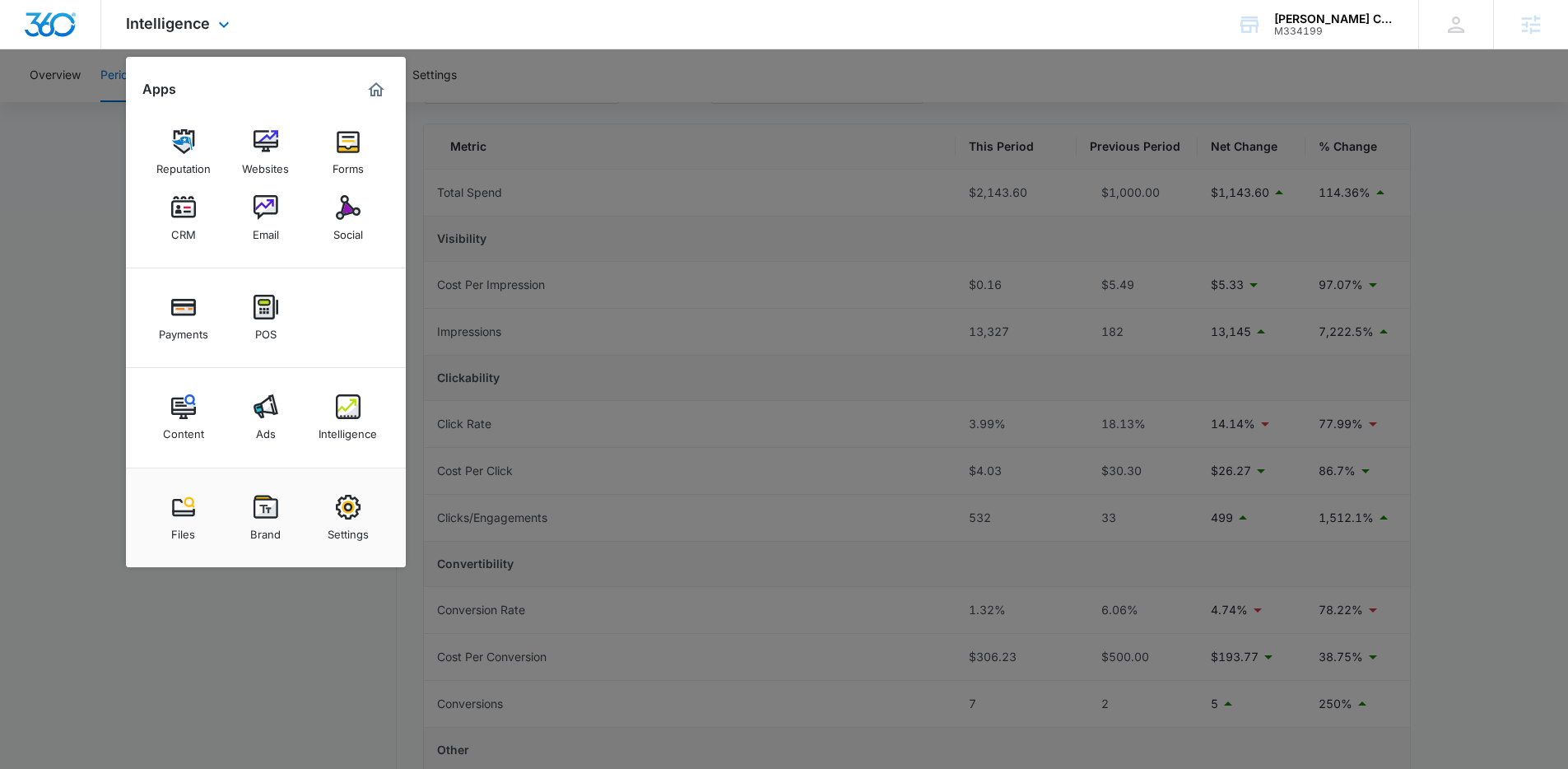
drag, startPoint x: 148, startPoint y: 380, endPoint x: 181, endPoint y: 372, distance: 34.0
click at [169, 383] on div "Content Ads Intelligence" at bounding box center [266, 418] width 280 height 100
click at [713, 555] on div at bounding box center [784, 384] width 1568 height 769
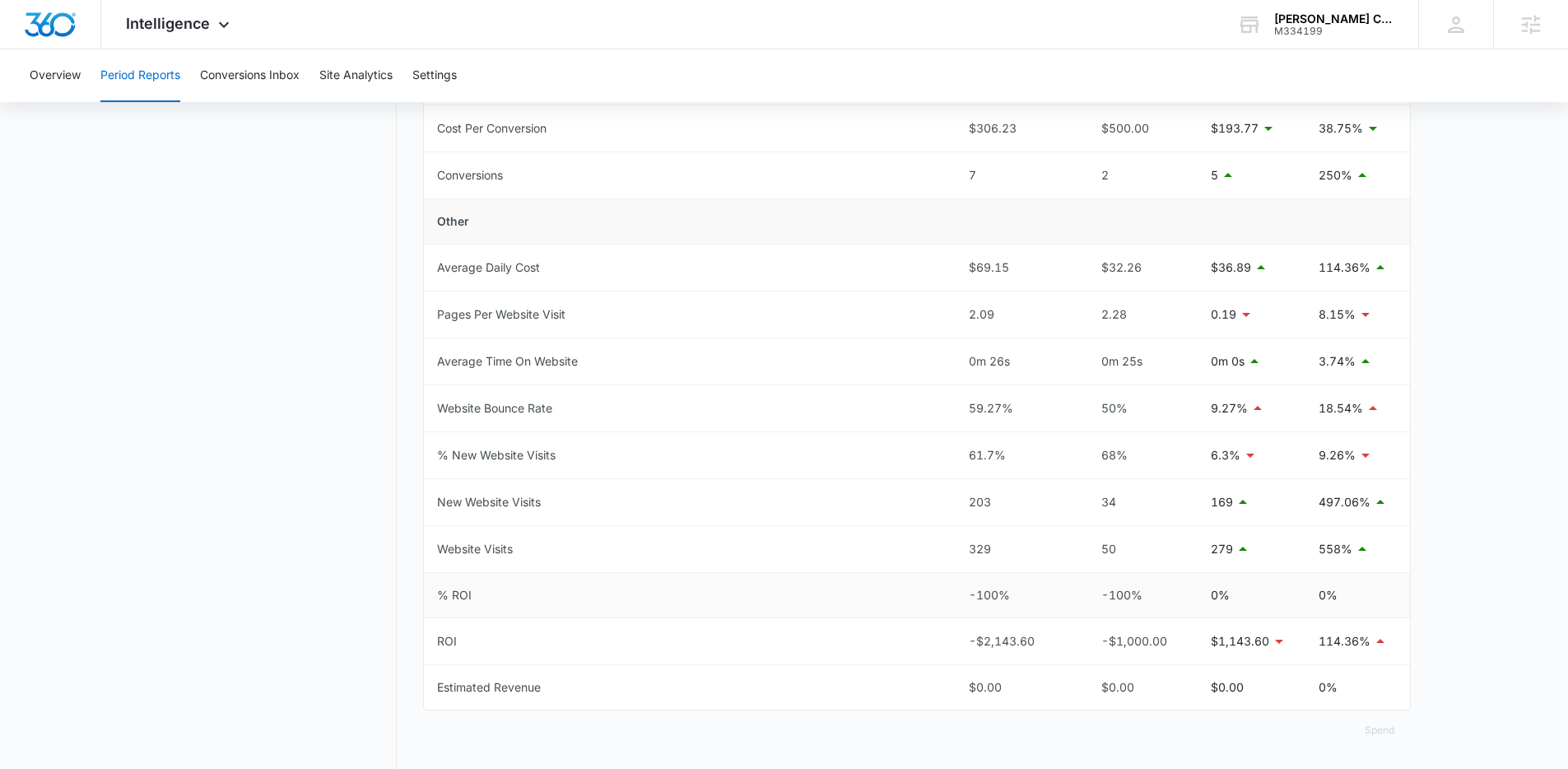
scroll to position [667, 0]
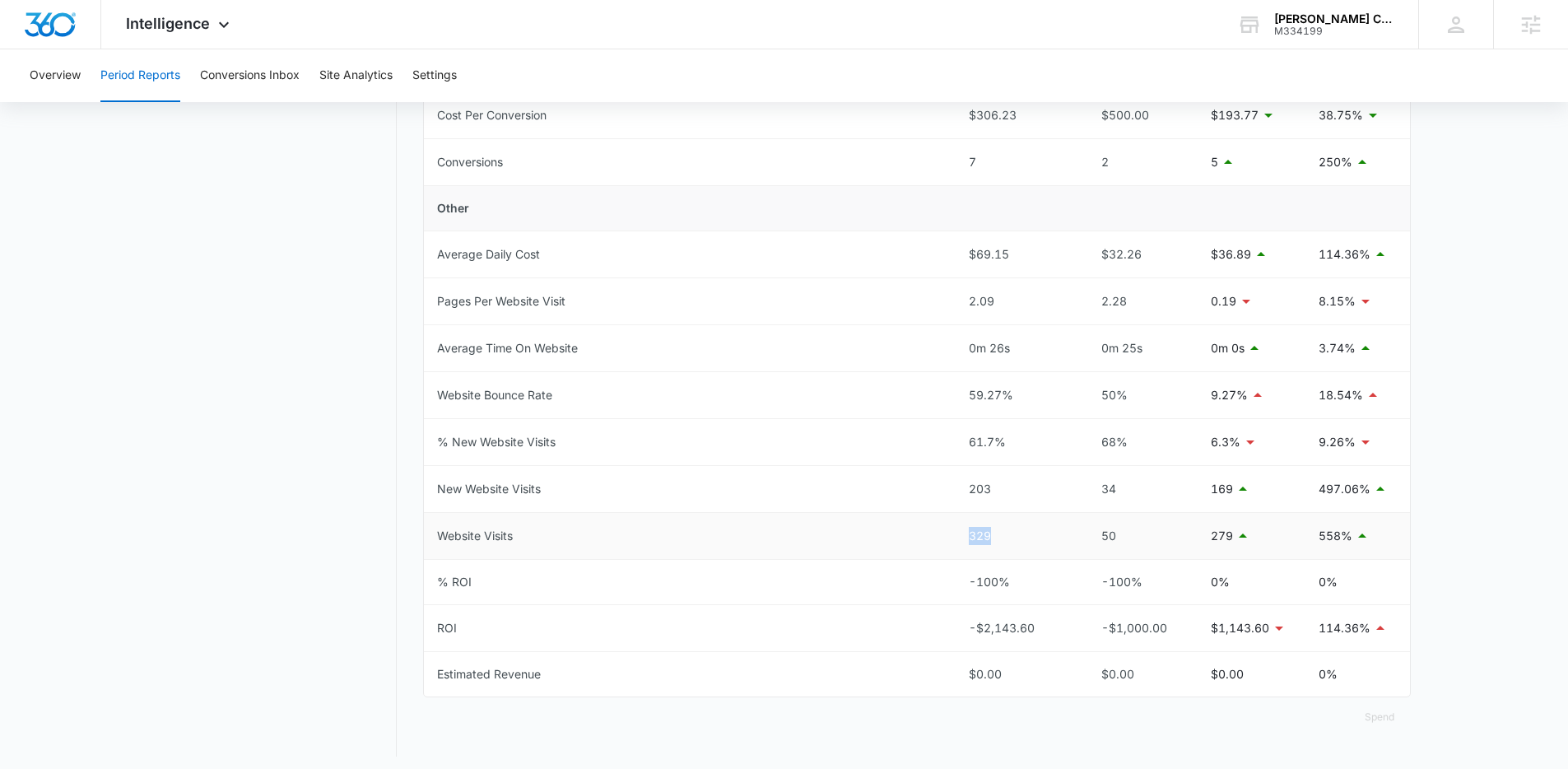
drag, startPoint x: 1001, startPoint y: 536, endPoint x: 969, endPoint y: 538, distance: 32.1
click at [969, 538] on div "329" at bounding box center [1015, 535] width 95 height 18
drag, startPoint x: 997, startPoint y: 495, endPoint x: 967, endPoint y: 494, distance: 30.0
click at [967, 494] on td "203" at bounding box center [1015, 489] width 121 height 47
drag, startPoint x: 1004, startPoint y: 533, endPoint x: 966, endPoint y: 534, distance: 38.0
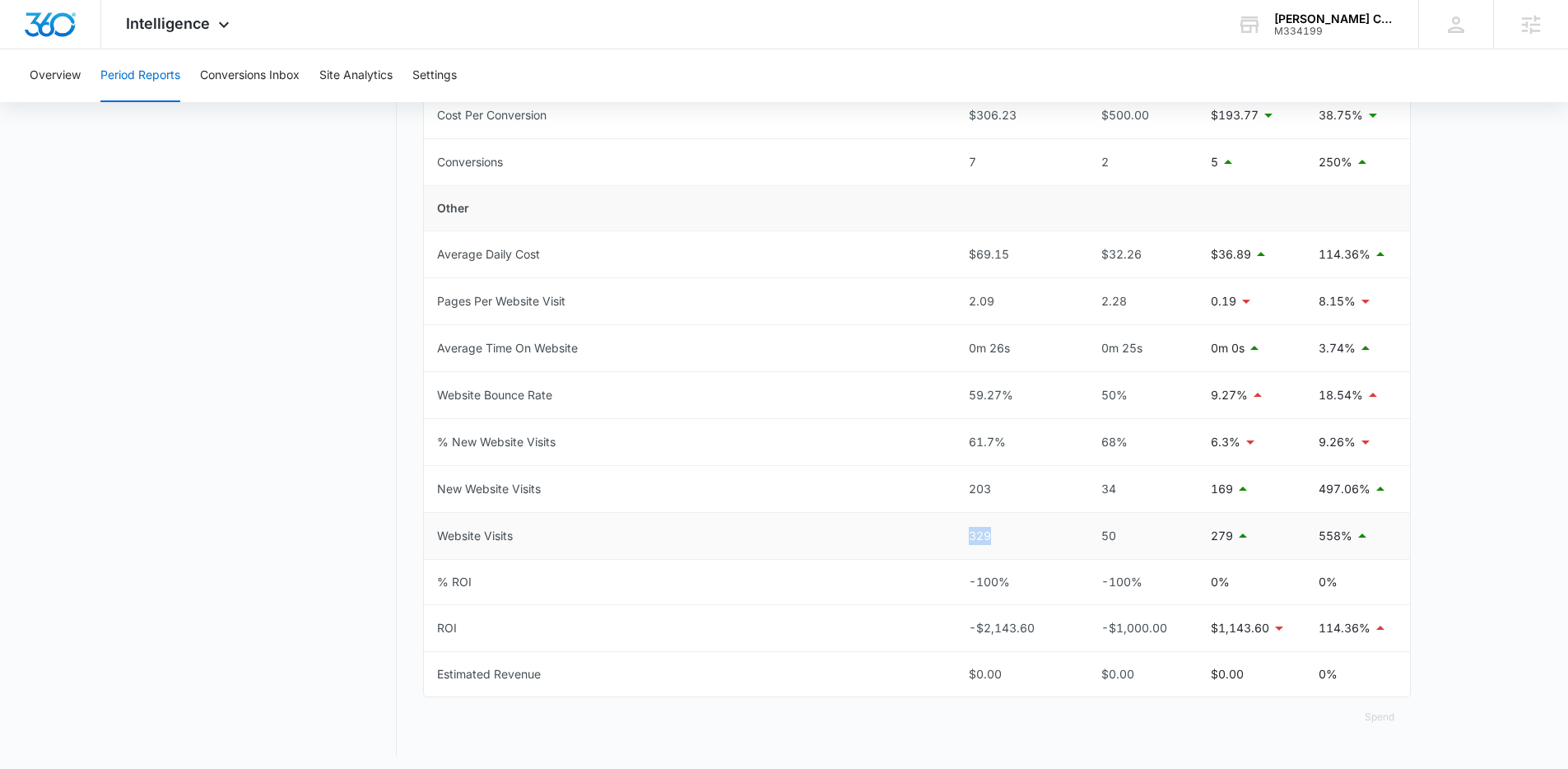
click at [966, 534] on td "329" at bounding box center [1015, 536] width 121 height 47
click at [200, 30] on span "Intelligence" at bounding box center [167, 23] width 84 height 17
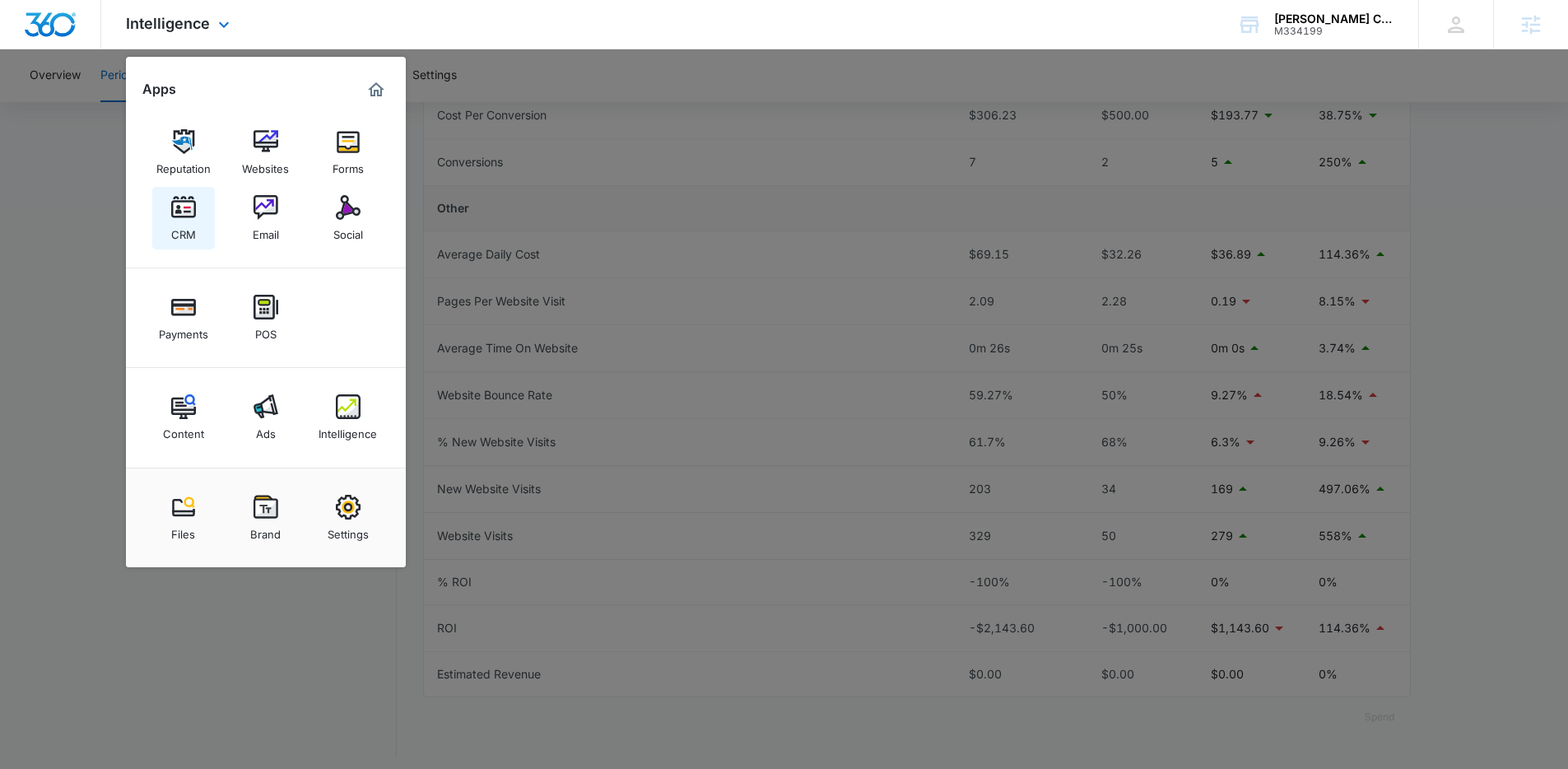
click at [181, 231] on div "CRM" at bounding box center [183, 230] width 24 height 22
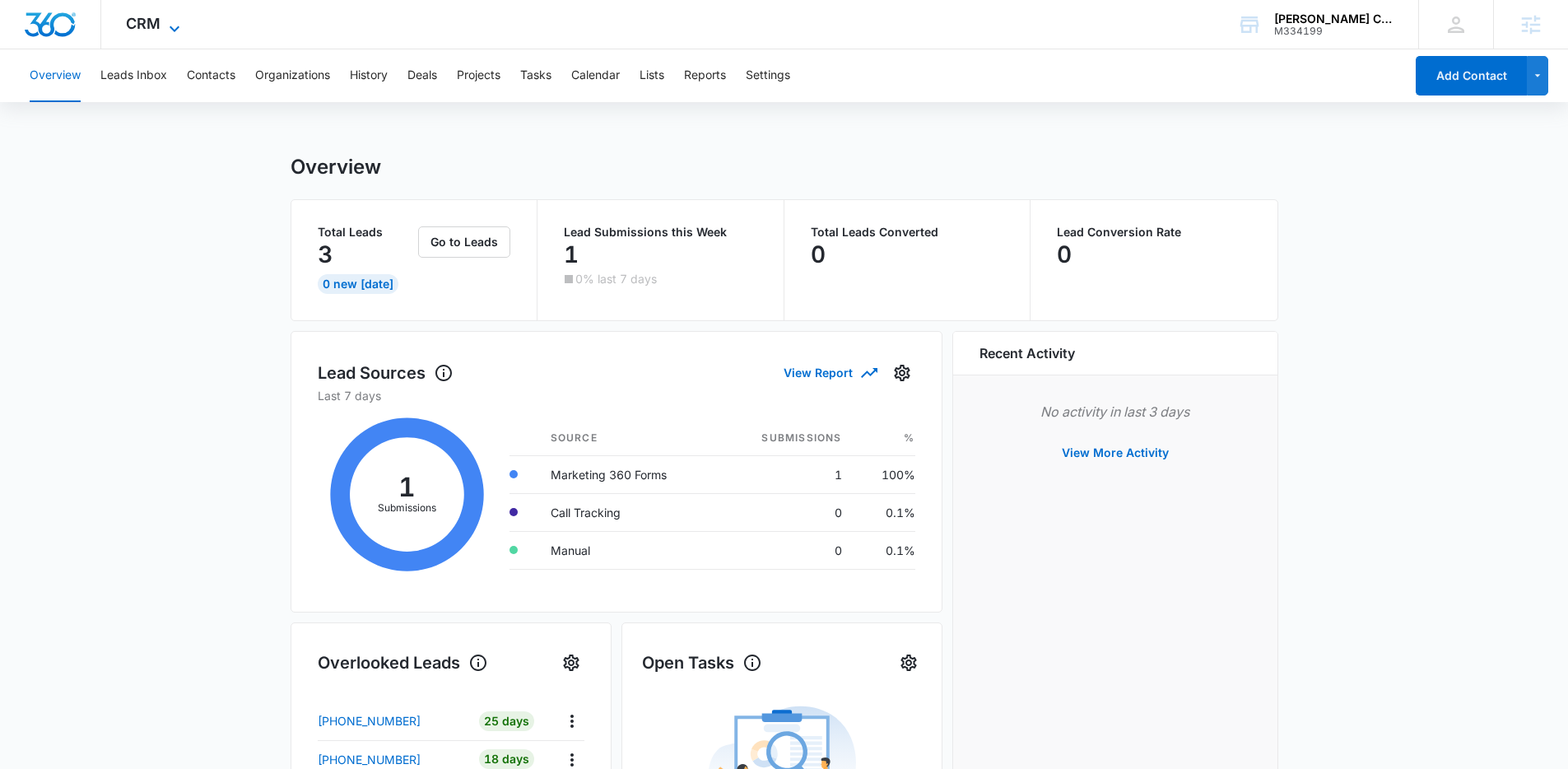
click at [156, 30] on span "CRM" at bounding box center [143, 23] width 35 height 17
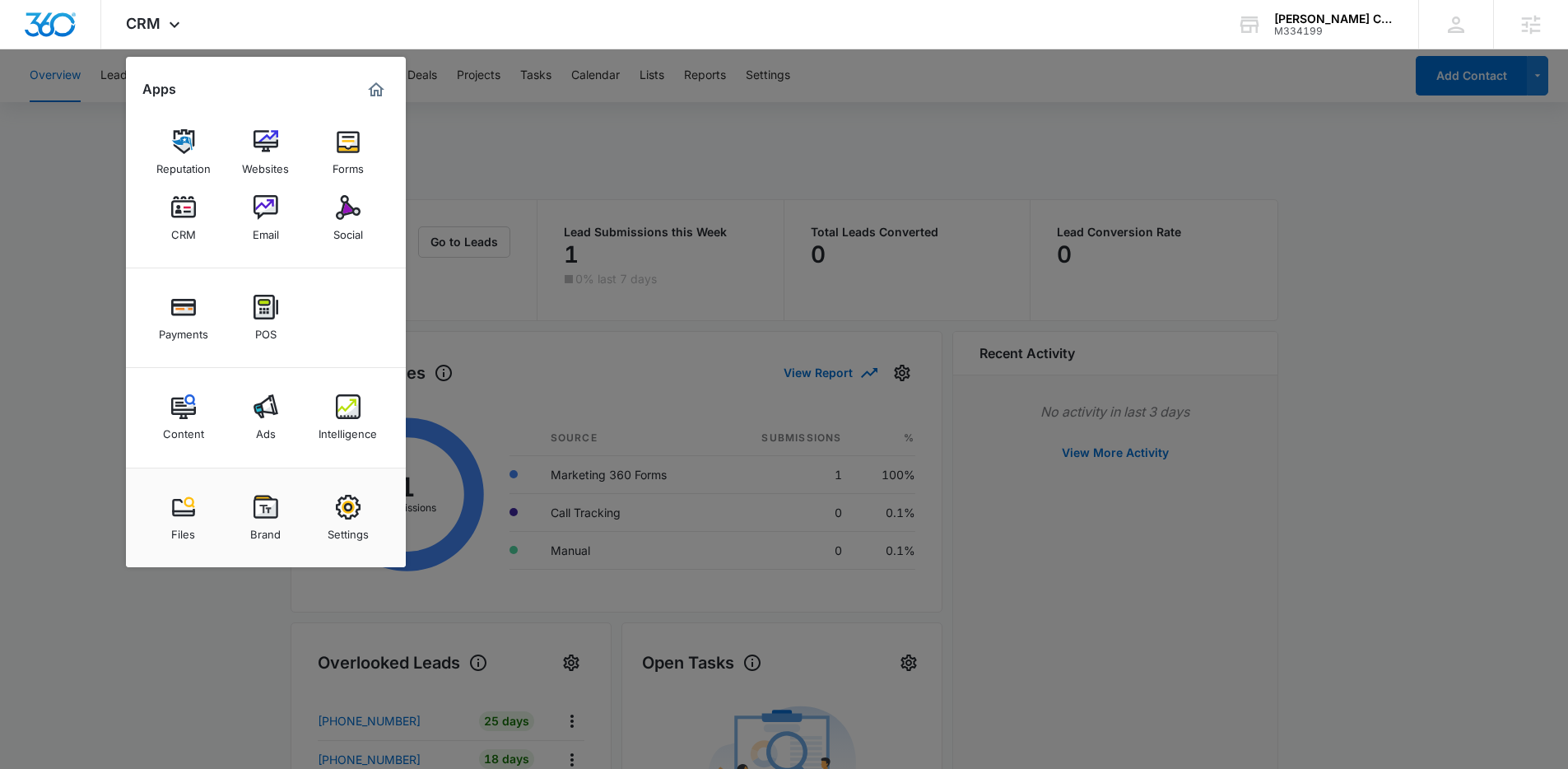
click at [1380, 137] on div at bounding box center [784, 384] width 1568 height 769
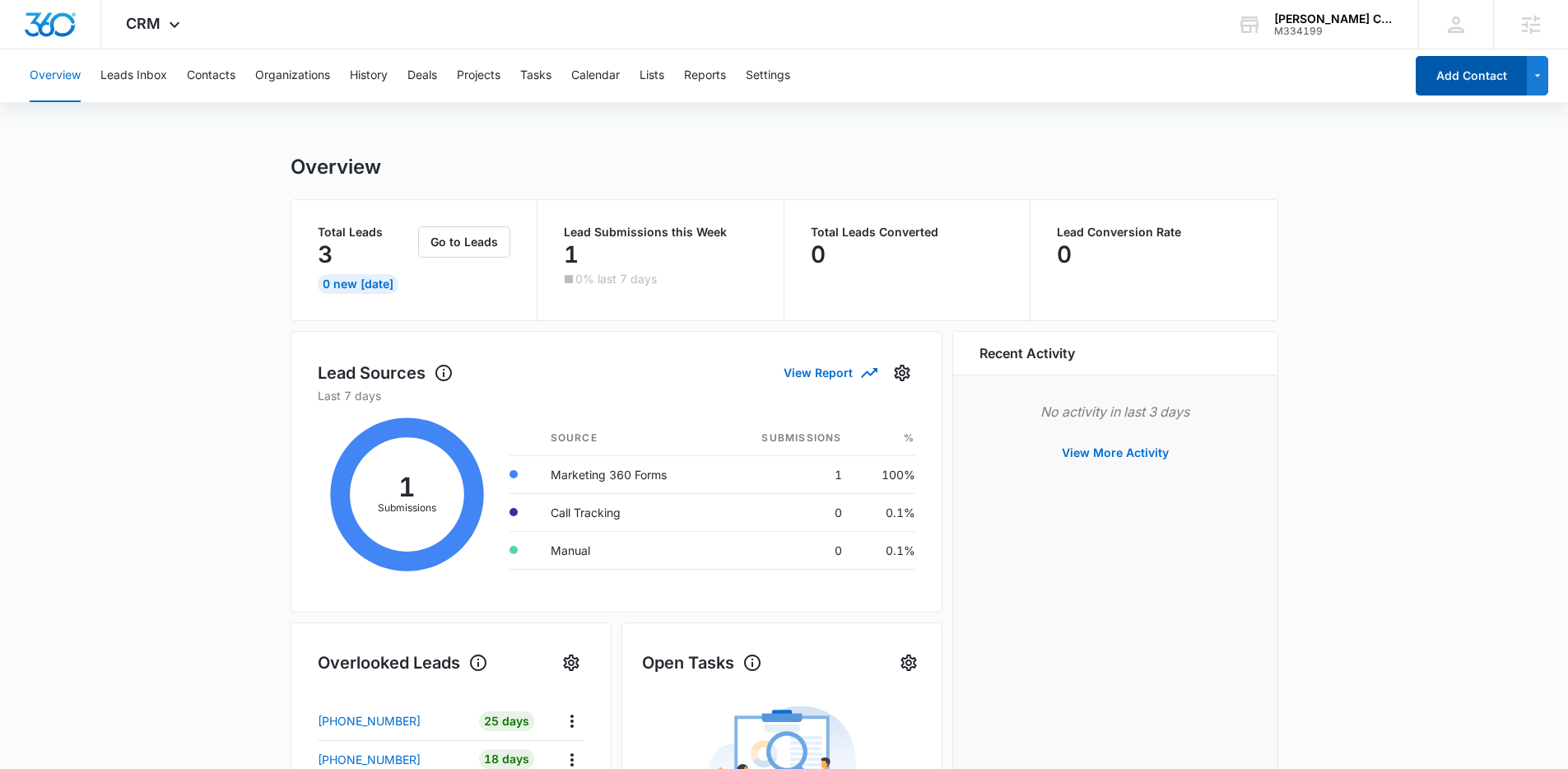
click at [1478, 79] on button "Add Contact" at bounding box center [1471, 76] width 111 height 39
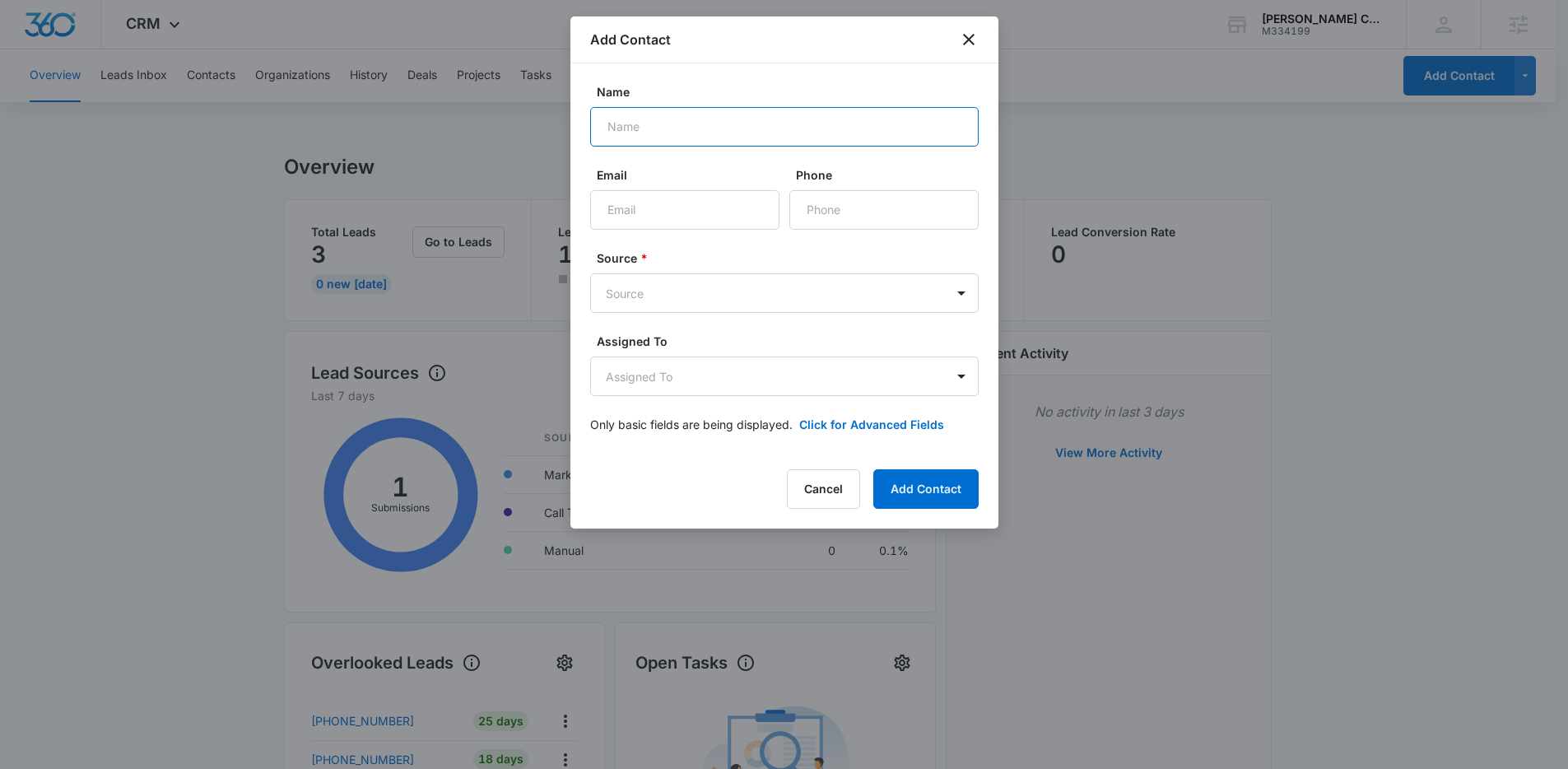
click at [666, 126] on input "Name" at bounding box center [784, 127] width 388 height 39
type input "j"
click at [815, 483] on button "Cancel" at bounding box center [823, 489] width 73 height 39
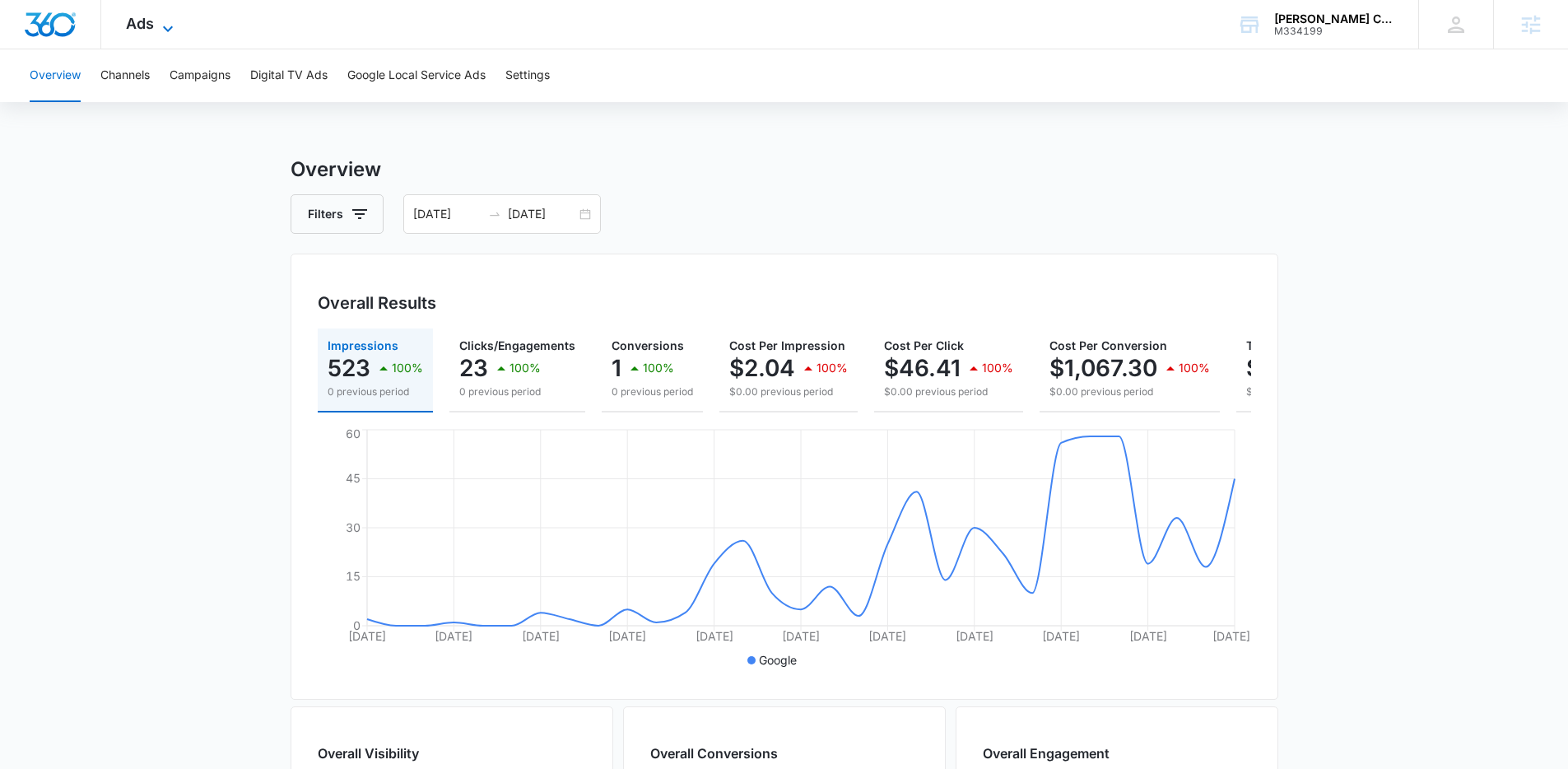
click at [158, 32] on icon at bounding box center [167, 28] width 20 height 20
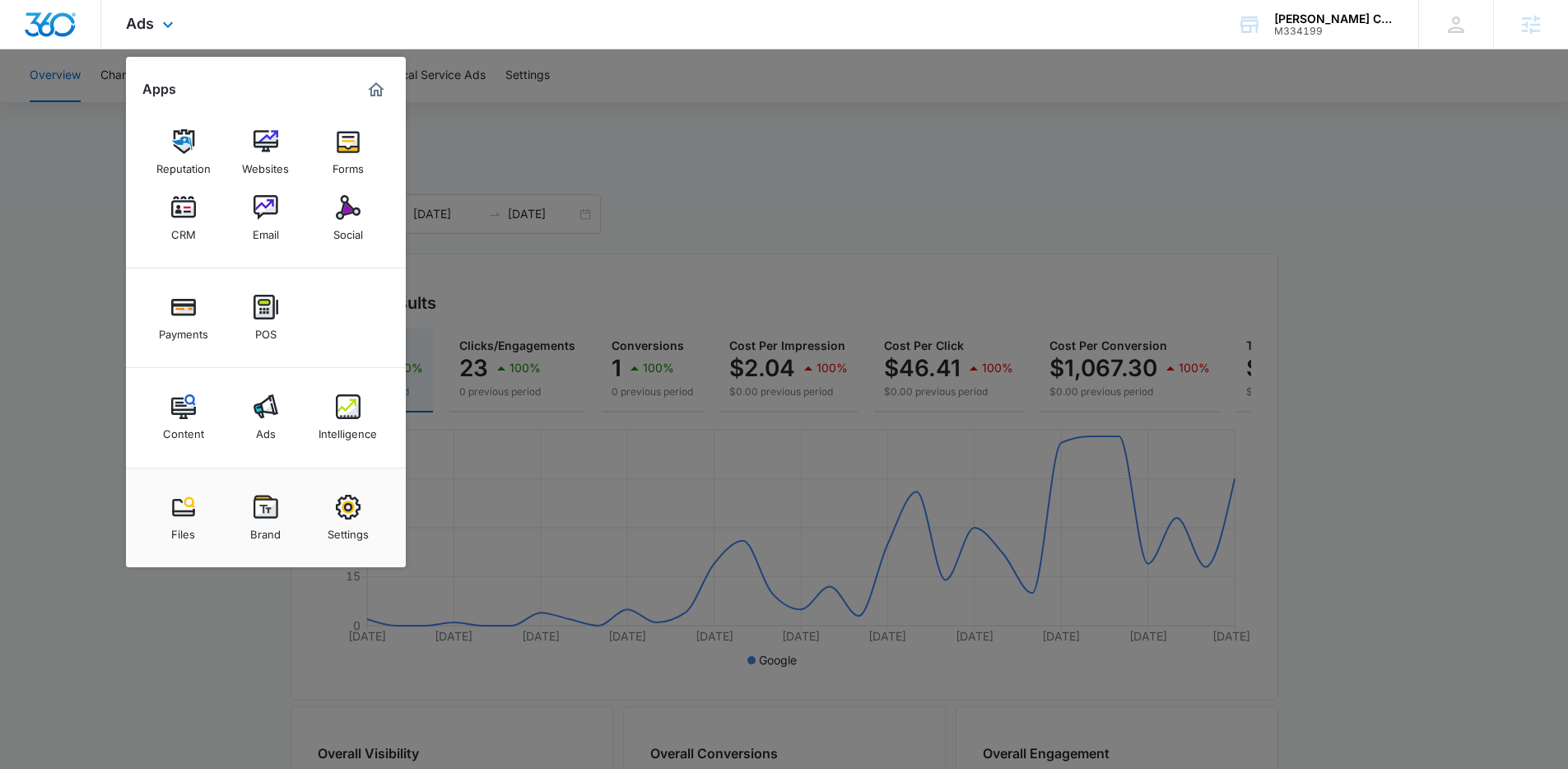
drag, startPoint x: 665, startPoint y: 14, endPoint x: 658, endPoint y: 23, distance: 11.4
click at [665, 14] on div "Ads Apps Reputation Websites Forms CRM Email Social Payments POS Content Ads In…" at bounding box center [784, 24] width 1568 height 50
drag, startPoint x: 621, startPoint y: 290, endPoint x: 540, endPoint y: 228, distance: 102.0
click at [621, 289] on div at bounding box center [784, 384] width 1568 height 769
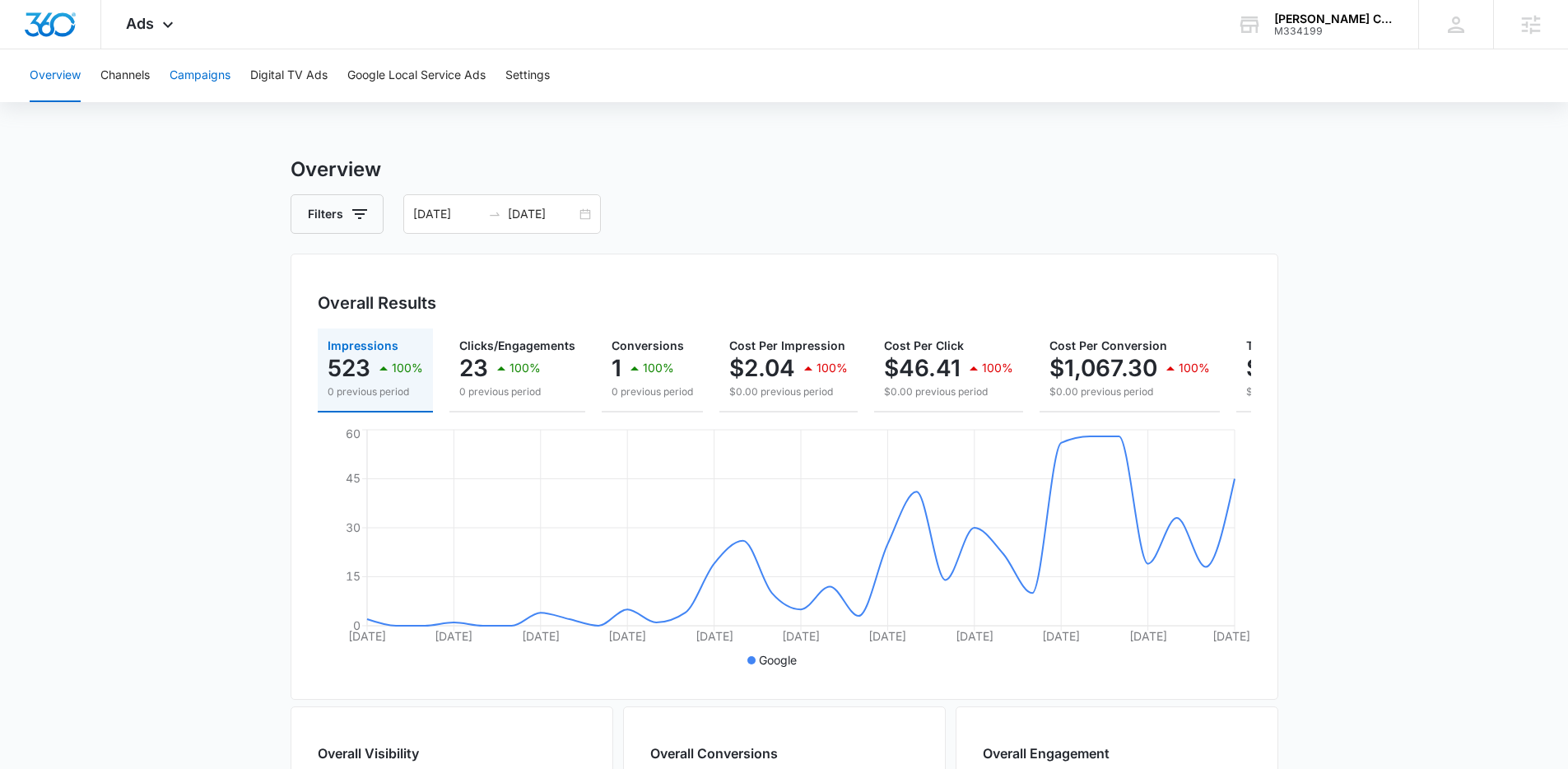
click at [203, 77] on button "Campaigns" at bounding box center [200, 76] width 61 height 53
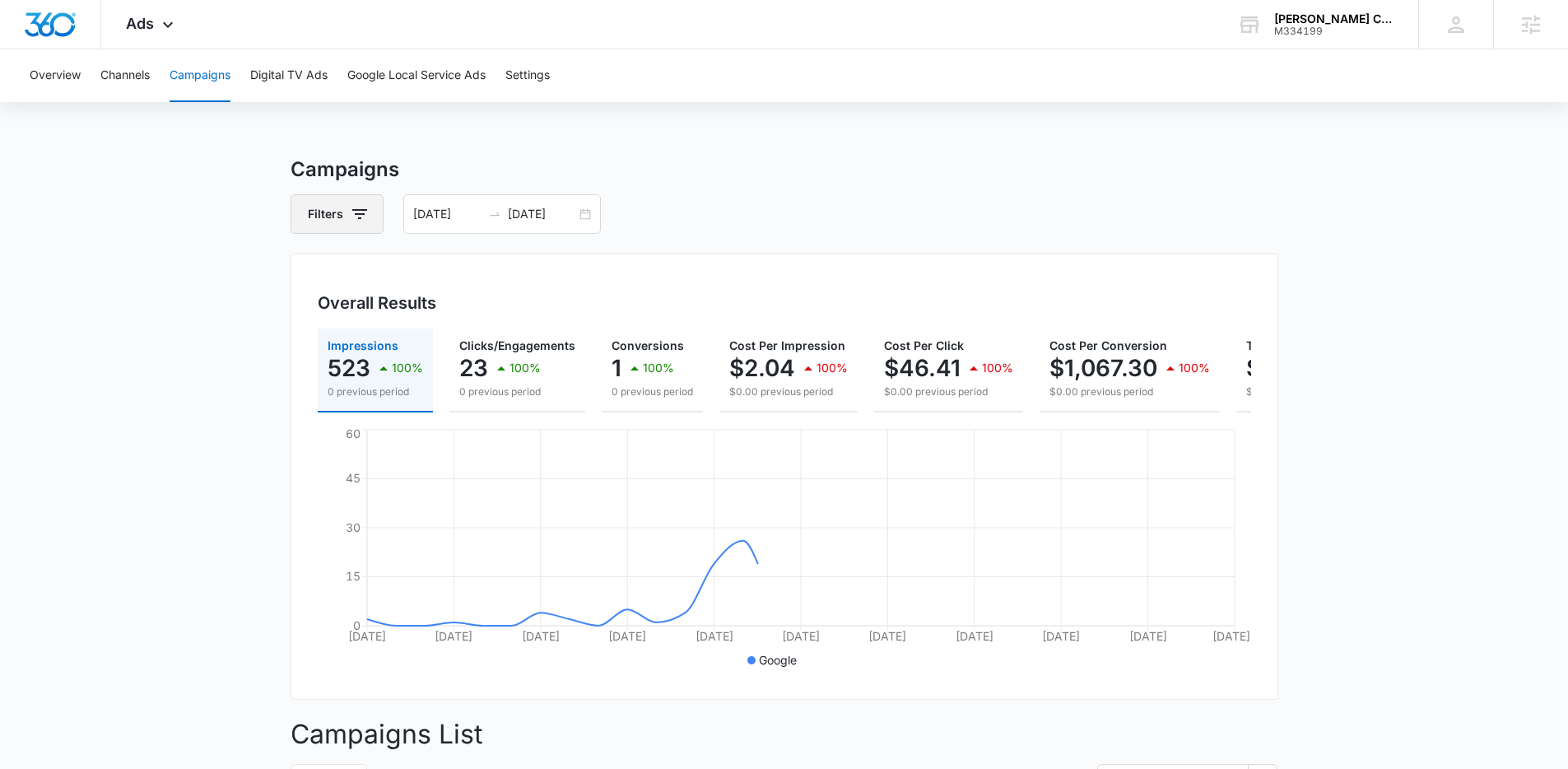
click at [332, 231] on button "Filters" at bounding box center [337, 214] width 93 height 39
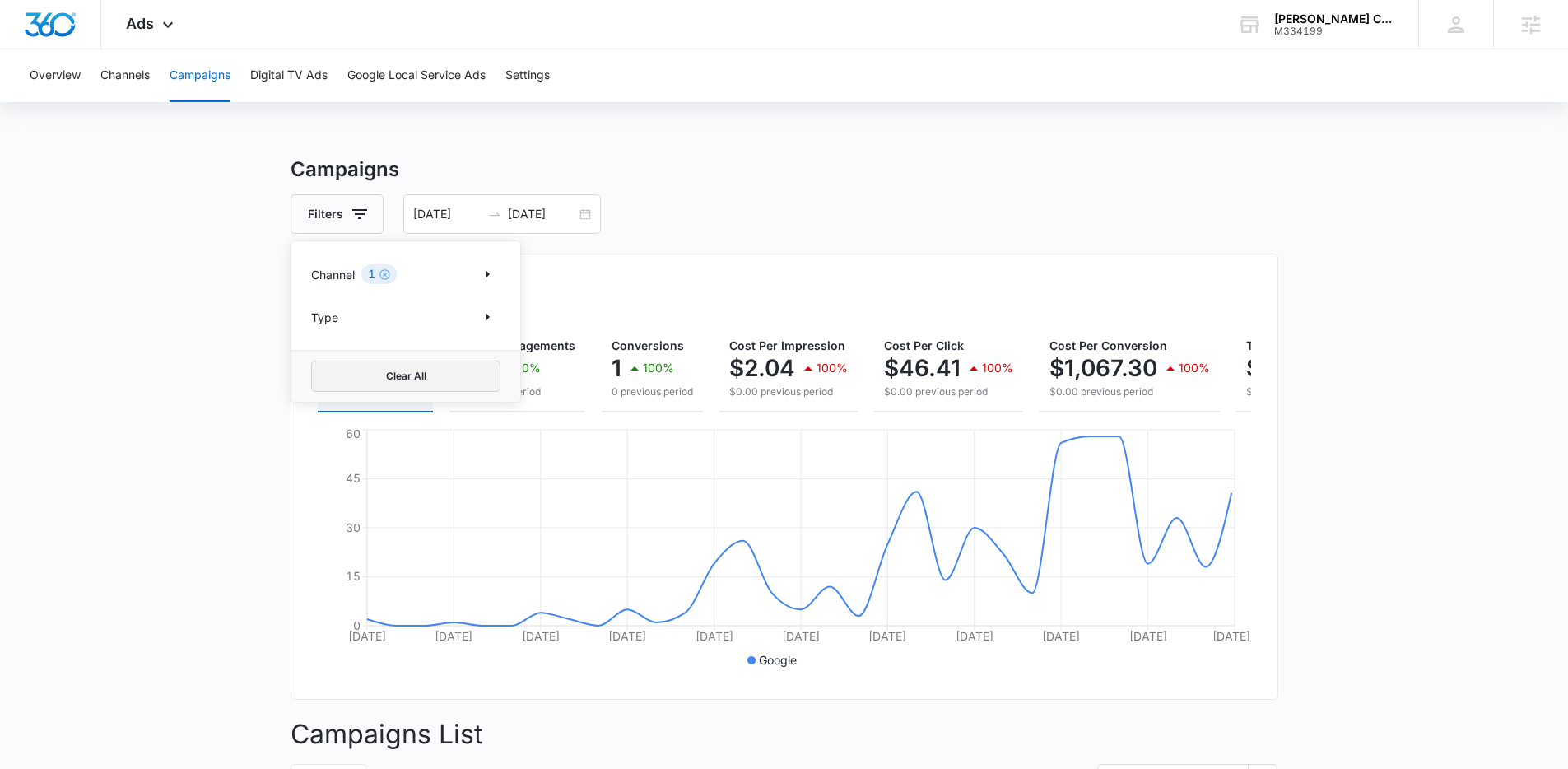
click at [363, 382] on button "Clear All" at bounding box center [406, 376] width 190 height 31
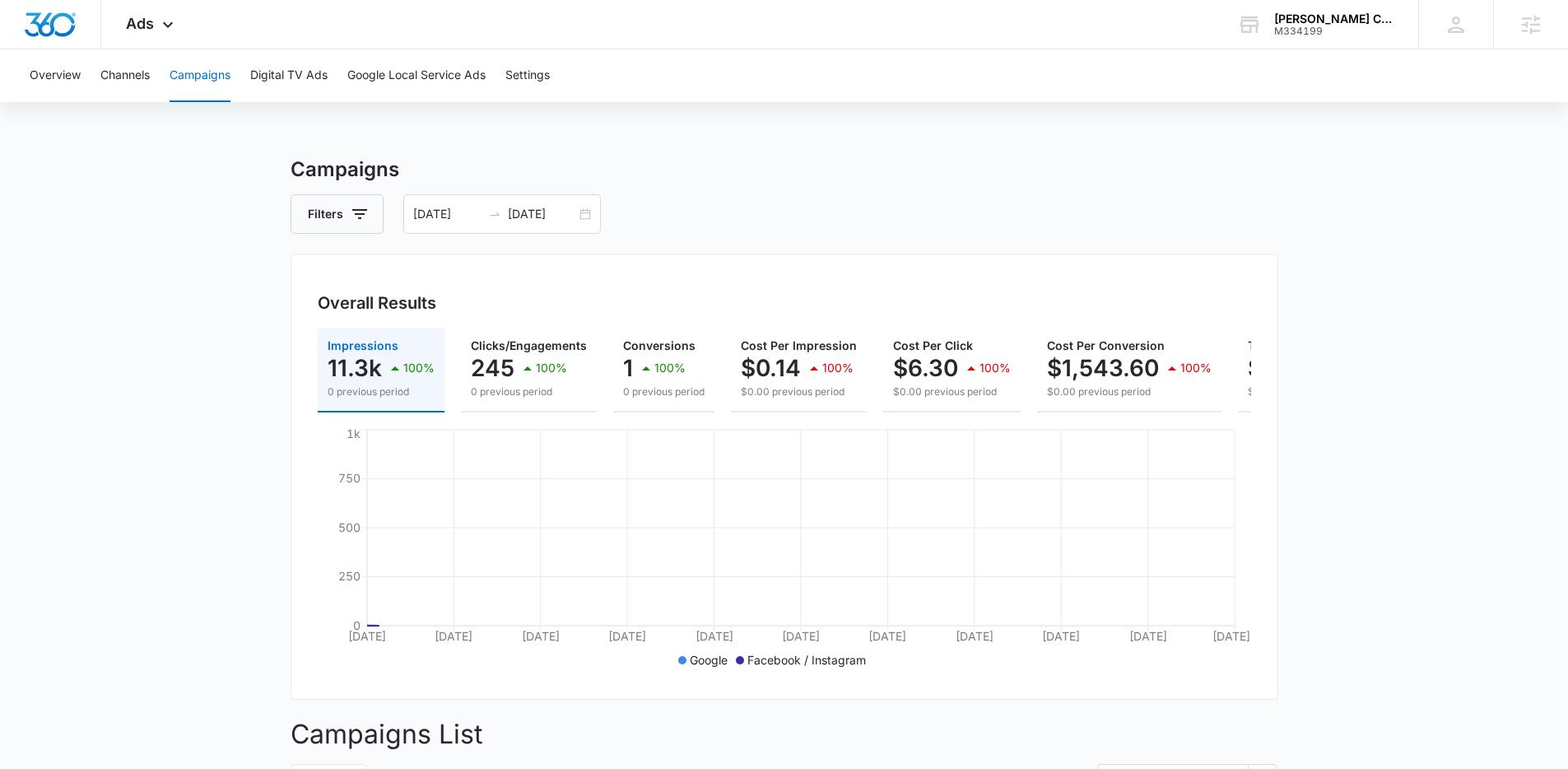
click at [203, 338] on main "Campaigns Filters [DATE] [DATE] Overall Results Impressions 11.3k 100% 0 previo…" at bounding box center [784, 732] width 1568 height 1156
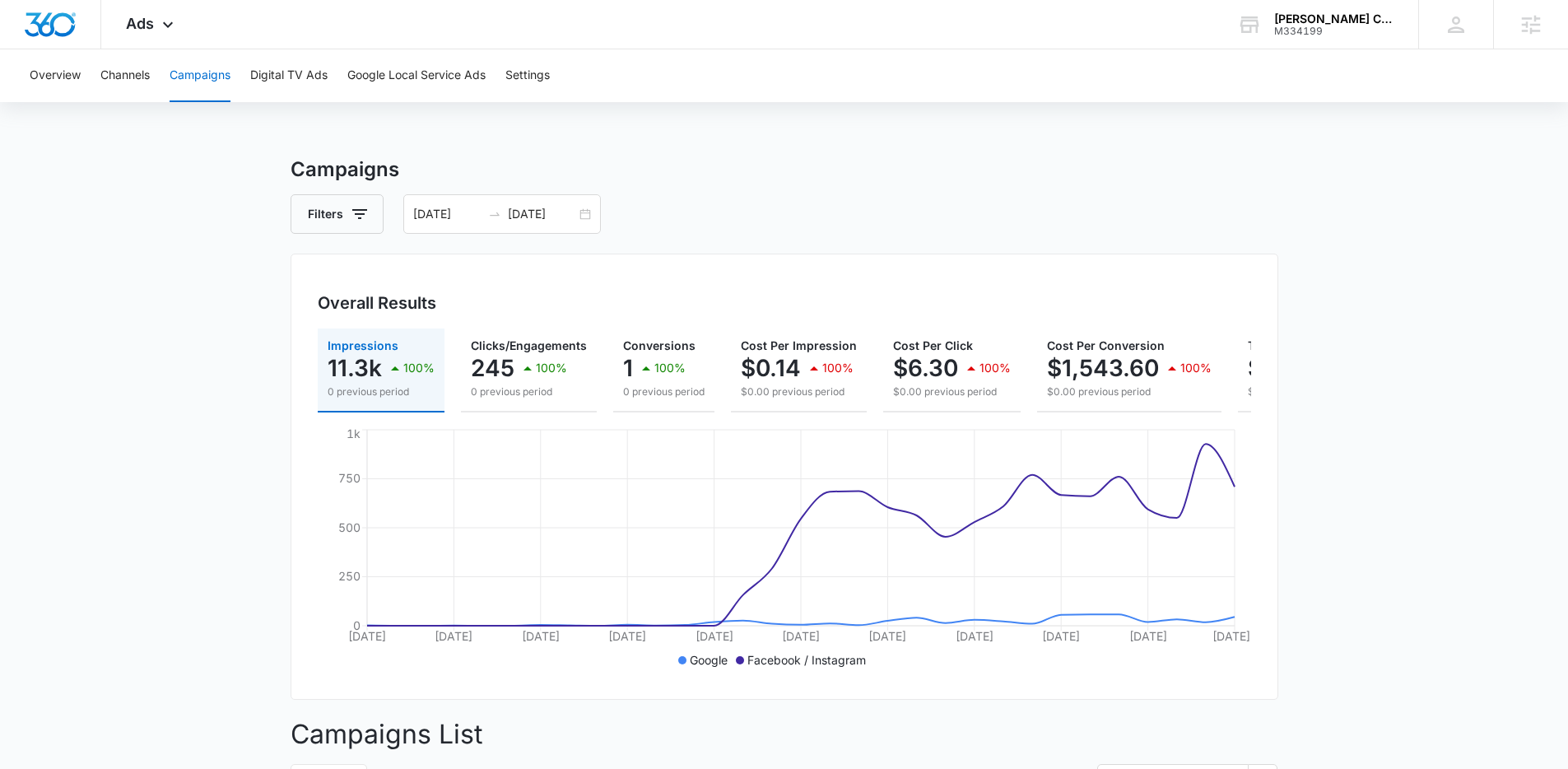
scroll to position [4, 0]
click at [649, 227] on div "Filters [DATE] [DATE]" at bounding box center [784, 210] width 987 height 39
click at [512, 374] on div "245 100%" at bounding box center [529, 364] width 116 height 33
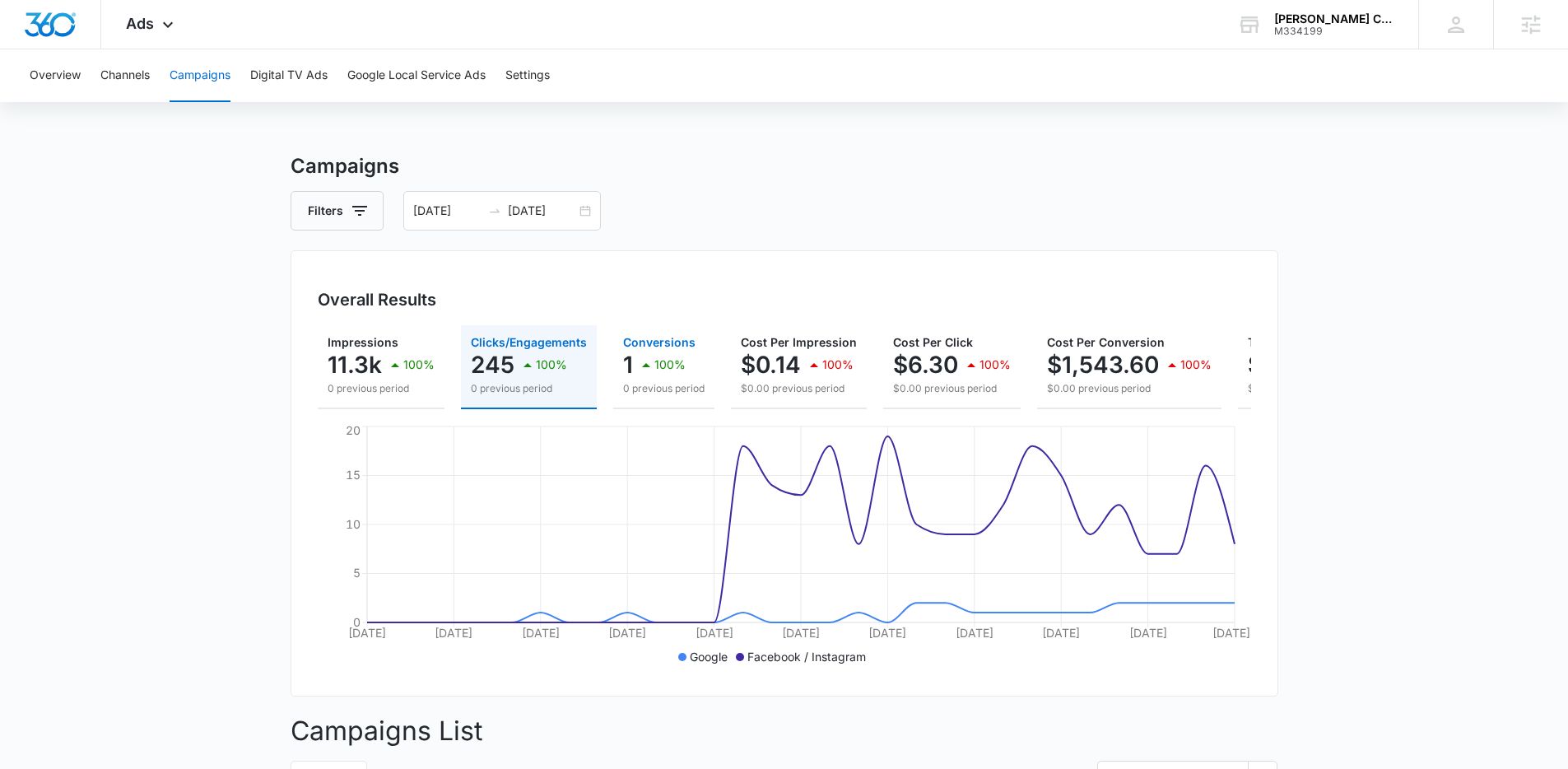
click at [654, 359] on p "100%" at bounding box center [669, 364] width 31 height 11
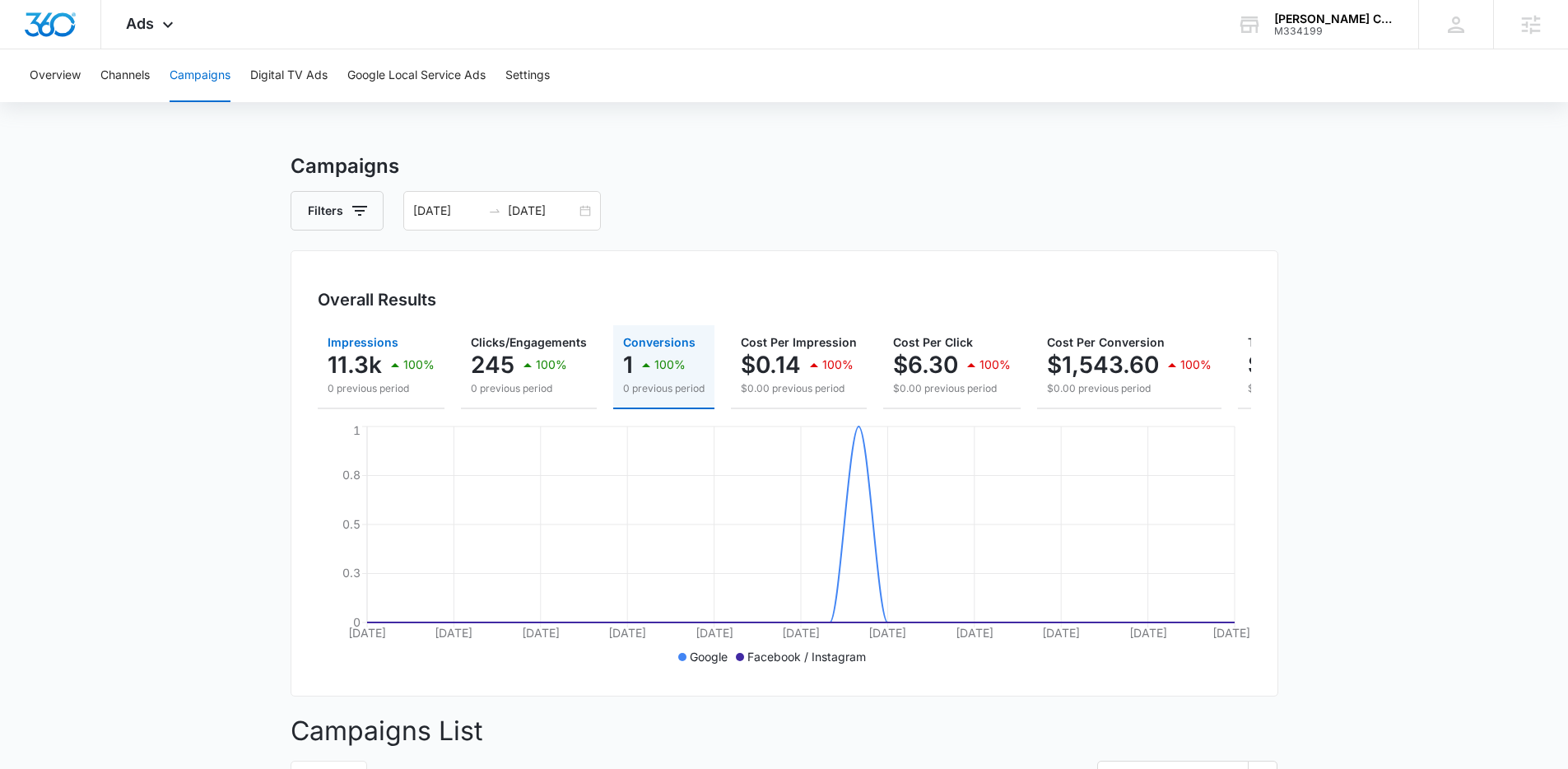
click at [391, 375] on div "100%" at bounding box center [409, 364] width 50 height 33
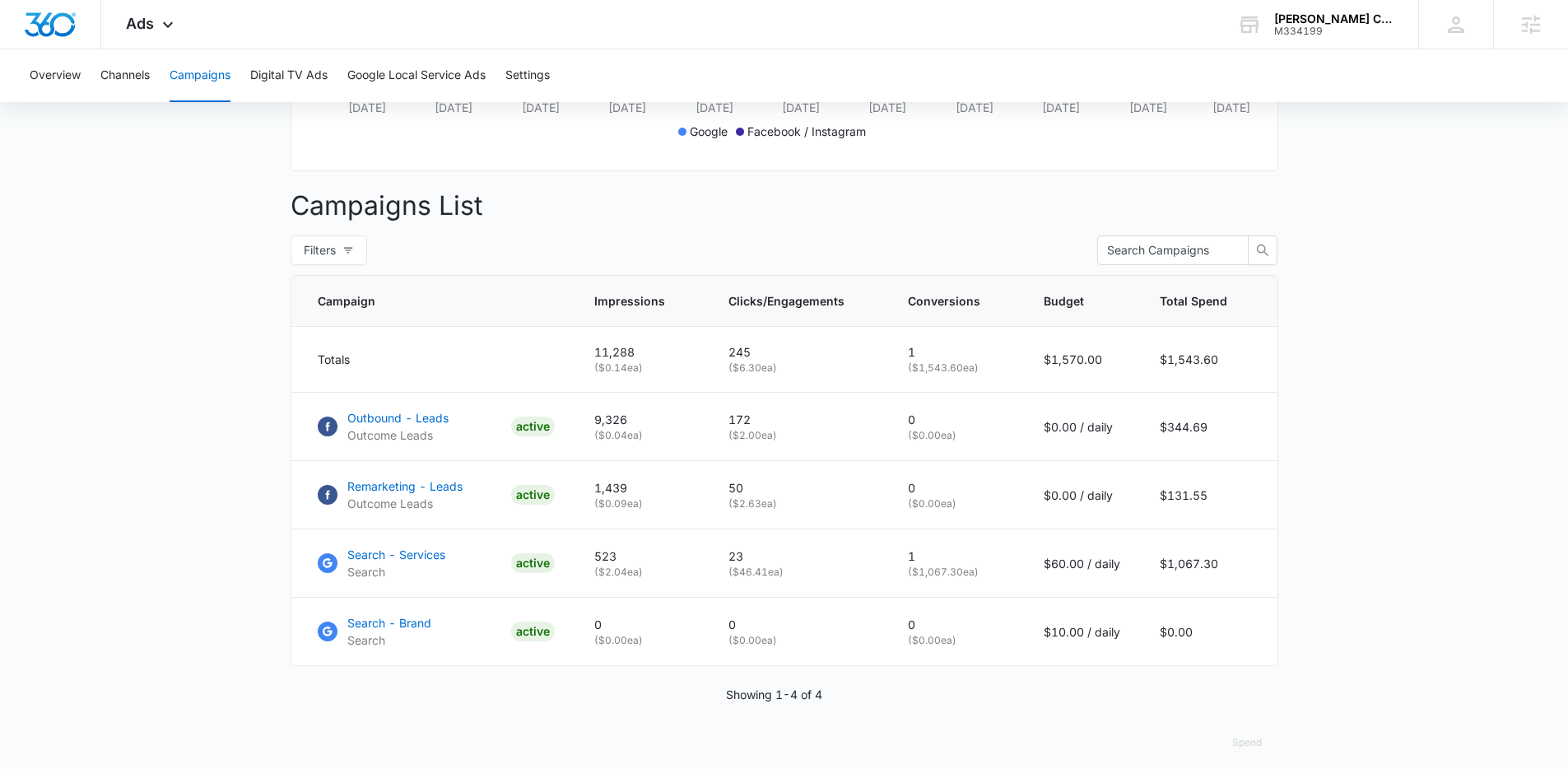
scroll to position [547, 0]
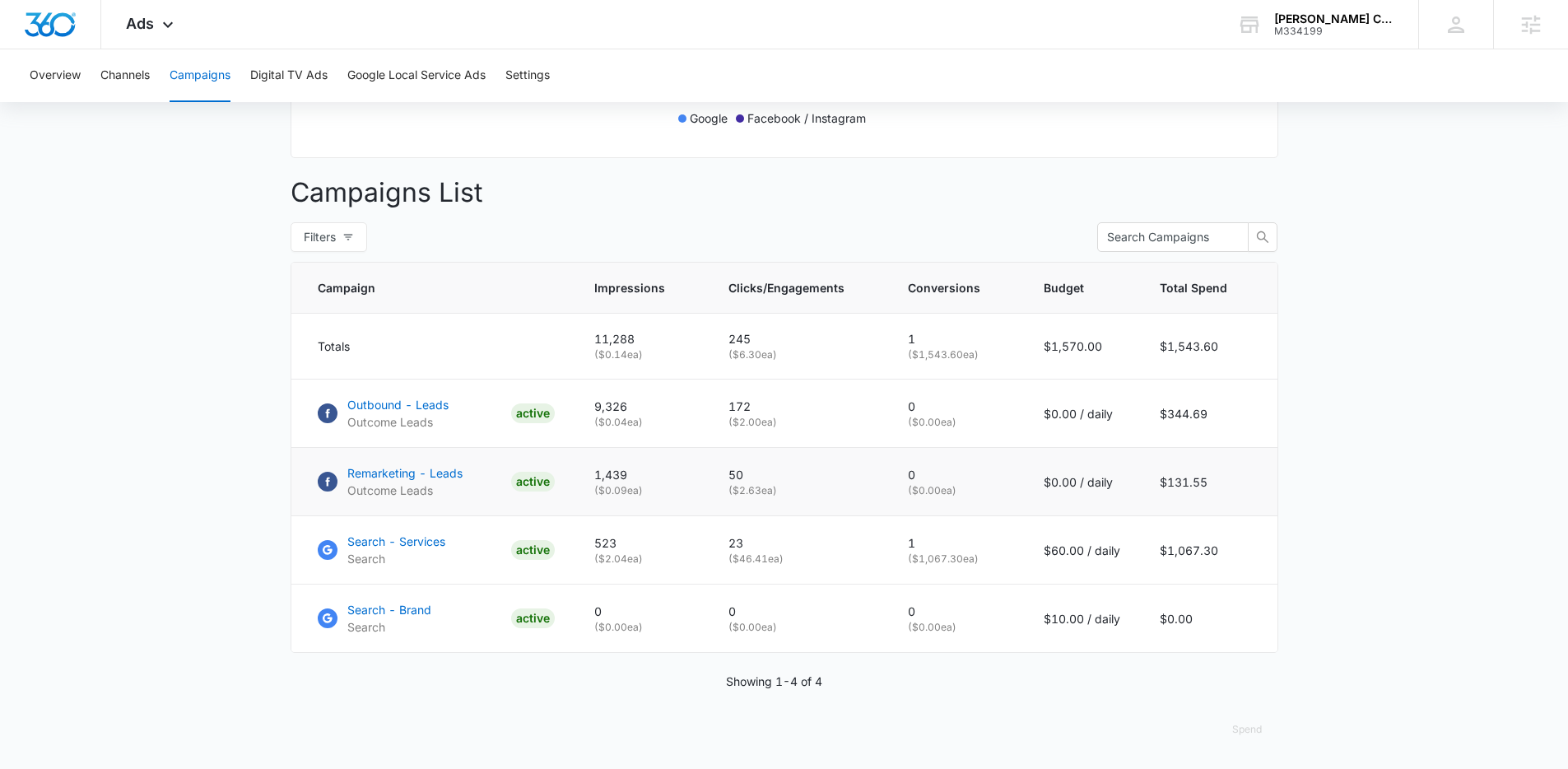
drag, startPoint x: 327, startPoint y: 392, endPoint x: 359, endPoint y: 472, distance: 86.2
click at [329, 395] on td "Outbound - Leads Outcome Leads ACTIVE" at bounding box center [433, 413] width 283 height 69
drag, startPoint x: 363, startPoint y: 533, endPoint x: 448, endPoint y: 568, distance: 91.9
click at [448, 568] on td "Search - Services Search ACTIVE" at bounding box center [433, 550] width 283 height 69
drag, startPoint x: 762, startPoint y: 546, endPoint x: 666, endPoint y: 561, distance: 97.2
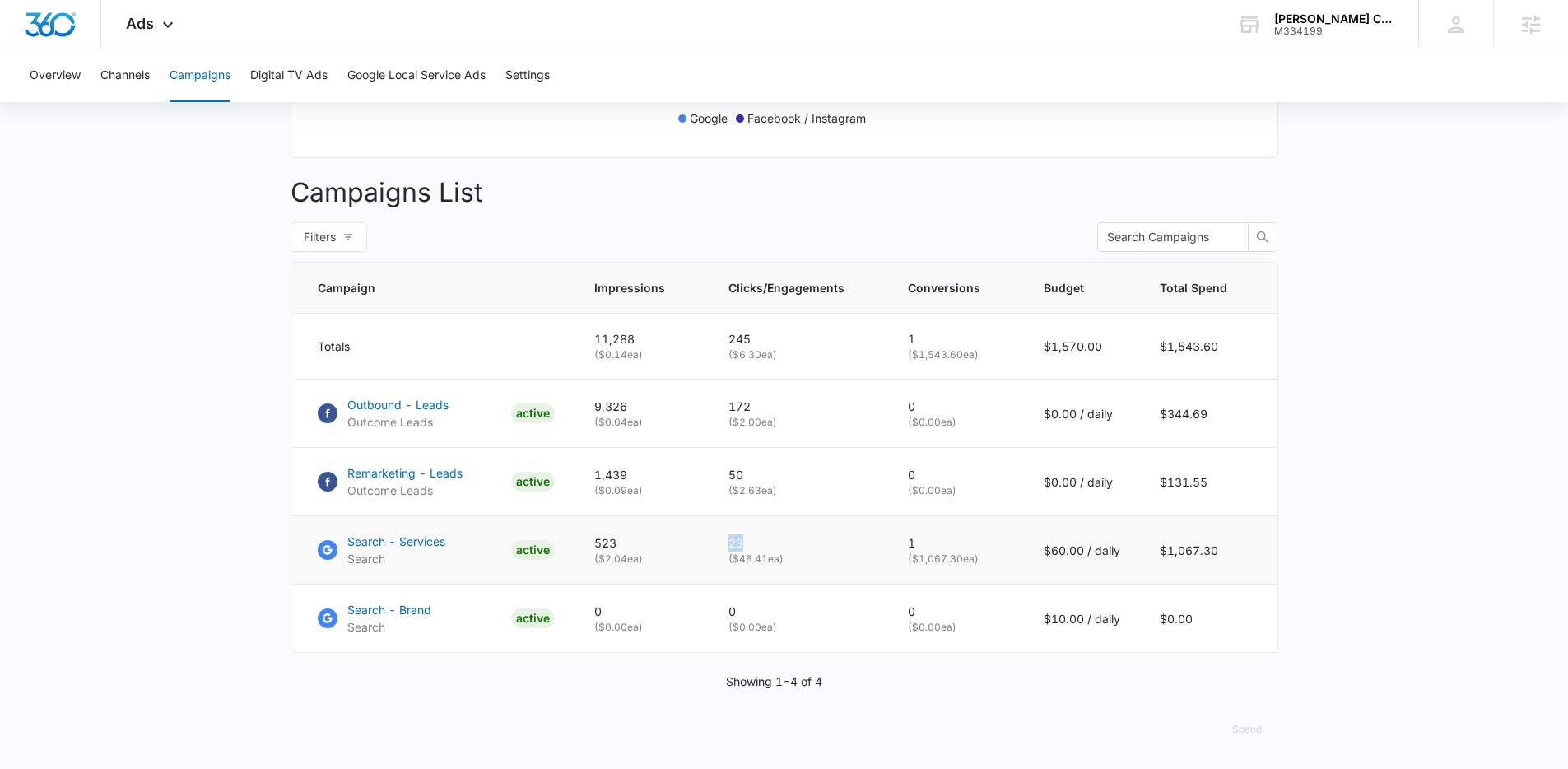
click at [735, 546] on p "23" at bounding box center [798, 543] width 140 height 17
drag, startPoint x: 626, startPoint y: 546, endPoint x: 596, endPoint y: 548, distance: 30.1
click at [596, 548] on td "523 ( $2.04 ea)" at bounding box center [641, 550] width 134 height 69
drag, startPoint x: 921, startPoint y: 550, endPoint x: 907, endPoint y: 547, distance: 14.3
click at [907, 547] on td "1 ( $1,067.30 ea)" at bounding box center [955, 550] width 136 height 69
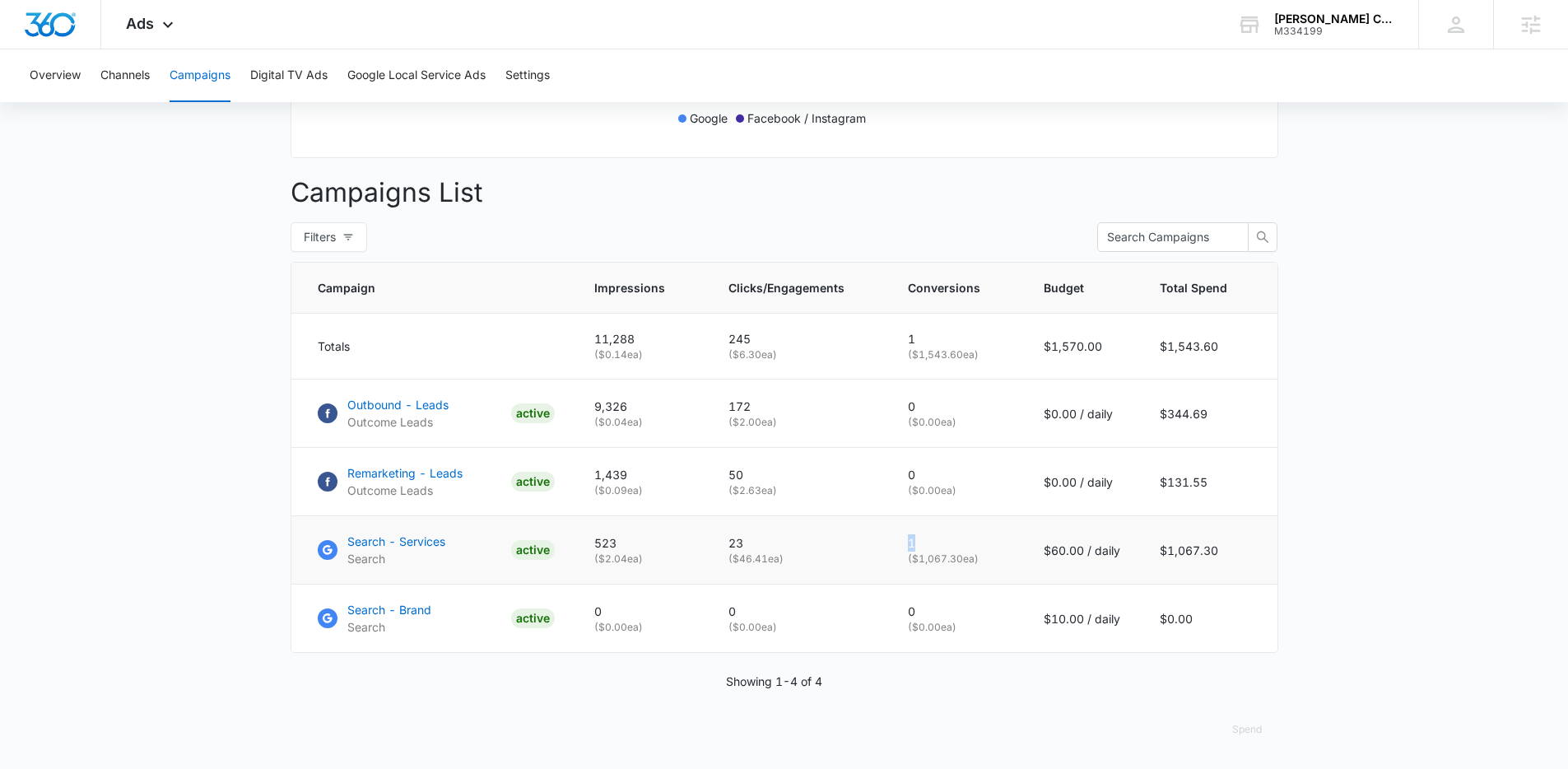
click at [925, 550] on p "1" at bounding box center [955, 543] width 97 height 17
click at [918, 548] on p "1" at bounding box center [955, 543] width 97 height 17
drag, startPoint x: 923, startPoint y: 553, endPoint x: 906, endPoint y: 547, distance: 18.0
click at [906, 547] on td "1 ( $1,067.30 ea)" at bounding box center [955, 550] width 136 height 69
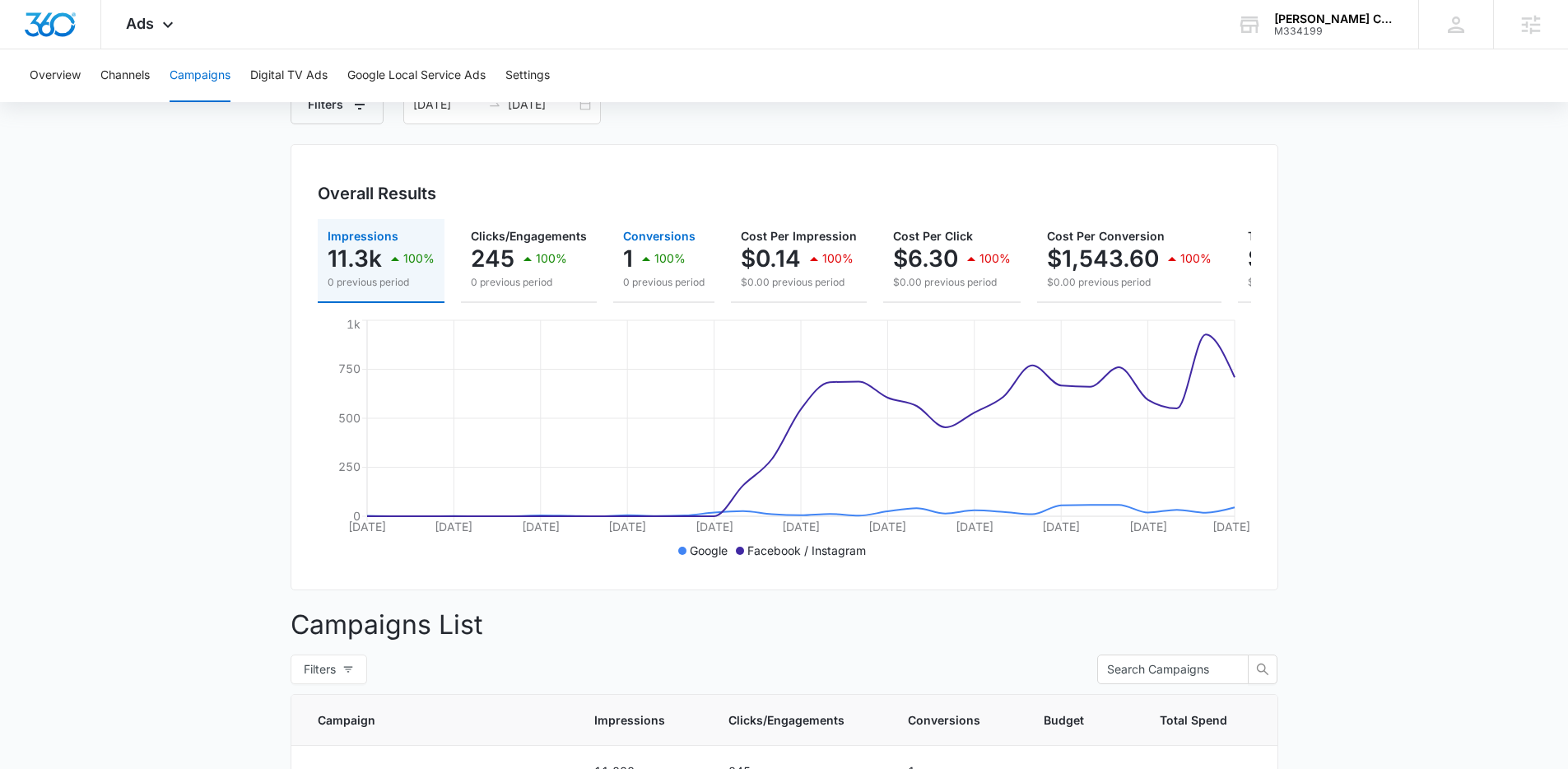
scroll to position [95, 0]
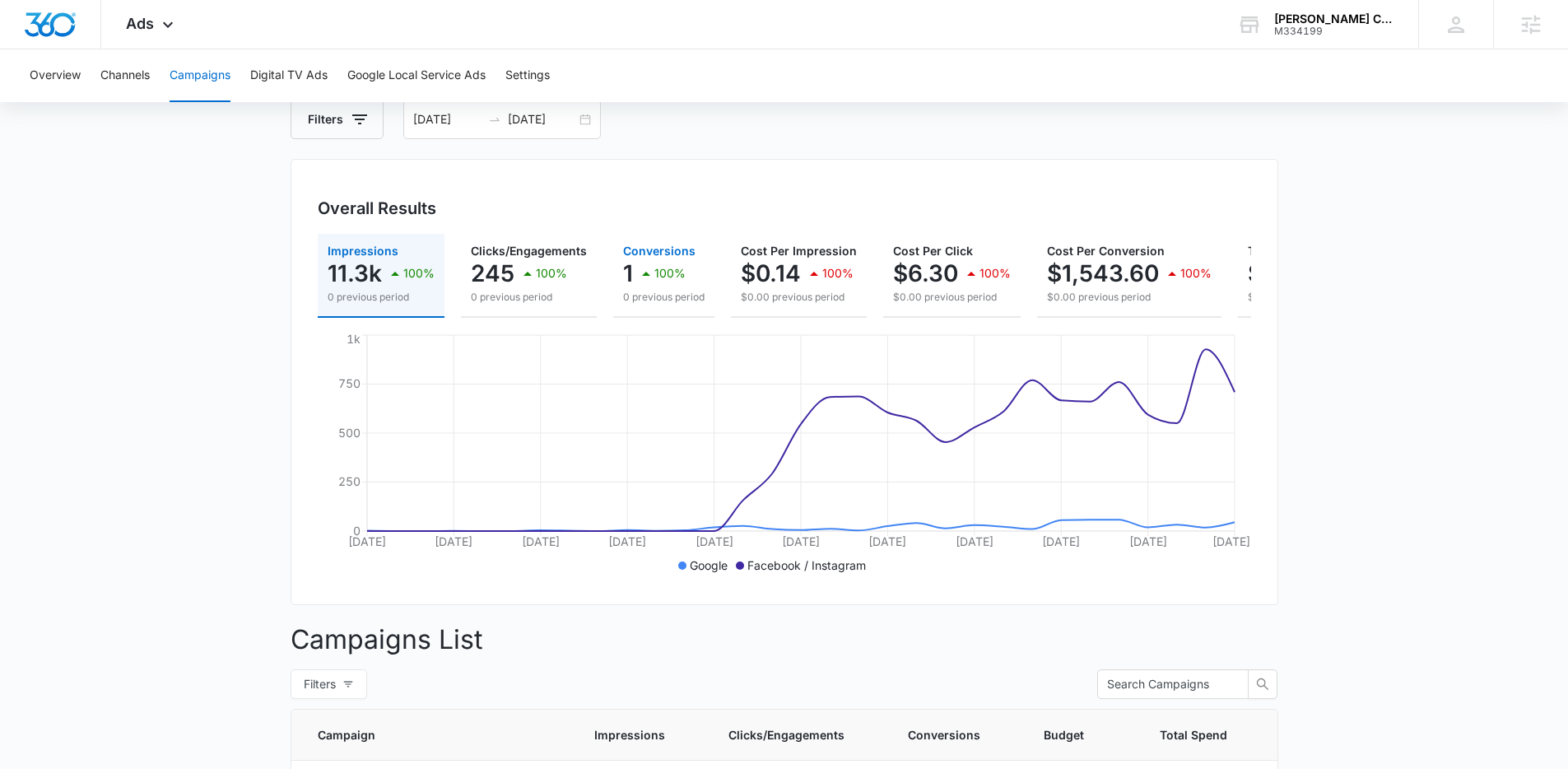
click at [644, 290] on p "0 previous period" at bounding box center [663, 298] width 82 height 15
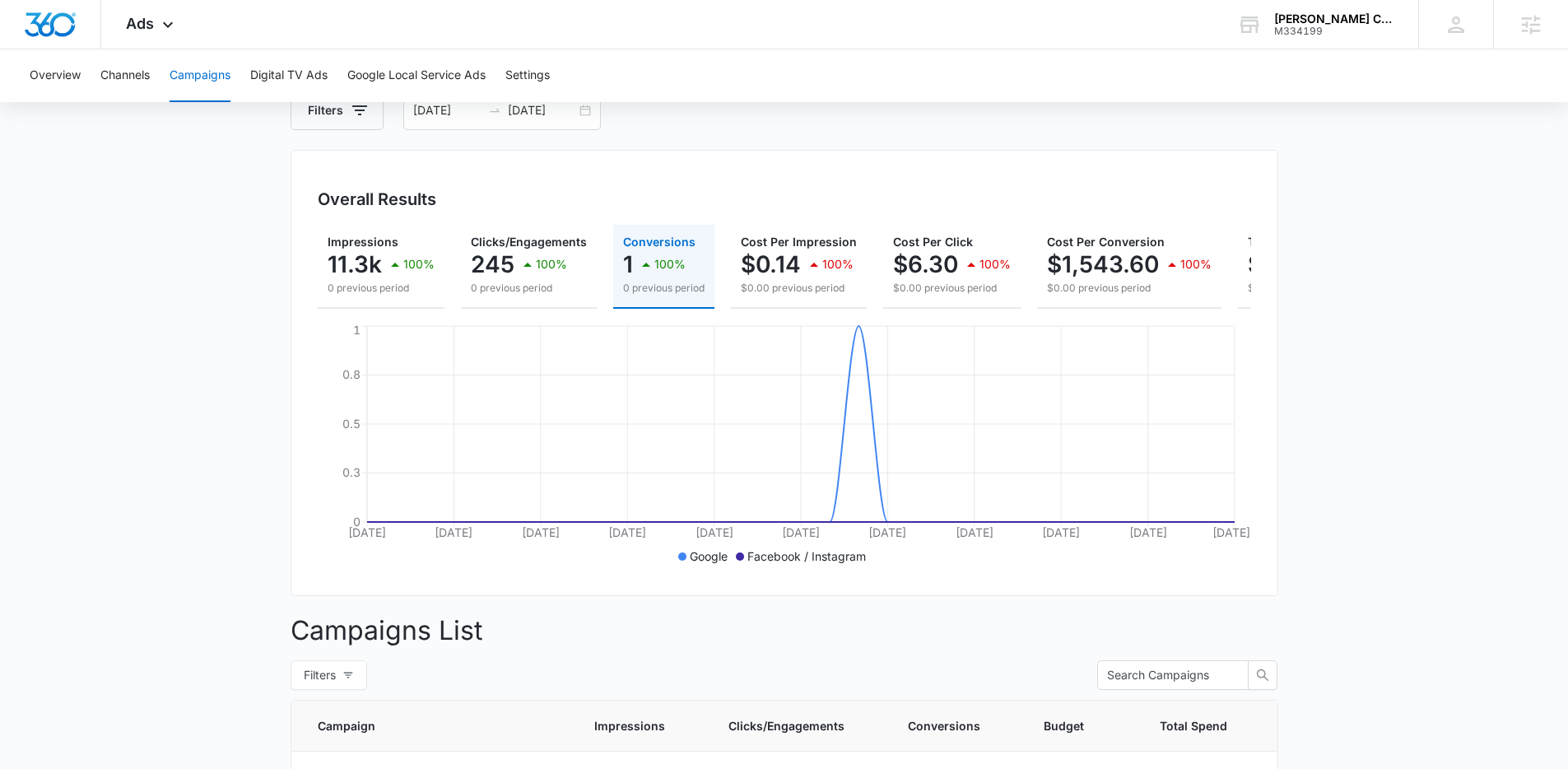
scroll to position [125, 0]
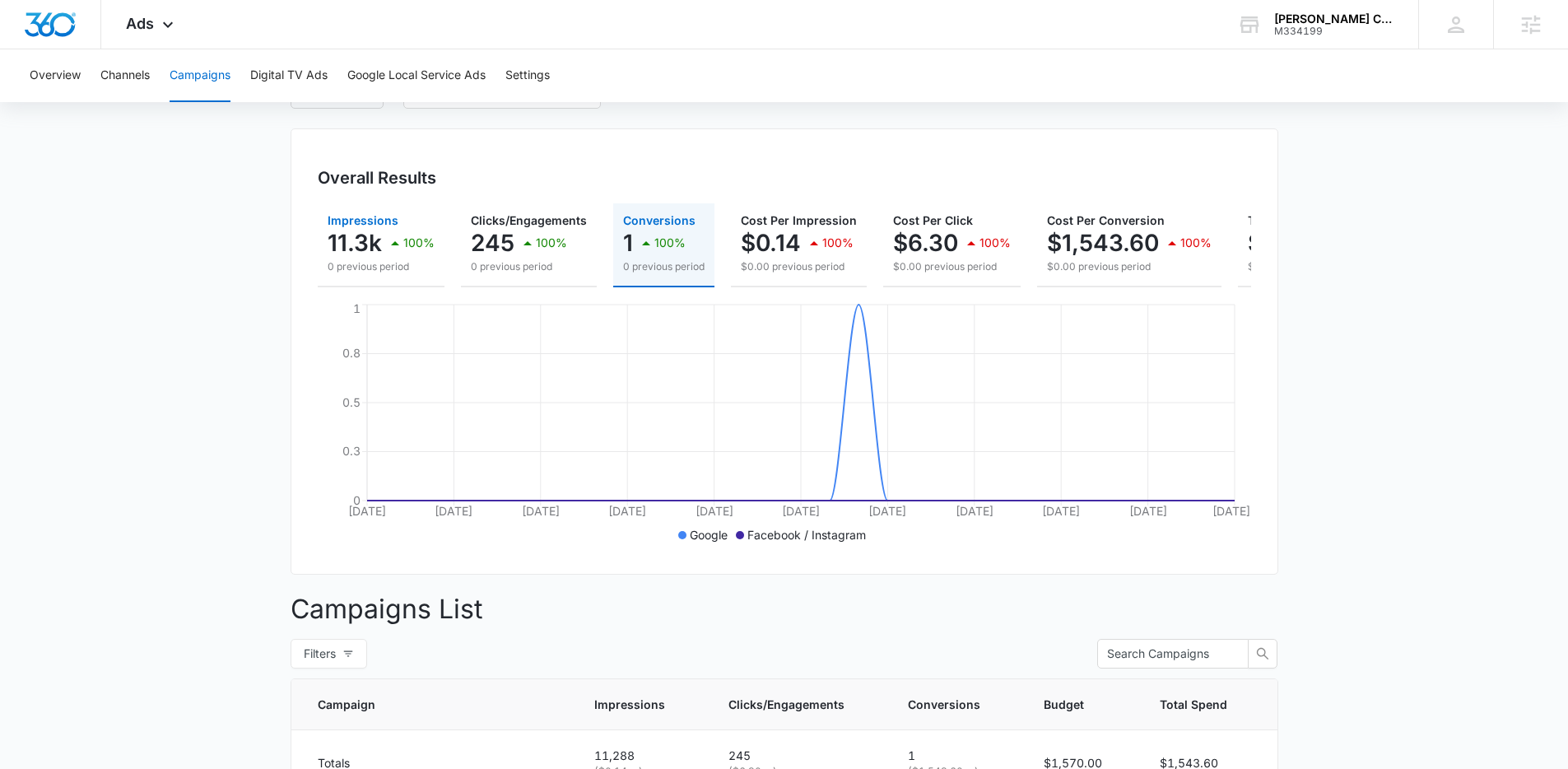
click at [398, 246] on icon "button" at bounding box center [394, 242] width 20 height 20
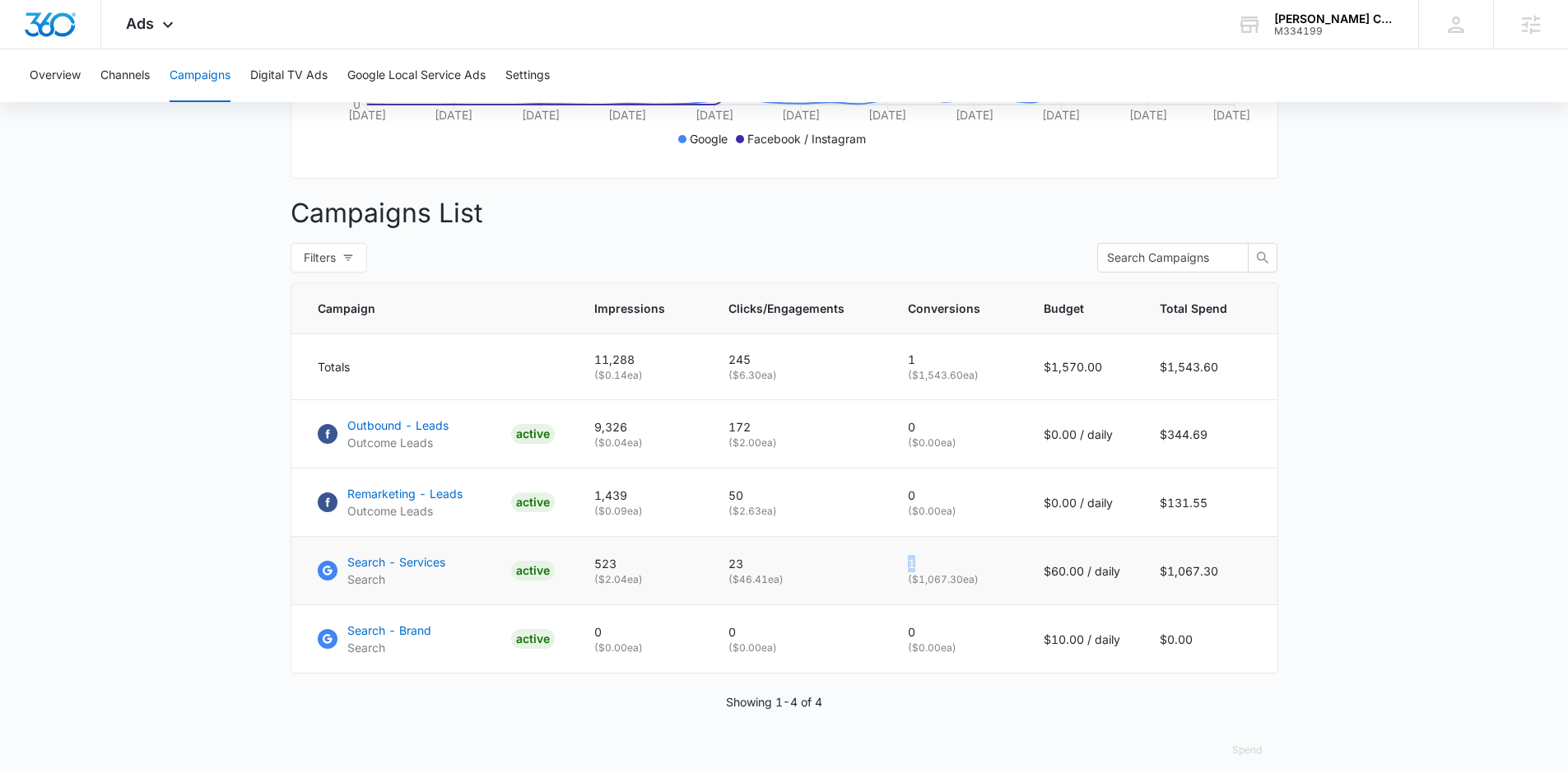
scroll to position [535, 0]
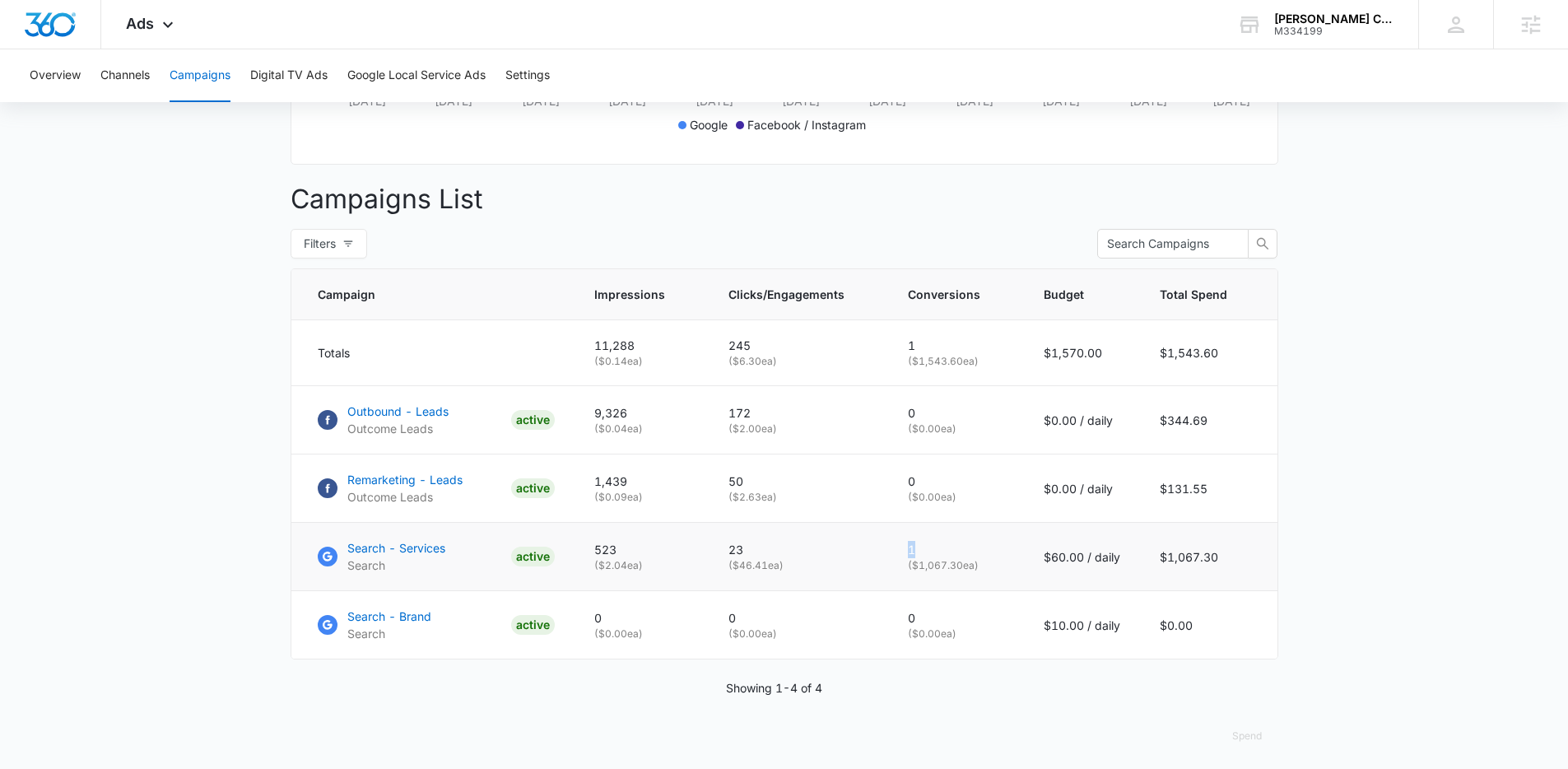
drag, startPoint x: 610, startPoint y: 561, endPoint x: 799, endPoint y: 577, distance: 189.7
click at [799, 577] on tr "Search - Services Search ACTIVE 523 ( $2.04 ea) 23 ( $46.41 ea) 1 ( $1,067.30 e…" at bounding box center [784, 557] width 986 height 69
click at [605, 552] on td "523 ( $2.04 ea)" at bounding box center [641, 557] width 134 height 69
drag, startPoint x: 604, startPoint y: 560, endPoint x: 783, endPoint y: 571, distance: 179.3
click at [784, 569] on tr "Search - Services Search ACTIVE 523 ( $2.04 ea) 23 ( $46.41 ea) 1 ( $1,067.30 e…" at bounding box center [784, 557] width 986 height 69
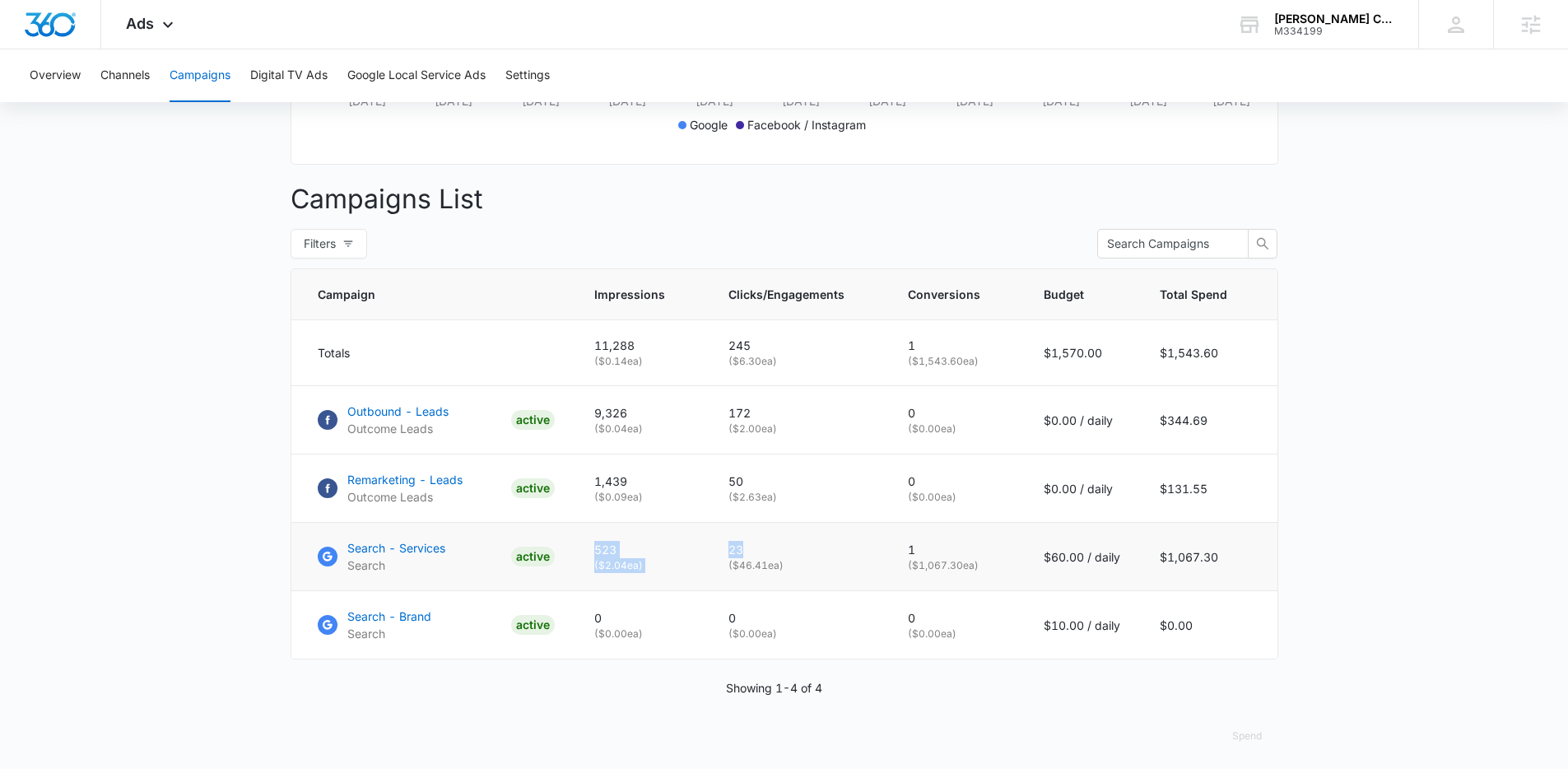
click at [590, 547] on td "523 ( $2.04 ea)" at bounding box center [641, 557] width 134 height 69
drag, startPoint x: 324, startPoint y: 540, endPoint x: 579, endPoint y: 587, distance: 259.3
click at [581, 589] on tr "Search - Services Search ACTIVE 523 ( $2.04 ea) 23 ( $46.41 ea) 1 ( $1,067.30 e…" at bounding box center [784, 557] width 986 height 69
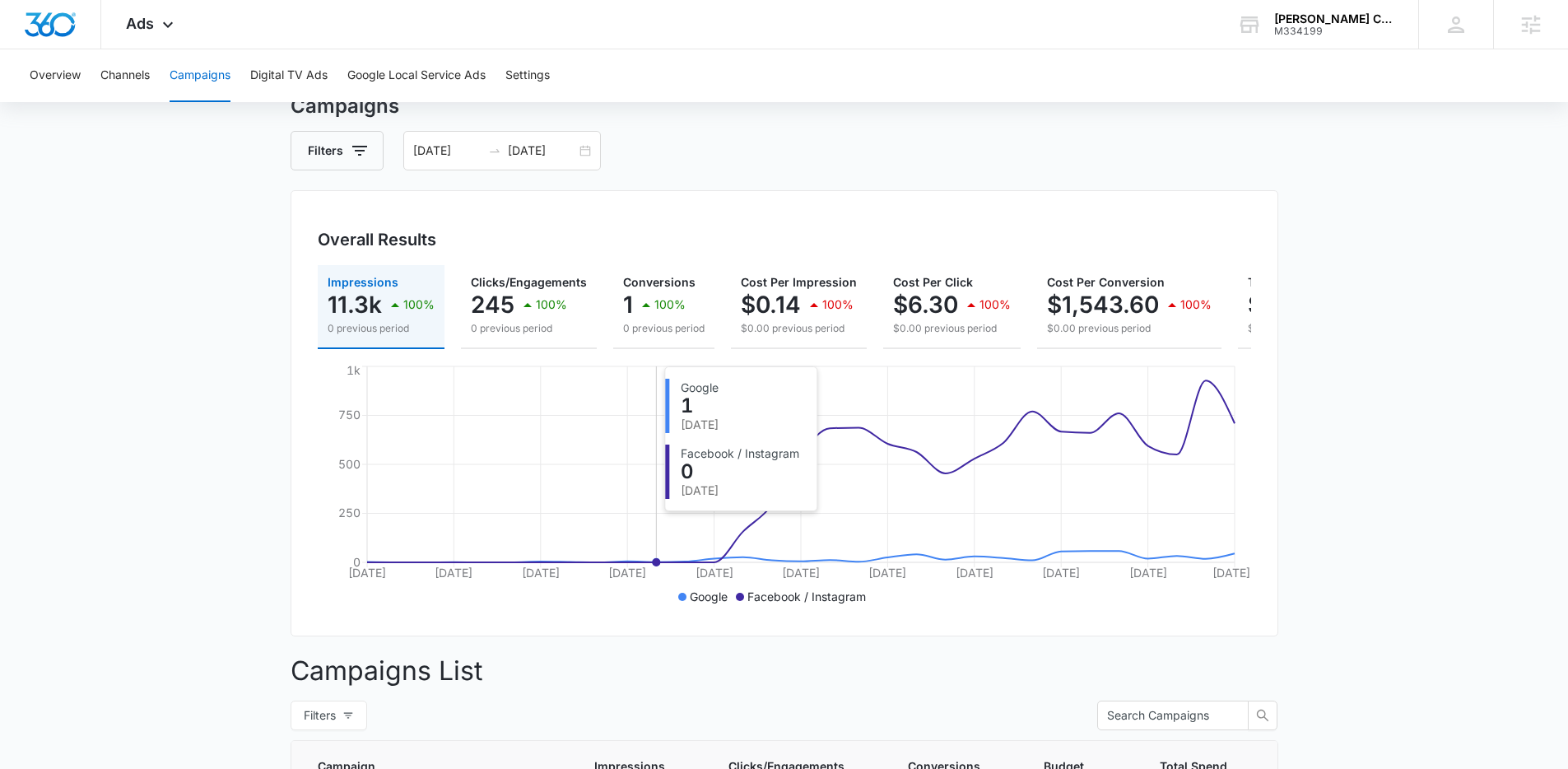
scroll to position [0, 0]
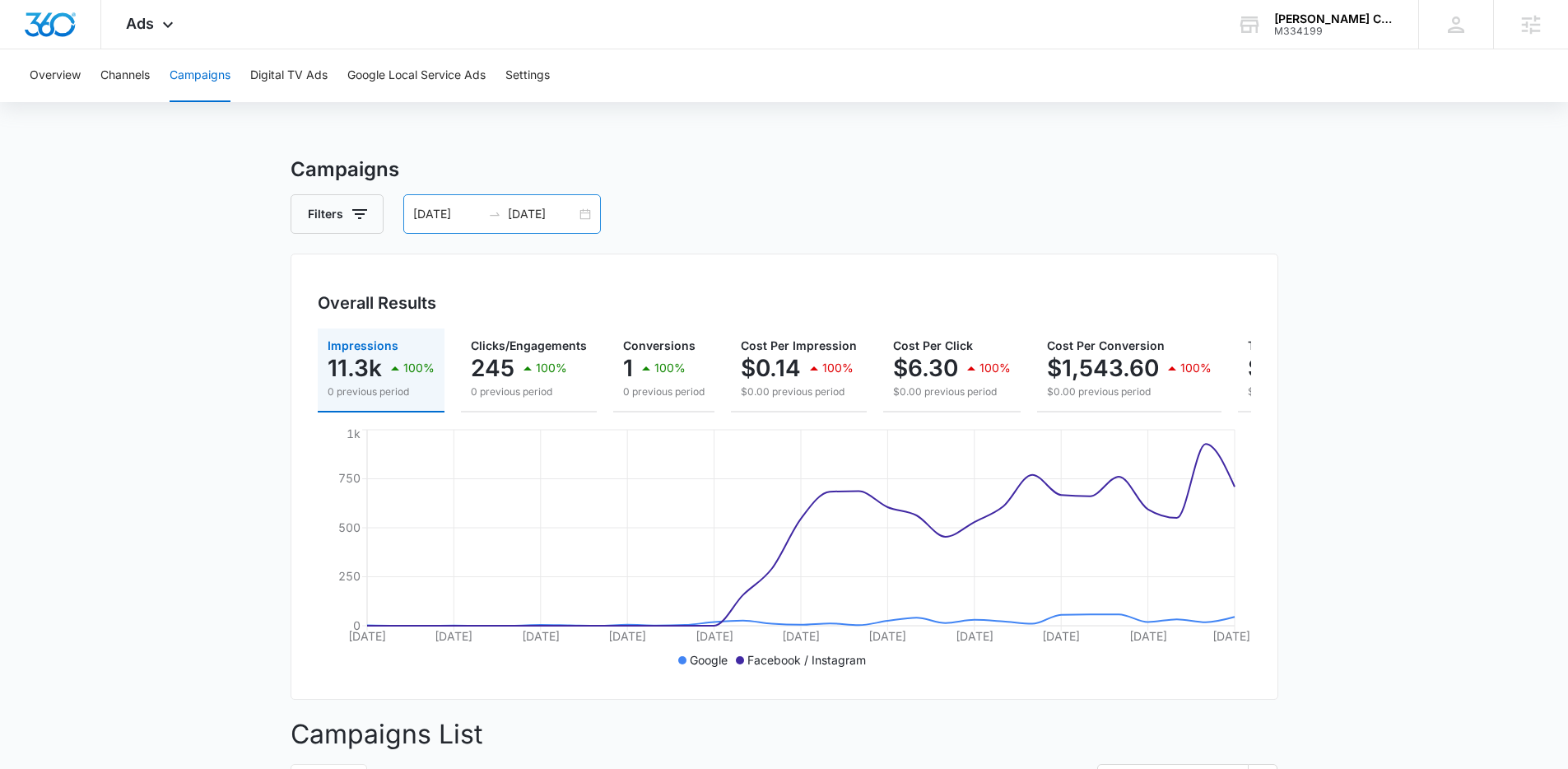
click at [493, 223] on div "[DATE] [DATE]" at bounding box center [502, 214] width 197 height 39
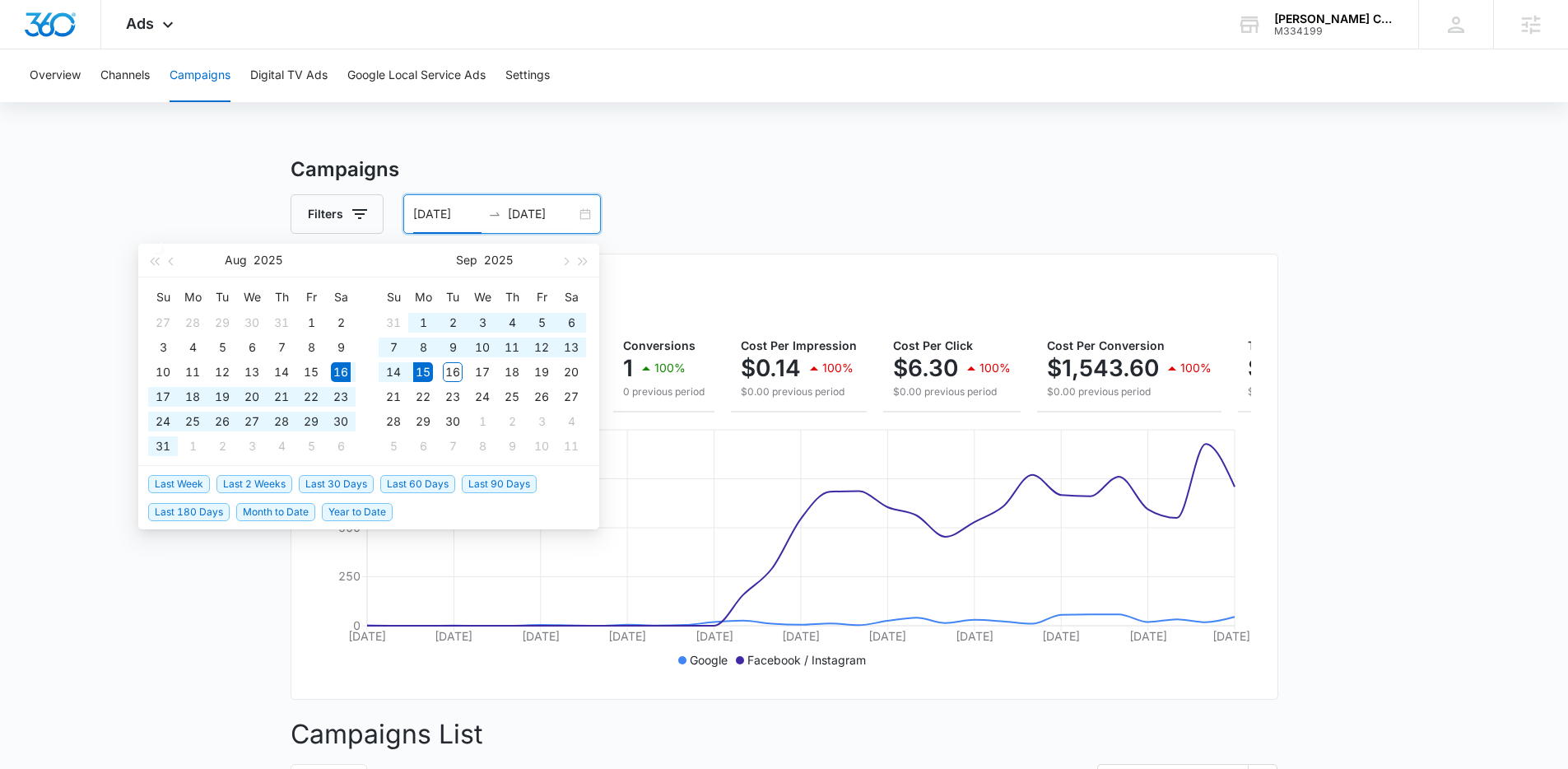
click at [423, 492] on span "Last 60 Days" at bounding box center [418, 484] width 75 height 18
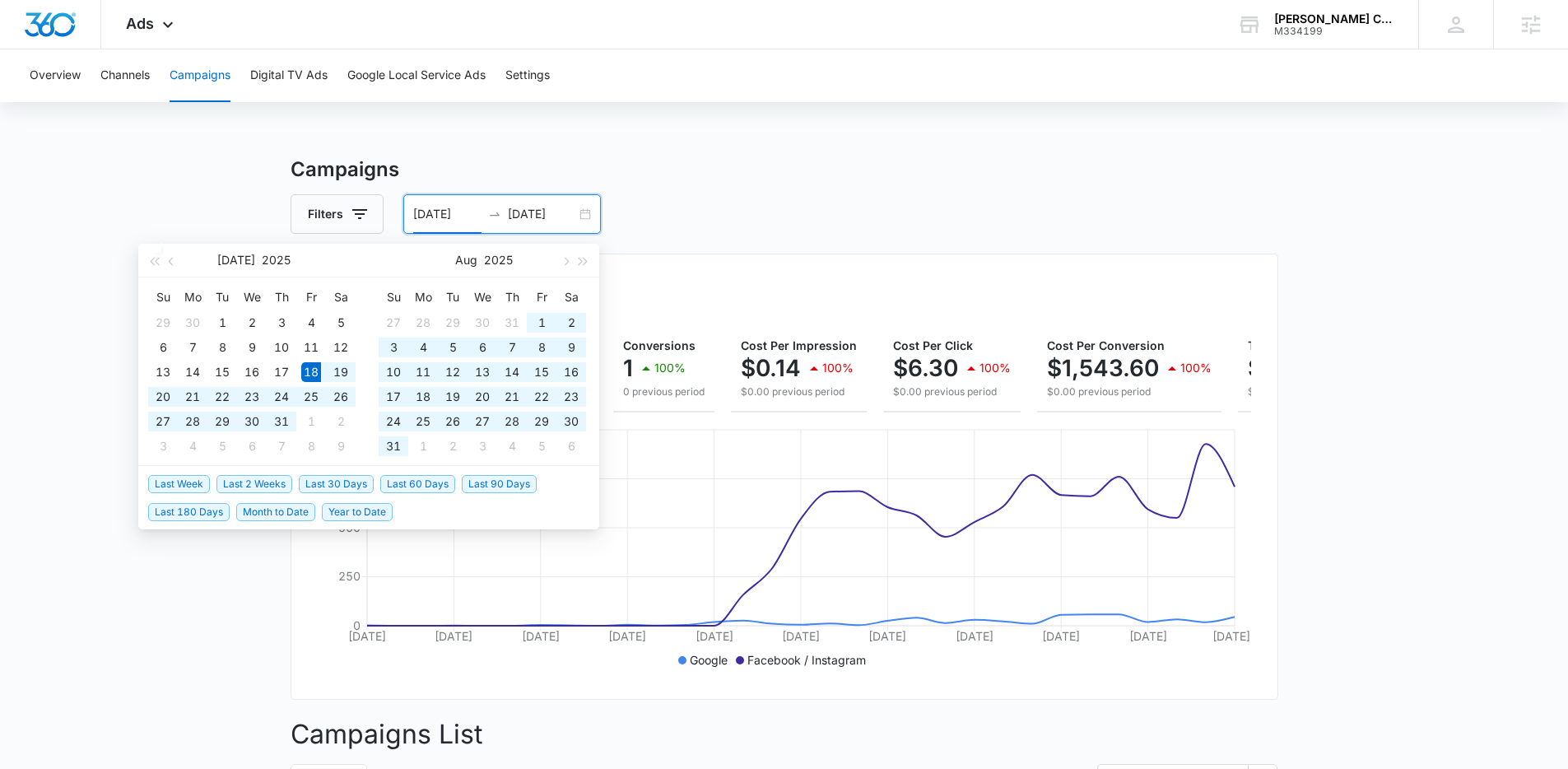
type input "[DATE]"
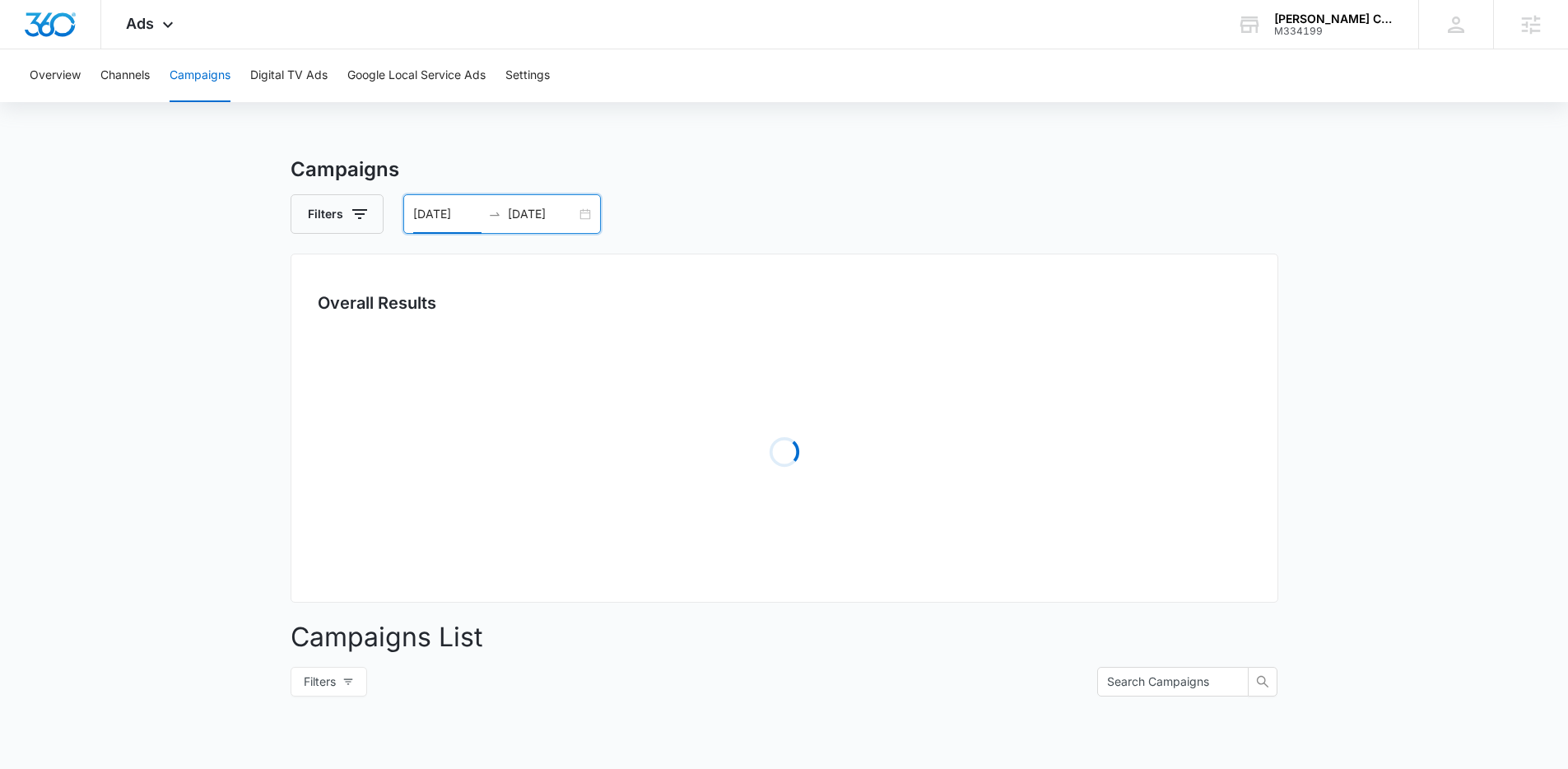
click at [345, 236] on div "Campaigns Filters [DATE] [DATE] Overall Results Loading Campaigns List Filters …" at bounding box center [784, 584] width 987 height 858
click at [354, 220] on icon "button" at bounding box center [359, 214] width 20 height 20
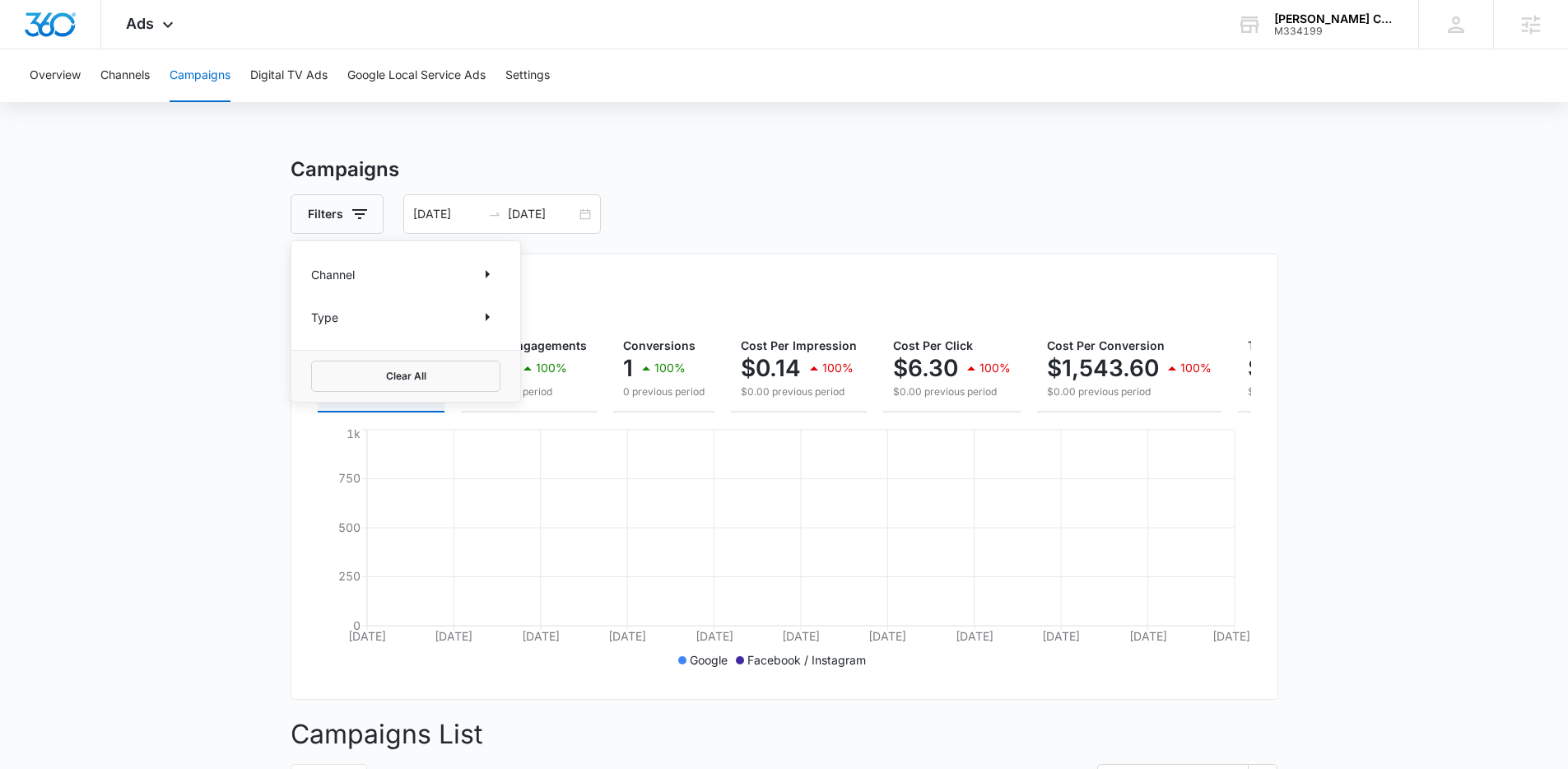
click at [465, 265] on div "Channel" at bounding box center [406, 274] width 190 height 26
click at [478, 273] on icon "Show Channel filters" at bounding box center [487, 274] width 20 height 20
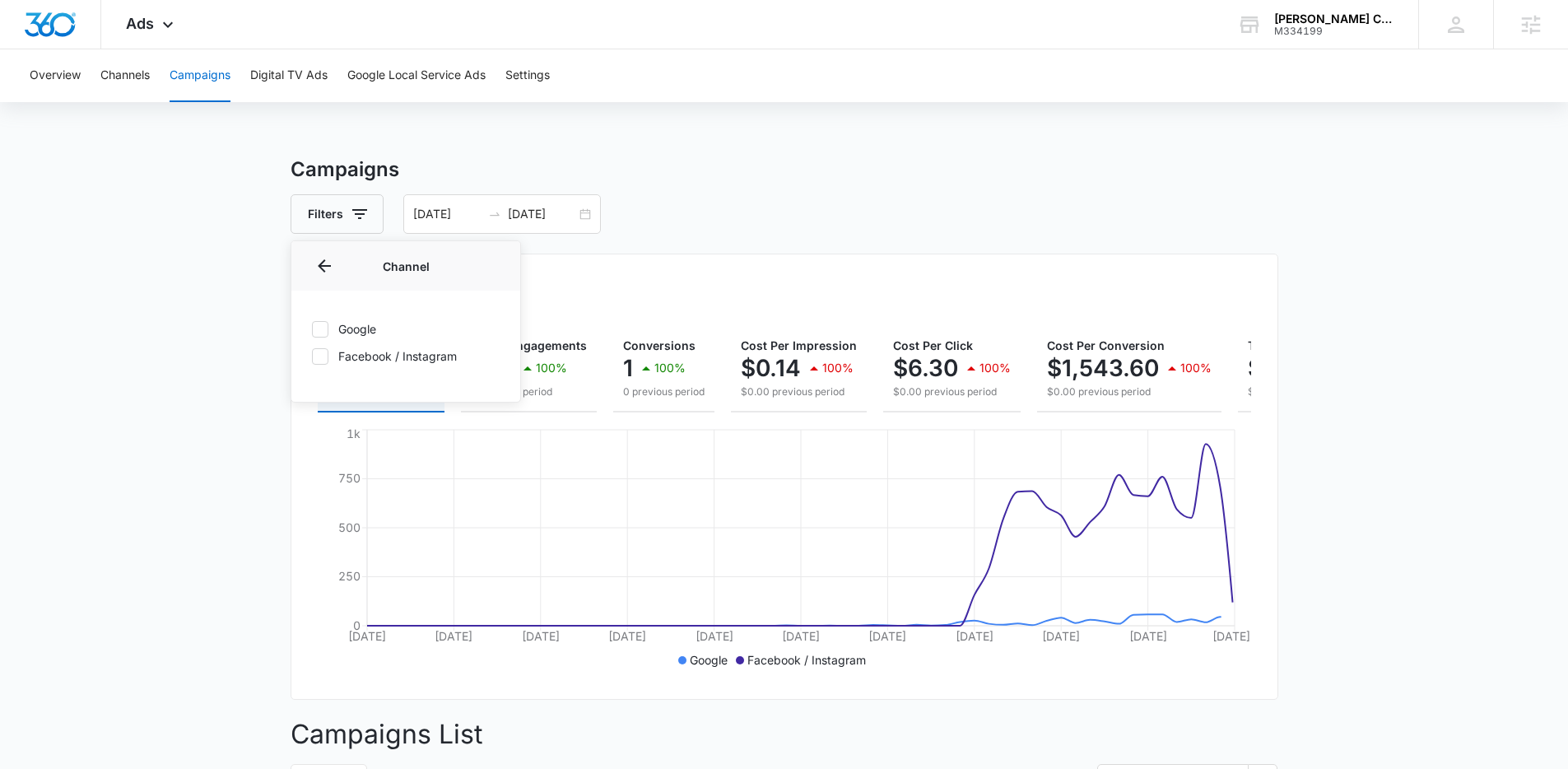
click at [328, 334] on label "Google" at bounding box center [406, 329] width 190 height 17
click at [312, 330] on input "Google" at bounding box center [312, 329] width 1 height 1
checkbox input "true"
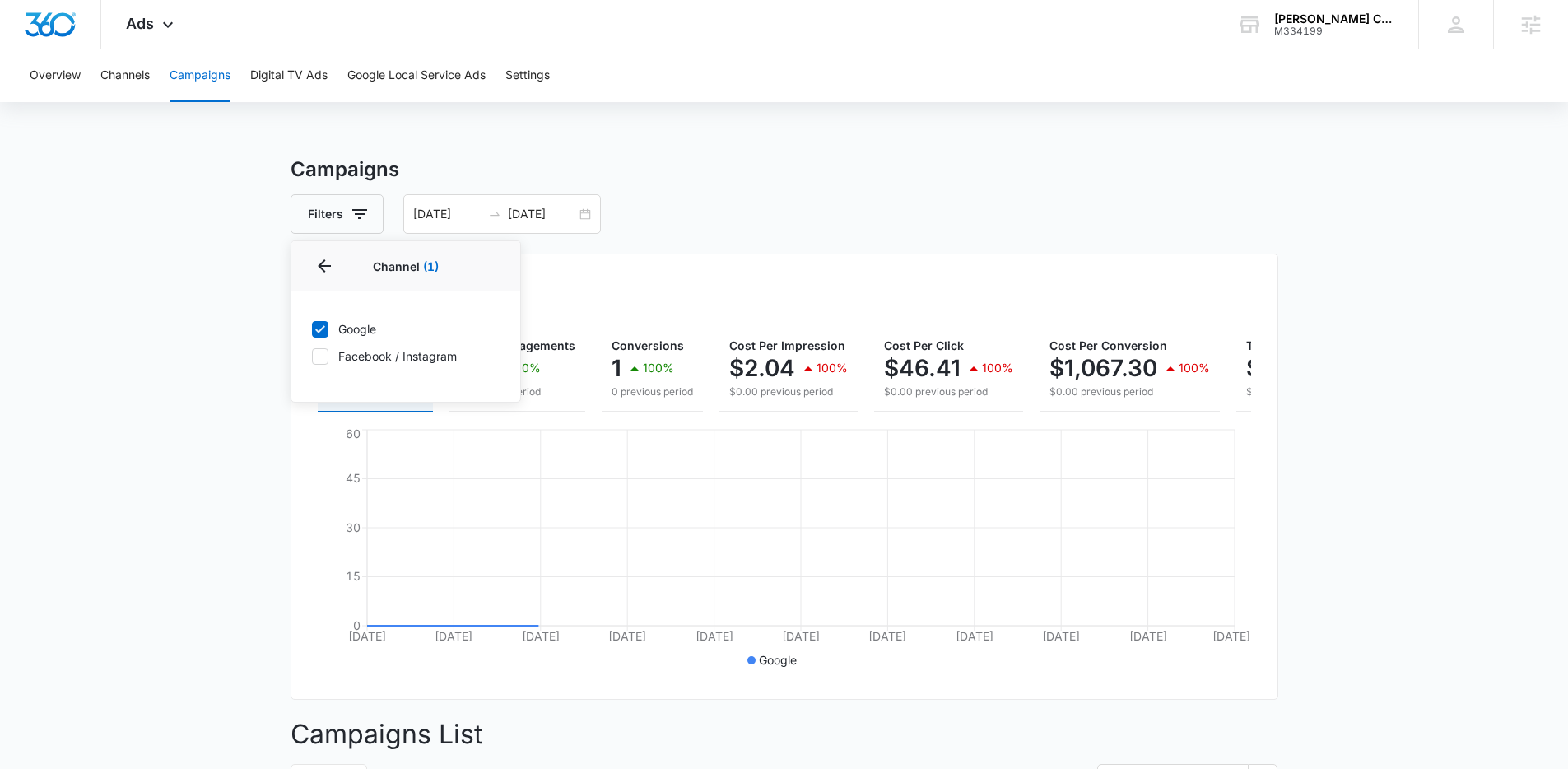
click at [665, 192] on div "Campaigns Filters Channel 1 Channel (1) Google Facebook / Instagram Type Clear …" at bounding box center [784, 665] width 987 height 1020
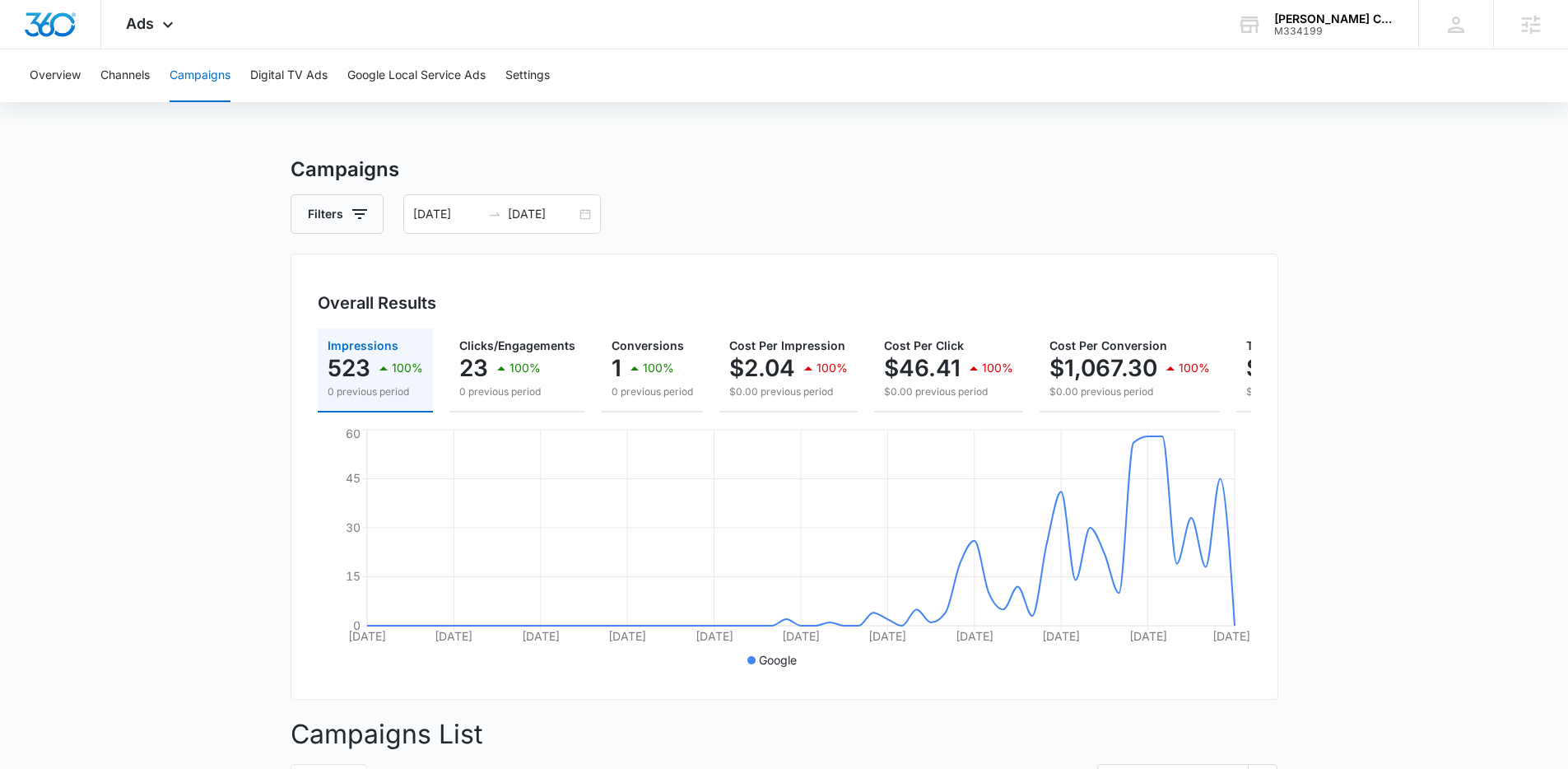
click at [666, 174] on h3 "Campaigns" at bounding box center [784, 170] width 987 height 30
click at [536, 371] on p "100%" at bounding box center [525, 368] width 31 height 11
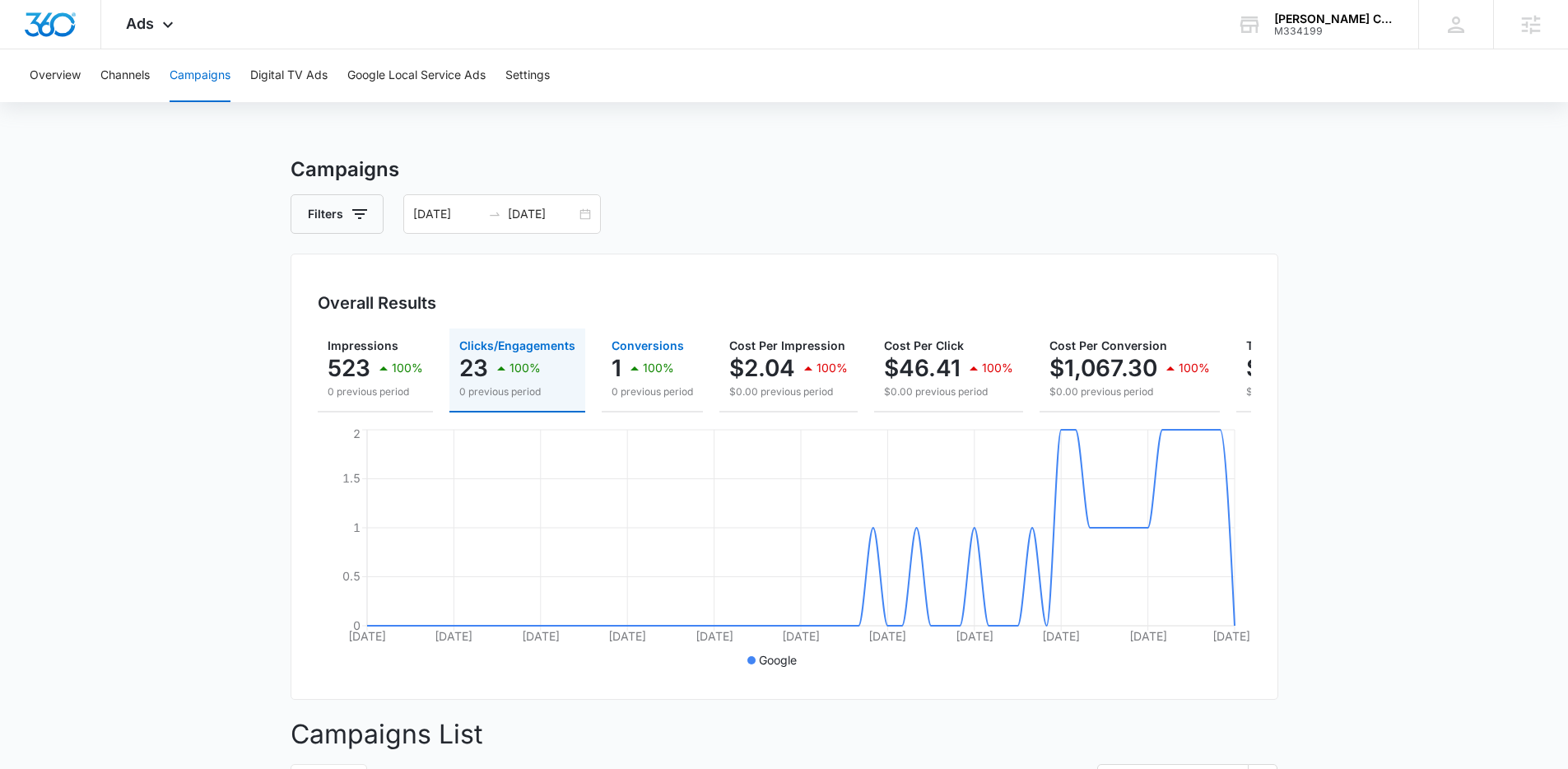
click at [636, 376] on icon "button" at bounding box center [634, 368] width 20 height 20
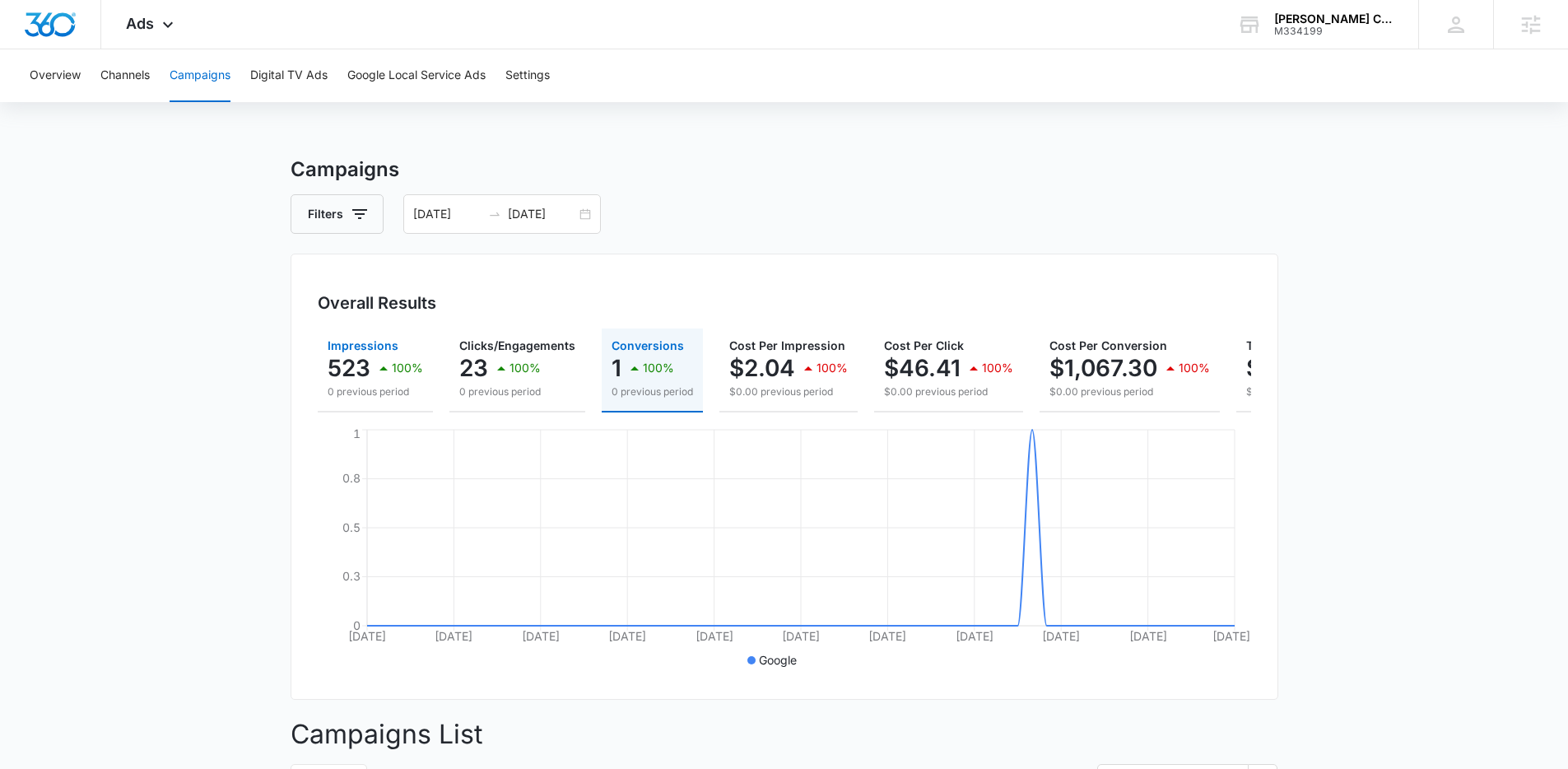
click at [348, 365] on p "523" at bounding box center [349, 368] width 43 height 26
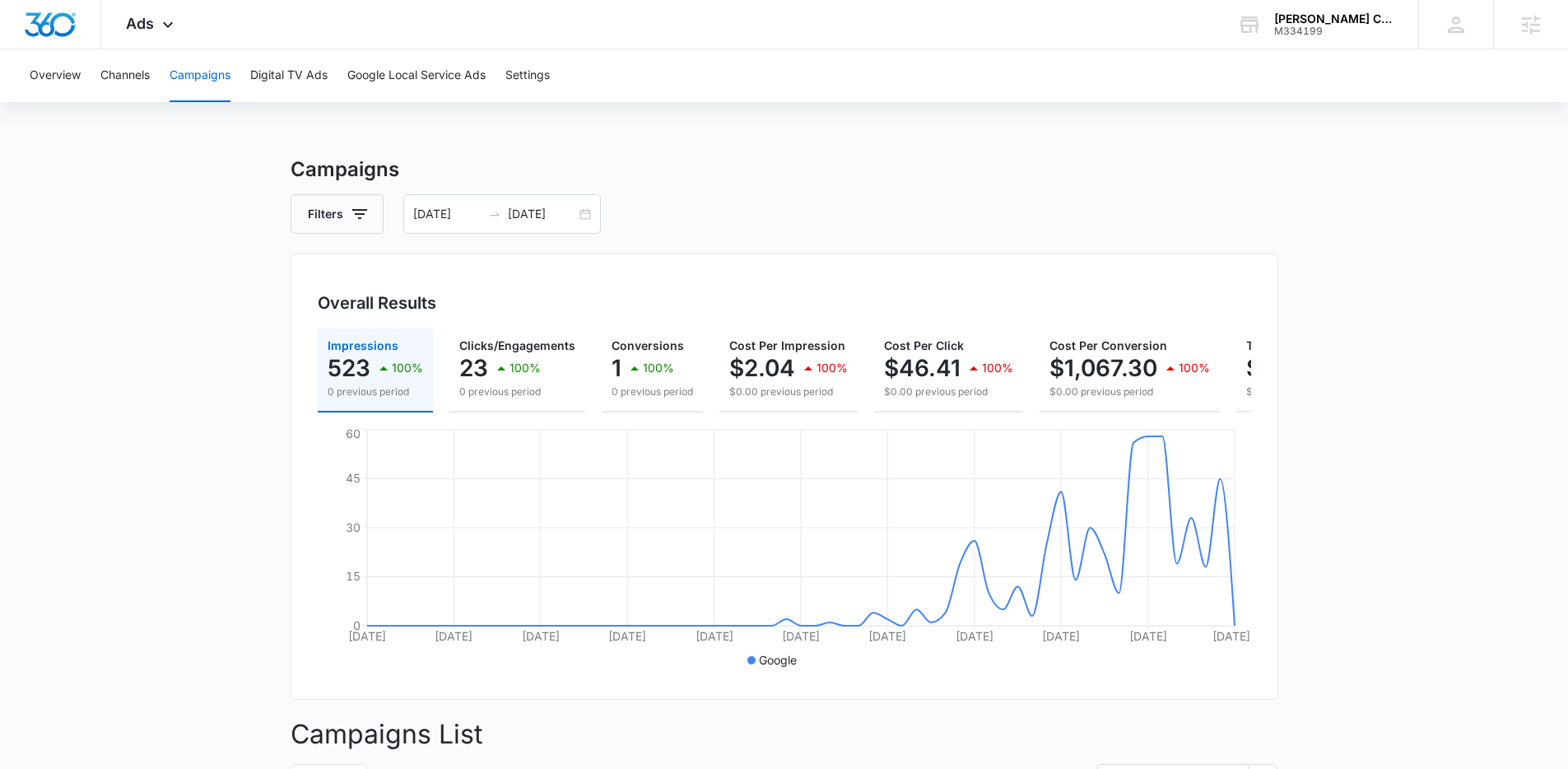
click at [665, 252] on div "Campaigns Filters [DATE] [DATE] Overall Results Impressions 523 100% 0 previous…" at bounding box center [784, 665] width 987 height 1020
click at [144, 32] on div "Ads Apps Reputation Websites Forms CRM Email Social Payments POS Content Ads In…" at bounding box center [152, 24] width 101 height 49
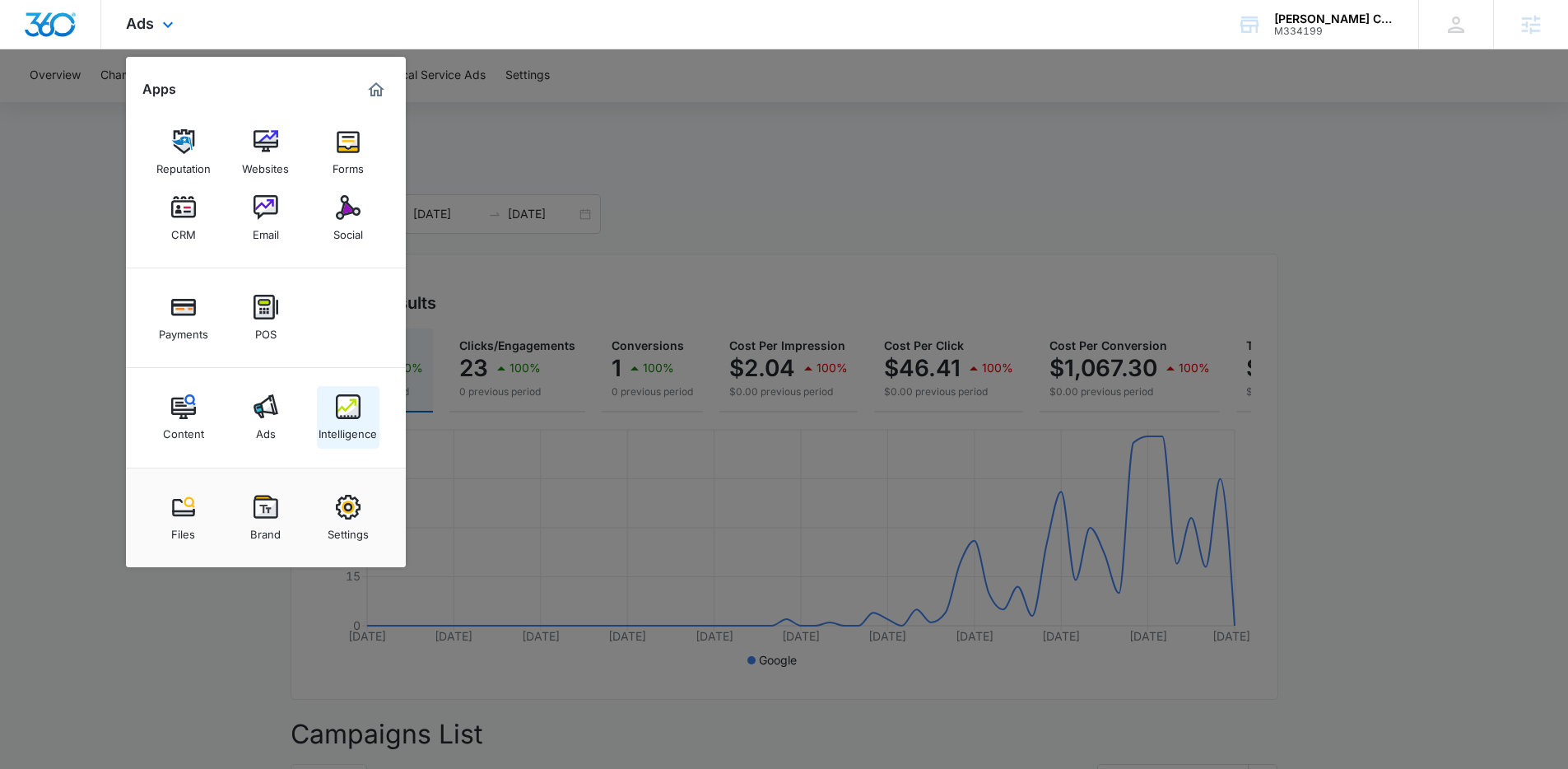
click at [339, 419] on img at bounding box center [348, 407] width 24 height 24
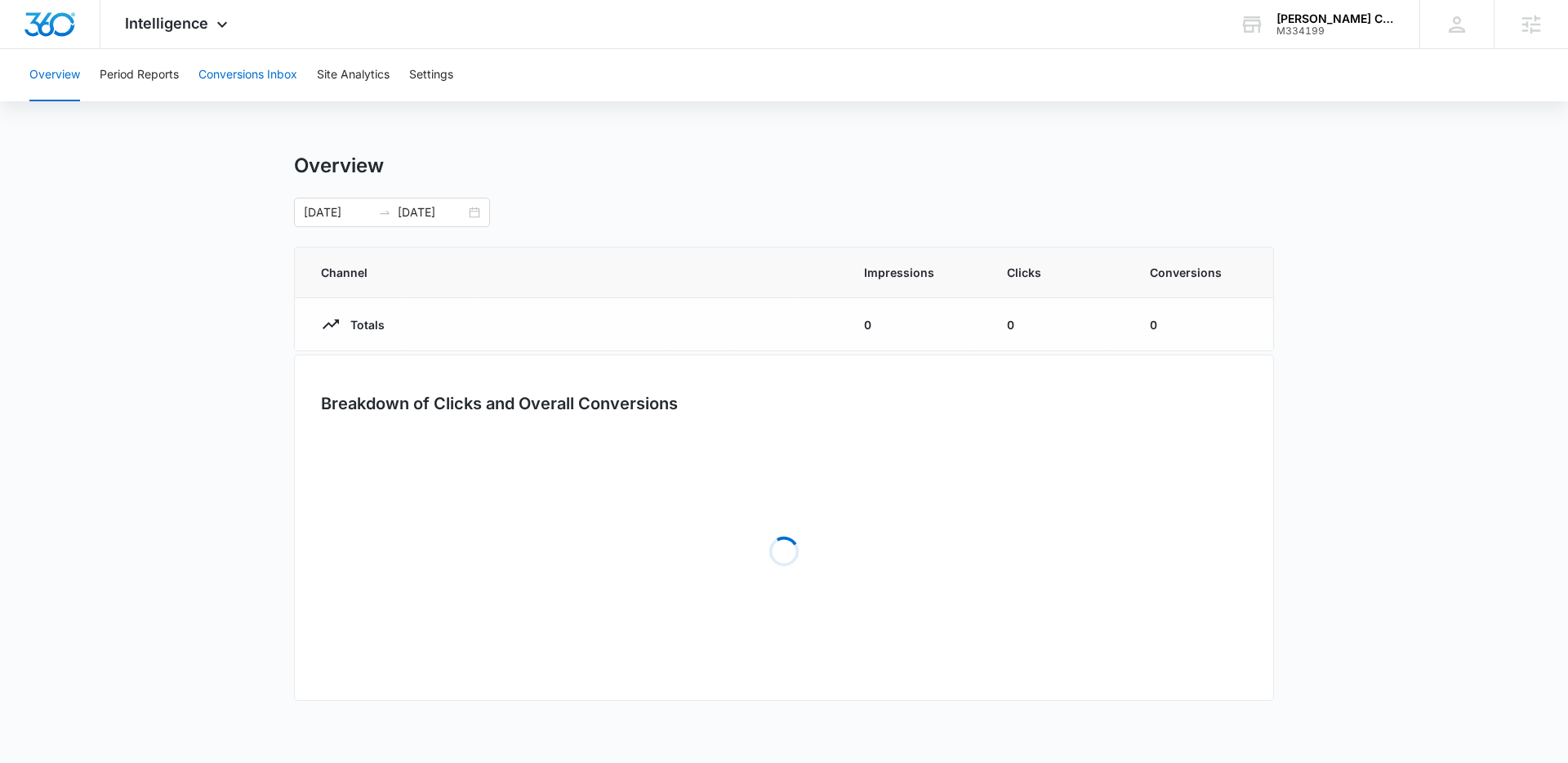
click at [229, 77] on button "Conversions Inbox" at bounding box center [248, 75] width 99 height 52
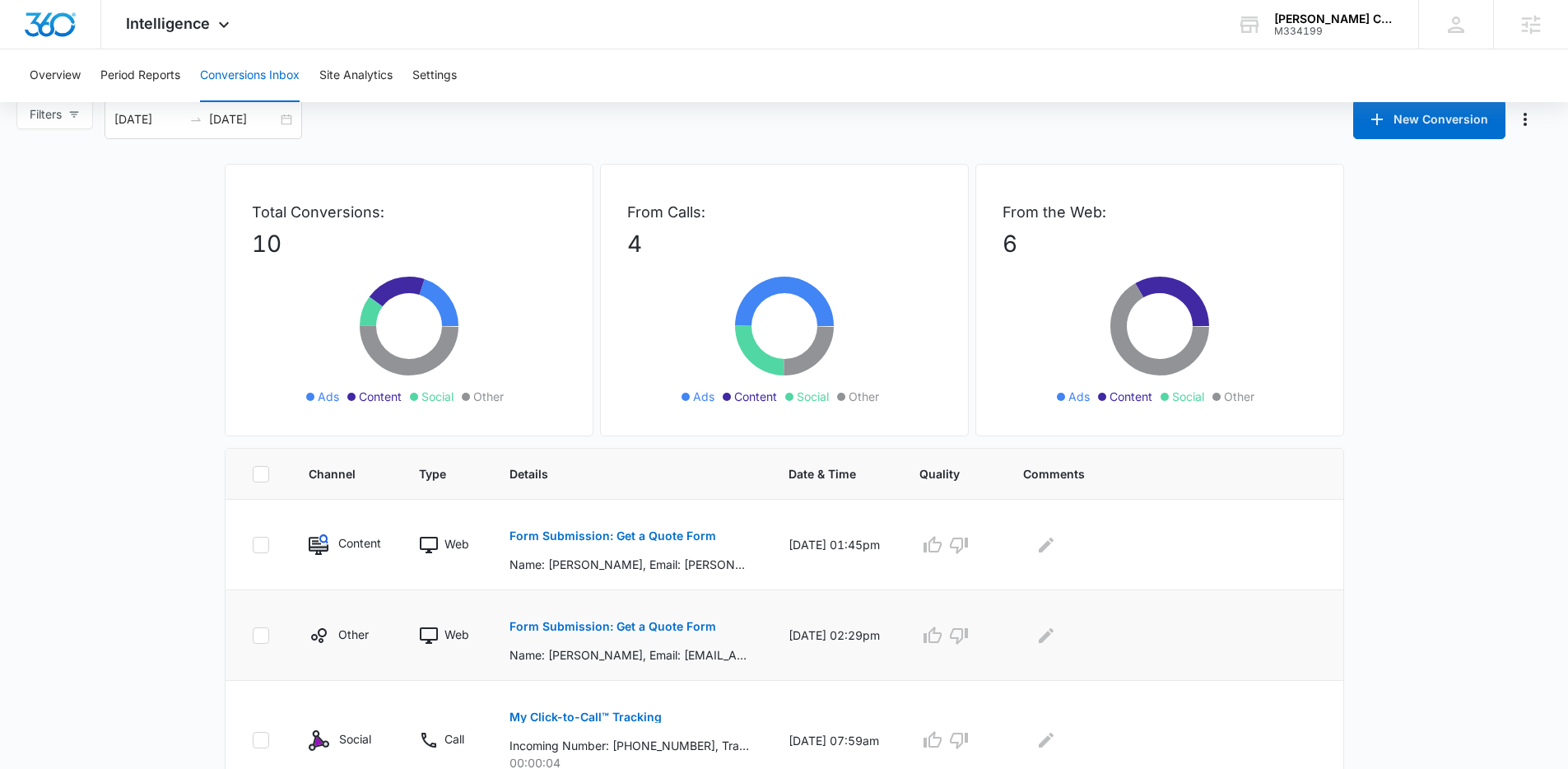
scroll to position [48, 0]
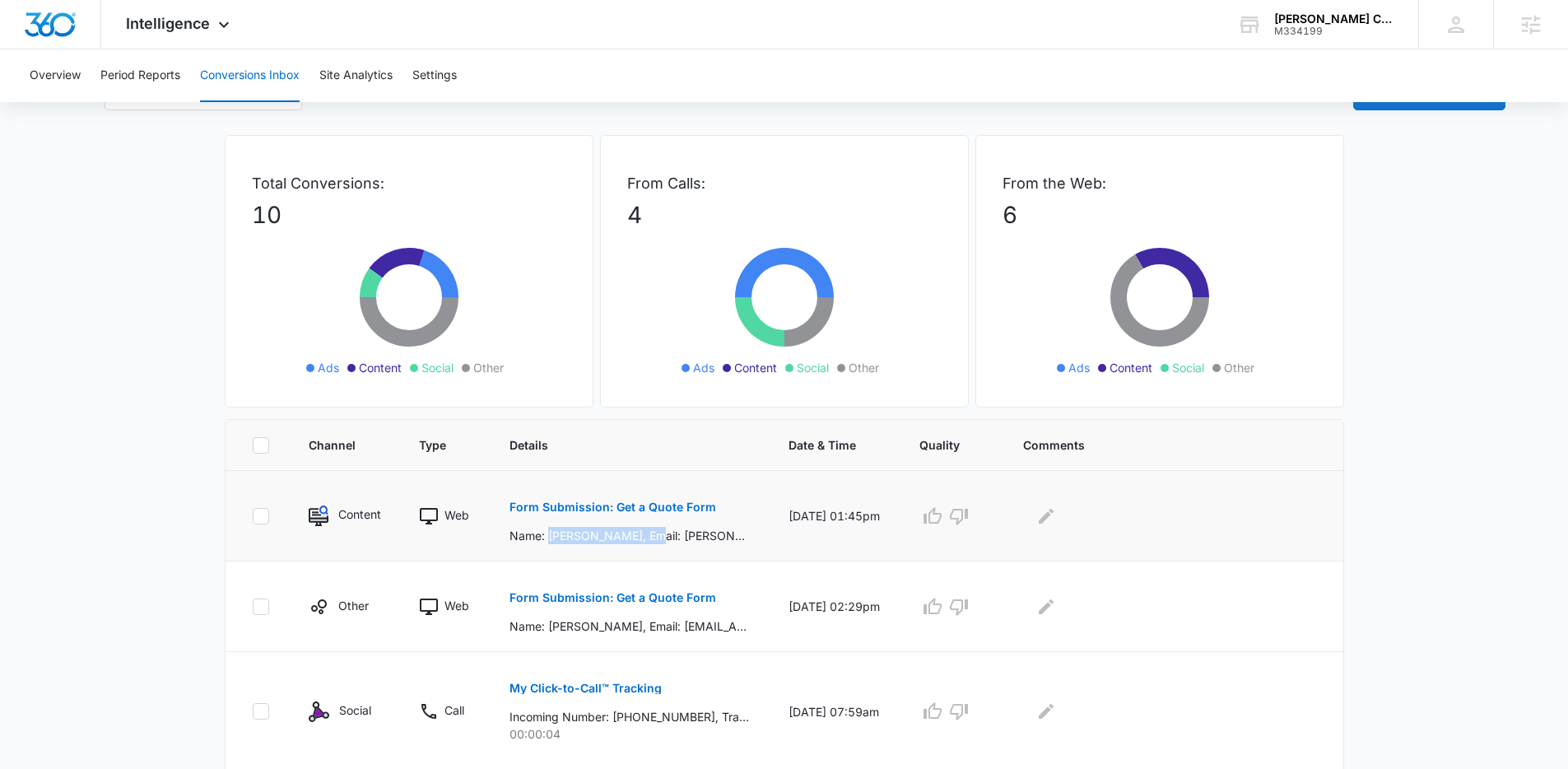
drag, startPoint x: 547, startPoint y: 536, endPoint x: 646, endPoint y: 540, distance: 99.1
click at [646, 540] on p "Name: Brad Gandolfi, Email: brad@drgandolfi.com, Phone: 2122877211, How can we …" at bounding box center [629, 535] width 239 height 17
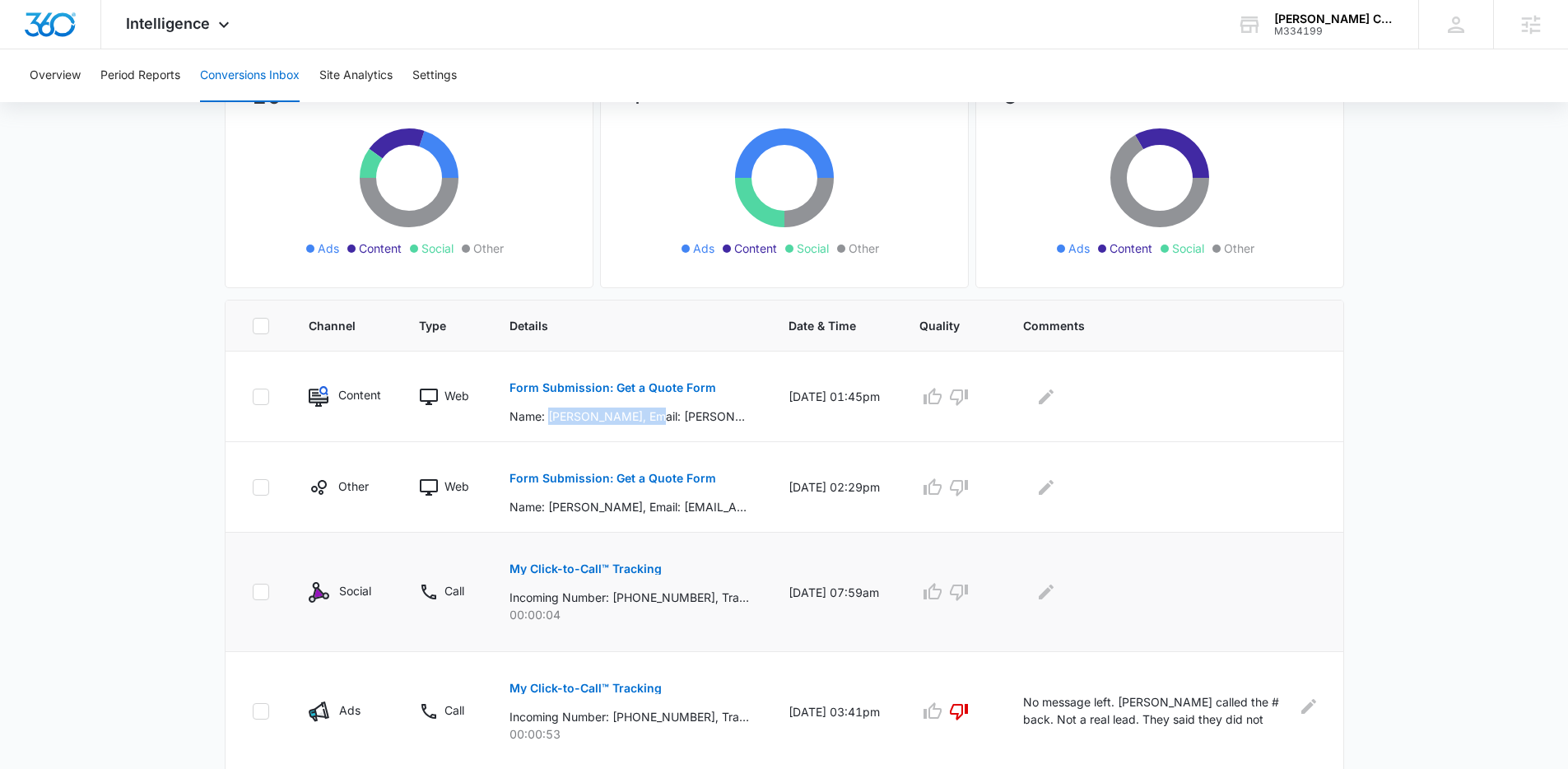
scroll to position [177, 0]
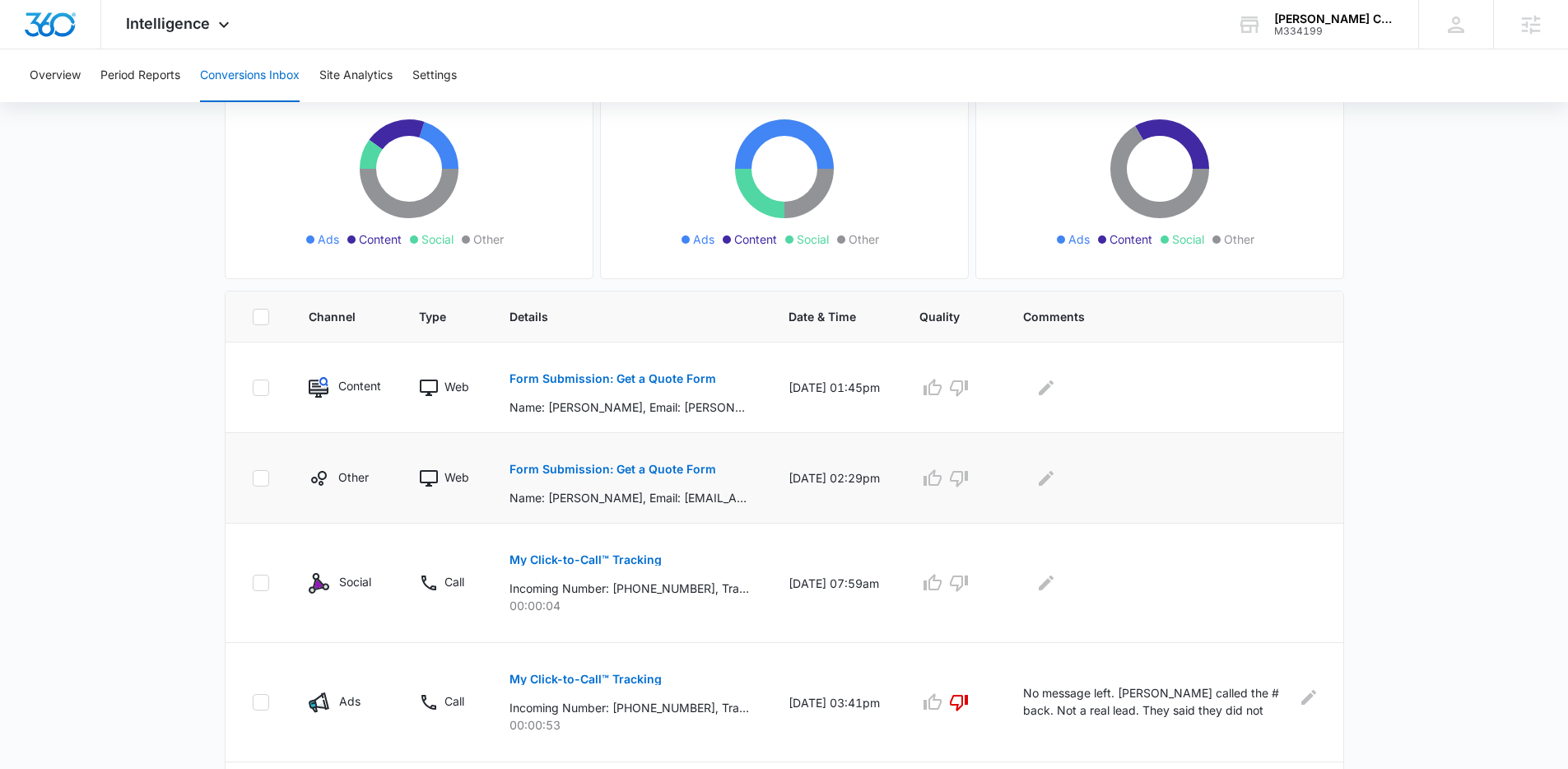
click at [503, 440] on td "Form Submission: Get a Quote Form Name: Edward Perez, Email: tperez217@gmail.co…" at bounding box center [629, 478] width 279 height 90
click at [516, 468] on p "Form Submission: Get a Quote Form" at bounding box center [613, 469] width 206 height 11
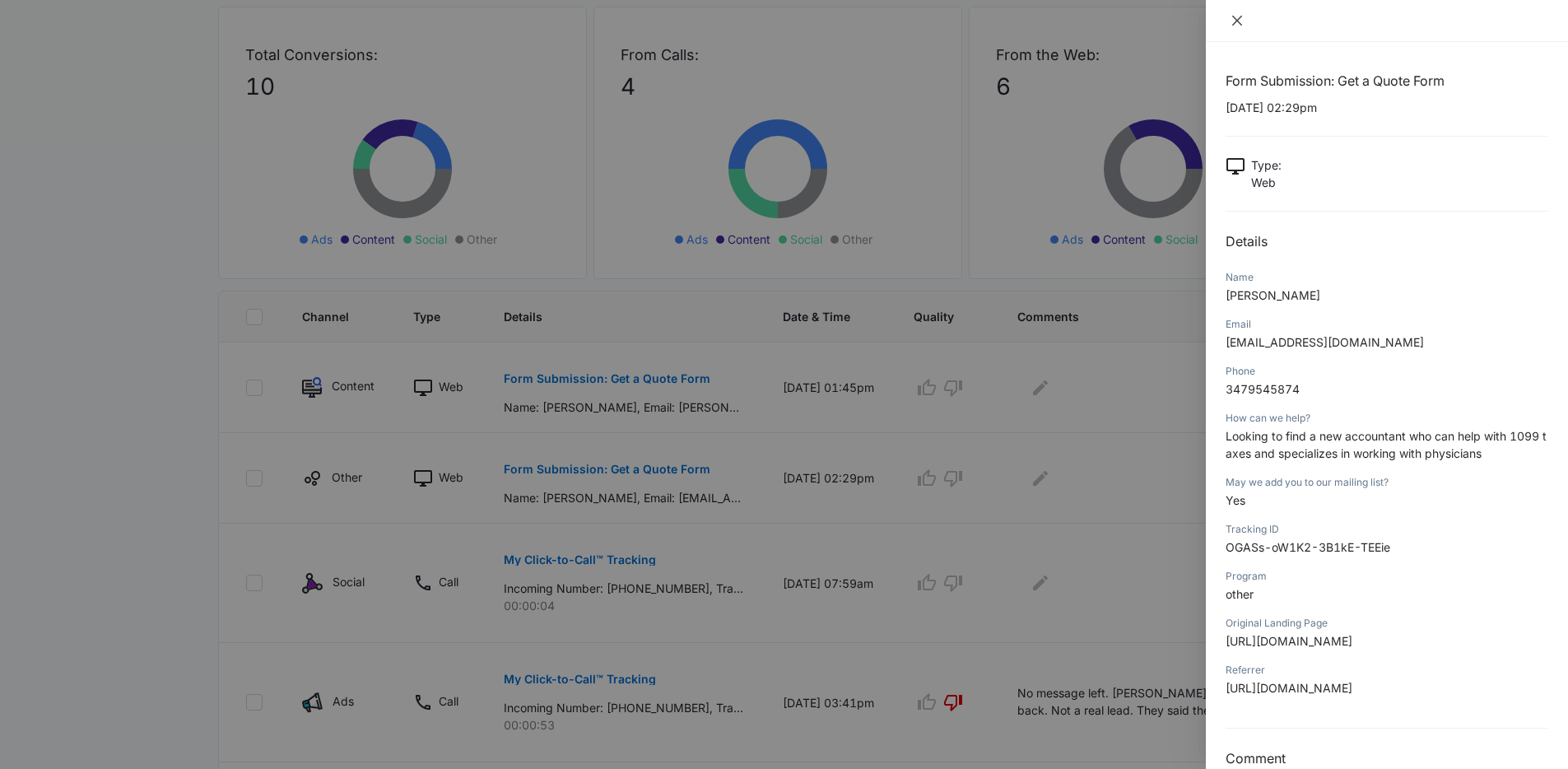
click at [1238, 26] on icon "close" at bounding box center [1237, 21] width 13 height 13
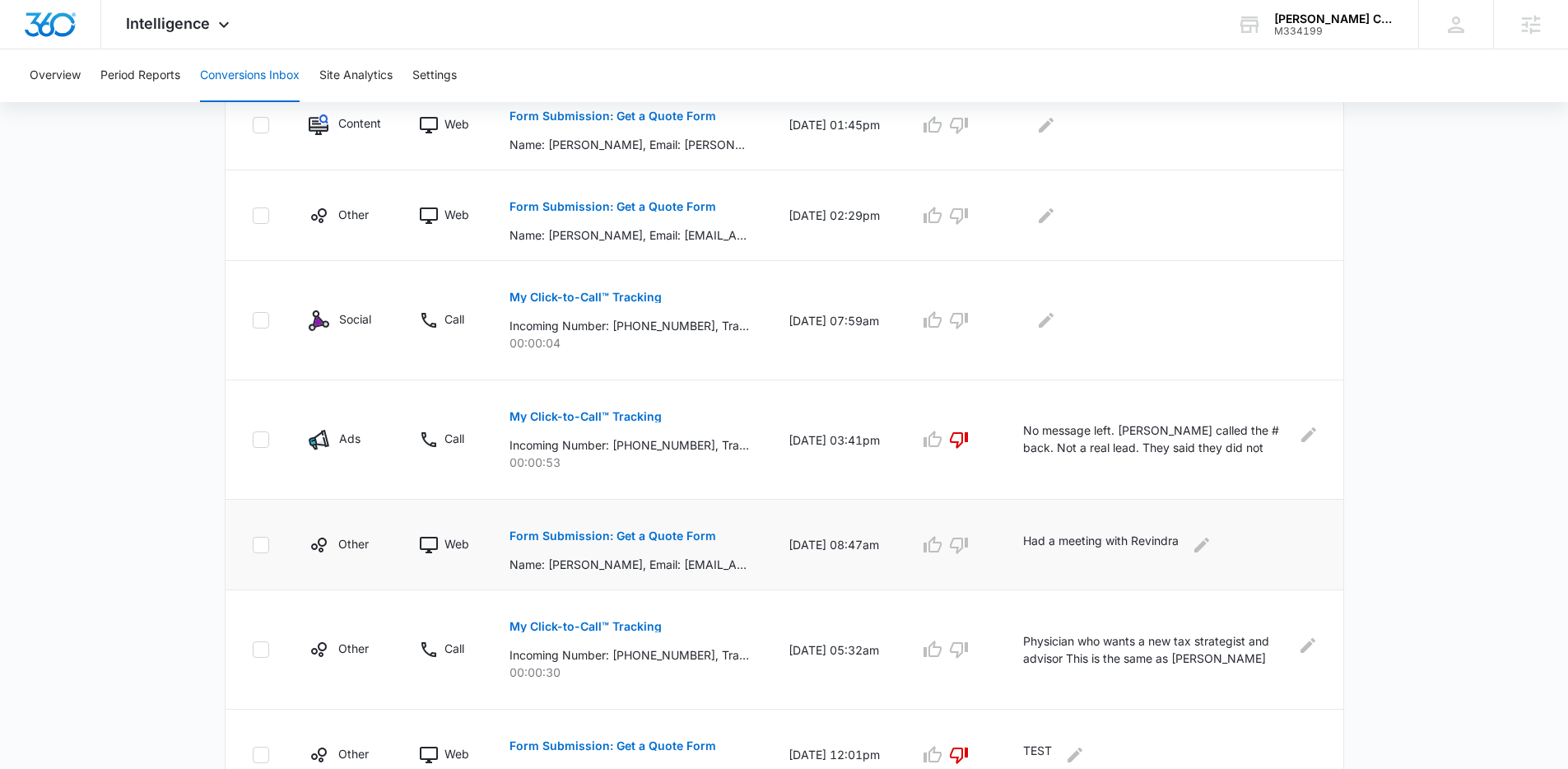
scroll to position [454, 0]
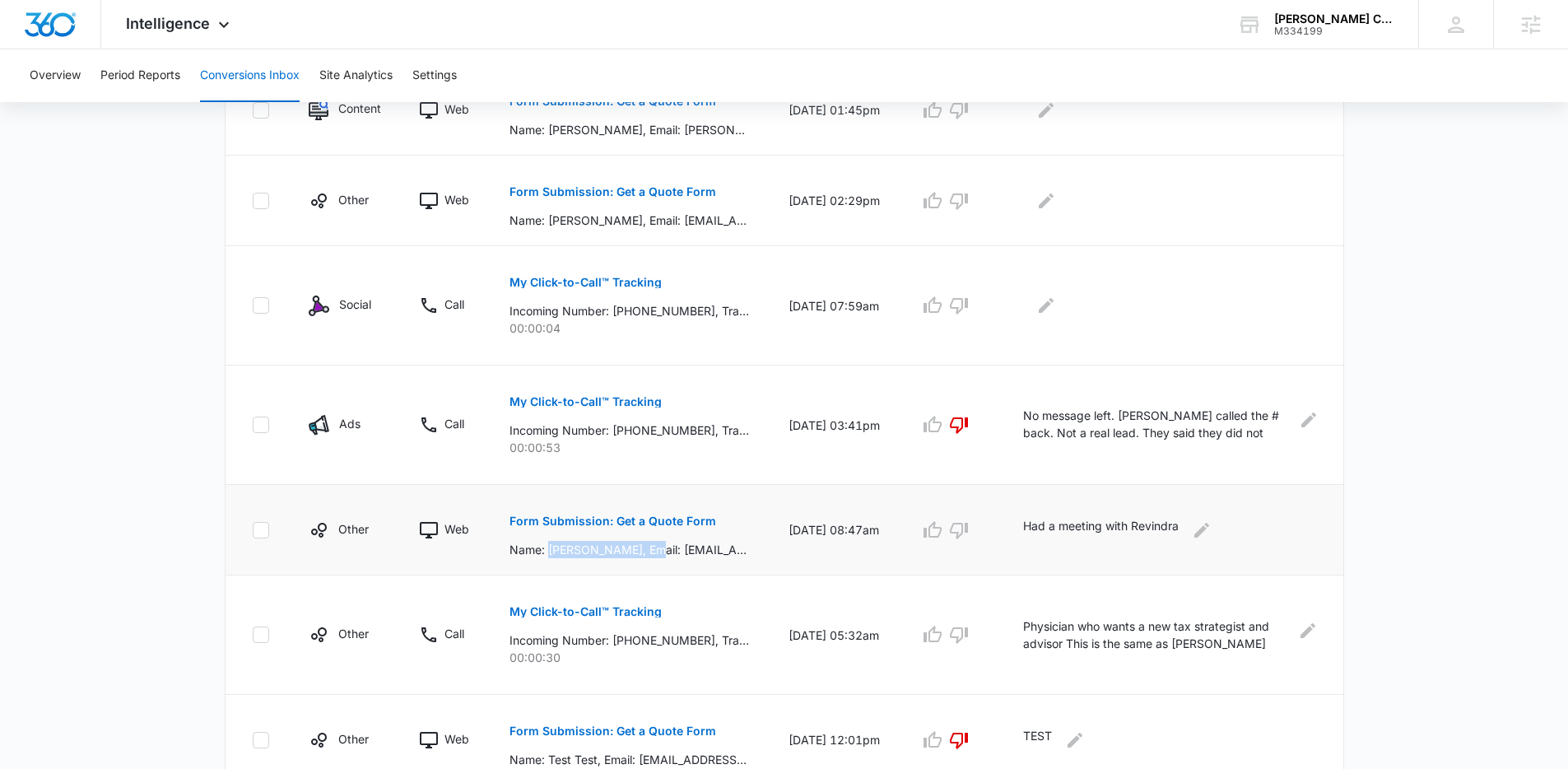
drag, startPoint x: 661, startPoint y: 546, endPoint x: 550, endPoint y: 546, distance: 111.0
click at [550, 546] on p "Name: RAVINDRA GOPAUL, Email: rgopaul2@gmail.com, Phone: 3012574264, How can we…" at bounding box center [629, 549] width 239 height 17
click at [216, 492] on div "Total Conversions: 10 Ads Content Social Other From Calls: 4 Ads Content Social…" at bounding box center [784, 425] width 1152 height 1394
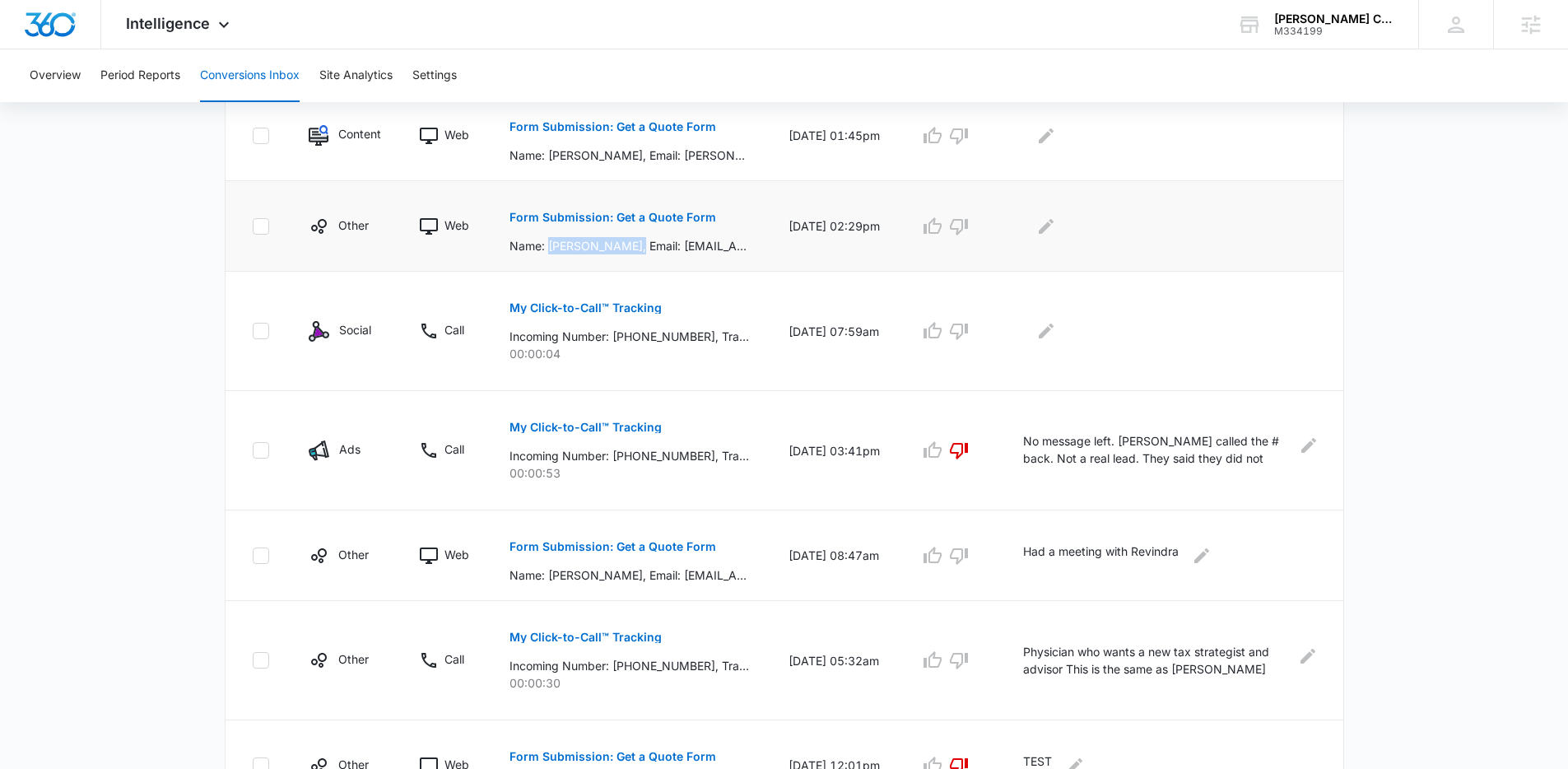
drag, startPoint x: 549, startPoint y: 250, endPoint x: 632, endPoint y: 251, distance: 83.0
click at [632, 251] on p "Name: Edward Perez, Email: tperez217@gmail.com, Phone: 3479545874, How can we h…" at bounding box center [629, 246] width 239 height 17
click at [618, 218] on p "Form Submission: Get a Quote Form" at bounding box center [613, 217] width 206 height 11
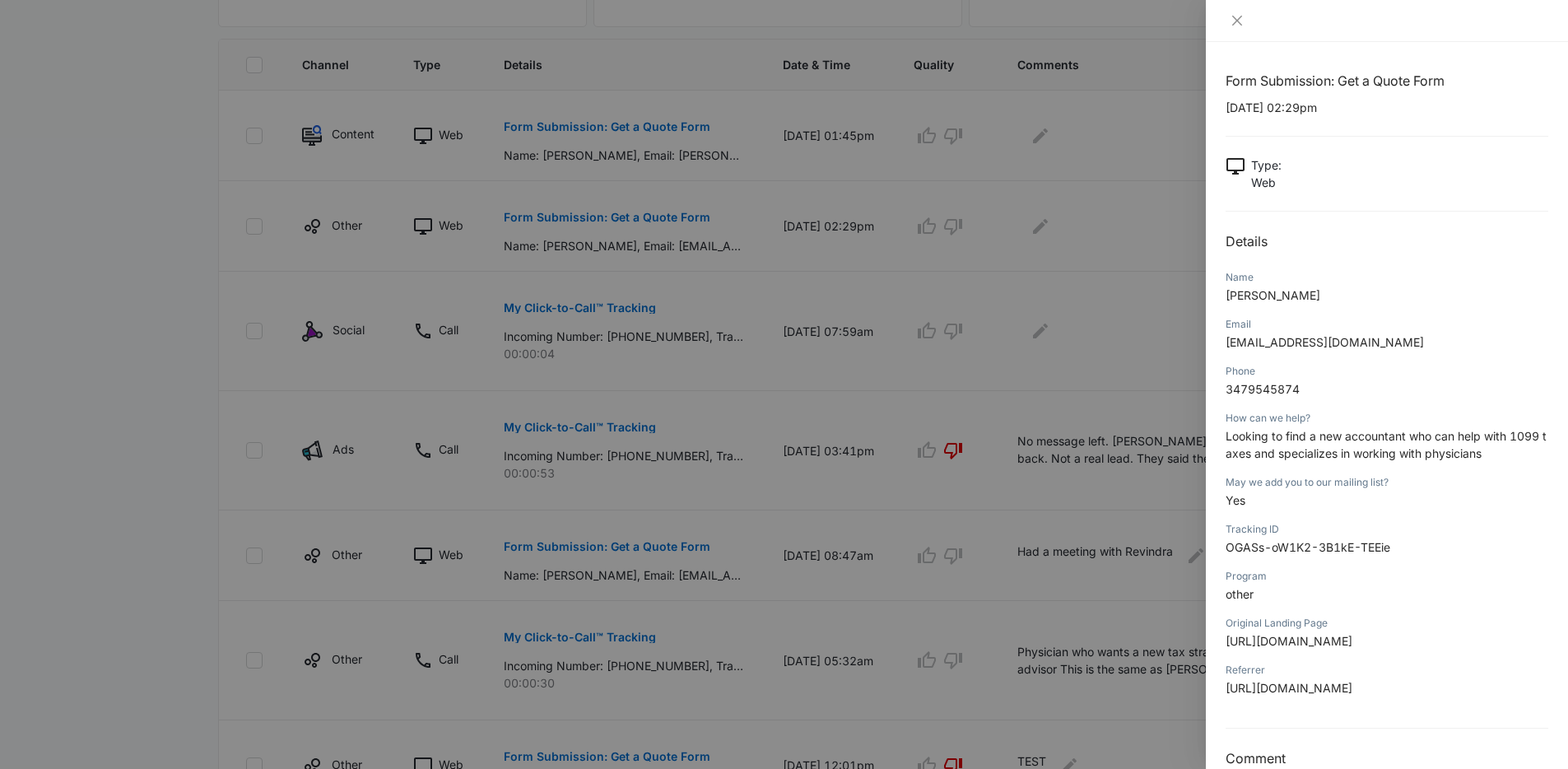
click at [770, 393] on div at bounding box center [784, 384] width 1568 height 769
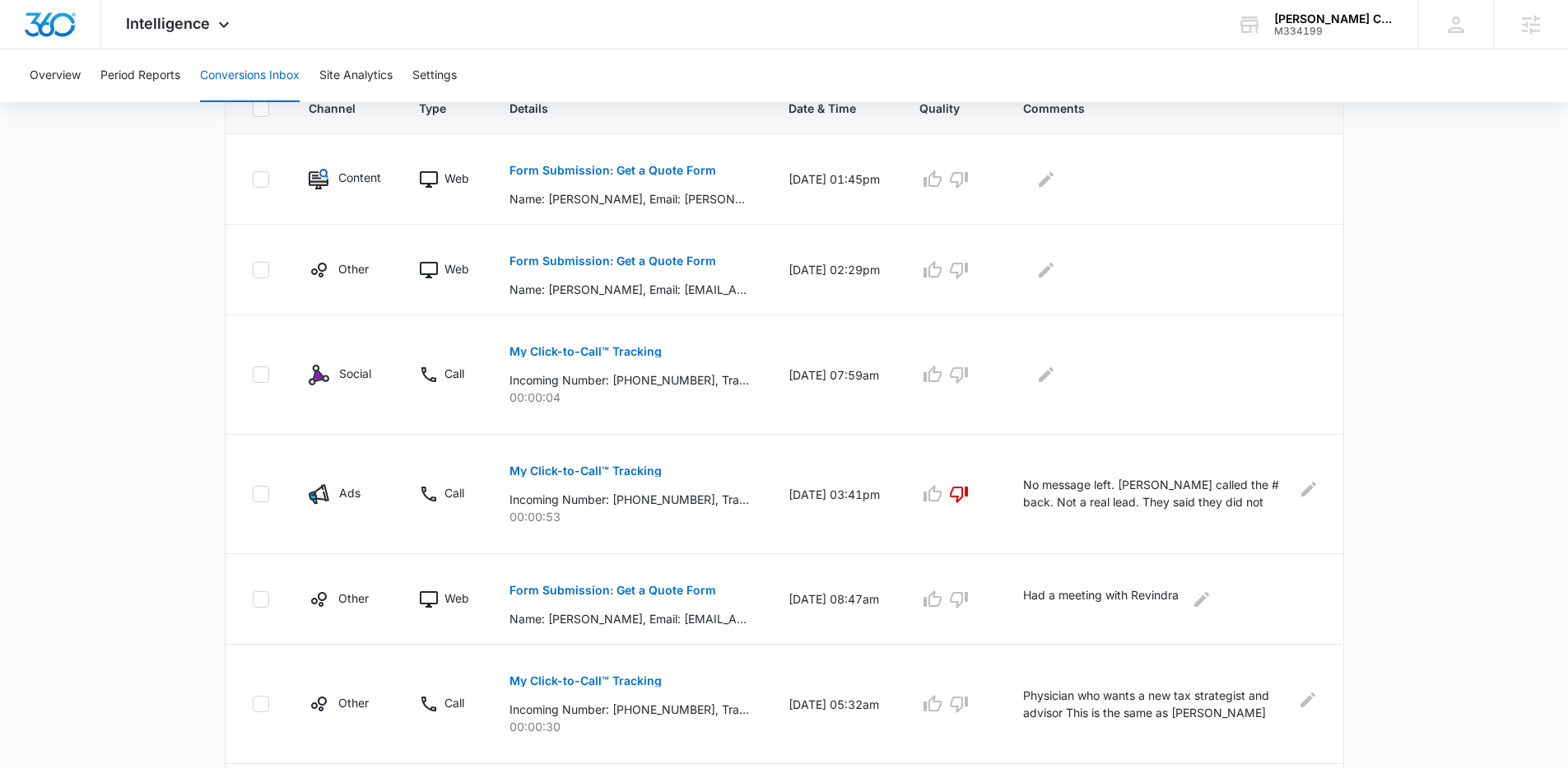
scroll to position [388, 0]
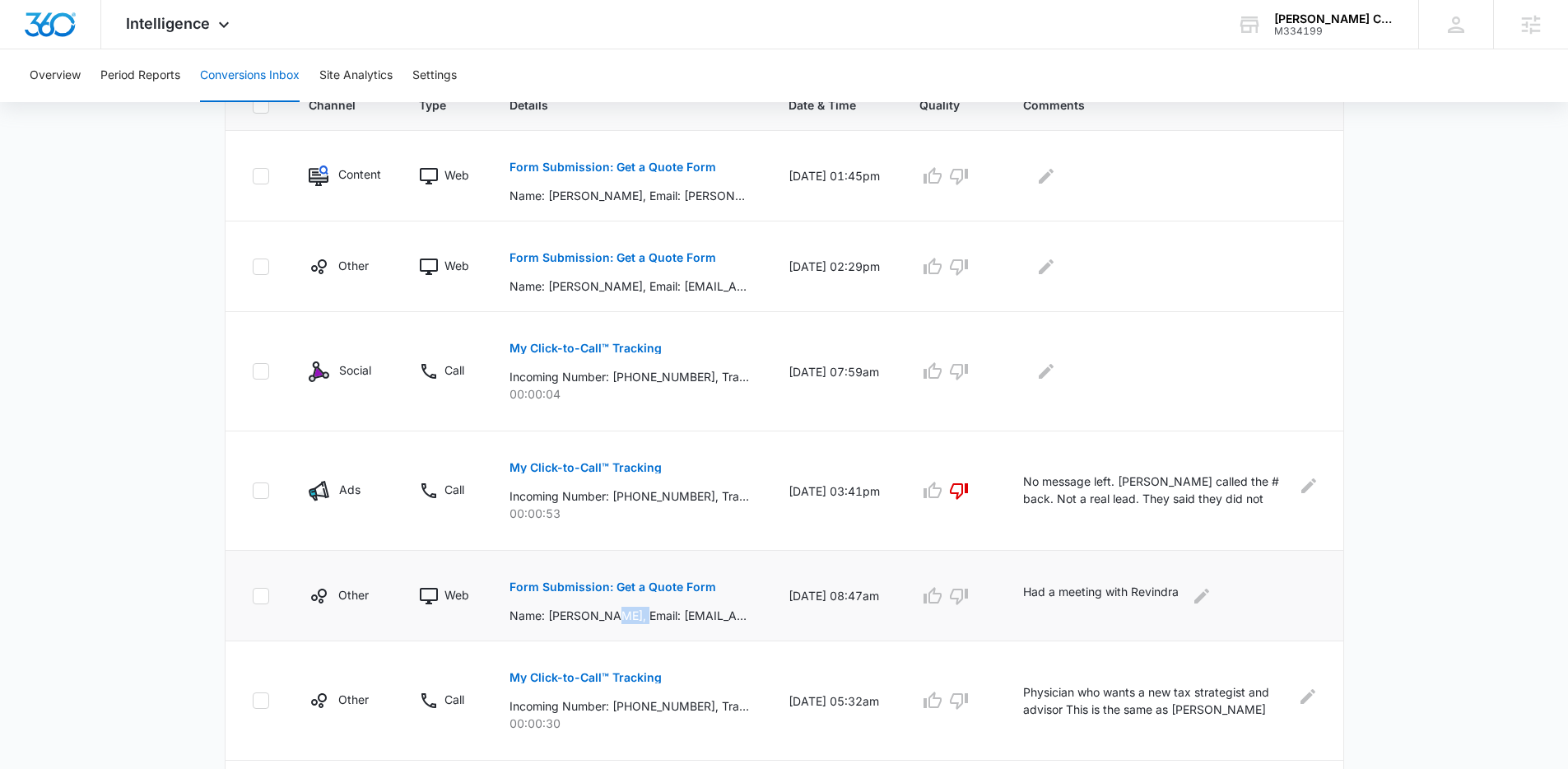
drag, startPoint x: 647, startPoint y: 613, endPoint x: 614, endPoint y: 613, distance: 33.0
click at [614, 613] on p "Name: RAVINDRA GOPAUL, Email: rgopaul2@gmail.com, Phone: 3012574264, How can we…" at bounding box center [629, 615] width 239 height 17
click at [200, 537] on main "Filters 08/17/2025 09/16/2025 New Conversion Total Conversions: 10 Ads Content …" at bounding box center [784, 459] width 1568 height 1458
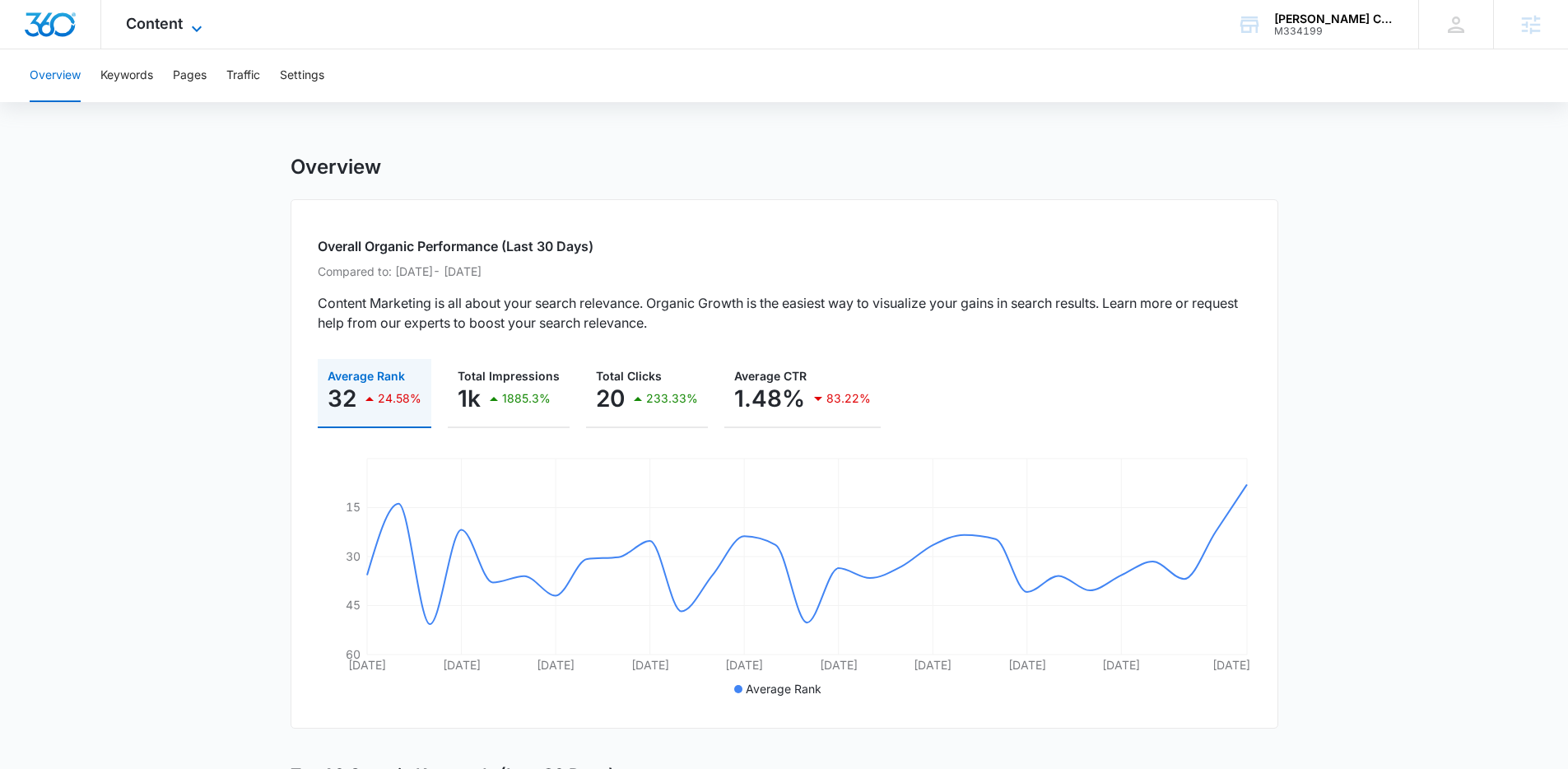
click at [187, 27] on icon at bounding box center [196, 28] width 20 height 20
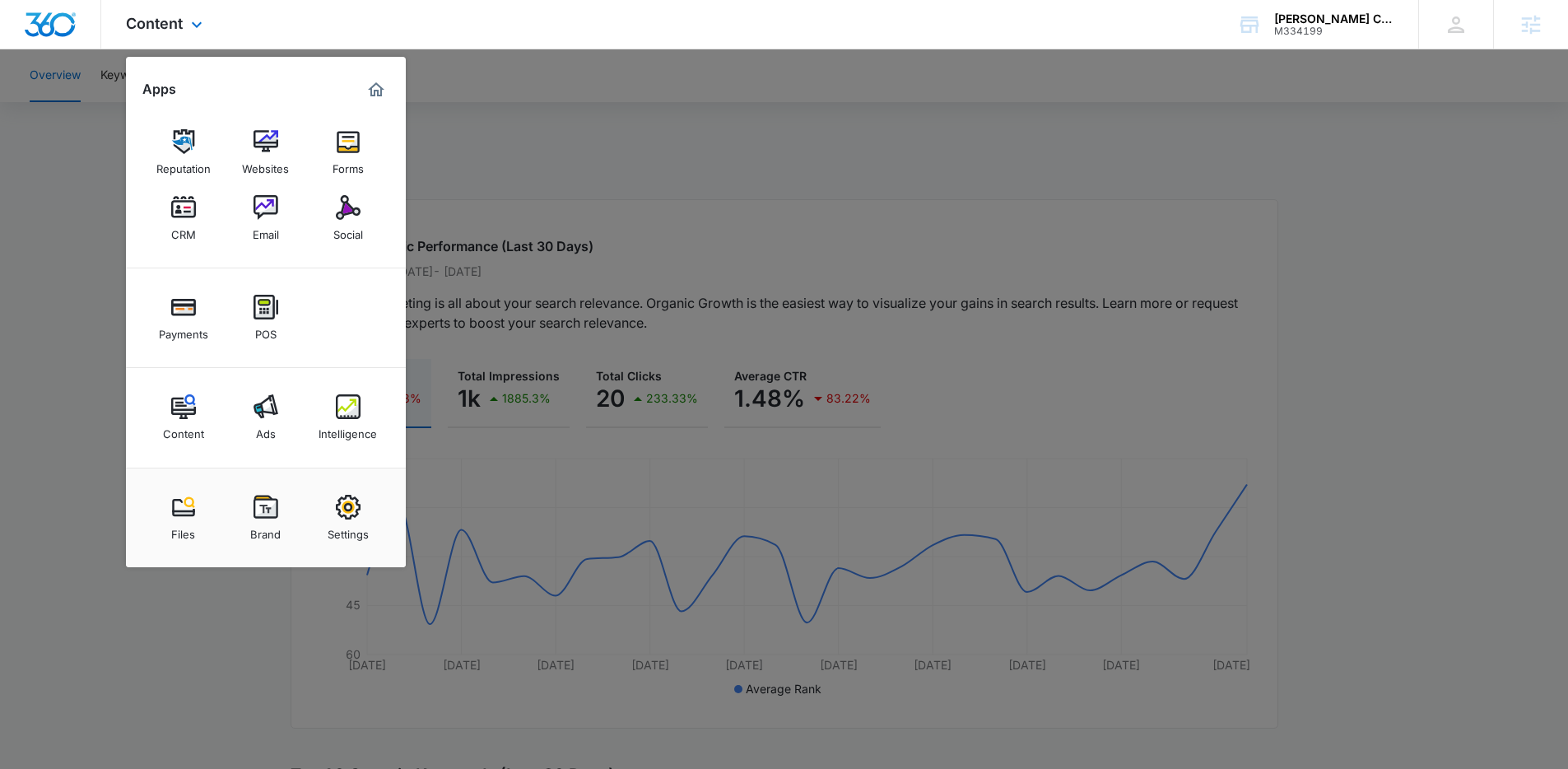
drag, startPoint x: 273, startPoint y: 152, endPoint x: 297, endPoint y: 149, distance: 24.2
click at [586, 227] on div at bounding box center [784, 384] width 1568 height 769
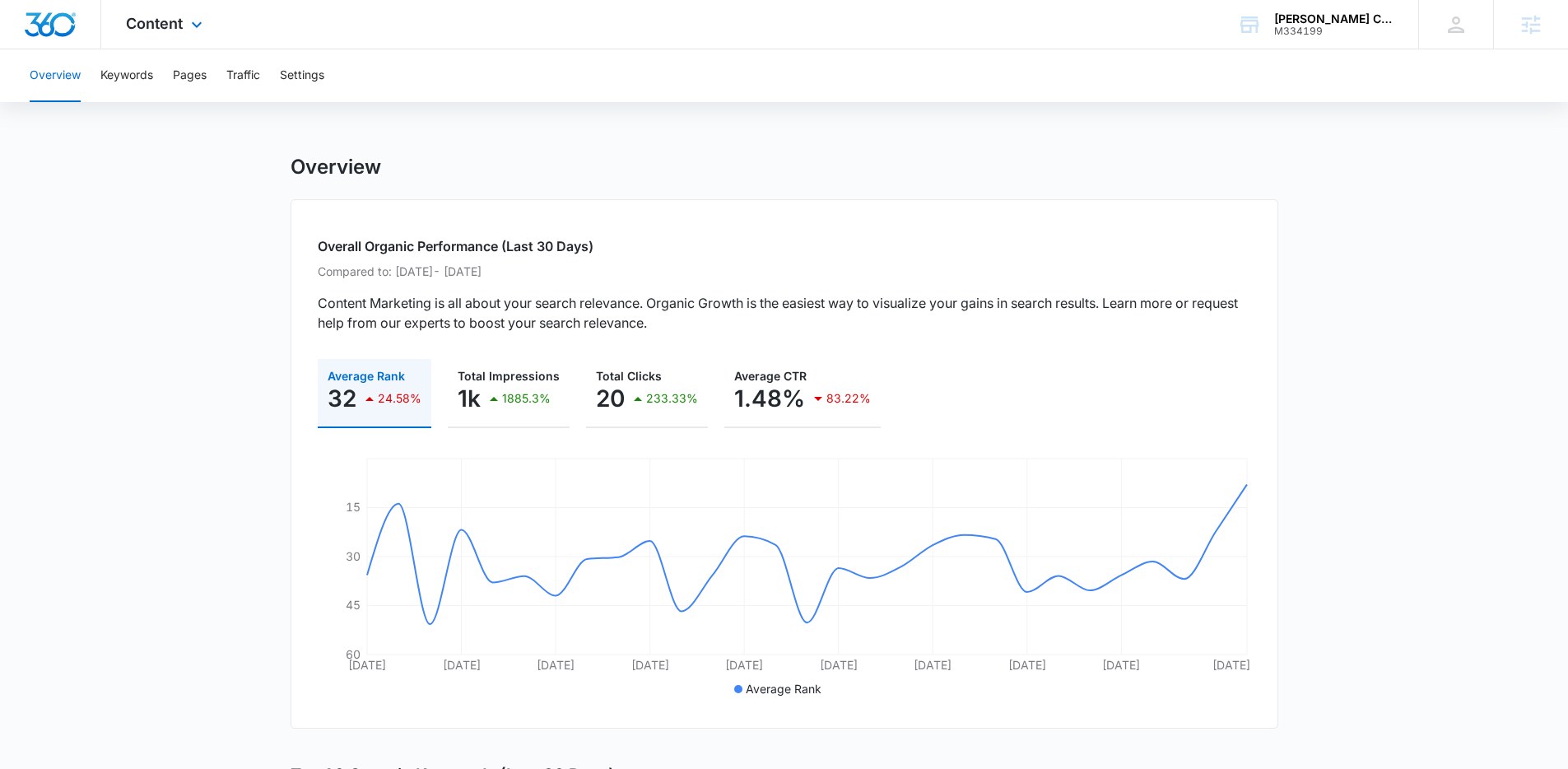
click at [160, 39] on div "Content Apps Reputation Websites Forms CRM Email Social Payments POS Content Ad…" at bounding box center [166, 24] width 130 height 49
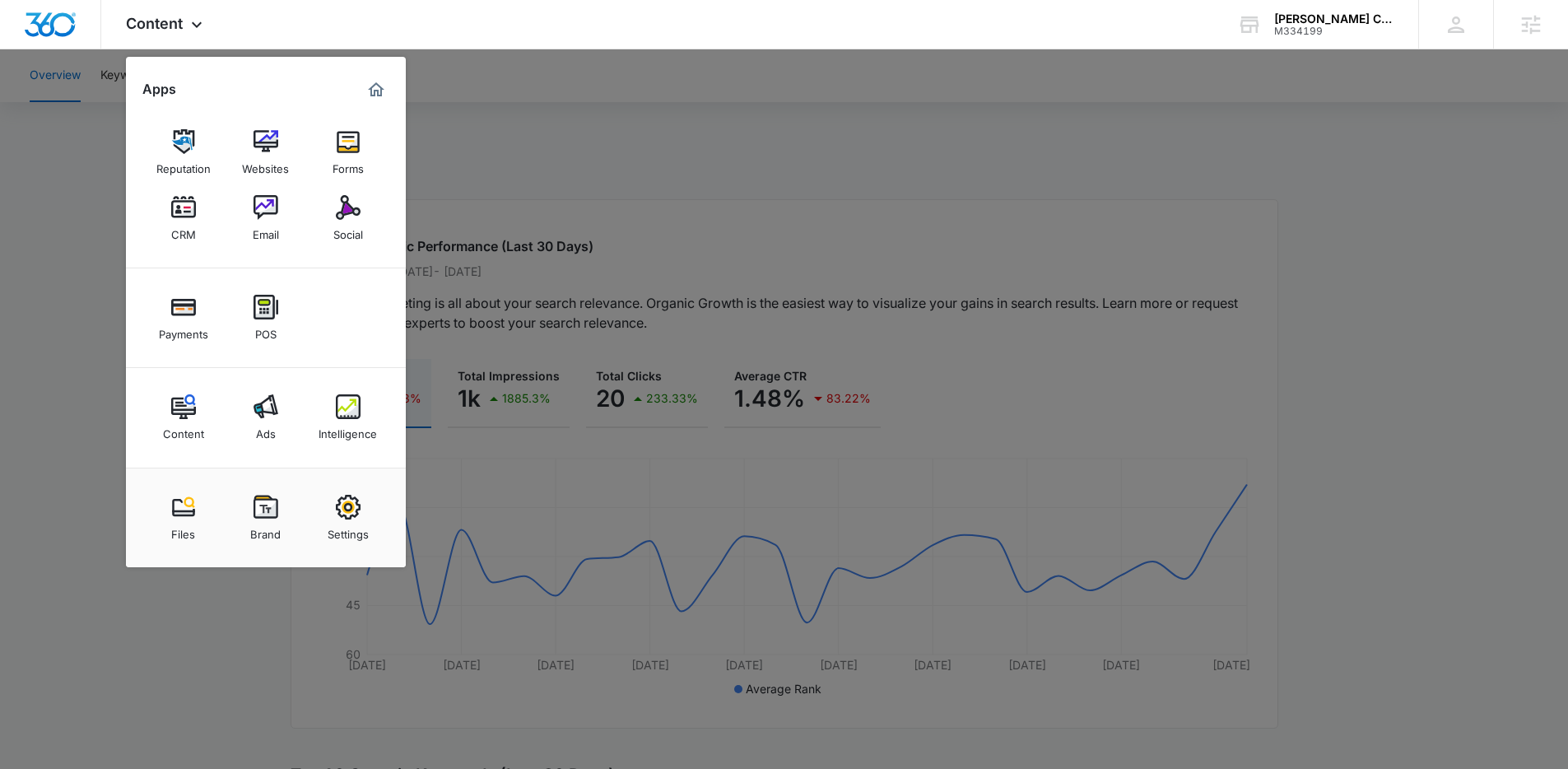
click at [677, 222] on div at bounding box center [784, 384] width 1568 height 769
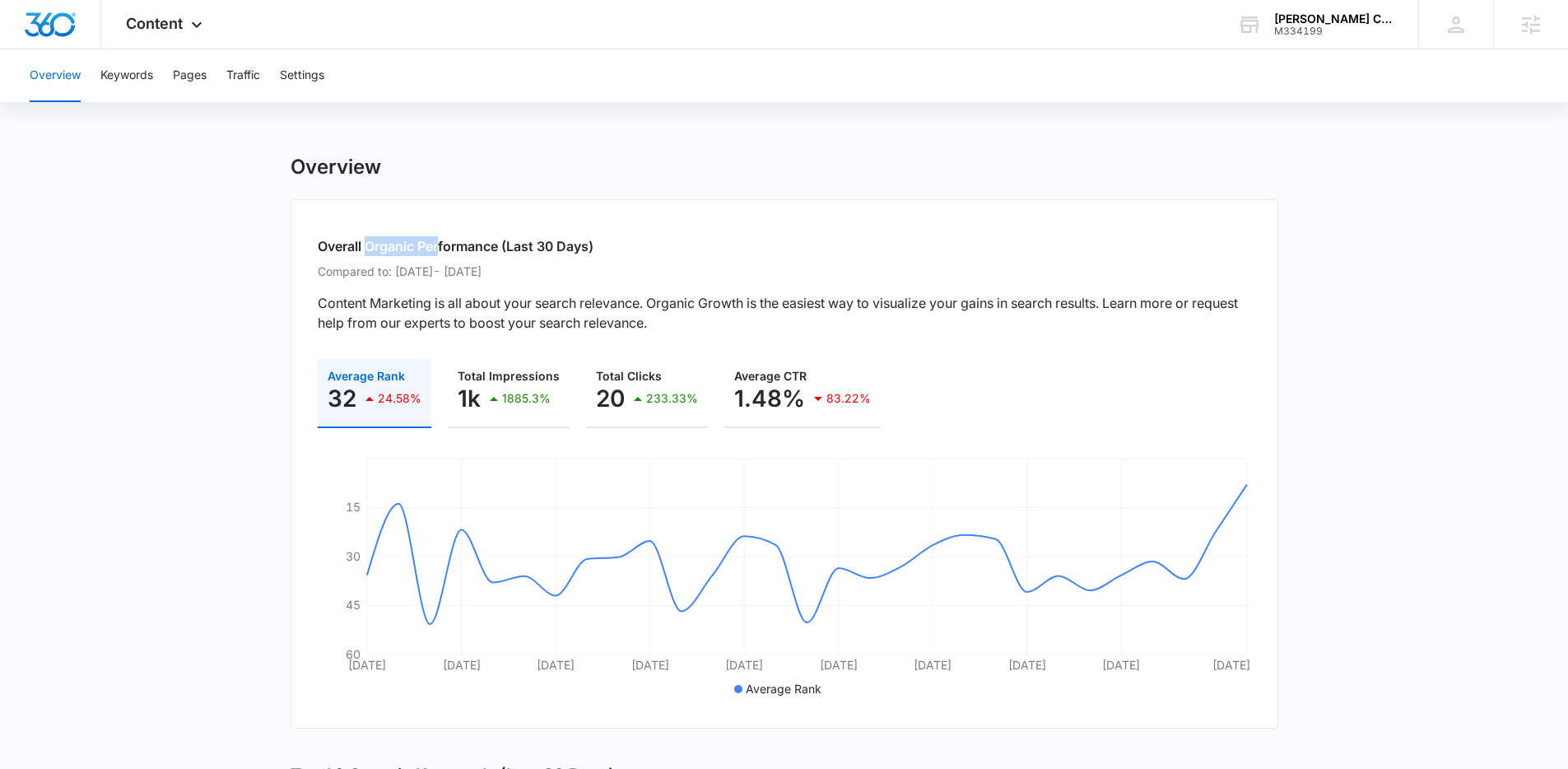
drag, startPoint x: 369, startPoint y: 252, endPoint x: 439, endPoint y: 246, distance: 70.3
click at [439, 246] on h2 "Overall Organic Performance (Last 30 Days)" at bounding box center [784, 246] width 934 height 20
click at [457, 211] on div "Overall Organic Performance (Last 30 Days) Compared to: [DATE] - [DATE] Content…" at bounding box center [784, 464] width 987 height 530
drag, startPoint x: 17, startPoint y: 57, endPoint x: 79, endPoint y: 74, distance: 64.3
click at [79, 74] on div "Overview Keywords Pages Traffic Settings" at bounding box center [784, 76] width 1568 height 53
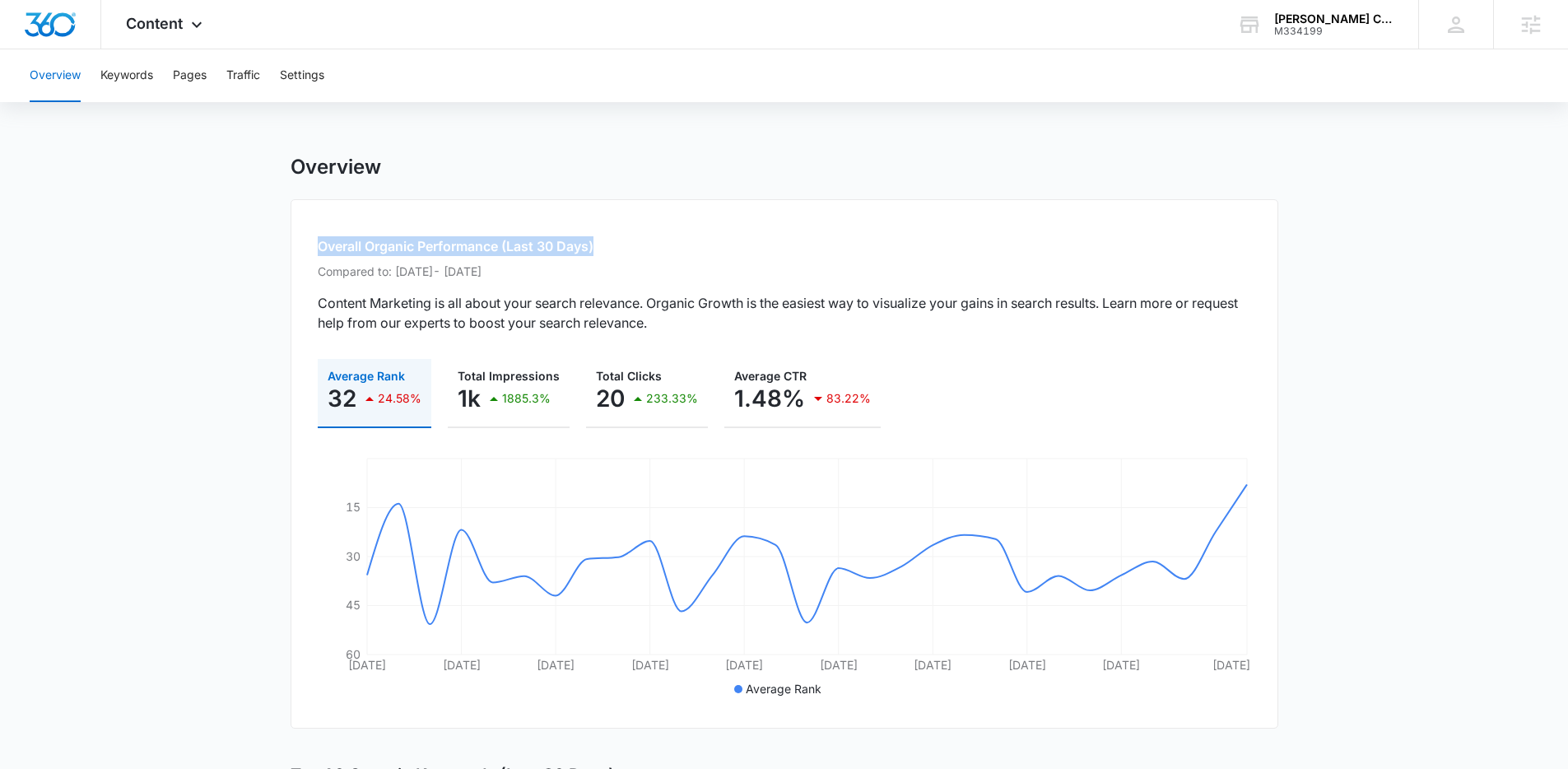
drag, startPoint x: 305, startPoint y: 246, endPoint x: 619, endPoint y: 244, distance: 314.0
click at [619, 244] on div "Overall Organic Performance (Last 30 Days) Compared to: [DATE] - [DATE] Content…" at bounding box center [784, 464] width 987 height 530
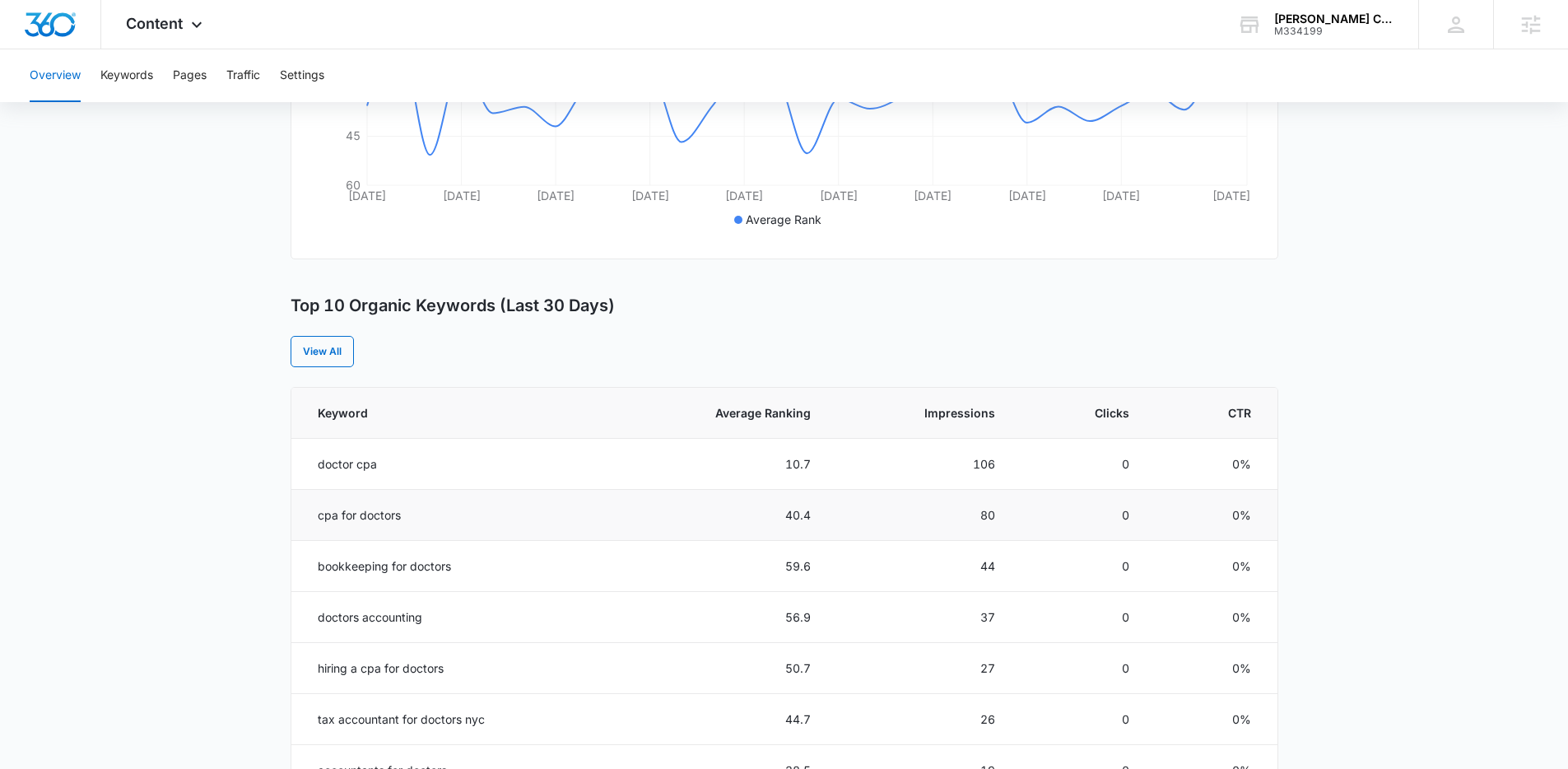
scroll to position [546, 0]
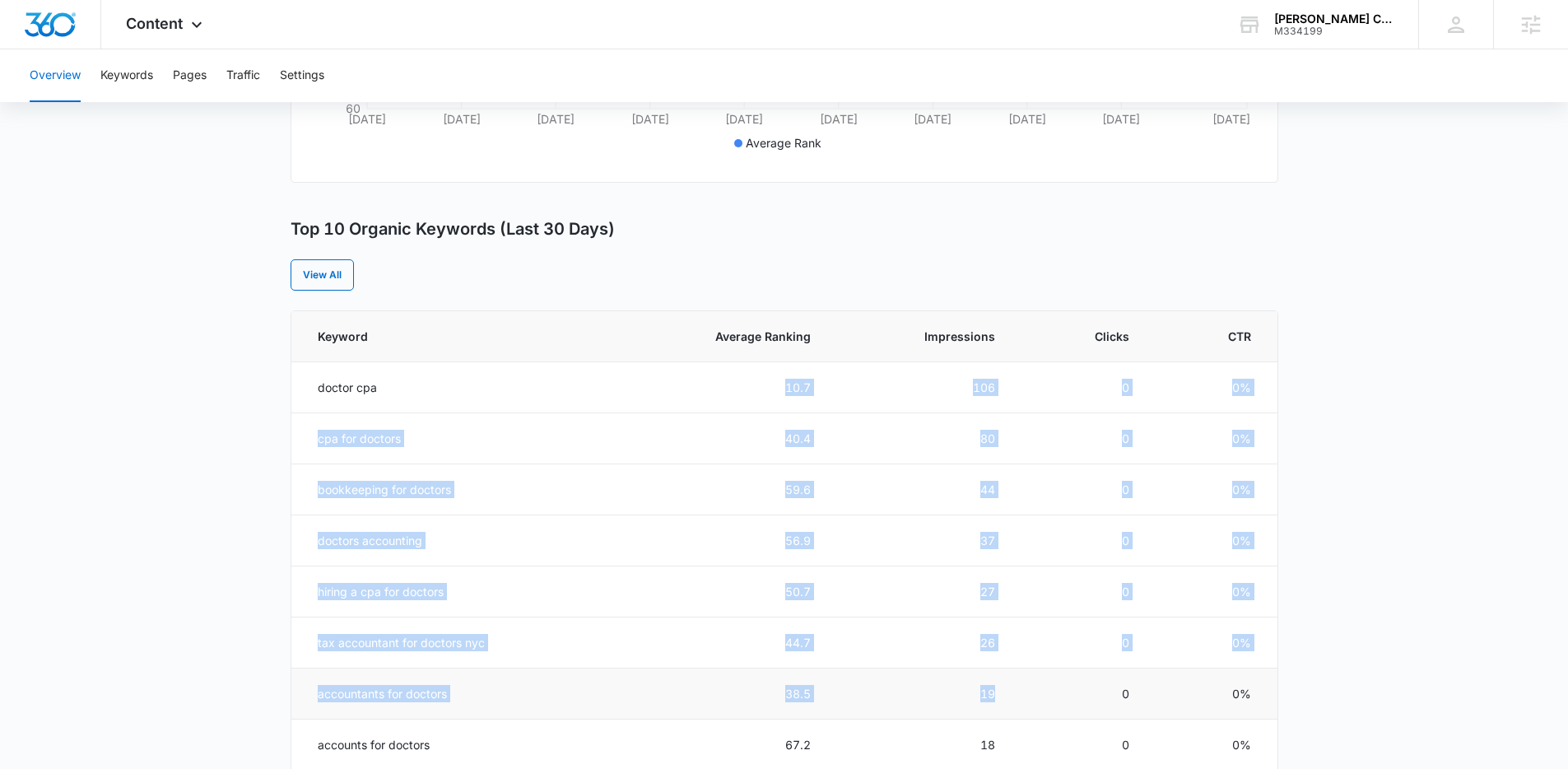
drag, startPoint x: 312, startPoint y: 405, endPoint x: 860, endPoint y: 708, distance: 626.2
click at [860, 708] on tbody "doctor cpa 10.7 106 0 0% cpa for doctors 40.4 80 0 0% bookkeeping for doctors 5…" at bounding box center [784, 618] width 986 height 511
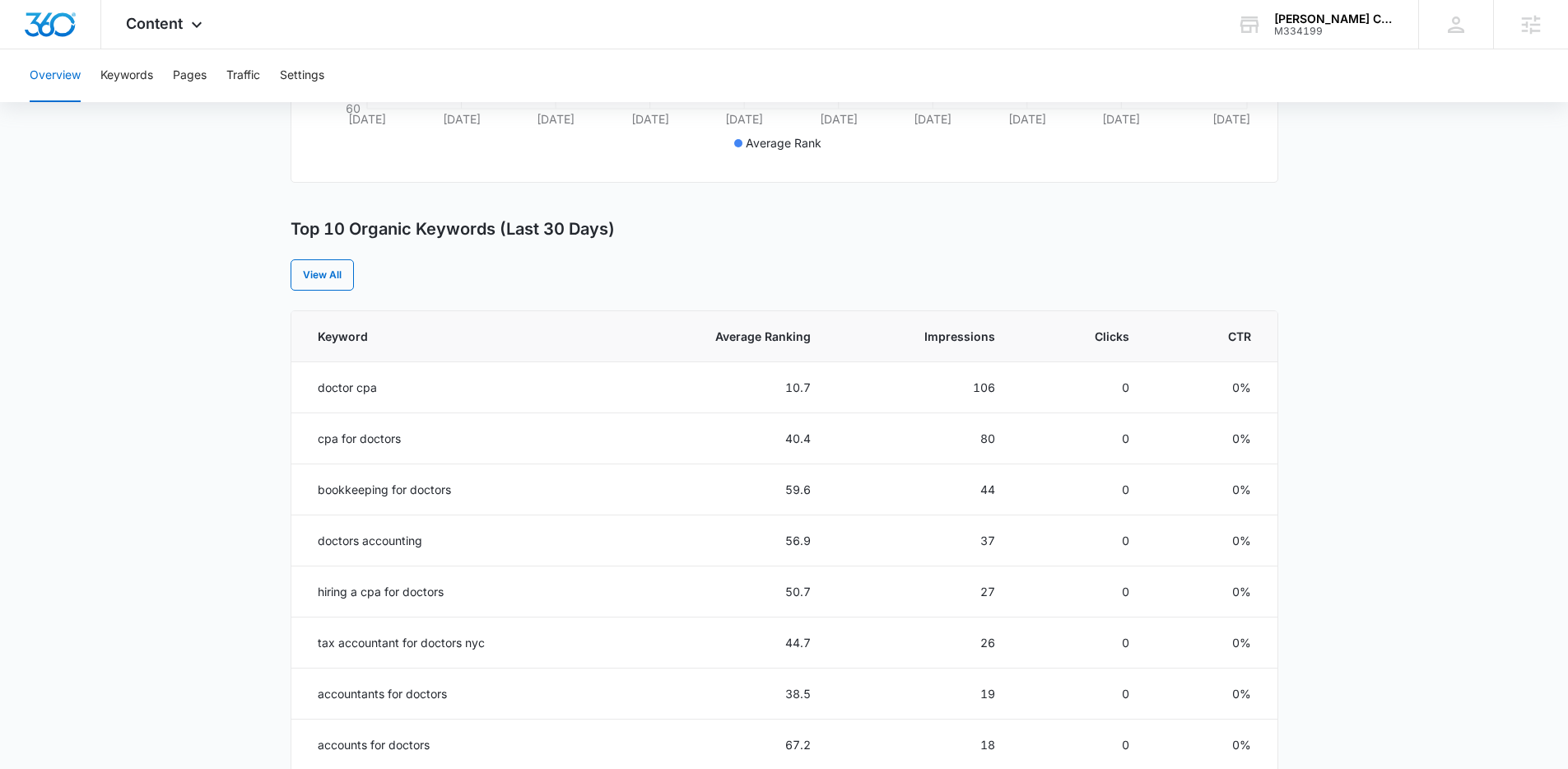
click at [571, 300] on div "Overview Overall Organic Performance (Last 30 Days) Compared to: Jul 18, 2025 -…" at bounding box center [784, 407] width 987 height 1596
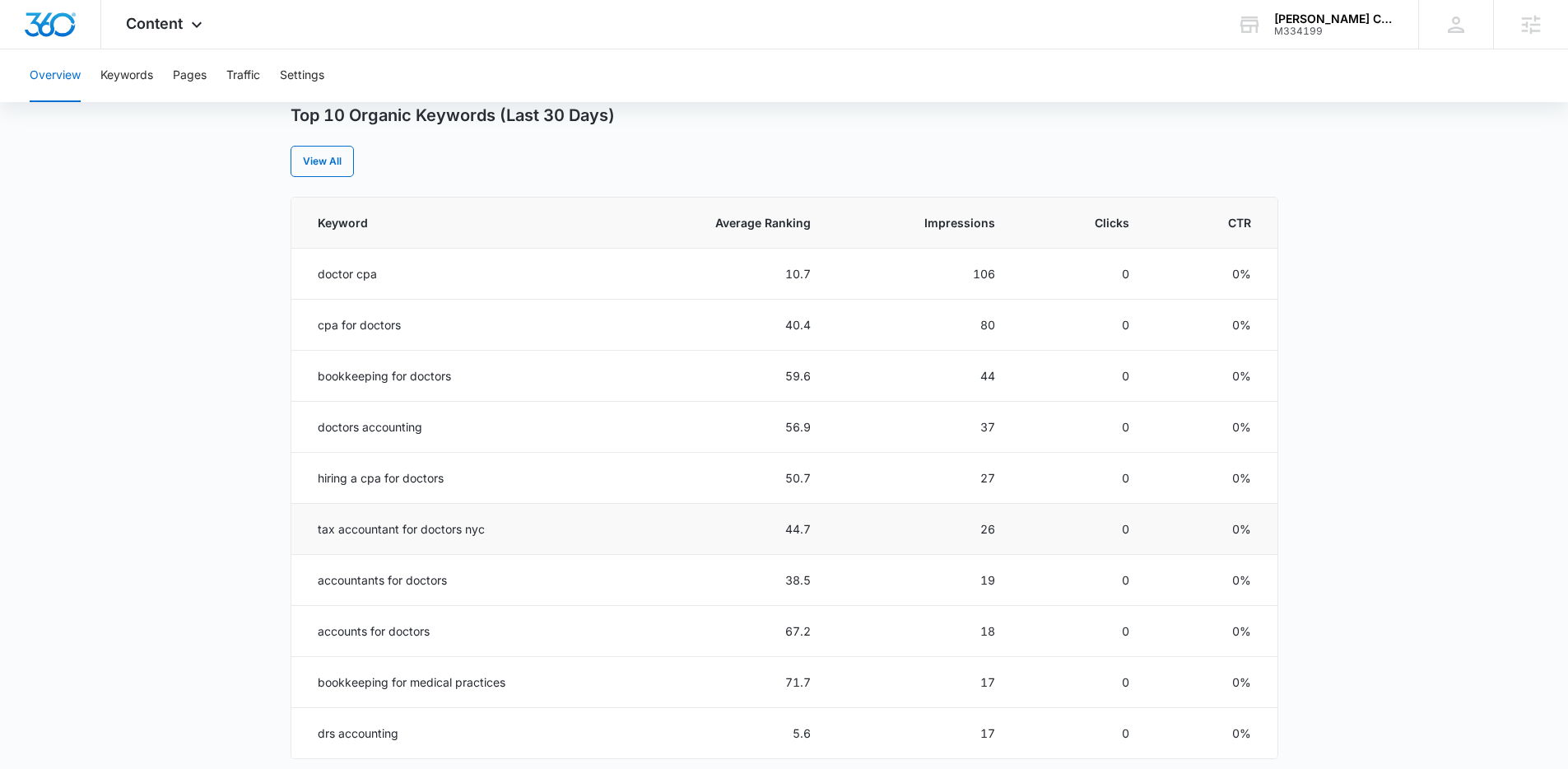
scroll to position [736, 0]
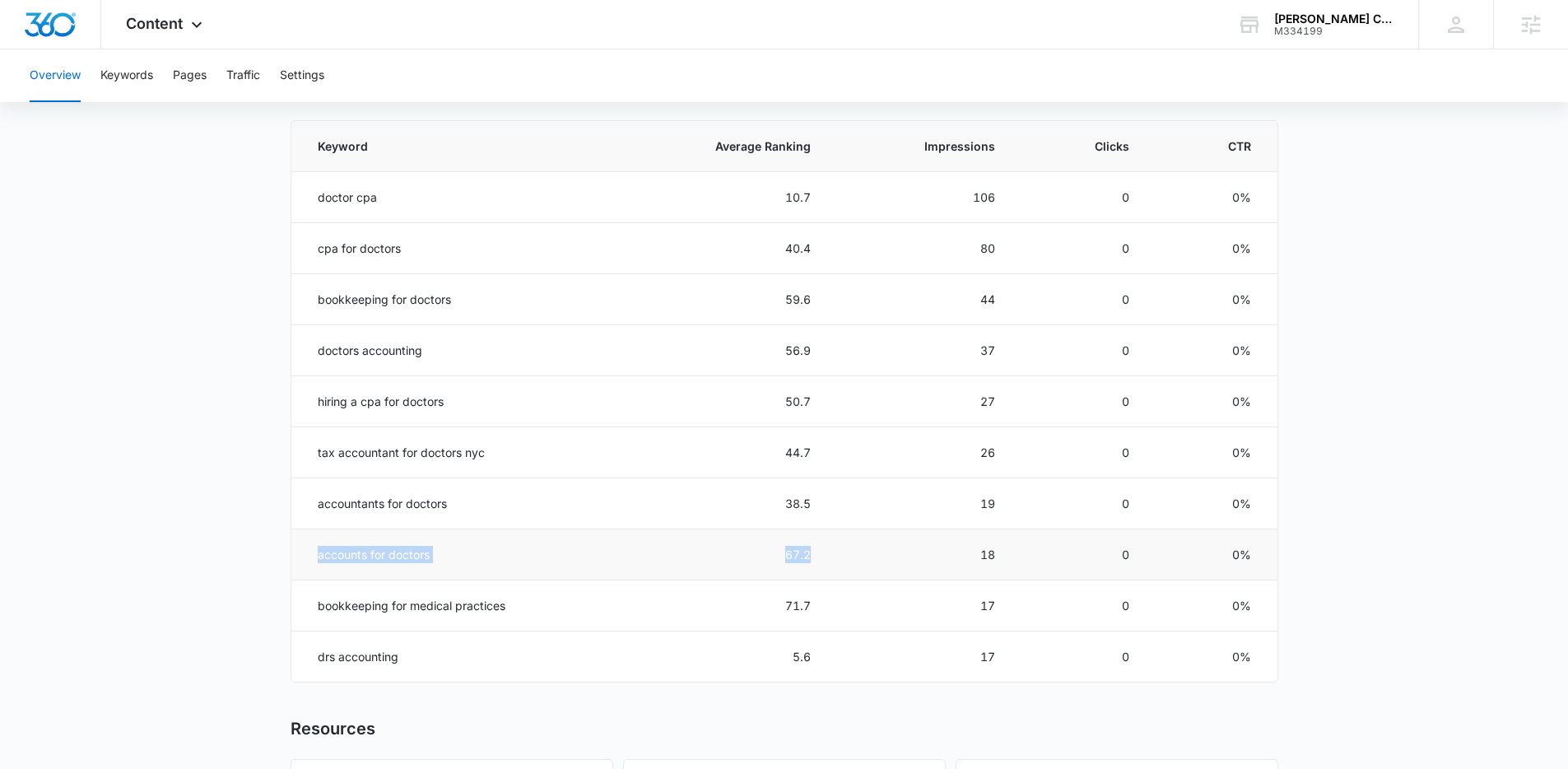
drag, startPoint x: 812, startPoint y: 555, endPoint x: 486, endPoint y: 566, distance: 326.2
click at [312, 555] on tr "accounts for doctors 67.2 18 0 0%" at bounding box center [784, 555] width 986 height 51
click at [856, 555] on td "18" at bounding box center [922, 555] width 184 height 51
drag, startPoint x: 836, startPoint y: 555, endPoint x: 791, endPoint y: 553, distance: 45.0
click at [791, 553] on tr "accounts for doctors 67.2 18 0 0%" at bounding box center [784, 555] width 986 height 51
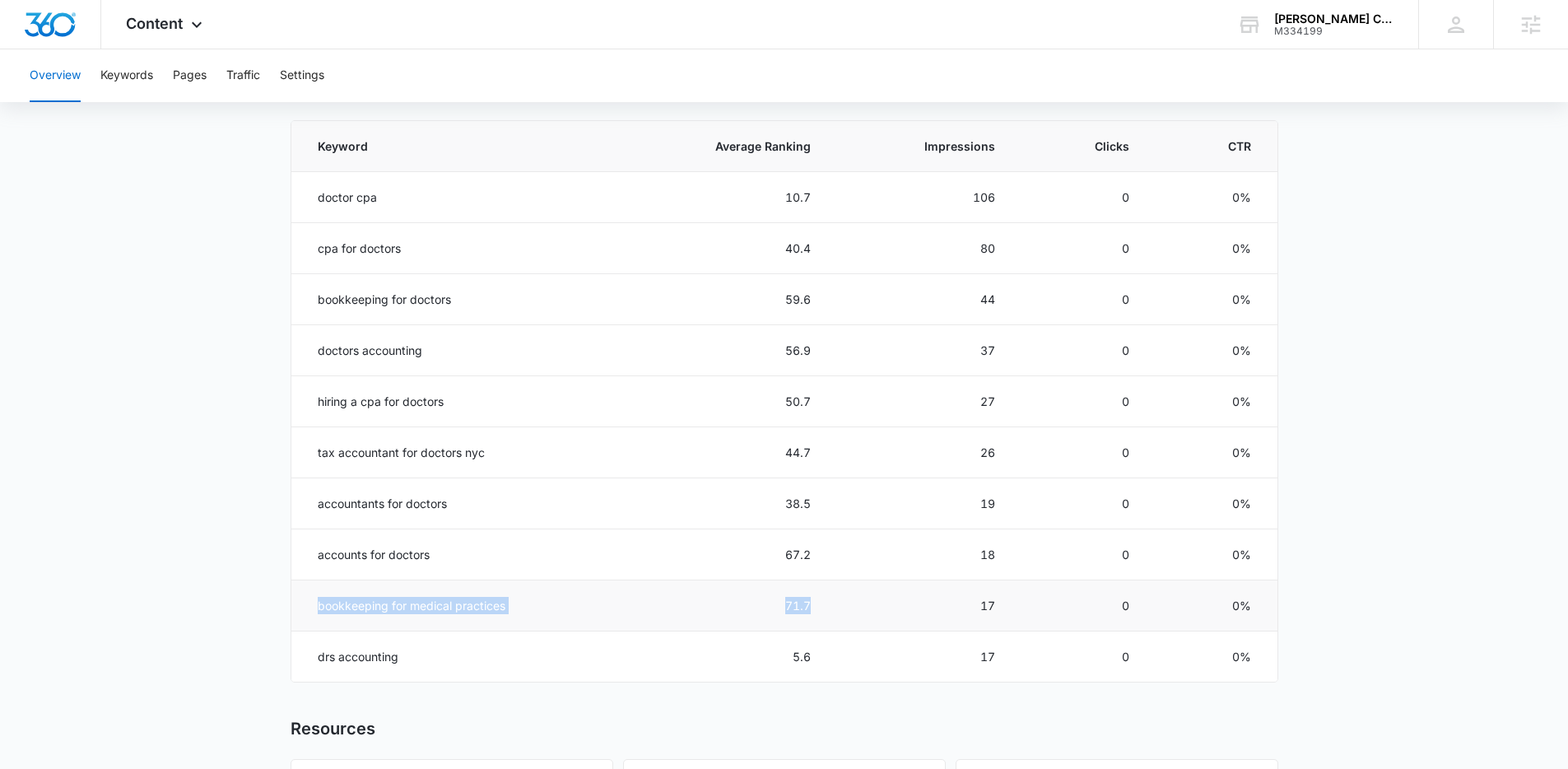
drag, startPoint x: 784, startPoint y: 608, endPoint x: 291, endPoint y: 607, distance: 493.0
click at [291, 607] on tr "bookkeeping for medical practices 71.7 17 0 0%" at bounding box center [784, 606] width 986 height 51
drag, startPoint x: 846, startPoint y: 189, endPoint x: 312, endPoint y: 196, distance: 534.0
click at [312, 195] on tr "doctor cpa 10.7 106 0 0%" at bounding box center [784, 197] width 986 height 51
drag, startPoint x: 303, startPoint y: 654, endPoint x: 859, endPoint y: 654, distance: 556.0
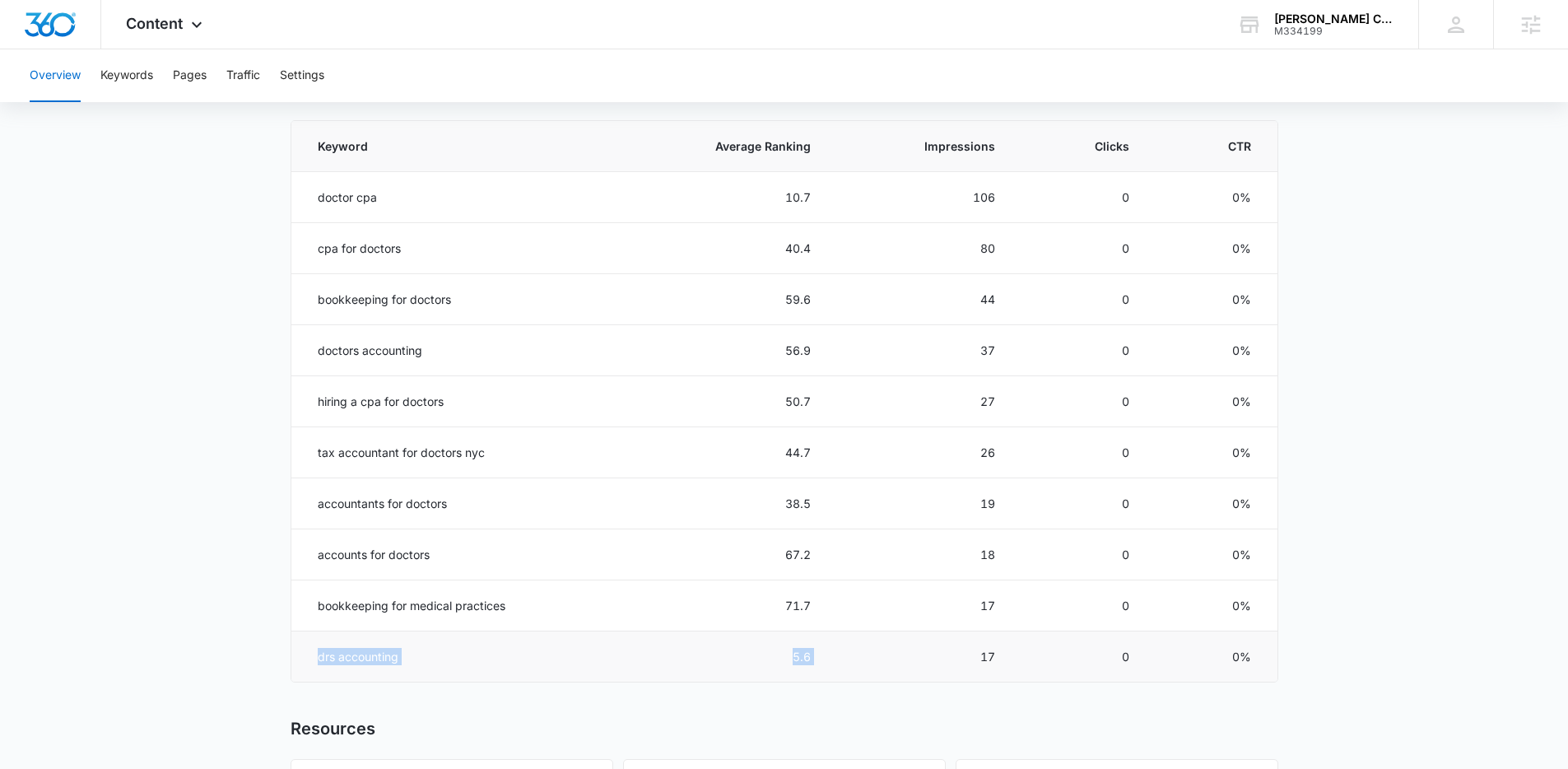
click at [859, 654] on tr "drs accounting 5.6 17 0 0%" at bounding box center [784, 657] width 986 height 51
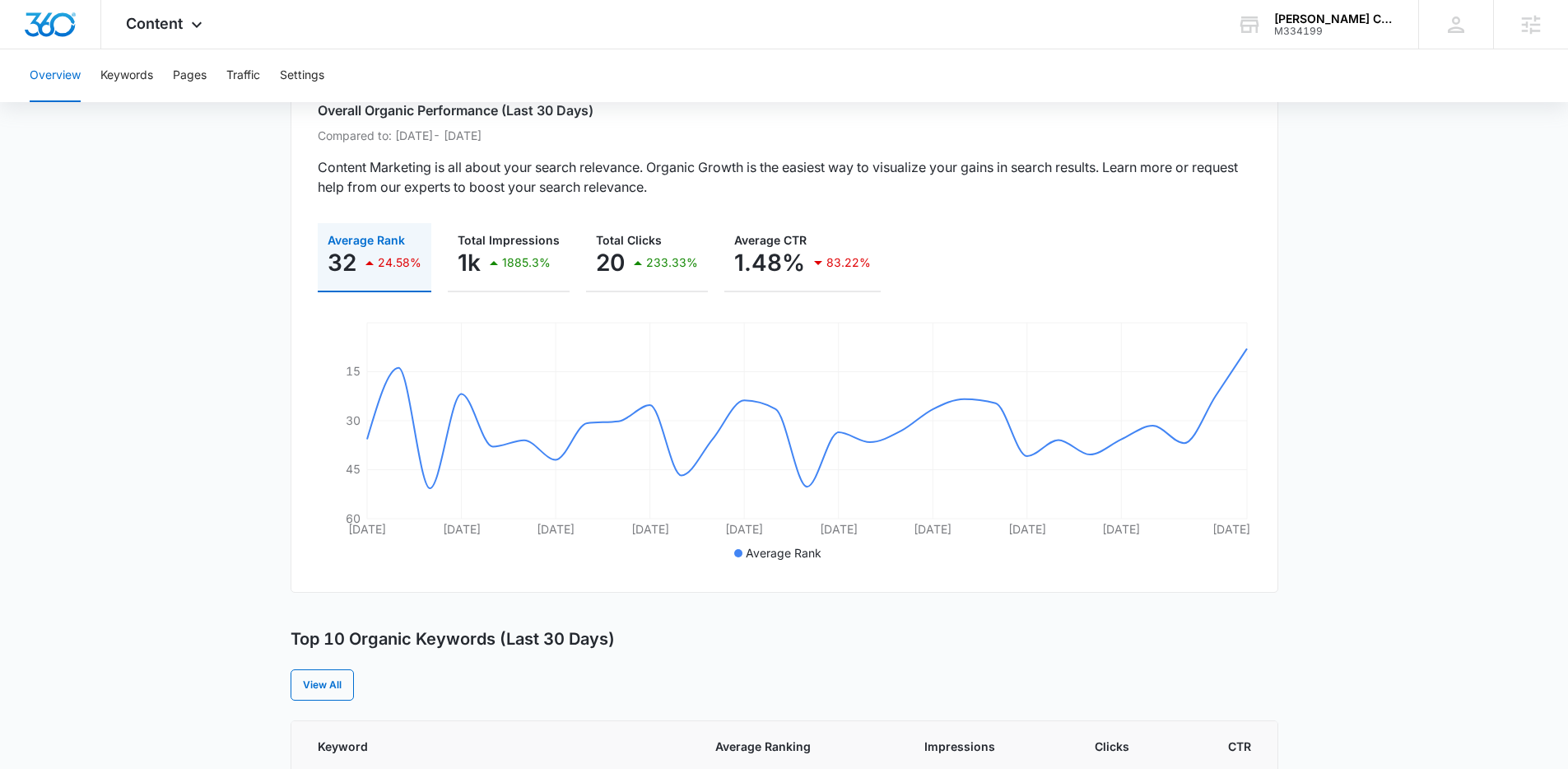
scroll to position [59, 0]
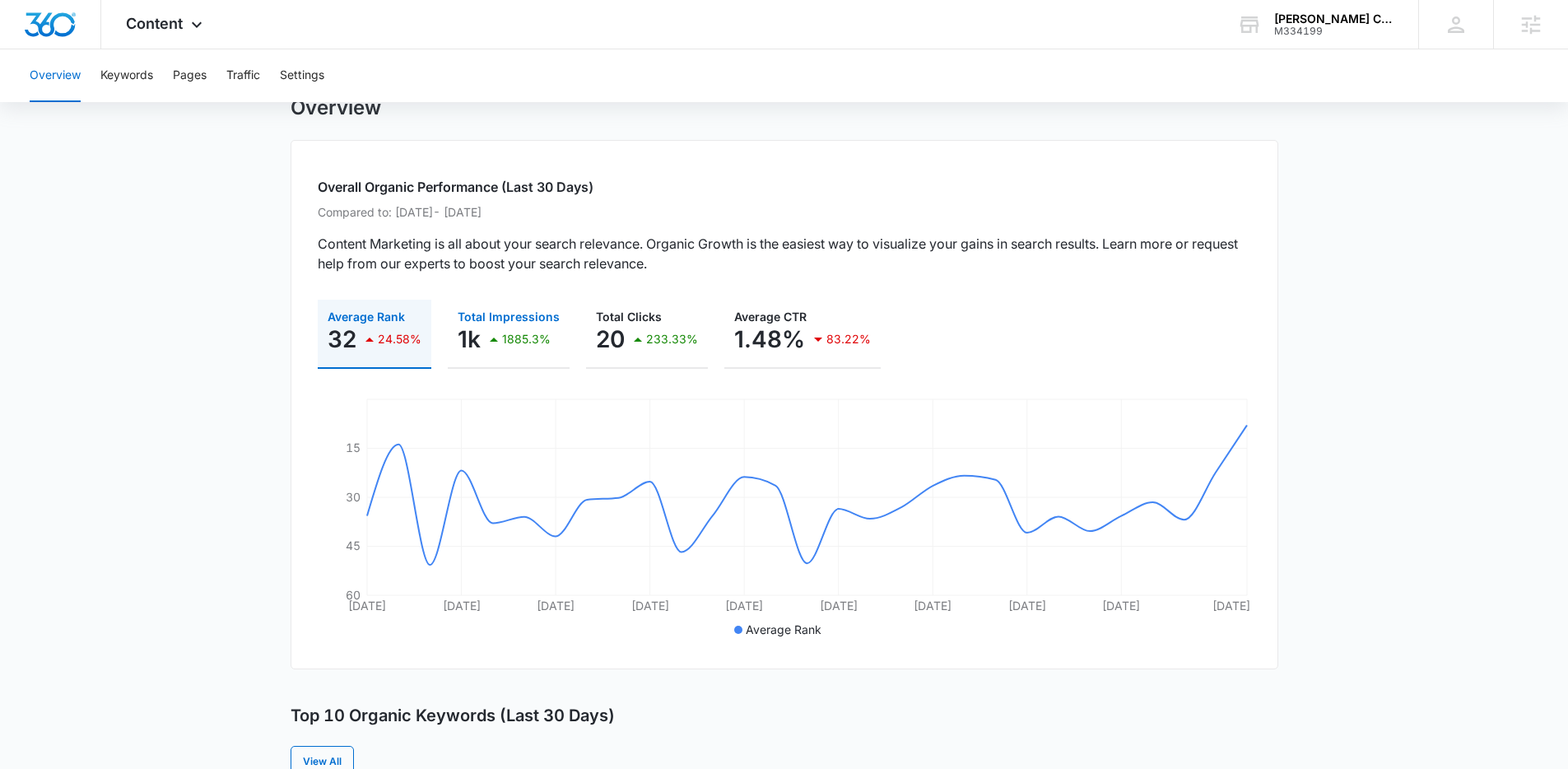
click at [507, 333] on p "1885.3%" at bounding box center [526, 339] width 49 height 11
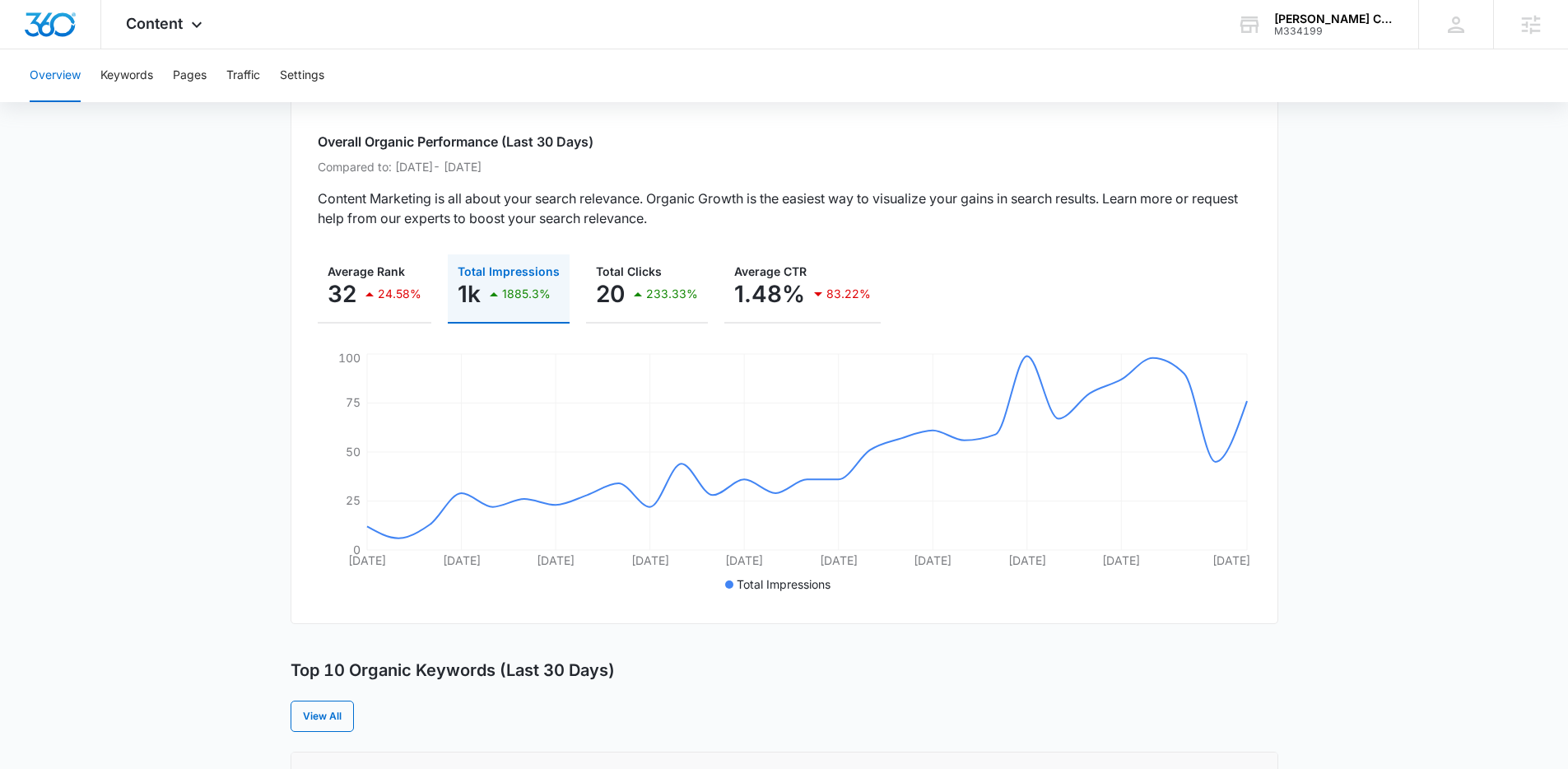
scroll to position [357, 0]
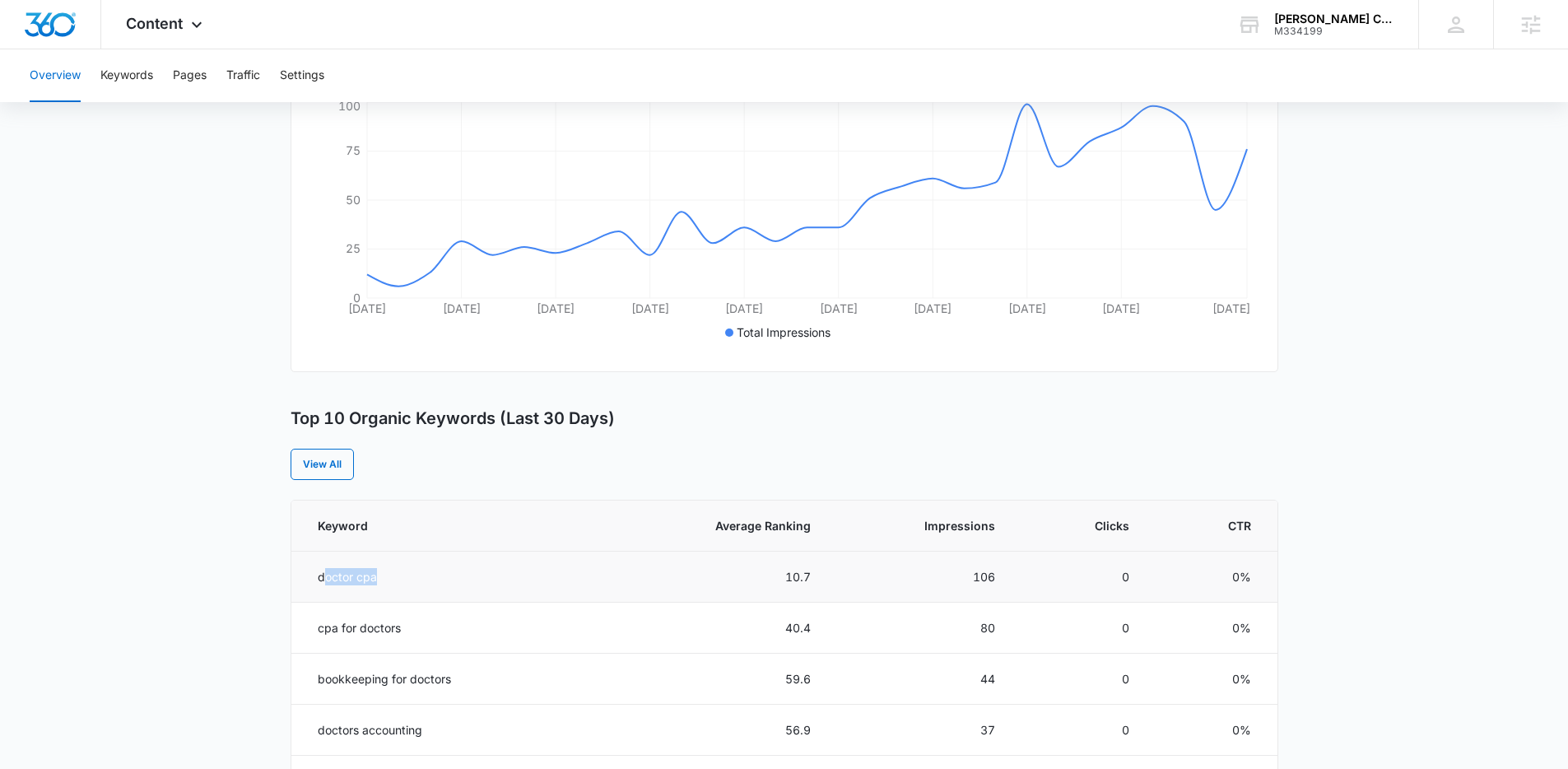
drag, startPoint x: 442, startPoint y: 583, endPoint x: 324, endPoint y: 580, distance: 118.0
click at [324, 580] on td "doctor cpa" at bounding box center [451, 577] width 321 height 51
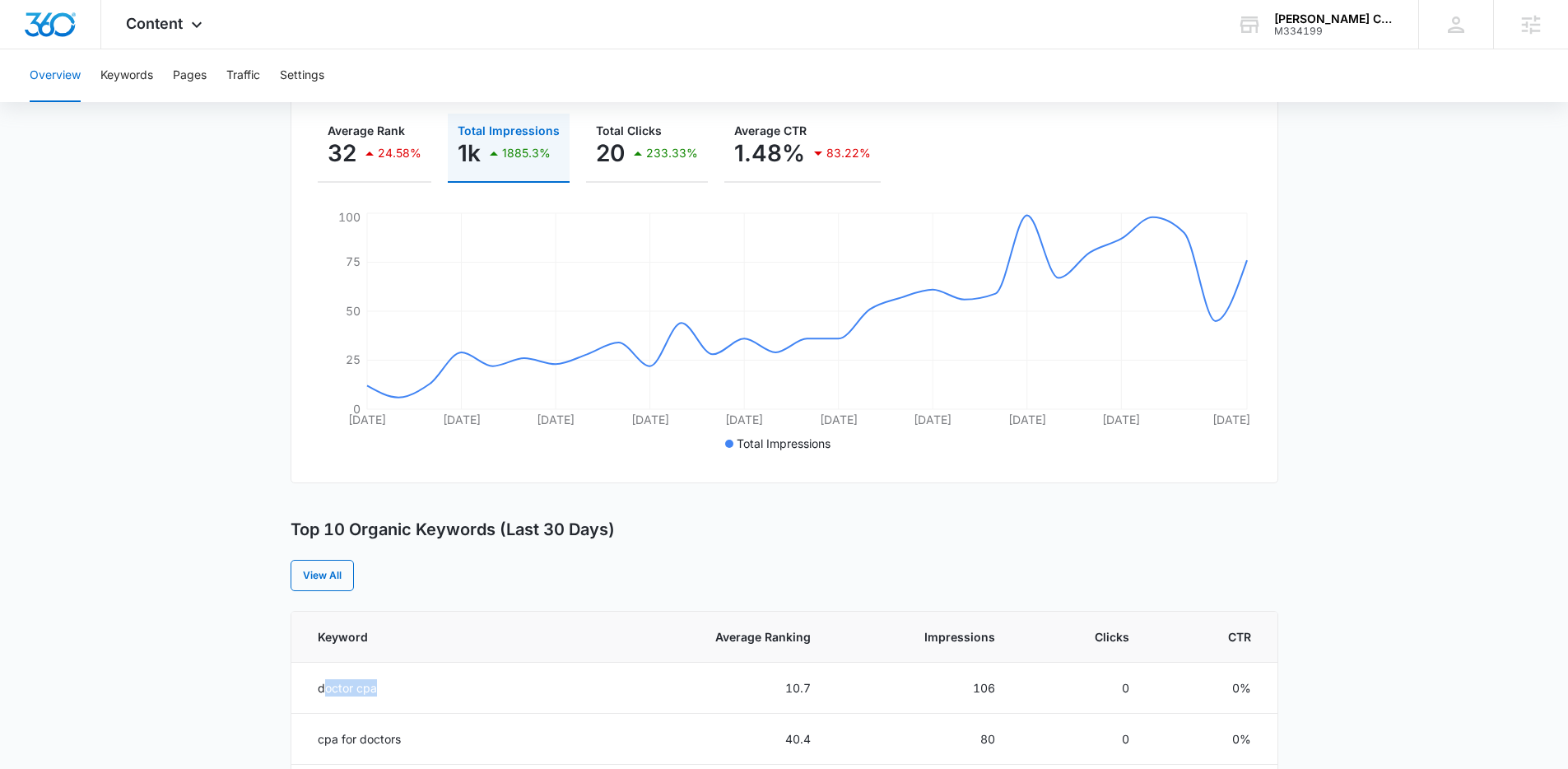
scroll to position [103, 0]
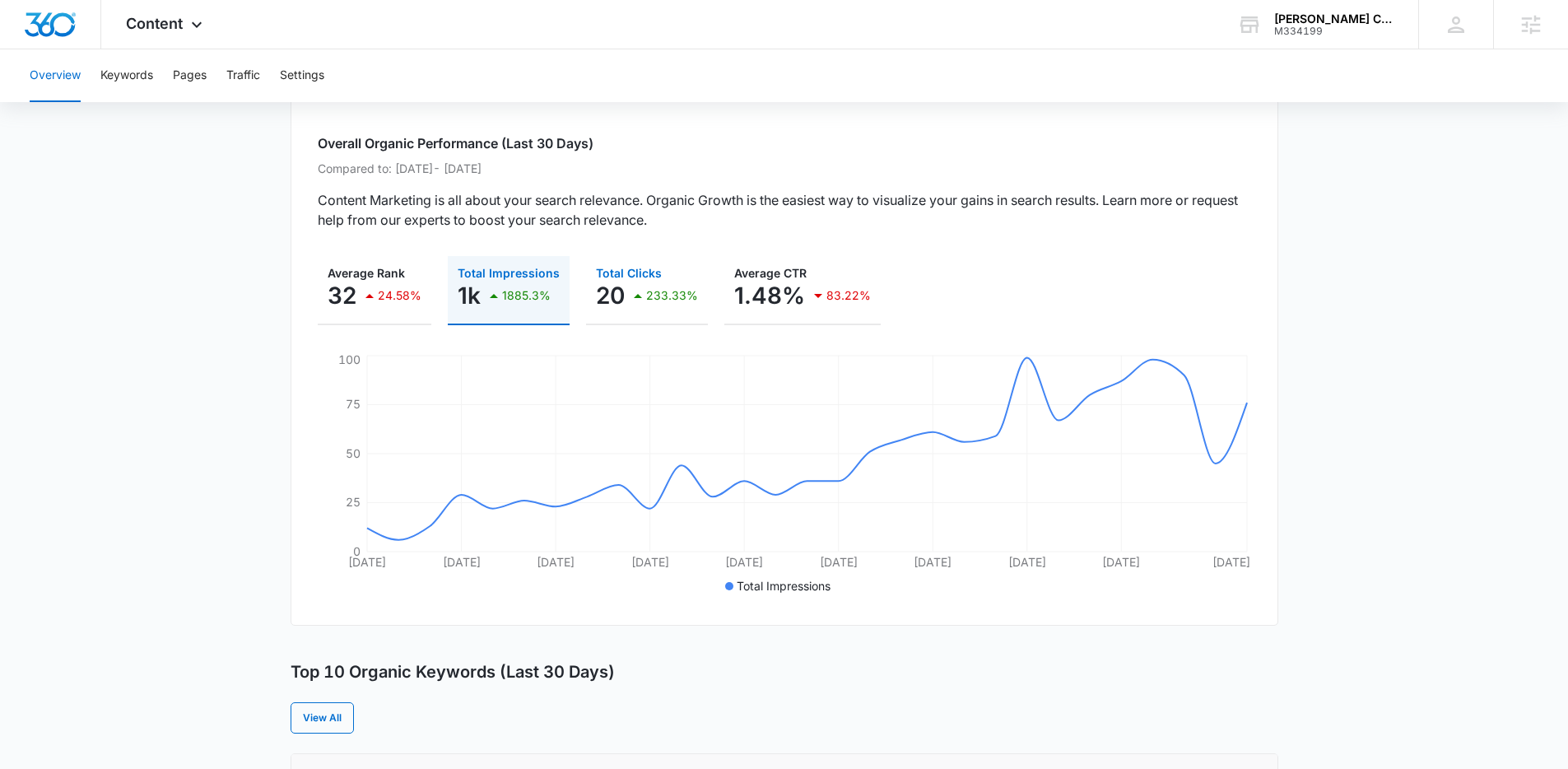
click at [617, 300] on p "20" at bounding box center [610, 296] width 29 height 26
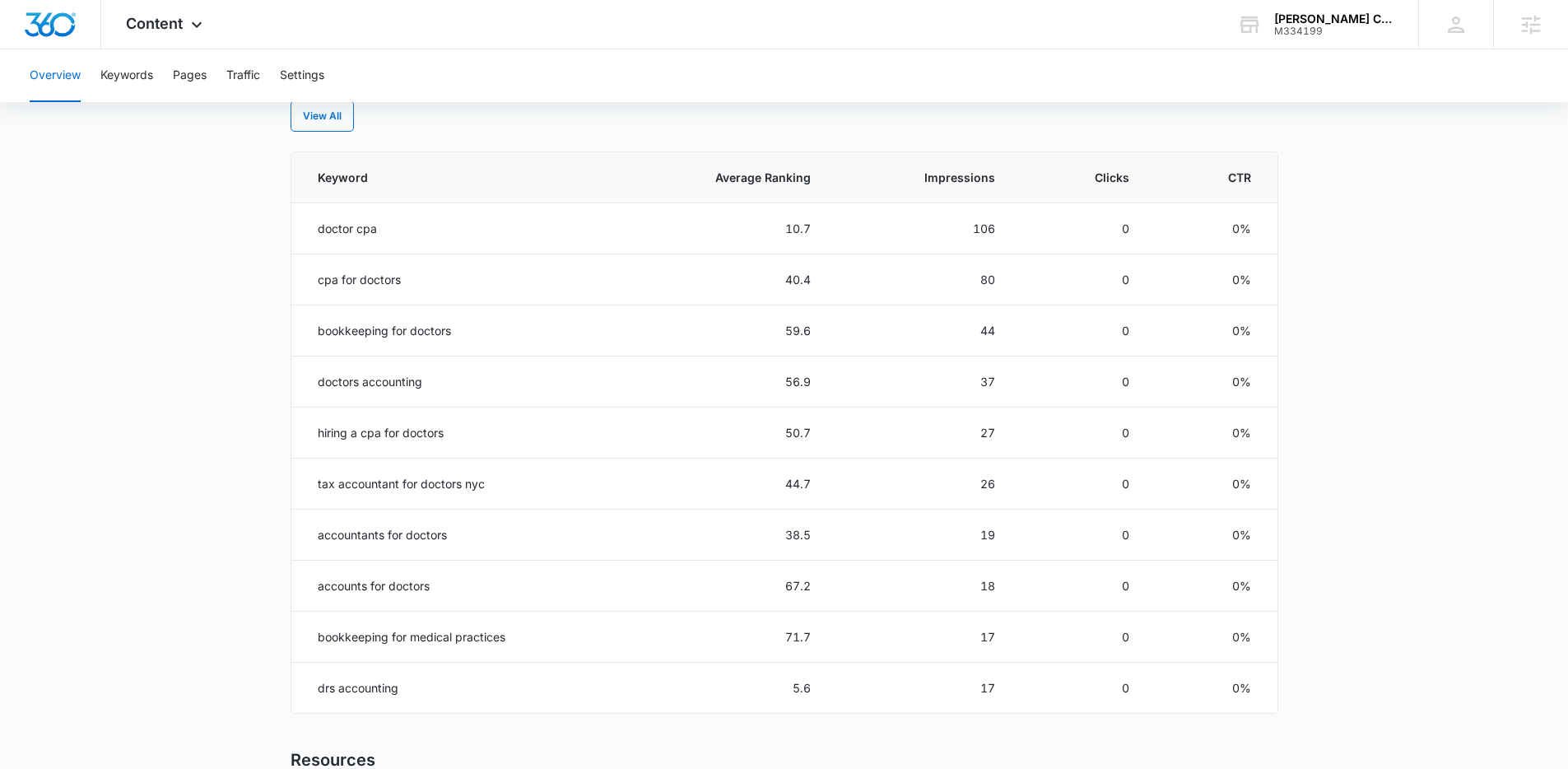
click at [268, 375] on main "Overview Overall Organic Performance (Last 30 Days) Compared to: Jul 18, 2025 -…" at bounding box center [784, 248] width 1568 height 1596
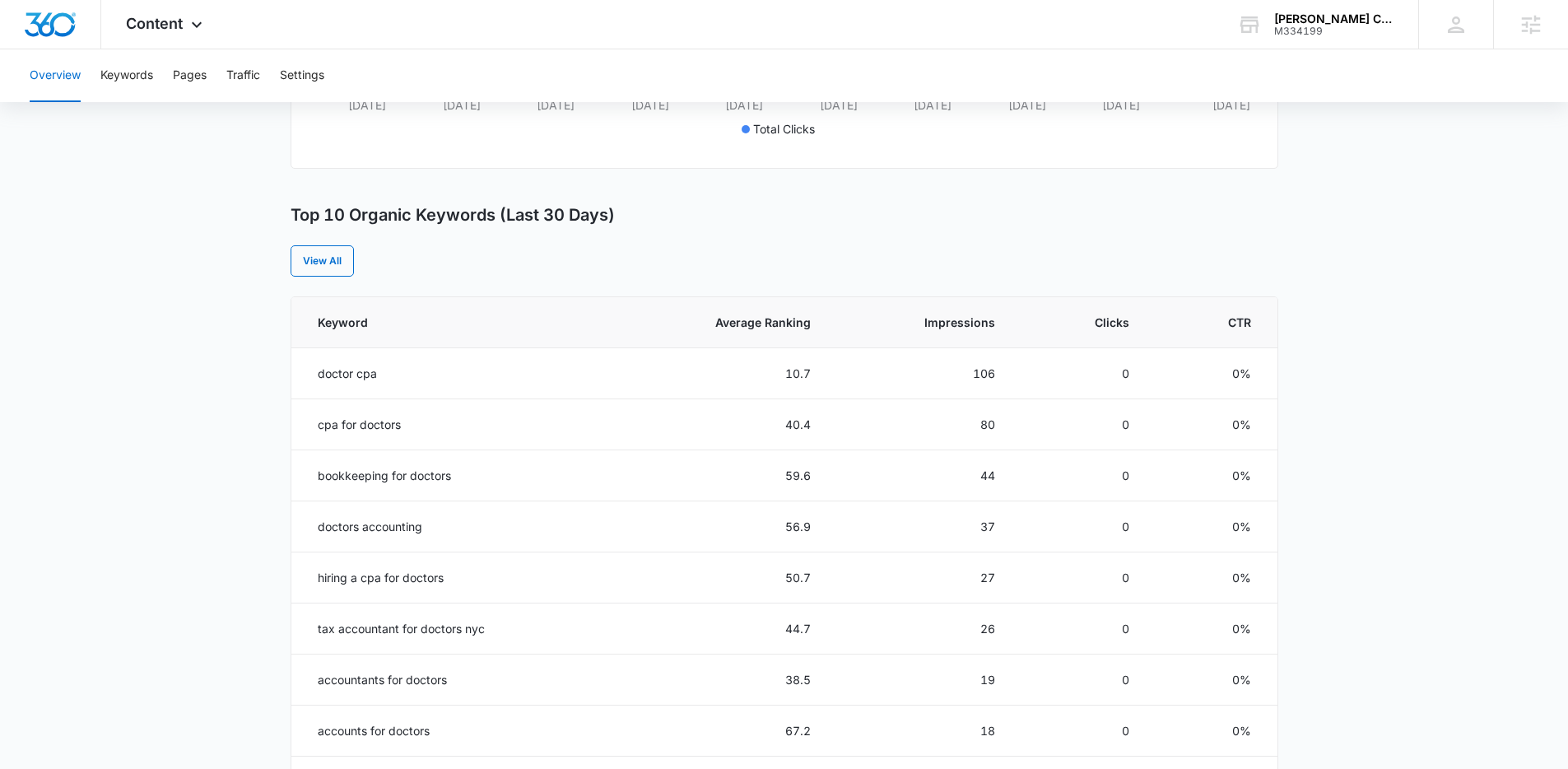
scroll to position [560, 0]
drag, startPoint x: 328, startPoint y: 218, endPoint x: 499, endPoint y: 214, distance: 171.0
click at [499, 214] on h3 "Top 10 Organic Keywords (Last 30 Days)" at bounding box center [453, 216] width 325 height 21
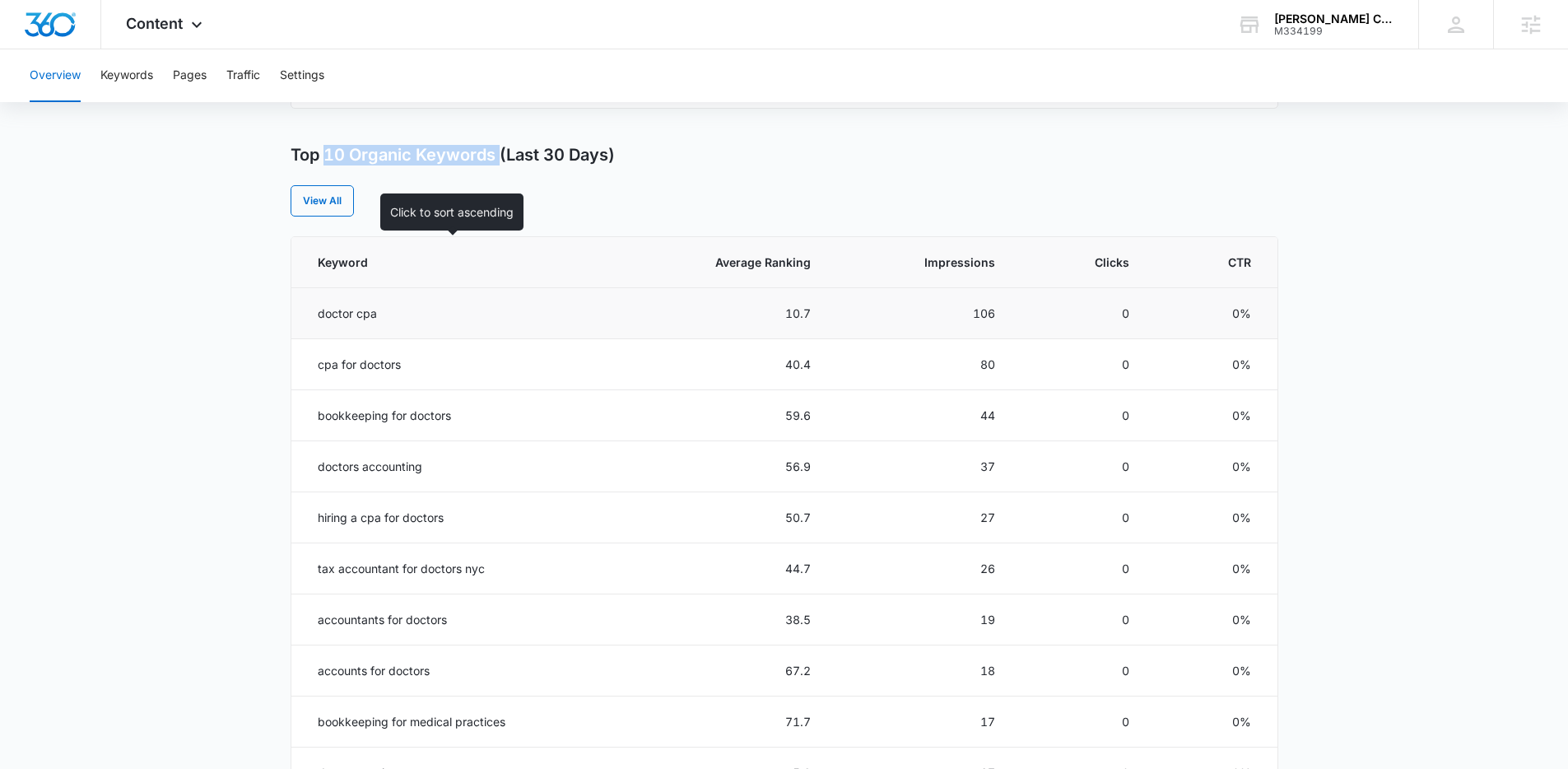
scroll to position [622, 0]
drag, startPoint x: 310, startPoint y: 318, endPoint x: 386, endPoint y: 309, distance: 76.5
click at [386, 309] on td "doctor cpa" at bounding box center [451, 312] width 321 height 51
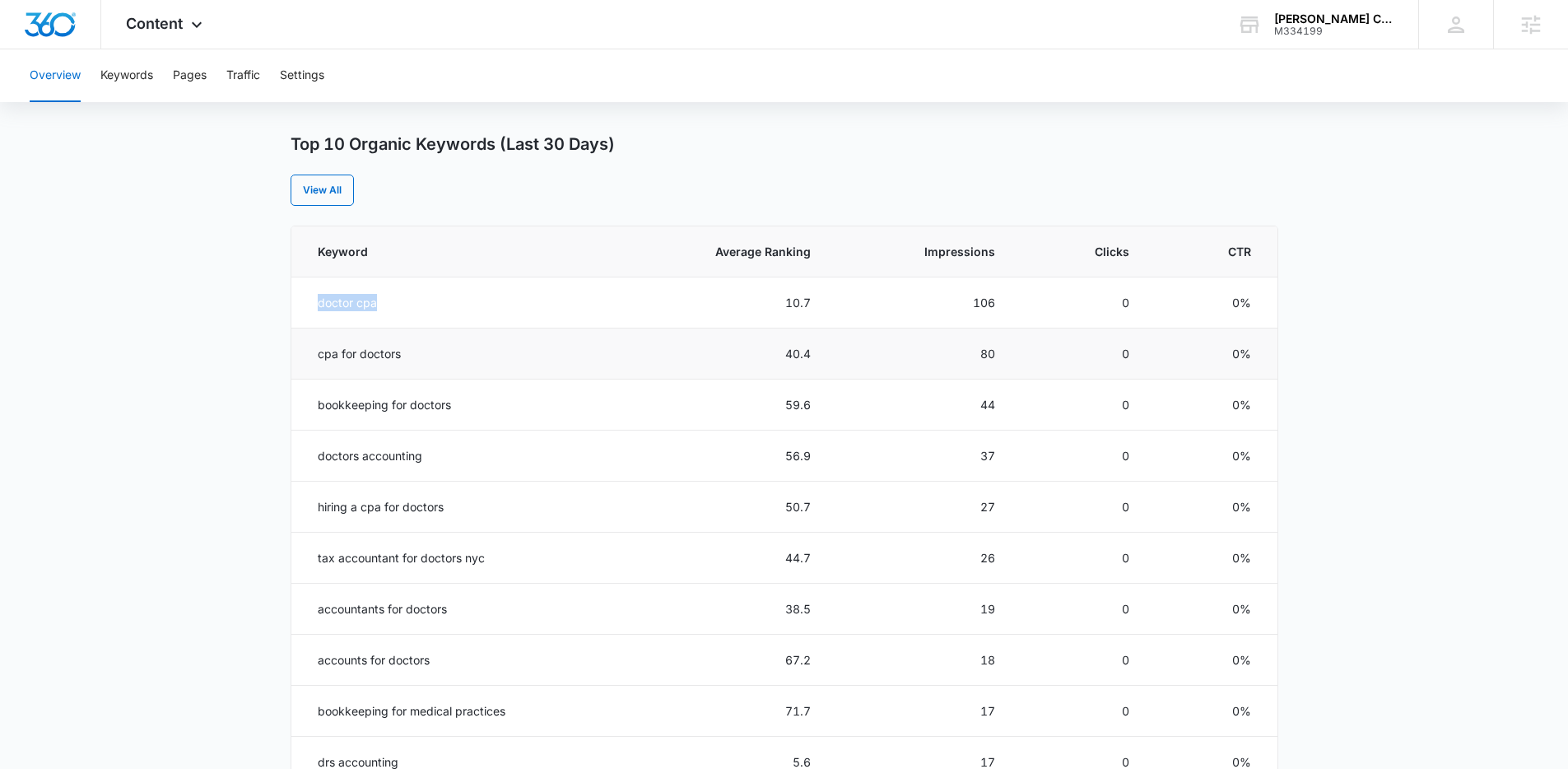
scroll to position [646, 0]
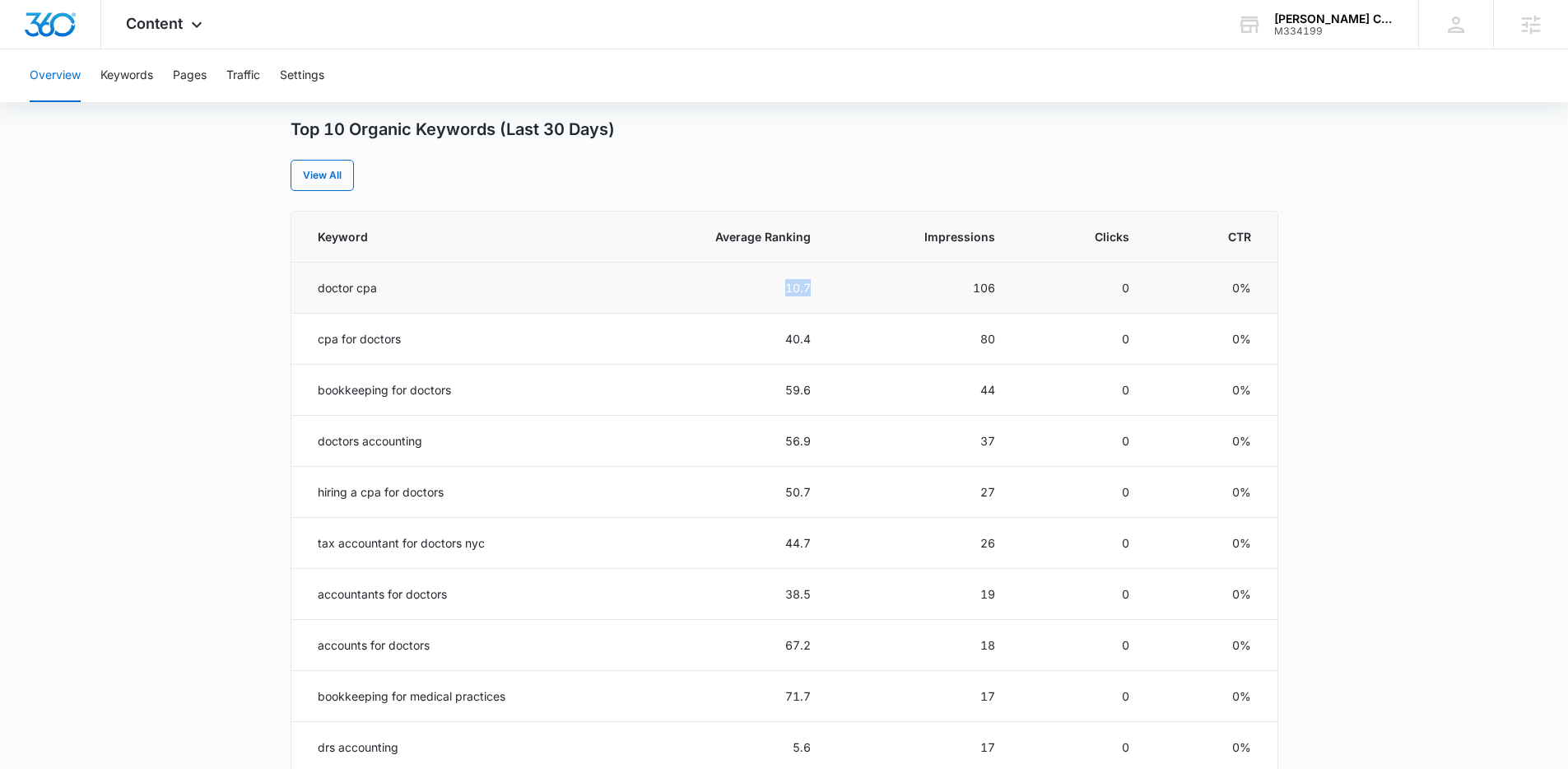
drag, startPoint x: 817, startPoint y: 291, endPoint x: 785, endPoint y: 290, distance: 32.0
click at [785, 290] on td "10.7" at bounding box center [722, 288] width 218 height 51
click at [838, 303] on td "106" at bounding box center [922, 288] width 184 height 51
drag, startPoint x: 823, startPoint y: 295, endPoint x: 779, endPoint y: 292, distance: 44.1
click at [779, 292] on td "10.7" at bounding box center [722, 288] width 218 height 51
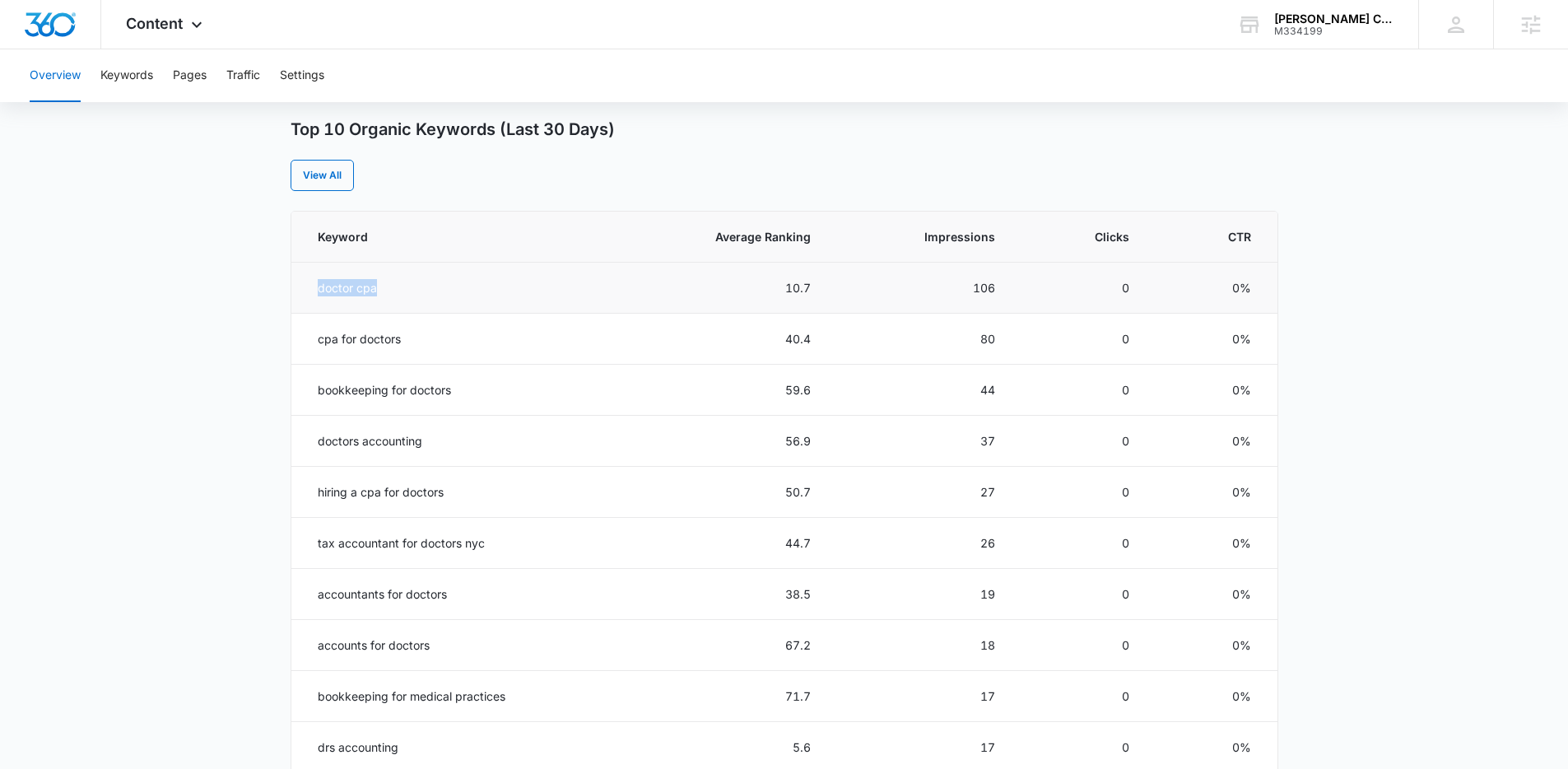
drag, startPoint x: 403, startPoint y: 289, endPoint x: 298, endPoint y: 292, distance: 105.0
click at [298, 292] on td "doctor cpa" at bounding box center [451, 288] width 321 height 51
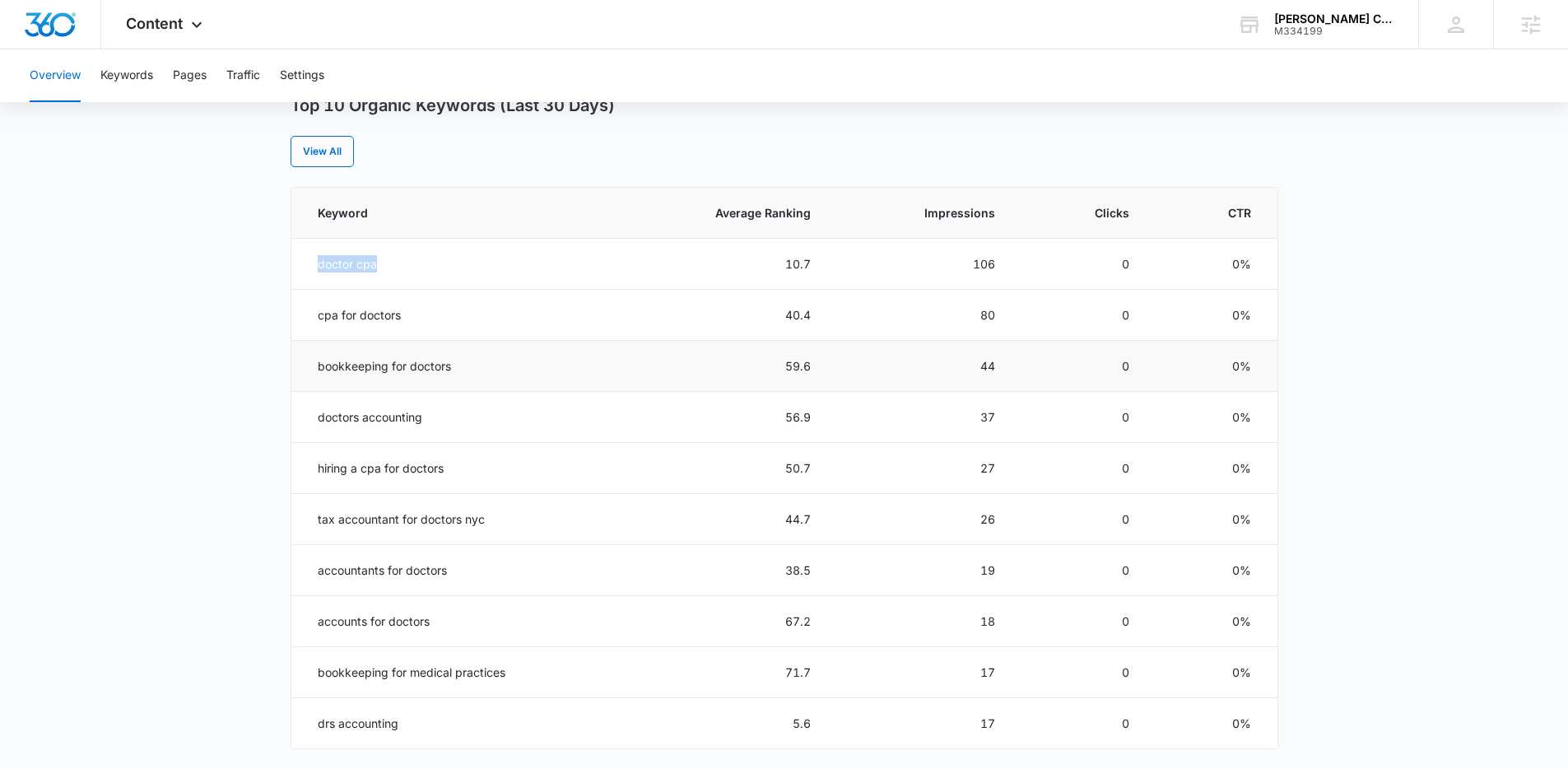
scroll to position [670, 0]
drag, startPoint x: 417, startPoint y: 314, endPoint x: 319, endPoint y: 314, distance: 98.0
click at [319, 314] on td "cpa for doctors" at bounding box center [451, 315] width 321 height 51
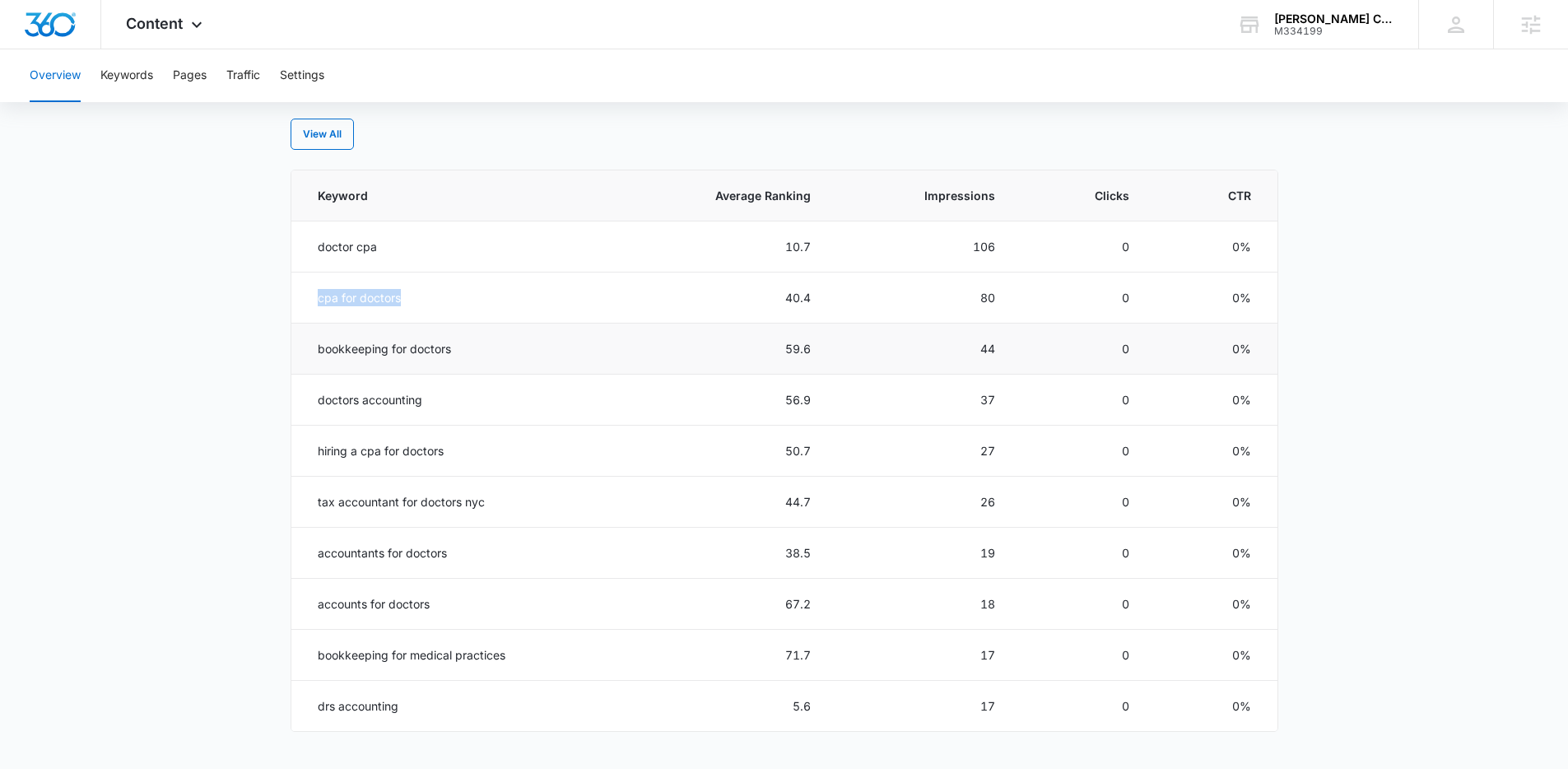
scroll to position [715, 0]
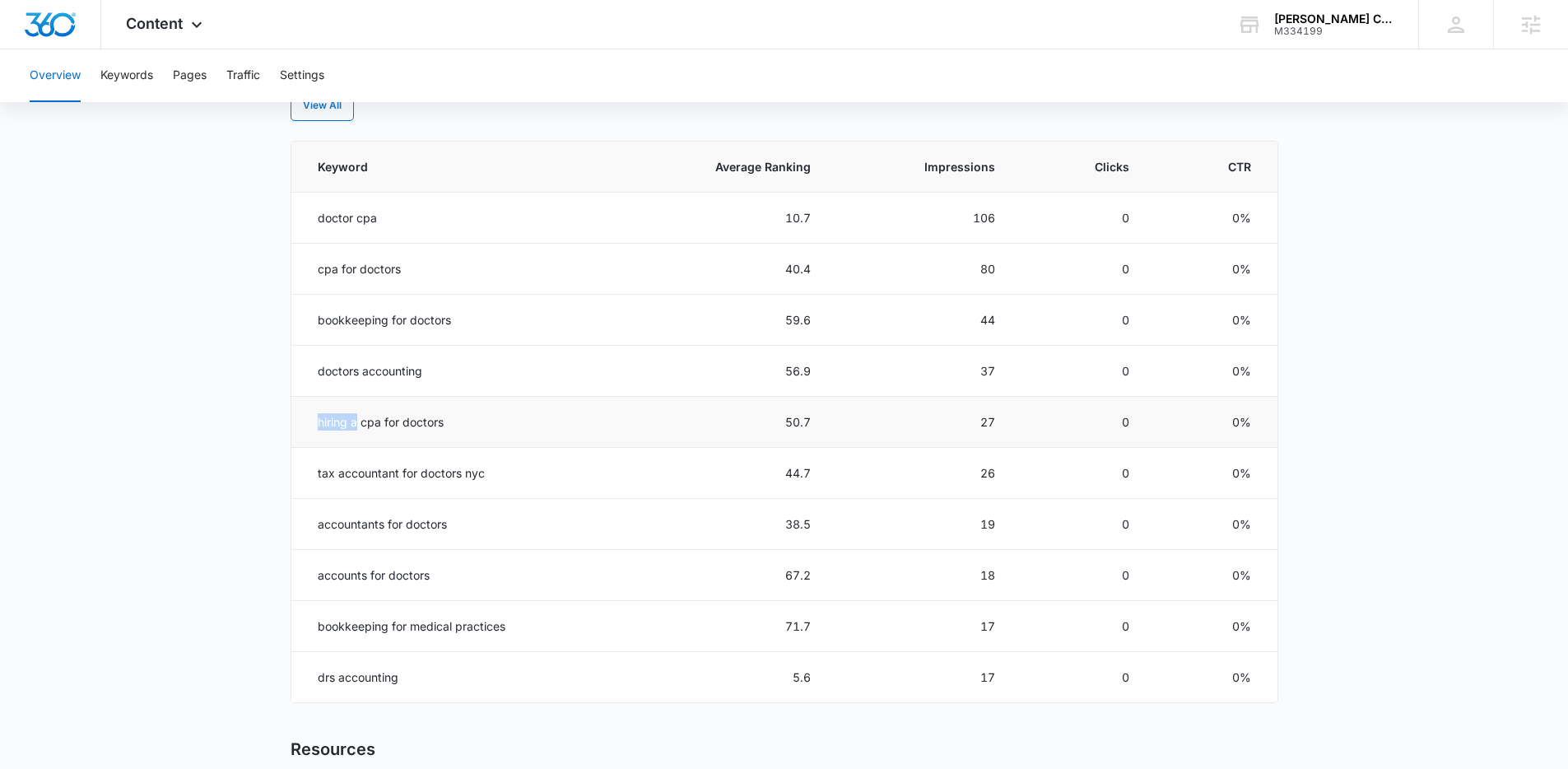
drag, startPoint x: 465, startPoint y: 409, endPoint x: 357, endPoint y: 422, distance: 108.8
click at [357, 422] on td "hiring a cpa for doctors" at bounding box center [451, 423] width 321 height 51
drag, startPoint x: 505, startPoint y: 453, endPoint x: 458, endPoint y: 457, distance: 47.2
click at [458, 457] on td "tax accountant for doctors nyc" at bounding box center [451, 473] width 321 height 51
click at [464, 517] on td "accountants for doctors" at bounding box center [451, 524] width 321 height 51
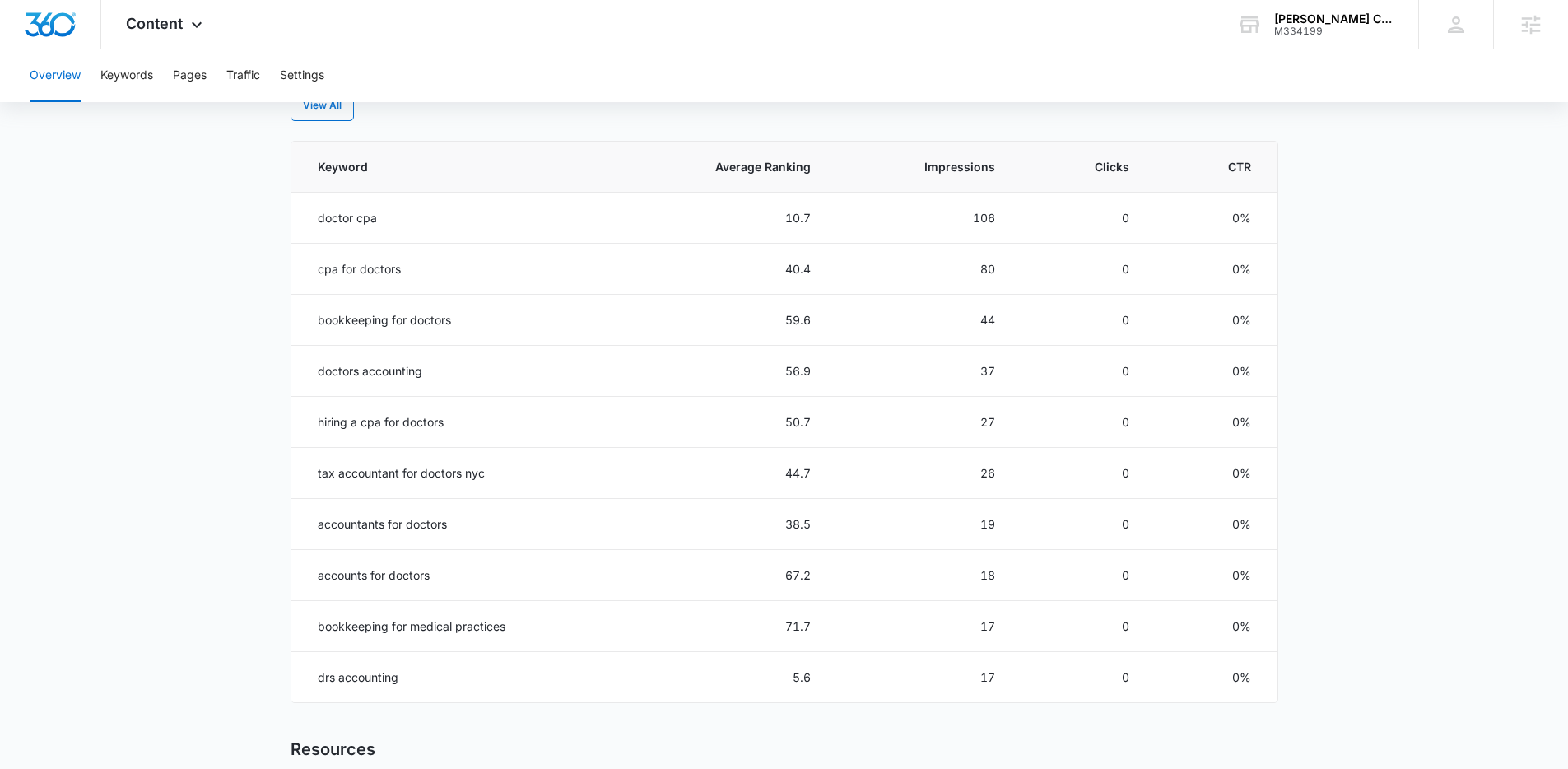
click at [280, 499] on main "Overview Overall Organic Performance (Last 30 Days) Compared to: Jul 18, 2025 -…" at bounding box center [784, 238] width 1568 height 1596
click at [147, 77] on button "Keywords" at bounding box center [127, 76] width 53 height 53
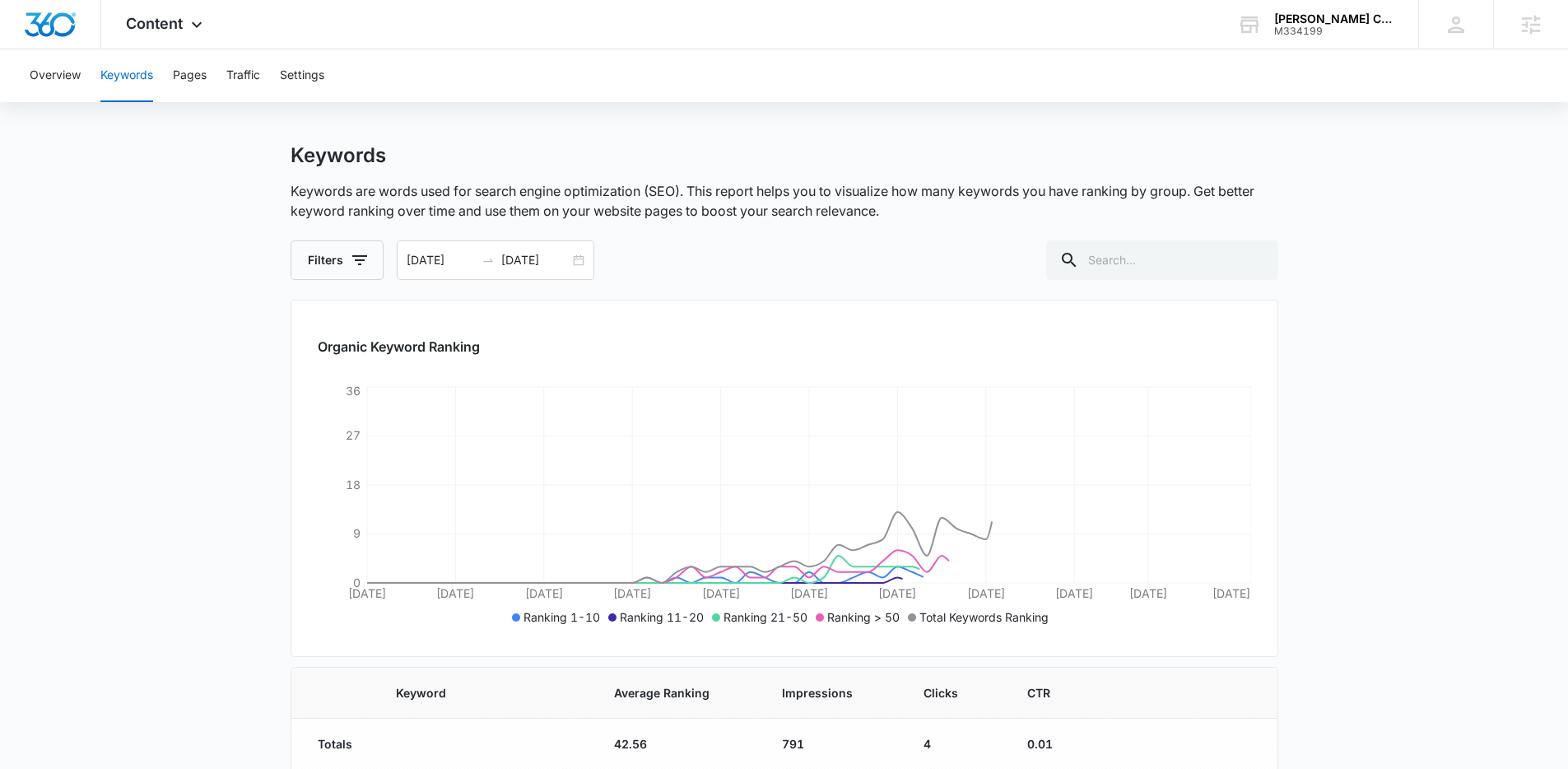
scroll to position [12, 0]
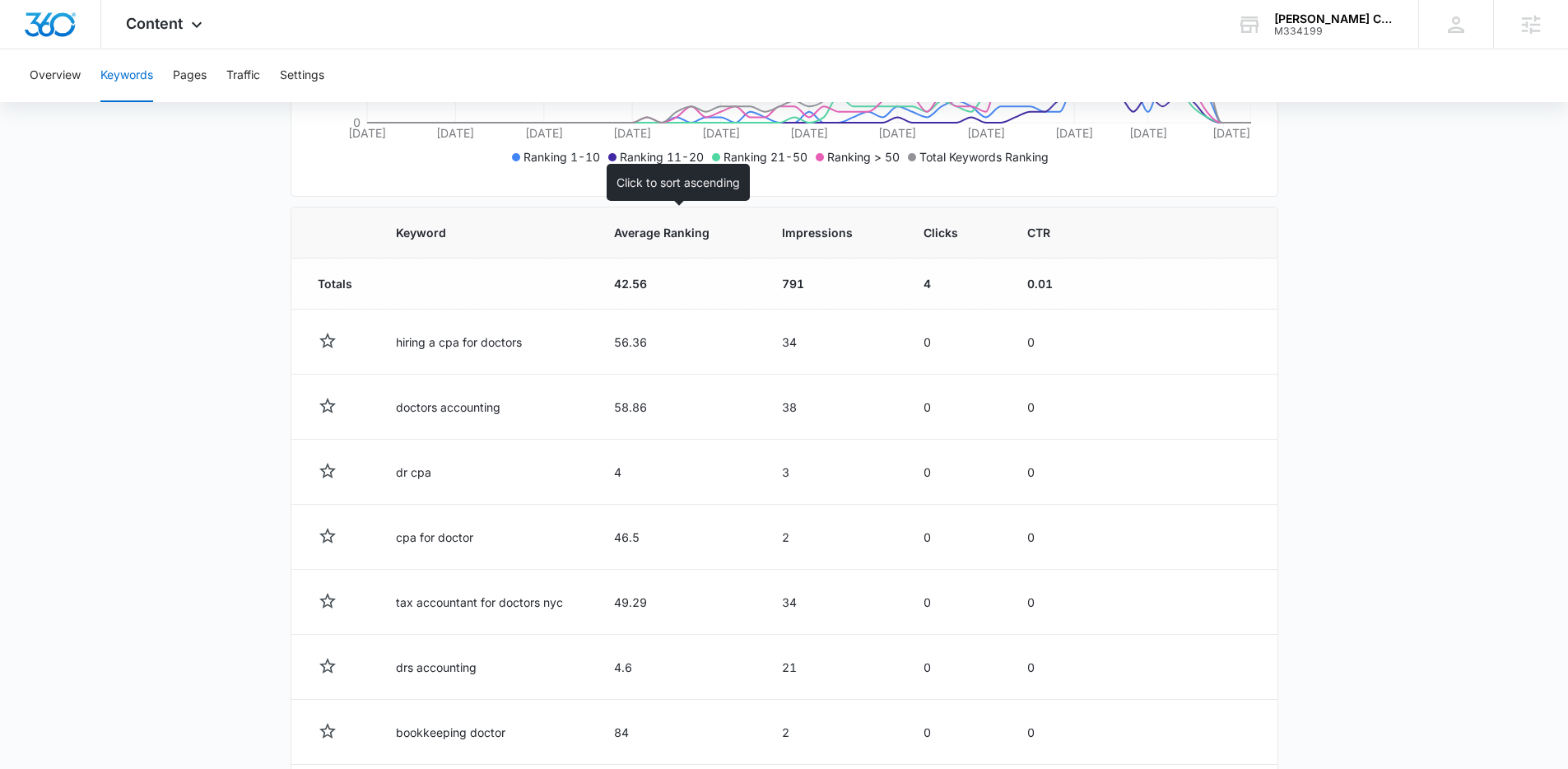
click at [686, 232] on span "Average Ranking" at bounding box center [665, 233] width 104 height 17
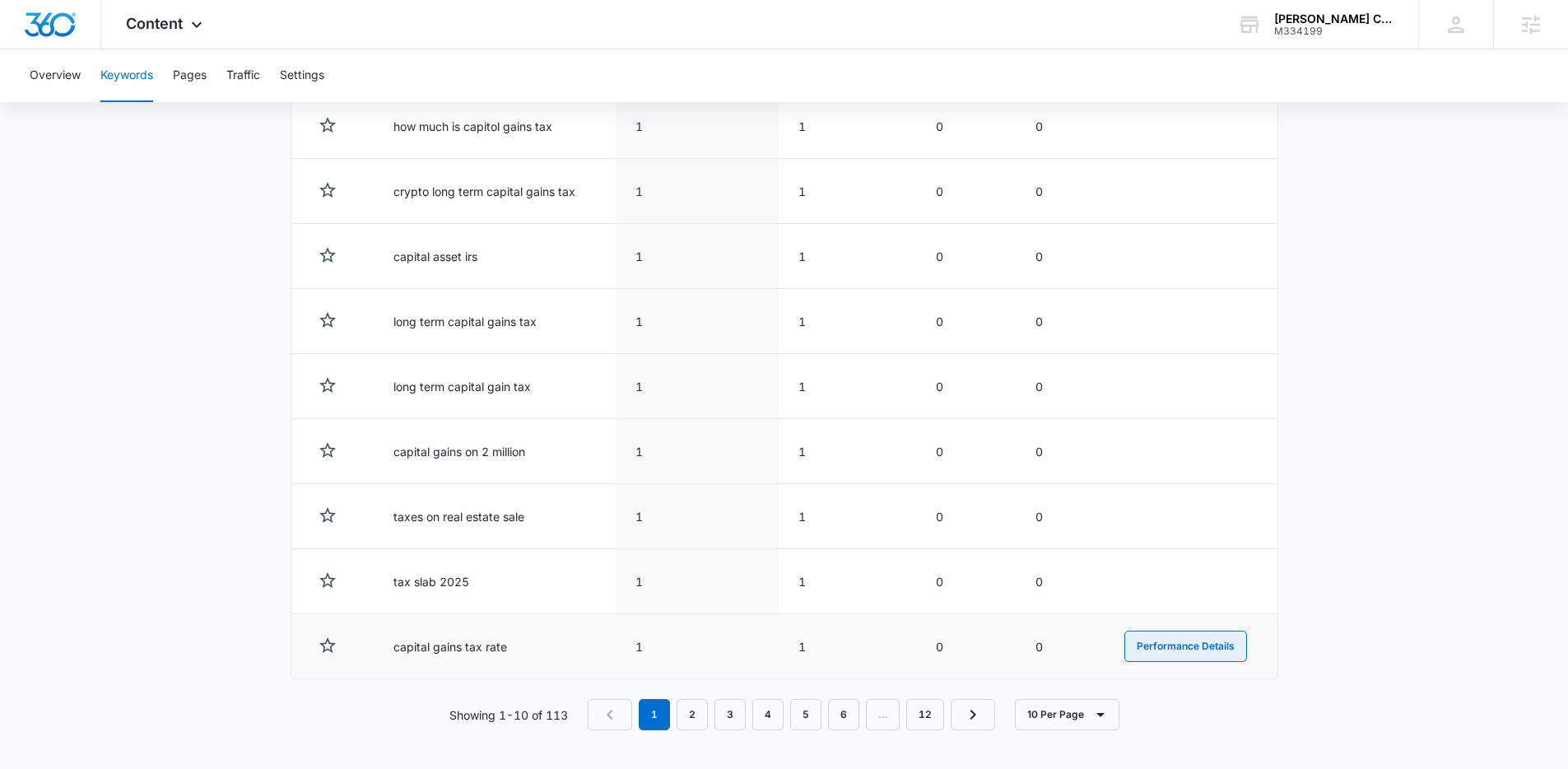
scroll to position [754, 0]
click at [1099, 709] on icon "button" at bounding box center [1100, 714] width 20 height 20
click at [1077, 670] on div "100 Per Page" at bounding box center [1072, 666] width 72 height 11
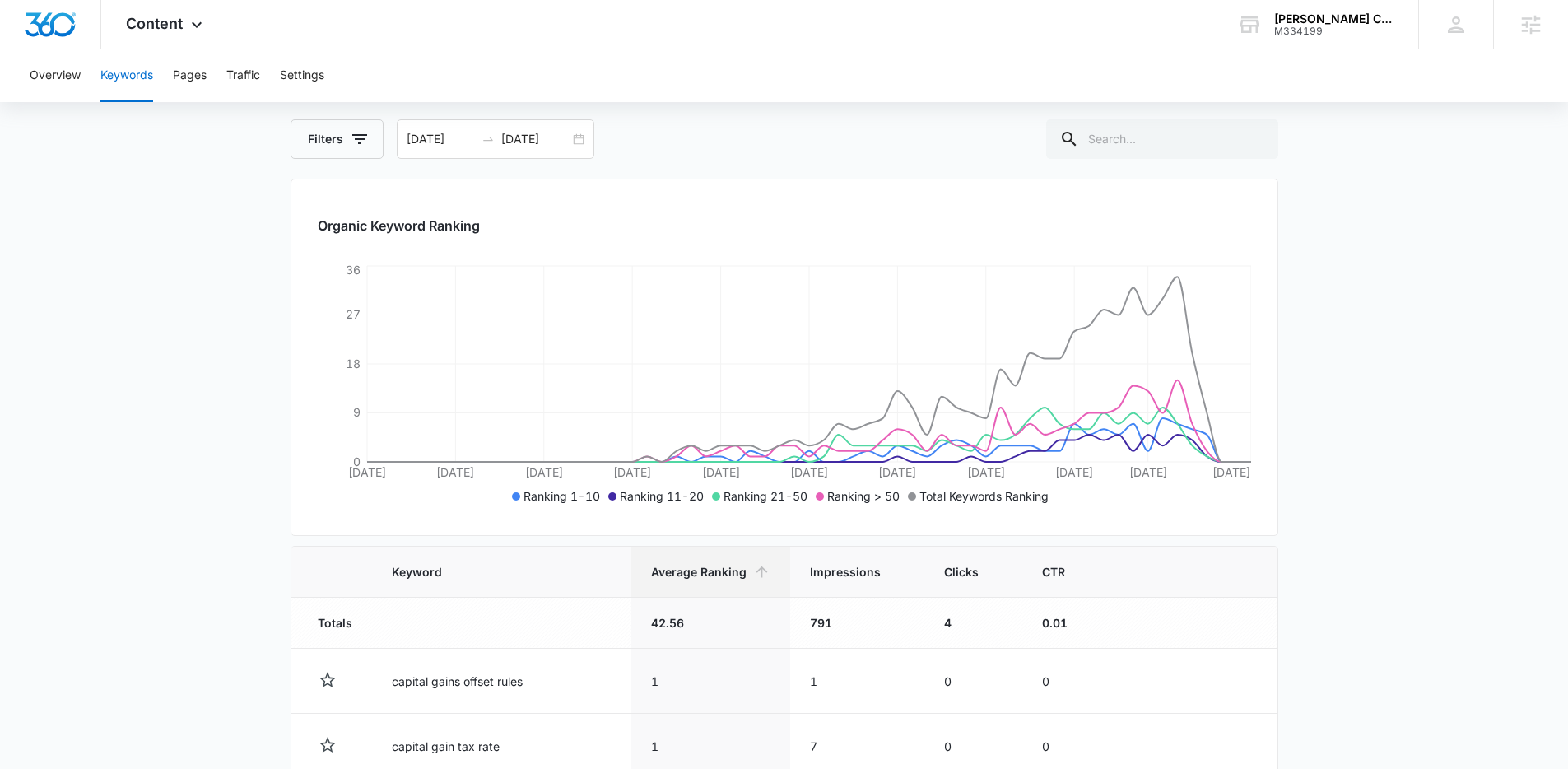
scroll to position [0, 0]
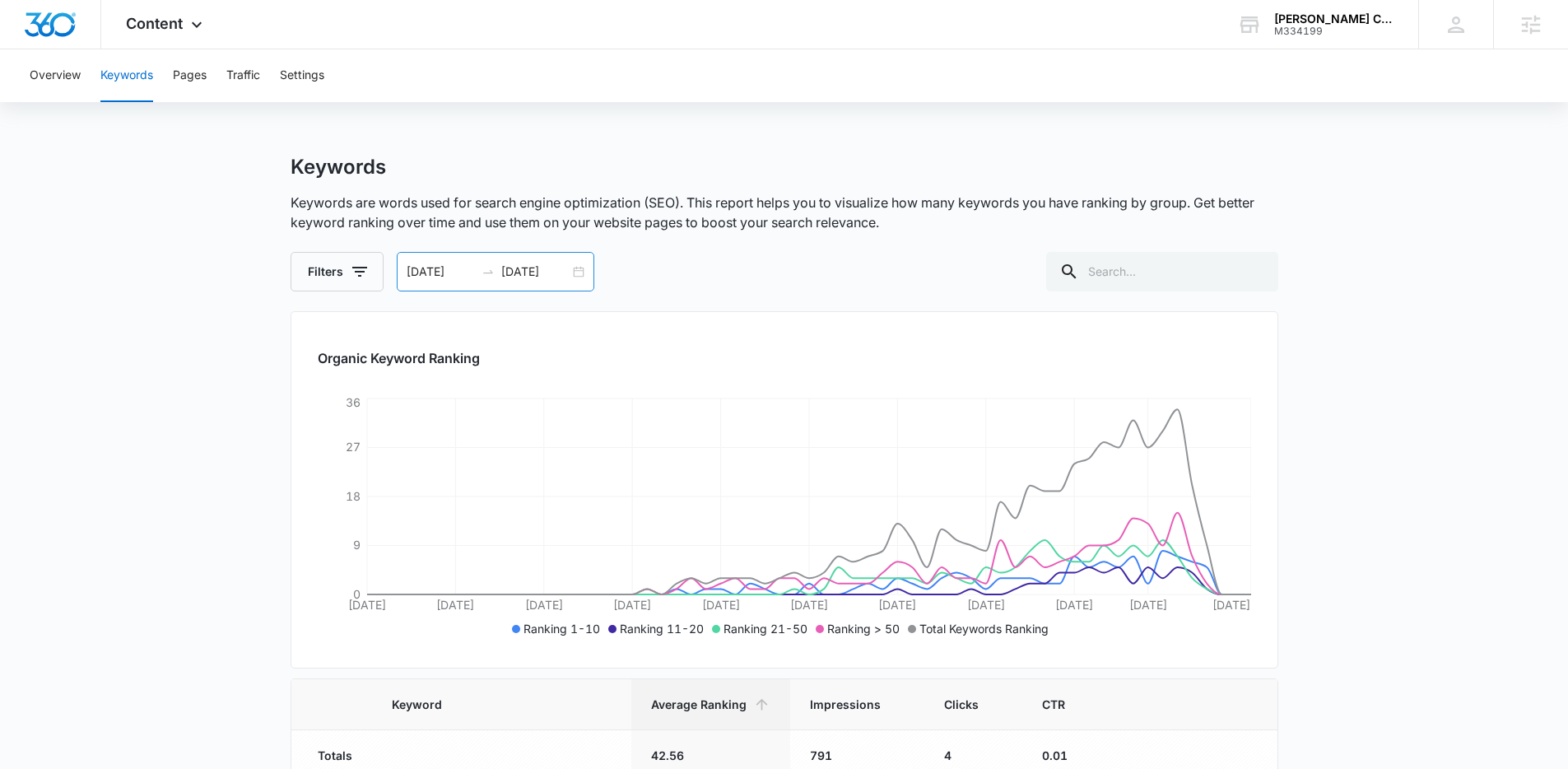
click at [498, 270] on div at bounding box center [488, 271] width 26 height 13
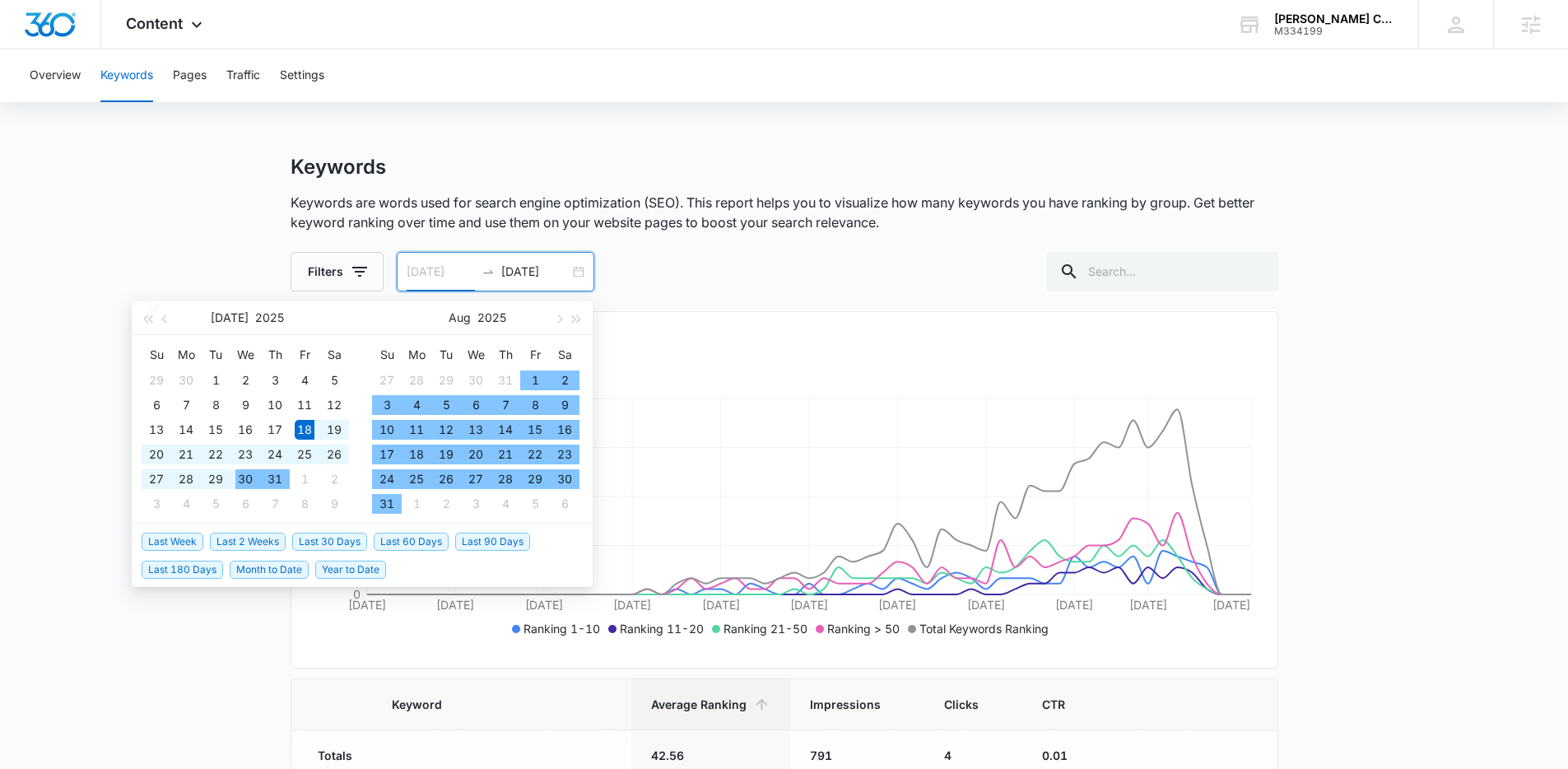
type input "07/18/2025"
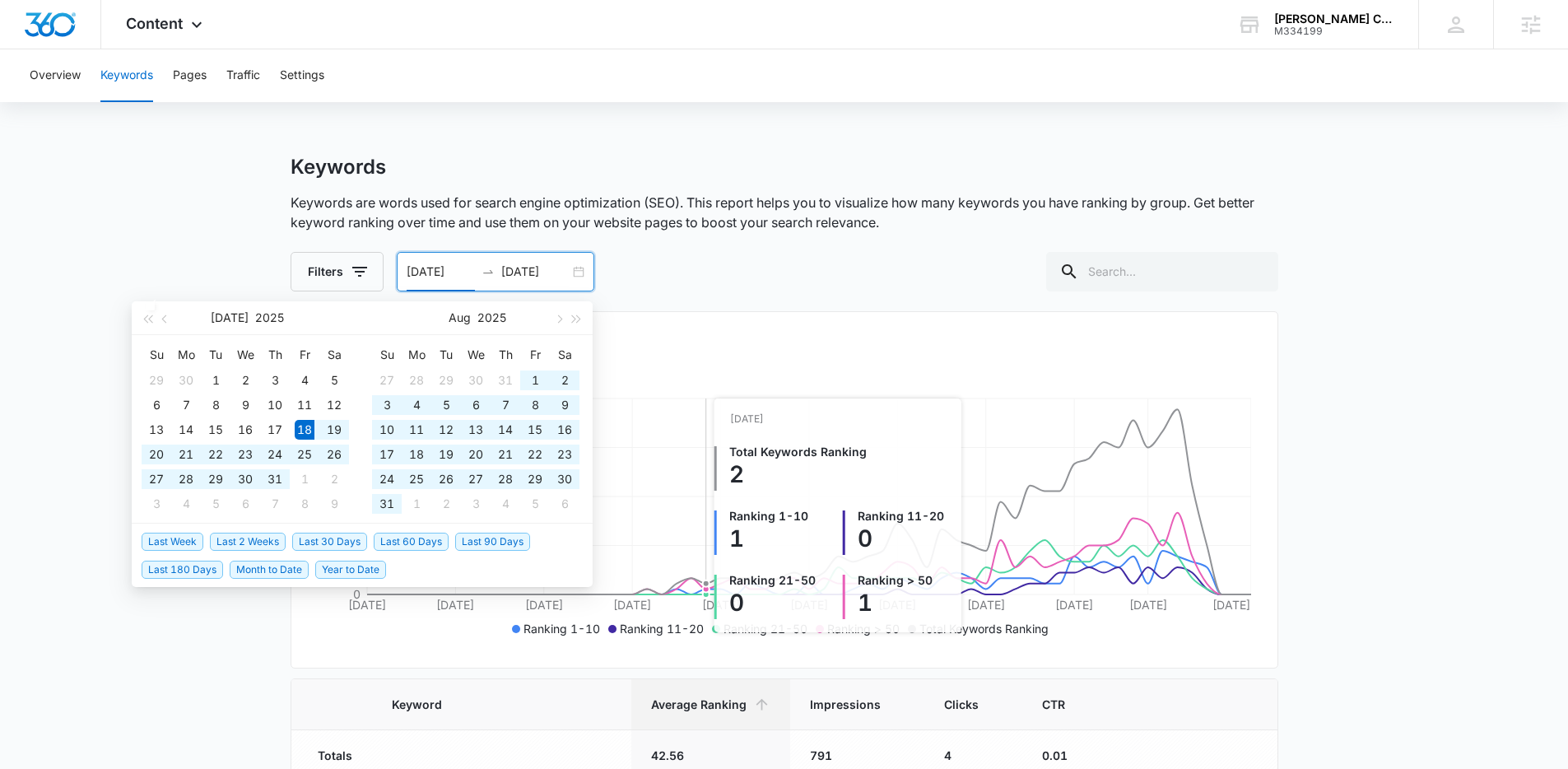
click at [709, 467] on icon "Jul 18 Jul 24 Jul 30 Aug 5 Aug 11 Aug 17 Aug 23 Aug 29 Sep 4 Sep 9 Sep 16 0 9 1…" at bounding box center [784, 517] width 934 height 247
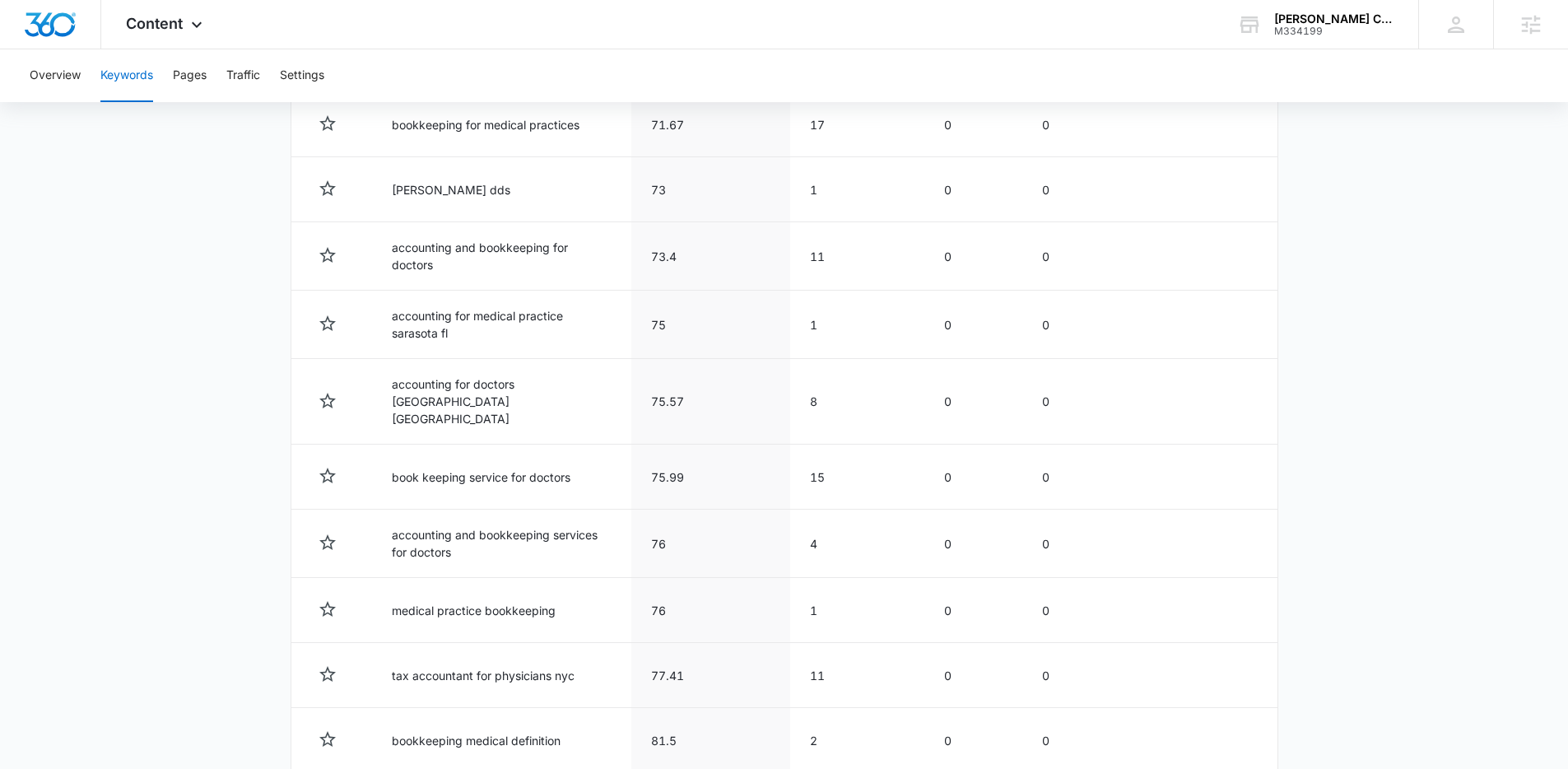
scroll to position [6621, 0]
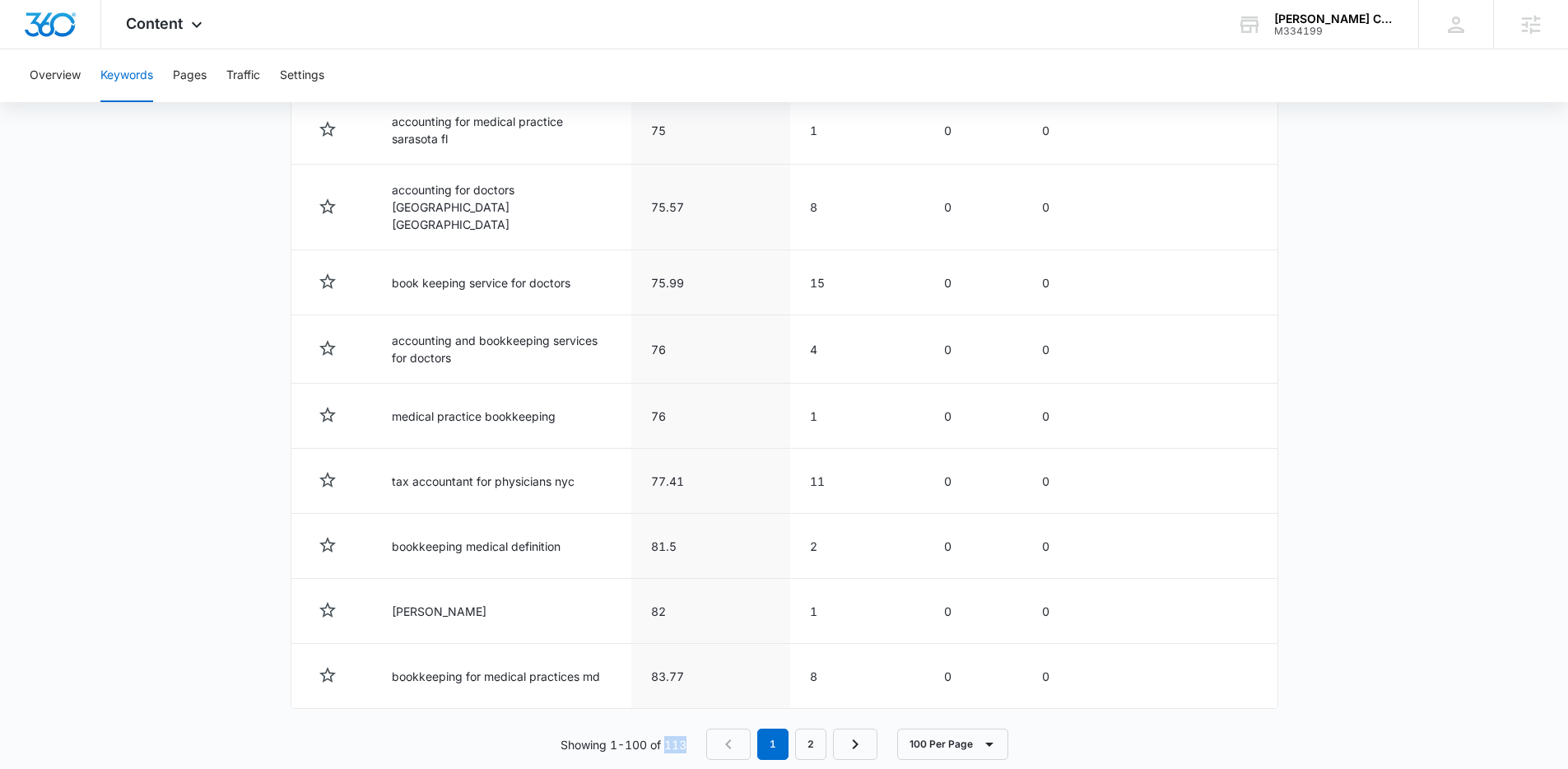
drag, startPoint x: 693, startPoint y: 714, endPoint x: 666, endPoint y: 715, distance: 27.0
click at [666, 729] on div "Showing 1-100 of 113 1 2 100 Per Page" at bounding box center [784, 744] width 987 height 31
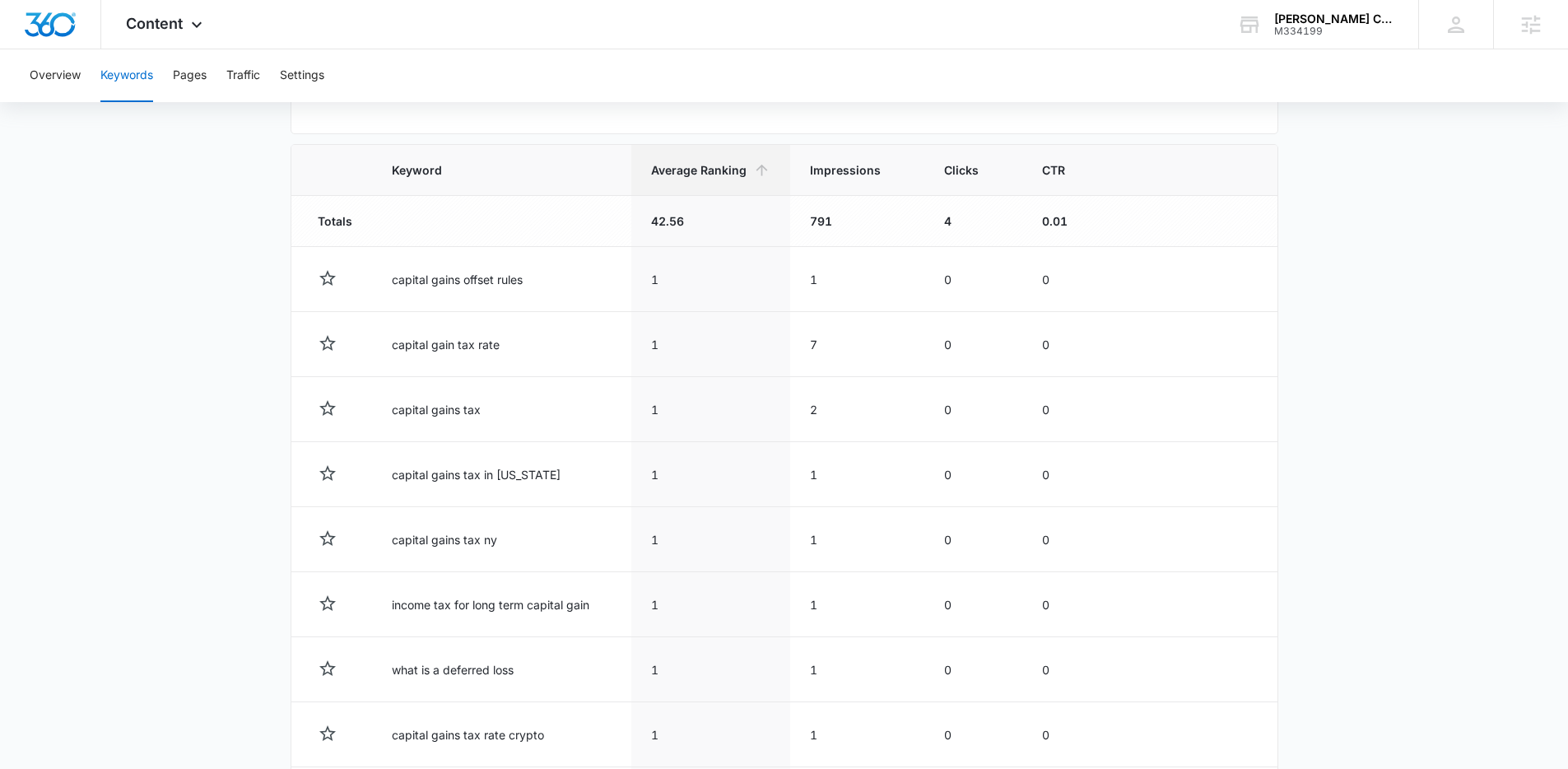
scroll to position [556, 0]
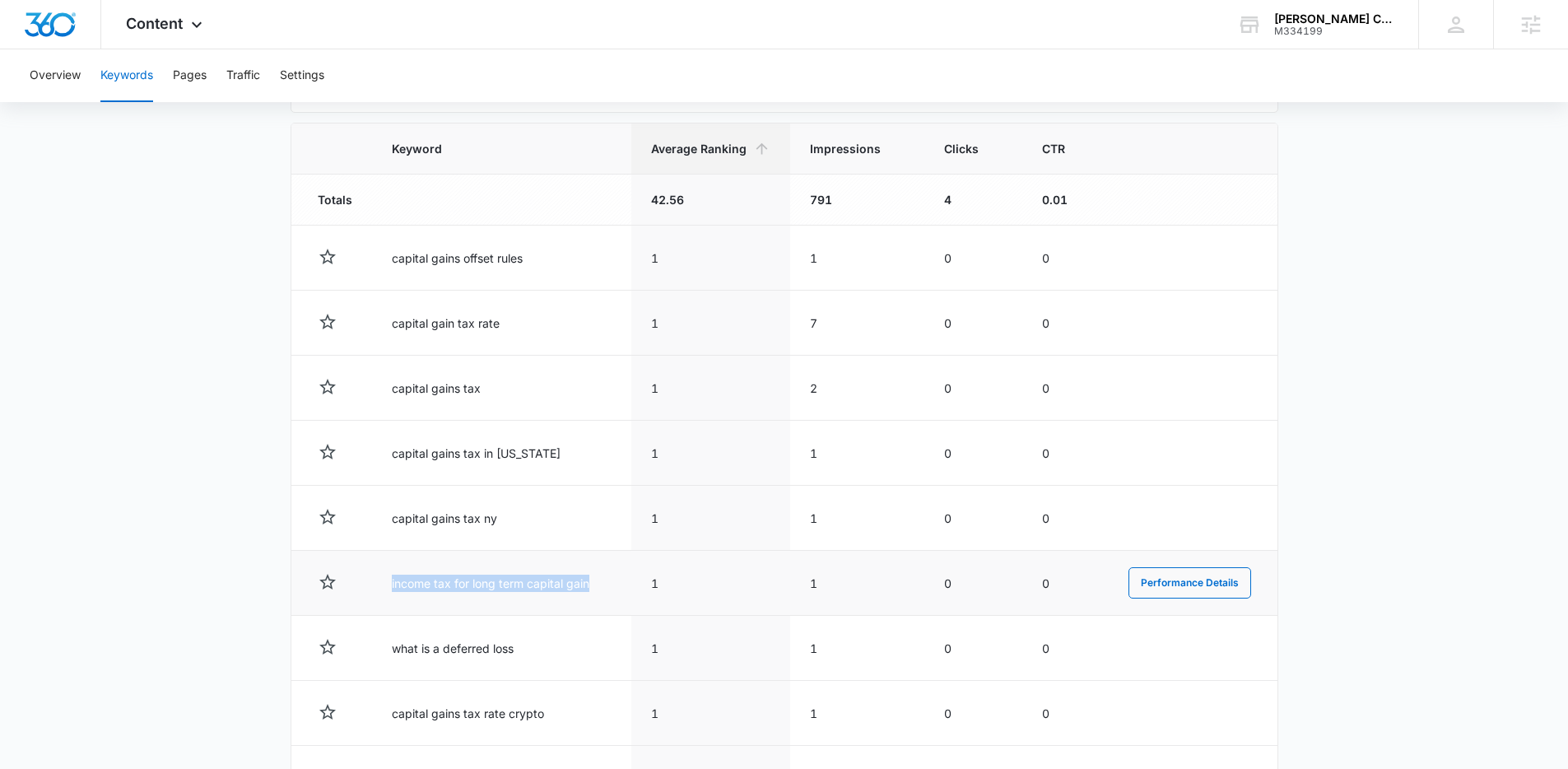
drag, startPoint x: 608, startPoint y: 586, endPoint x: 383, endPoint y: 582, distance: 225.0
click at [383, 582] on td "income tax for long term capital gain" at bounding box center [501, 583] width 259 height 65
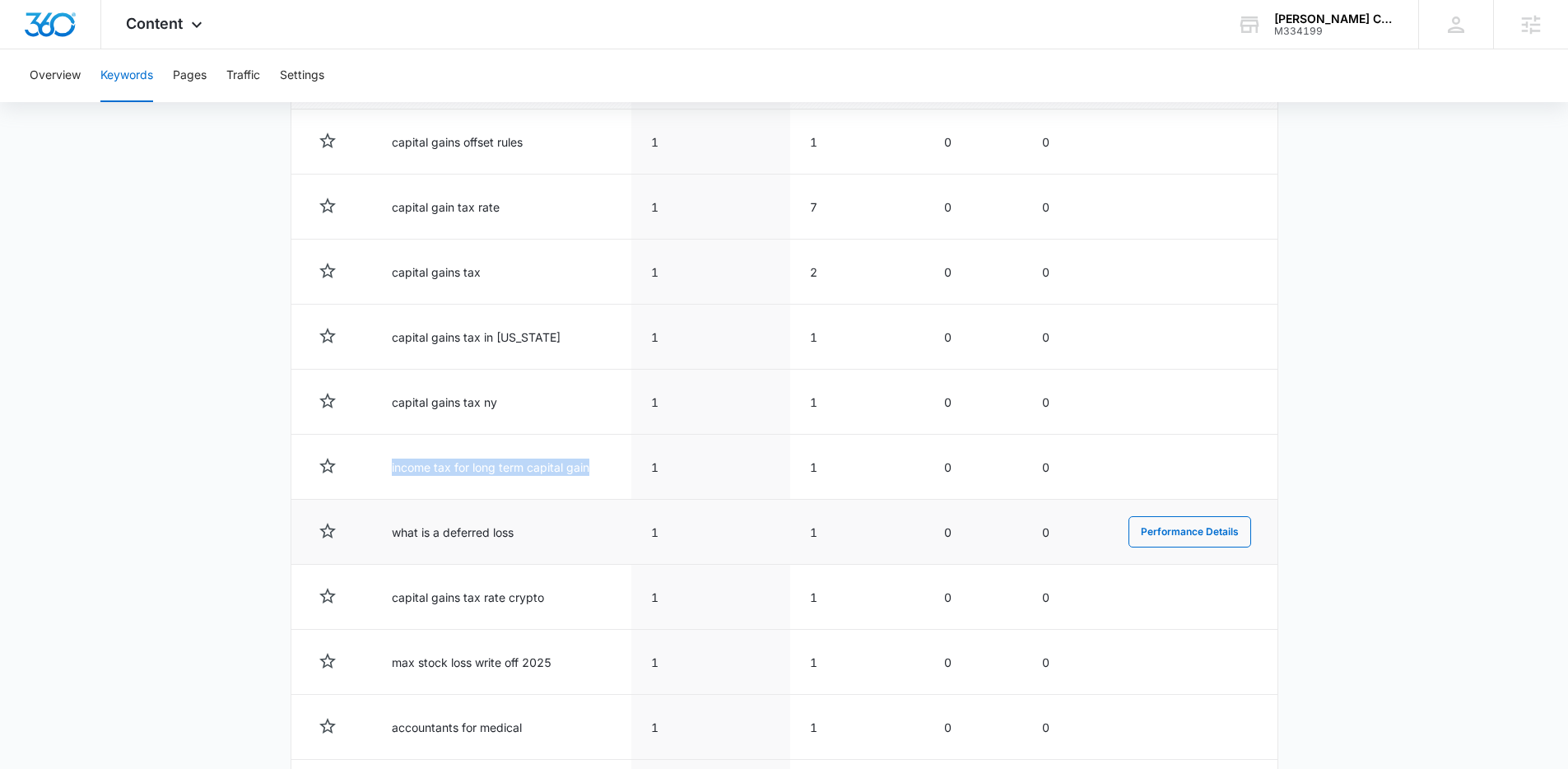
scroll to position [684, 0]
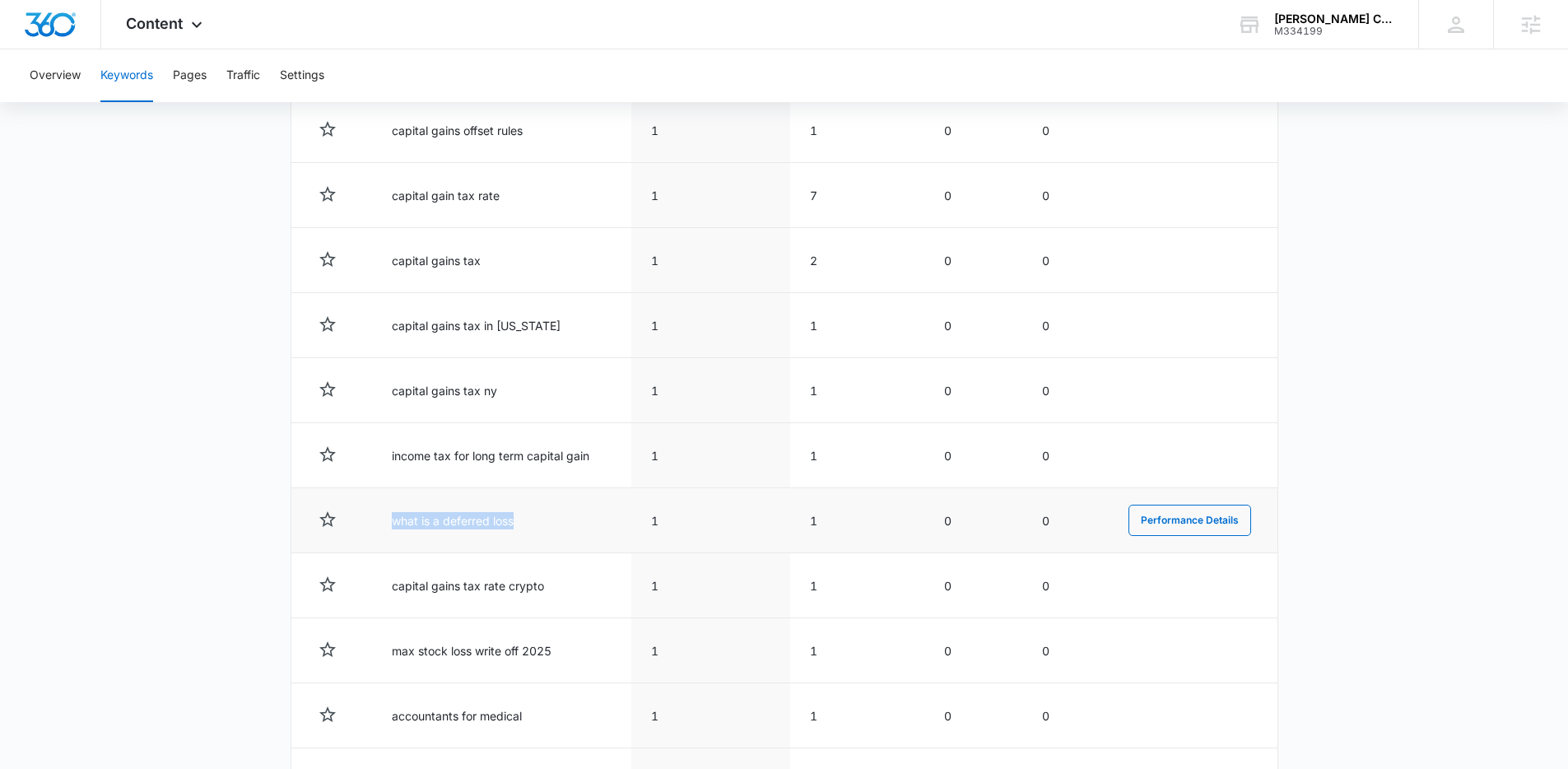
drag, startPoint x: 473, startPoint y: 519, endPoint x: 371, endPoint y: 526, distance: 102.2
click at [372, 526] on td "what is a deferred loss" at bounding box center [501, 520] width 259 height 65
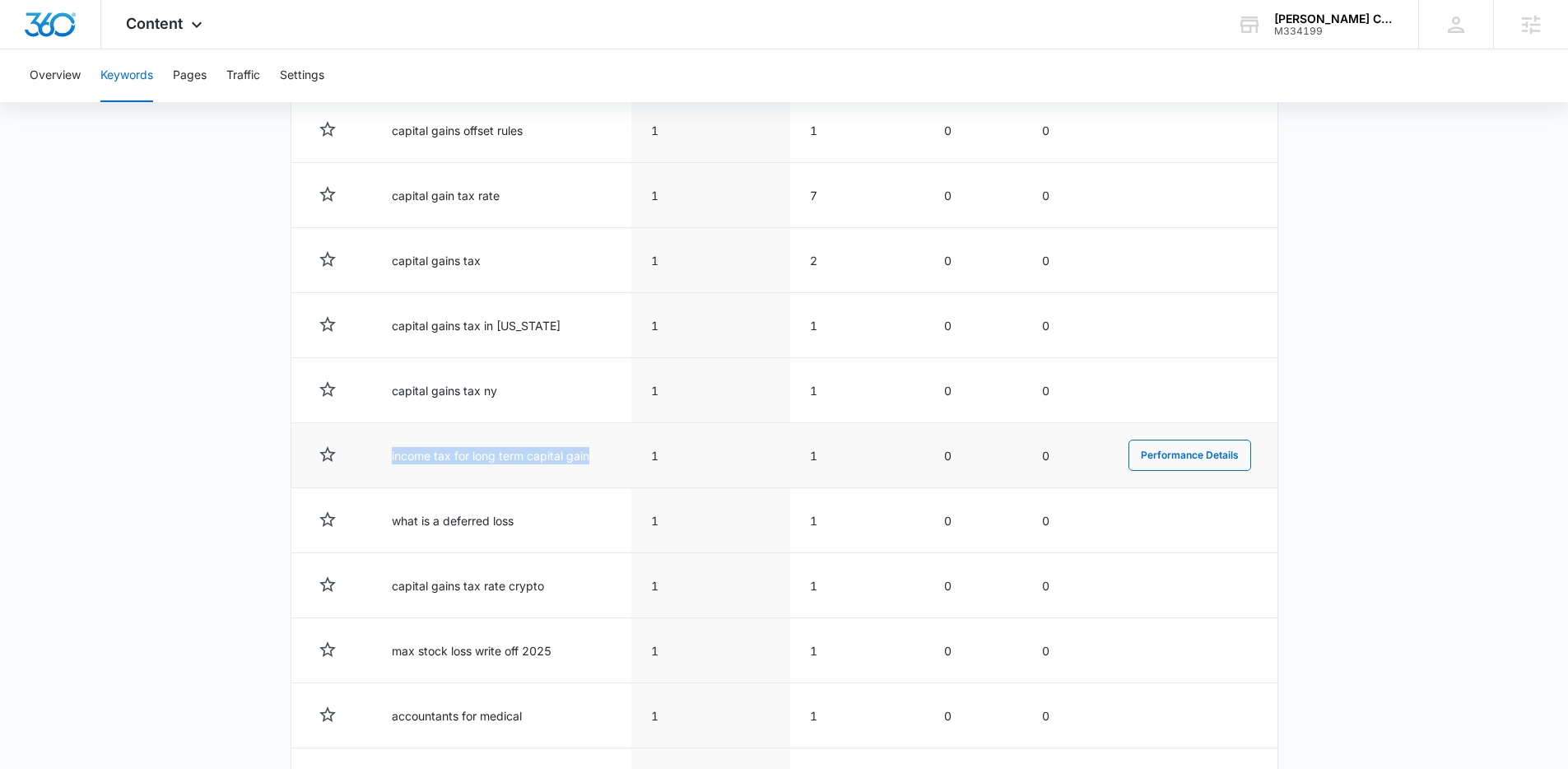
drag, startPoint x: 592, startPoint y: 458, endPoint x: 377, endPoint y: 456, distance: 215.0
click at [375, 457] on td "income tax for long term capital gain" at bounding box center [501, 455] width 259 height 65
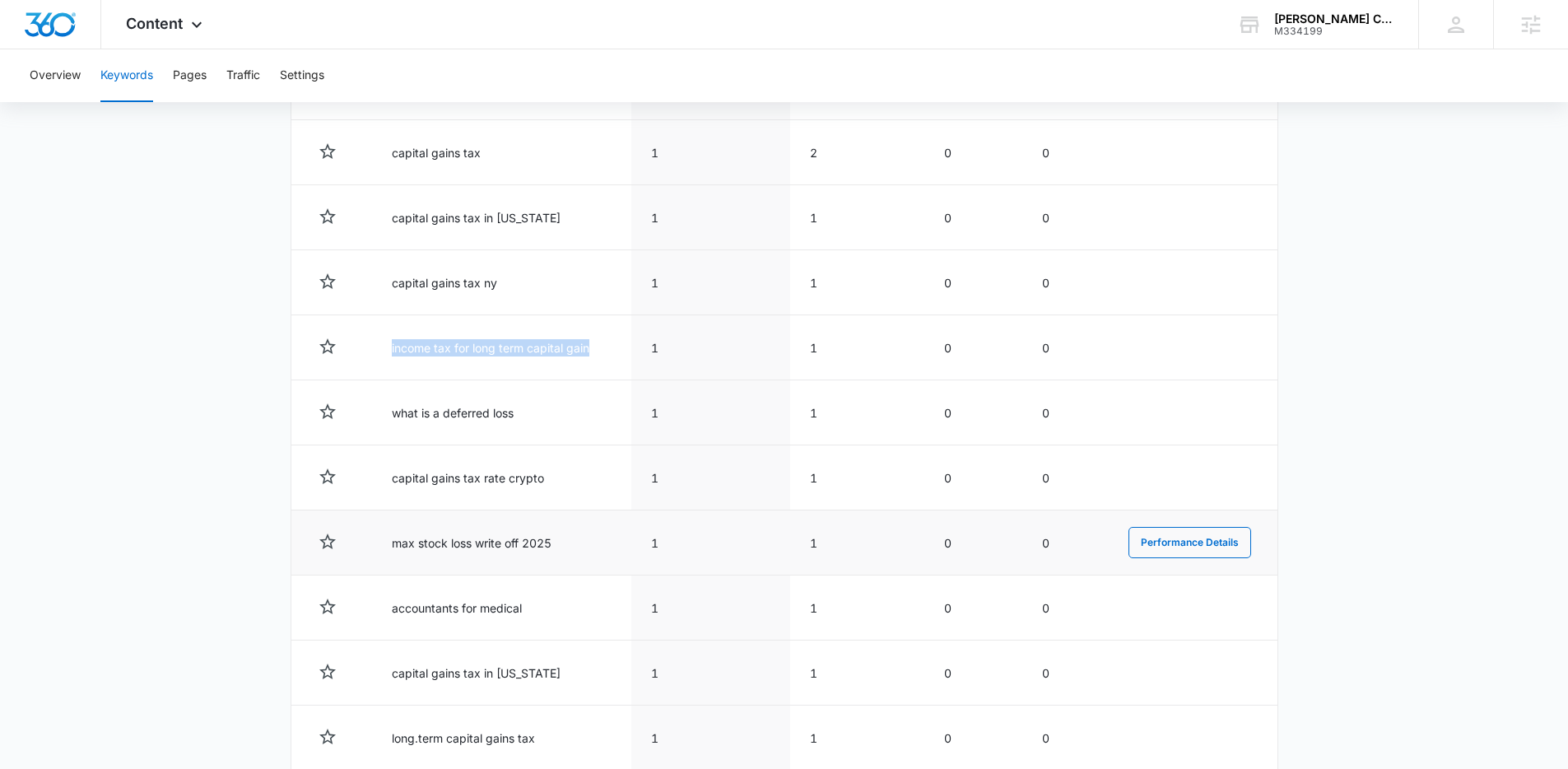
scroll to position [801, 0]
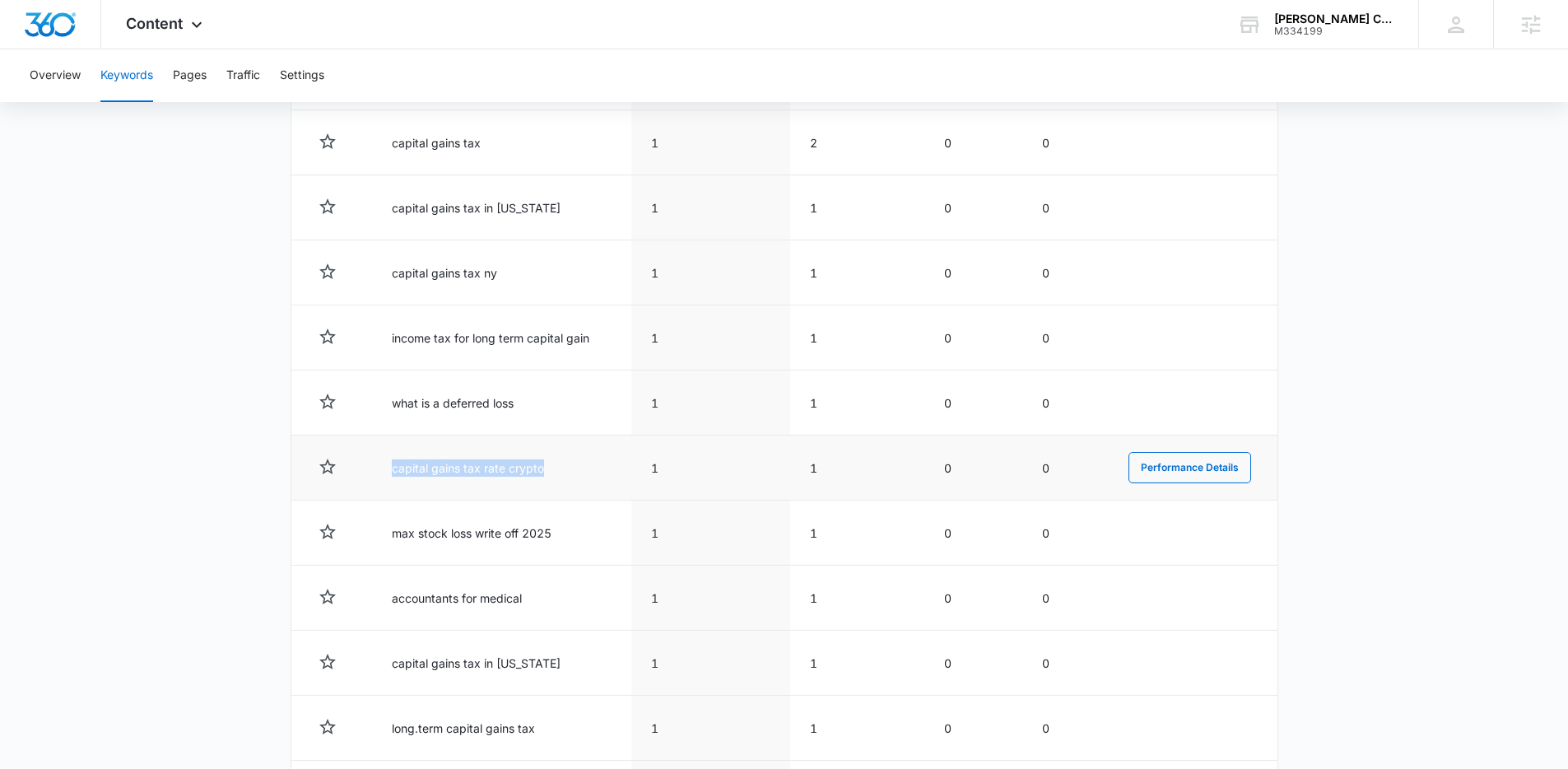
drag, startPoint x: 551, startPoint y: 470, endPoint x: 396, endPoint y: 459, distance: 155.4
click at [396, 459] on td "capital gains tax rate crypto" at bounding box center [501, 468] width 259 height 65
click at [388, 451] on td "capital gains tax rate crypto" at bounding box center [501, 468] width 259 height 65
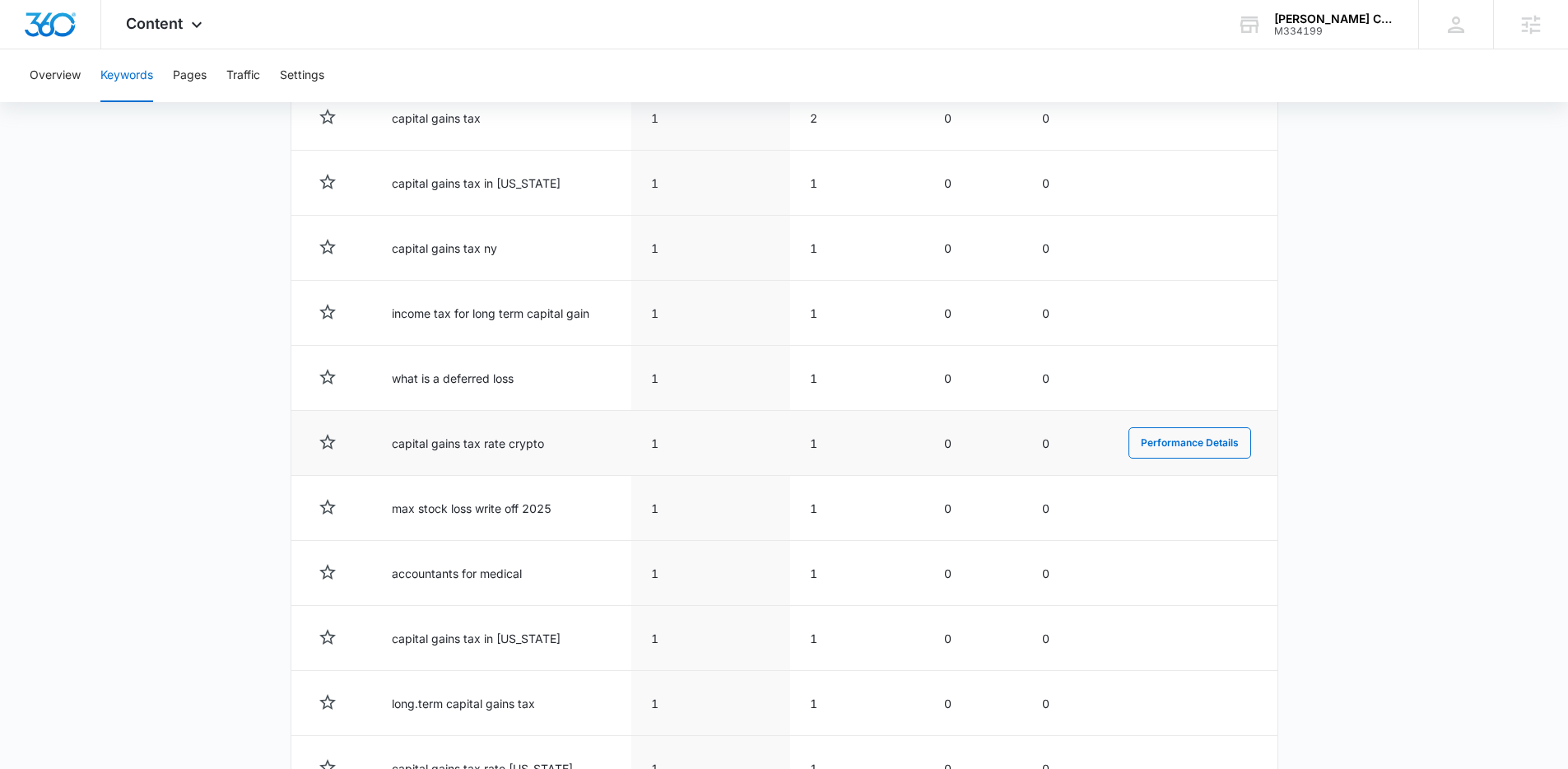
scroll to position [840, 0]
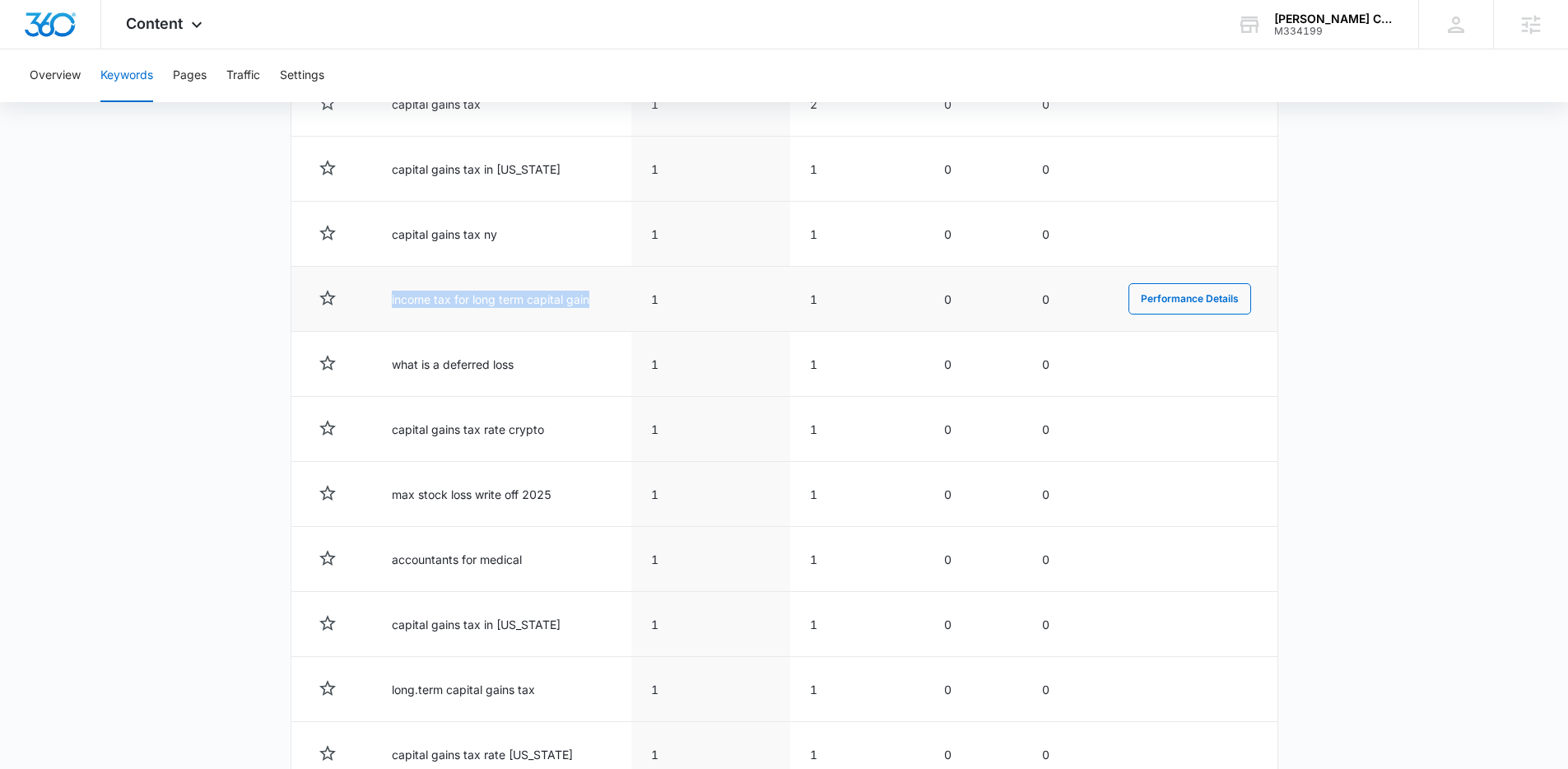
drag, startPoint x: 616, startPoint y: 298, endPoint x: 380, endPoint y: 307, distance: 236.2
click at [380, 307] on td "income tax for long term capital gain" at bounding box center [501, 299] width 259 height 65
click at [346, 282] on td at bounding box center [331, 299] width 81 height 65
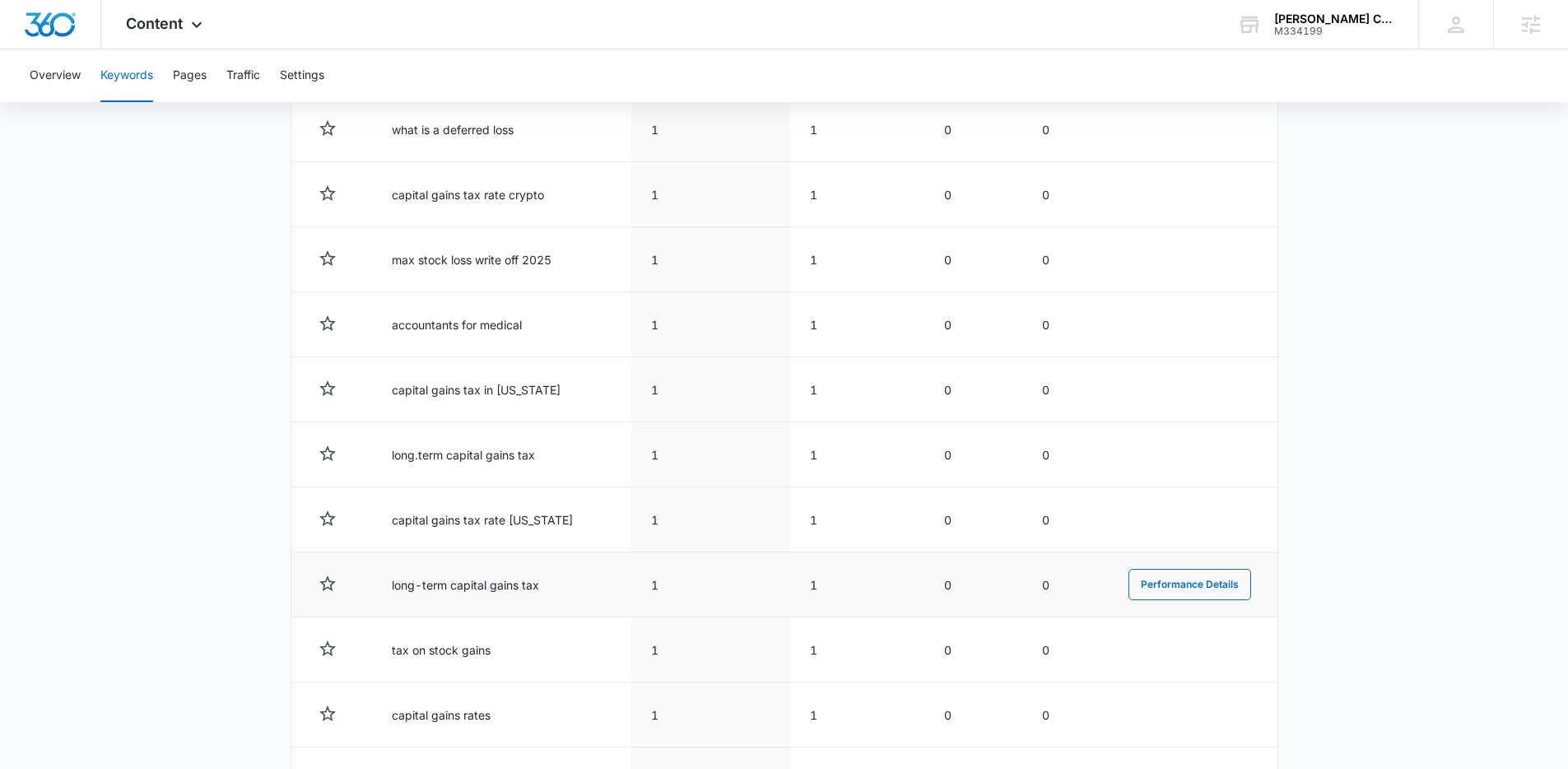
scroll to position [1089, 0]
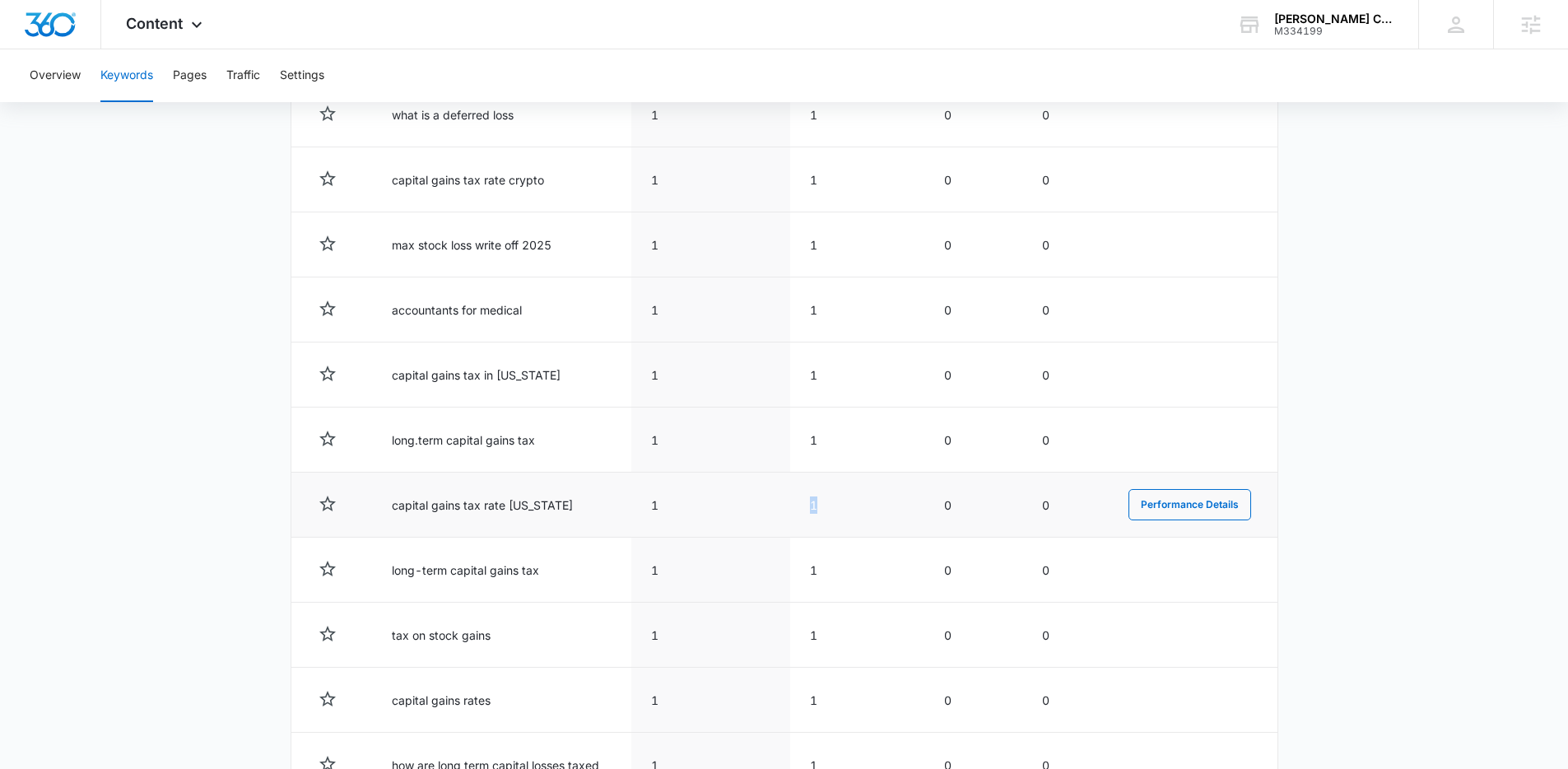
drag, startPoint x: 830, startPoint y: 505, endPoint x: 754, endPoint y: 503, distance: 76.0
click at [754, 503] on tr "capital gains tax rate virginia 1 1 0 0 Performance Details" at bounding box center [784, 504] width 986 height 65
drag, startPoint x: 668, startPoint y: 506, endPoint x: 656, endPoint y: 505, distance: 12.0
click at [656, 505] on td "1" at bounding box center [710, 504] width 159 height 65
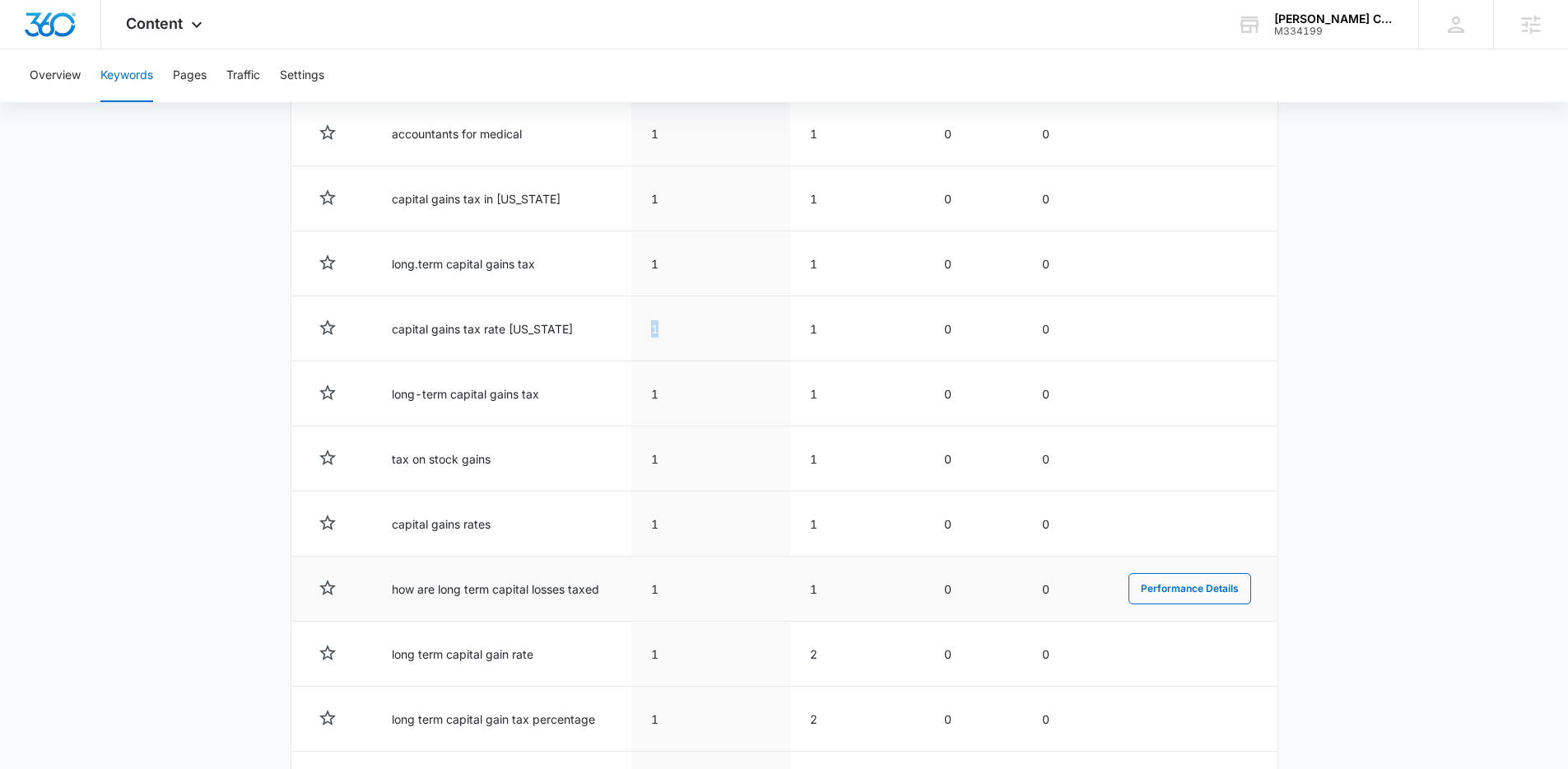
scroll to position [1269, 0]
drag, startPoint x: 622, startPoint y: 586, endPoint x: 375, endPoint y: 592, distance: 247.1
click at [375, 592] on td "how are long term capital losses taxed" at bounding box center [501, 585] width 259 height 65
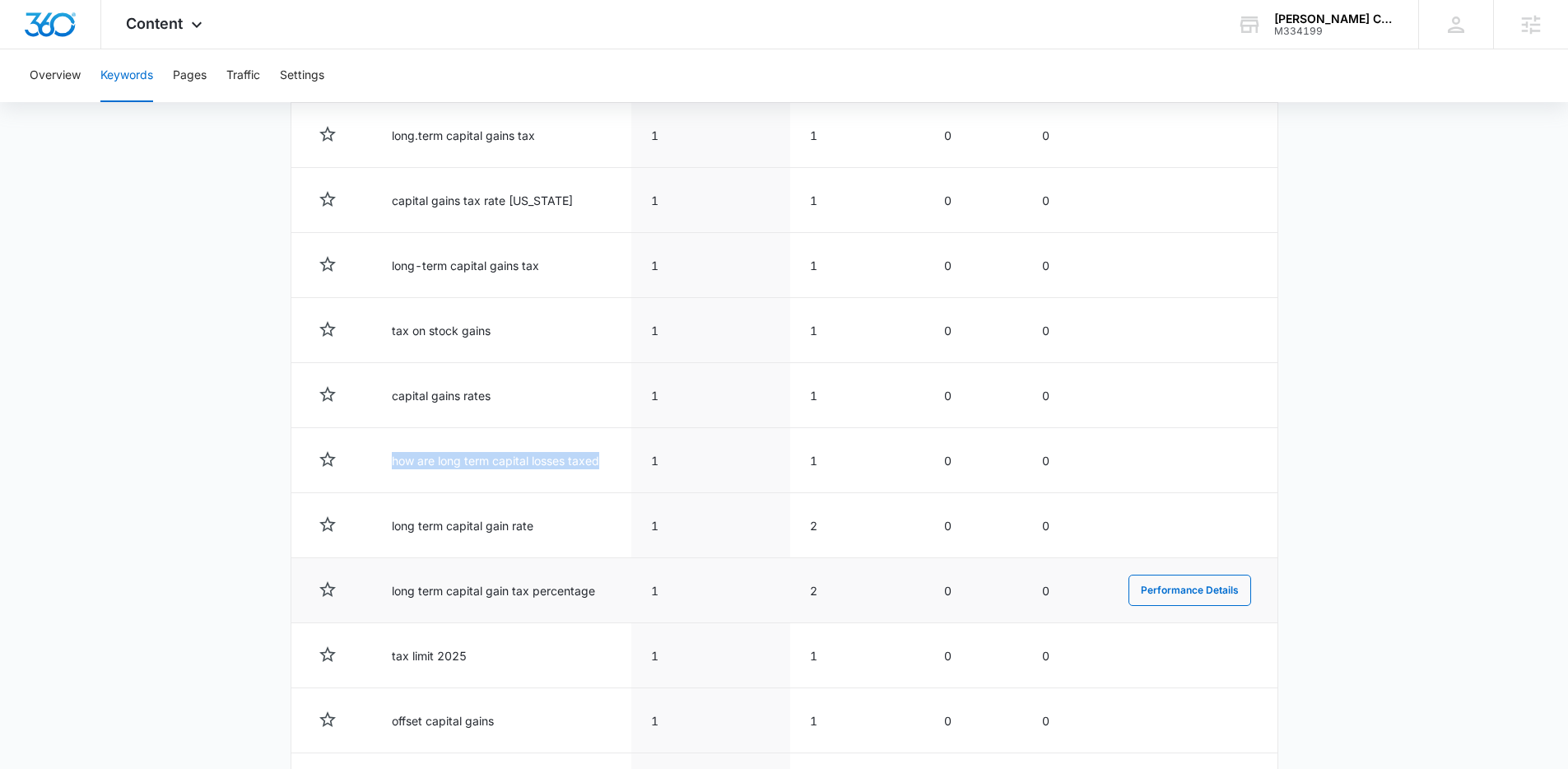
scroll to position [1410, 0]
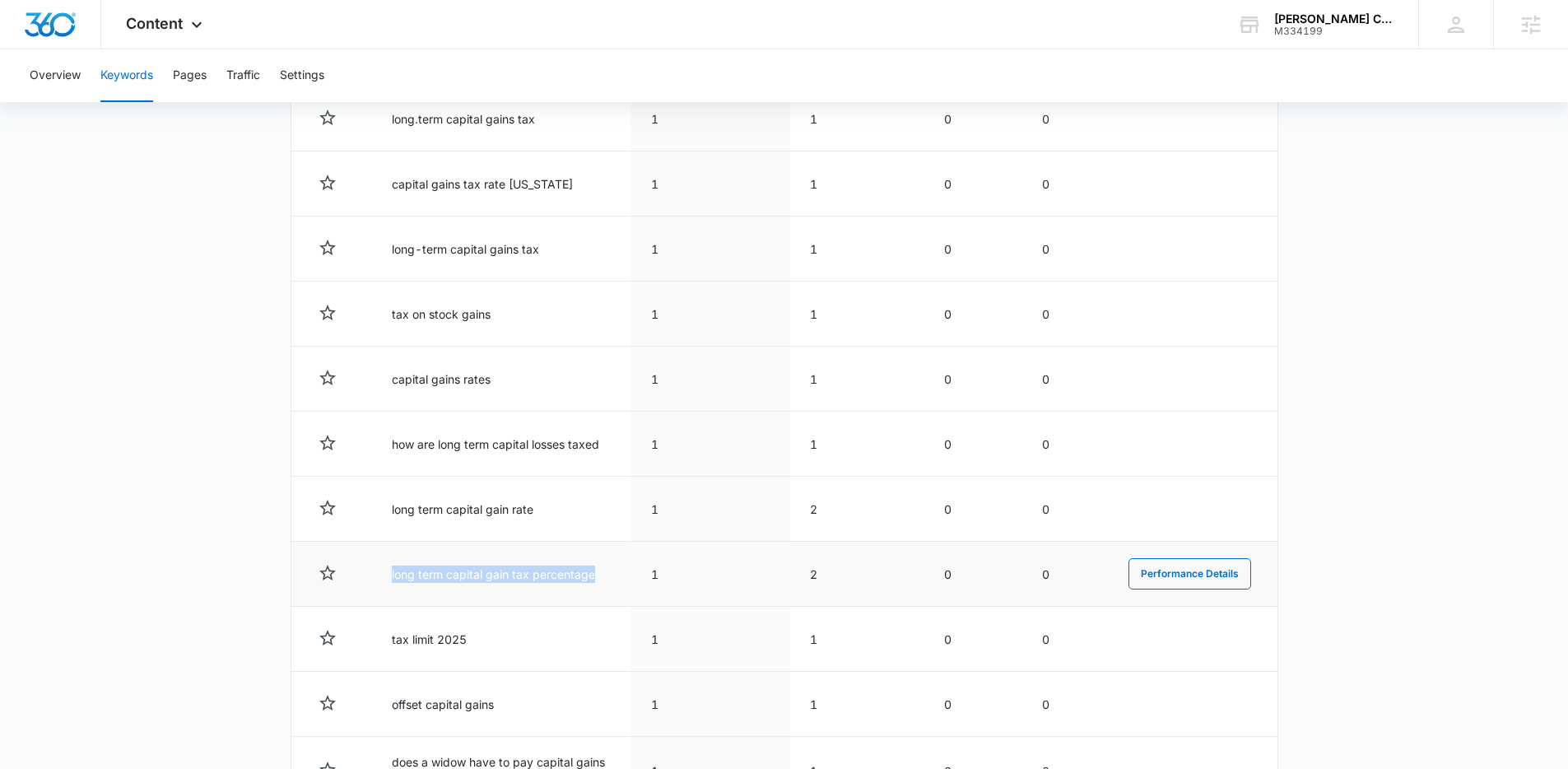
drag, startPoint x: 576, startPoint y: 577, endPoint x: 384, endPoint y: 575, distance: 192.0
click at [378, 579] on td "long term capital gain tax percentage" at bounding box center [501, 574] width 259 height 65
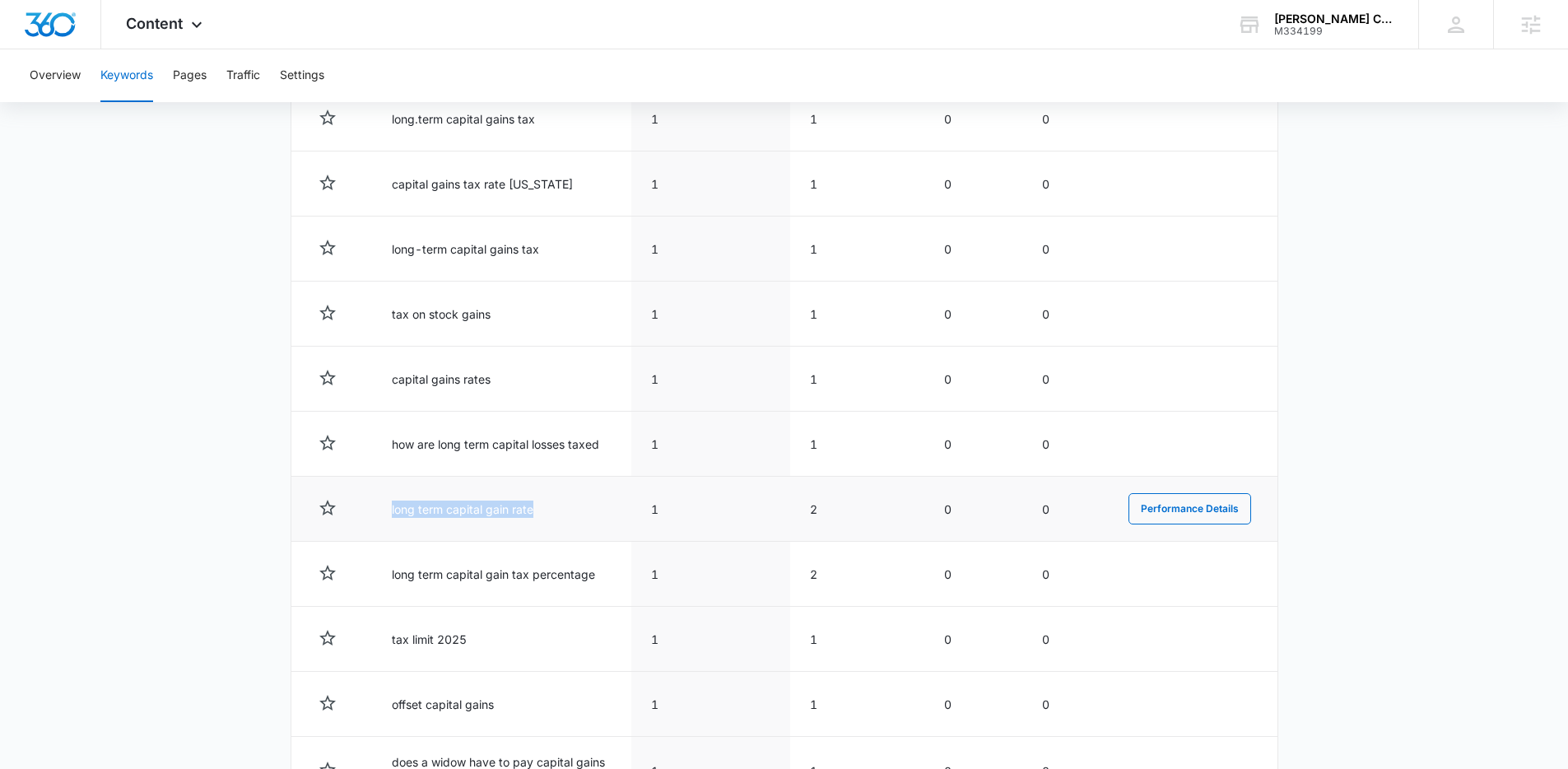
drag, startPoint x: 551, startPoint y: 509, endPoint x: 378, endPoint y: 512, distance: 173.0
click at [378, 512] on td "long term capital gain rate" at bounding box center [501, 509] width 259 height 65
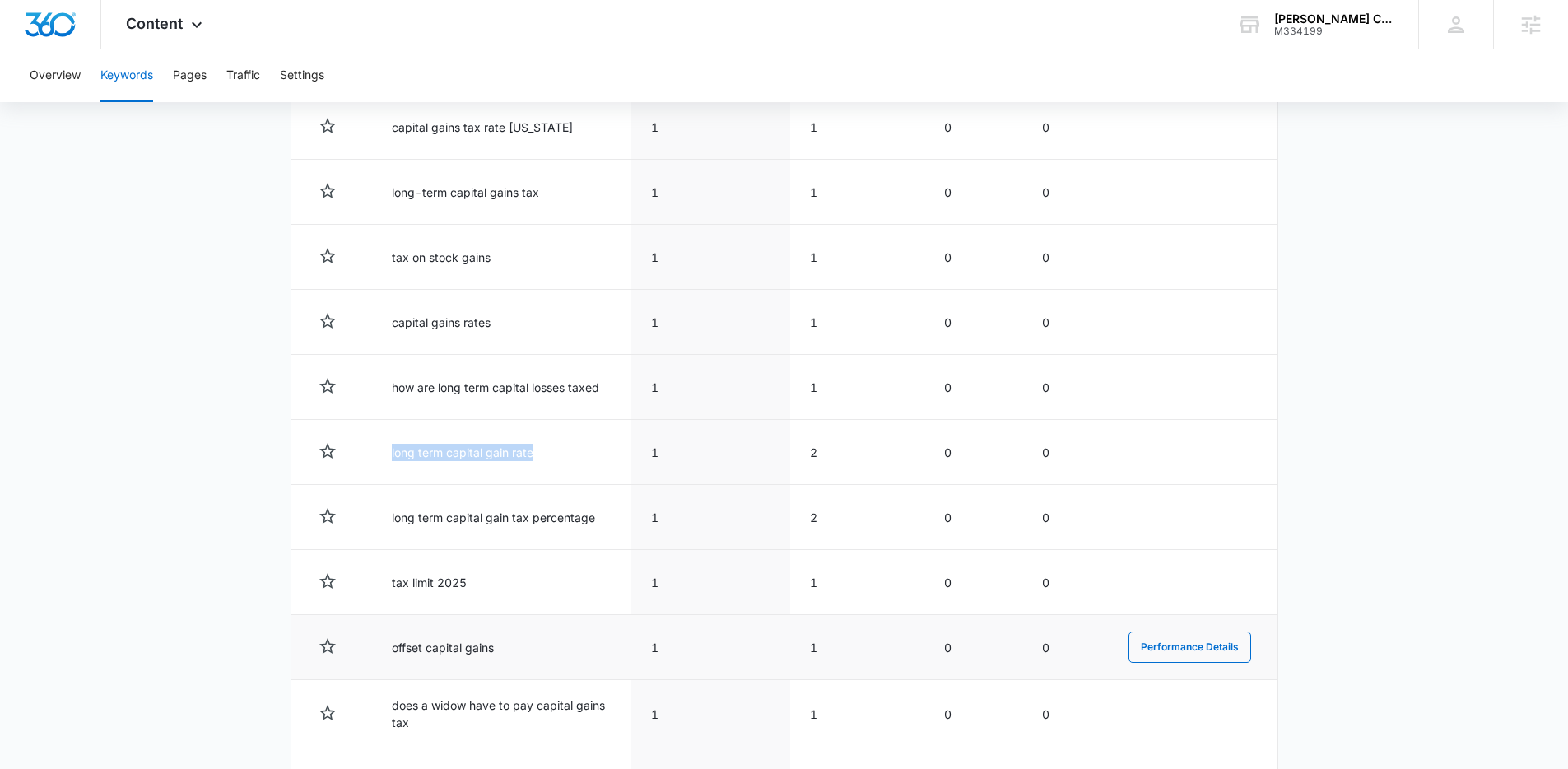
scroll to position [1470, 0]
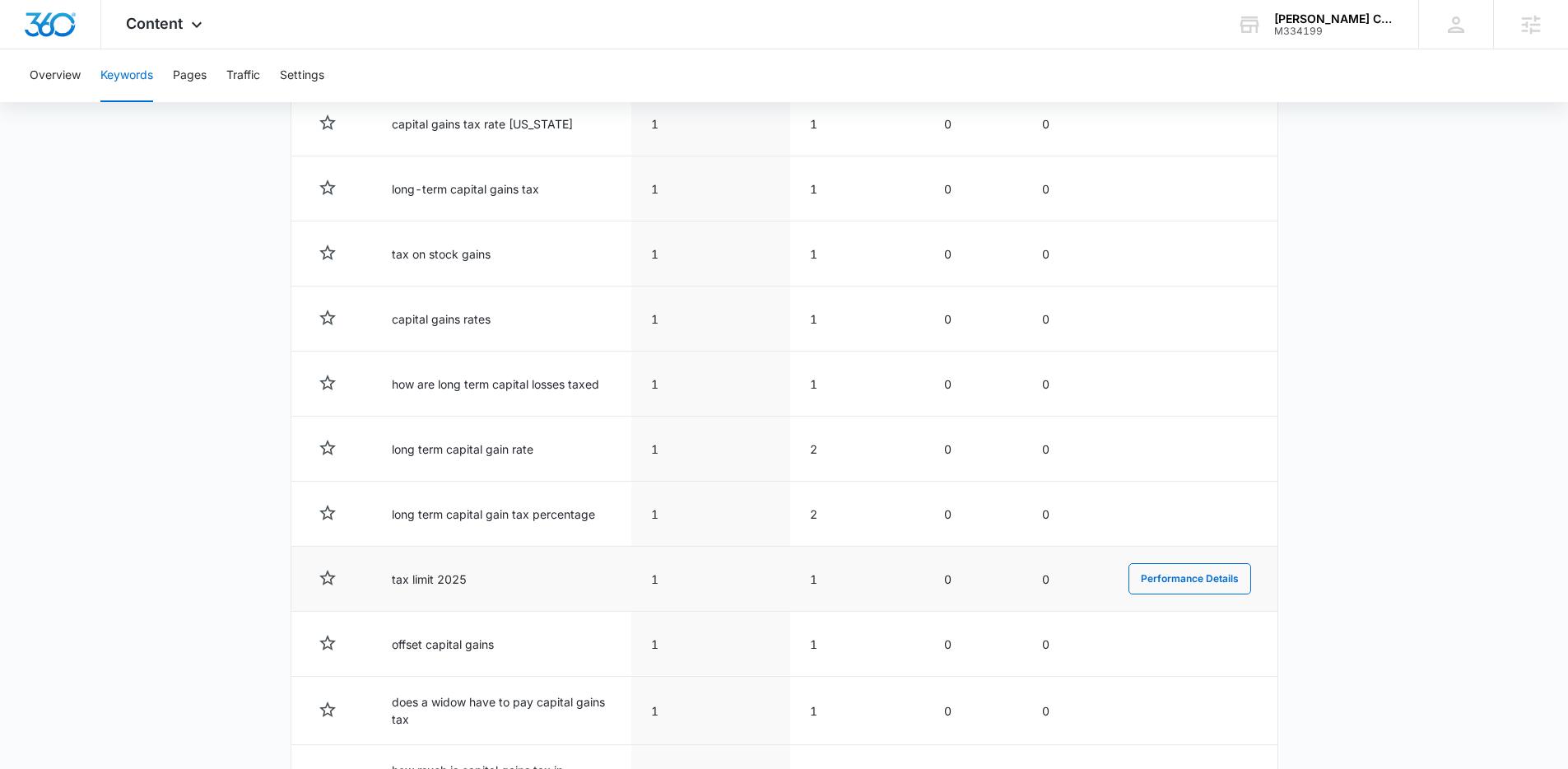
drag, startPoint x: 678, startPoint y: 590, endPoint x: 658, endPoint y: 560, distance: 36.1
click at [660, 579] on td "1" at bounding box center [710, 578] width 159 height 65
drag, startPoint x: 644, startPoint y: 513, endPoint x: 648, endPoint y: 500, distance: 13.6
click at [642, 509] on td "1" at bounding box center [710, 514] width 159 height 65
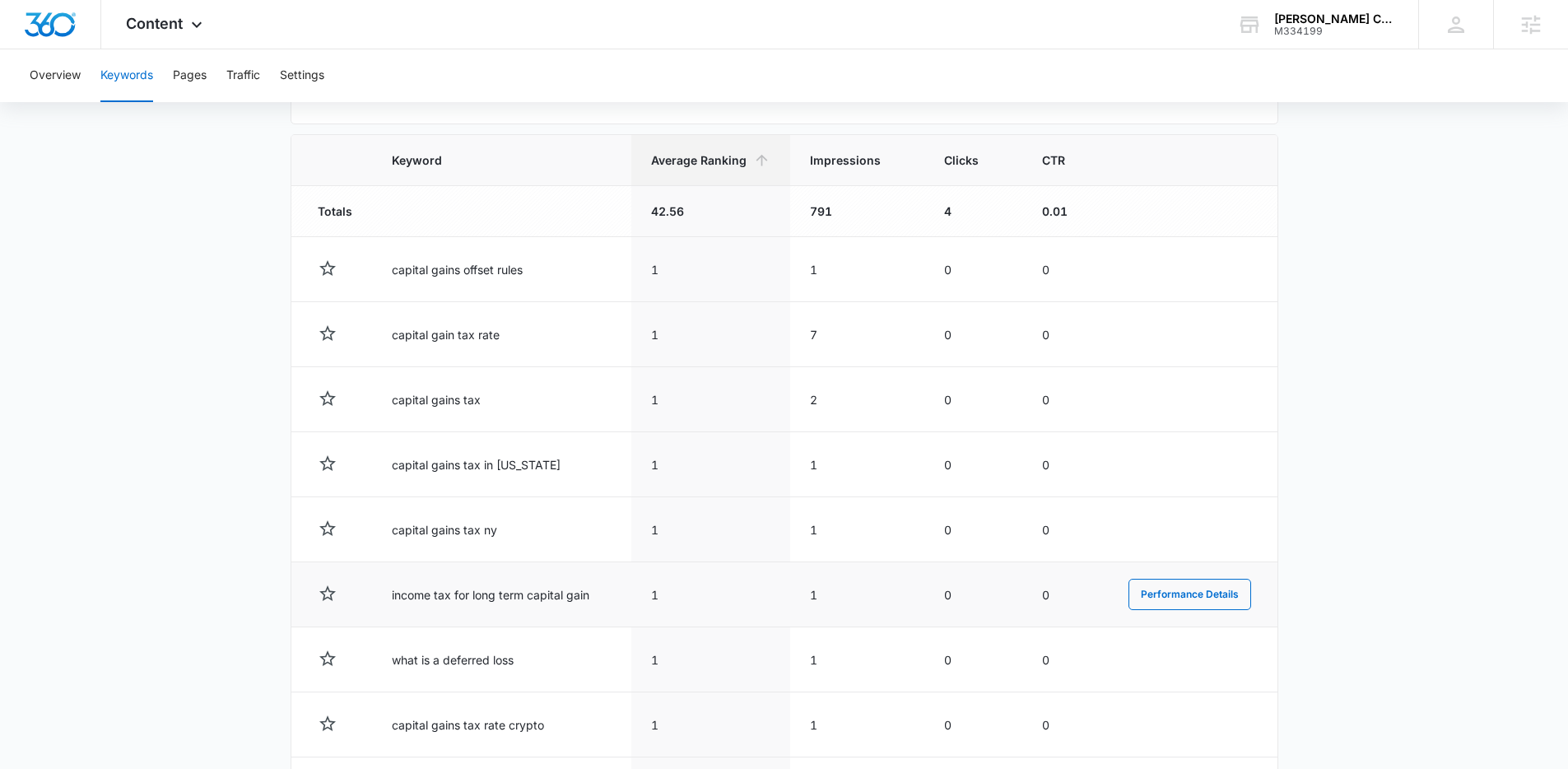
scroll to position [526, 0]
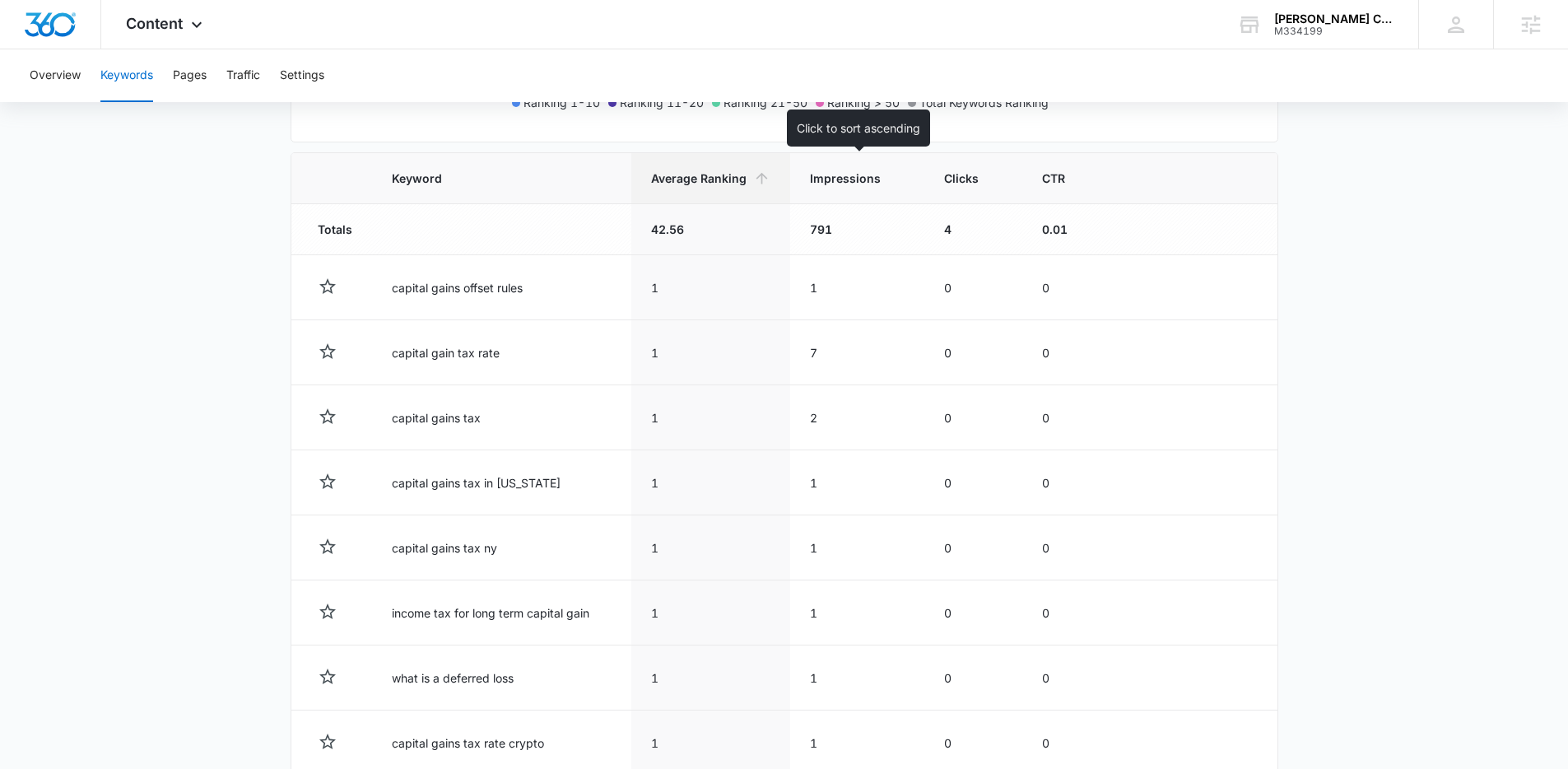
click at [854, 179] on span "Impressions" at bounding box center [845, 178] width 70 height 17
click at [860, 184] on span "Impressions" at bounding box center [845, 178] width 70 height 17
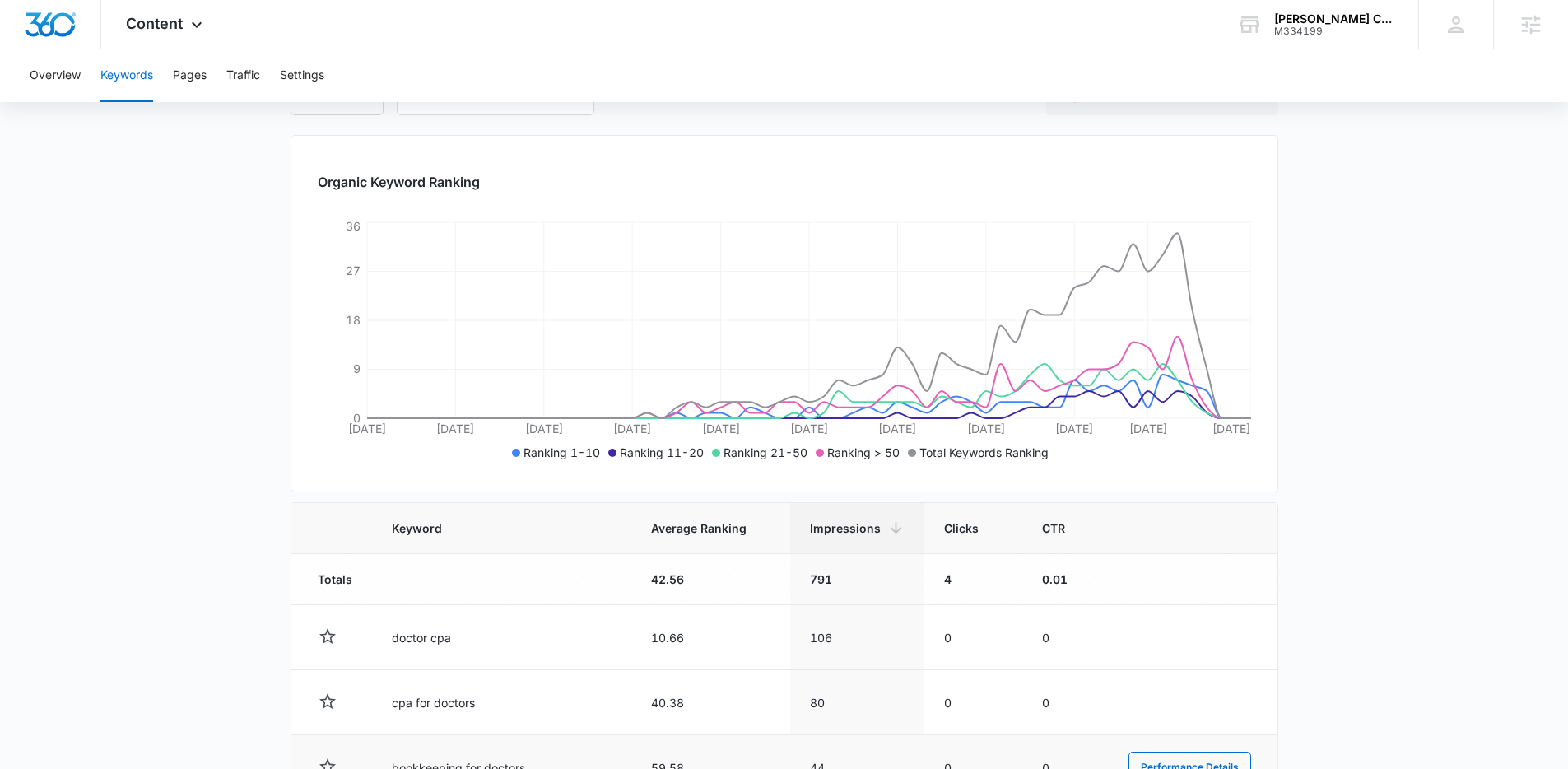
scroll to position [526, 0]
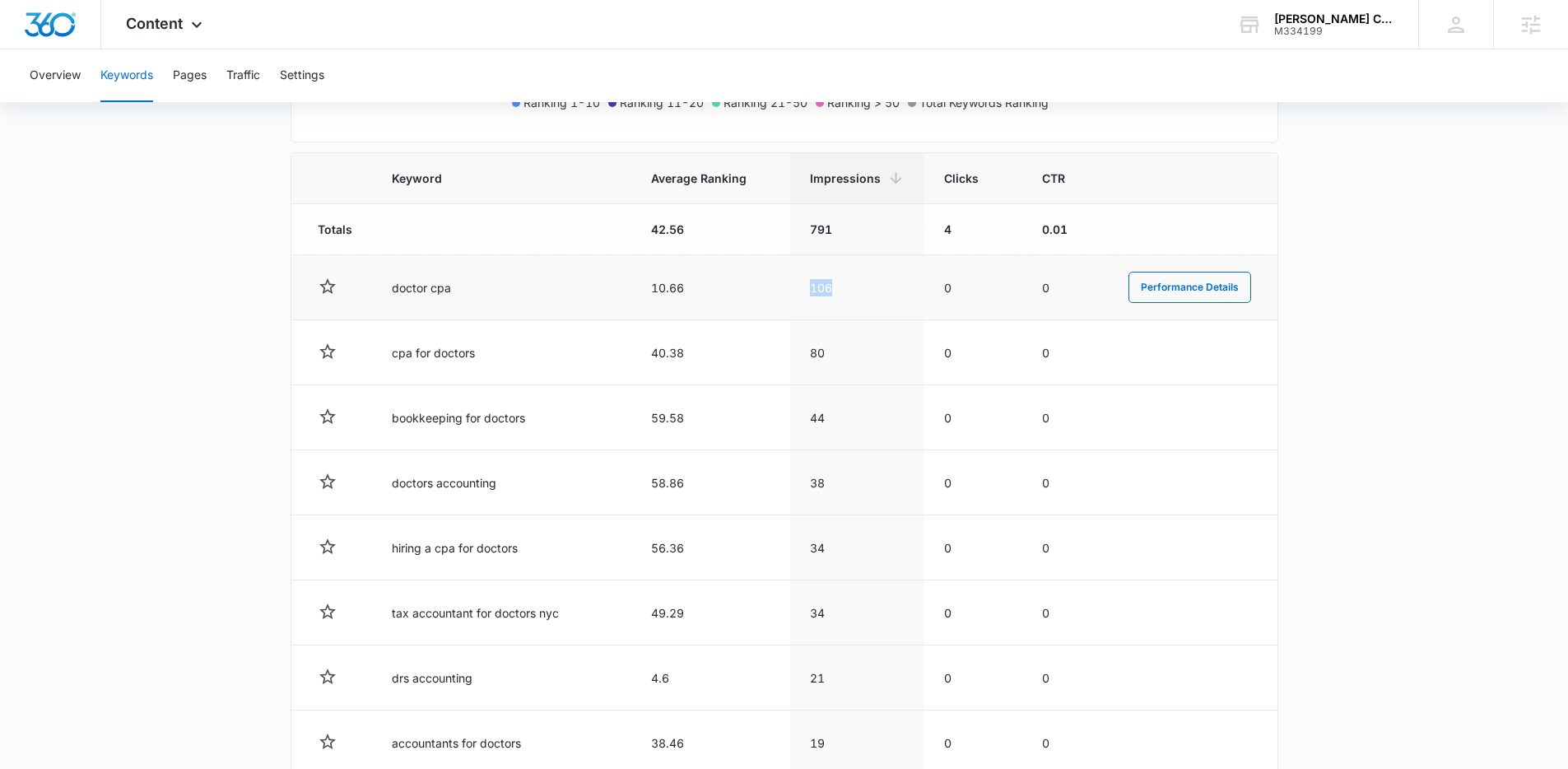
drag, startPoint x: 855, startPoint y: 282, endPoint x: 812, endPoint y: 282, distance: 43.0
click at [812, 282] on td "106" at bounding box center [857, 287] width 134 height 65
drag, startPoint x: 839, startPoint y: 353, endPoint x: 811, endPoint y: 353, distance: 28.0
click at [811, 353] on td "80" at bounding box center [857, 352] width 134 height 65
drag, startPoint x: 839, startPoint y: 411, endPoint x: 820, endPoint y: 412, distance: 19.0
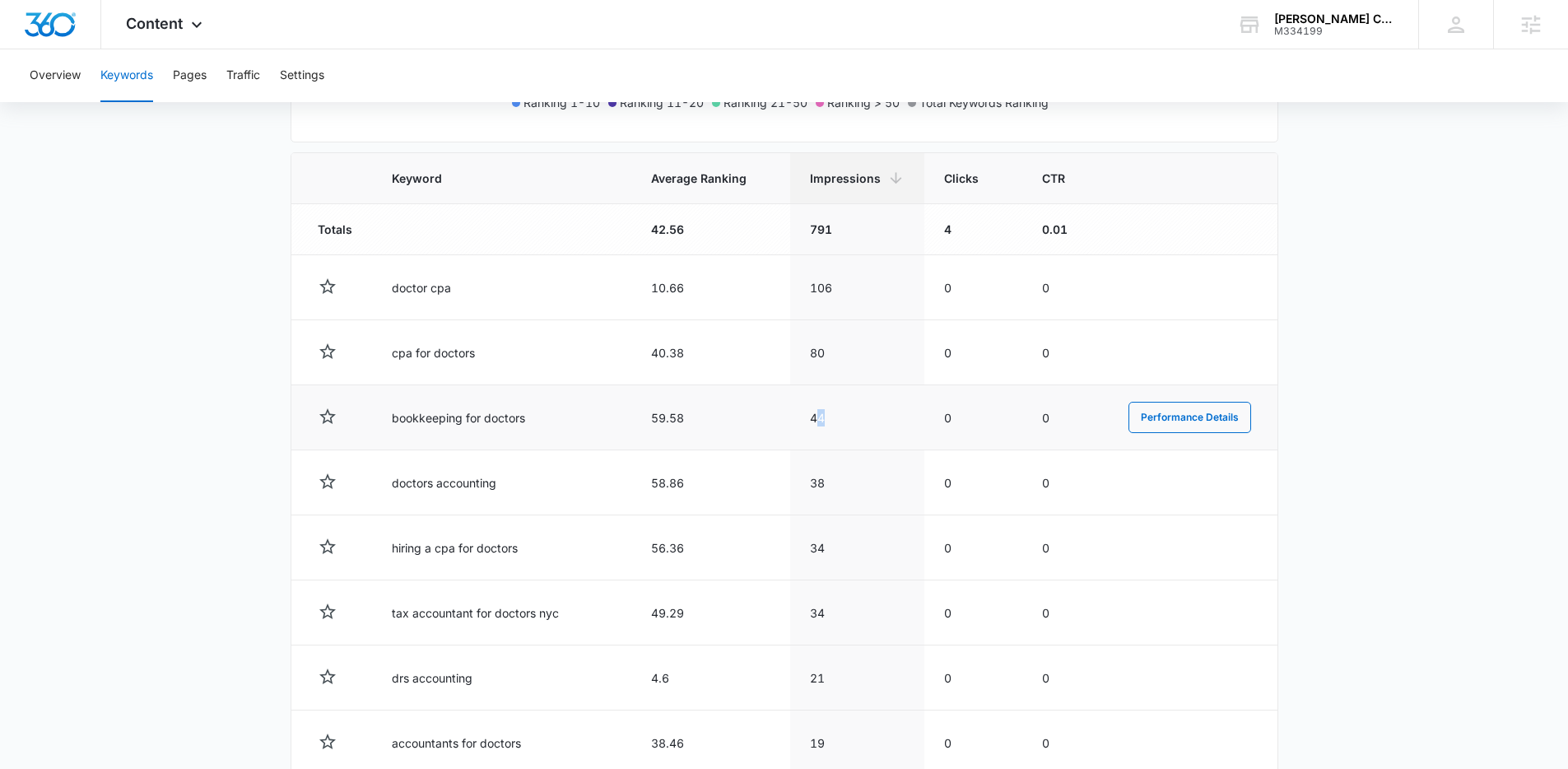
click at [820, 412] on td "44" at bounding box center [857, 417] width 134 height 65
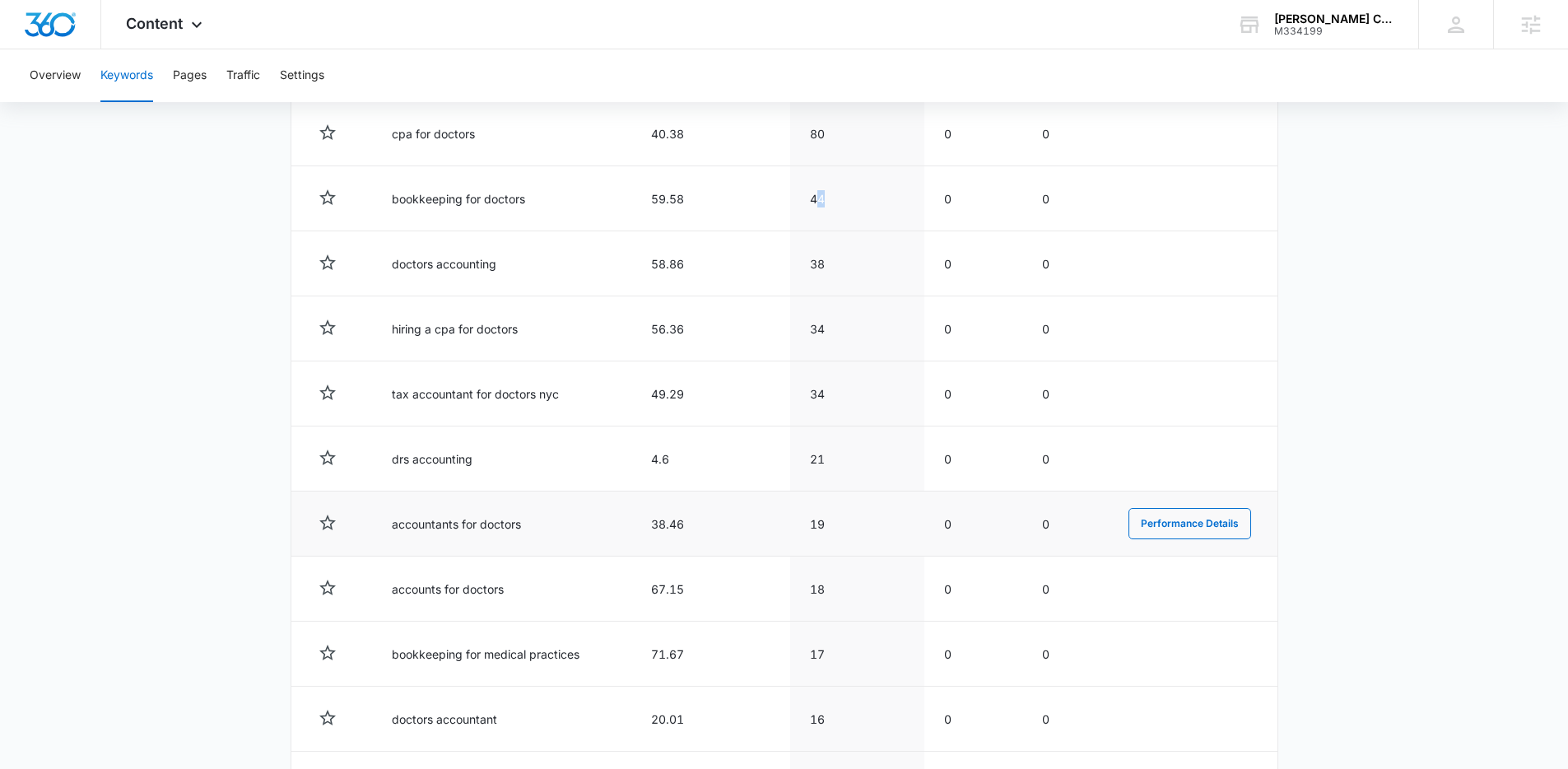
scroll to position [818, 0]
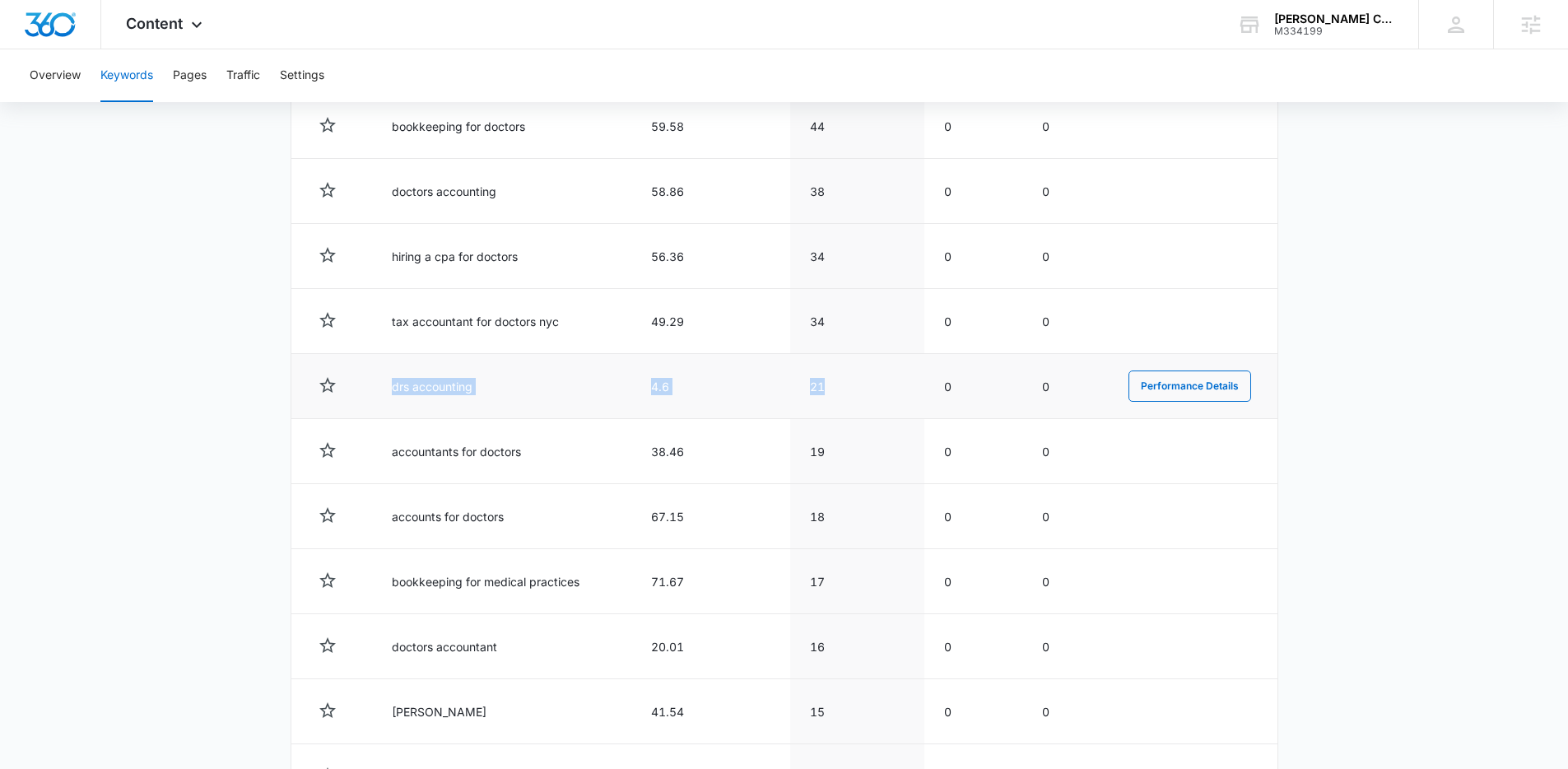
drag, startPoint x: 814, startPoint y: 386, endPoint x: 388, endPoint y: 380, distance: 426.0
click at [388, 380] on tr "drs accounting 4.6 21 0 0 Performance Details" at bounding box center [784, 386] width 986 height 65
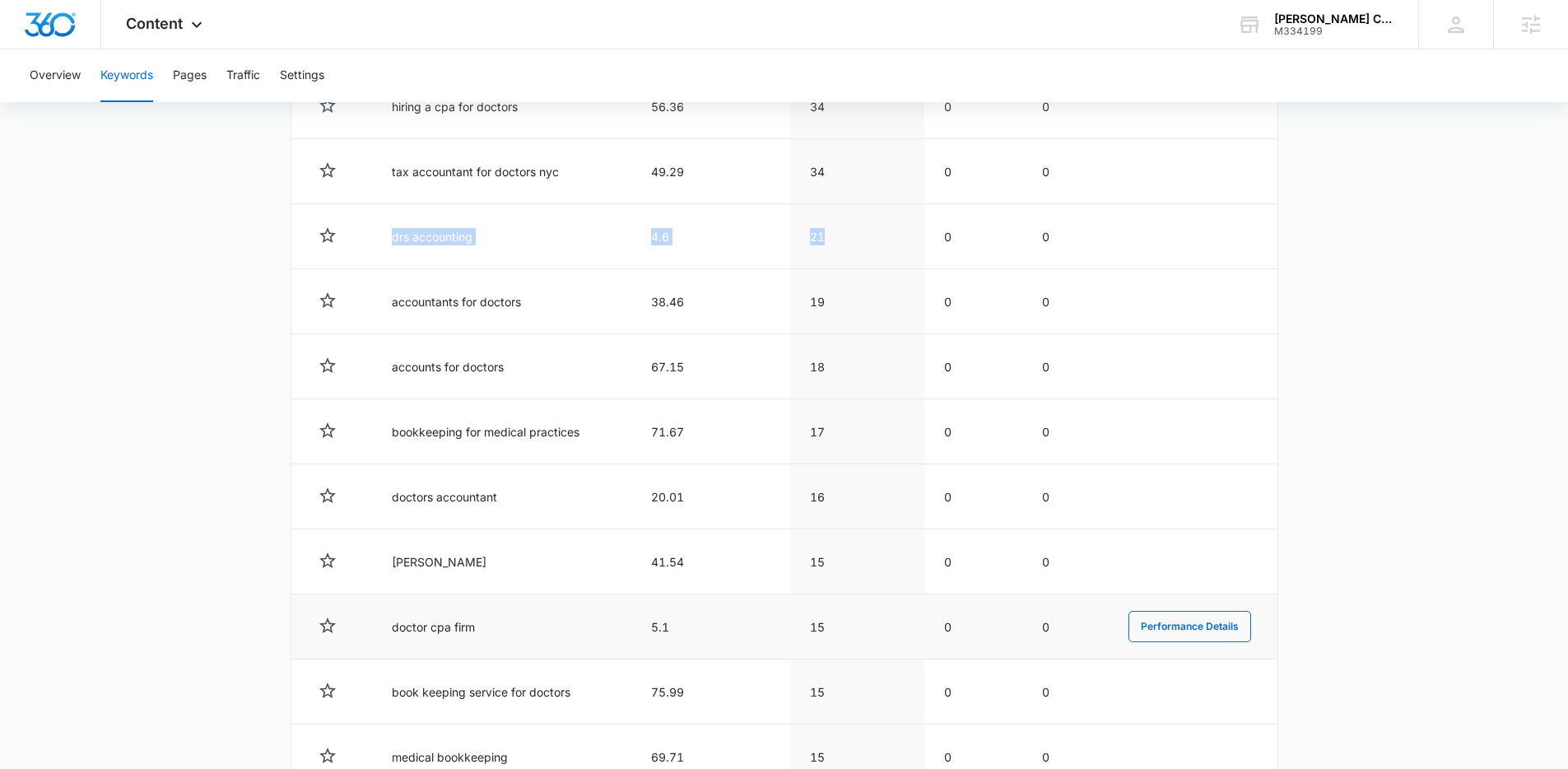
scroll to position [968, 0]
drag, startPoint x: 492, startPoint y: 498, endPoint x: 385, endPoint y: 506, distance: 107.3
click at [385, 506] on td "doctors accountant" at bounding box center [501, 496] width 259 height 65
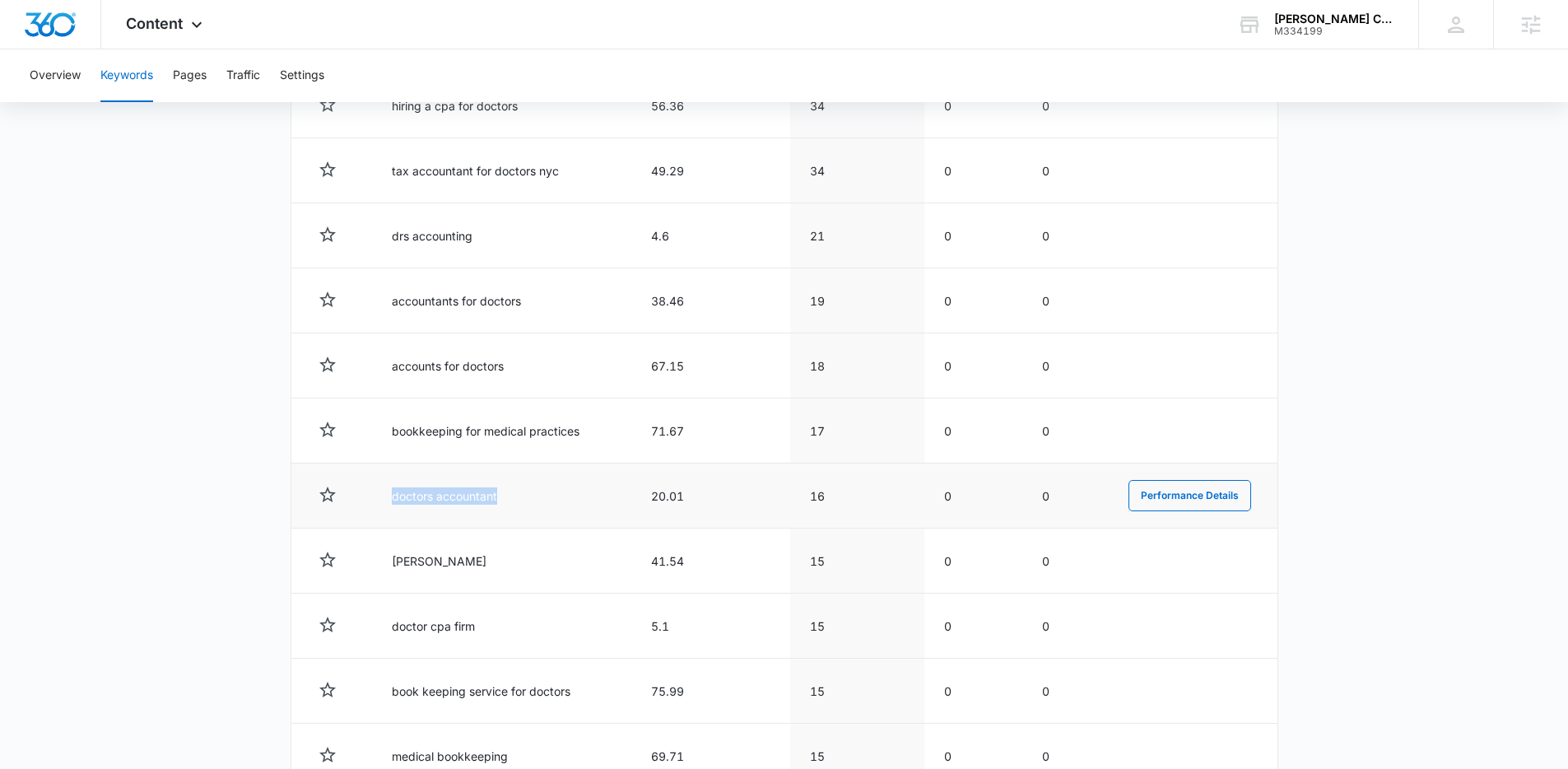
drag, startPoint x: 444, startPoint y: 492, endPoint x: 378, endPoint y: 495, distance: 66.1
click at [378, 495] on td "doctors accountant" at bounding box center [501, 496] width 259 height 65
drag, startPoint x: 686, startPoint y: 493, endPoint x: 654, endPoint y: 497, distance: 32.2
click at [654, 497] on td "20.01" at bounding box center [710, 496] width 159 height 65
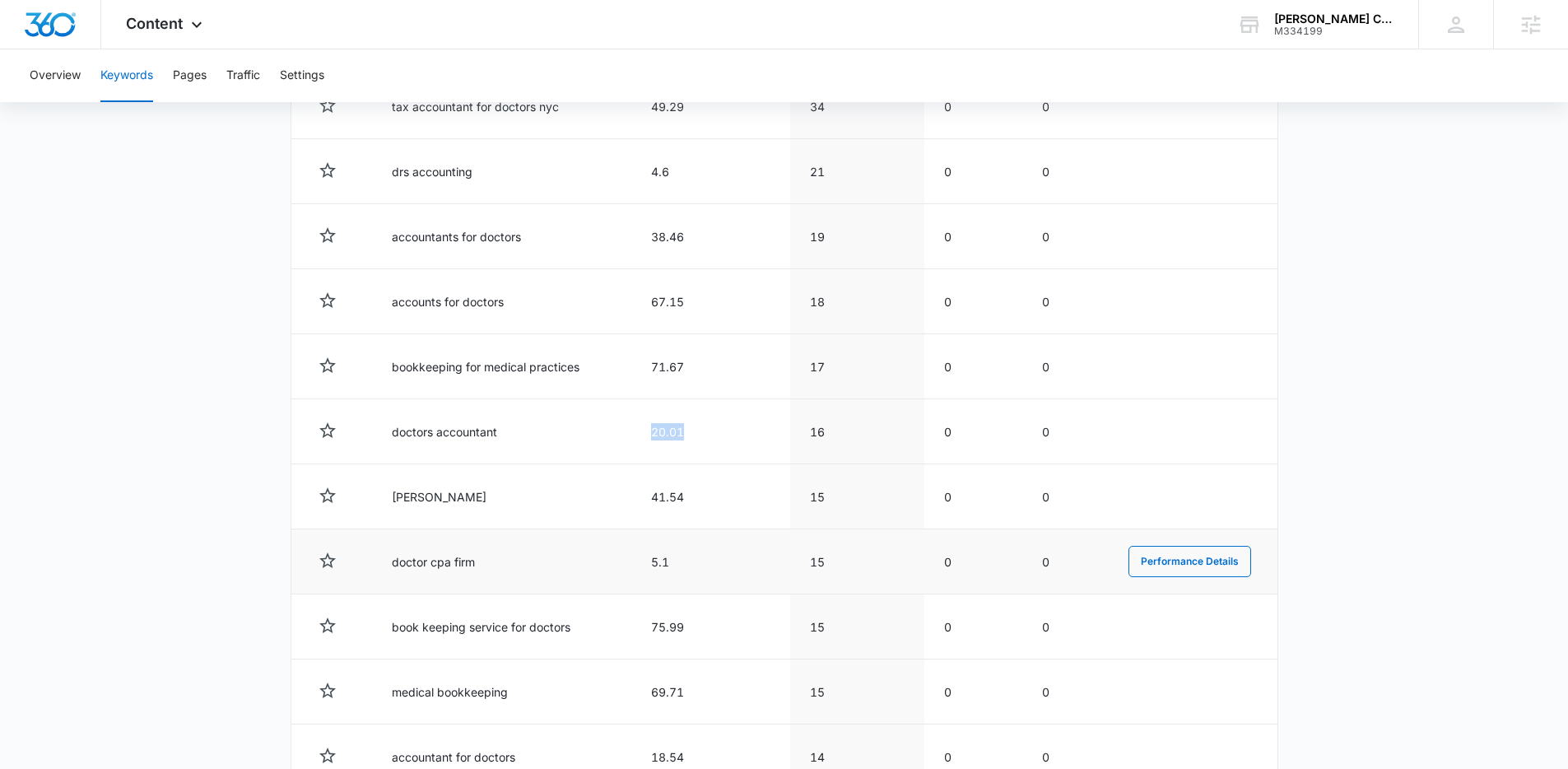
scroll to position [1034, 0]
drag, startPoint x: 445, startPoint y: 561, endPoint x: 481, endPoint y: 564, distance: 36.1
click at [387, 561] on td "doctor cpa firm" at bounding box center [501, 561] width 259 height 65
click at [627, 562] on tr "doctor cpa firm 5.1 15 0 0 Performance Details" at bounding box center [784, 561] width 986 height 65
drag, startPoint x: 547, startPoint y: 570, endPoint x: 386, endPoint y: 560, distance: 161.3
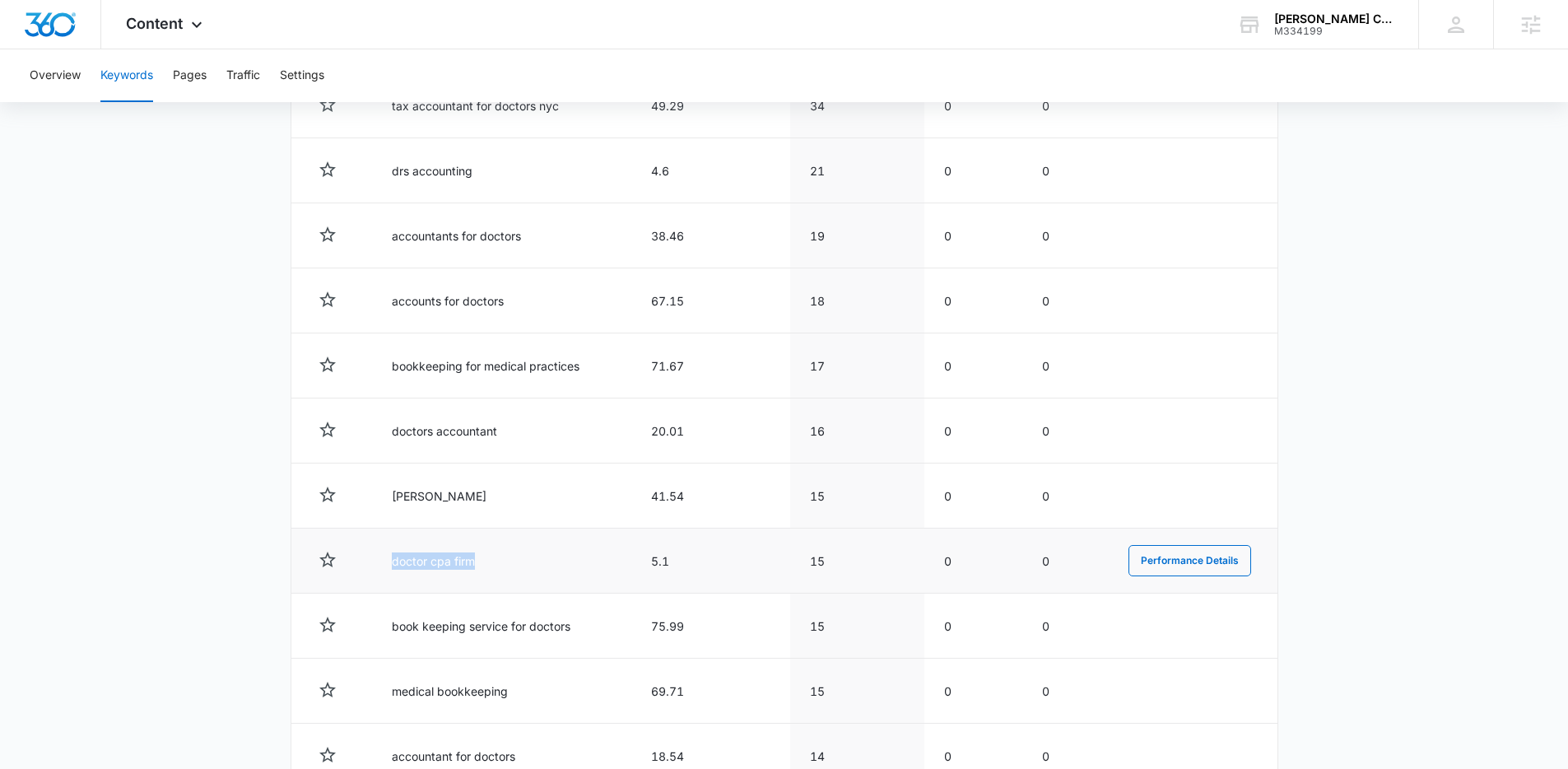
click at [386, 560] on td "doctor cpa firm" at bounding box center [501, 561] width 259 height 65
click at [365, 545] on td at bounding box center [331, 561] width 81 height 65
drag, startPoint x: 479, startPoint y: 560, endPoint x: 389, endPoint y: 566, distance: 90.2
click at [390, 567] on td "doctor cpa firm" at bounding box center [501, 561] width 259 height 65
drag, startPoint x: 522, startPoint y: 305, endPoint x: 407, endPoint y: 313, distance: 115.3
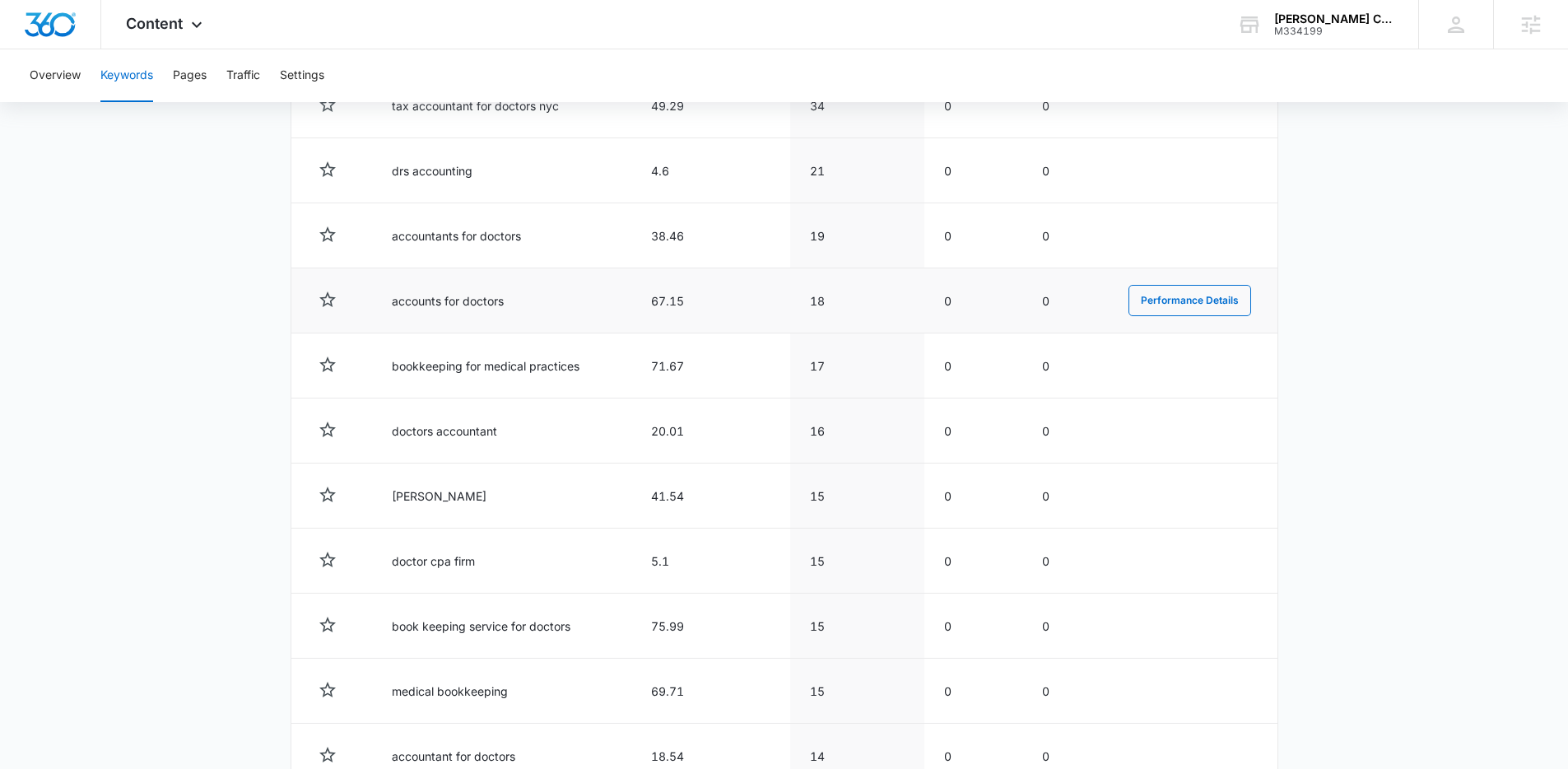
click at [408, 314] on td "accounts for doctors" at bounding box center [501, 300] width 259 height 65
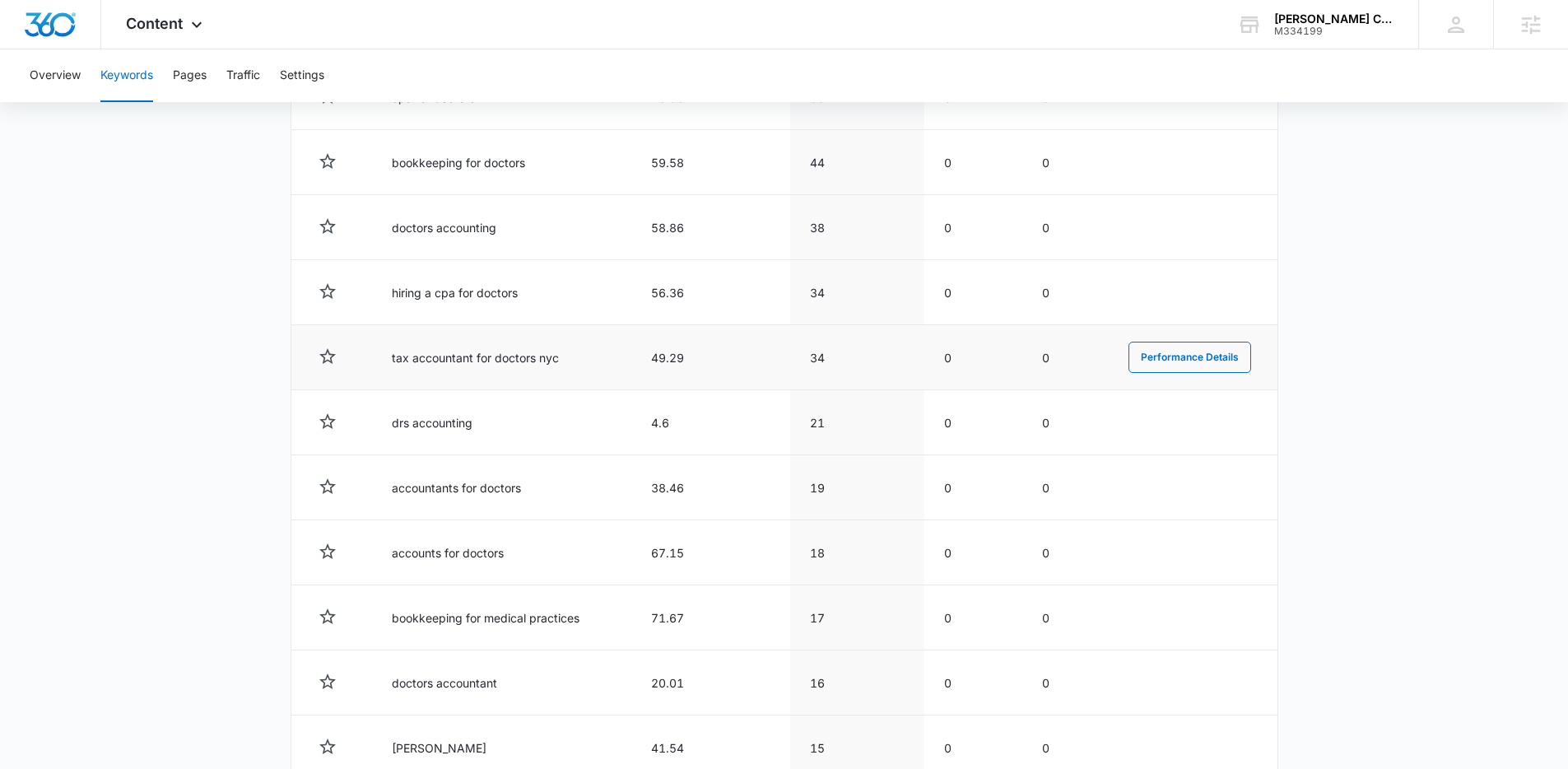
scroll to position [758, 0]
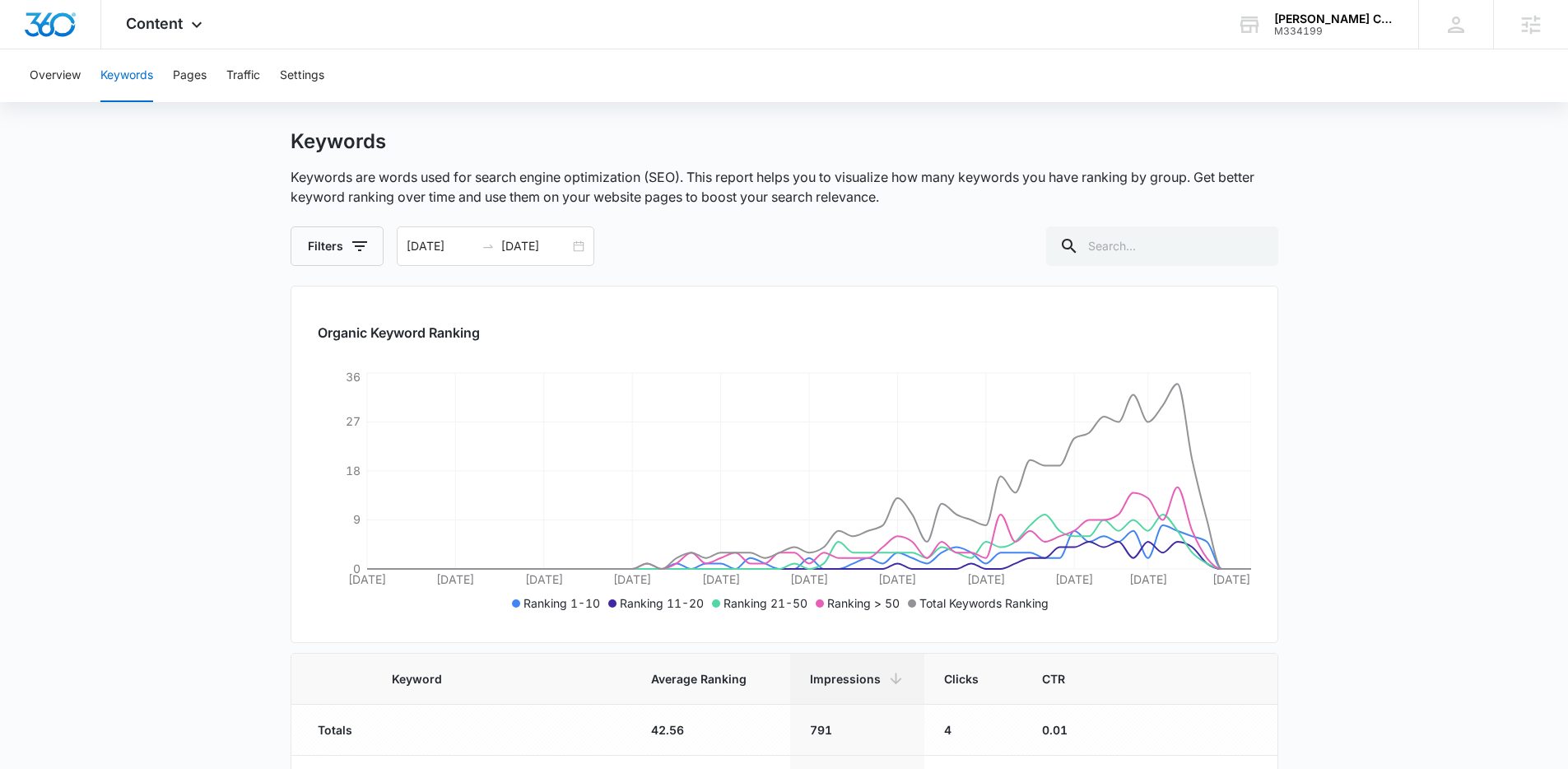
scroll to position [0, 0]
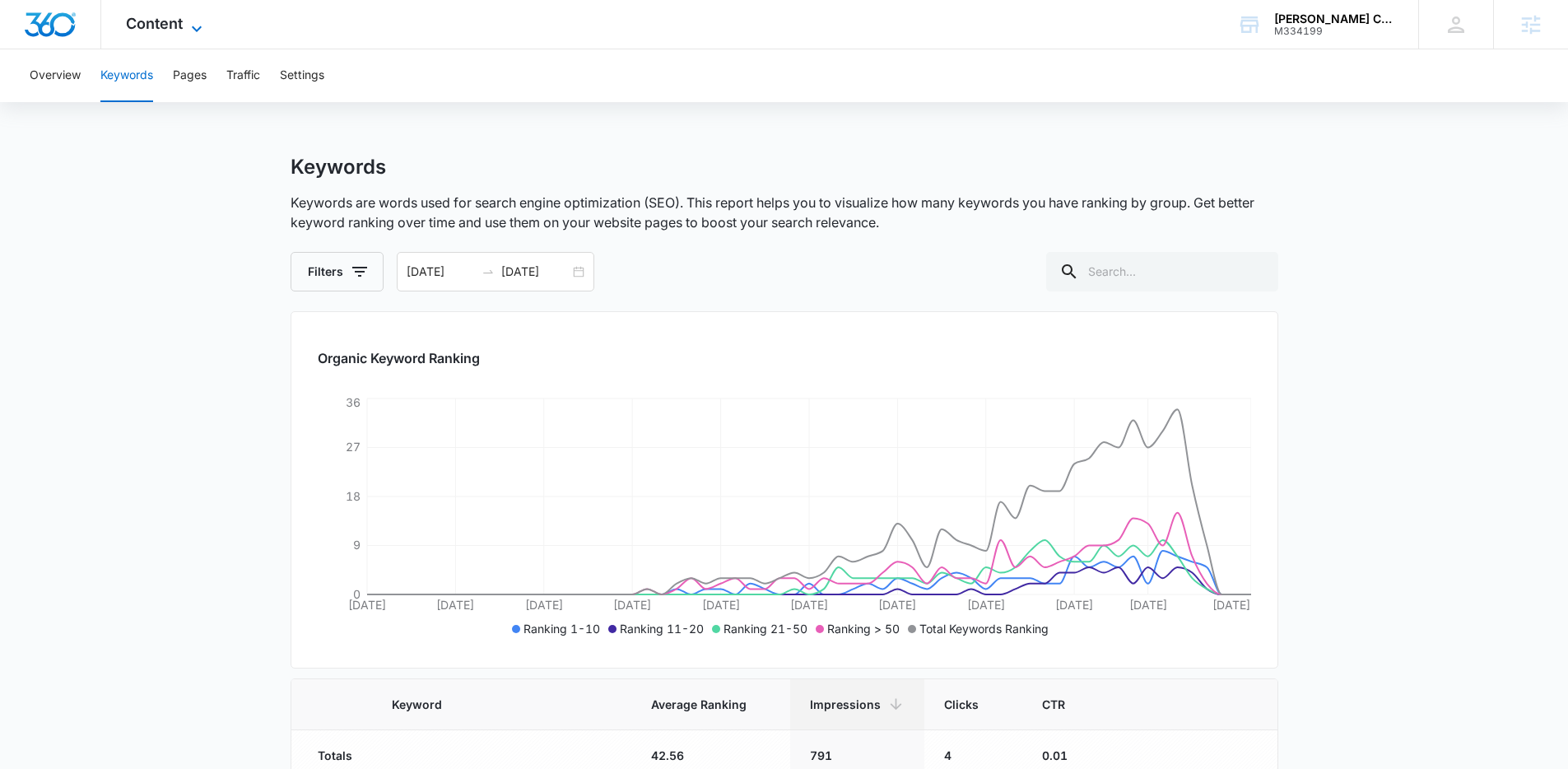
click at [206, 23] on icon at bounding box center [196, 28] width 20 height 20
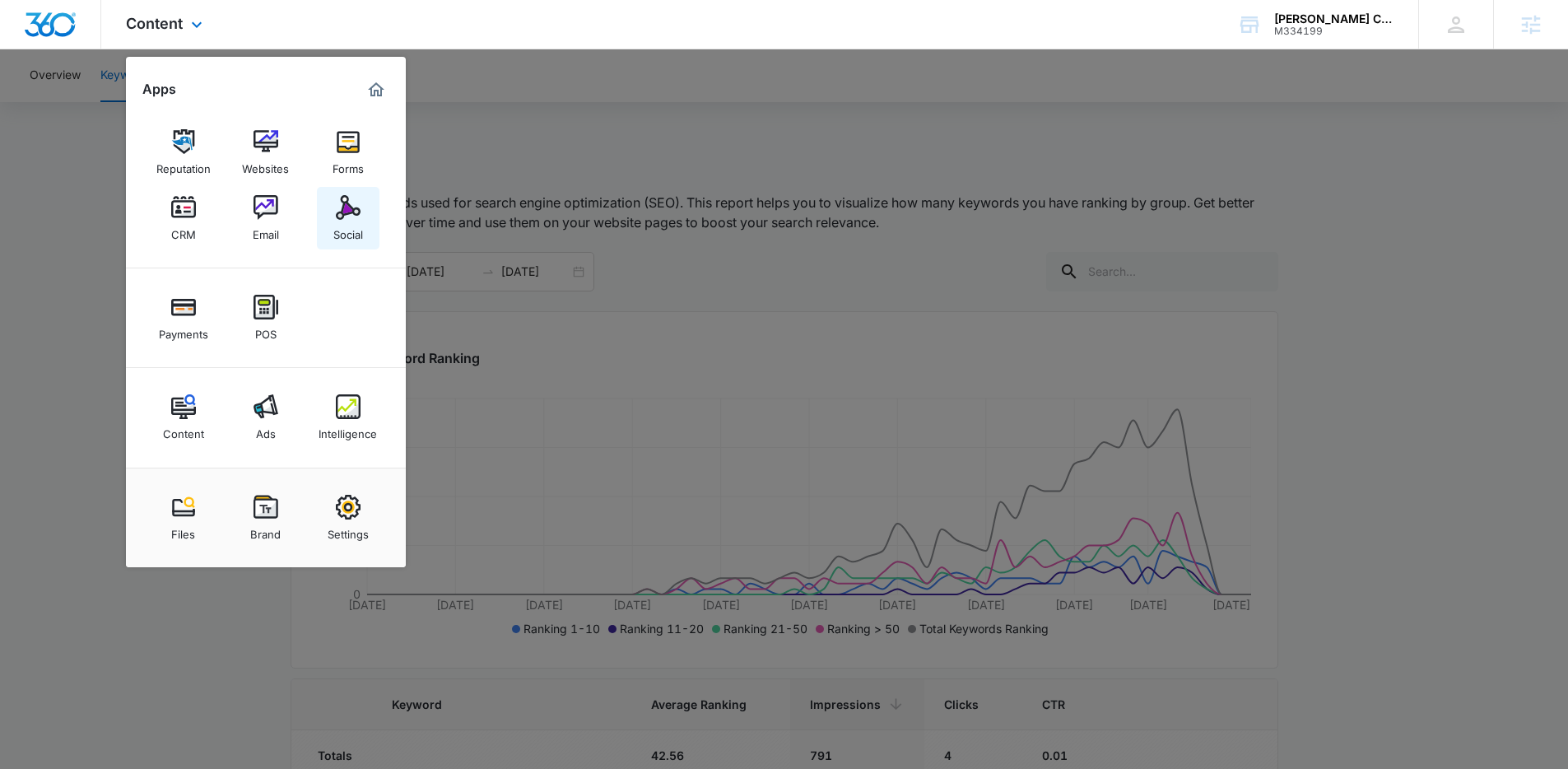
click at [354, 211] on img at bounding box center [348, 208] width 24 height 24
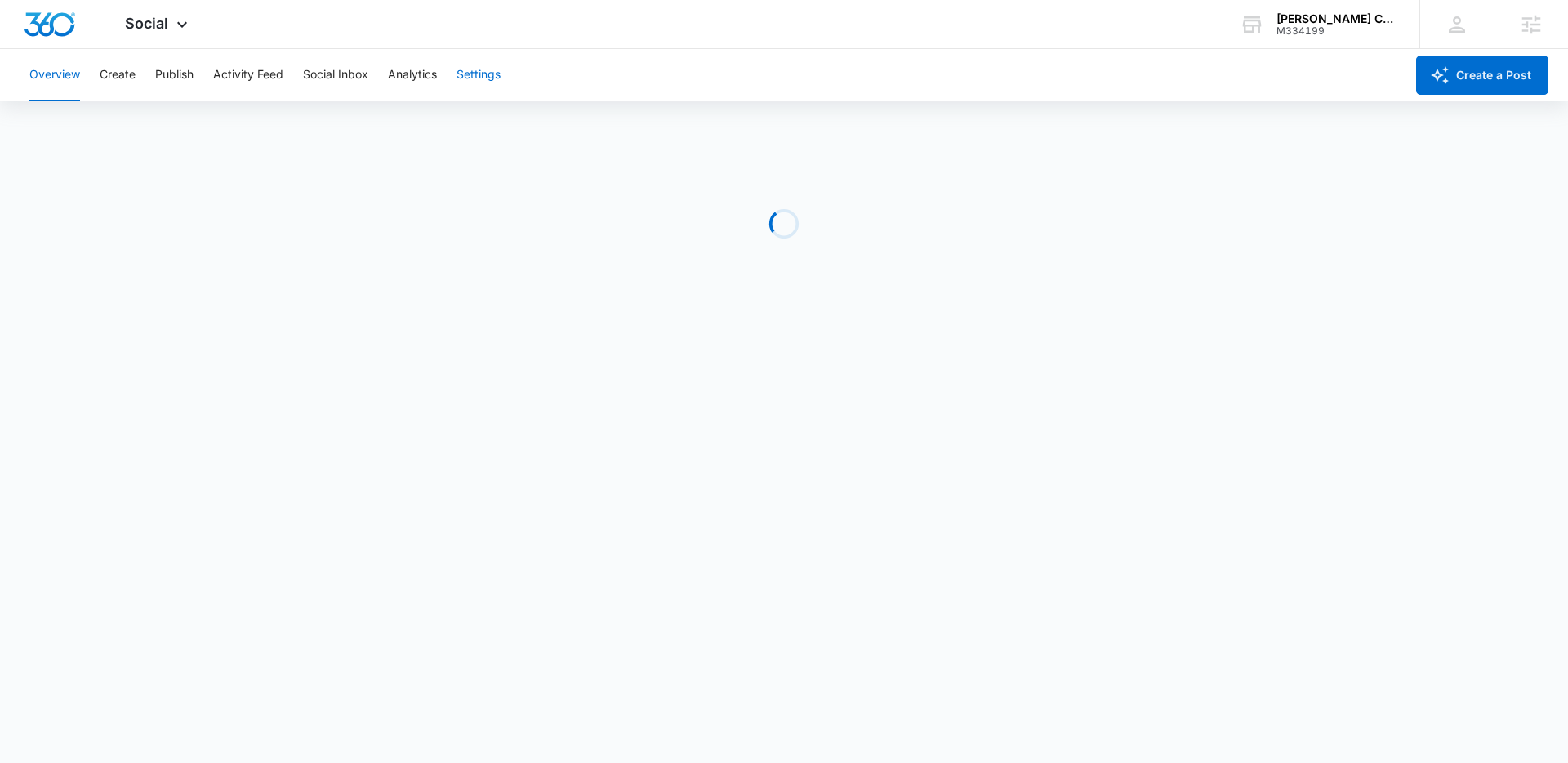
click at [471, 89] on button "Settings" at bounding box center [478, 75] width 44 height 52
click at [500, 83] on button "Settings" at bounding box center [478, 75] width 44 height 52
click at [133, 76] on button "Create" at bounding box center [117, 75] width 36 height 52
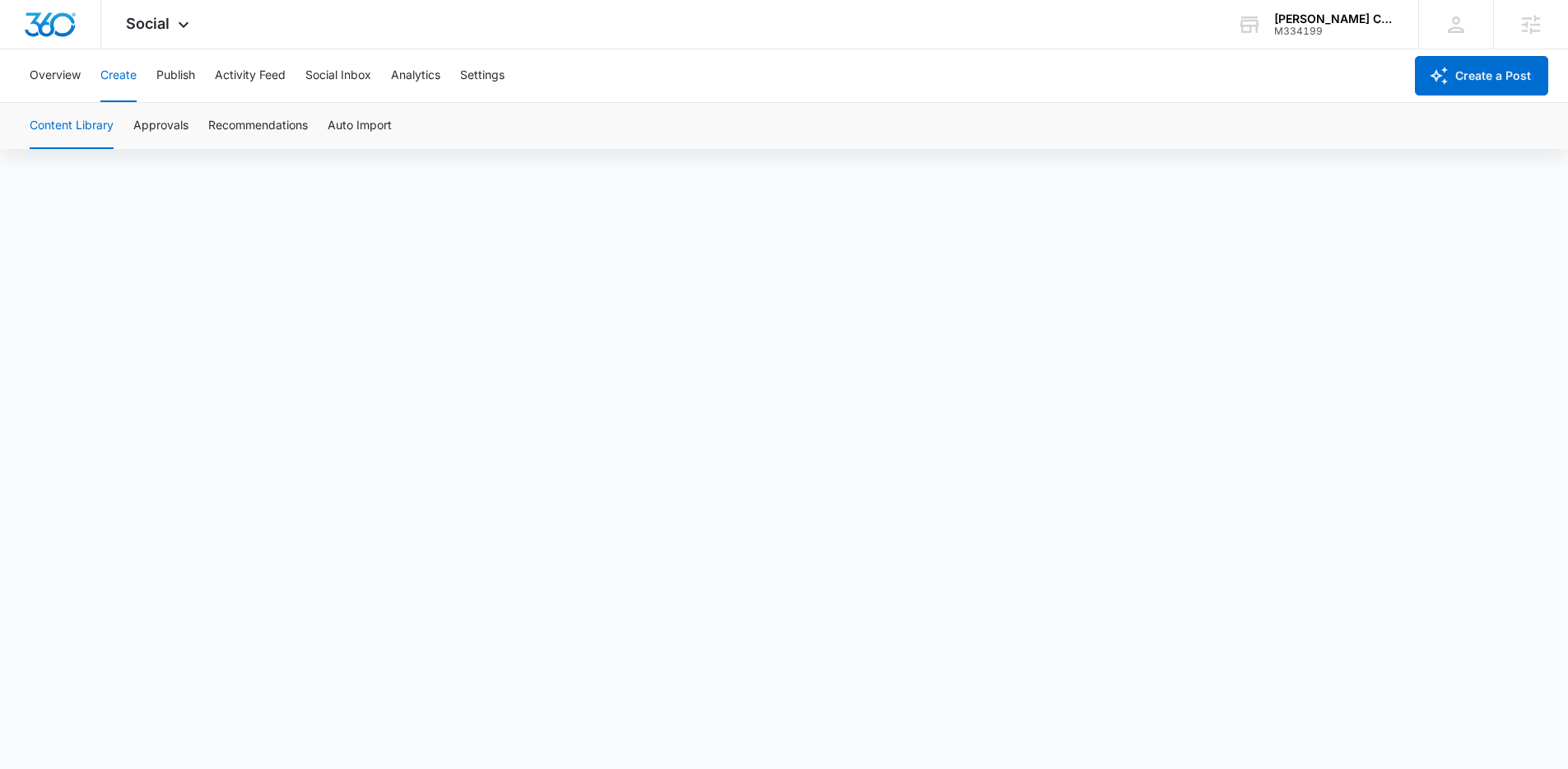
drag, startPoint x: 431, startPoint y: 74, endPoint x: 579, endPoint y: 85, distance: 148.4
click at [579, 85] on div "Overview Create Publish Activity Feed Social Inbox Analytics Settings" at bounding box center [711, 76] width 1383 height 53
click at [172, 37] on div "Social Apps Reputation Websites Forms CRM Email Social Payments POS Content Ads…" at bounding box center [160, 24] width 117 height 49
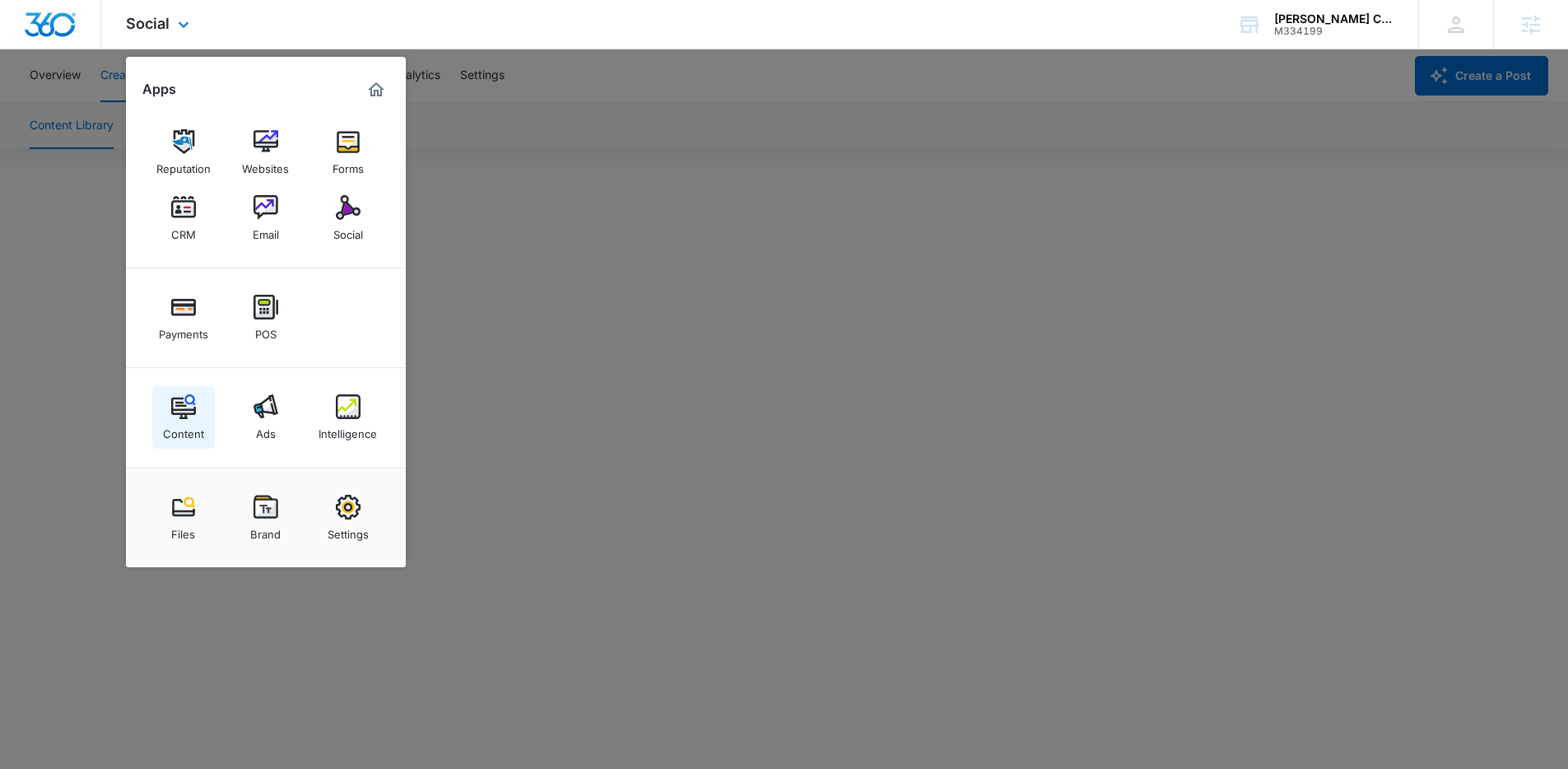
click at [190, 418] on img at bounding box center [183, 407] width 24 height 24
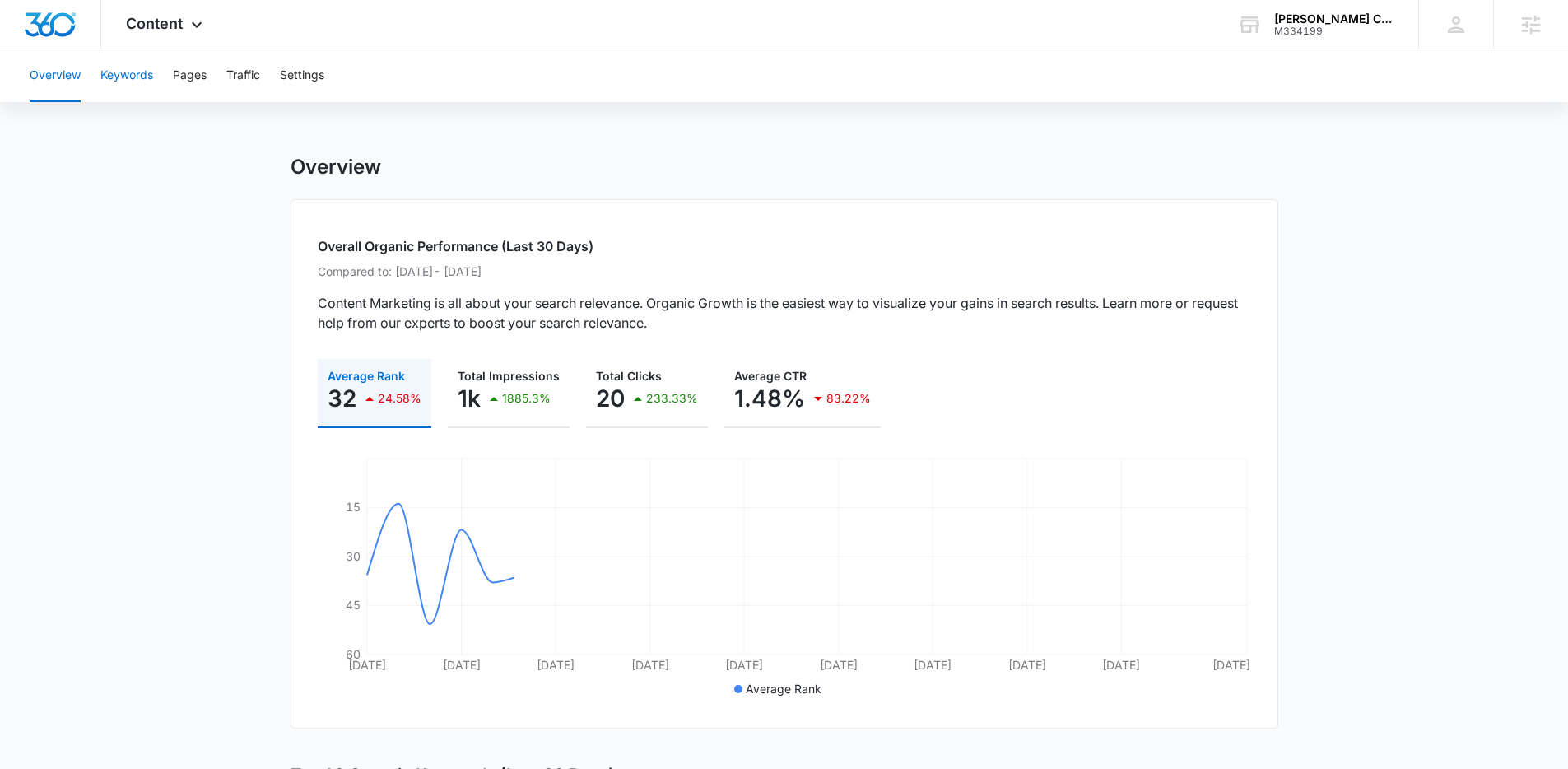
click at [125, 72] on button "Keywords" at bounding box center [127, 76] width 53 height 53
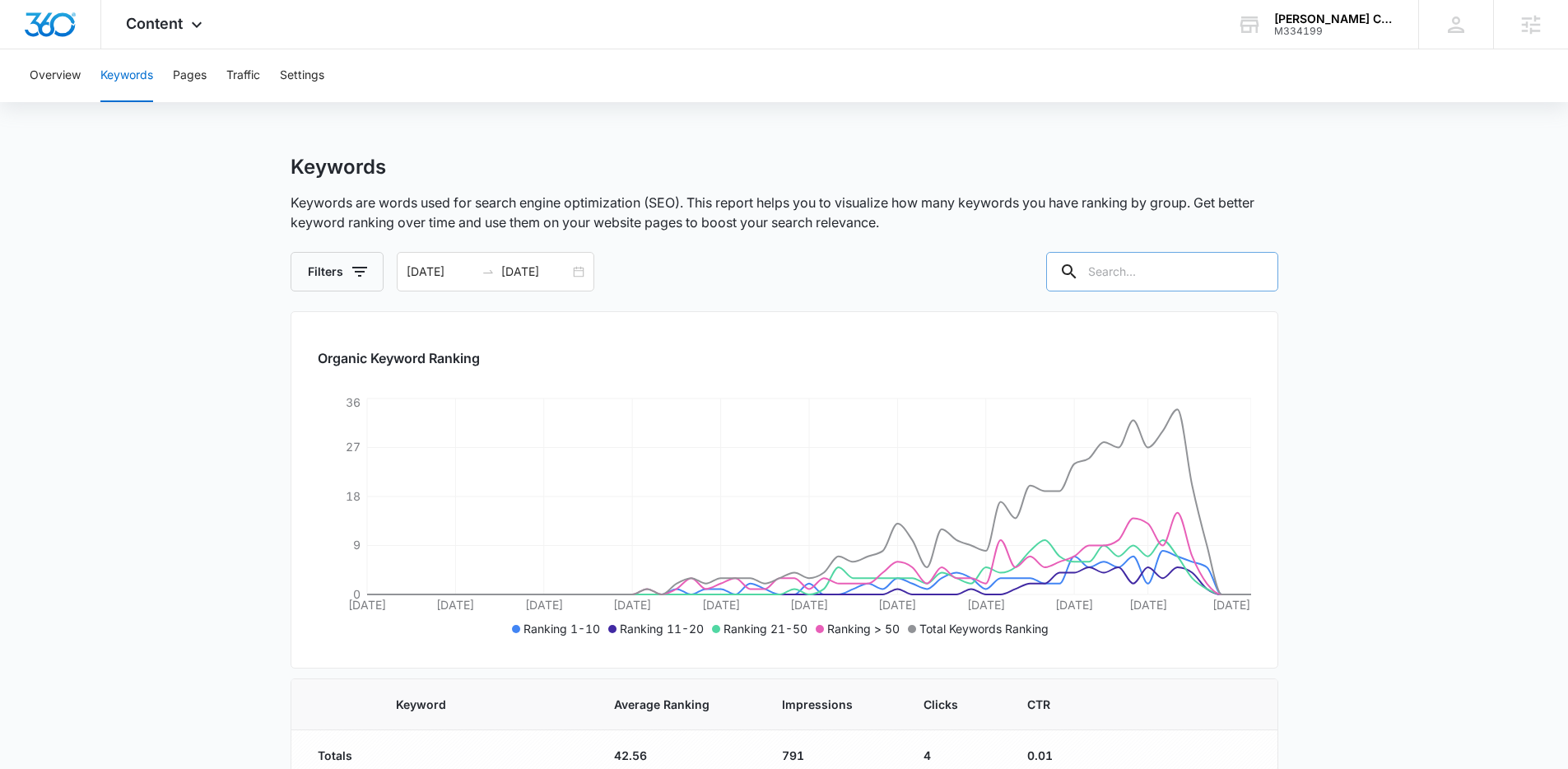
click at [1131, 256] on input "text" at bounding box center [1162, 271] width 232 height 39
type input "vet"
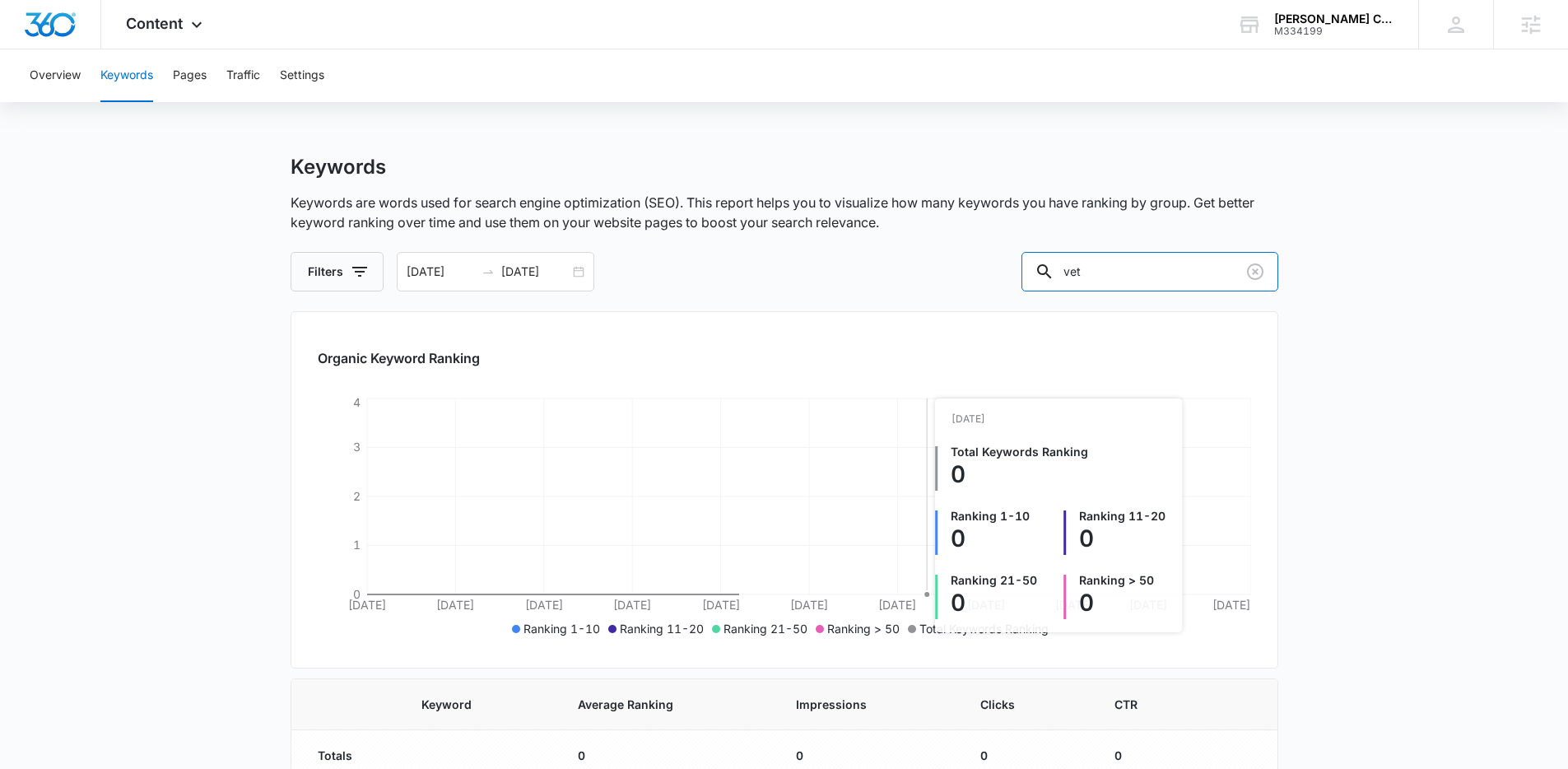
scroll to position [32, 0]
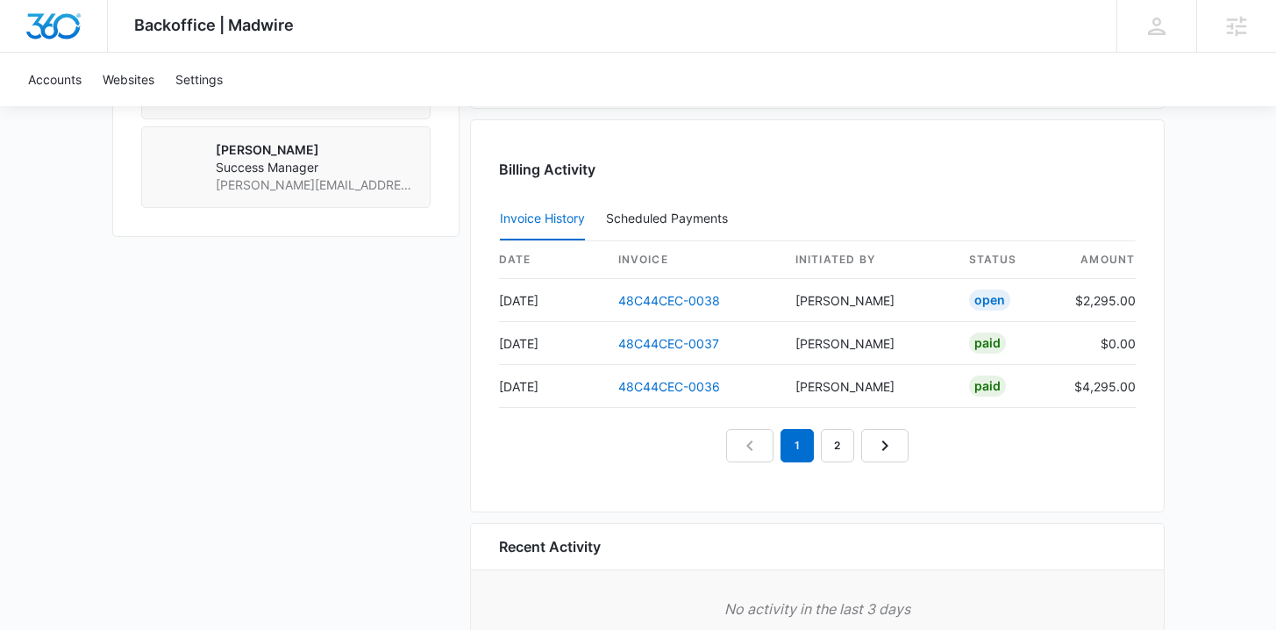
scroll to position [1640, 0]
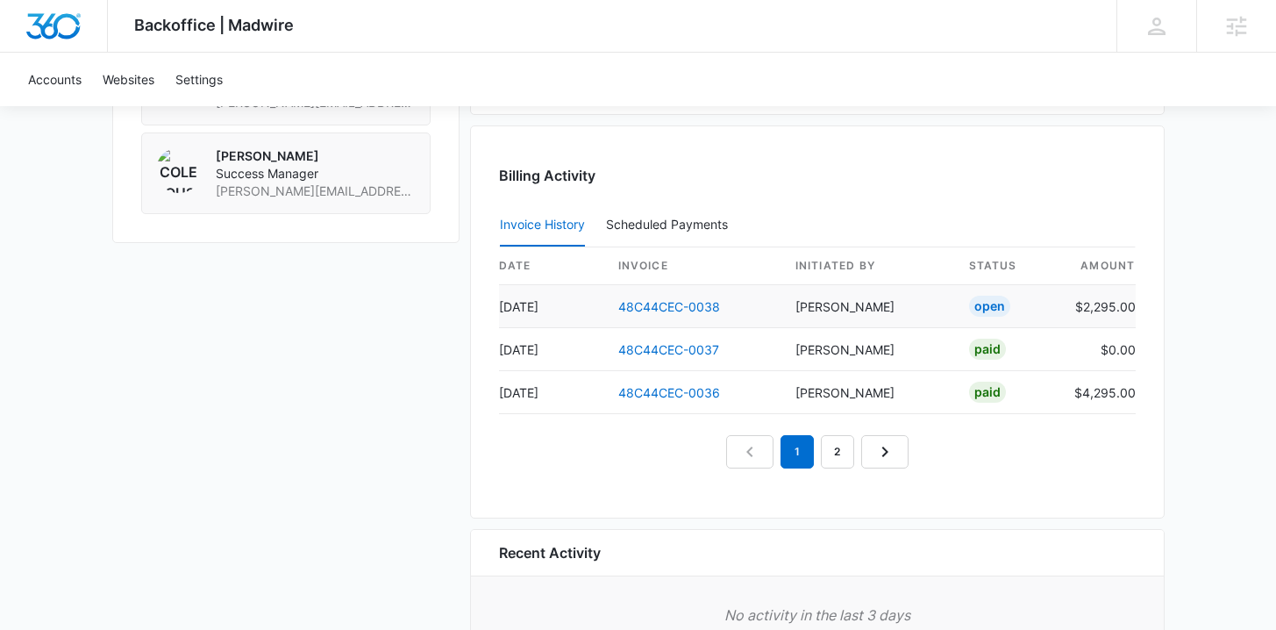
click at [673, 297] on td "48C44CEC-0038" at bounding box center [692, 306] width 177 height 43
click at [669, 306] on link "48C44CEC-0038" at bounding box center [669, 306] width 102 height 15
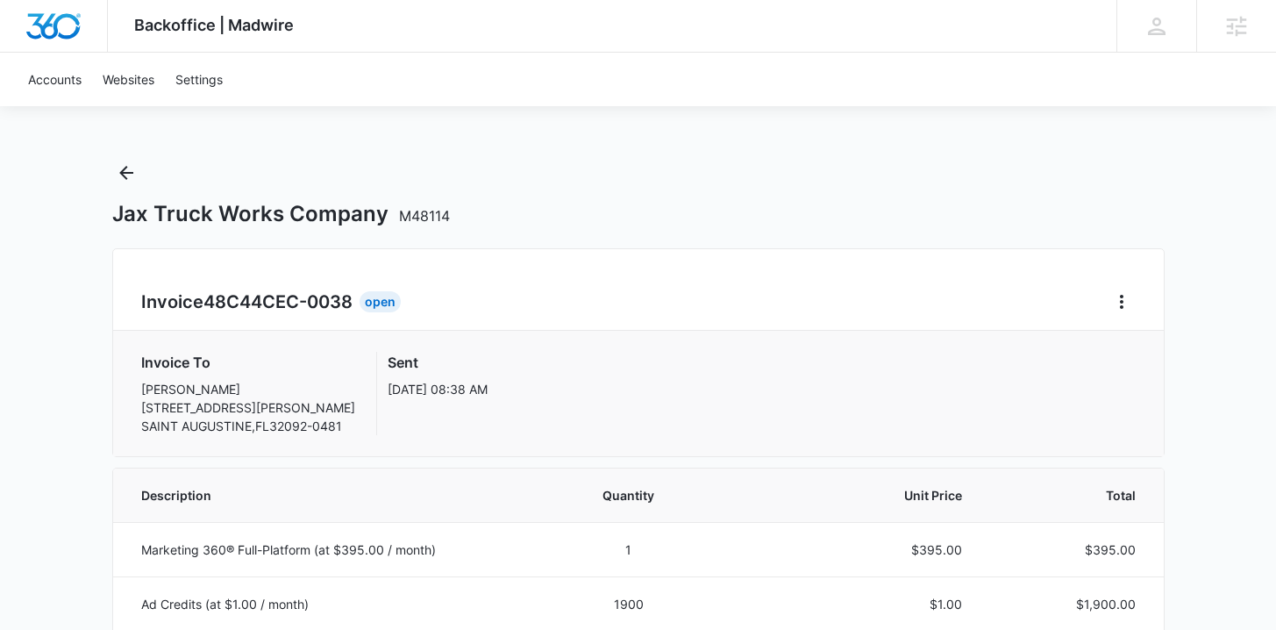
drag, startPoint x: 557, startPoint y: 31, endPoint x: 554, endPoint y: 63, distance: 32.6
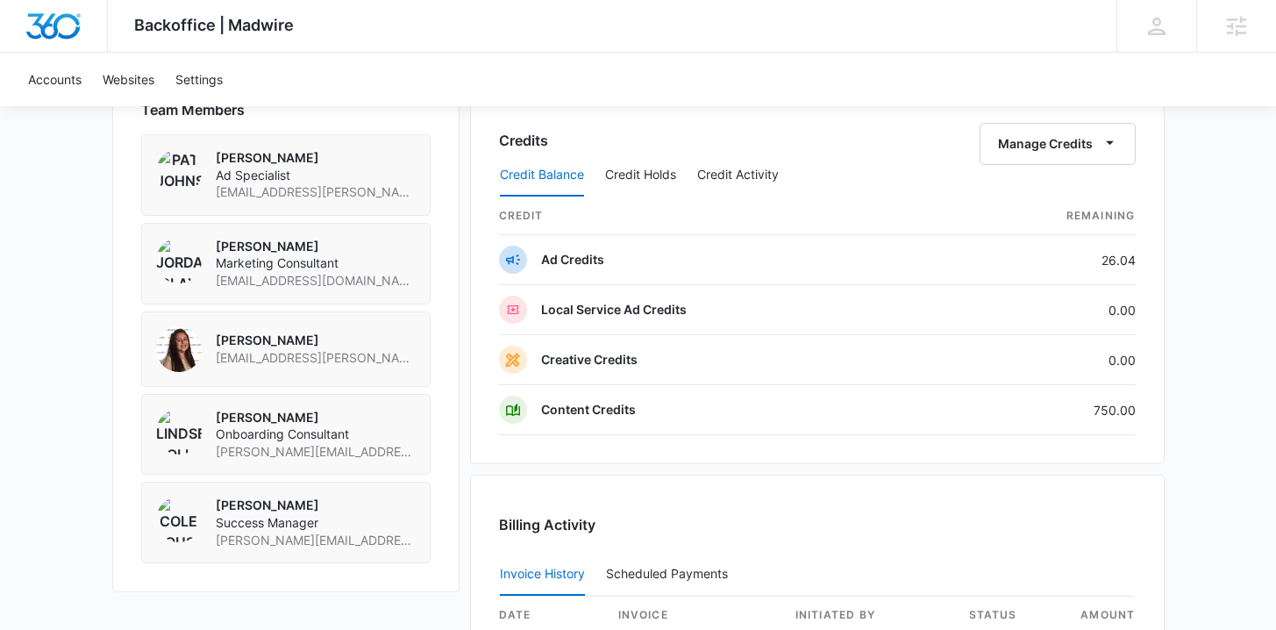
scroll to position [1516, 0]
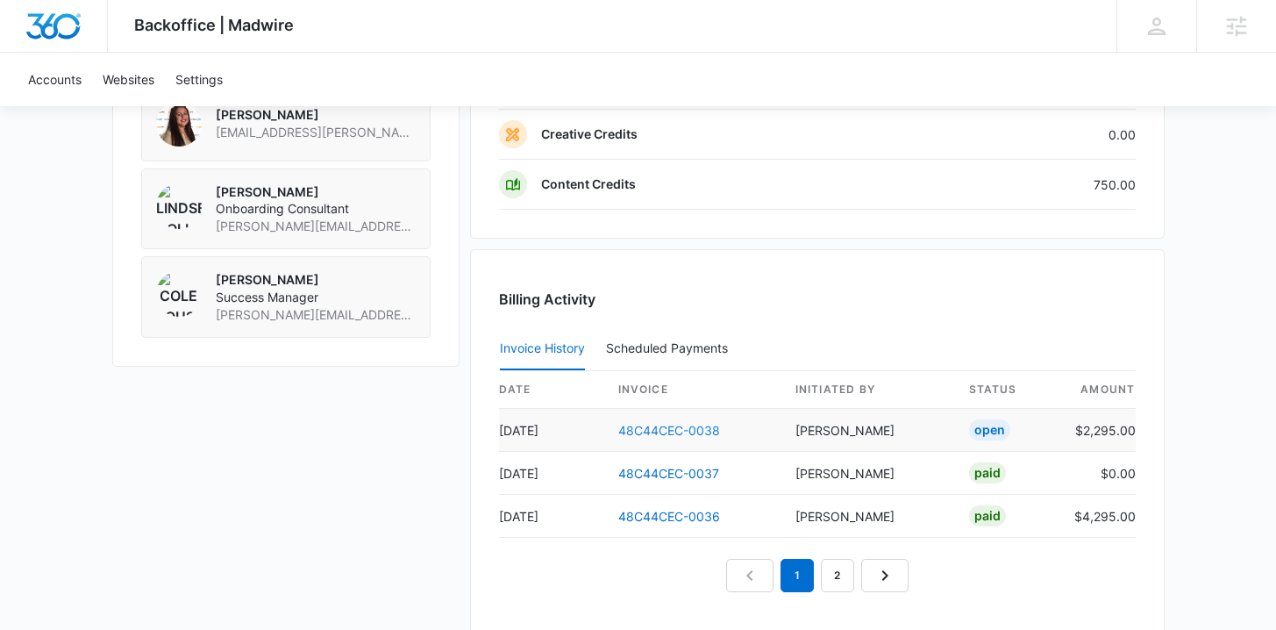
click at [649, 432] on link "48C44CEC-0038" at bounding box center [669, 430] width 102 height 15
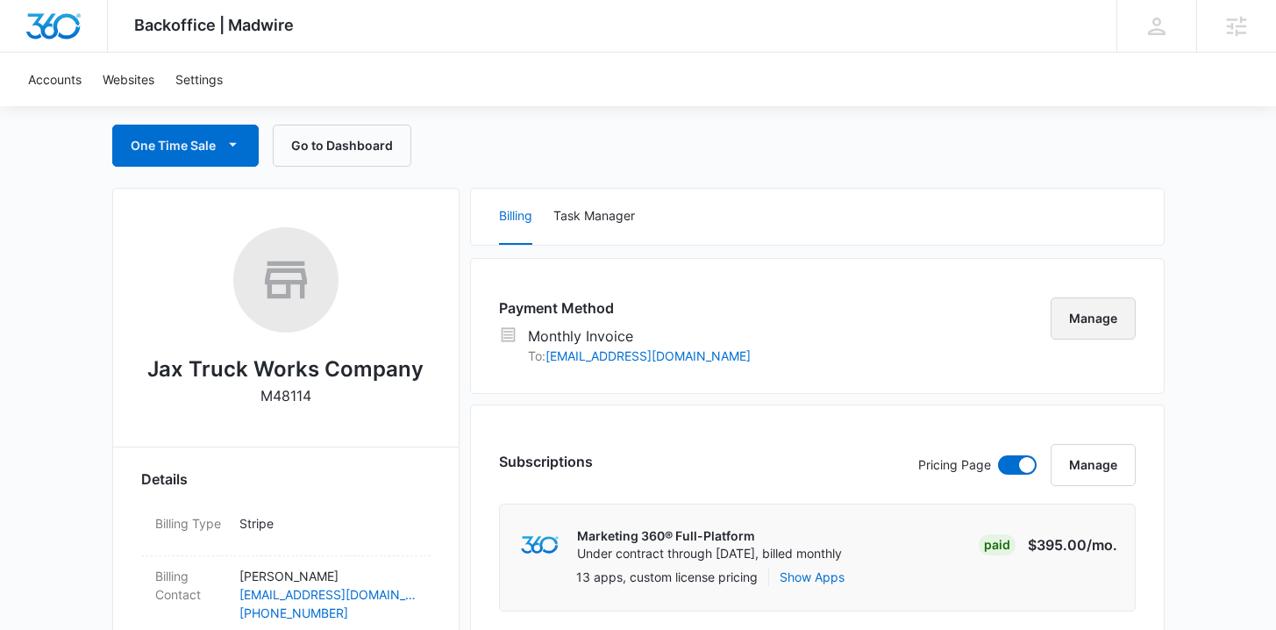
scroll to position [165, 0]
click at [1105, 310] on button "Manage" at bounding box center [1093, 317] width 85 height 42
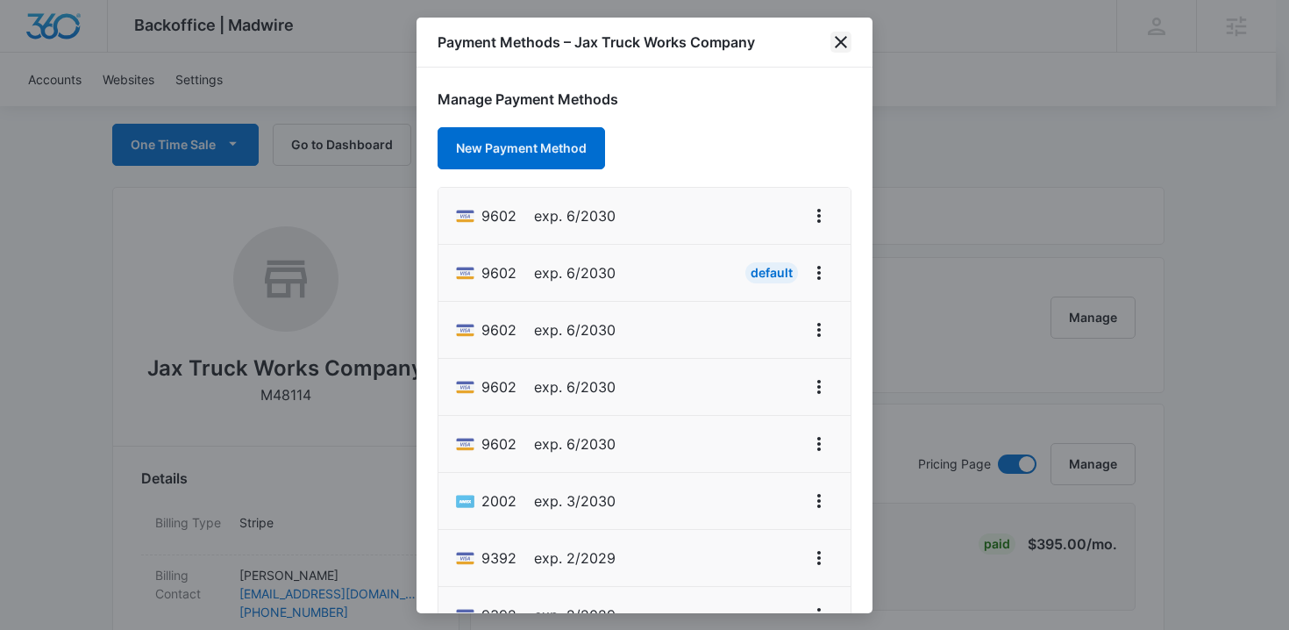
click at [837, 42] on icon "close" at bounding box center [841, 42] width 21 height 21
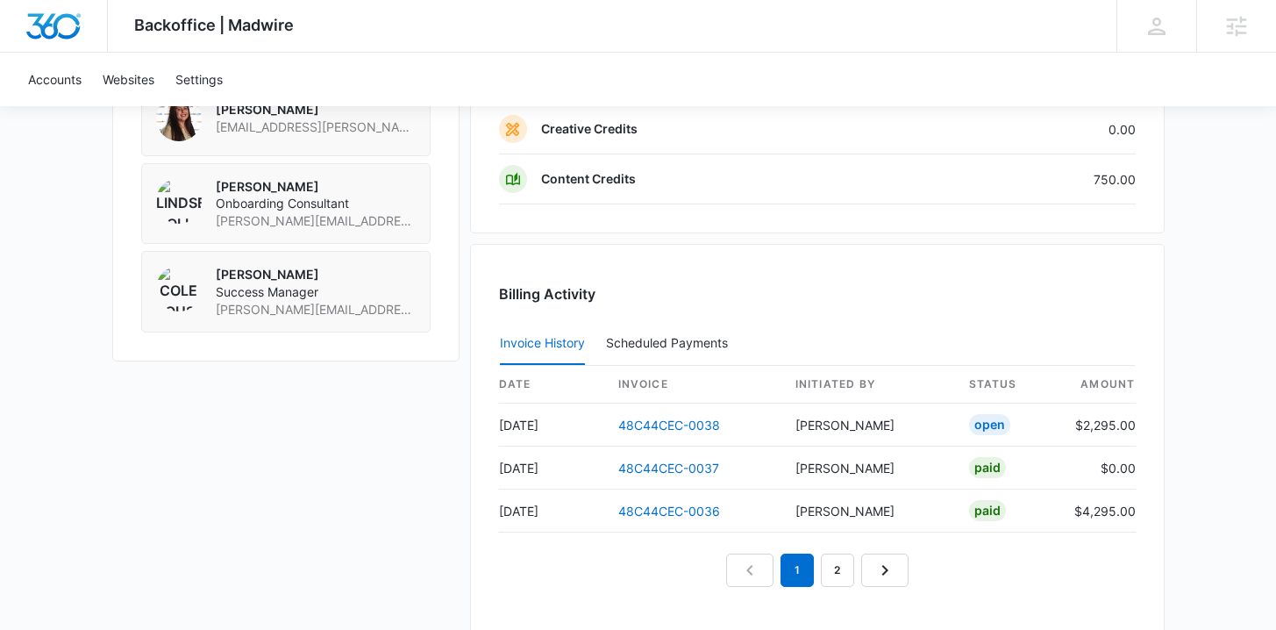
scroll to position [1751, 0]
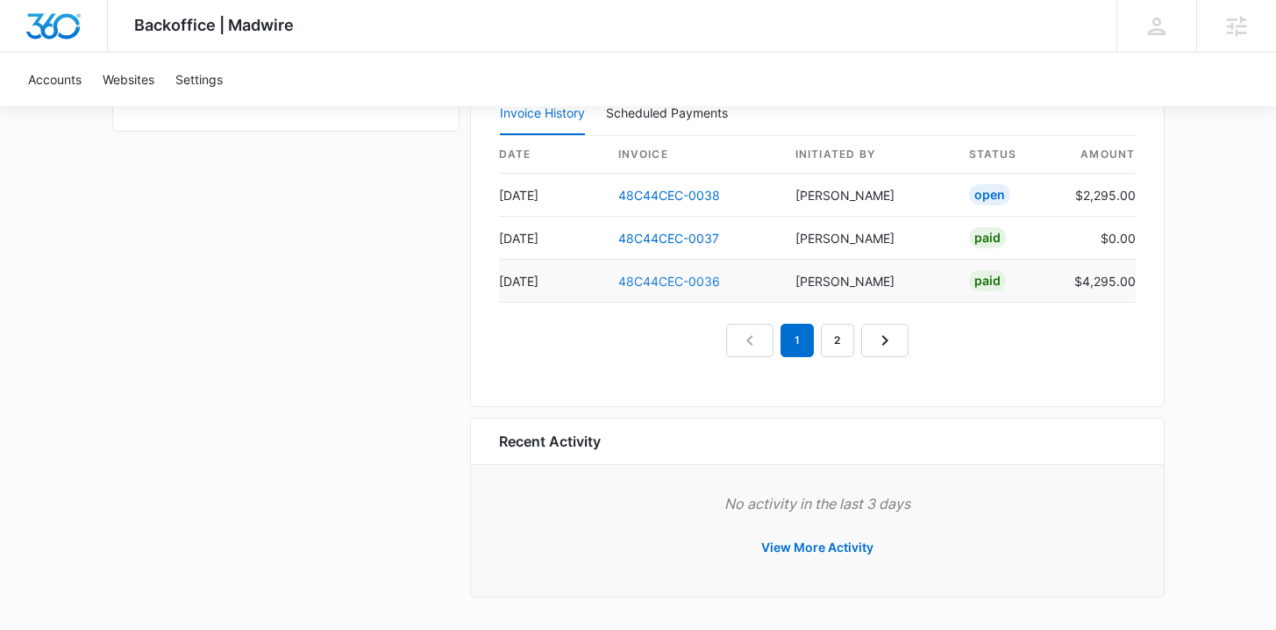
click at [664, 284] on link "48C44CEC-0036" at bounding box center [669, 281] width 102 height 15
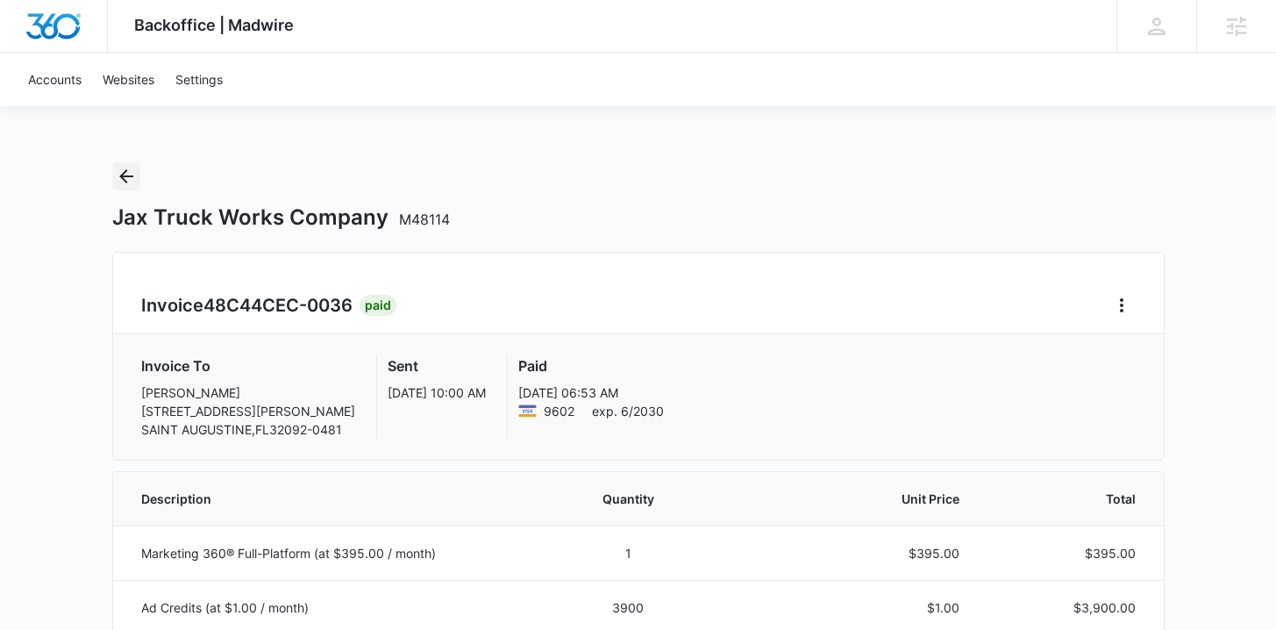
click at [119, 179] on icon "Back" at bounding box center [126, 176] width 21 height 21
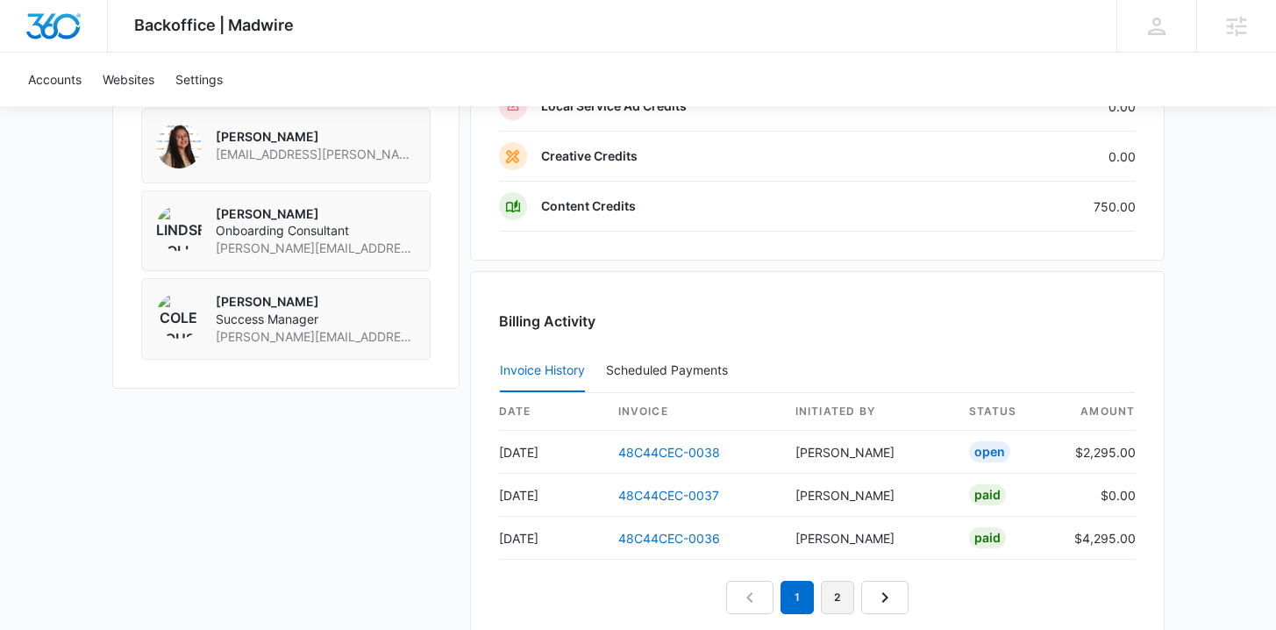
scroll to position [1512, 0]
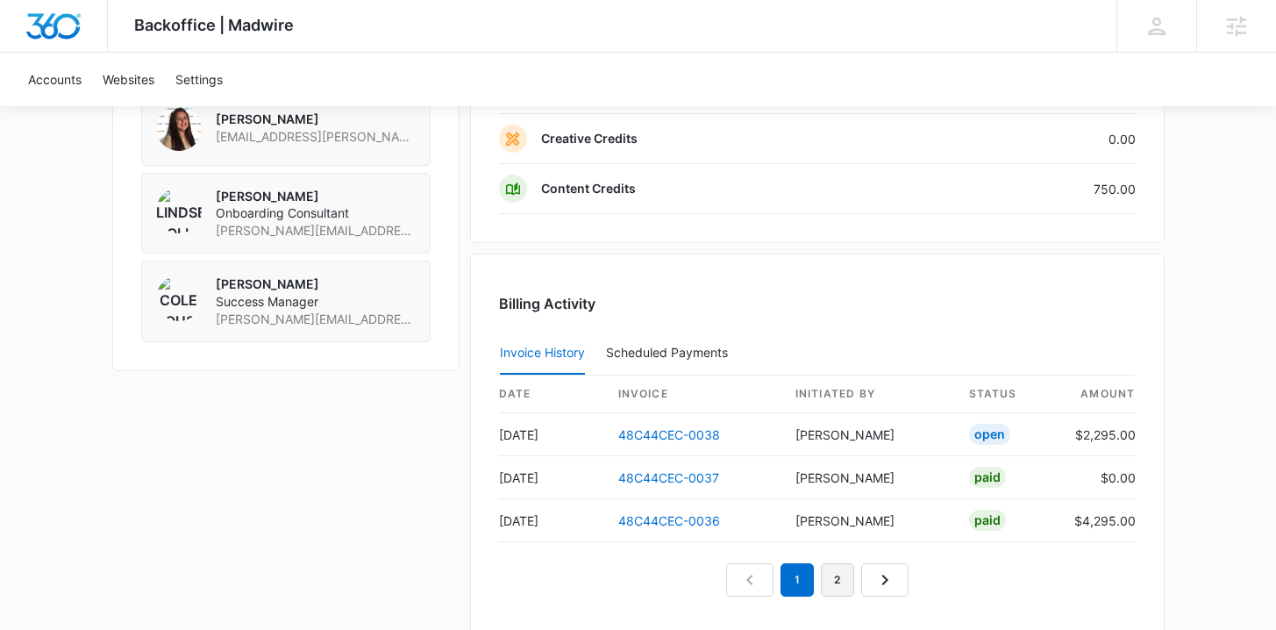
click at [824, 573] on link "2" at bounding box center [837, 579] width 33 height 33
click at [655, 435] on link "48C44CEC-0035" at bounding box center [669, 434] width 102 height 15
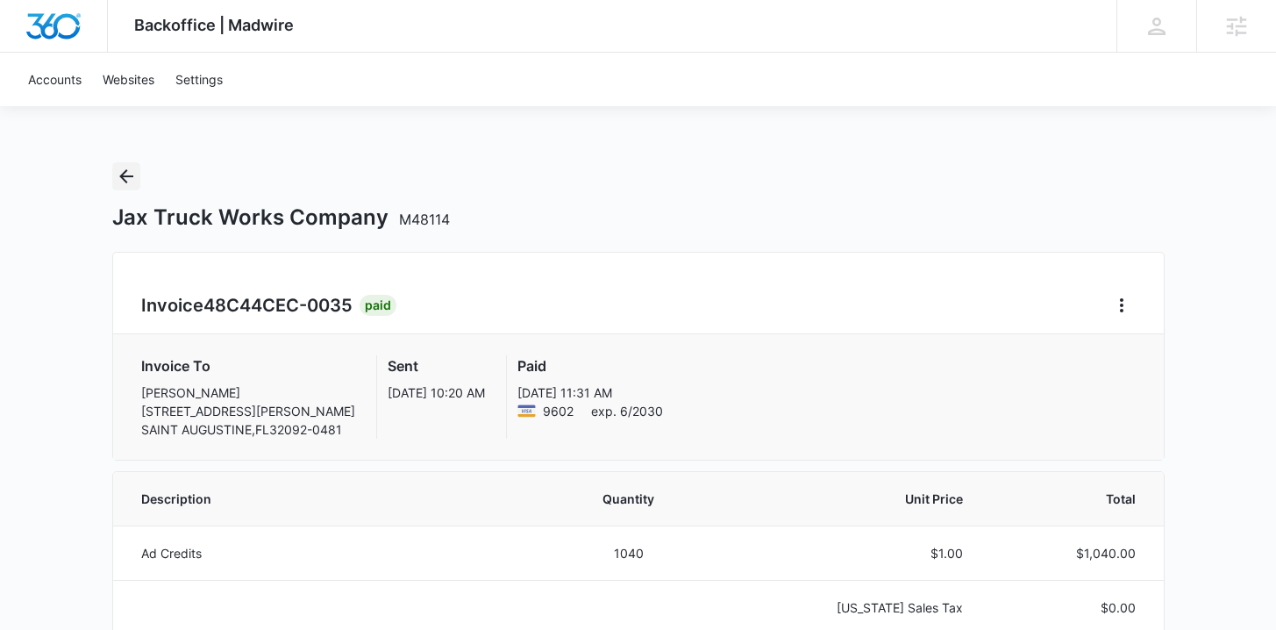
drag, startPoint x: 115, startPoint y: 164, endPoint x: 1287, endPoint y: 391, distance: 1193.6
click at [115, 164] on button "Back" at bounding box center [126, 176] width 28 height 28
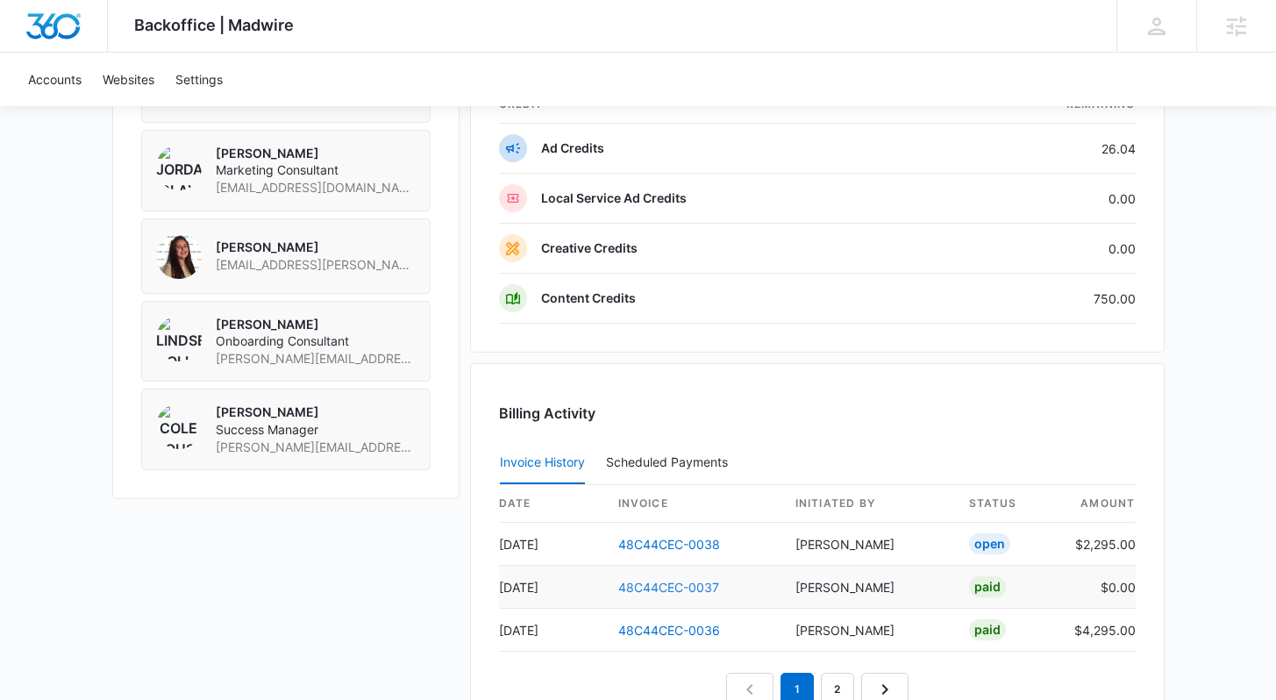
scroll to position [1523, 0]
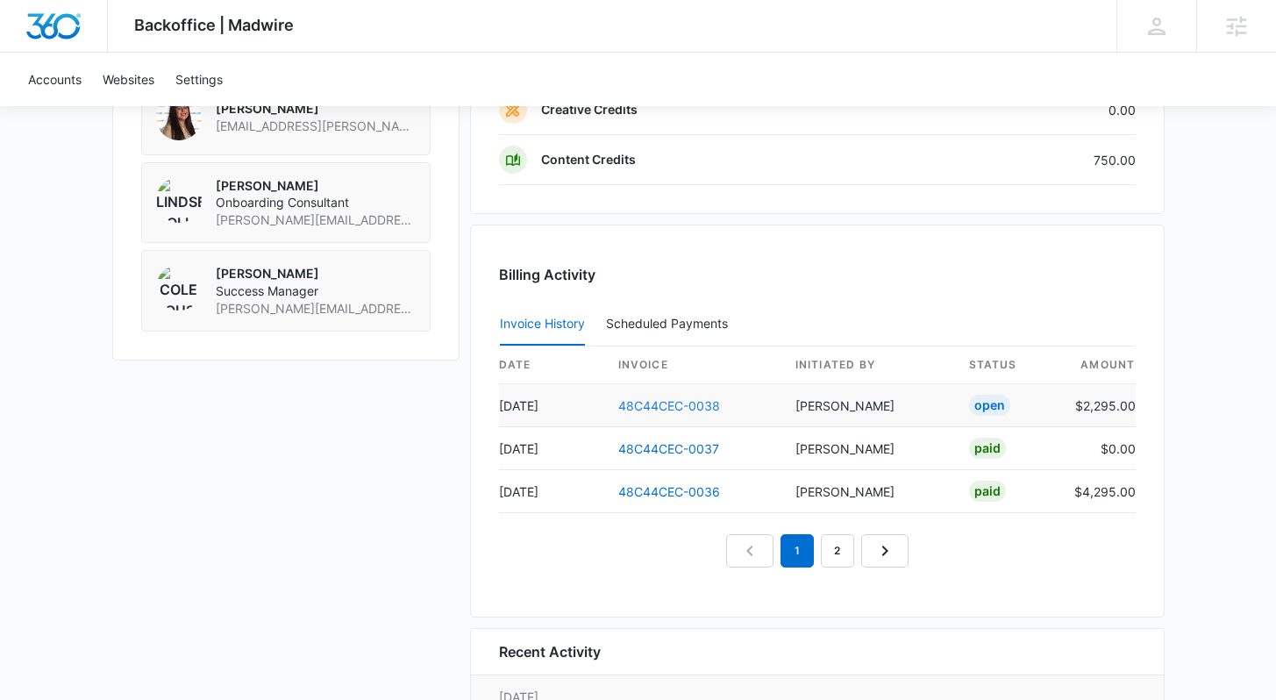
click at [674, 404] on link "48C44CEC-0038" at bounding box center [669, 405] width 102 height 15
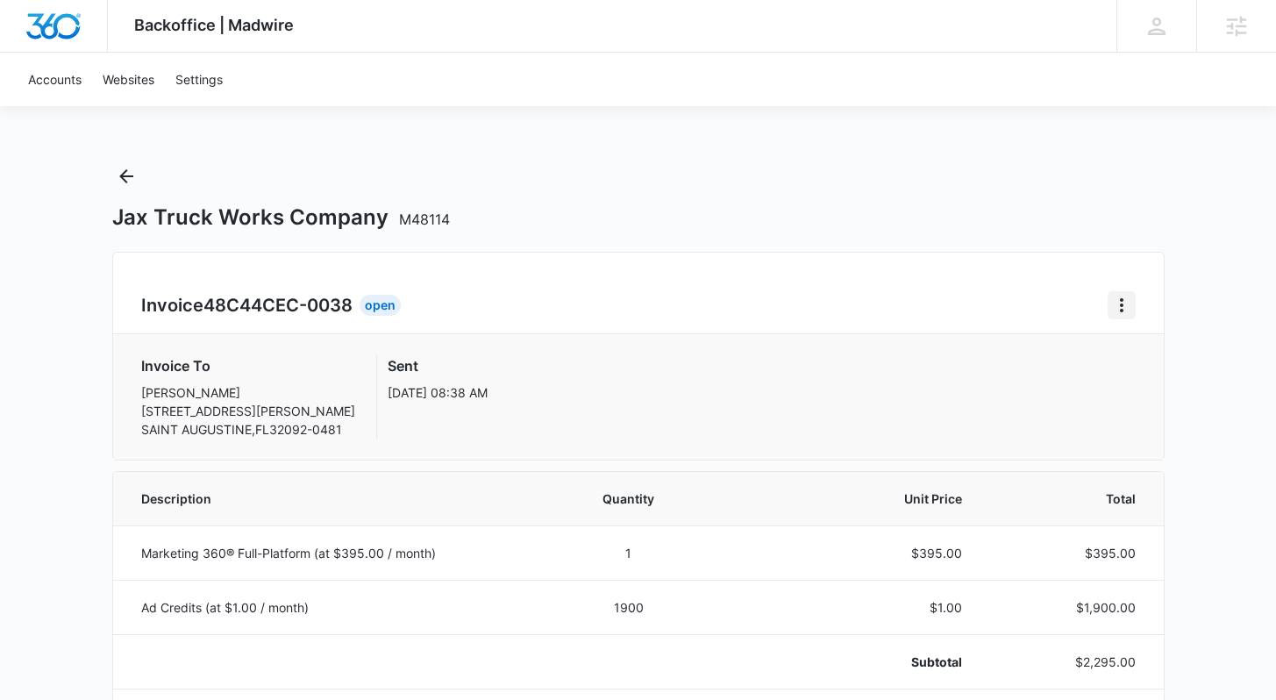
click at [1128, 296] on icon "Home" at bounding box center [1121, 305] width 21 height 21
click at [1160, 352] on link "Download Invoice" at bounding box center [1181, 353] width 102 height 15
